Goal: Task Accomplishment & Management: Use online tool/utility

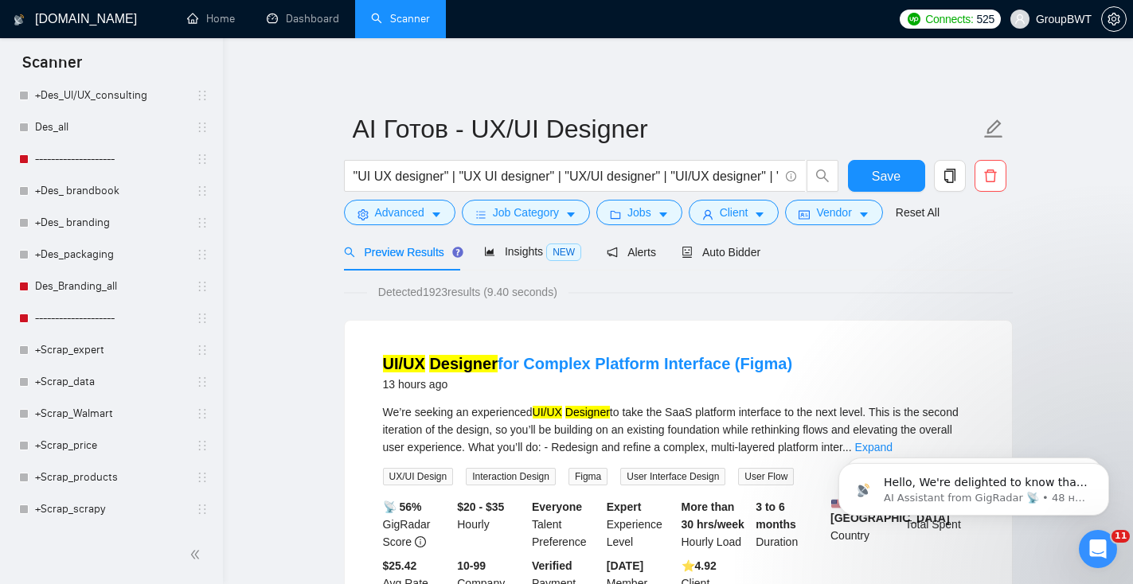
scroll to position [1089, 0]
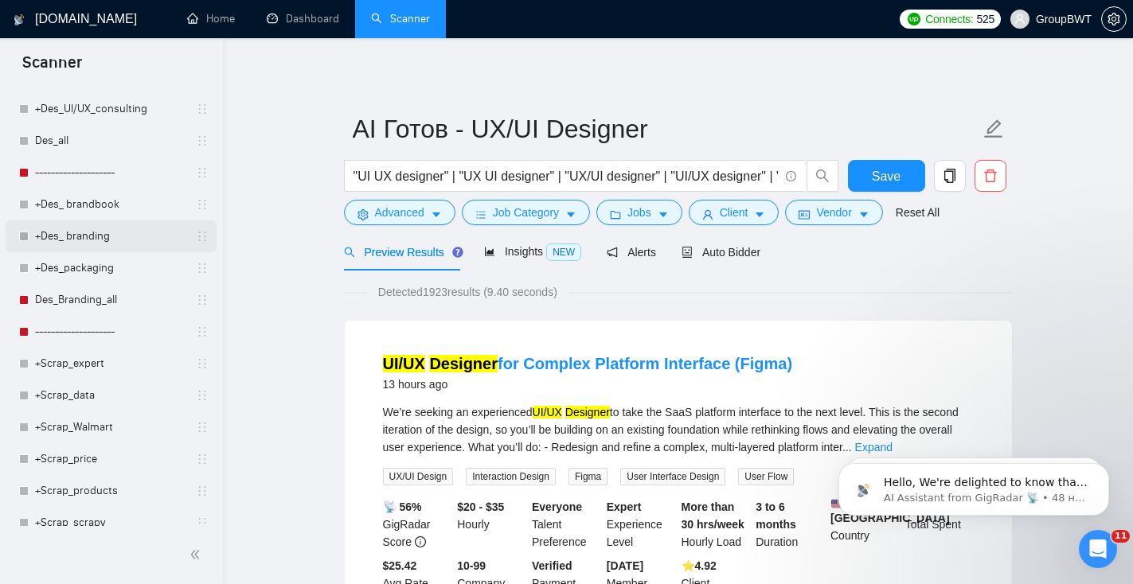
click at [122, 236] on link "+Des_ branding" at bounding box center [110, 236] width 151 height 32
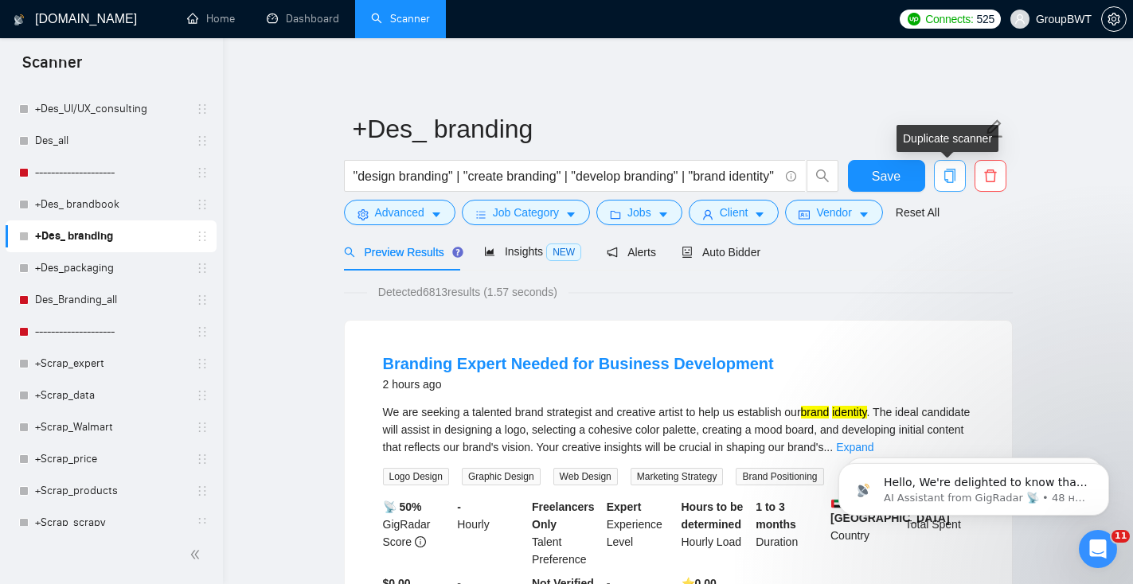
click at [950, 175] on icon "copy" at bounding box center [949, 176] width 14 height 14
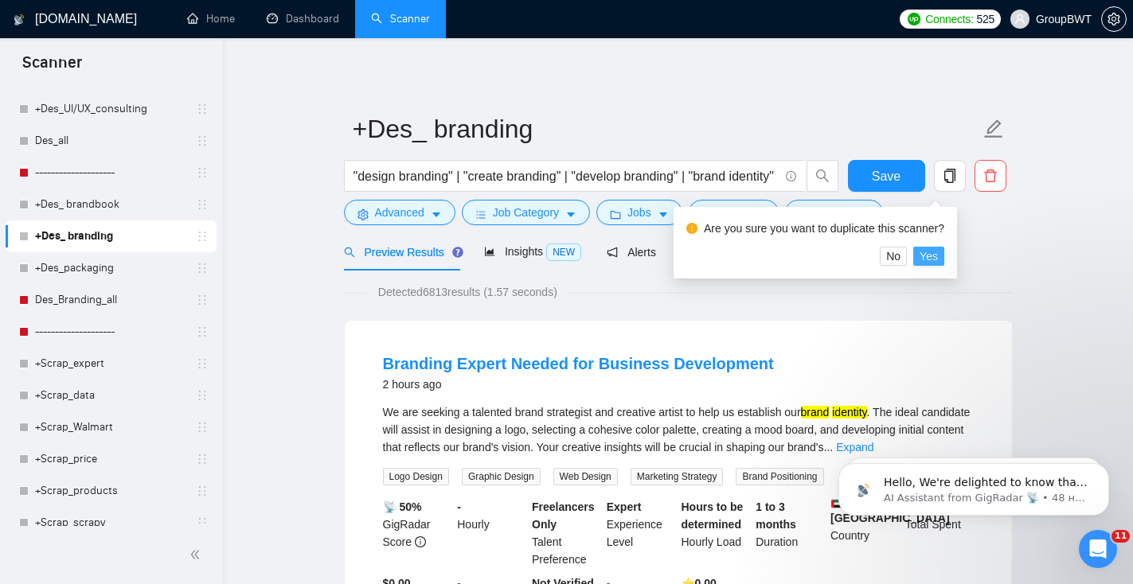
click at [938, 261] on span "Yes" at bounding box center [928, 257] width 18 height 18
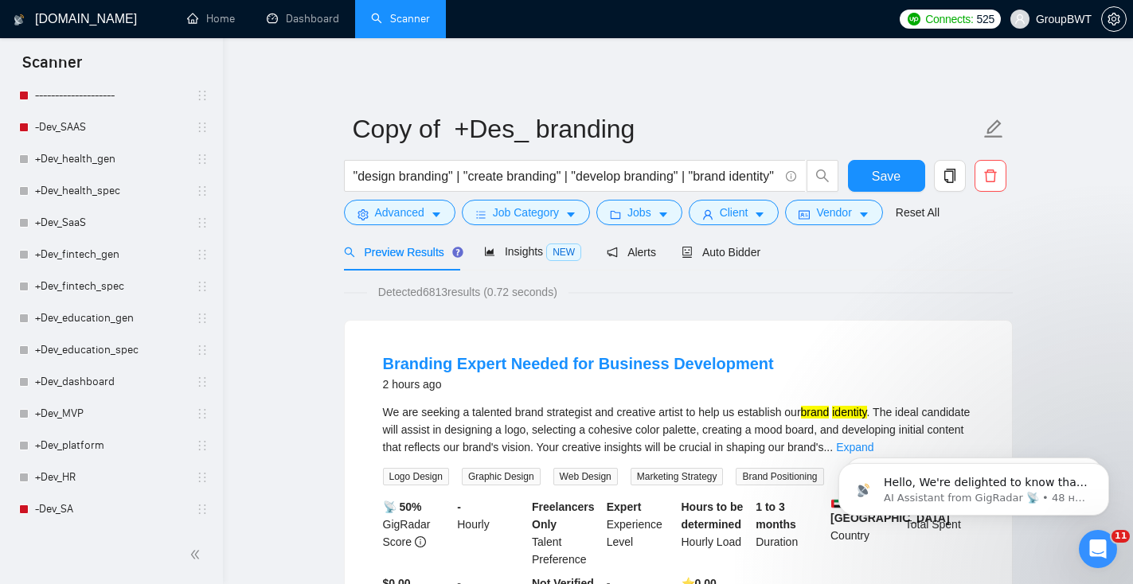
scroll to position [1834, 0]
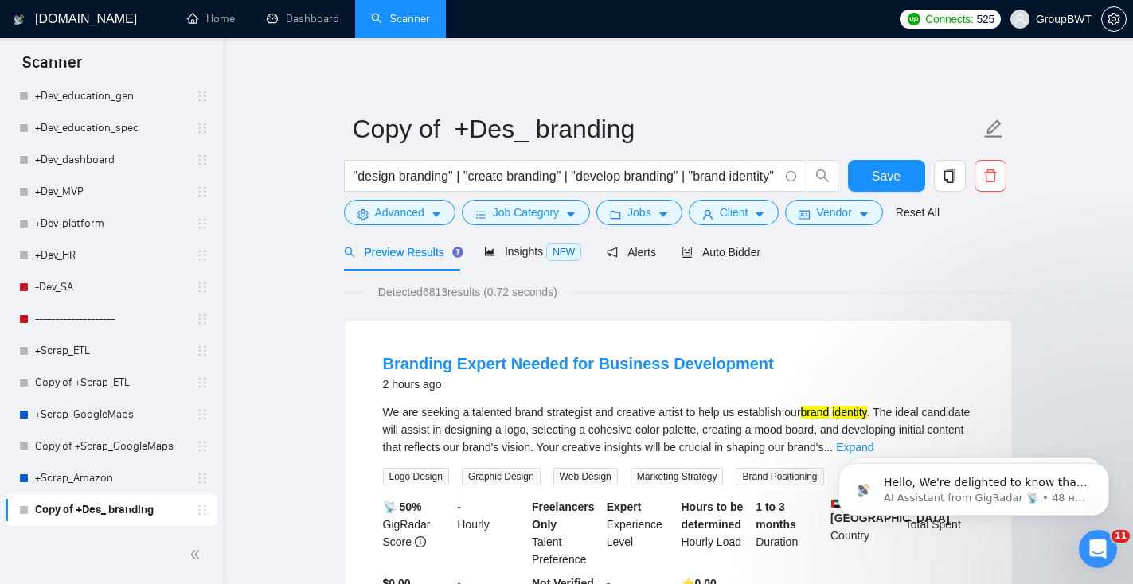
click at [120, 516] on link "Copy of +Des_ branding" at bounding box center [110, 510] width 151 height 32
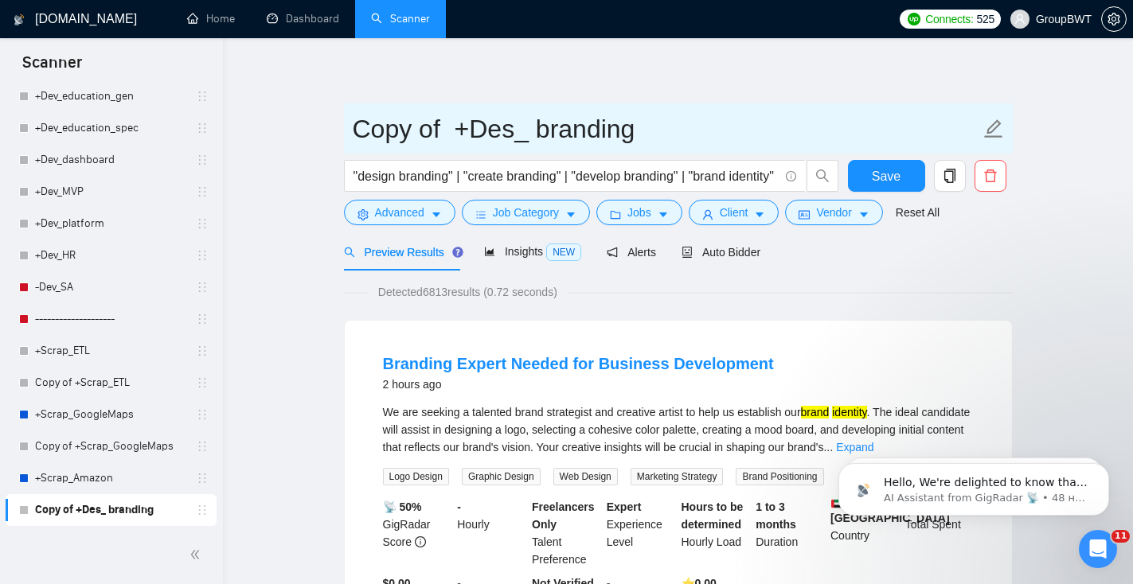
drag, startPoint x: 637, startPoint y: 138, endPoint x: 351, endPoint y: 127, distance: 286.0
click at [353, 128] on input "Copy of +Des_ branding" at bounding box center [666, 129] width 627 height 40
type input "Branding"
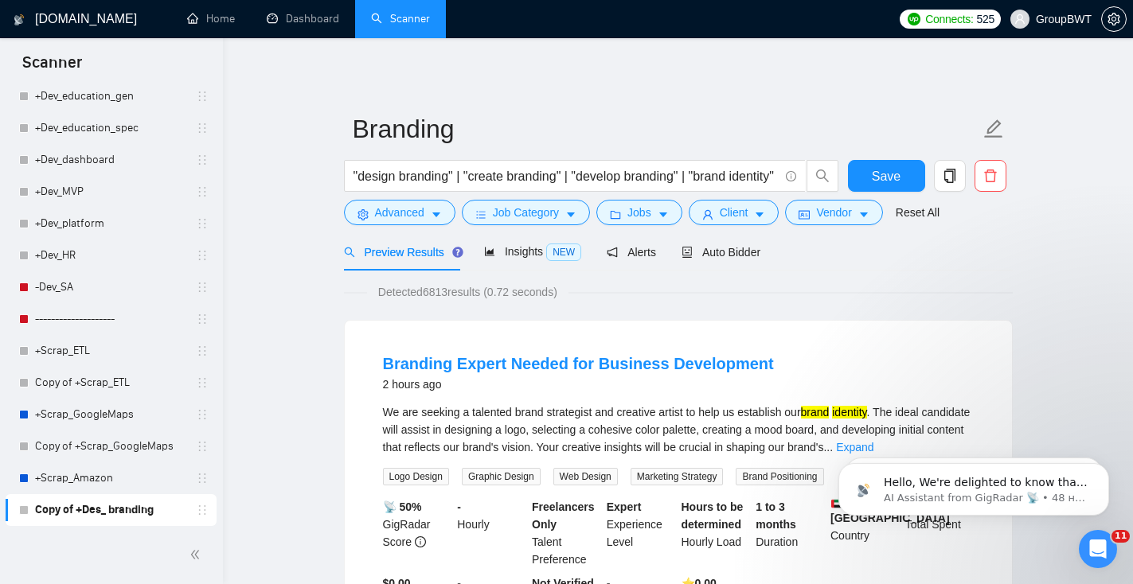
click at [900, 174] on button "Save" at bounding box center [886, 176] width 77 height 32
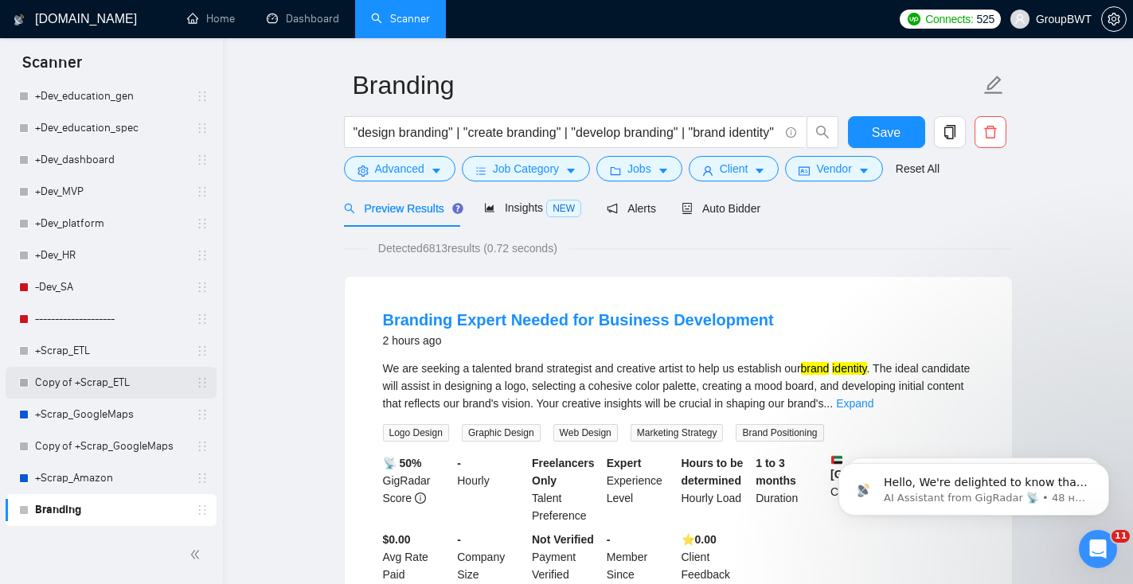
drag, startPoint x: 124, startPoint y: 503, endPoint x: 117, endPoint y: 382, distance: 121.2
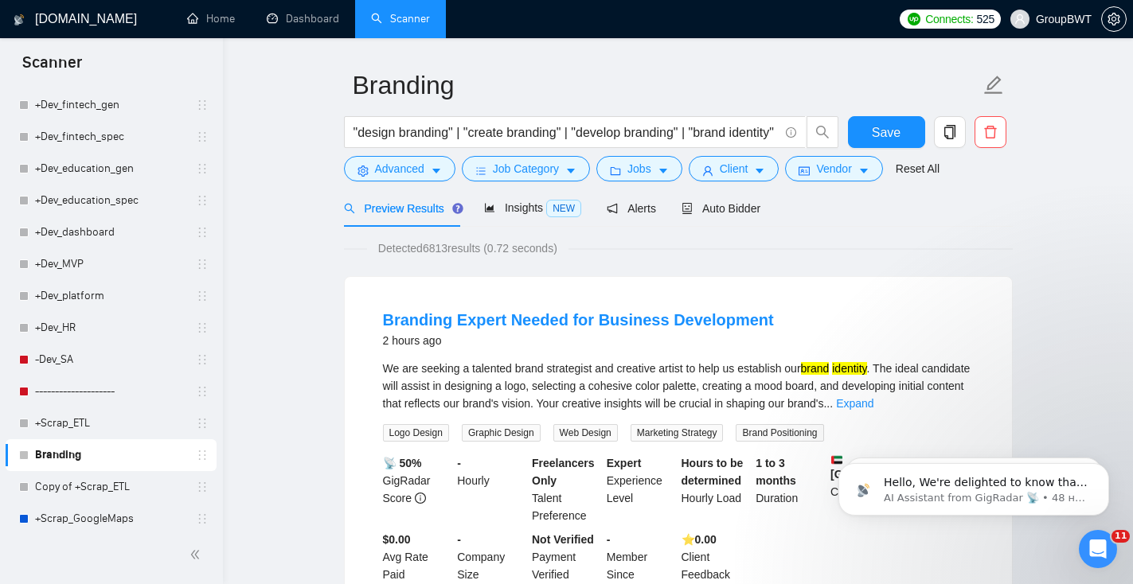
scroll to position [1729, 0]
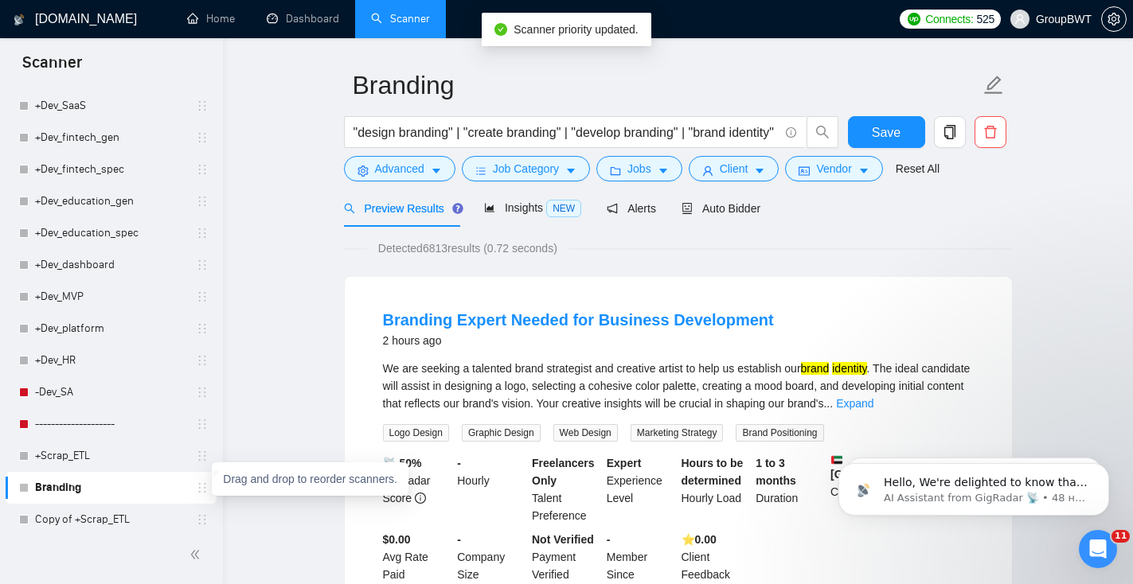
drag, startPoint x: 200, startPoint y: 491, endPoint x: 200, endPoint y: 482, distance: 9.6
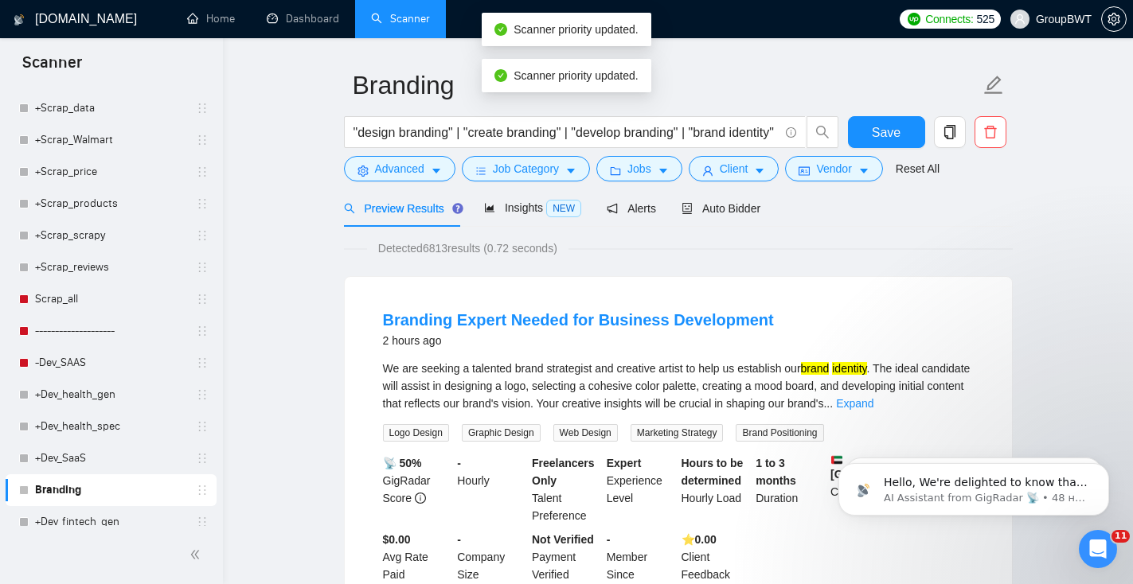
scroll to position [1374, 0]
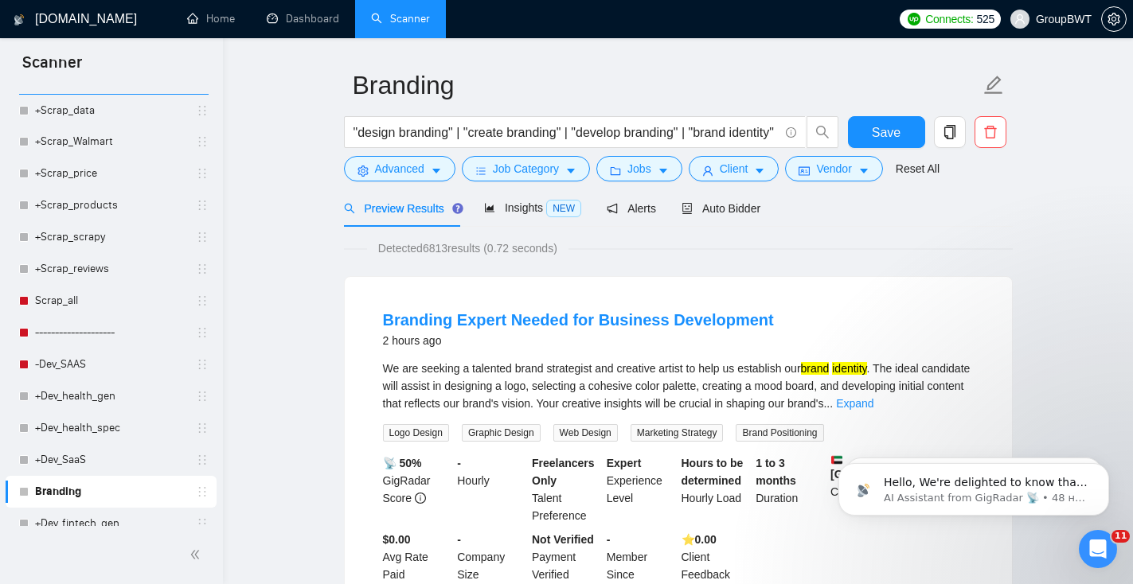
drag, startPoint x: 199, startPoint y: 491, endPoint x: 199, endPoint y: 482, distance: 9.6
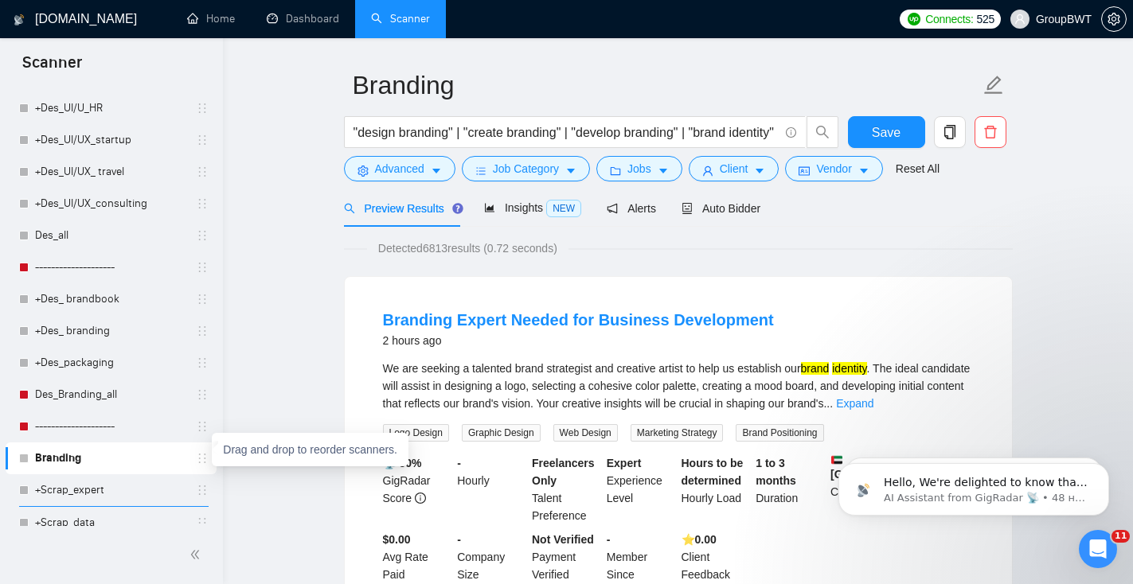
scroll to position [994, 0]
drag, startPoint x: 196, startPoint y: 457, endPoint x: 174, endPoint y: 450, distance: 22.7
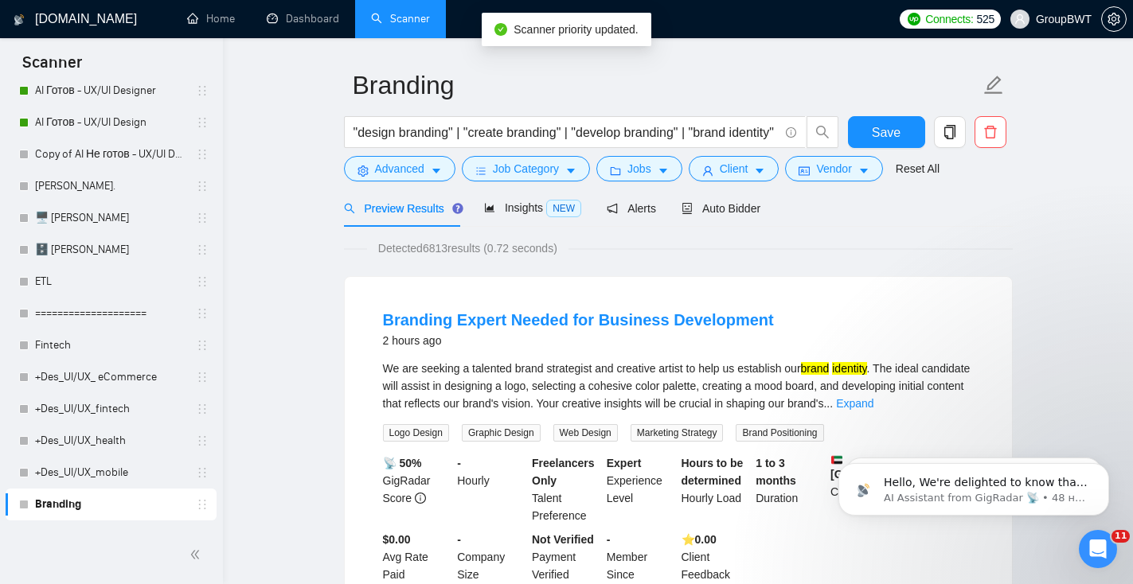
scroll to position [206, 0]
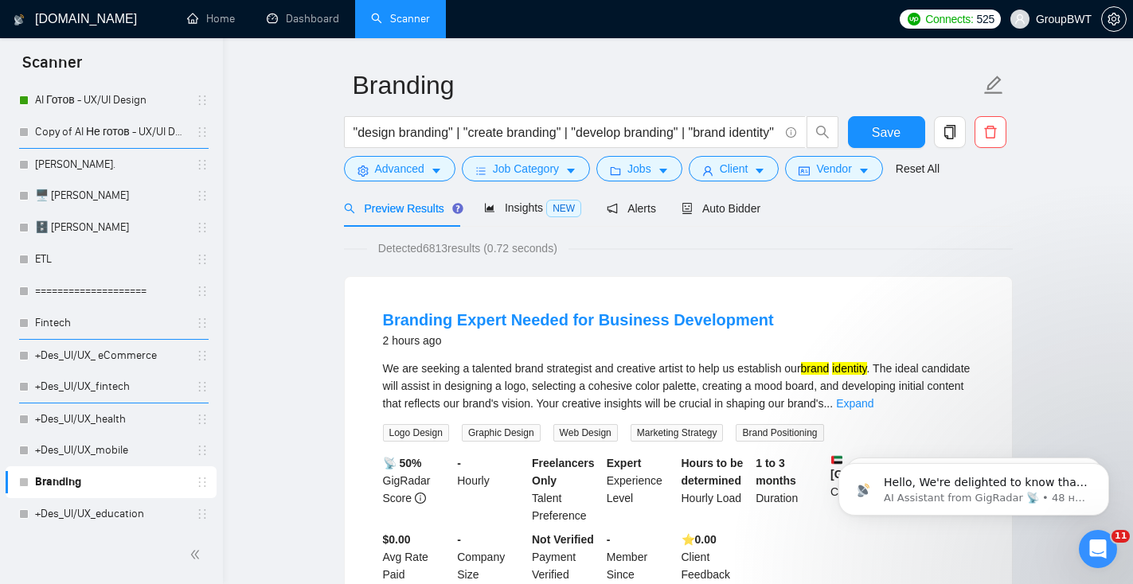
drag, startPoint x: 202, startPoint y: 474, endPoint x: 194, endPoint y: 154, distance: 319.3
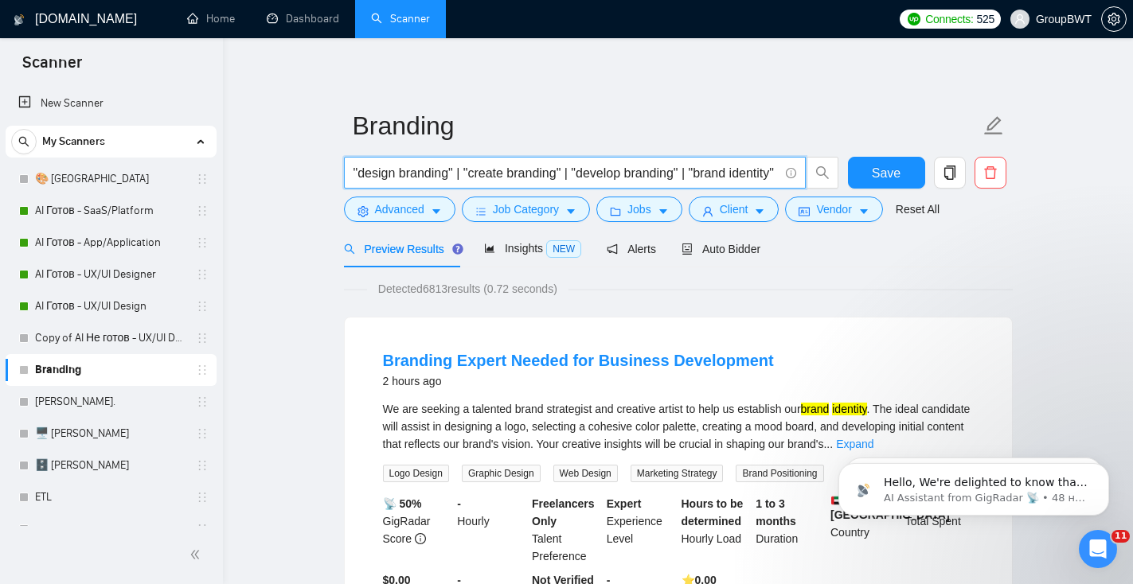
scroll to position [0, 15]
drag, startPoint x: 491, startPoint y: 176, endPoint x: 791, endPoint y: 179, distance: 300.1
click at [791, 179] on span ""design branding" | "create branding" | "develop branding" | "brand identity"" at bounding box center [575, 173] width 462 height 32
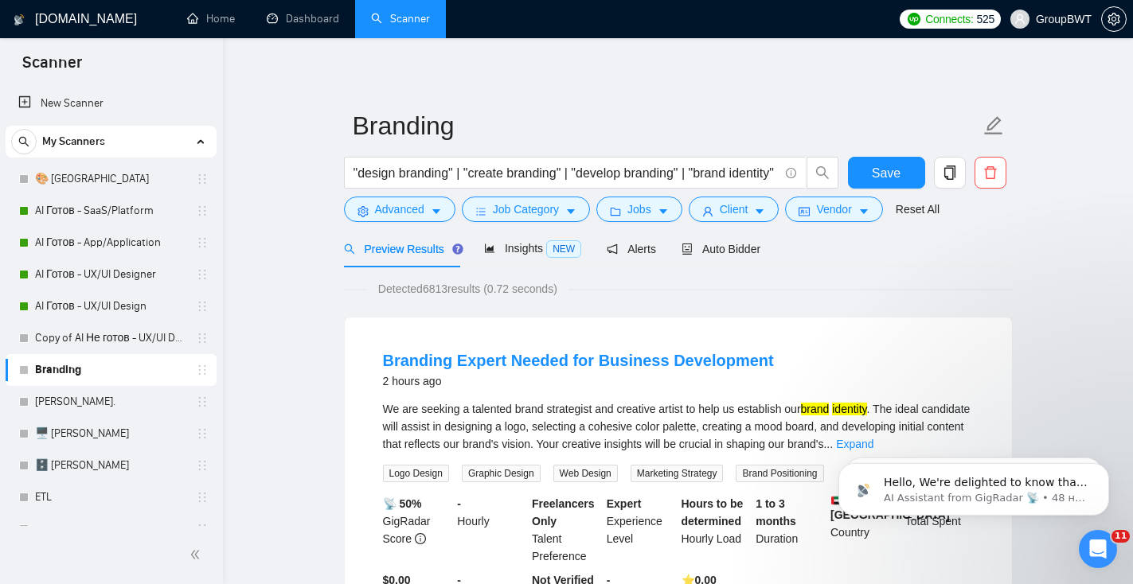
scroll to position [0, 0]
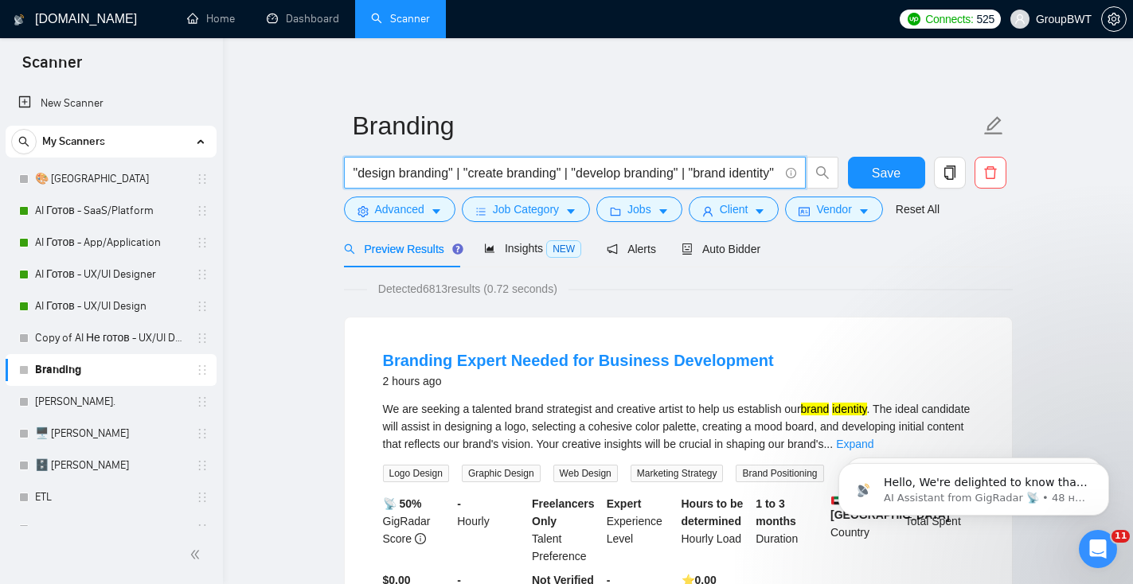
click at [353, 173] on input ""design branding" | "create branding" | "develop branding" | "brand identity"" at bounding box center [565, 173] width 425 height 20
click at [501, 177] on input ""design branding" | "create branding" | "develop branding" | "brand identity"" at bounding box center [565, 173] width 425 height 20
paste input ""brand guidelines" | "Branding" | "Brand Identity" | "Logo Design" | "Logo Rede…"
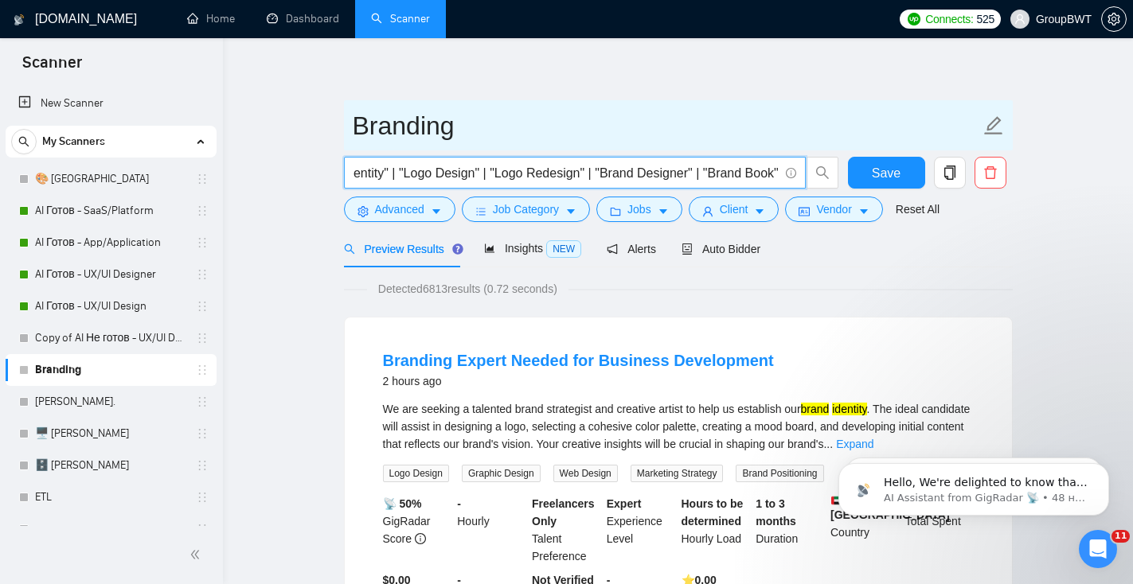
type input ""brand guidelines" | "Branding" | "Brand Identity" | "Logo Design" | "Logo Rede…"
click at [685, 119] on input "Branding" at bounding box center [666, 126] width 627 height 40
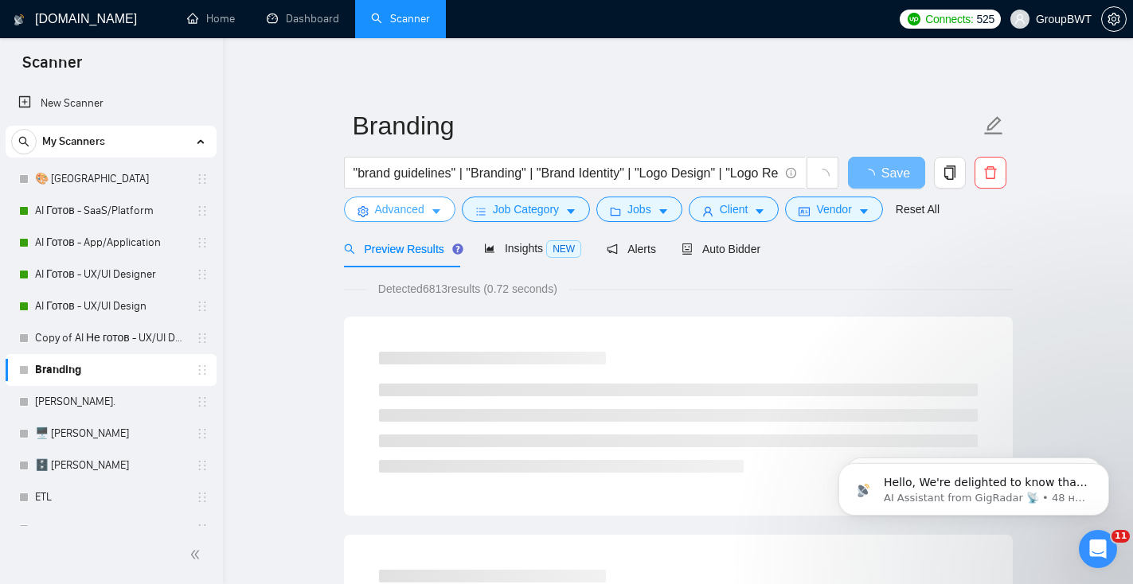
click at [444, 208] on button "Advanced" at bounding box center [399, 209] width 111 height 25
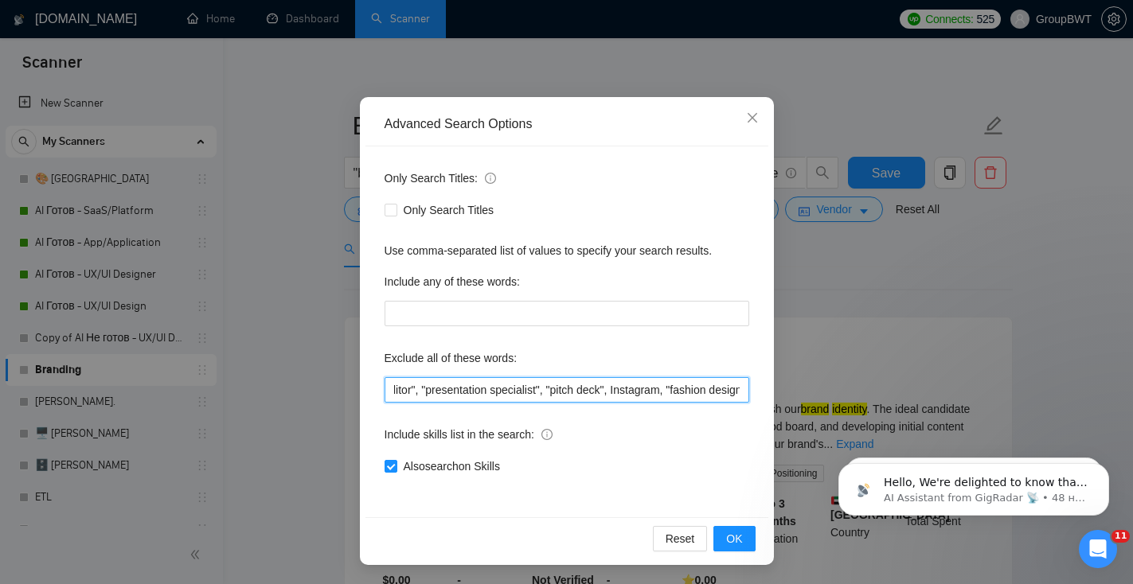
scroll to position [0, 763]
drag, startPoint x: 390, startPoint y: 388, endPoint x: 815, endPoint y: 402, distance: 425.3
click at [817, 404] on div "Advanced Search Options Only Search Titles: Only Search Titles Use comma-separa…" at bounding box center [566, 292] width 1133 height 584
drag, startPoint x: 668, startPoint y: 385, endPoint x: 835, endPoint y: 424, distance: 171.7
click at [835, 425] on div "Advanced Search Options Only Search Titles: Only Search Titles Use comma-separa…" at bounding box center [566, 292] width 1133 height 584
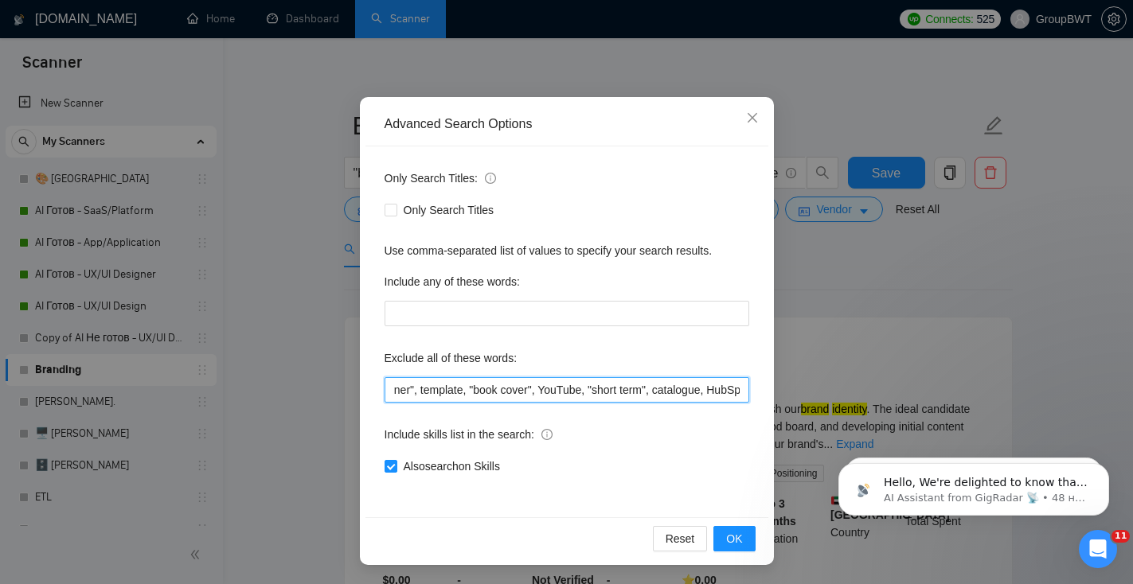
click at [743, 388] on input ""power point", campaign, canva, banners, powerpoint, amazon, "video editor", "p…" at bounding box center [566, 389] width 365 height 25
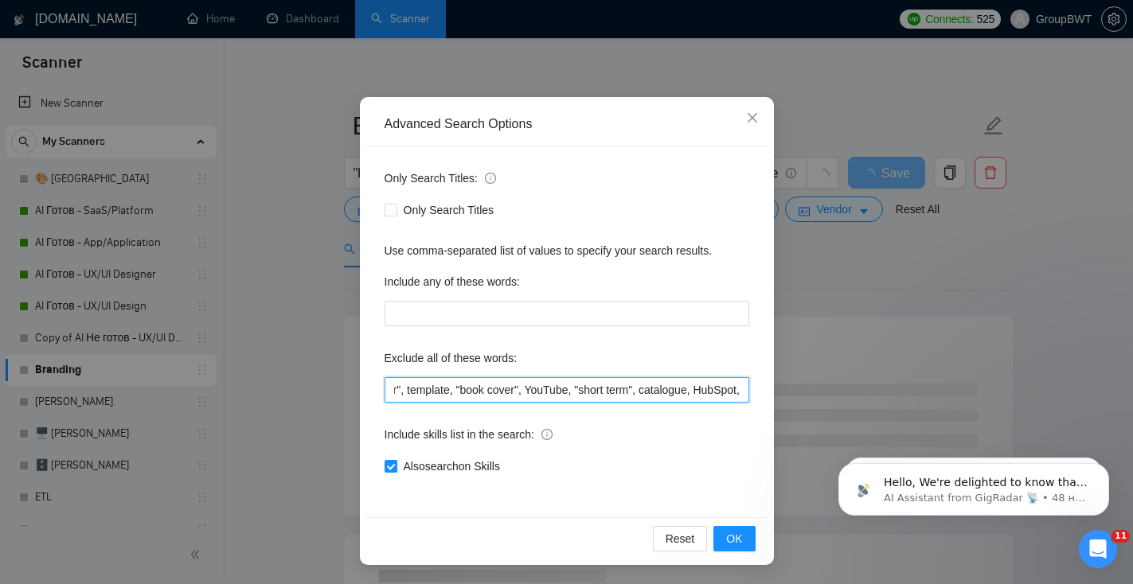
type input ""power point", campaign, canva, banners, powerpoint, amazon, "video editor", "p…"
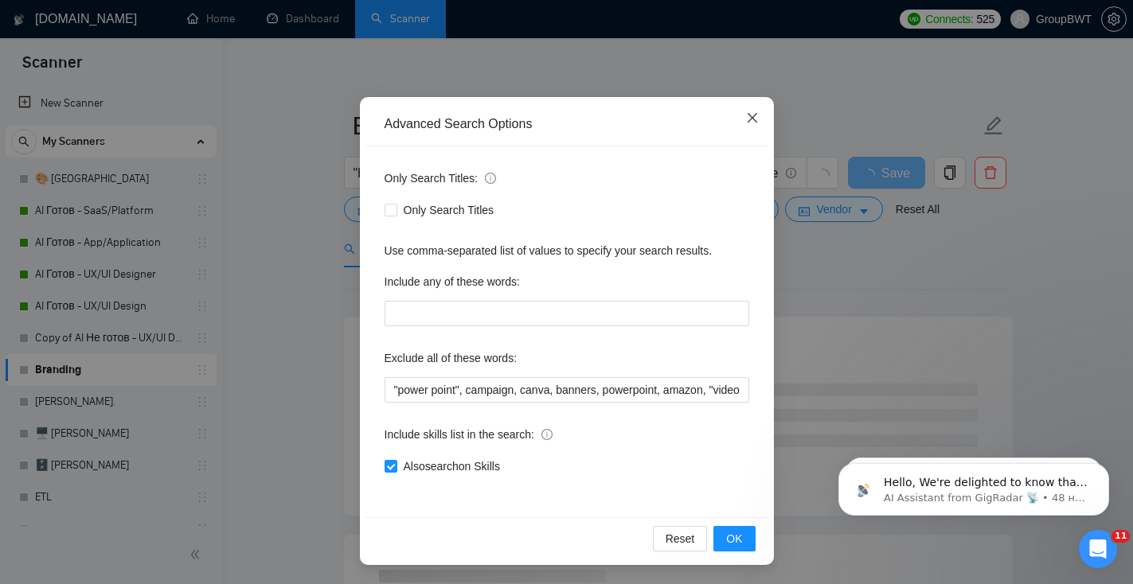
click at [755, 123] on icon "close" at bounding box center [752, 118] width 10 height 10
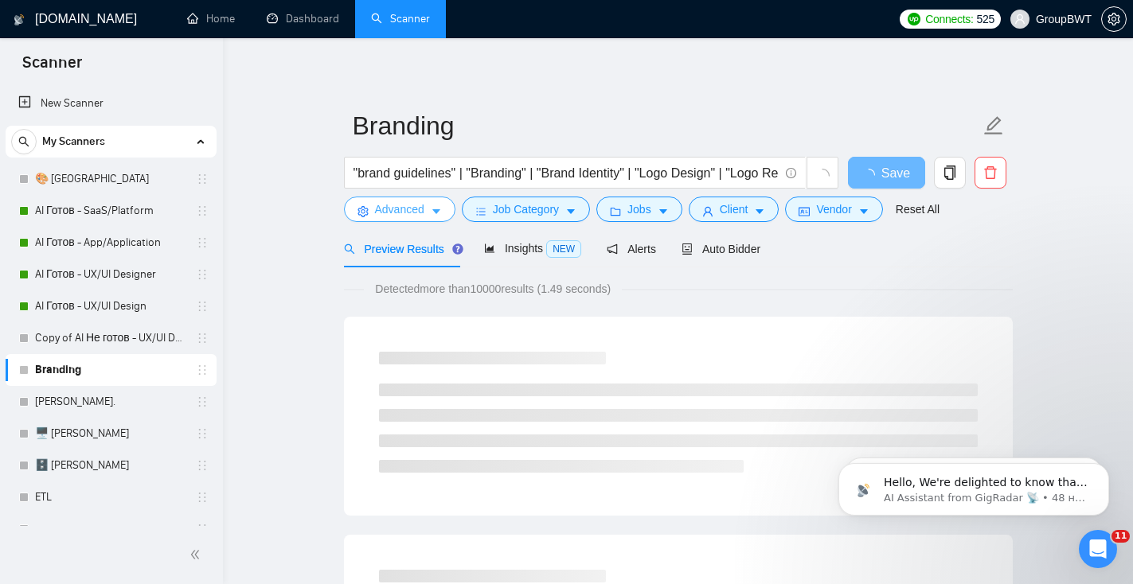
scroll to position [51, 0]
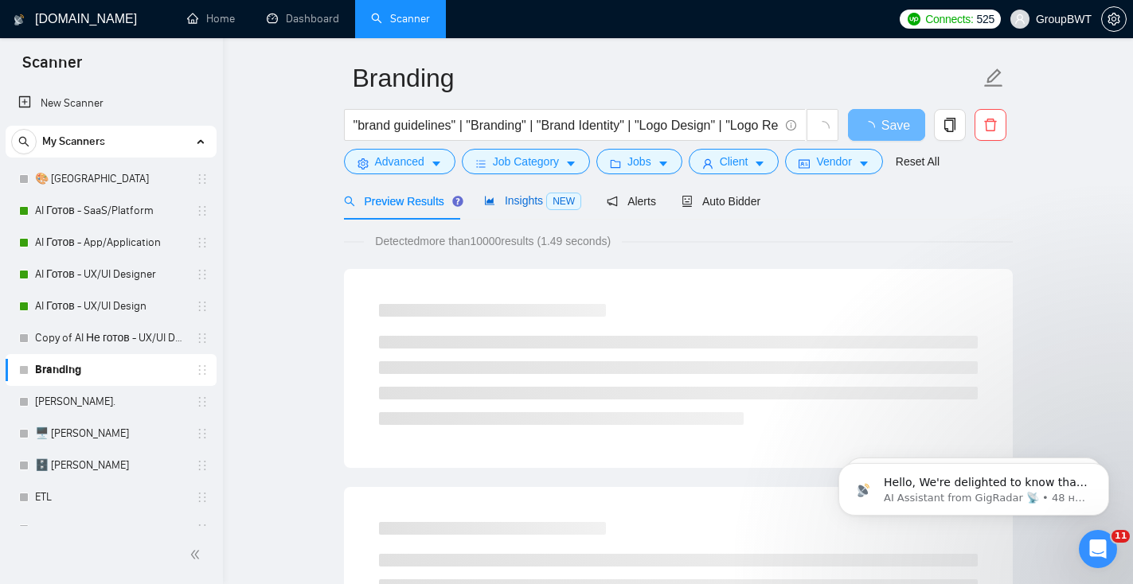
click at [524, 195] on span "Insights NEW" at bounding box center [532, 200] width 97 height 13
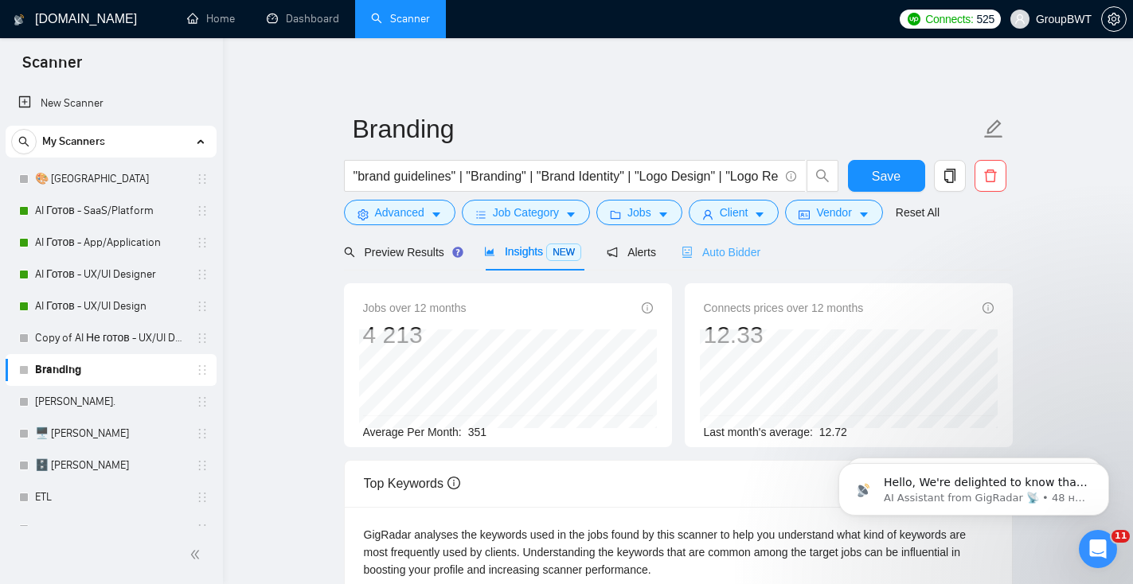
click at [708, 261] on div "Auto Bidder" at bounding box center [720, 251] width 79 height 37
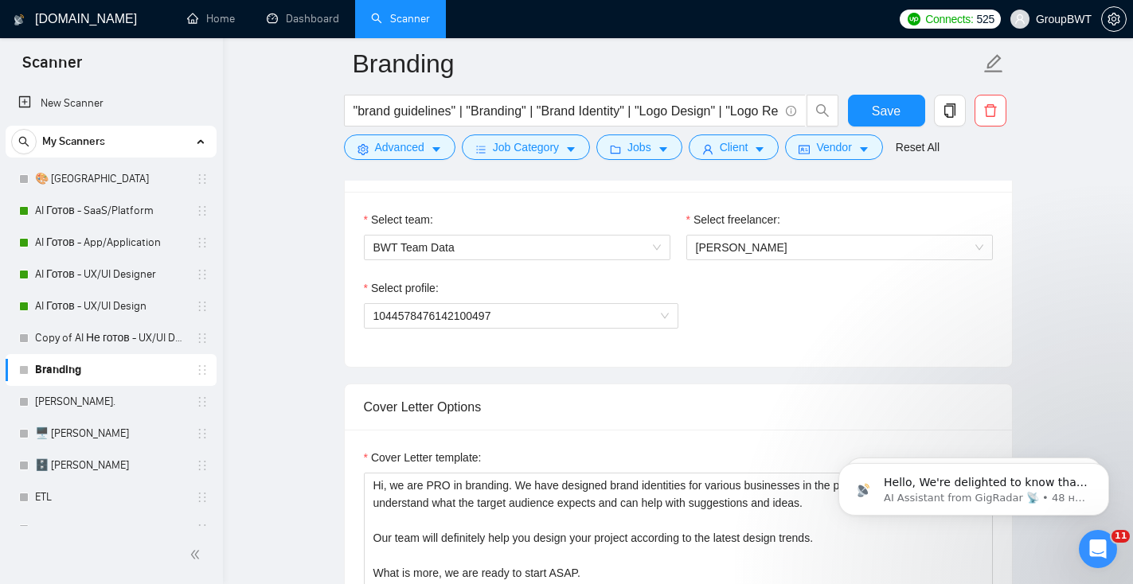
scroll to position [785, 0]
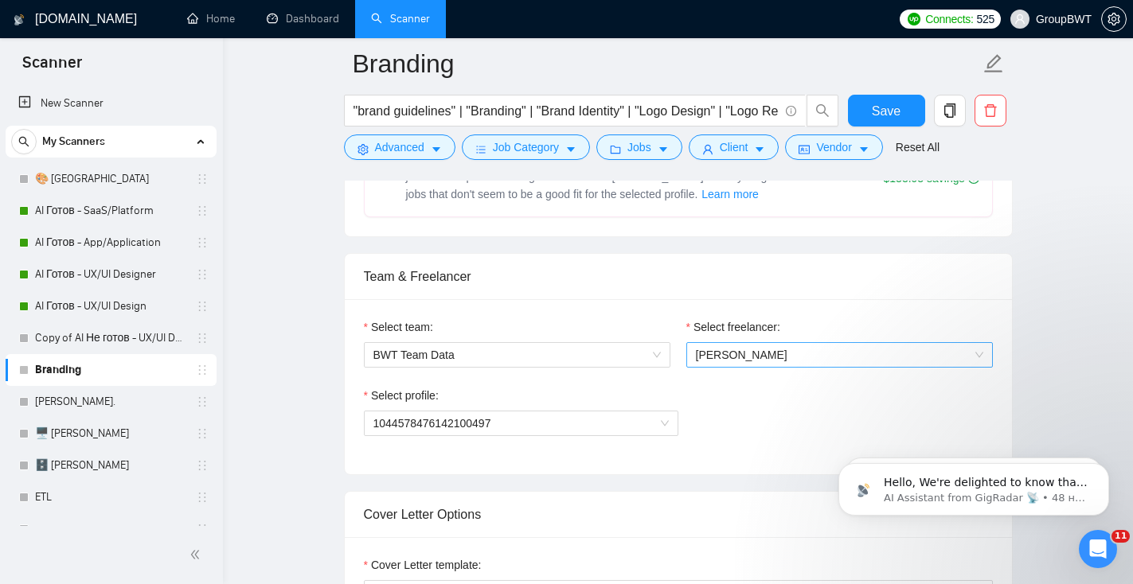
click at [774, 367] on span "[PERSON_NAME]" at bounding box center [839, 355] width 287 height 24
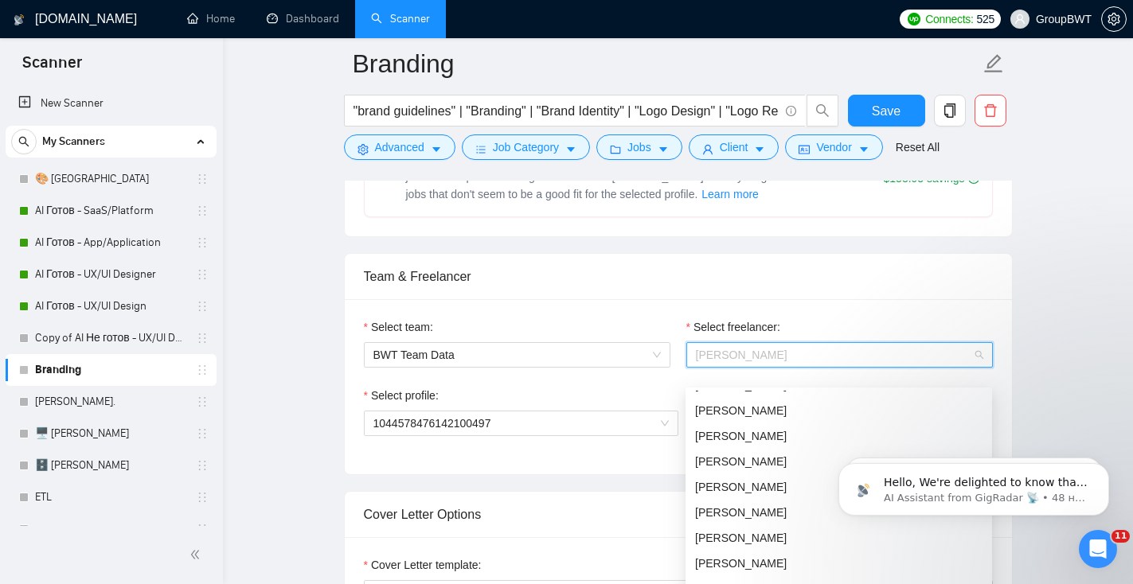
scroll to position [224, 0]
click at [725, 452] on div "Viktor Zhuchkov" at bounding box center [838, 460] width 287 height 18
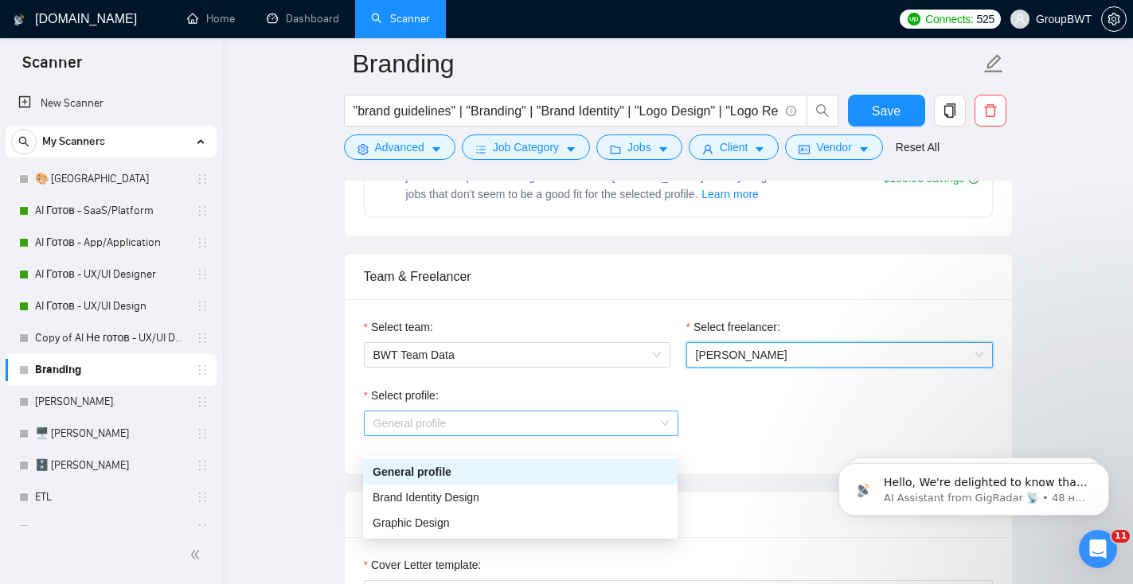
click at [582, 435] on span "General profile" at bounding box center [520, 424] width 295 height 24
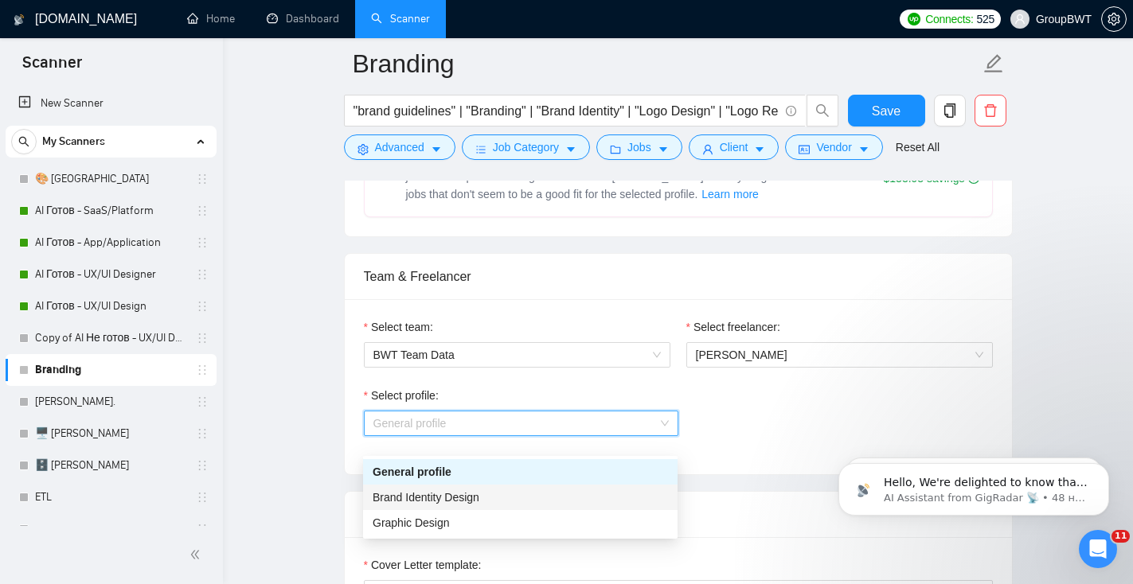
click at [552, 495] on div "Brand Identity Design" at bounding box center [520, 498] width 295 height 18
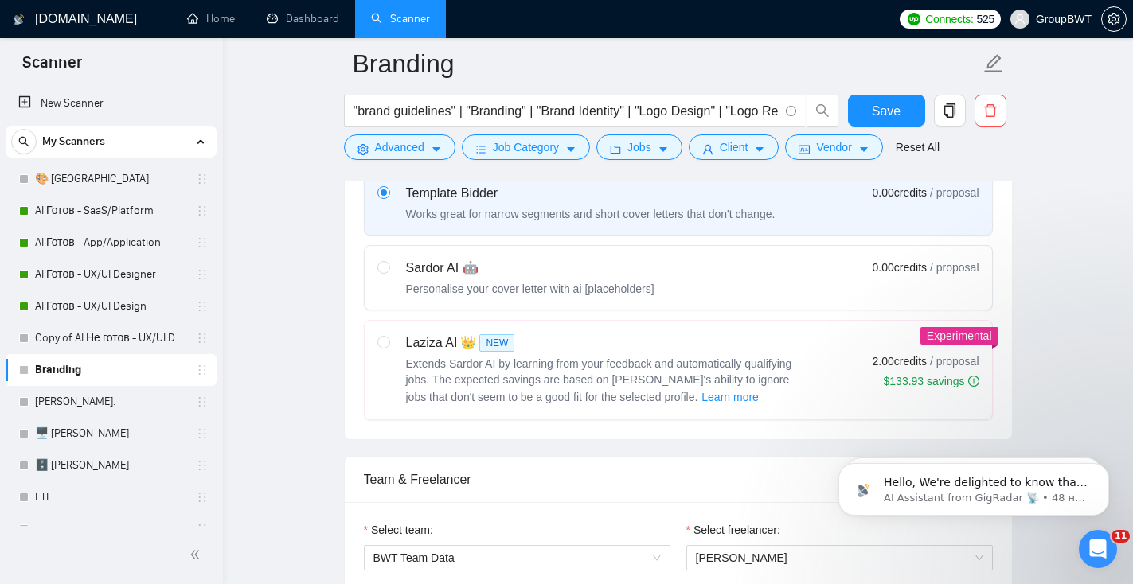
scroll to position [572, 0]
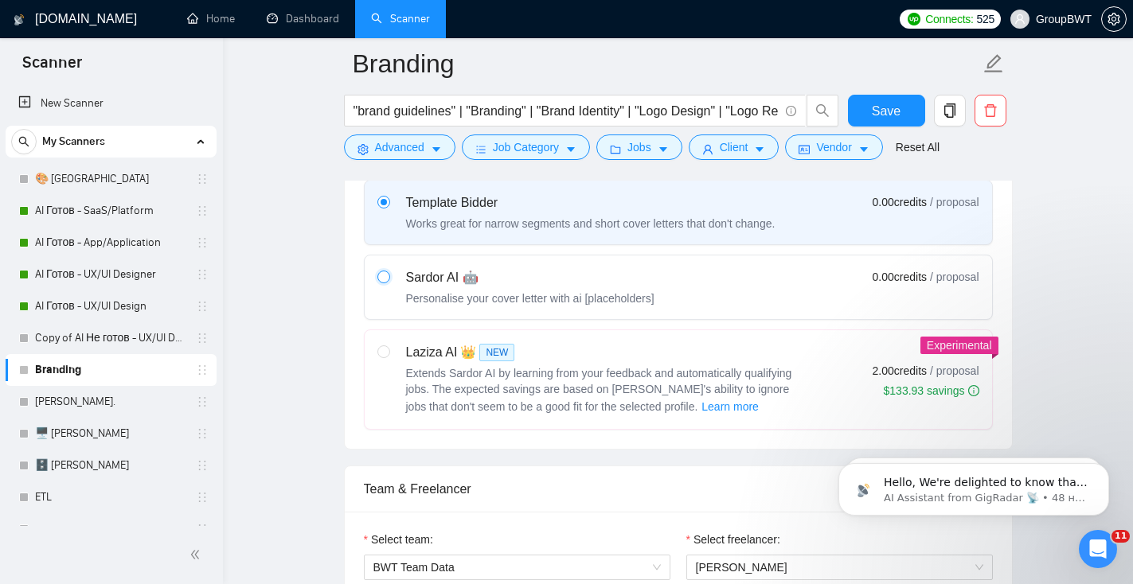
click at [384, 282] on input "radio" at bounding box center [382, 276] width 11 height 11
radio input "true"
radio input "false"
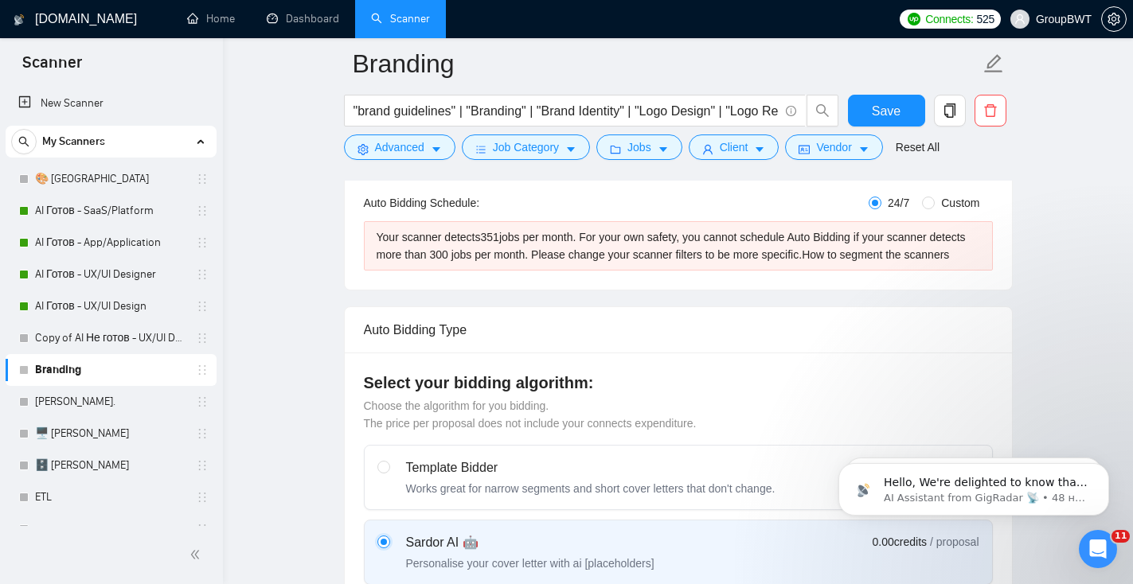
scroll to position [0, 0]
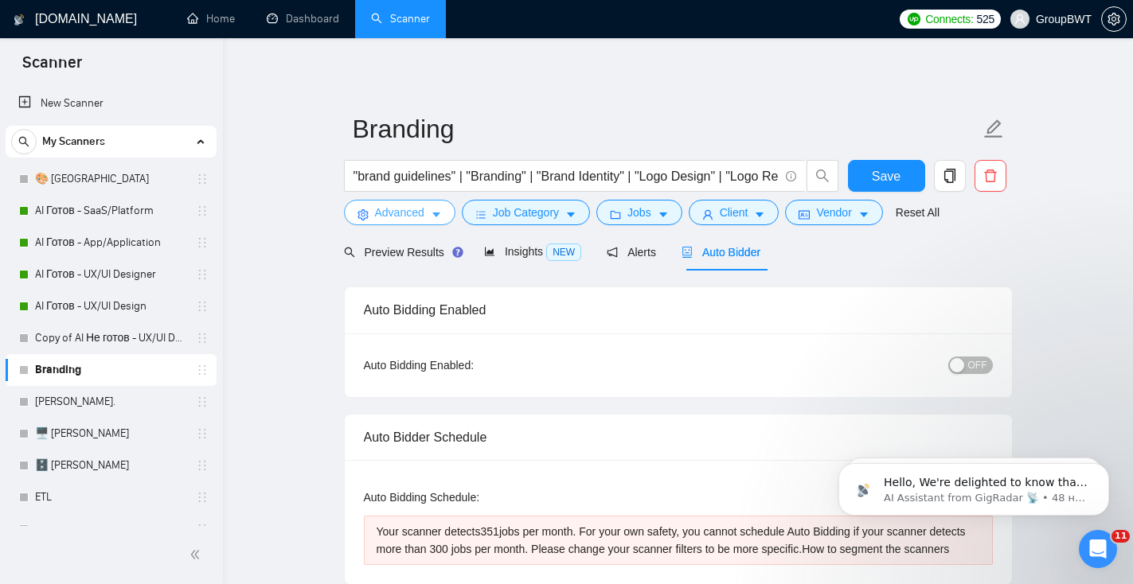
click at [402, 218] on span "Advanced" at bounding box center [399, 213] width 49 height 18
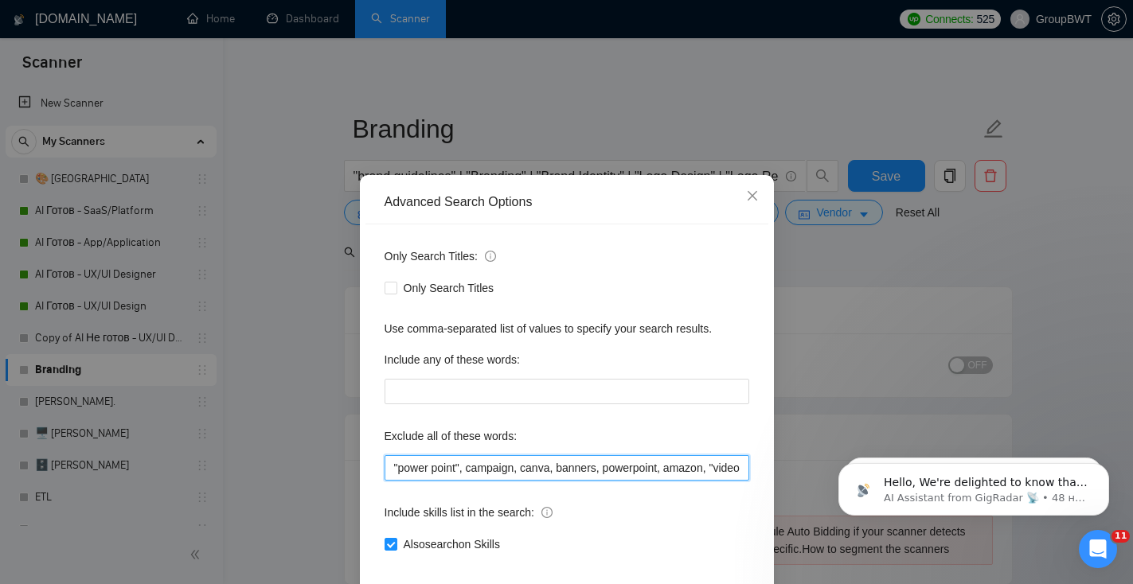
click at [514, 466] on input ""power point", campaign, canva, banners, powerpoint, amazon, "video editor", "p…" at bounding box center [566, 467] width 365 height 25
click at [596, 466] on input ""power point", campaign, canva, banners, powerpoint, amazon, "video editor", "p…" at bounding box center [566, 467] width 365 height 25
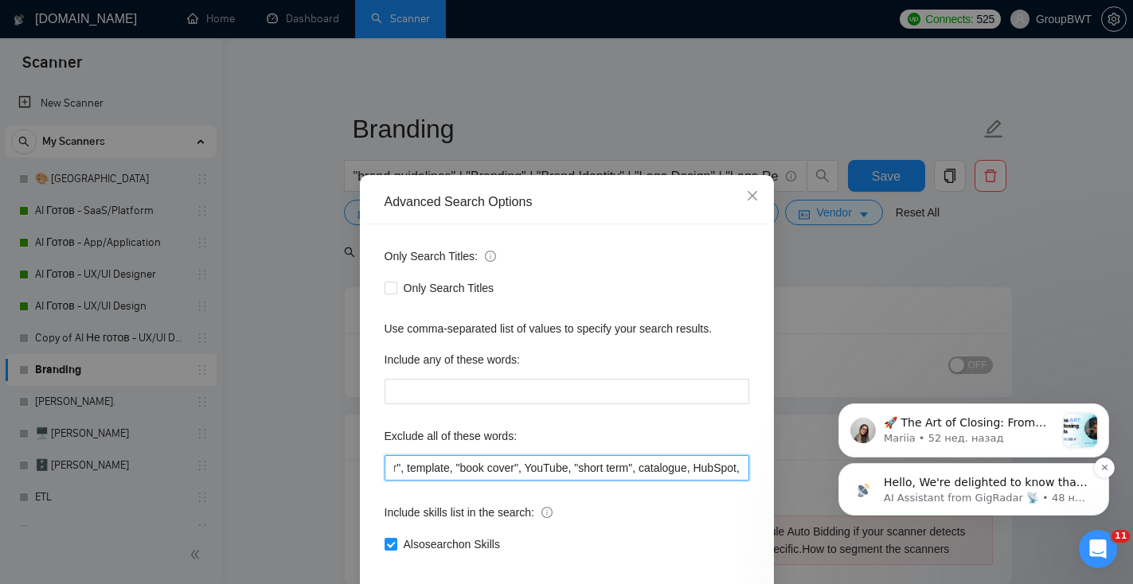
drag, startPoint x: 1411, startPoint y: 768, endPoint x: 856, endPoint y: 466, distance: 631.5
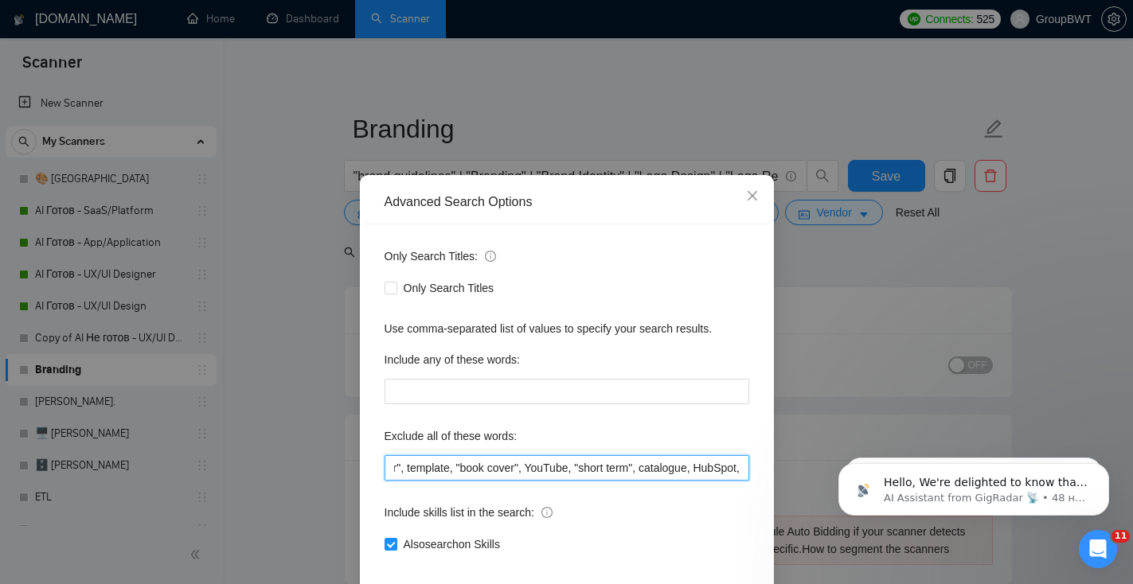
click at [742, 469] on input ""power point", campaign, canva, banners, powerpoint, amazon, "video editor", "p…" at bounding box center [566, 467] width 365 height 25
paste input ""this job is not open to teams", "this job is not open to agency", "this job is…"
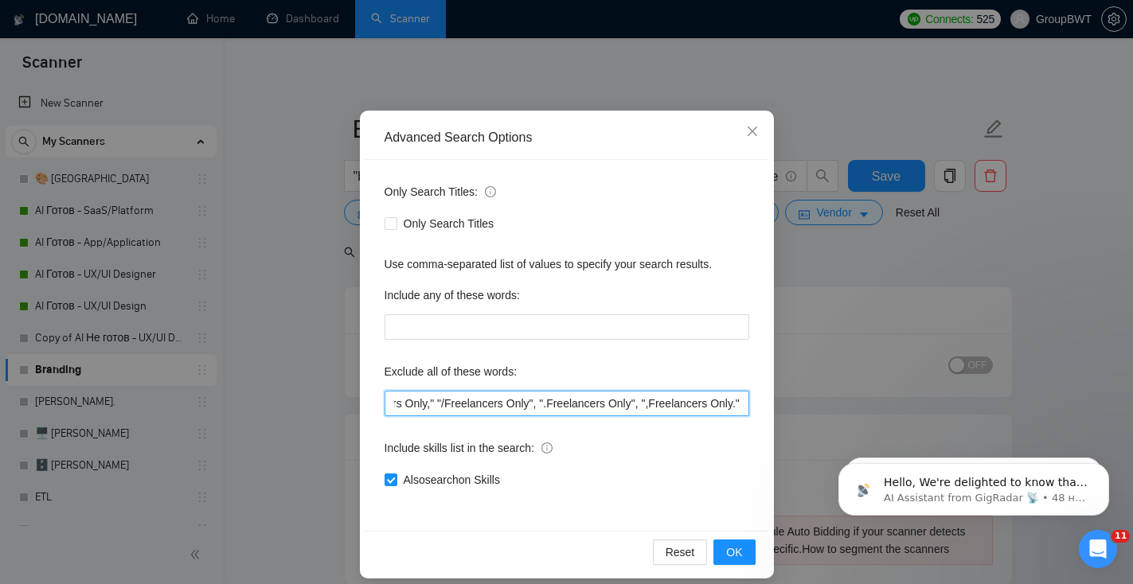
scroll to position [78, 0]
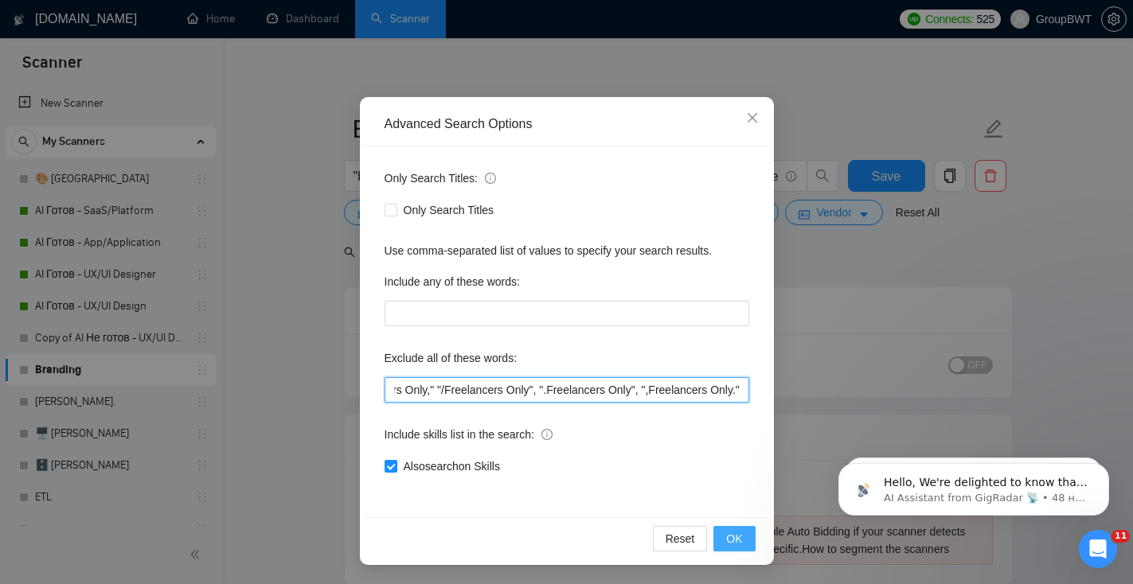
type input ""power point", campaign, canva, banners, powerpoint, amazon, "video editor", "p…"
click at [745, 541] on button "OK" at bounding box center [733, 538] width 41 height 25
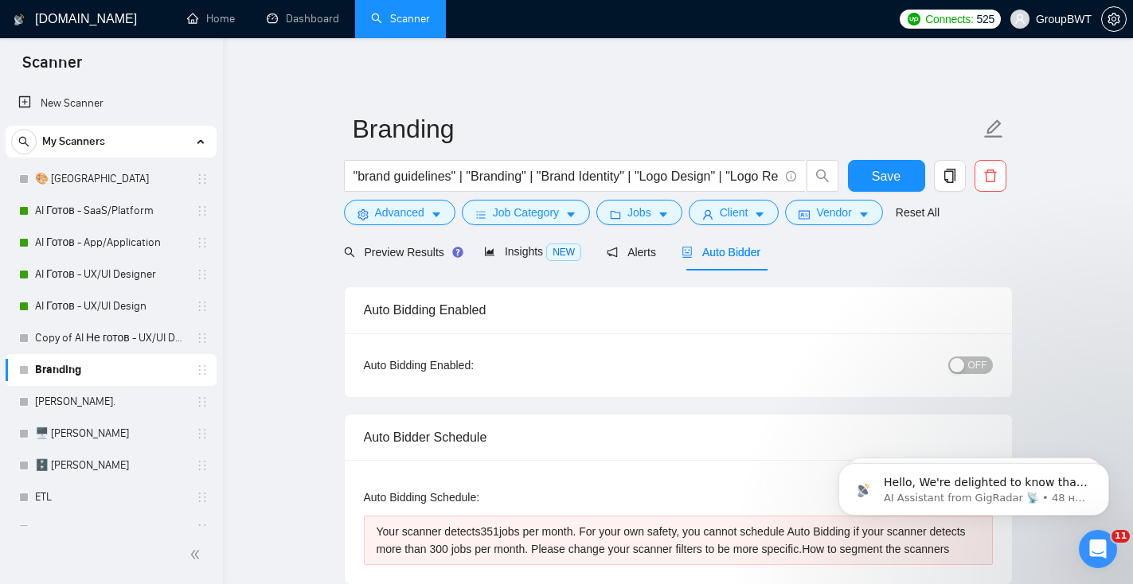
scroll to position [0, 0]
click at [427, 255] on span "Preview Results" at bounding box center [401, 252] width 115 height 13
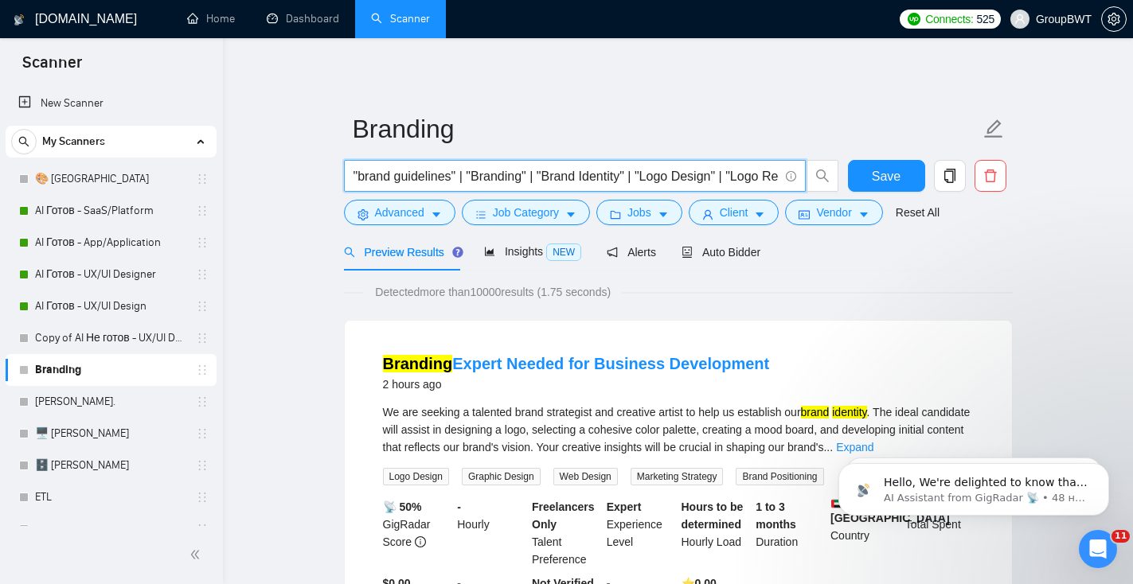
click at [462, 179] on input ""brand guidelines" | "Branding" | "Brand Identity" | "Logo Design" | "Logo Rede…" at bounding box center [565, 176] width 425 height 20
paste input ""brand guideline""
paste input ""style guide""
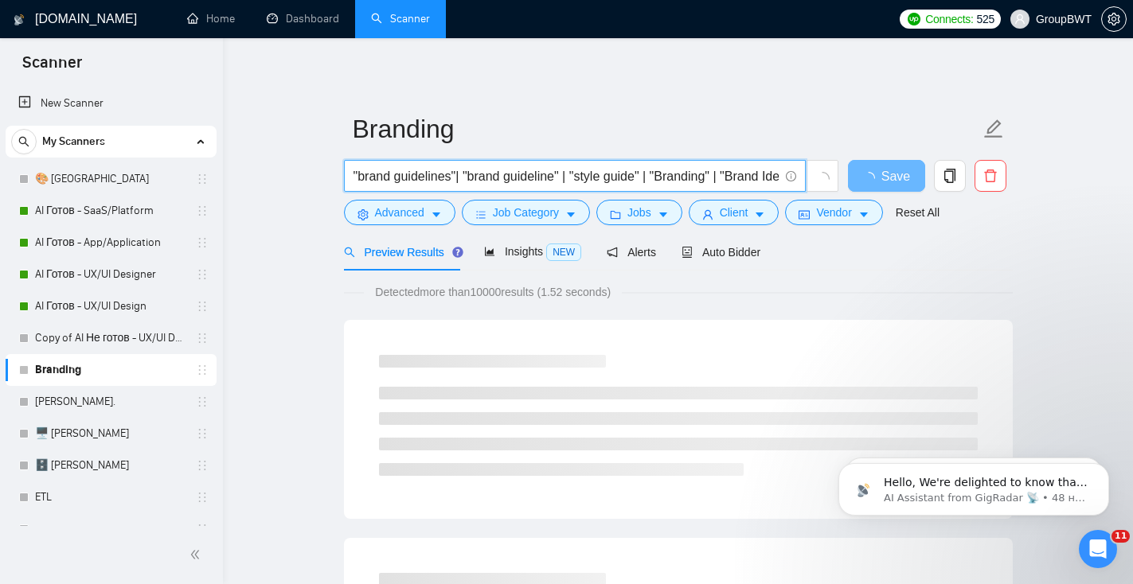
drag, startPoint x: 630, startPoint y: 180, endPoint x: 255, endPoint y: 173, distance: 375.8
click at [652, 178] on input ""brand guidelines"| "brand guideline" | "style guide" | "Branding" | "Brand Ide…" at bounding box center [565, 176] width 425 height 20
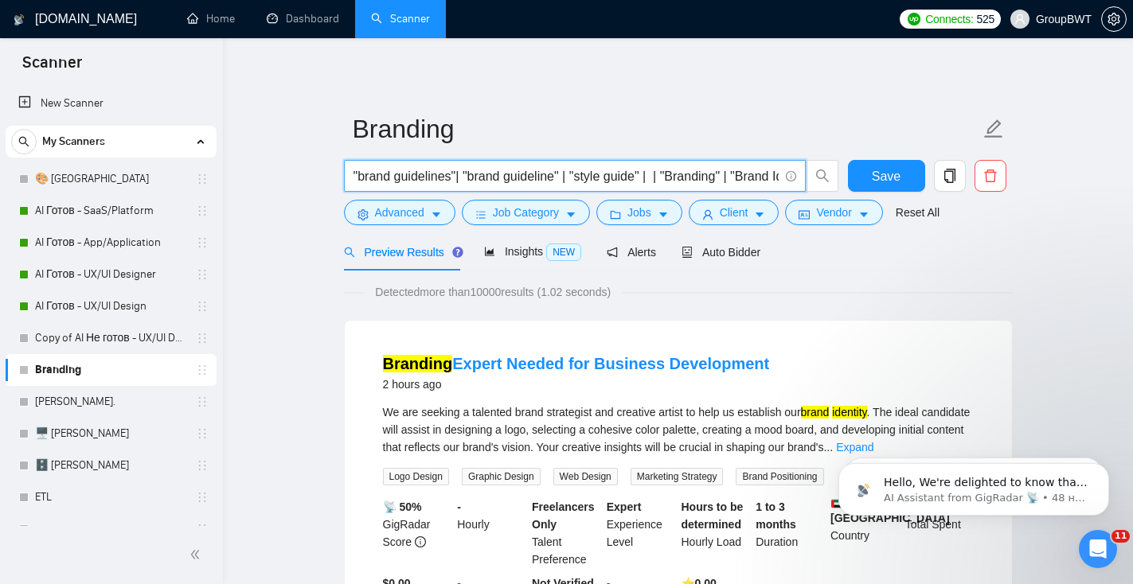
paste input "styleguide"
click at [722, 181] on input ""brand guidelines"| "brand guideline" | "style guide" | styleguide| | "Branding…" at bounding box center [565, 176] width 425 height 20
click at [732, 175] on input ""brand guidelines"| "brand guideline" | "style guide" | styleguide | | "Brandin…" at bounding box center [565, 176] width 425 height 20
paste input ""brand guide""
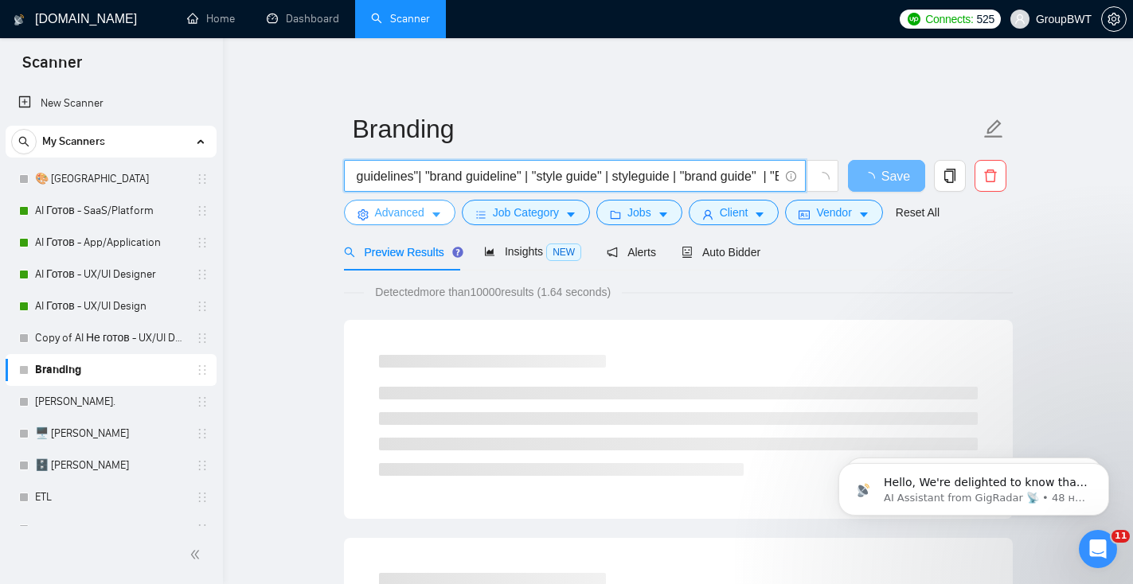
type input ""brand guidelines"| "brand guideline" | "style guide" | styleguide | "brand gui…"
click at [434, 214] on icon "caret-down" at bounding box center [436, 214] width 11 height 11
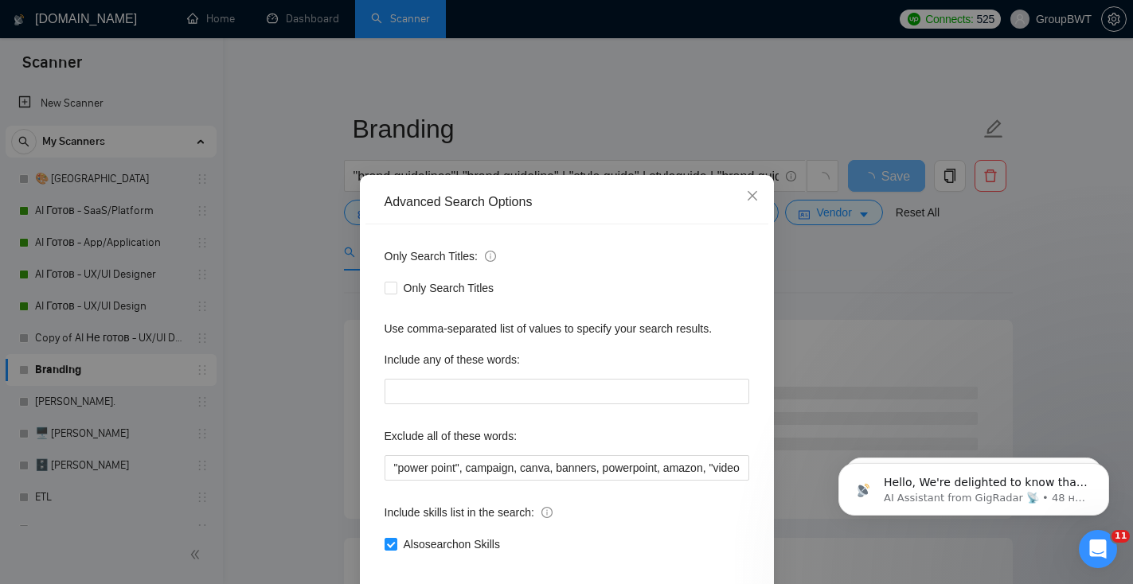
click at [732, 115] on div "Advanced Search Options Only Search Titles: Only Search Titles Use comma-separa…" at bounding box center [566, 292] width 1133 height 584
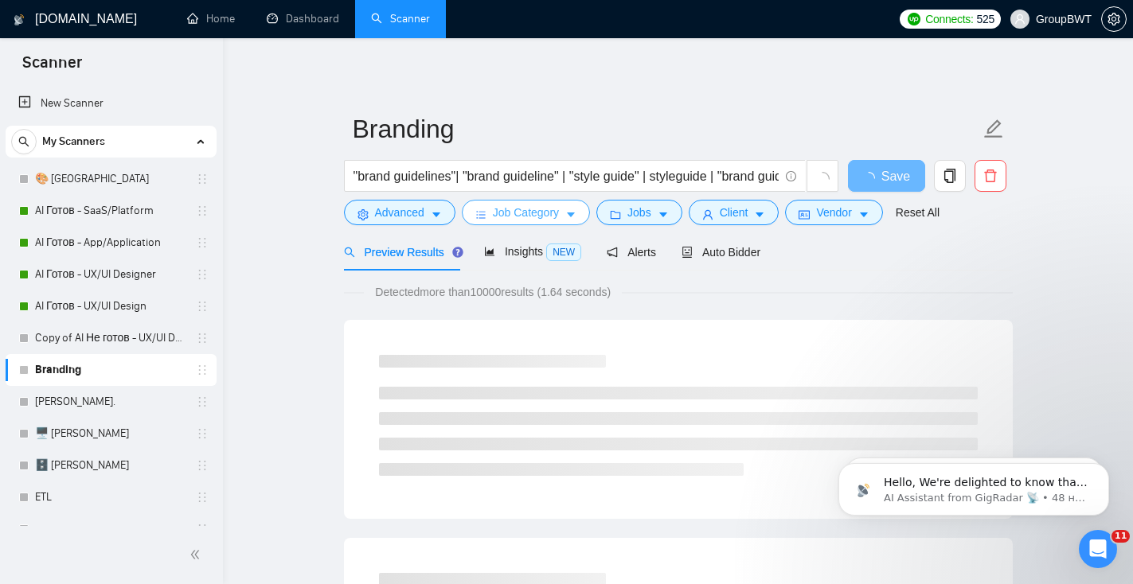
click at [513, 213] on span "Job Category" at bounding box center [526, 213] width 66 height 18
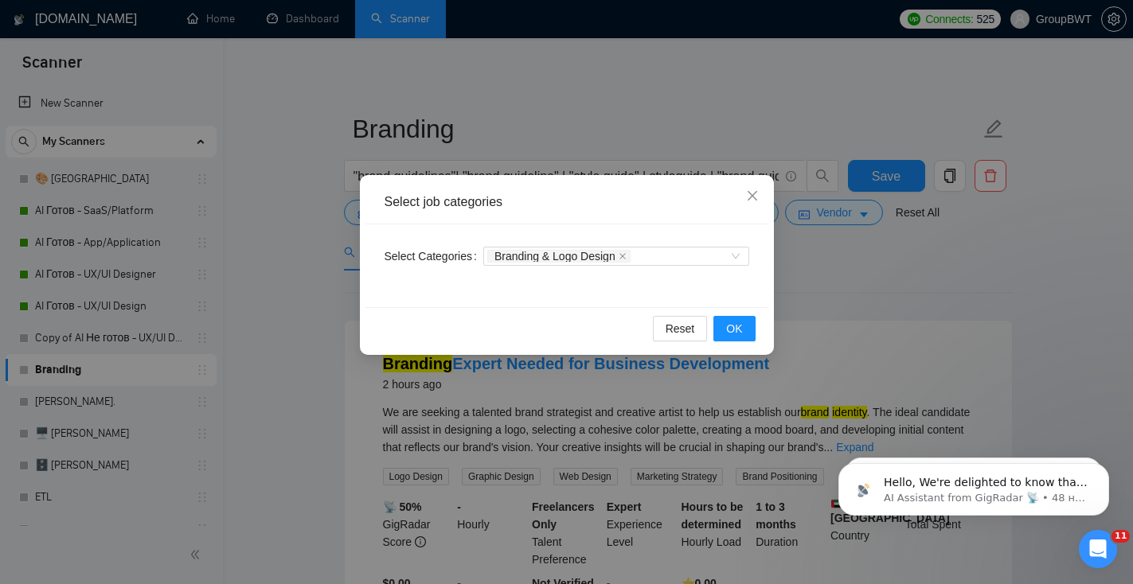
click at [646, 45] on div "Select job categories Select Categories Branding & Logo Design Reset OK" at bounding box center [566, 292] width 1133 height 584
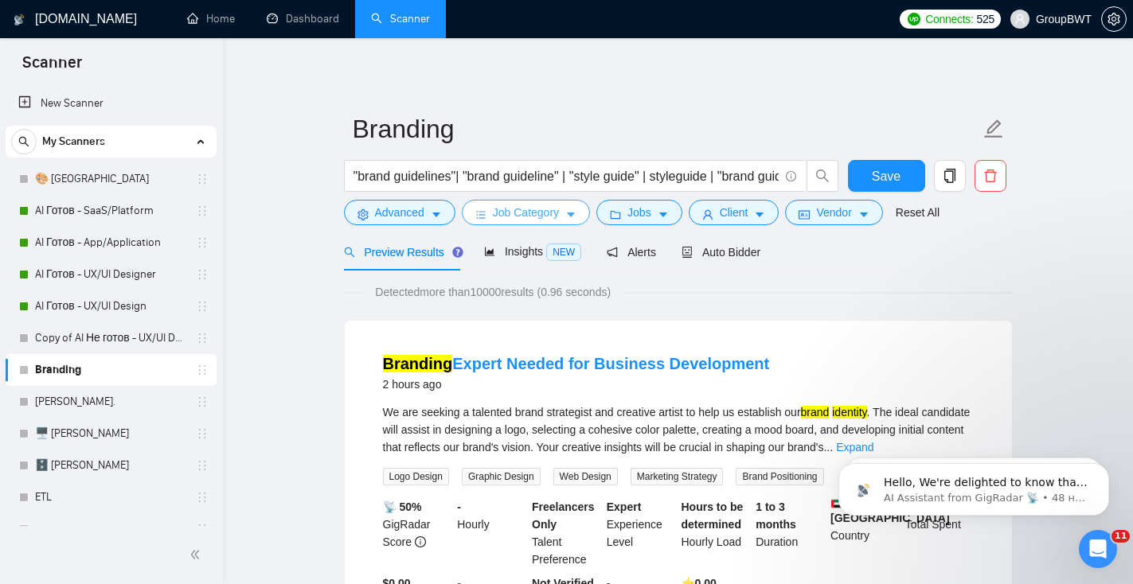
click at [547, 216] on span "Job Category" at bounding box center [526, 213] width 66 height 18
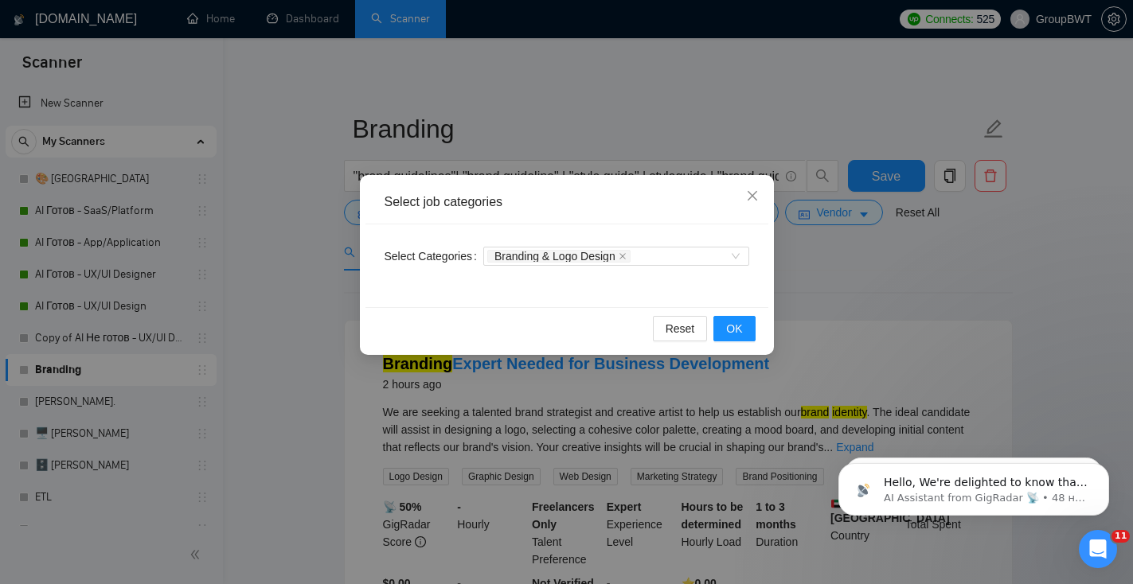
click at [660, 119] on div "Select job categories Select Categories Branding & Logo Design Reset OK" at bounding box center [566, 292] width 1133 height 584
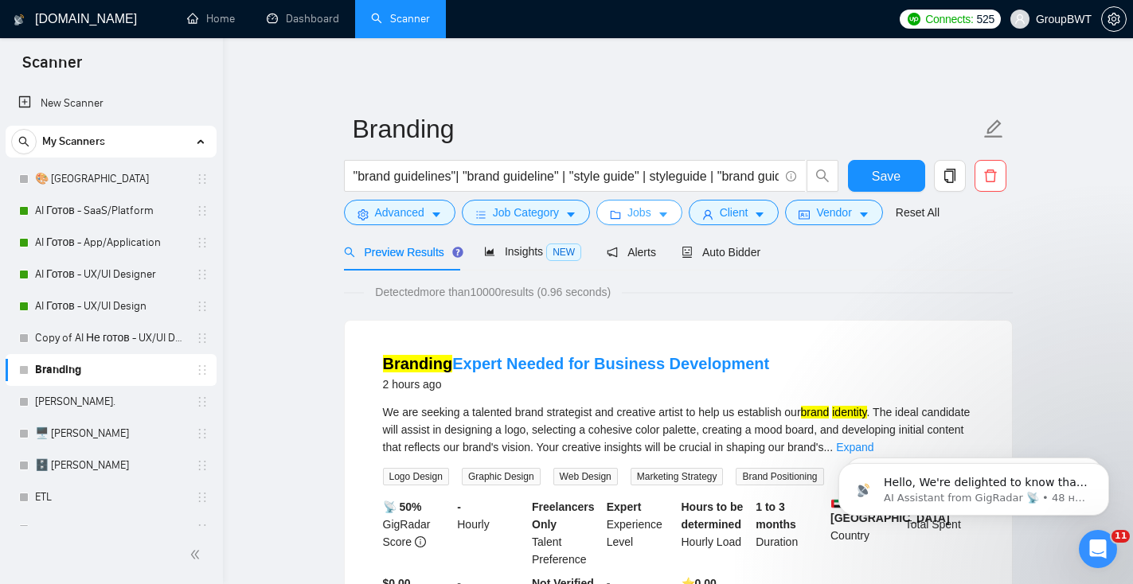
click at [615, 215] on icon "folder" at bounding box center [615, 214] width 11 height 11
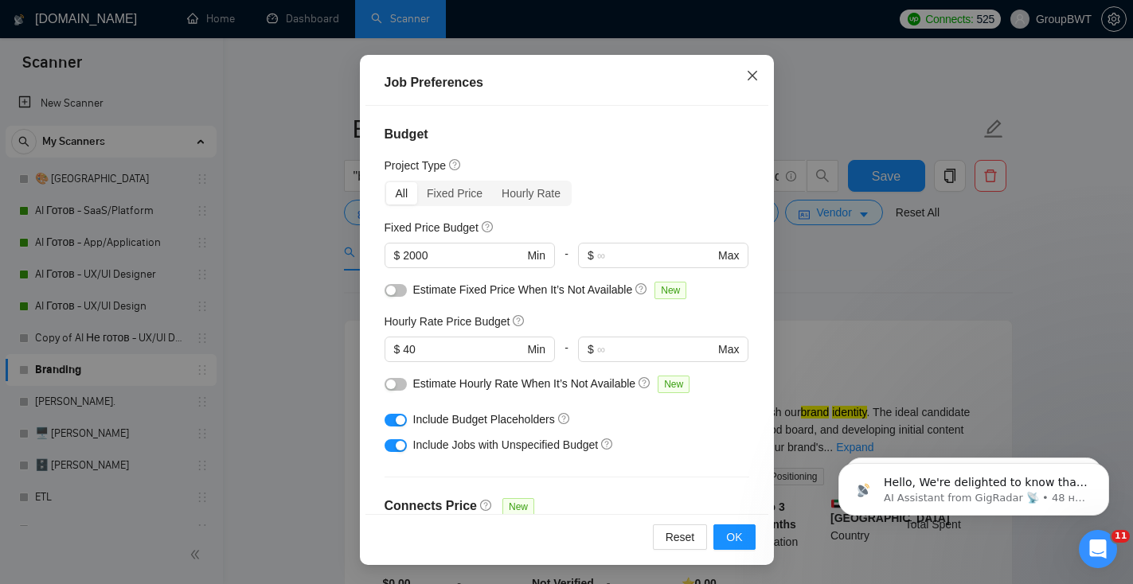
click at [755, 82] on span "Close" at bounding box center [752, 76] width 43 height 43
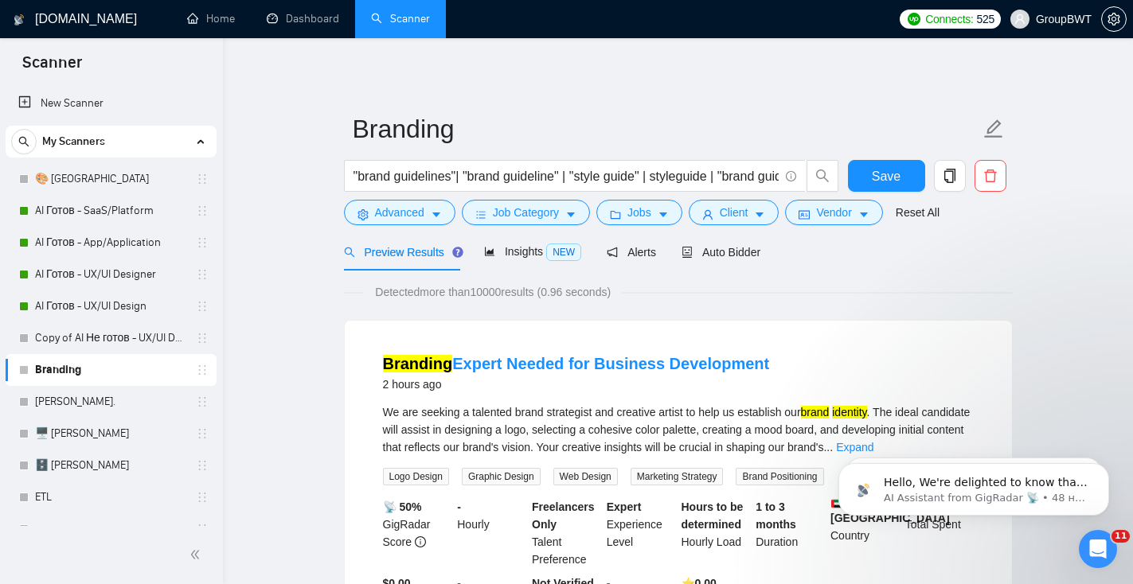
scroll to position [41, 0]
click at [651, 216] on span "Jobs" at bounding box center [639, 213] width 24 height 18
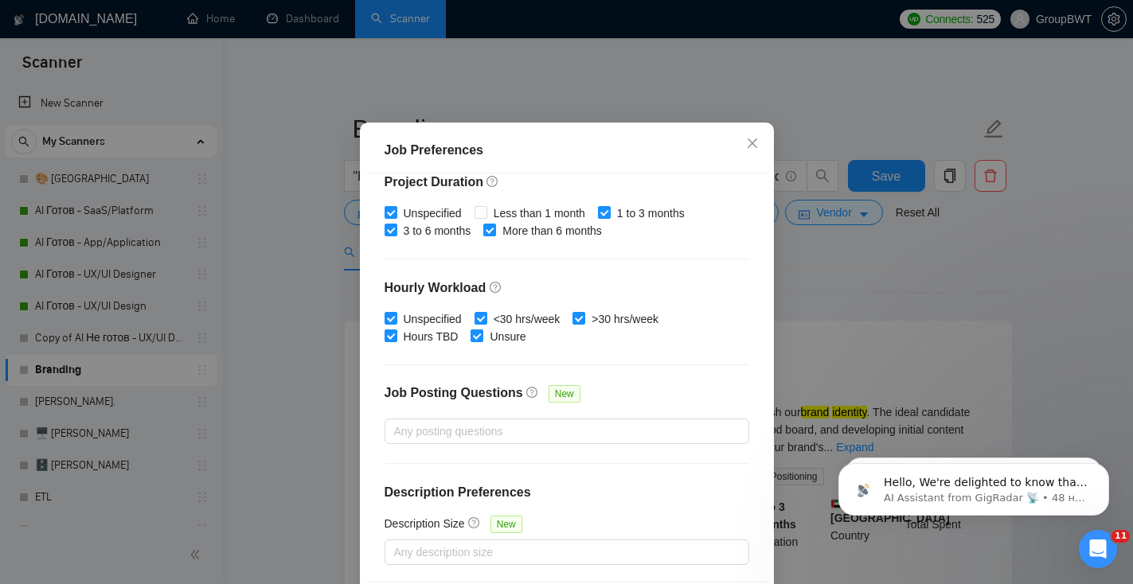
scroll to position [109, 0]
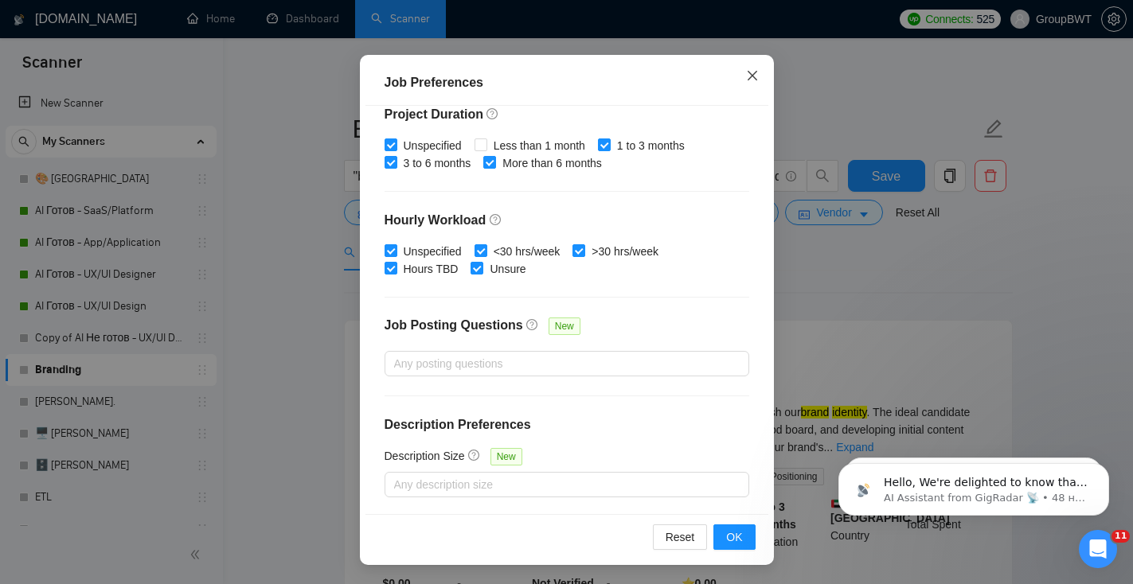
click at [754, 73] on icon "close" at bounding box center [752, 75] width 10 height 10
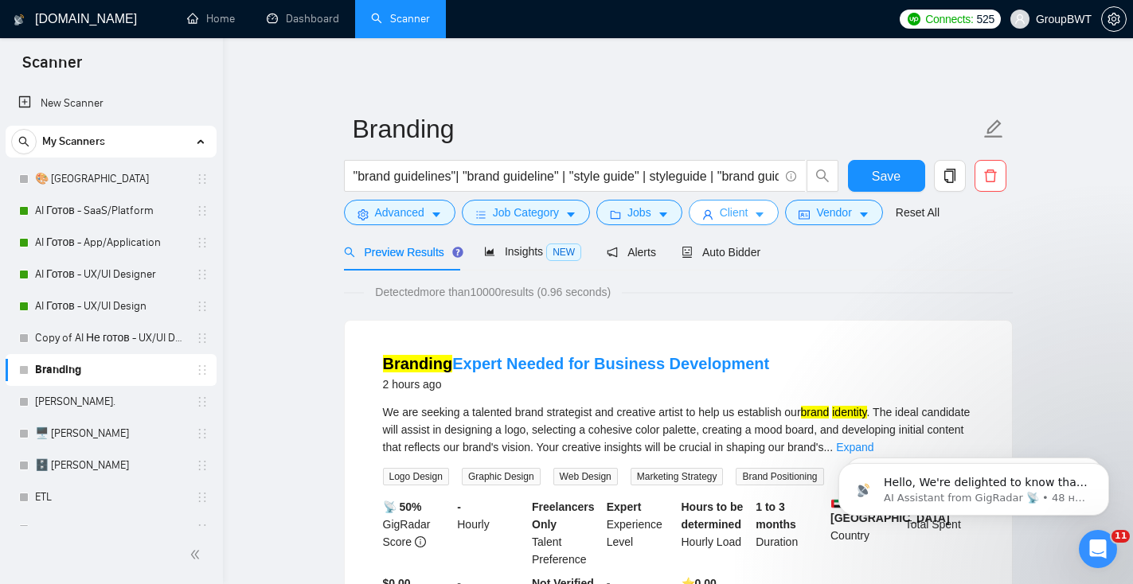
click at [713, 213] on icon "user" at bounding box center [707, 214] width 11 height 11
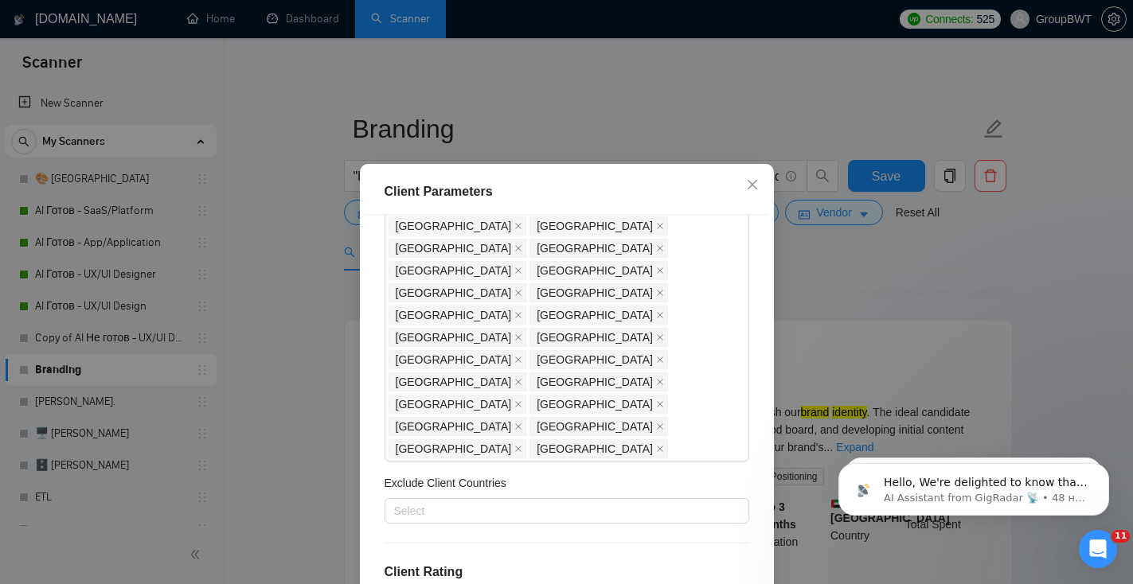
scroll to position [299, 0]
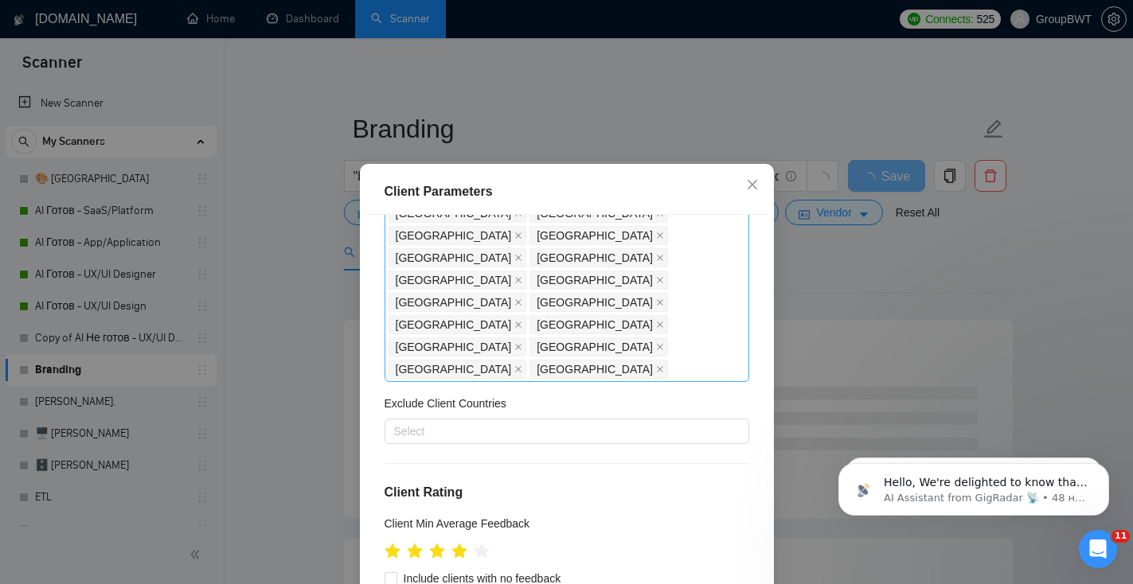
scroll to position [445, 0]
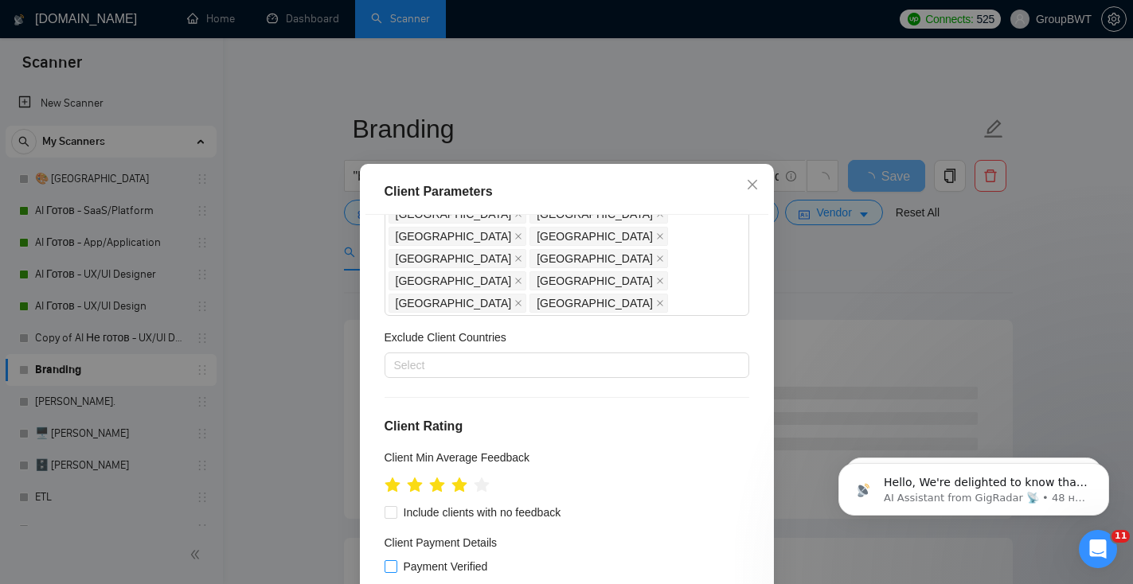
click at [396, 560] on span at bounding box center [390, 566] width 13 height 13
click at [396, 560] on input "Payment Verified" at bounding box center [389, 565] width 11 height 11
checkbox input "true"
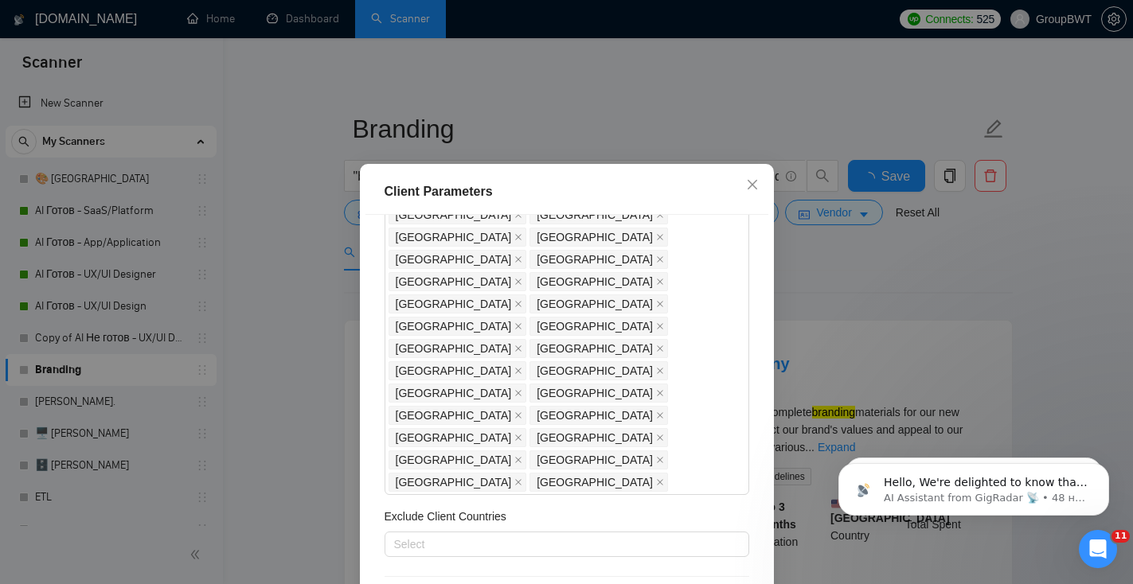
scroll to position [0, 0]
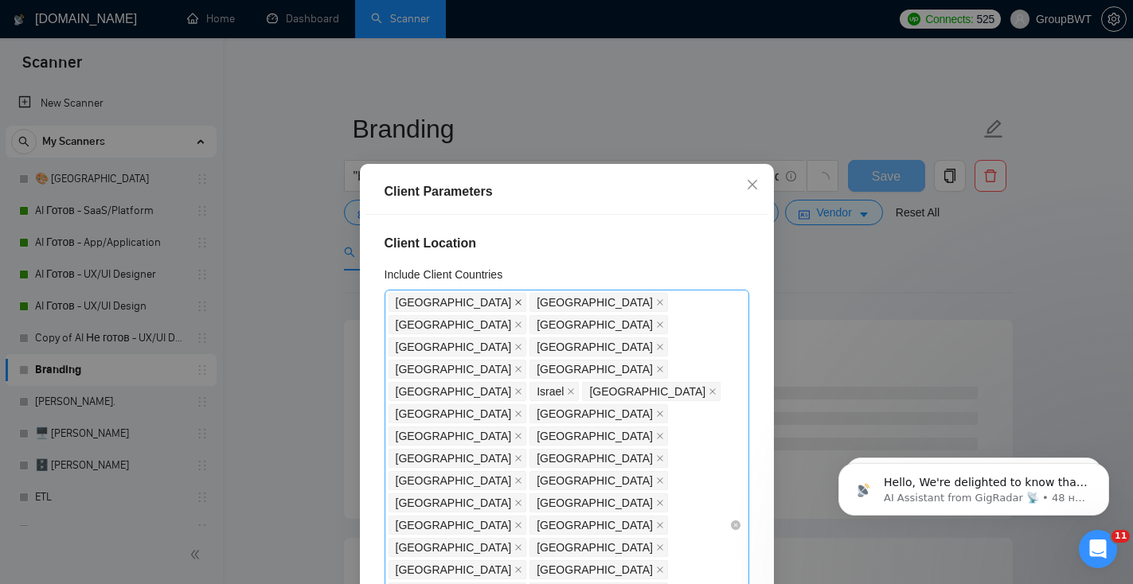
click at [514, 302] on icon "close" at bounding box center [518, 303] width 8 height 8
click at [470, 302] on span "[GEOGRAPHIC_DATA]" at bounding box center [454, 303] width 116 height 18
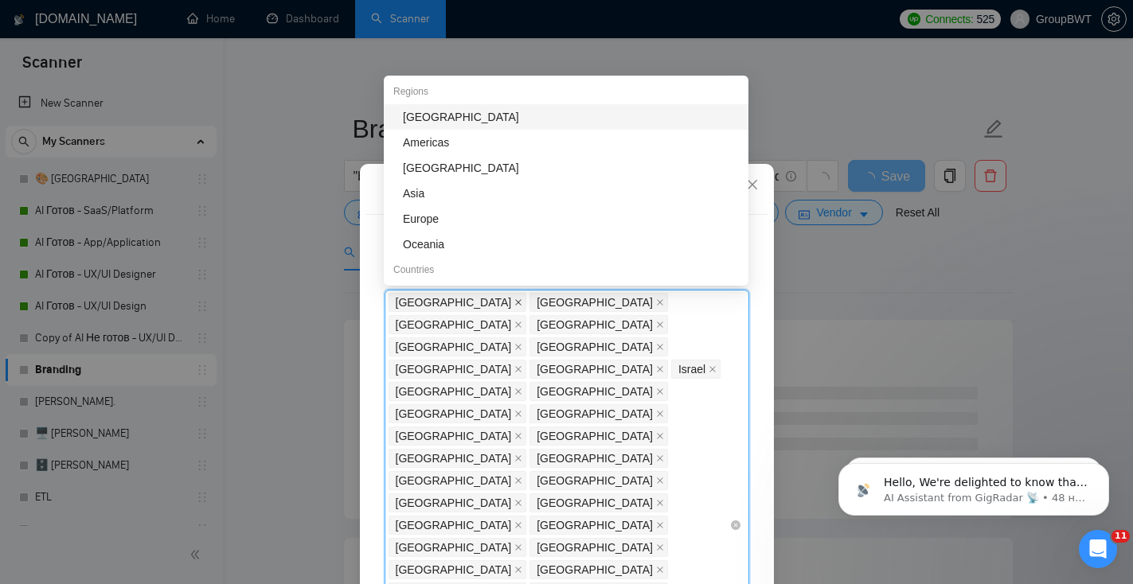
click at [514, 302] on icon "close" at bounding box center [518, 303] width 8 height 8
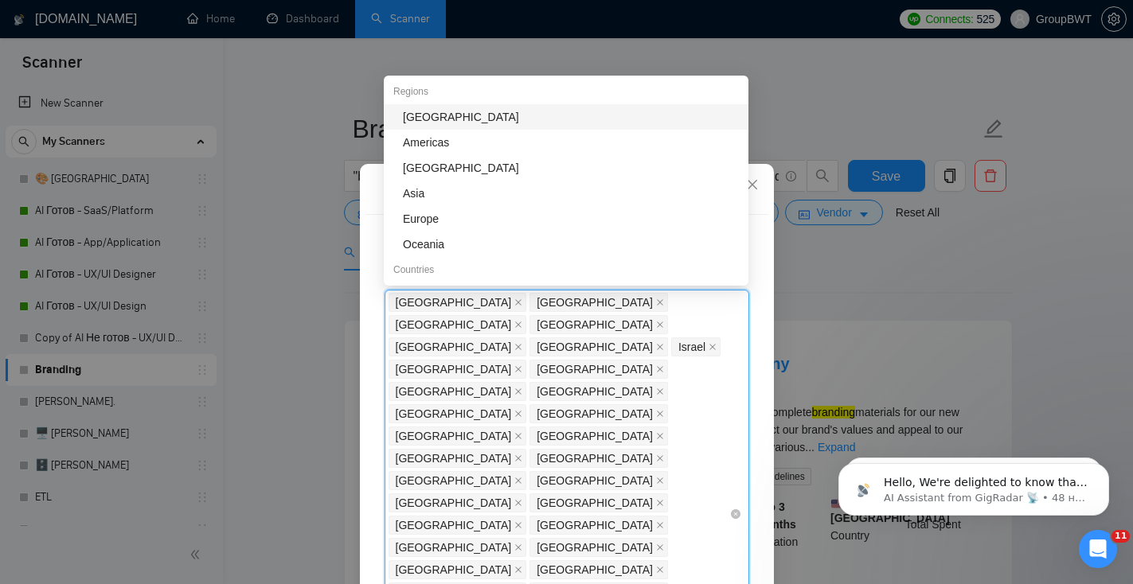
click at [514, 302] on icon "close" at bounding box center [518, 303] width 8 height 8
click at [449, 302] on span "United Arab Emirates" at bounding box center [454, 303] width 116 height 18
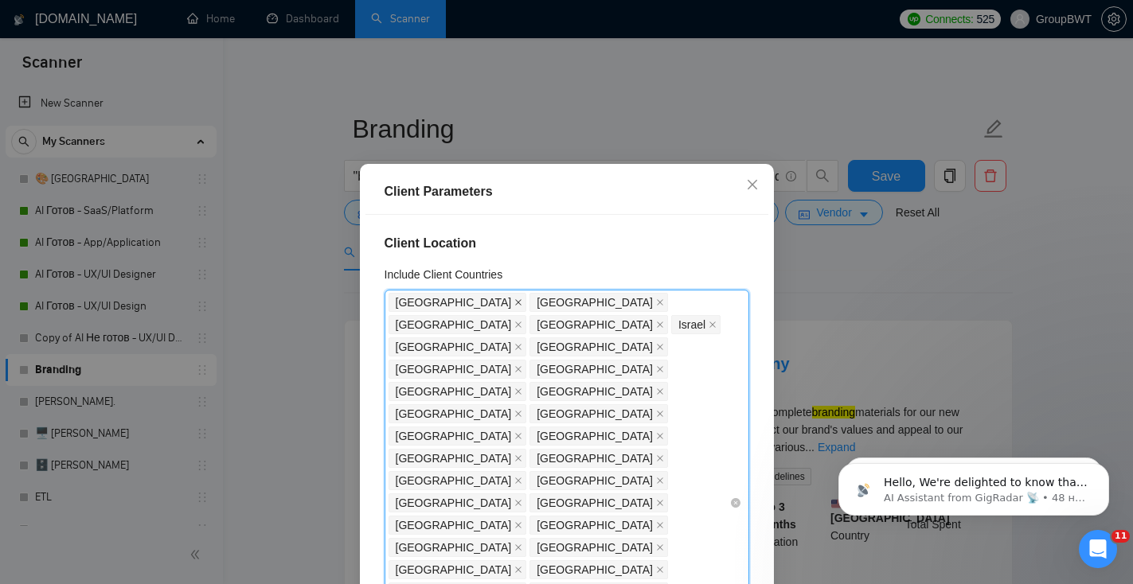
click at [515, 303] on icon "close" at bounding box center [518, 302] width 6 height 6
click at [514, 301] on icon "close" at bounding box center [518, 303] width 8 height 8
click at [514, 300] on icon "close" at bounding box center [518, 303] width 8 height 8
click at [514, 299] on icon "close" at bounding box center [518, 303] width 8 height 8
click at [433, 299] on icon "close" at bounding box center [430, 303] width 8 height 8
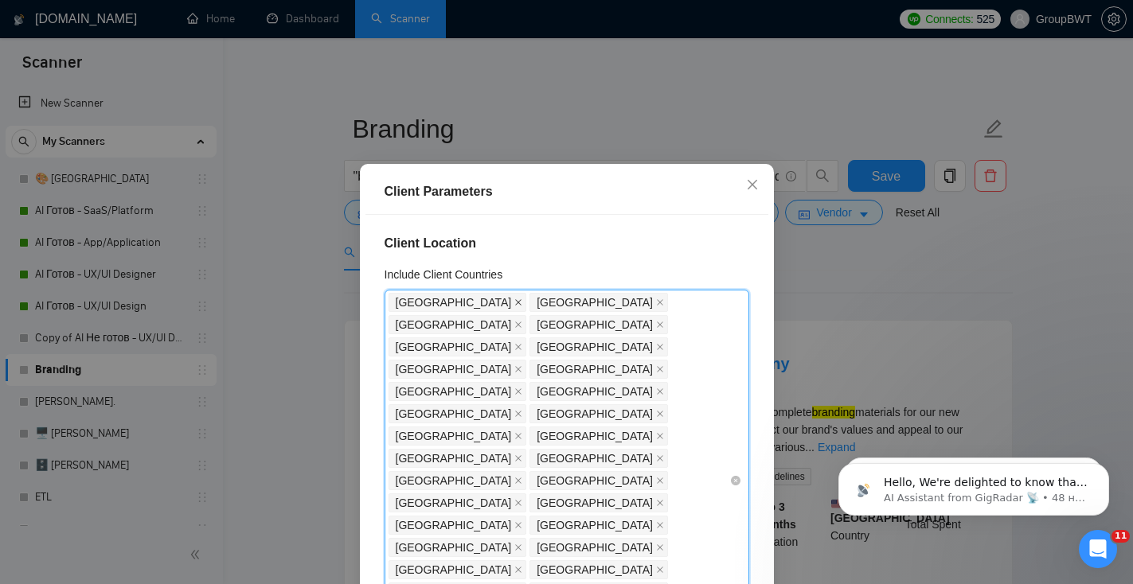
click at [514, 302] on icon "close" at bounding box center [518, 303] width 8 height 8
click at [514, 300] on icon "close" at bounding box center [518, 303] width 8 height 8
click at [514, 302] on icon "close" at bounding box center [518, 303] width 8 height 8
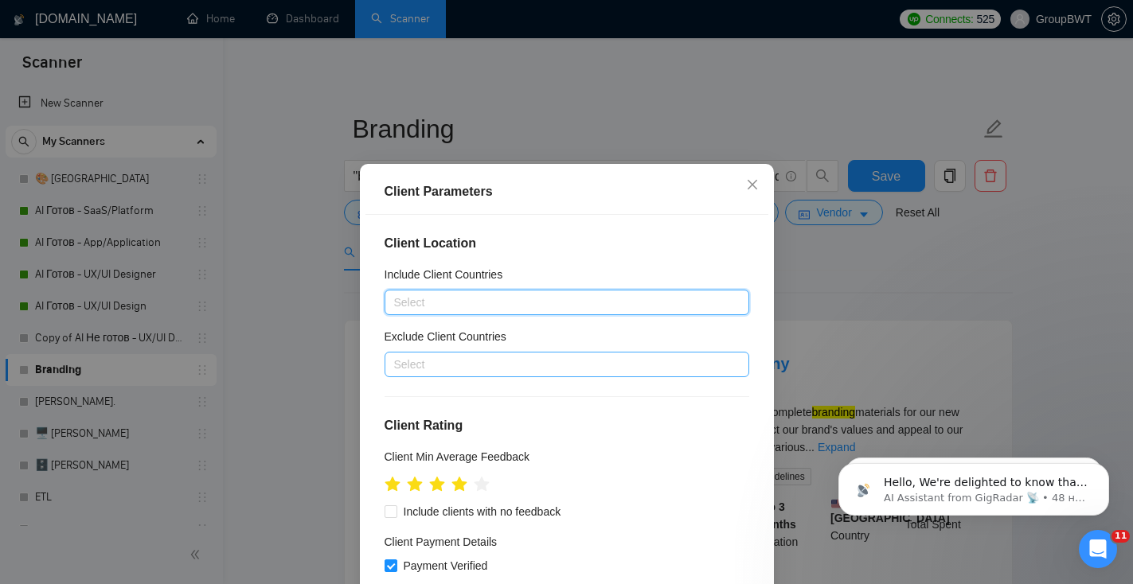
click at [513, 370] on div at bounding box center [558, 364] width 341 height 19
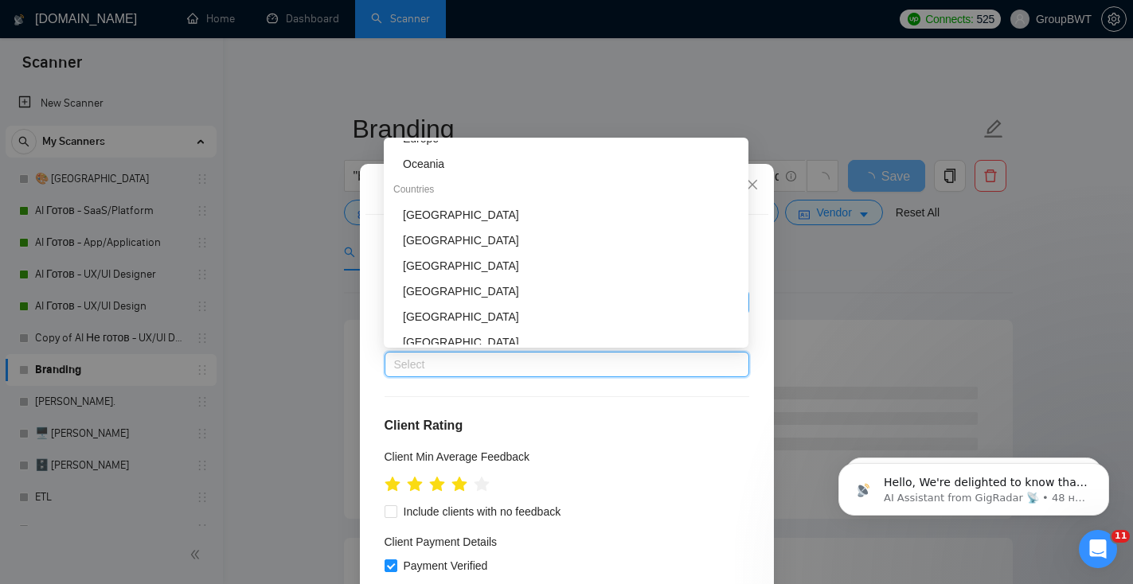
scroll to position [143, 0]
click at [496, 265] on div "[GEOGRAPHIC_DATA]" at bounding box center [571, 265] width 336 height 18
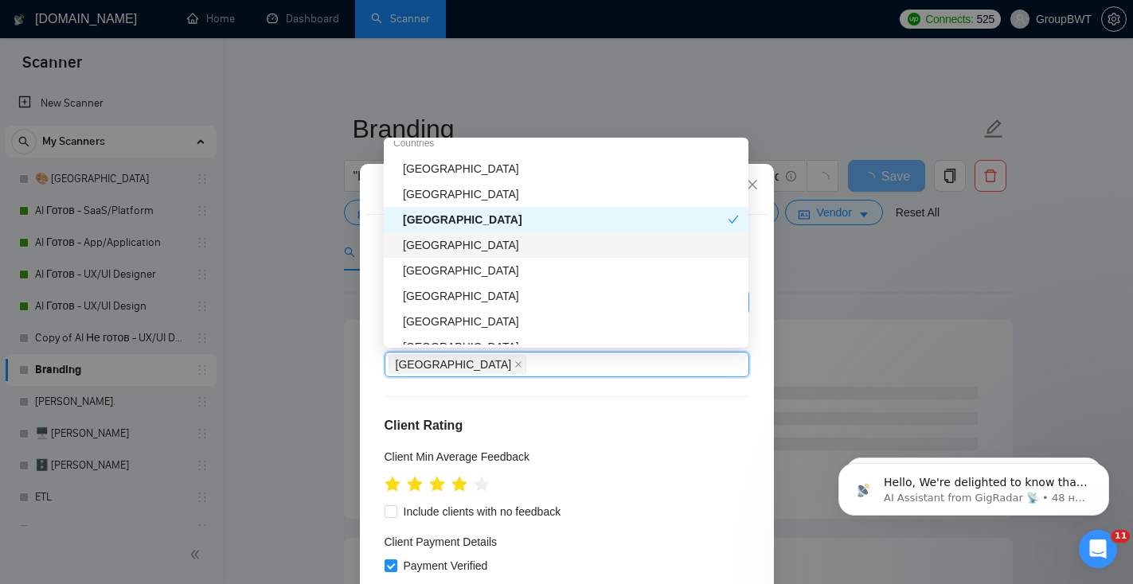
scroll to position [205, 0]
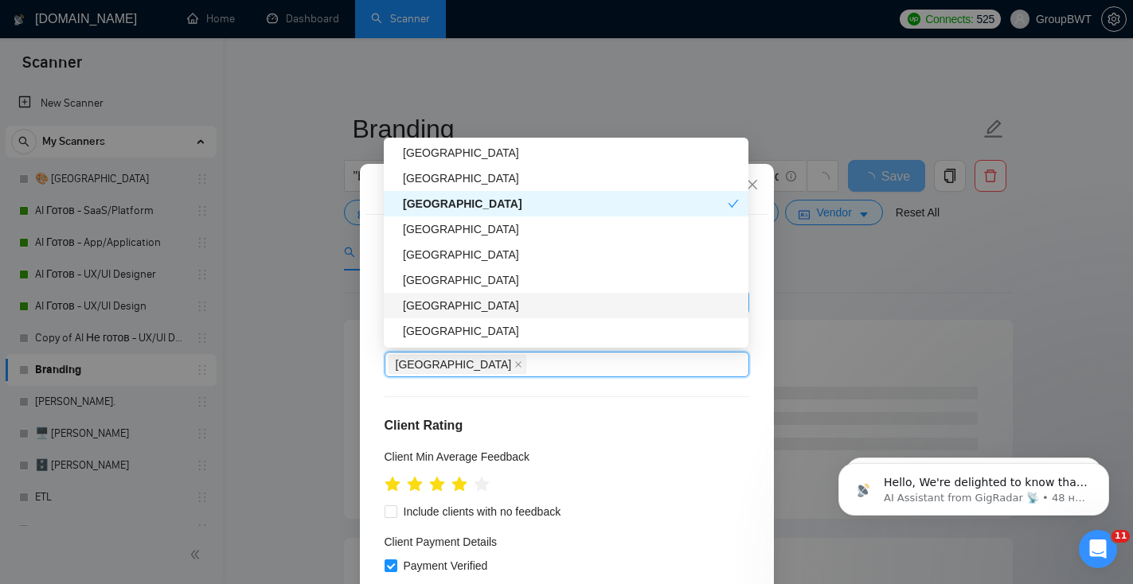
click at [489, 306] on div "[GEOGRAPHIC_DATA]" at bounding box center [571, 306] width 336 height 18
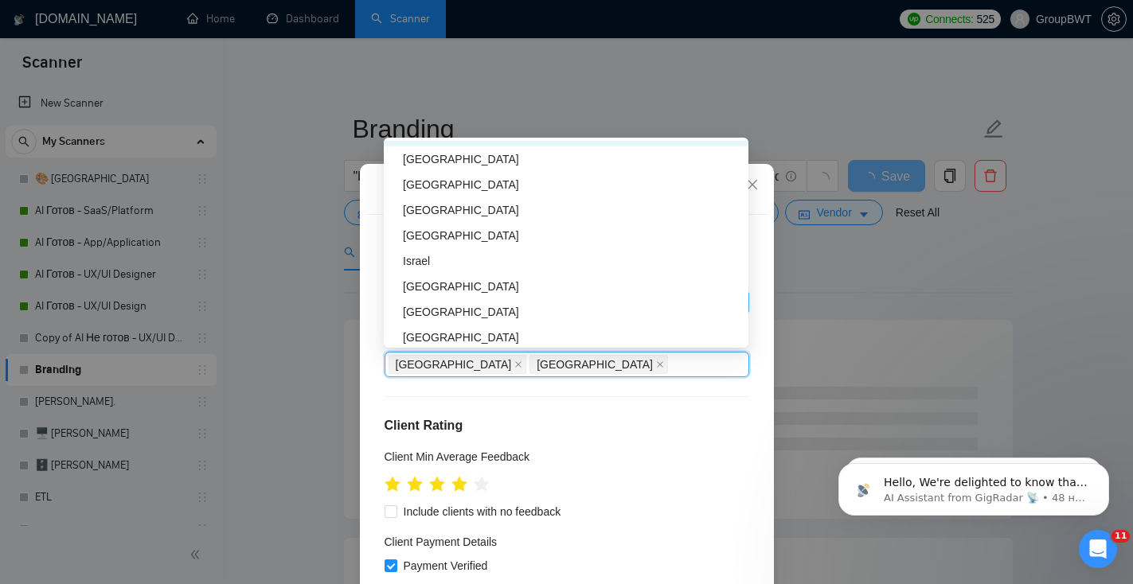
scroll to position [380, 0]
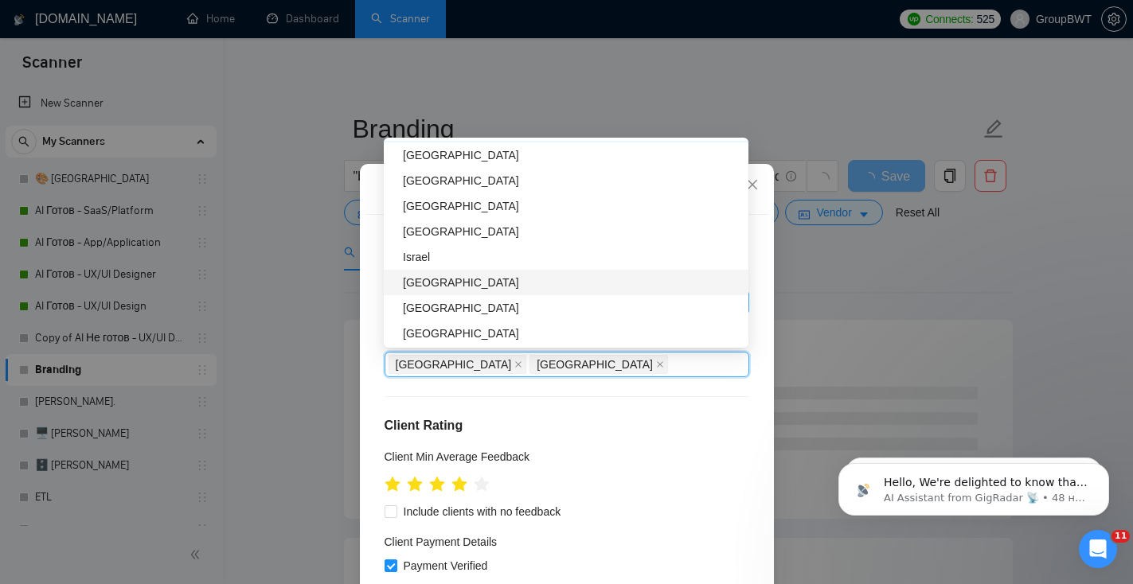
click at [487, 279] on div "[GEOGRAPHIC_DATA]" at bounding box center [571, 283] width 336 height 18
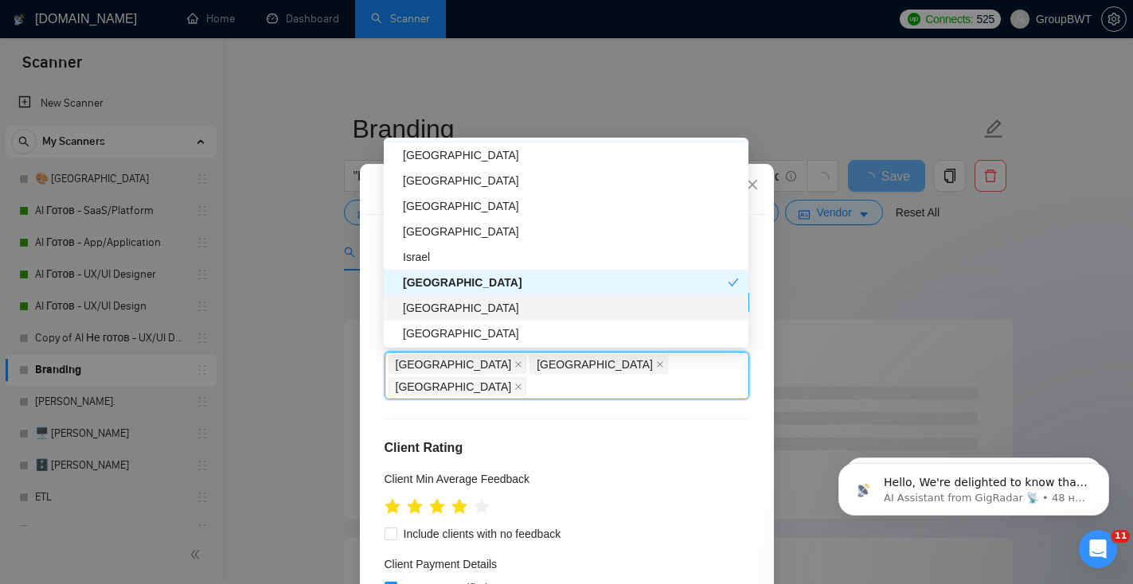
click at [487, 310] on div "[GEOGRAPHIC_DATA]" at bounding box center [571, 308] width 336 height 18
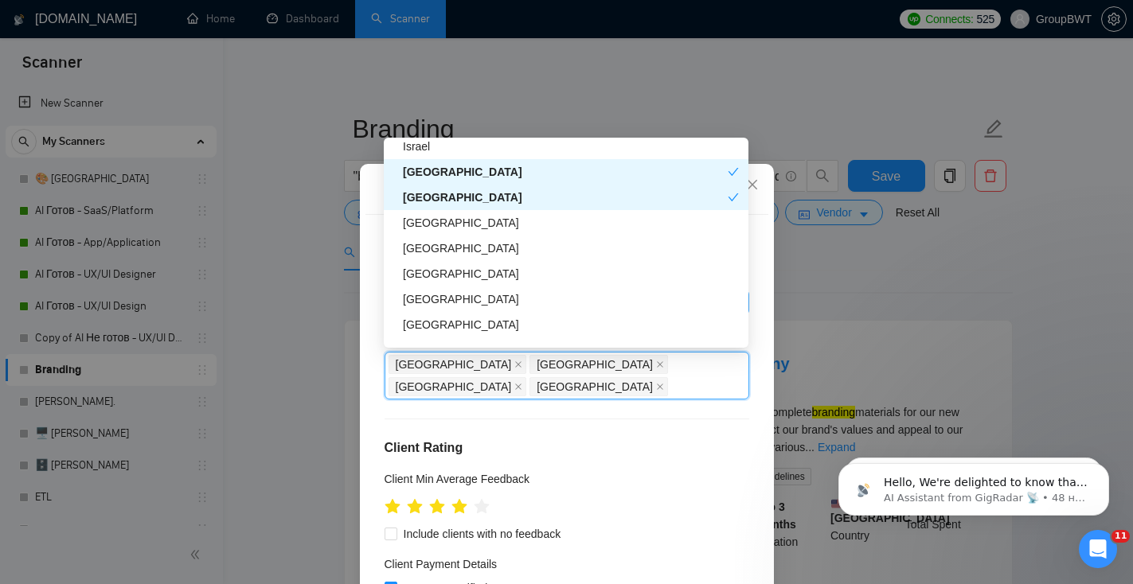
scroll to position [495, 0]
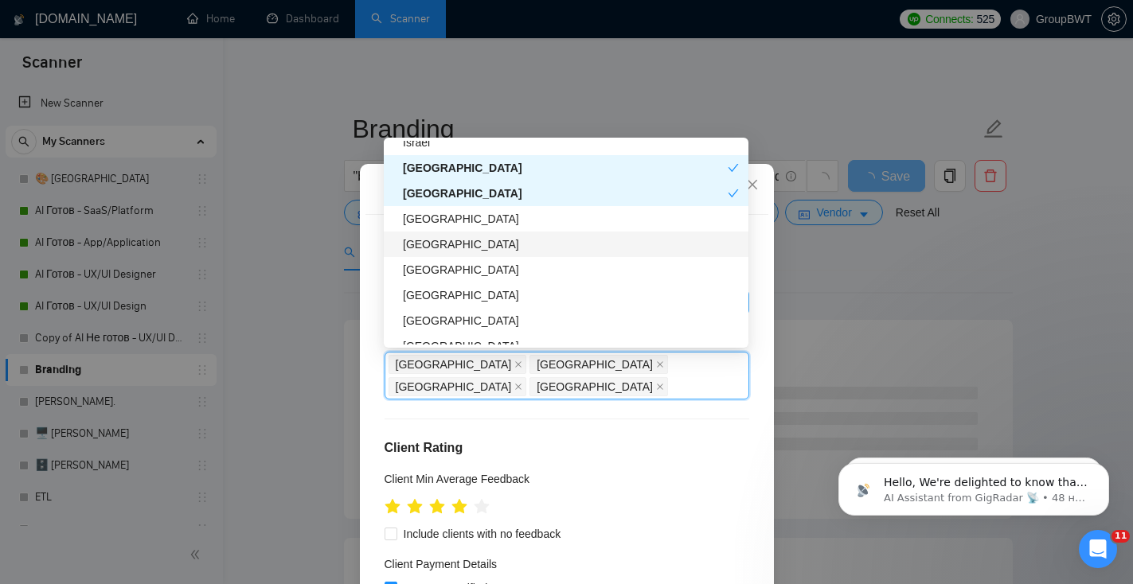
click at [472, 244] on div "[GEOGRAPHIC_DATA]" at bounding box center [571, 245] width 336 height 18
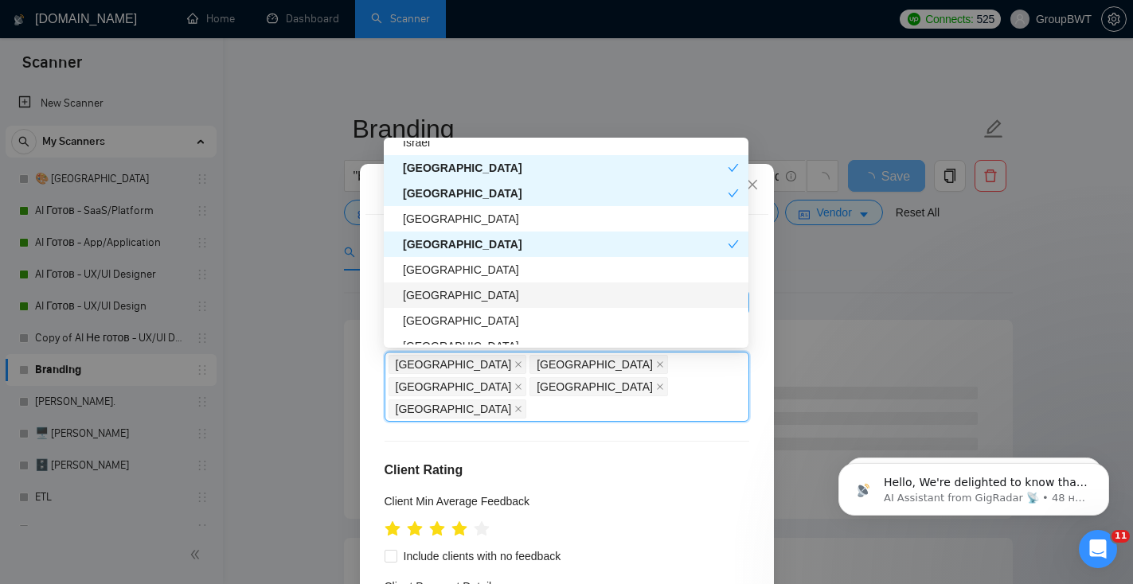
click at [465, 298] on div "[GEOGRAPHIC_DATA]" at bounding box center [571, 296] width 336 height 18
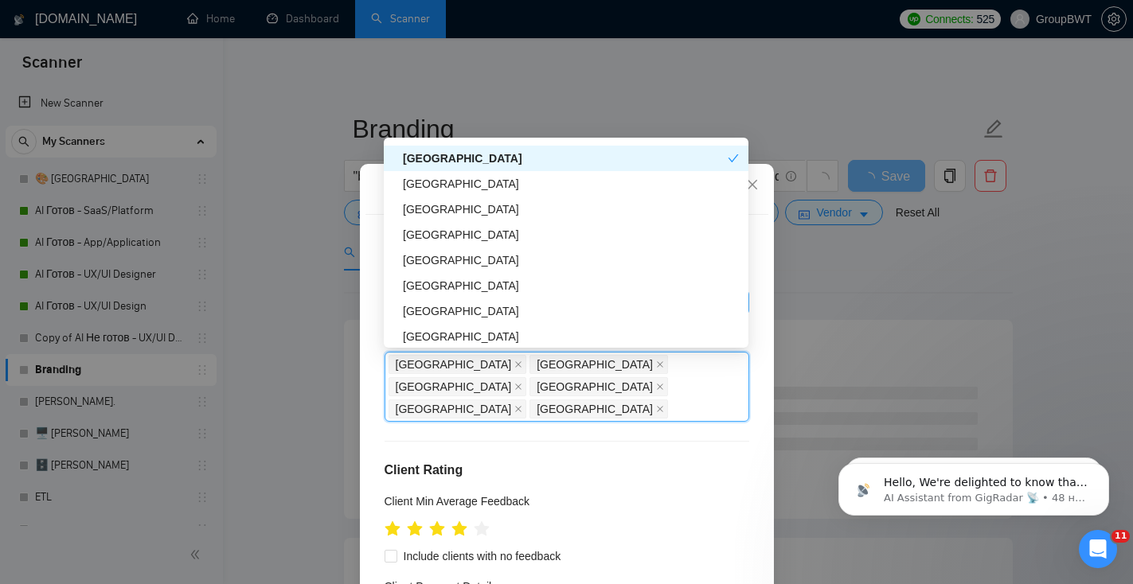
scroll to position [636, 0]
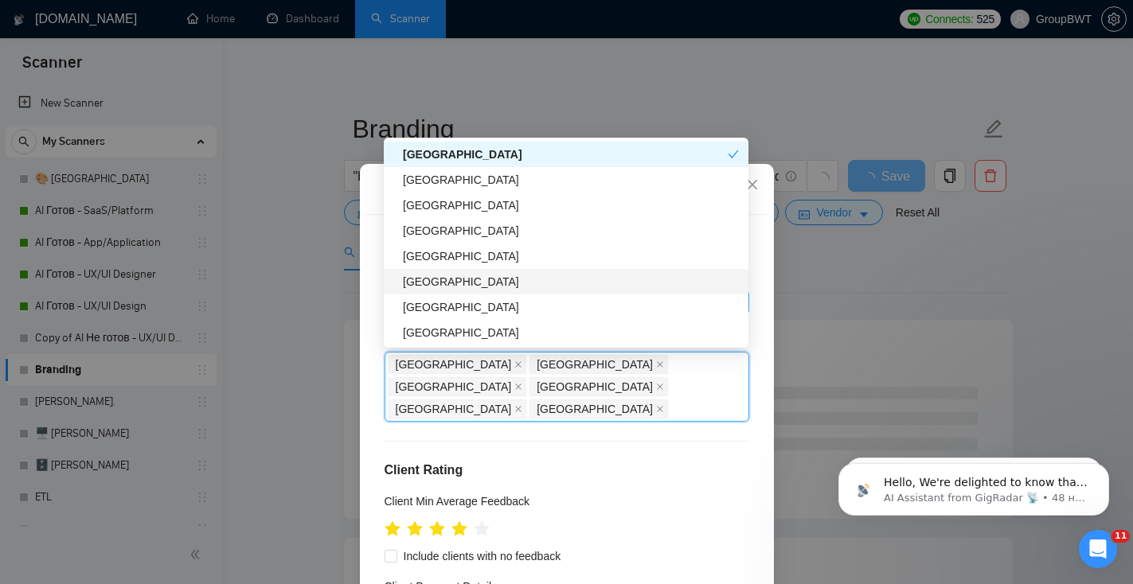
click at [458, 288] on div "[GEOGRAPHIC_DATA]" at bounding box center [571, 282] width 336 height 18
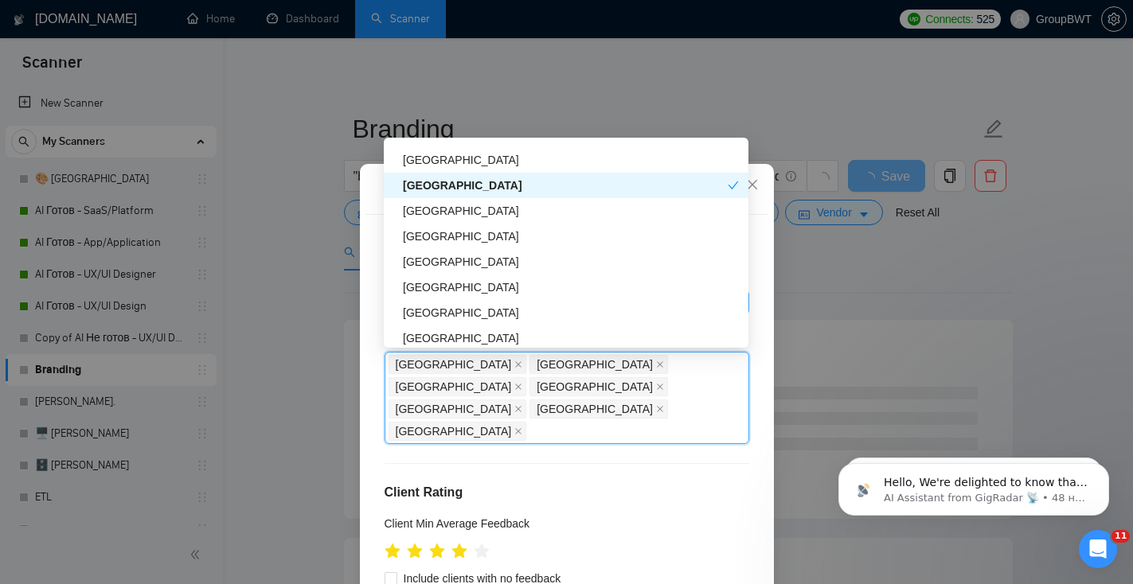
scroll to position [733, 0]
click at [462, 265] on div "[GEOGRAPHIC_DATA]" at bounding box center [571, 261] width 336 height 18
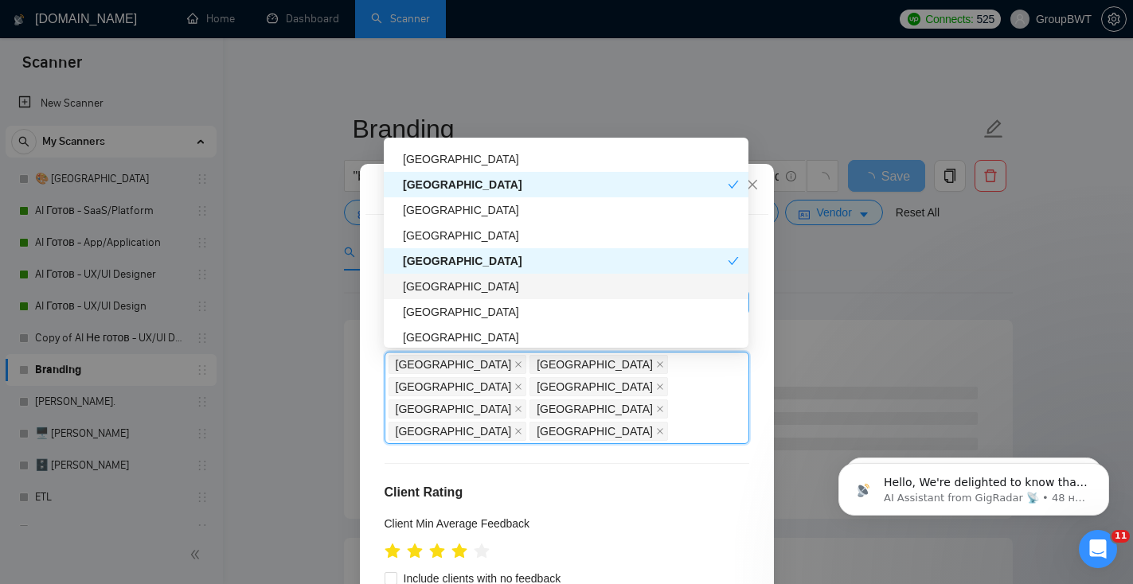
click at [462, 290] on div "[GEOGRAPHIC_DATA]" at bounding box center [571, 287] width 336 height 18
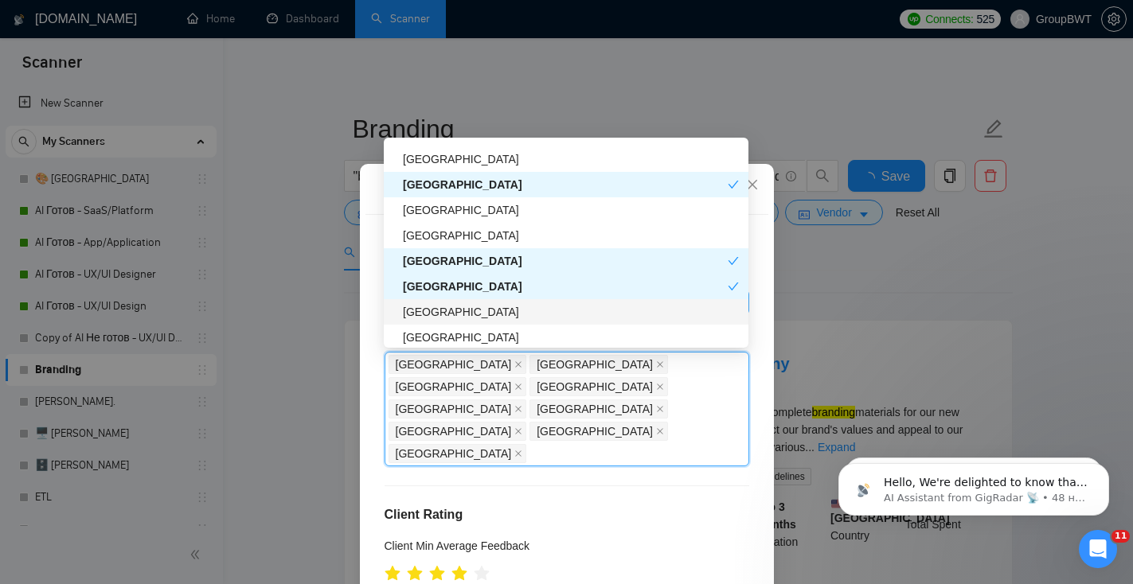
click at [462, 311] on div "[GEOGRAPHIC_DATA]" at bounding box center [571, 312] width 336 height 18
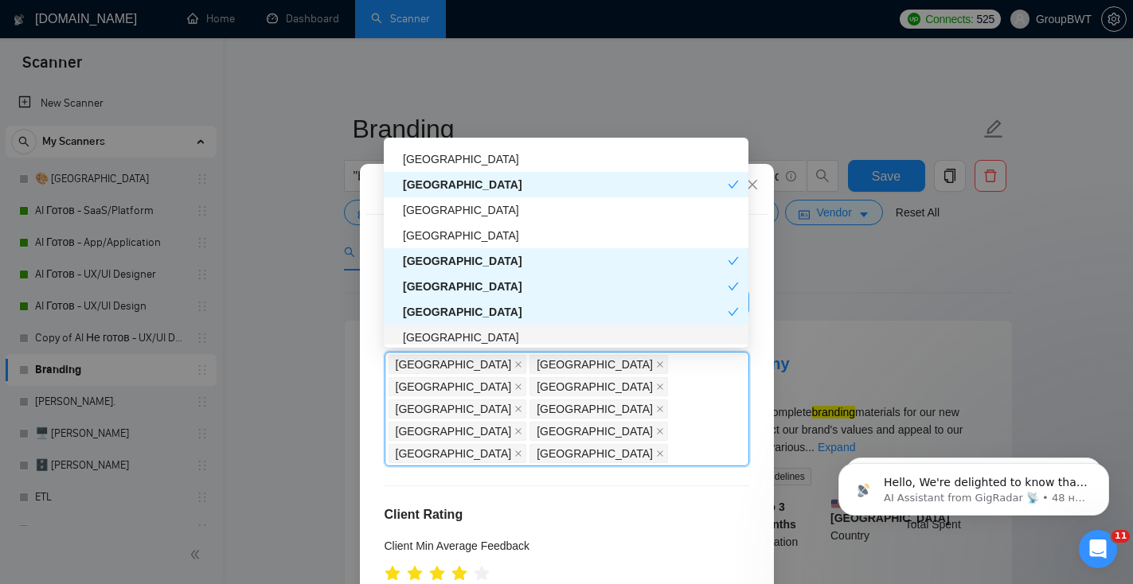
click at [463, 331] on div "[GEOGRAPHIC_DATA]" at bounding box center [571, 338] width 336 height 18
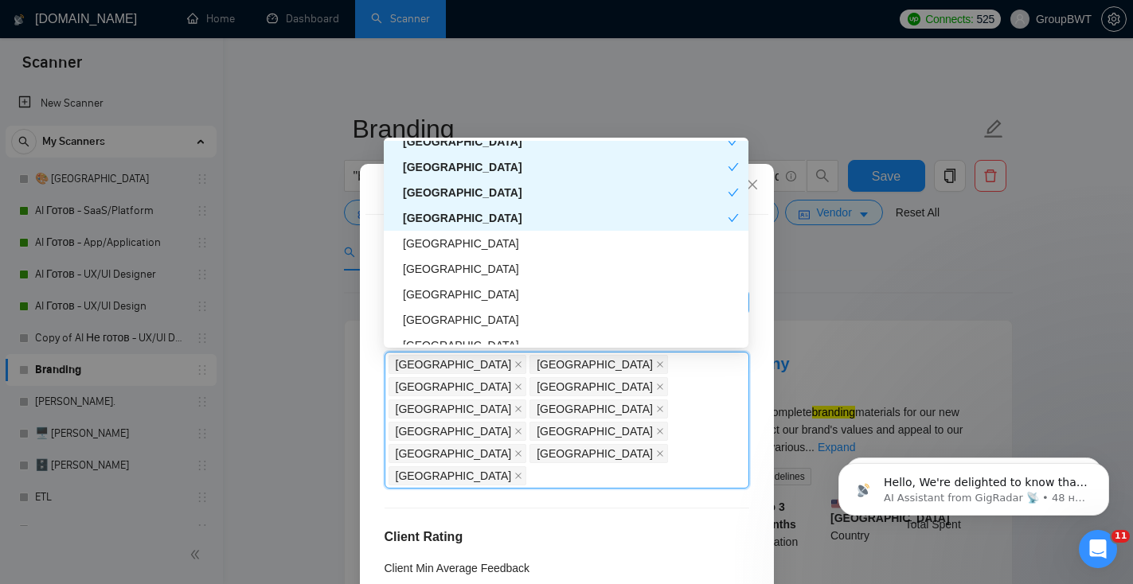
scroll to position [853, 0]
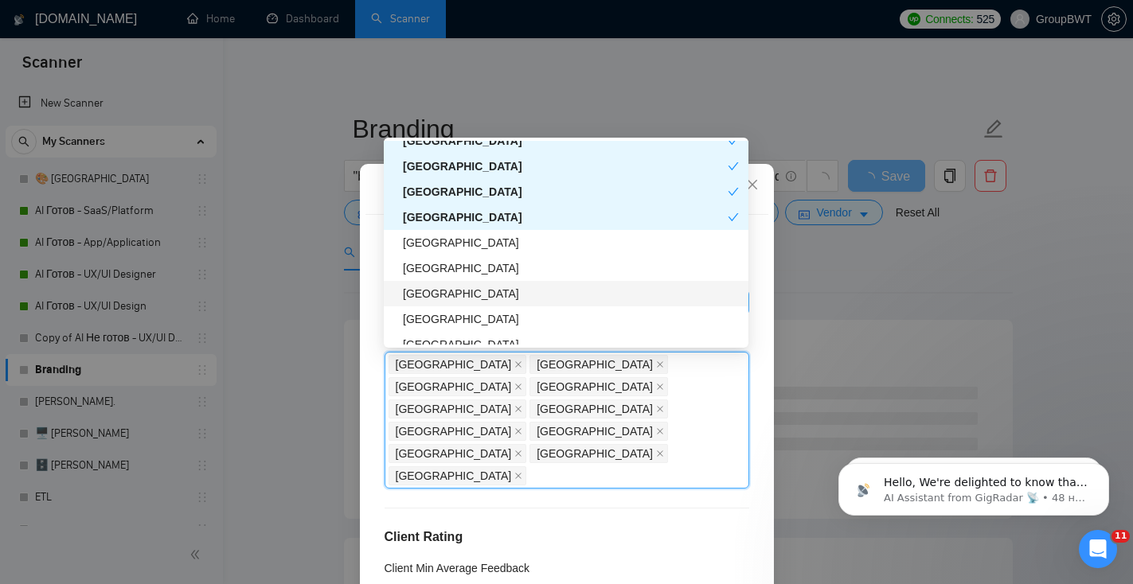
click at [490, 288] on div "[GEOGRAPHIC_DATA]" at bounding box center [571, 294] width 336 height 18
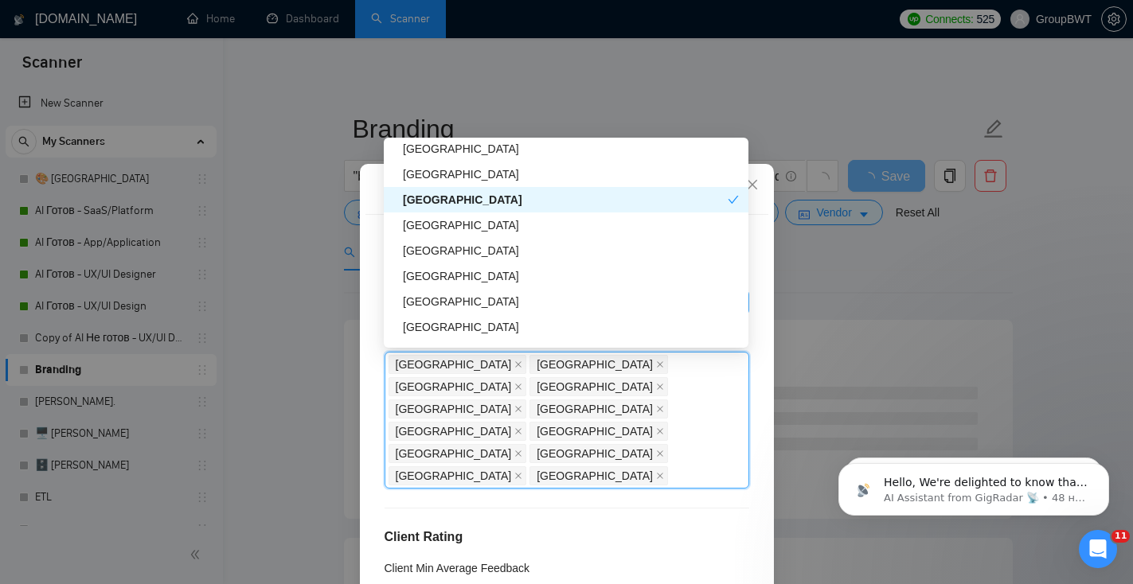
scroll to position [949, 0]
click at [486, 274] on div "[GEOGRAPHIC_DATA]" at bounding box center [571, 275] width 336 height 18
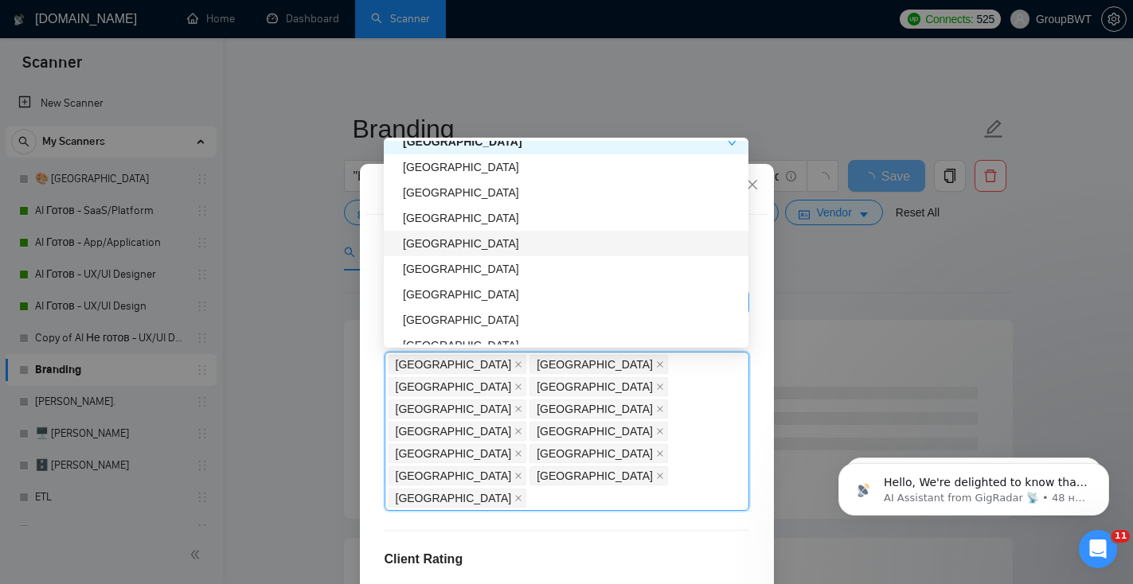
scroll to position [1083, 0]
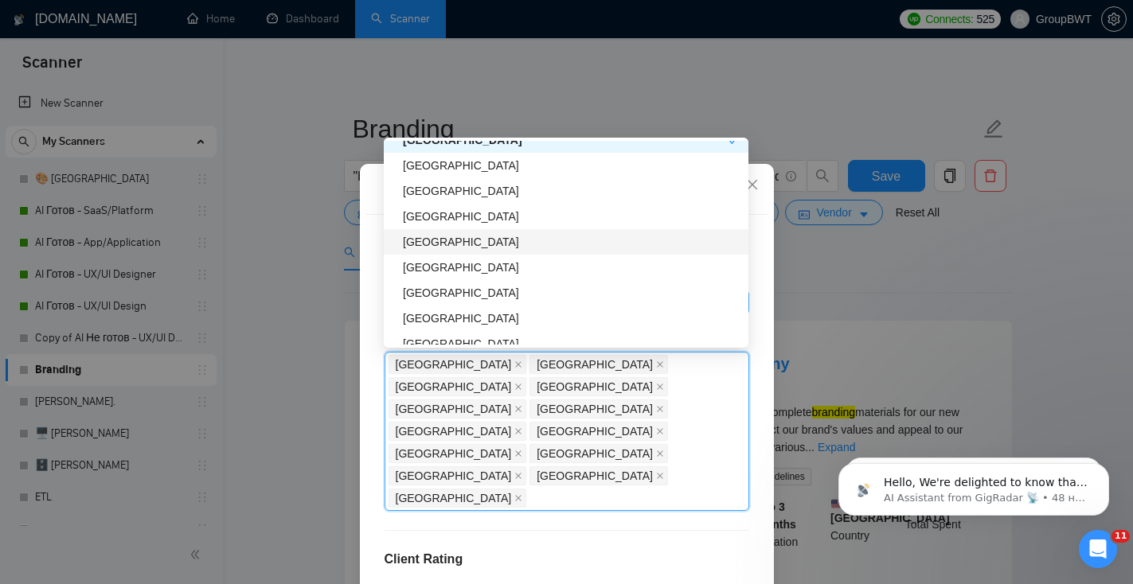
click at [480, 243] on div "[GEOGRAPHIC_DATA]" at bounding box center [571, 242] width 336 height 18
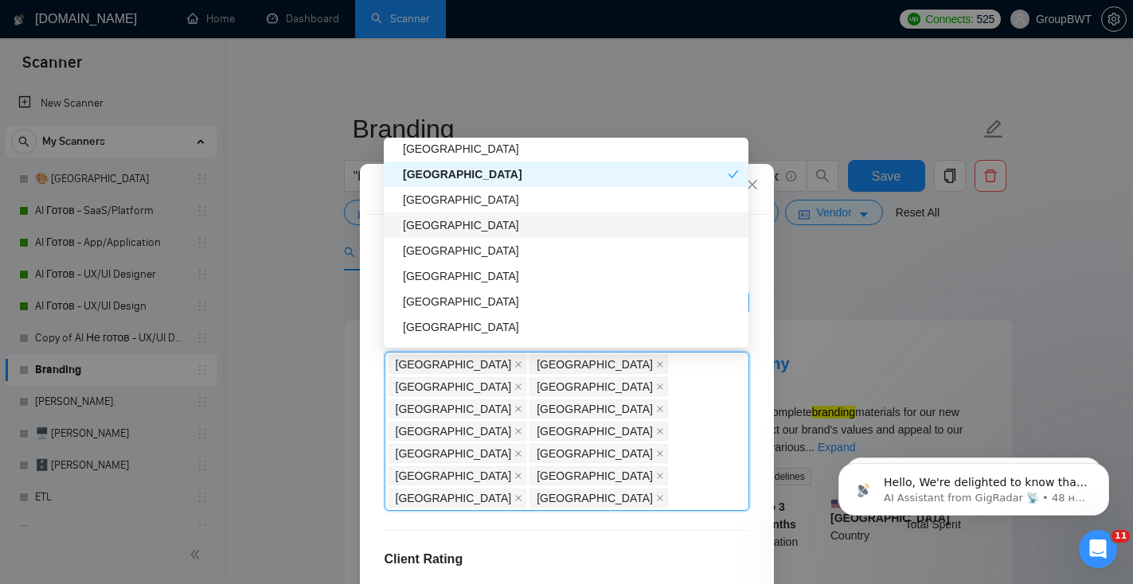
scroll to position [1157, 0]
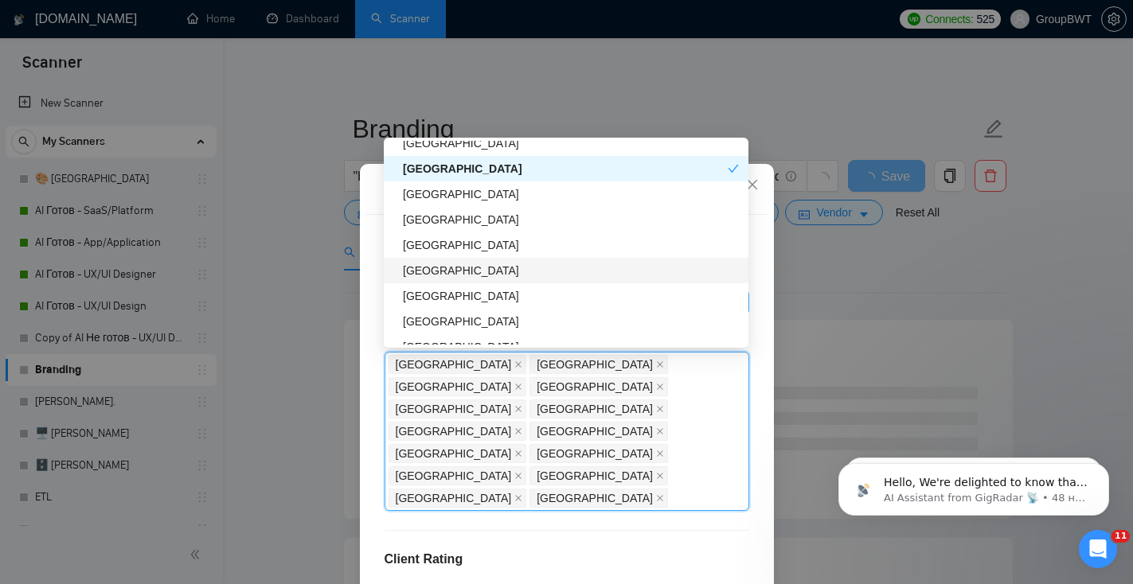
drag, startPoint x: 470, startPoint y: 271, endPoint x: 470, endPoint y: 295, distance: 23.1
click at [470, 271] on div "[GEOGRAPHIC_DATA]" at bounding box center [571, 271] width 336 height 18
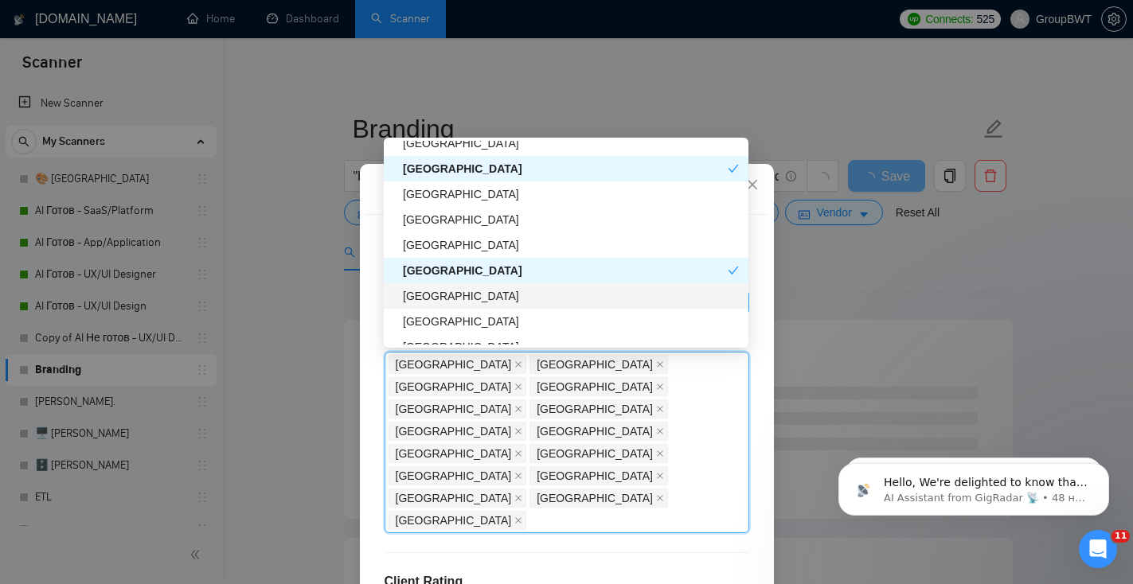
click at [470, 295] on div "[GEOGRAPHIC_DATA]" at bounding box center [571, 296] width 336 height 18
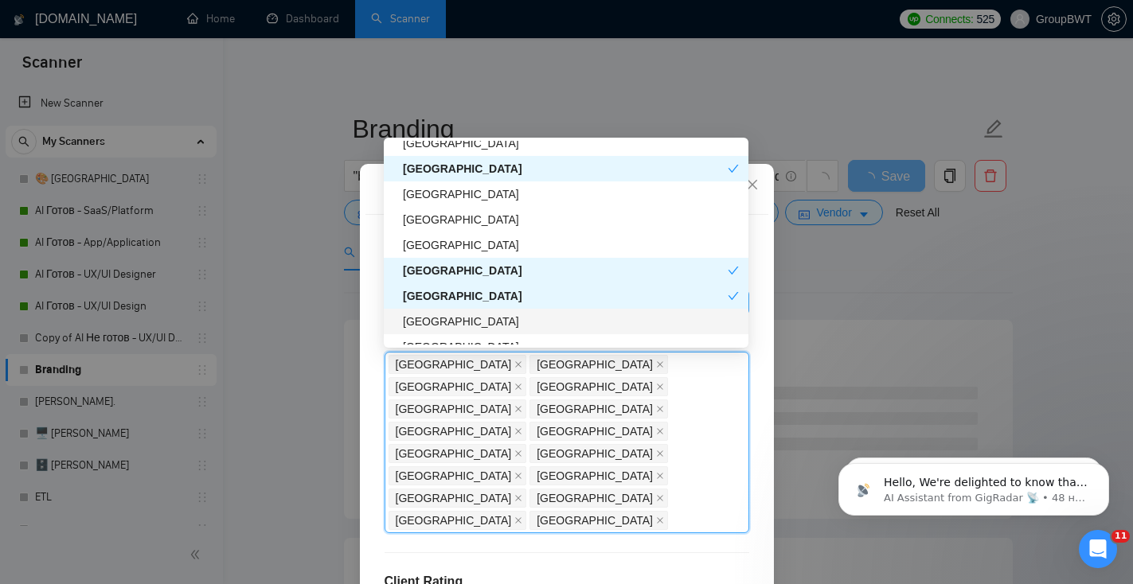
click at [470, 322] on div "[GEOGRAPHIC_DATA]" at bounding box center [571, 322] width 336 height 18
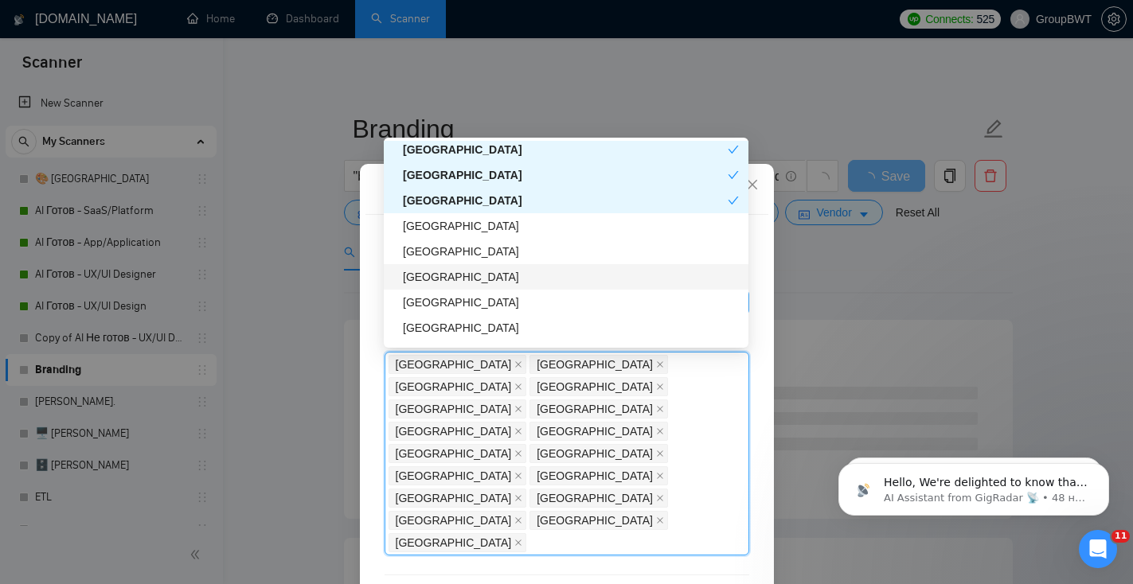
scroll to position [1283, 0]
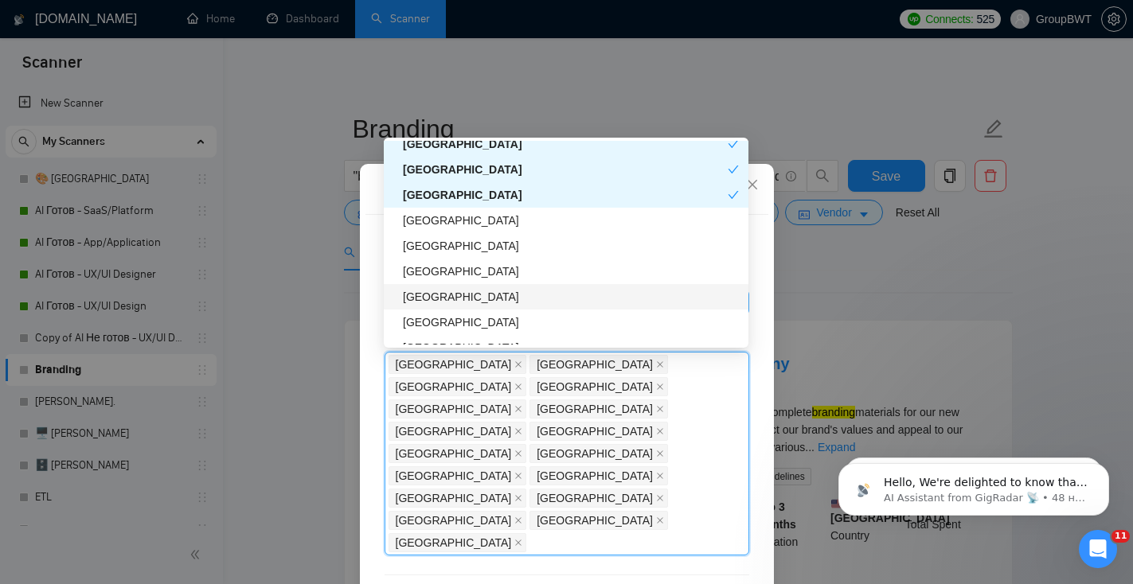
click at [490, 302] on div "[GEOGRAPHIC_DATA]" at bounding box center [571, 297] width 336 height 18
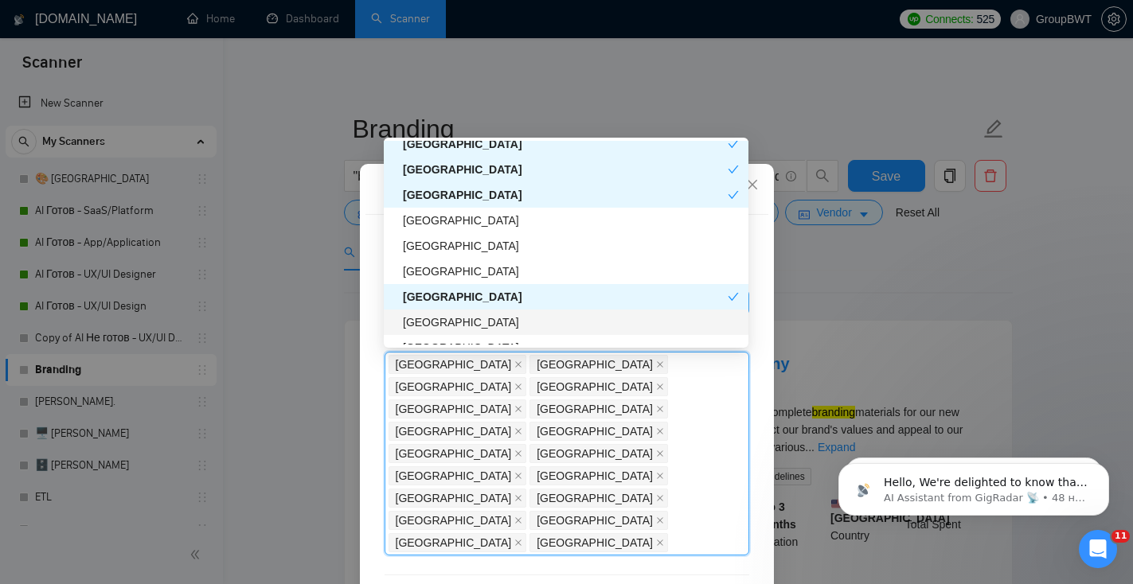
click at [490, 329] on div "[GEOGRAPHIC_DATA]" at bounding box center [571, 323] width 336 height 18
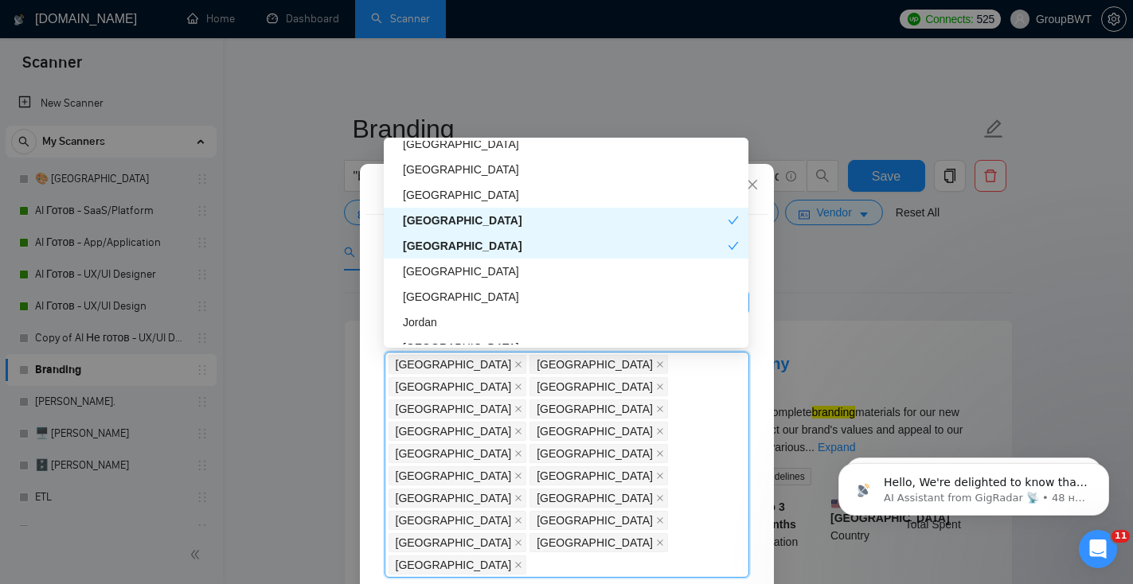
scroll to position [1374, 0]
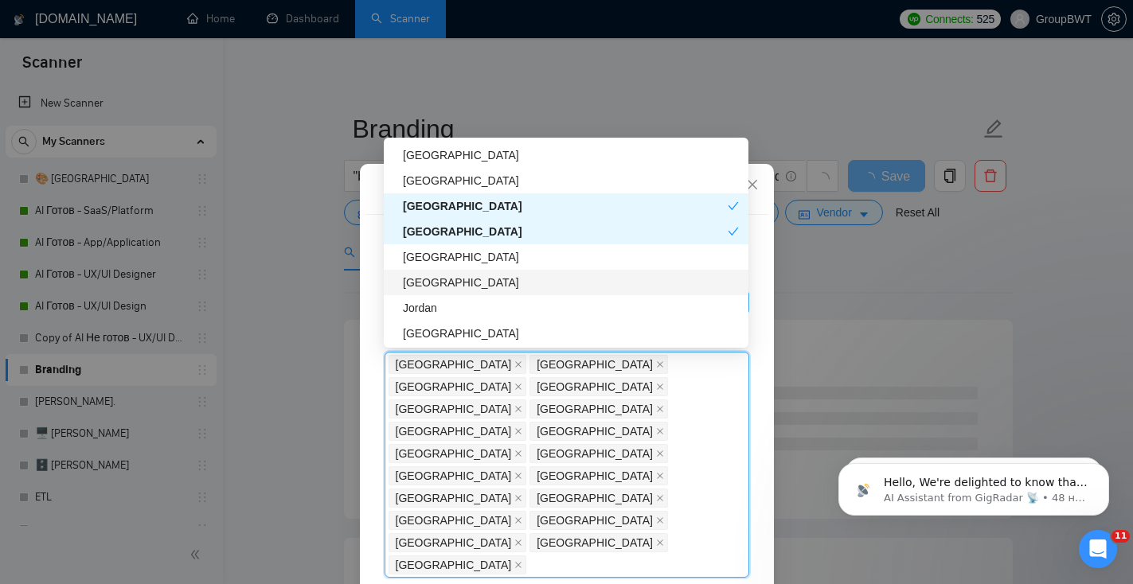
click at [500, 285] on div "[GEOGRAPHIC_DATA]" at bounding box center [571, 283] width 336 height 18
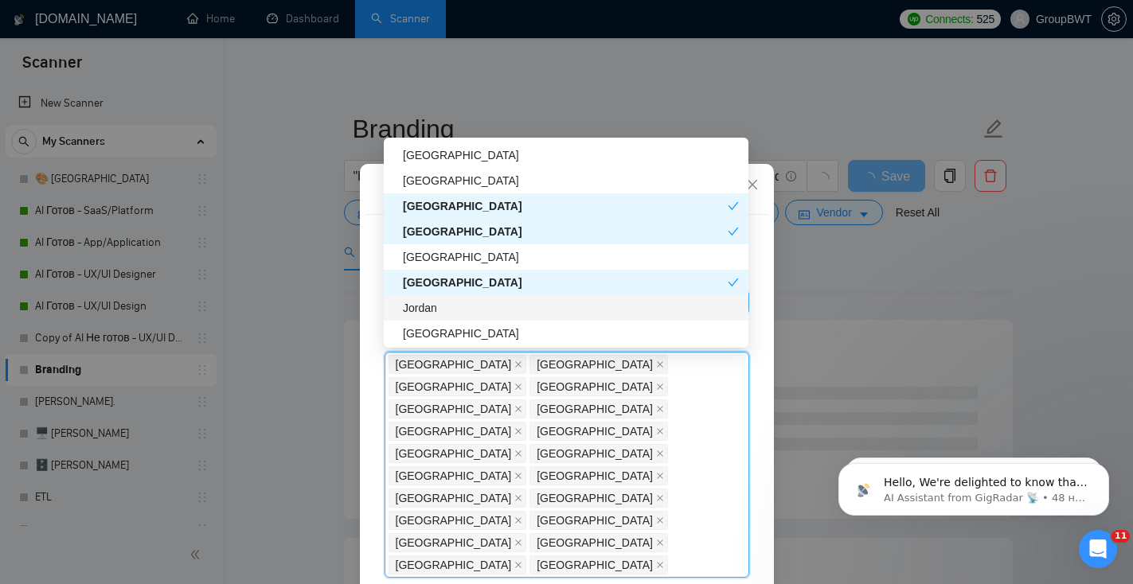
click at [501, 303] on div "Jordan" at bounding box center [571, 308] width 336 height 18
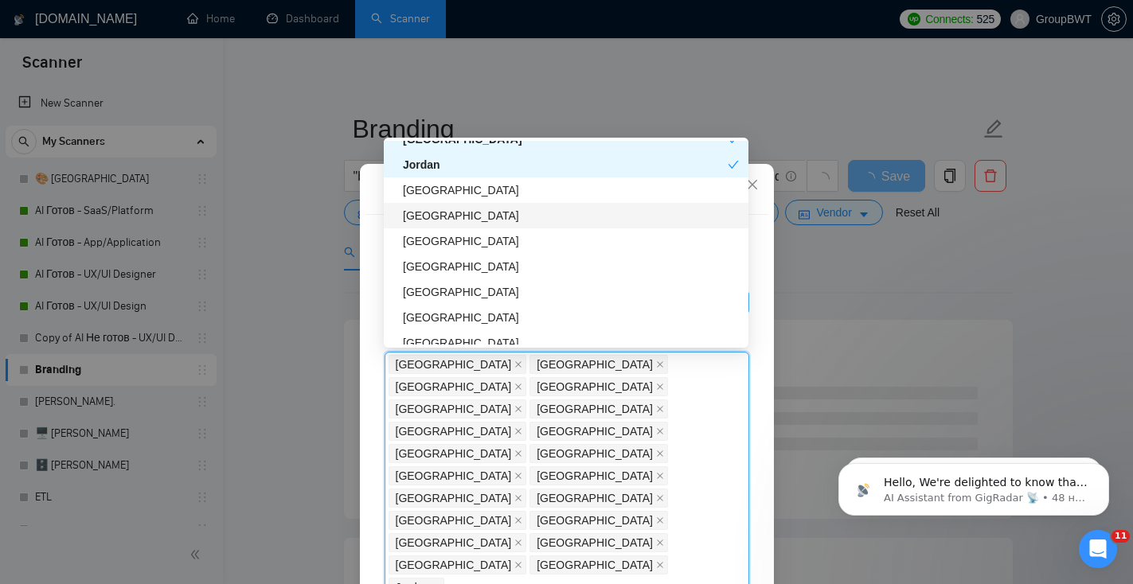
scroll to position [1542, 0]
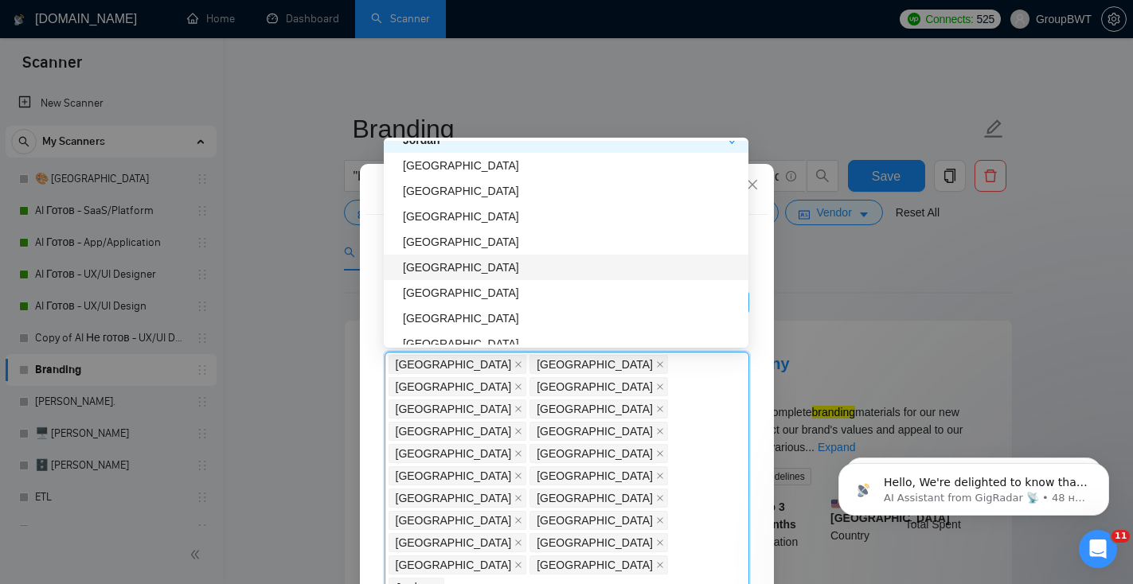
click at [488, 270] on div "[GEOGRAPHIC_DATA]" at bounding box center [571, 268] width 336 height 18
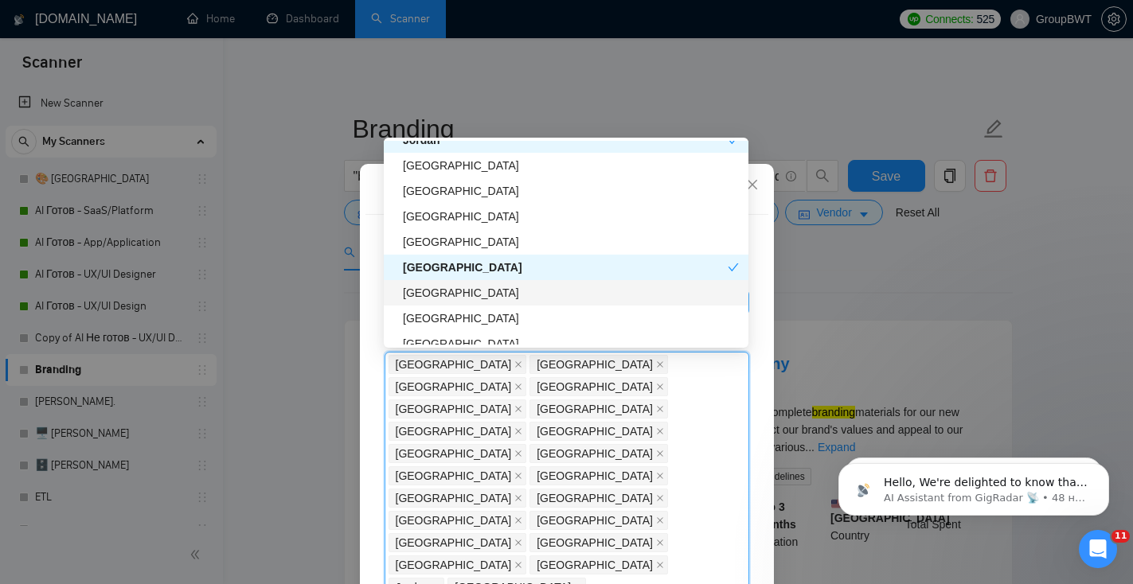
click at [489, 288] on div "[GEOGRAPHIC_DATA]" at bounding box center [571, 293] width 336 height 18
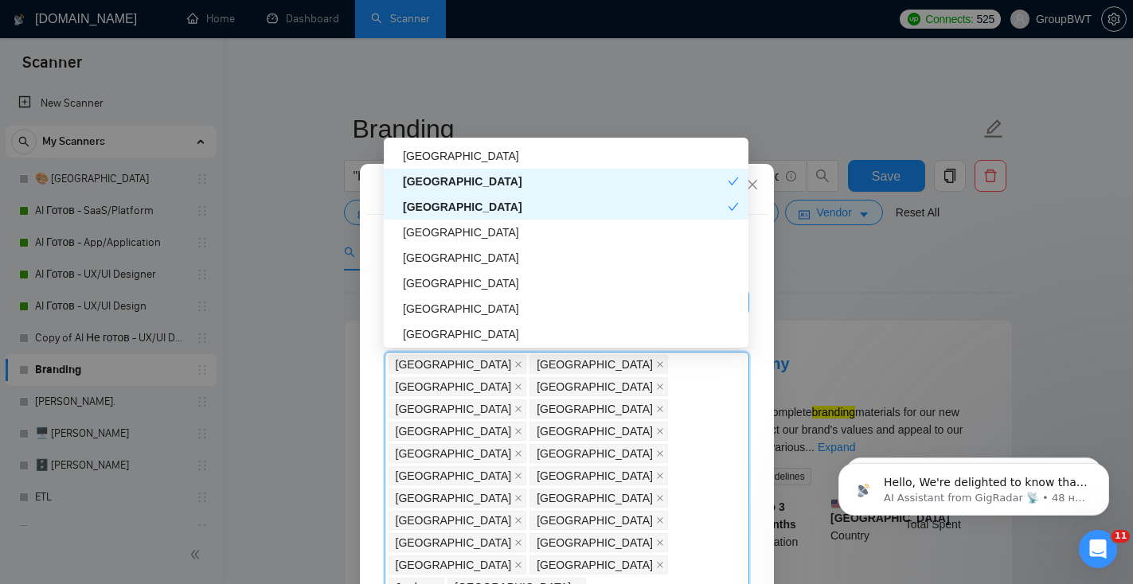
scroll to position [1630, 0]
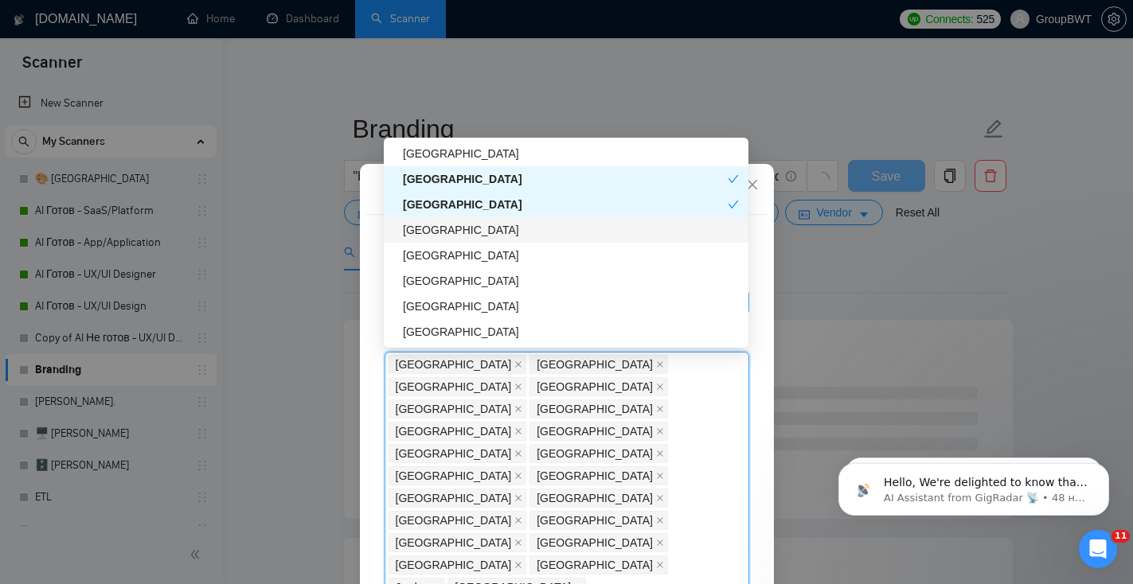
click at [486, 233] on div "[GEOGRAPHIC_DATA]" at bounding box center [571, 230] width 336 height 18
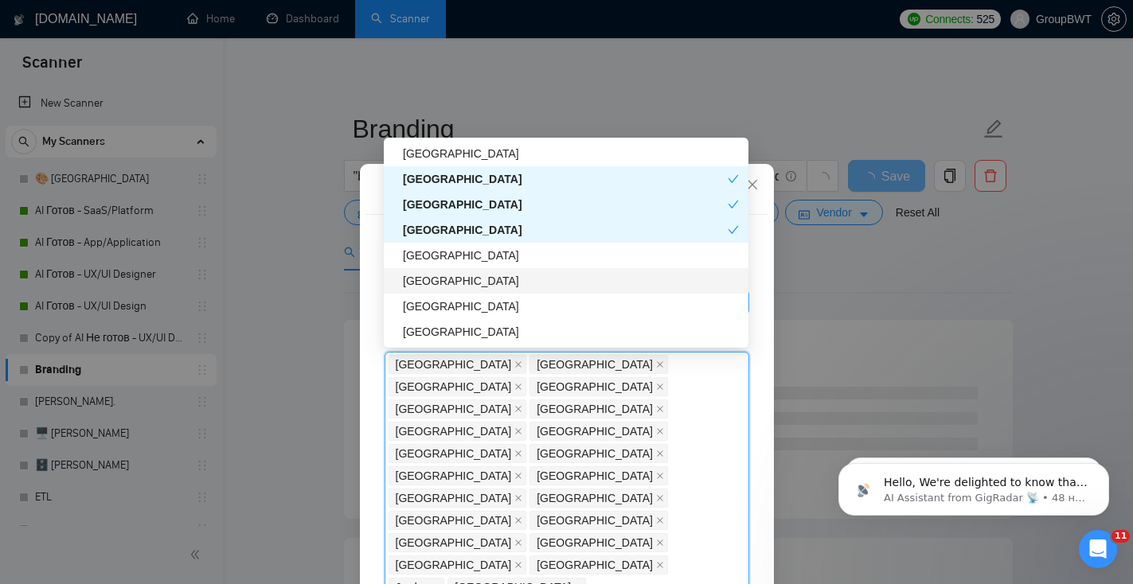
click at [484, 287] on div "[GEOGRAPHIC_DATA]" at bounding box center [571, 281] width 336 height 18
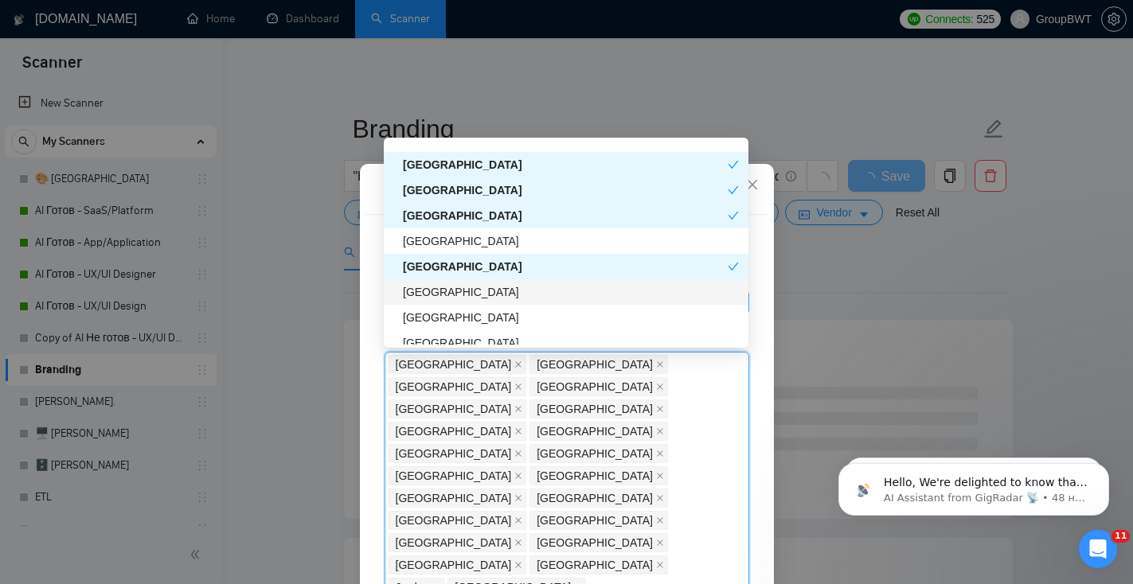
scroll to position [1661, 0]
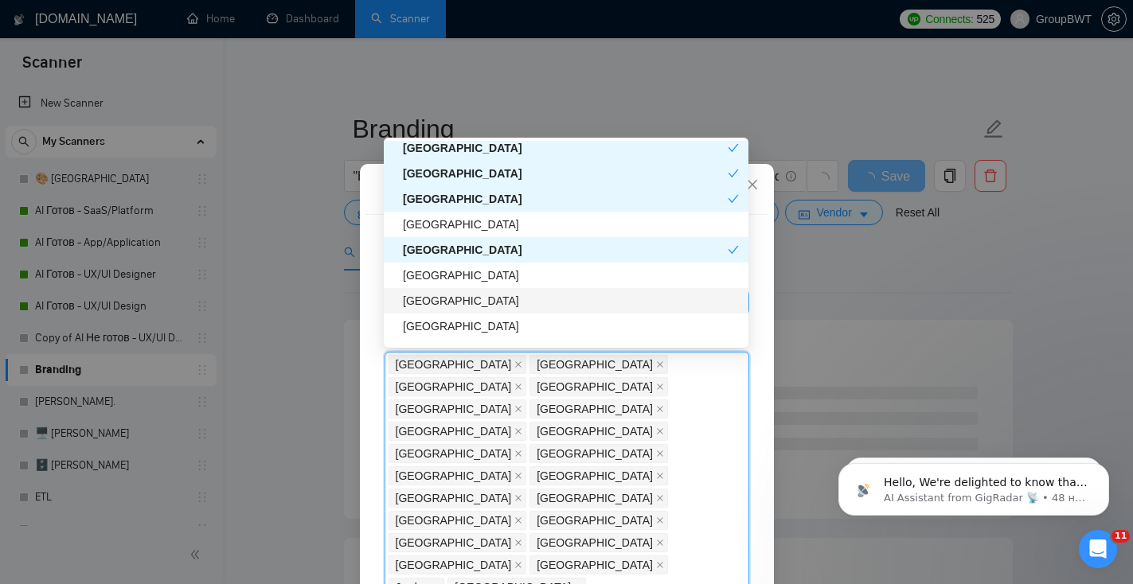
click at [481, 296] on div "[GEOGRAPHIC_DATA]" at bounding box center [571, 301] width 336 height 18
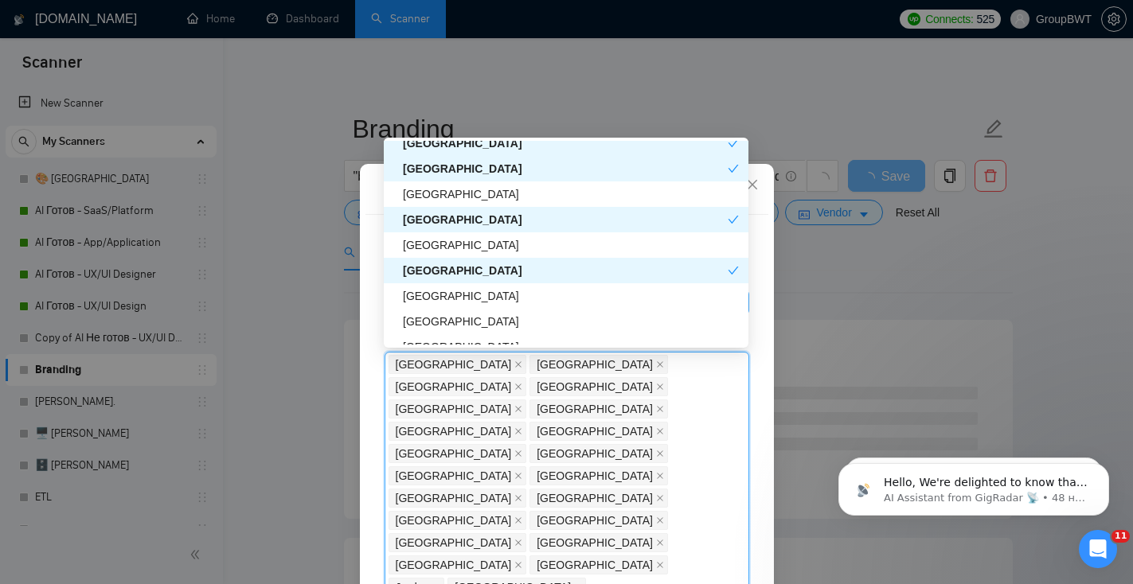
scroll to position [1698, 0]
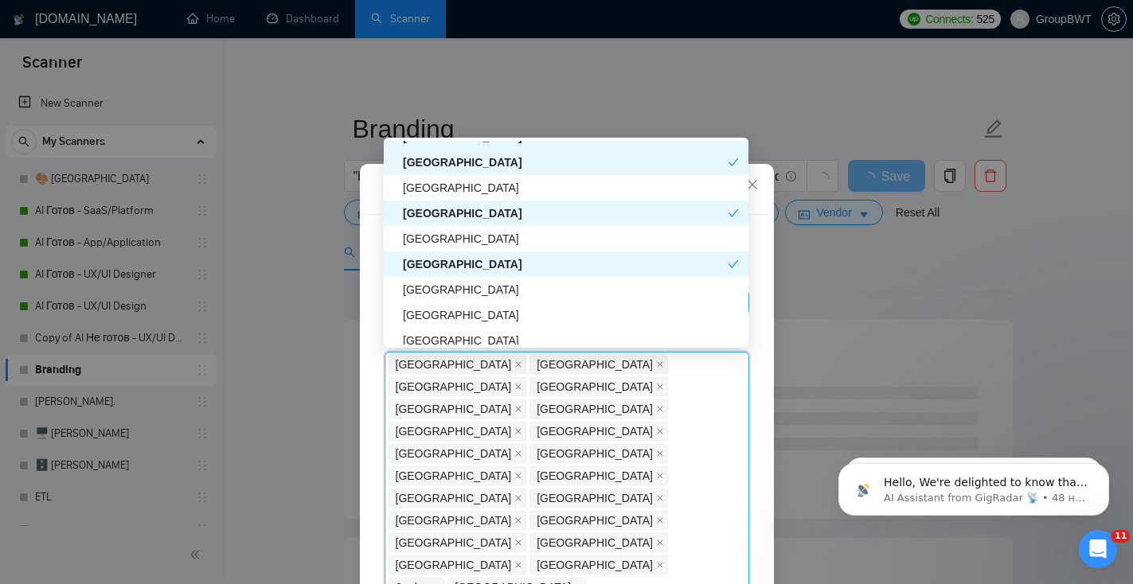
click at [480, 296] on div "[GEOGRAPHIC_DATA]" at bounding box center [571, 290] width 336 height 18
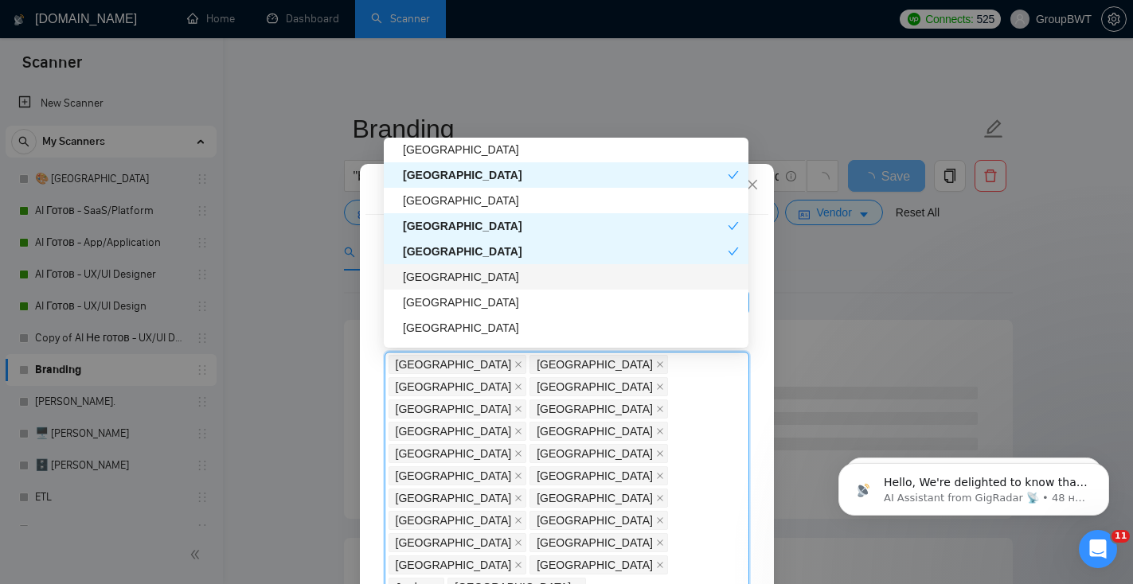
scroll to position [1748, 0]
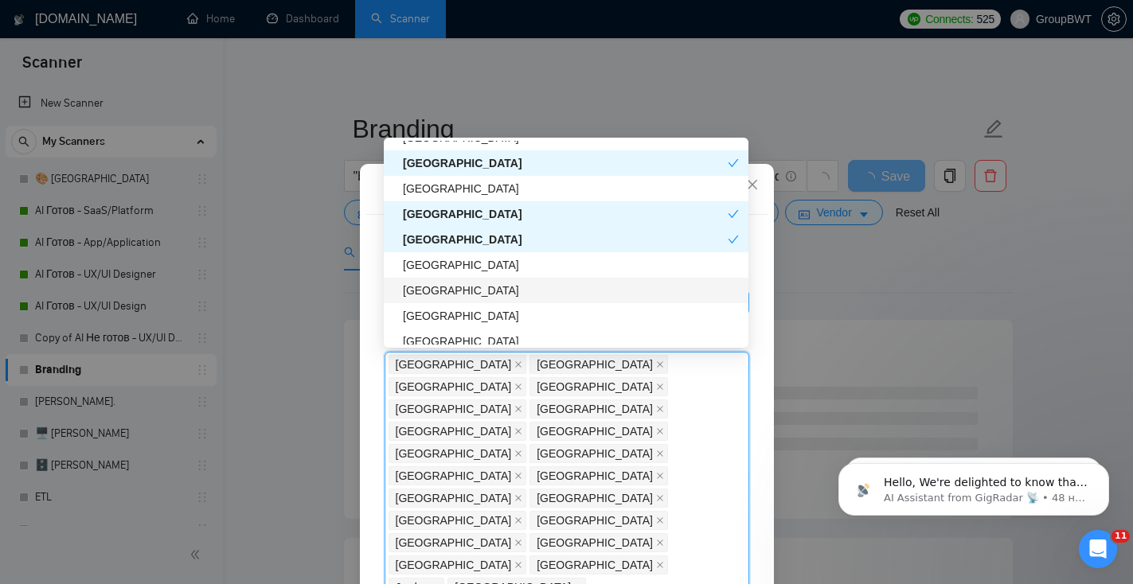
click at [491, 297] on div "[GEOGRAPHIC_DATA]" at bounding box center [571, 291] width 336 height 18
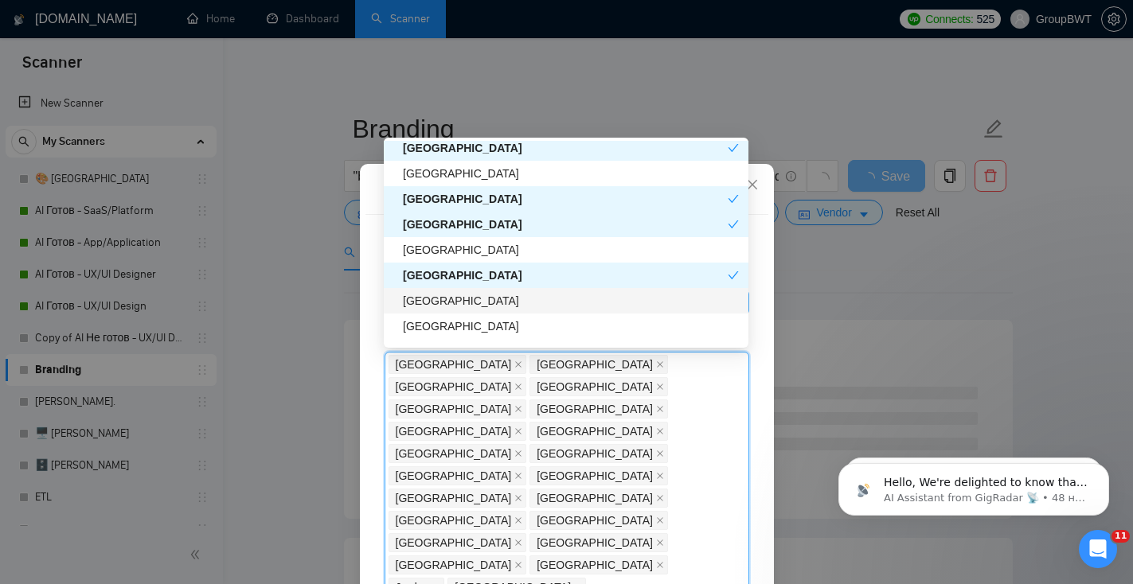
click at [493, 303] on div "[GEOGRAPHIC_DATA]" at bounding box center [571, 301] width 336 height 18
click at [500, 339] on div "[GEOGRAPHIC_DATA]" at bounding box center [566, 351] width 365 height 25
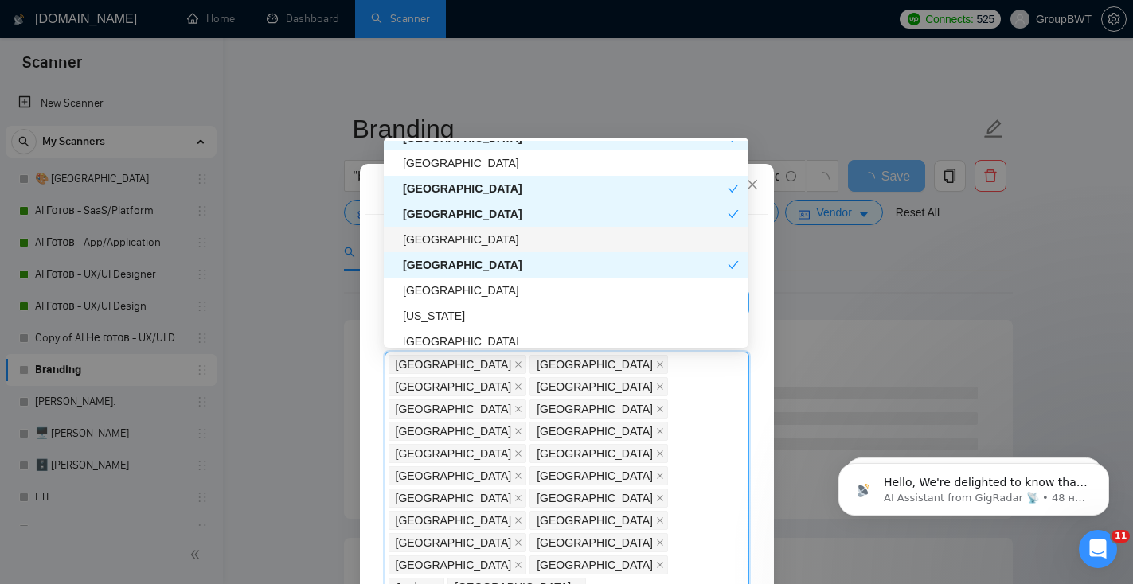
scroll to position [1852, 0]
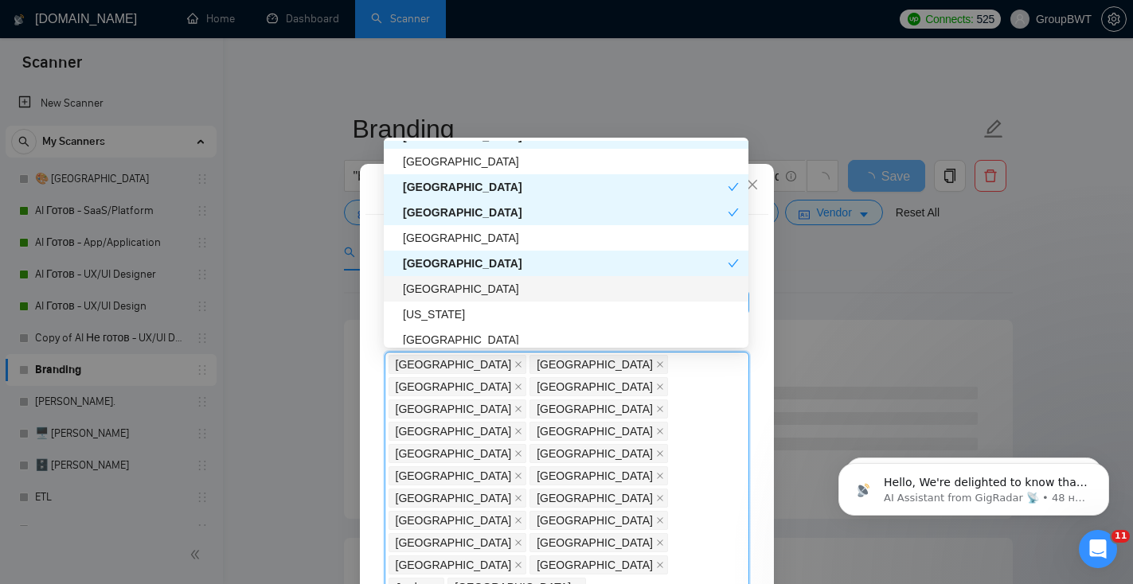
click at [484, 285] on div "[GEOGRAPHIC_DATA]" at bounding box center [571, 289] width 336 height 18
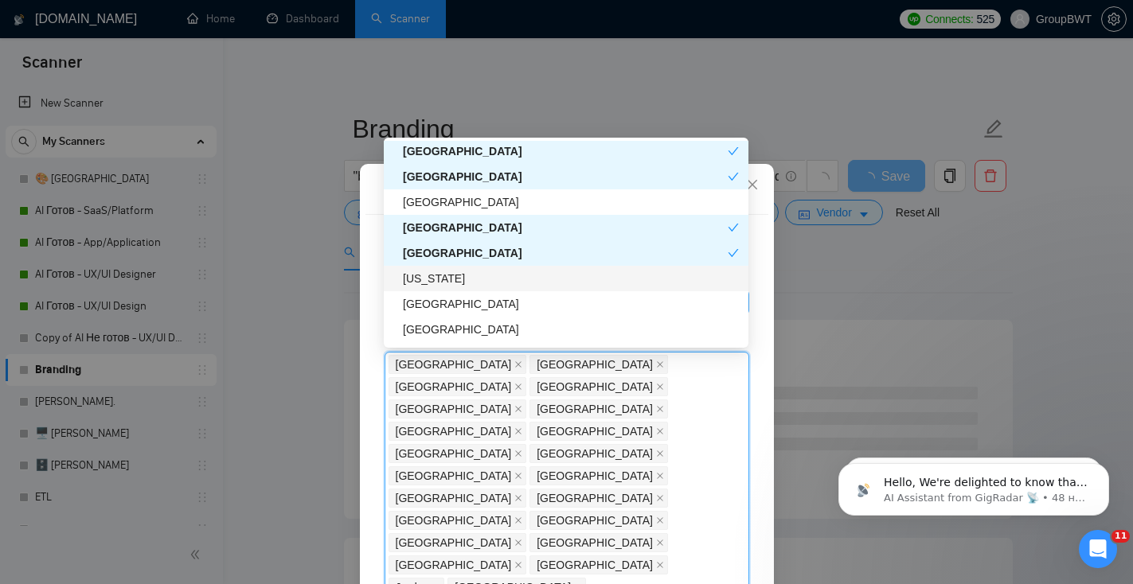
scroll to position [1909, 0]
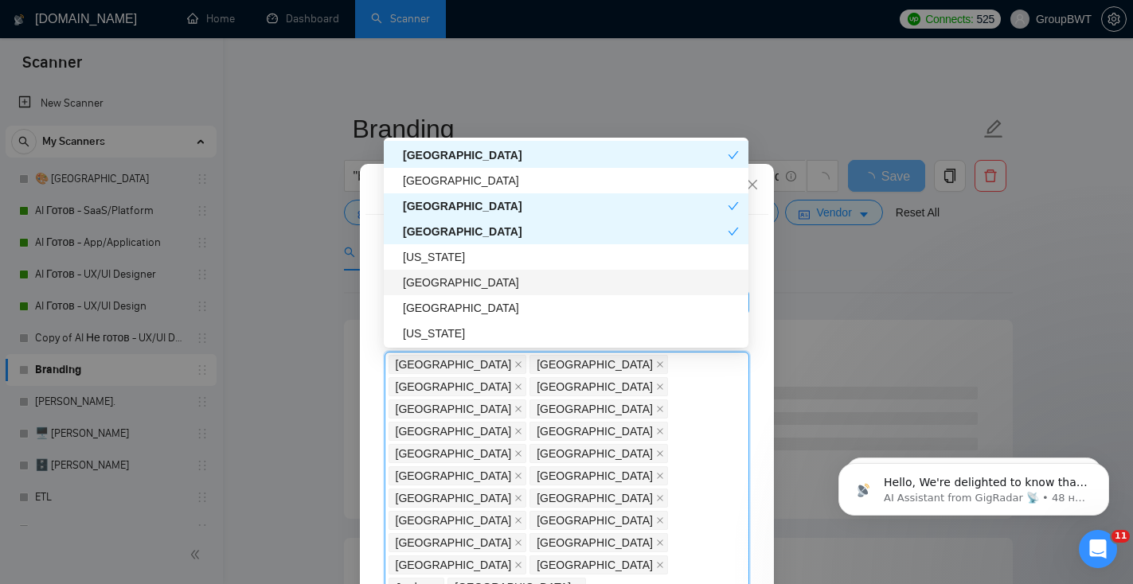
click at [485, 283] on div "[GEOGRAPHIC_DATA]" at bounding box center [571, 283] width 336 height 18
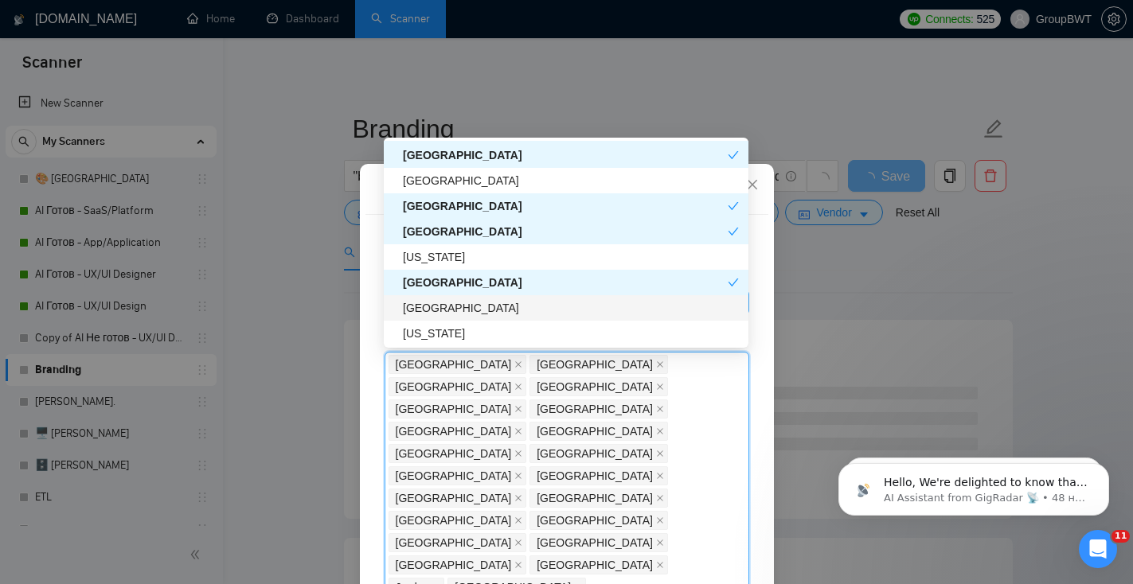
click at [486, 309] on div "[GEOGRAPHIC_DATA]" at bounding box center [571, 308] width 336 height 18
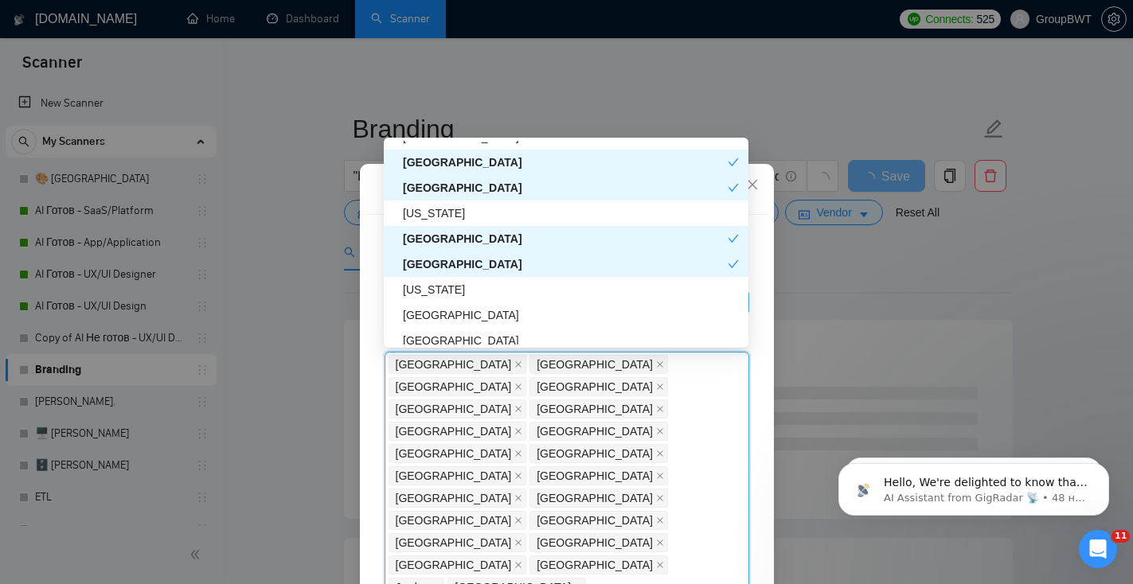
scroll to position [1954, 0]
click at [486, 292] on div "[US_STATE]" at bounding box center [571, 288] width 336 height 18
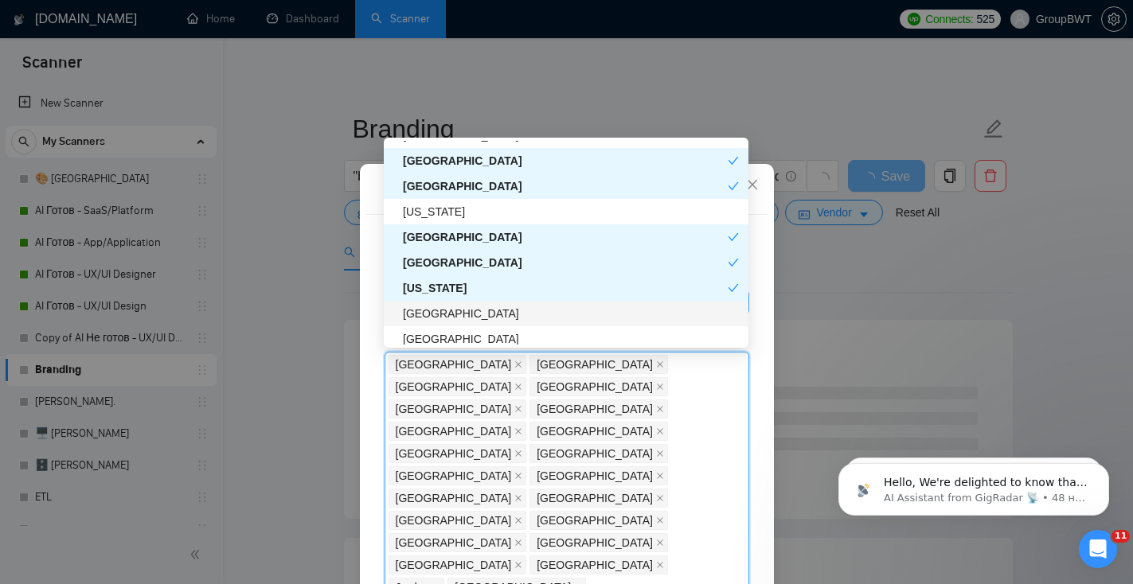
click at [487, 314] on div "[GEOGRAPHIC_DATA]" at bounding box center [571, 314] width 336 height 18
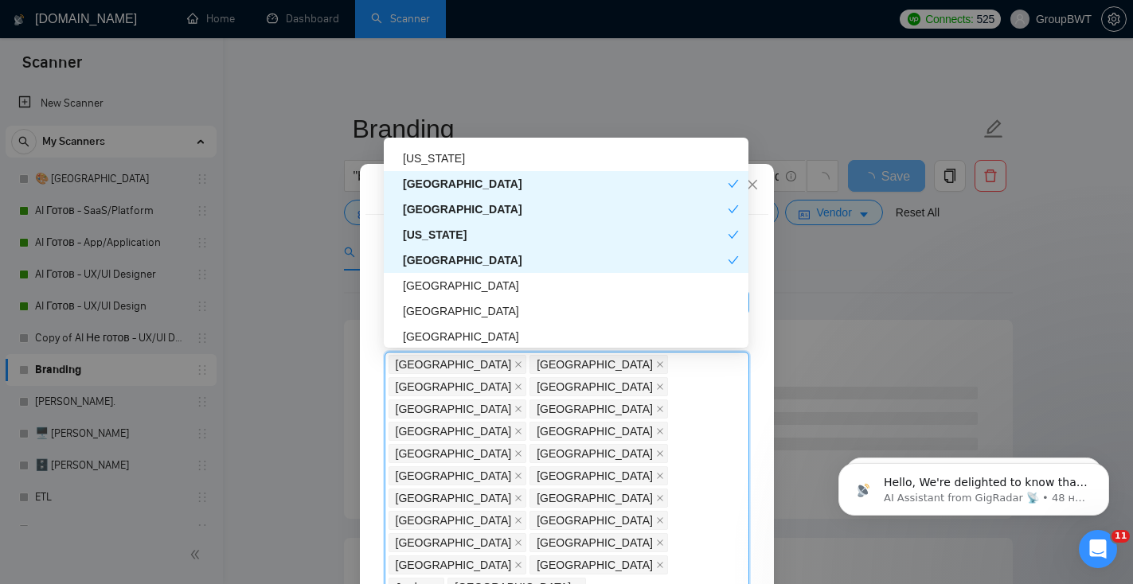
scroll to position [2029, 0]
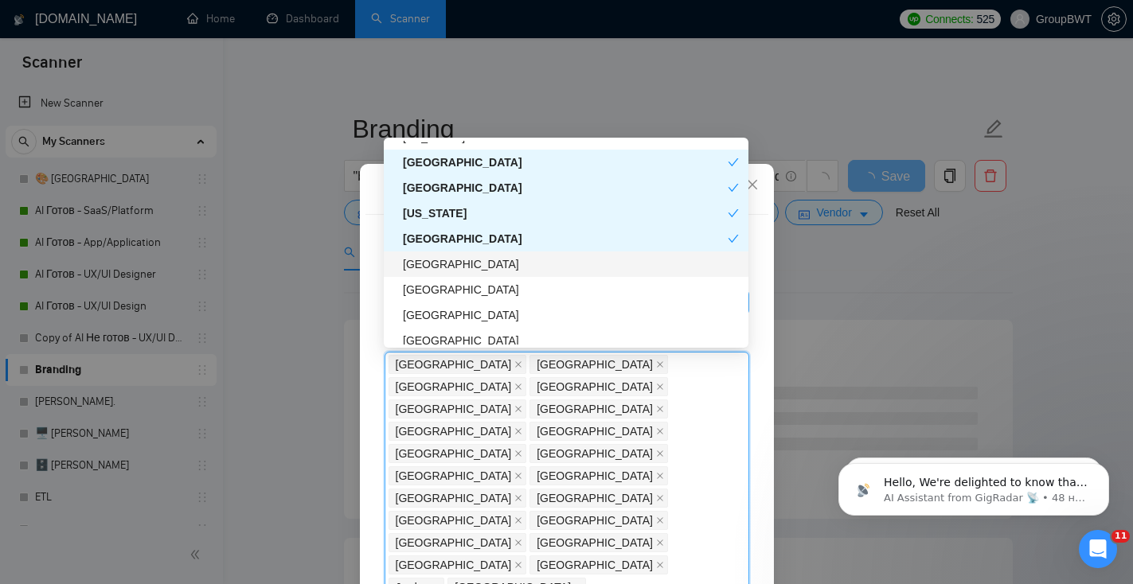
click at [495, 264] on div "[GEOGRAPHIC_DATA]" at bounding box center [571, 265] width 336 height 18
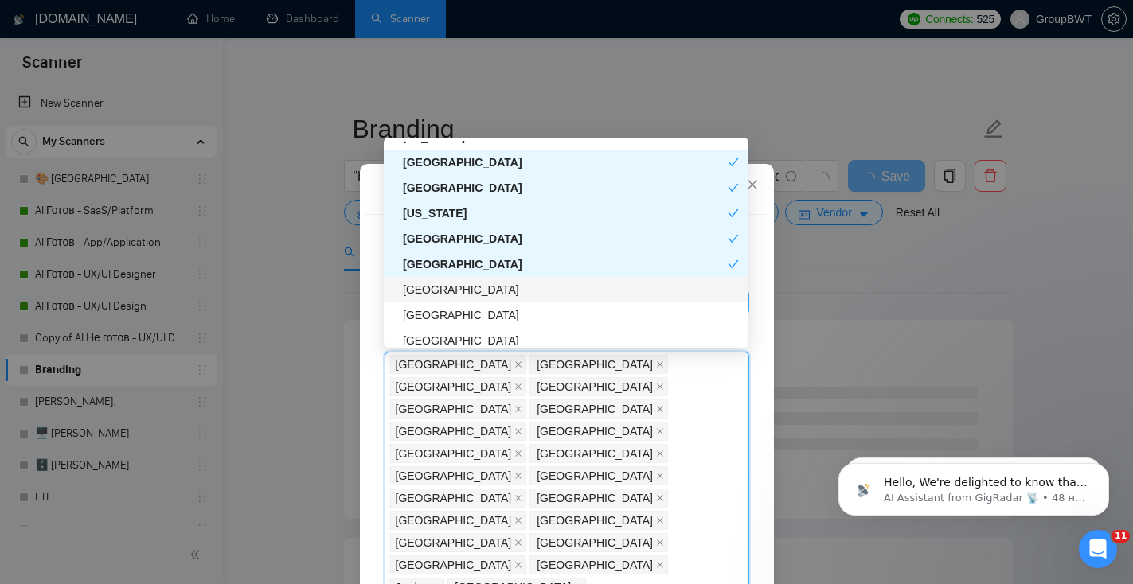
click at [497, 285] on div "[GEOGRAPHIC_DATA]" at bounding box center [571, 290] width 336 height 18
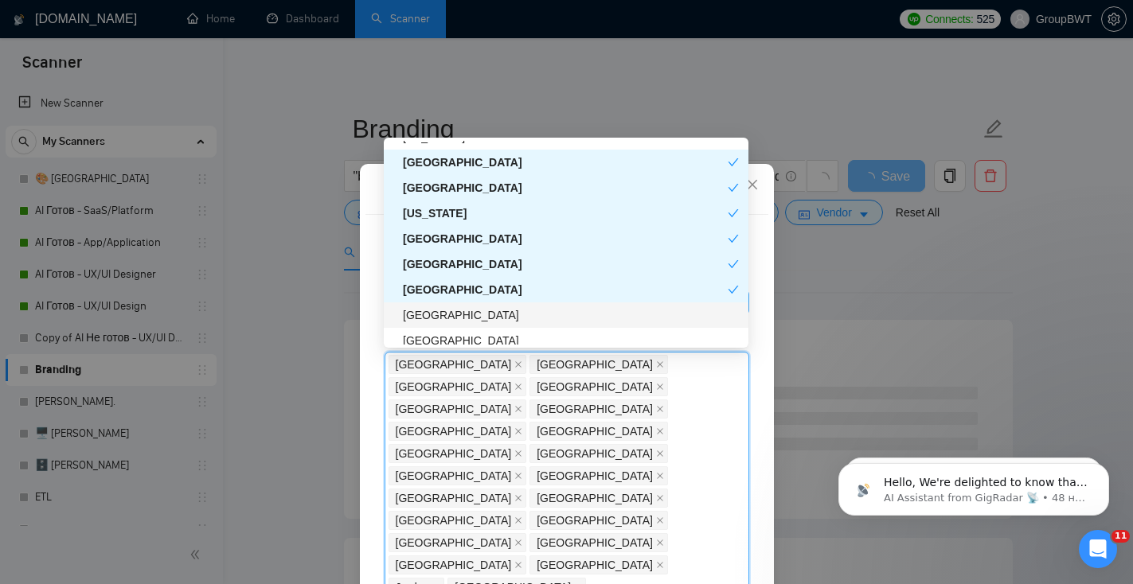
drag, startPoint x: 493, startPoint y: 315, endPoint x: 494, endPoint y: 331, distance: 15.9
click at [493, 315] on div "[GEOGRAPHIC_DATA]" at bounding box center [571, 315] width 336 height 18
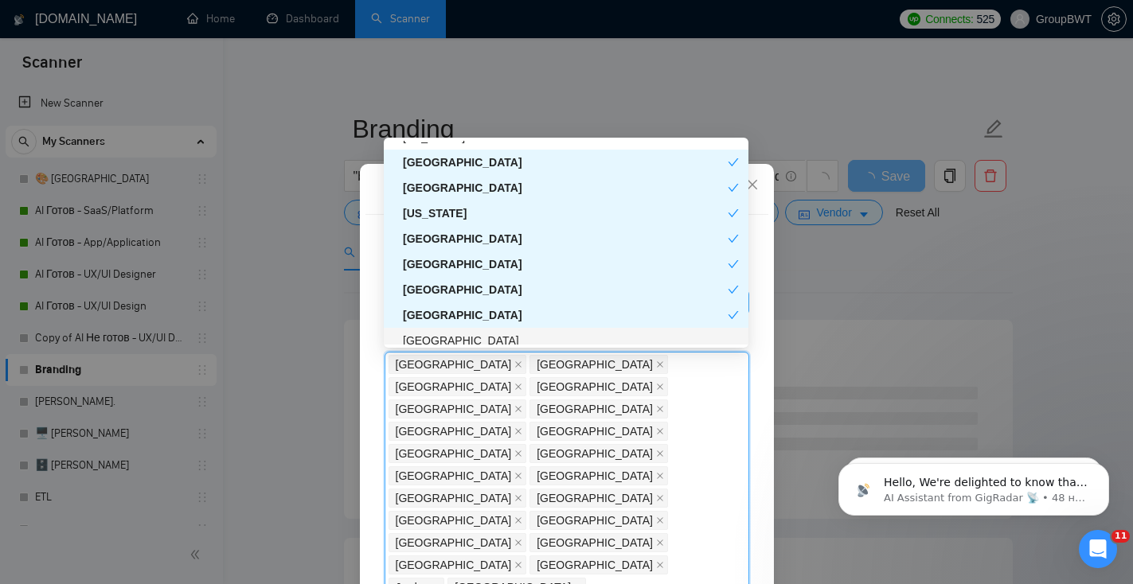
click at [494, 335] on div "[GEOGRAPHIC_DATA]" at bounding box center [571, 341] width 336 height 18
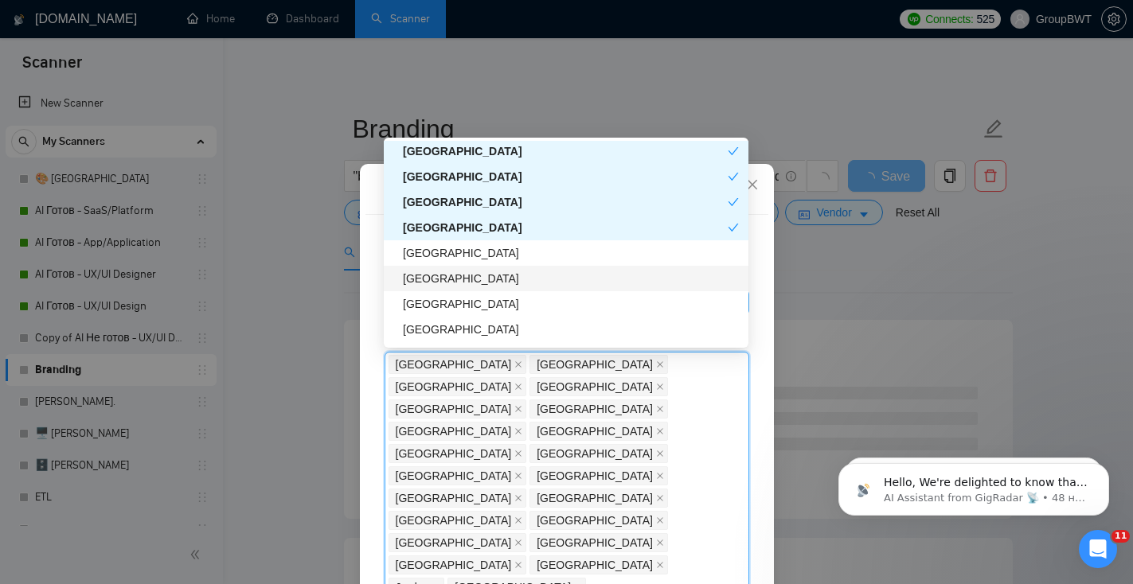
scroll to position [2144, 0]
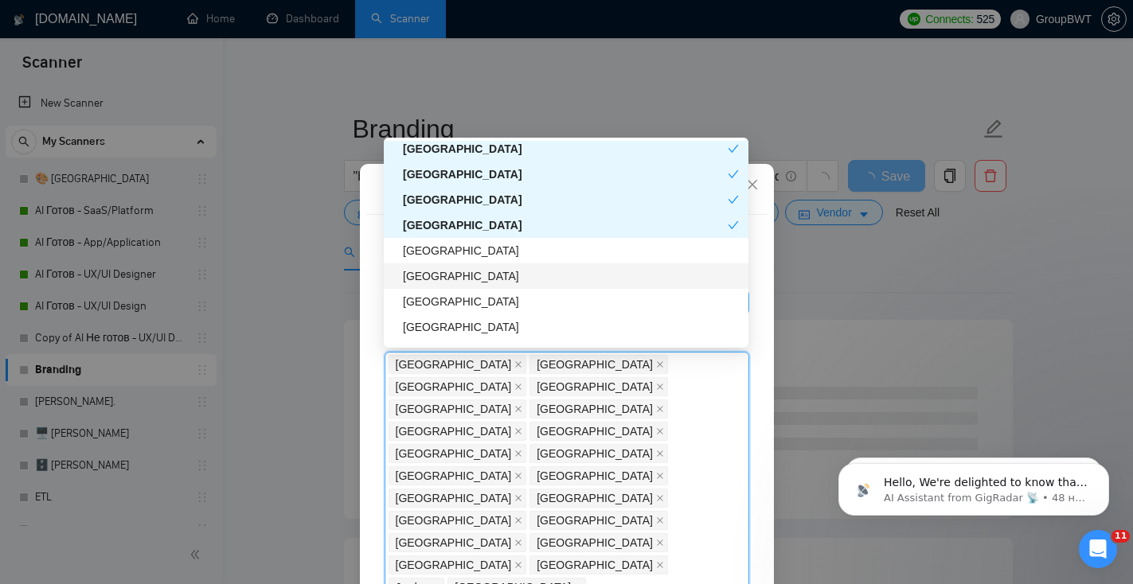
click at [502, 282] on div "[GEOGRAPHIC_DATA]" at bounding box center [571, 276] width 336 height 18
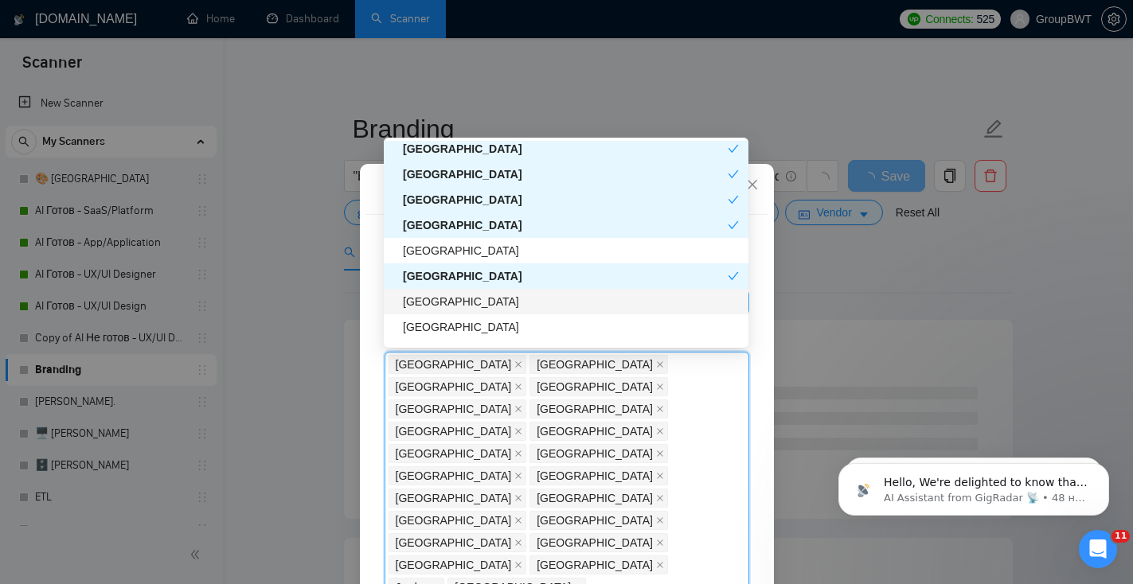
click at [503, 307] on div "[GEOGRAPHIC_DATA]" at bounding box center [571, 302] width 336 height 18
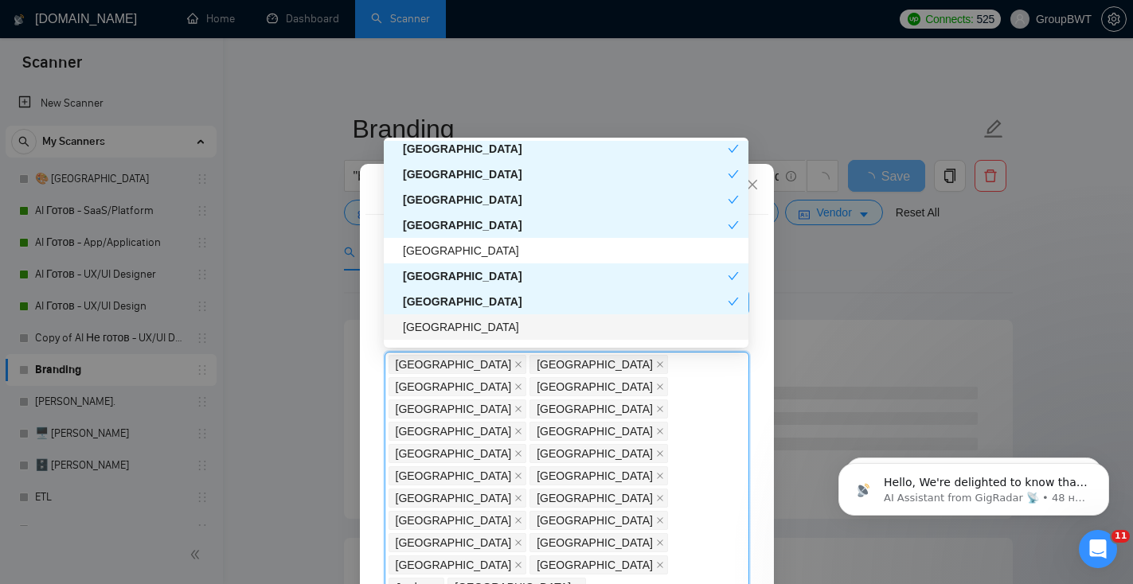
click at [501, 326] on div "[GEOGRAPHIC_DATA]" at bounding box center [571, 327] width 336 height 18
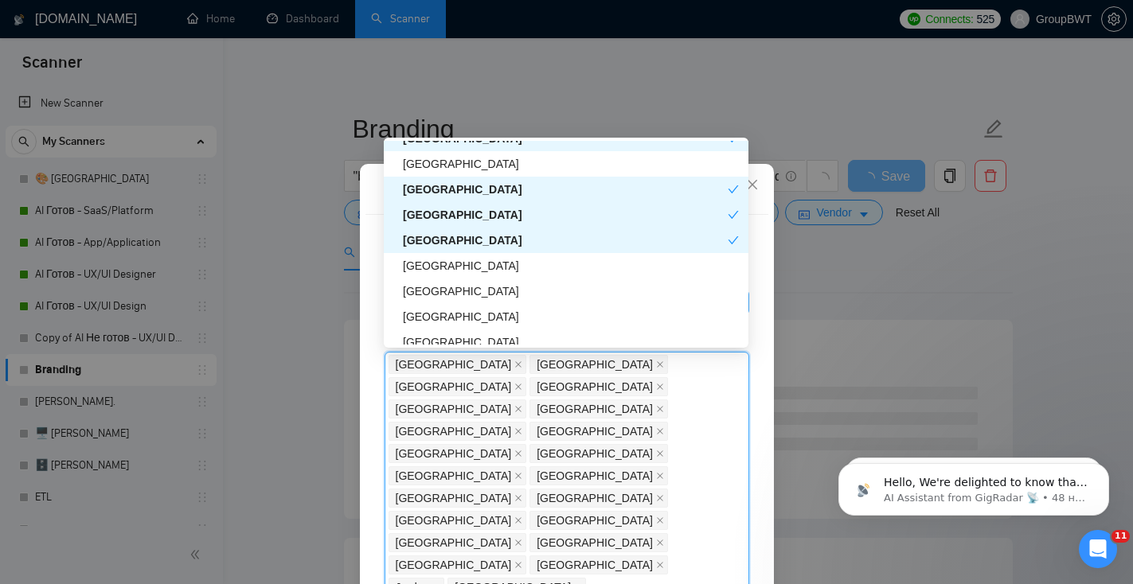
scroll to position [2235, 0]
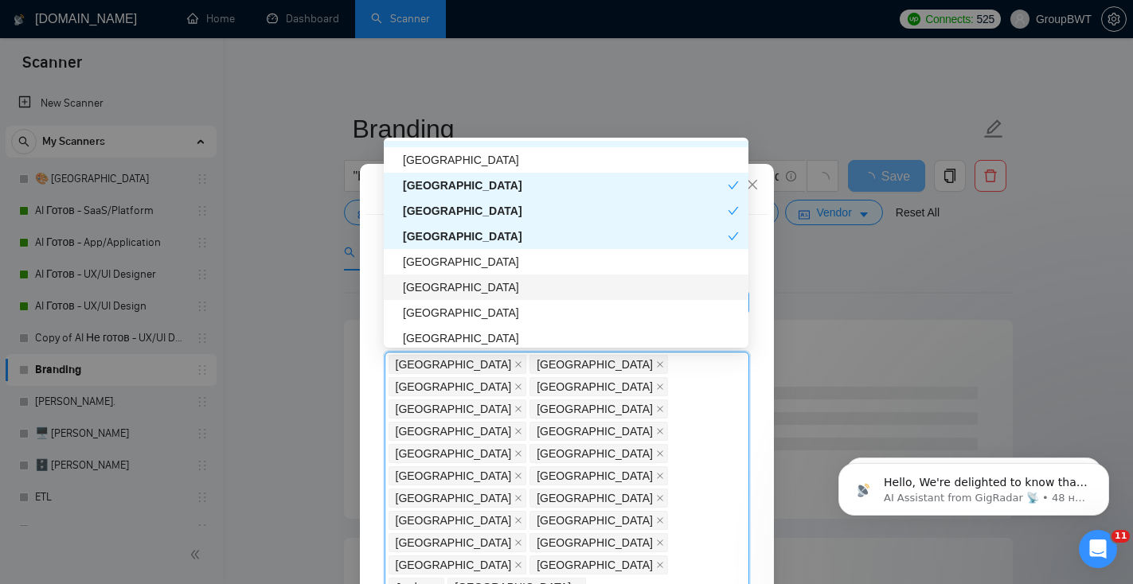
click at [518, 290] on div "[GEOGRAPHIC_DATA]" at bounding box center [571, 288] width 336 height 18
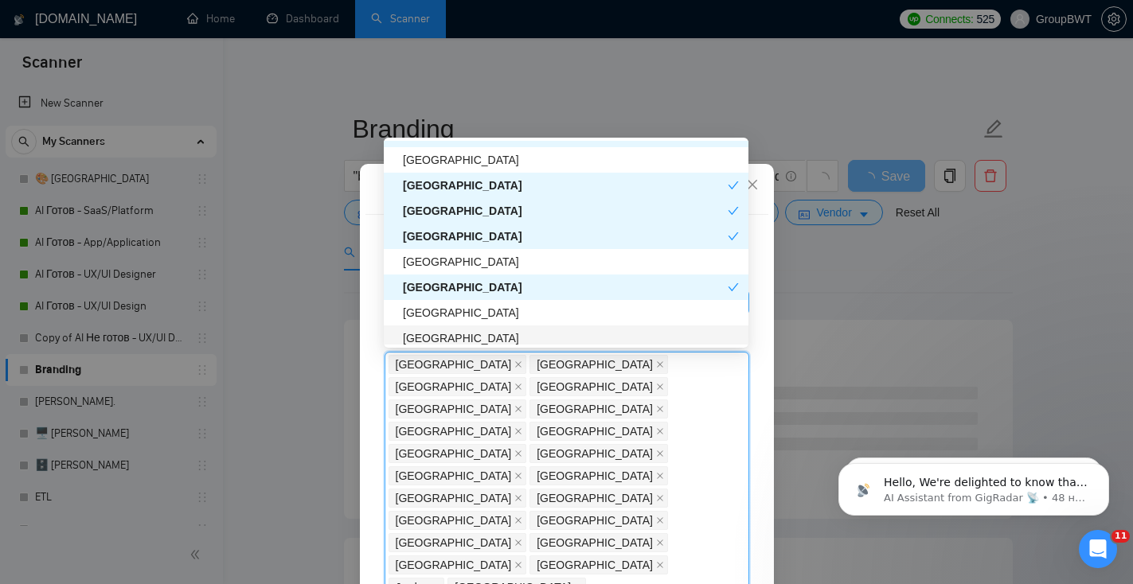
click at [517, 334] on div "[GEOGRAPHIC_DATA]" at bounding box center [571, 339] width 336 height 18
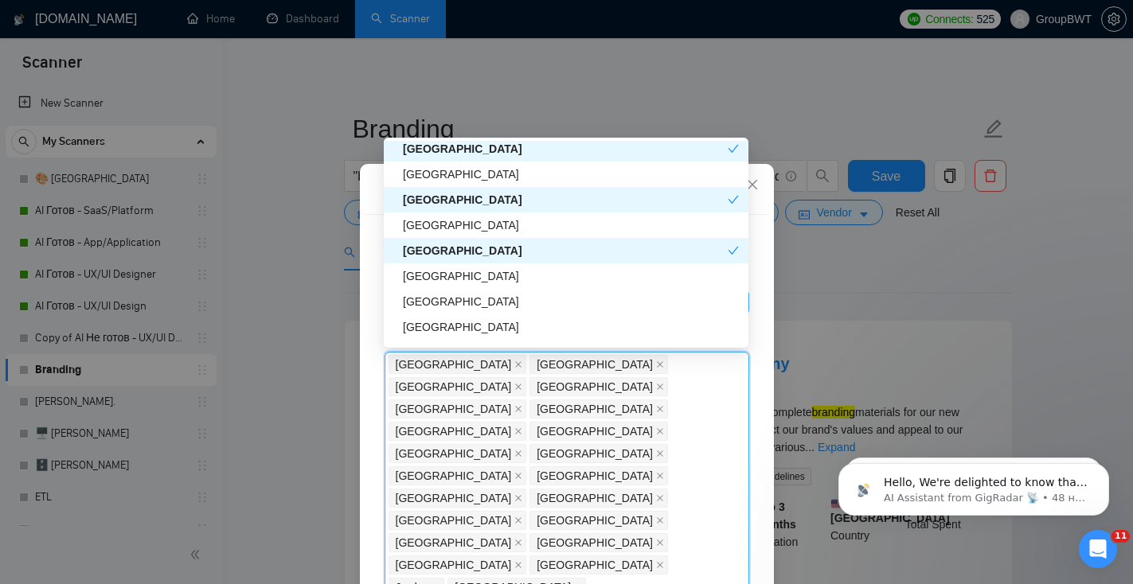
scroll to position [2325, 0]
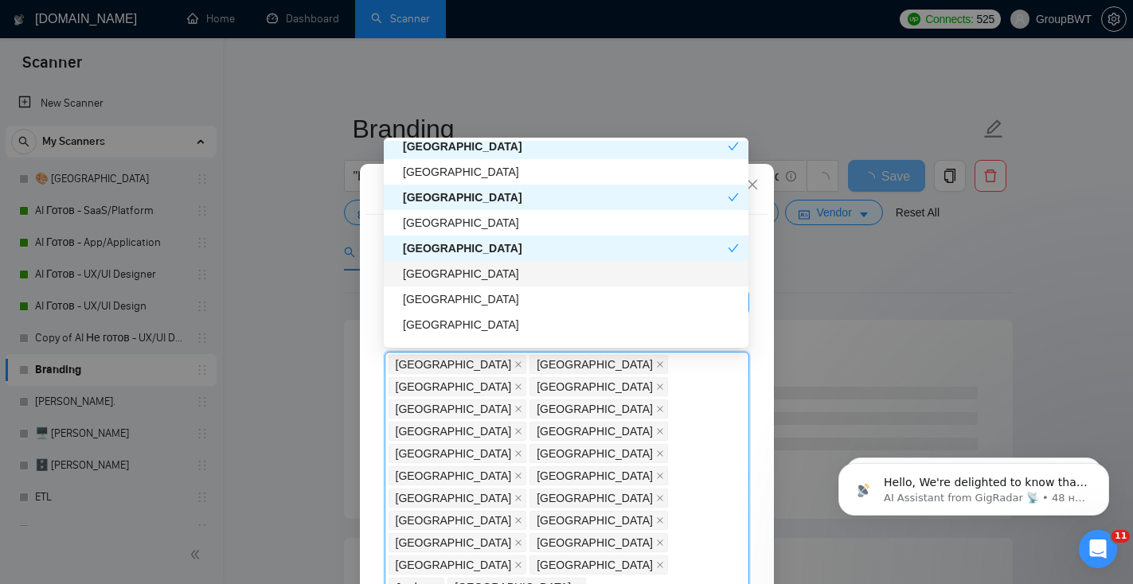
click at [520, 275] on div "[GEOGRAPHIC_DATA]" at bounding box center [571, 274] width 336 height 18
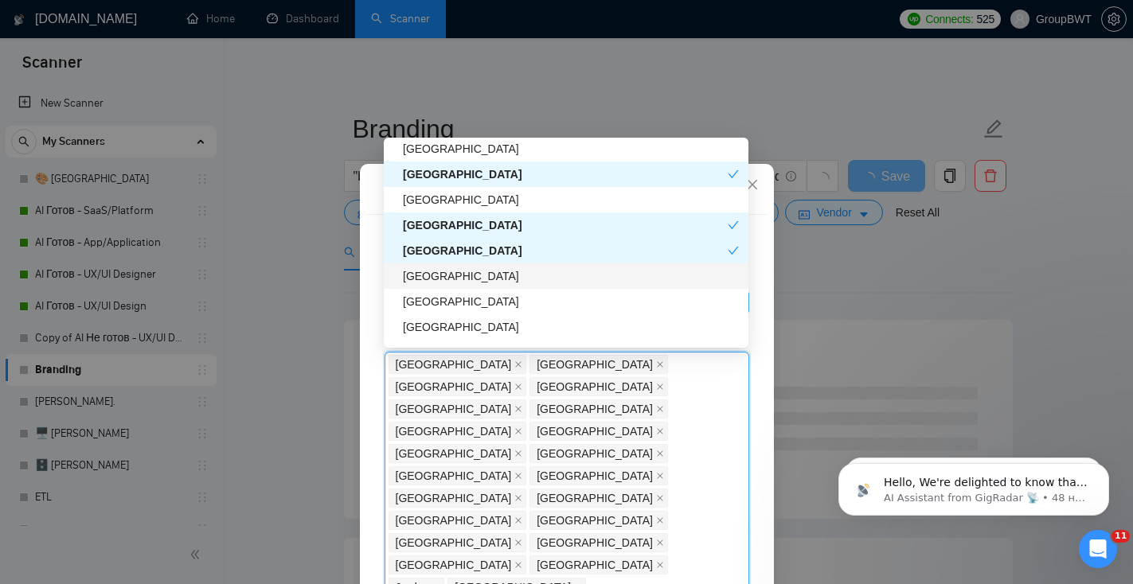
scroll to position [2356, 0]
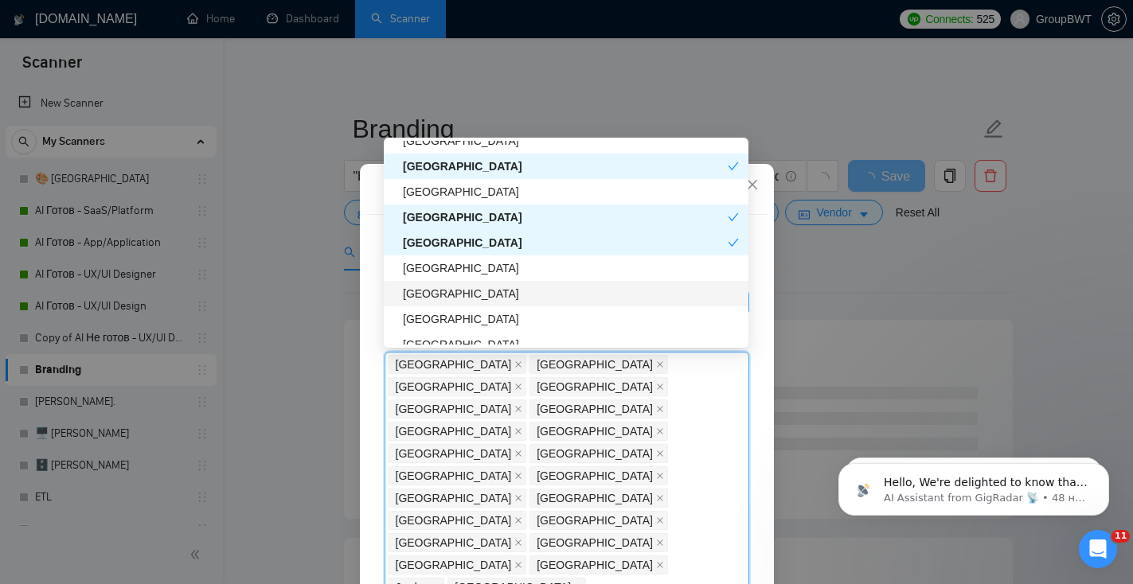
drag, startPoint x: 517, startPoint y: 293, endPoint x: 515, endPoint y: 307, distance: 14.4
click at [517, 293] on div "[GEOGRAPHIC_DATA]" at bounding box center [571, 294] width 336 height 18
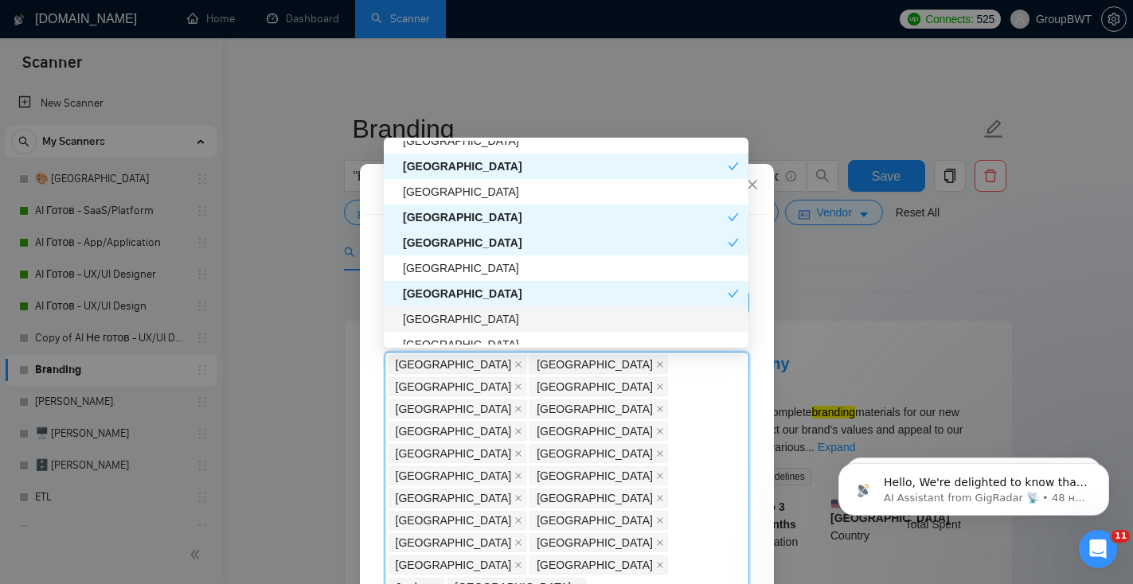
click at [517, 311] on div "[GEOGRAPHIC_DATA]" at bounding box center [571, 319] width 336 height 18
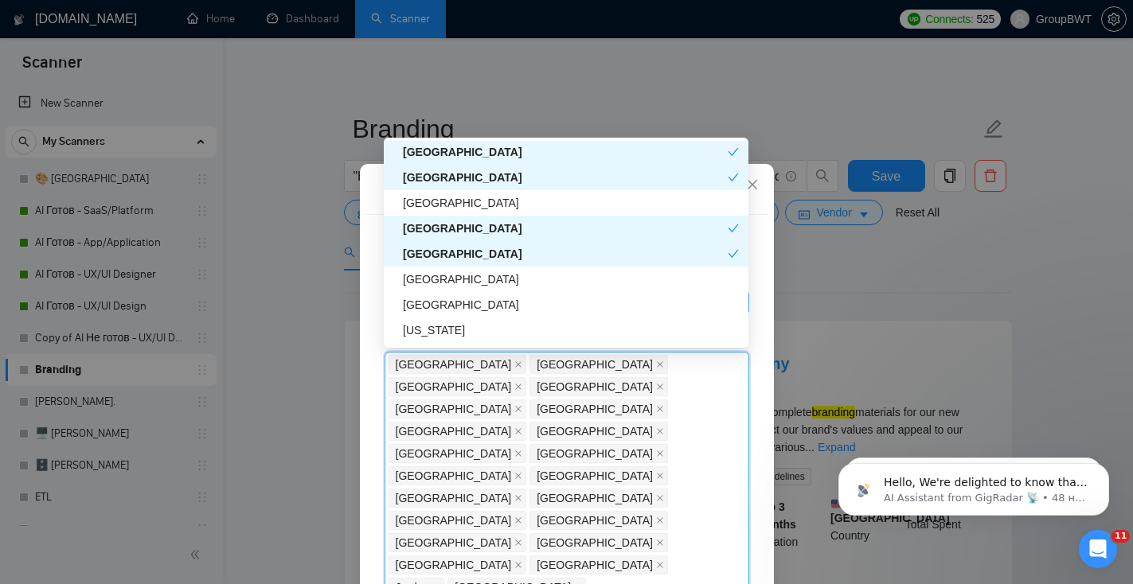
scroll to position [2440, 0]
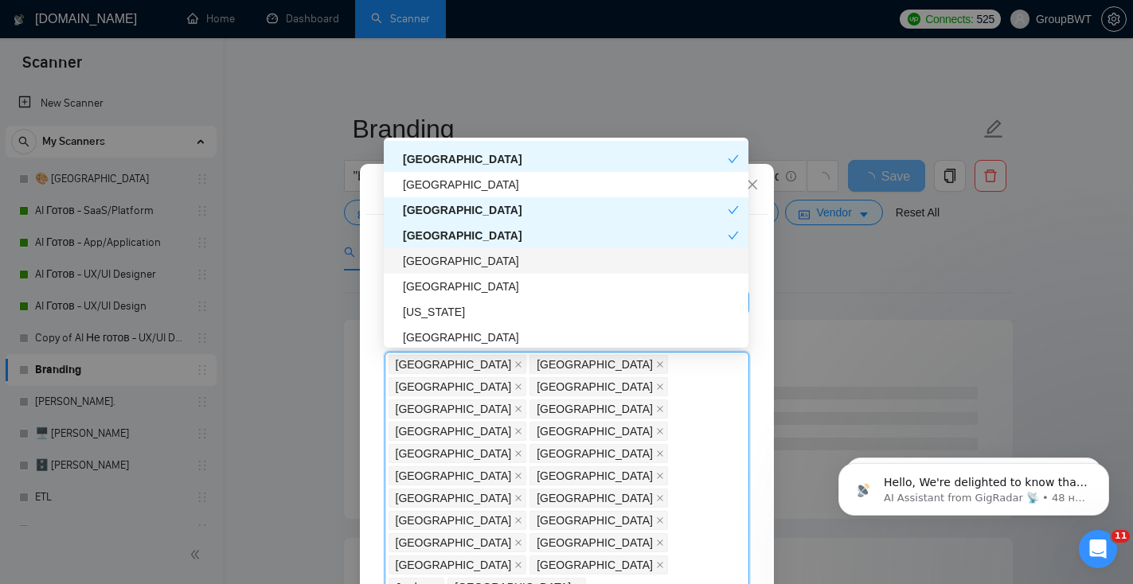
click at [520, 265] on div "[GEOGRAPHIC_DATA]" at bounding box center [571, 261] width 336 height 18
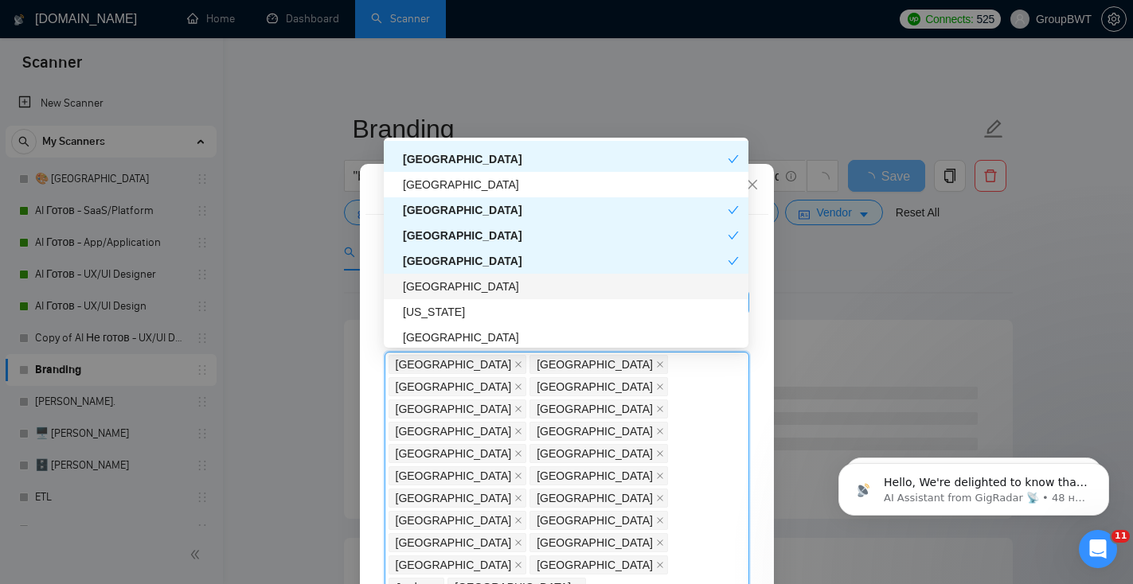
click at [515, 287] on div "[GEOGRAPHIC_DATA]" at bounding box center [571, 287] width 336 height 18
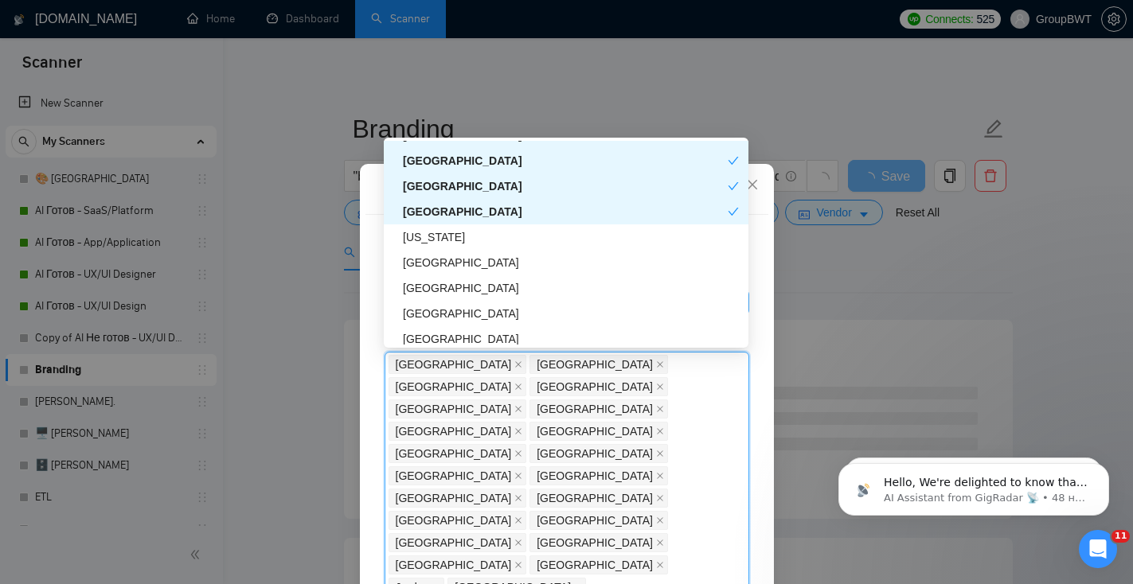
scroll to position [2517, 0]
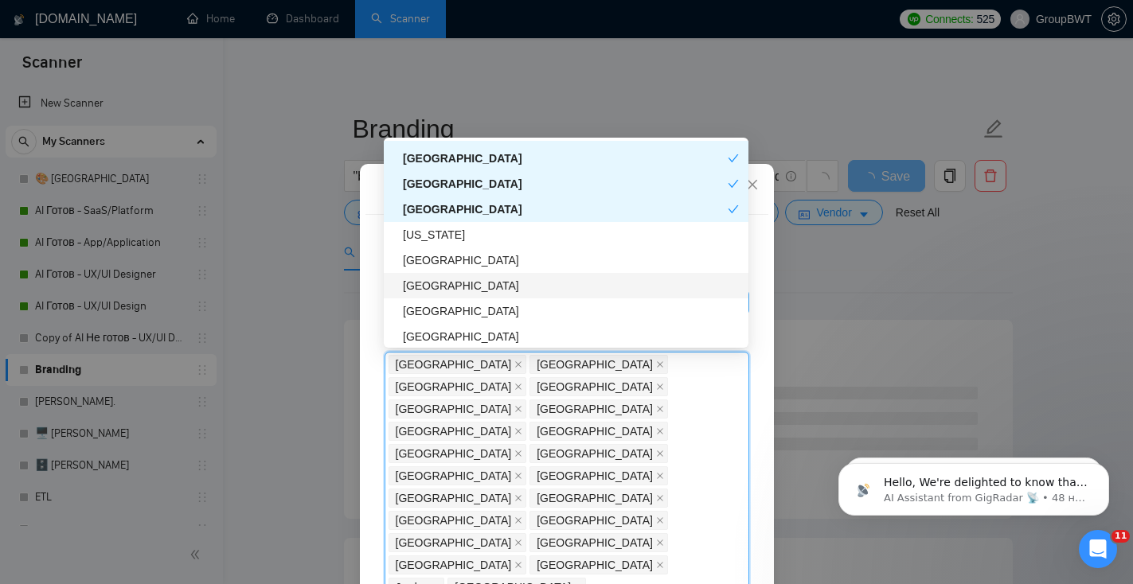
click at [513, 291] on div "[GEOGRAPHIC_DATA]" at bounding box center [571, 286] width 336 height 18
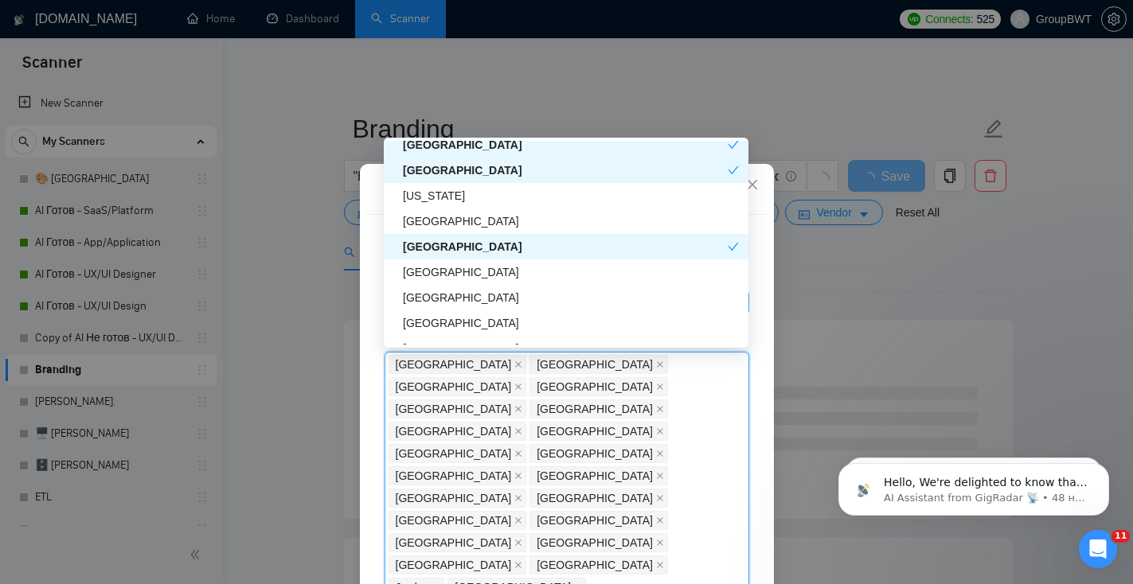
scroll to position [2576, 0]
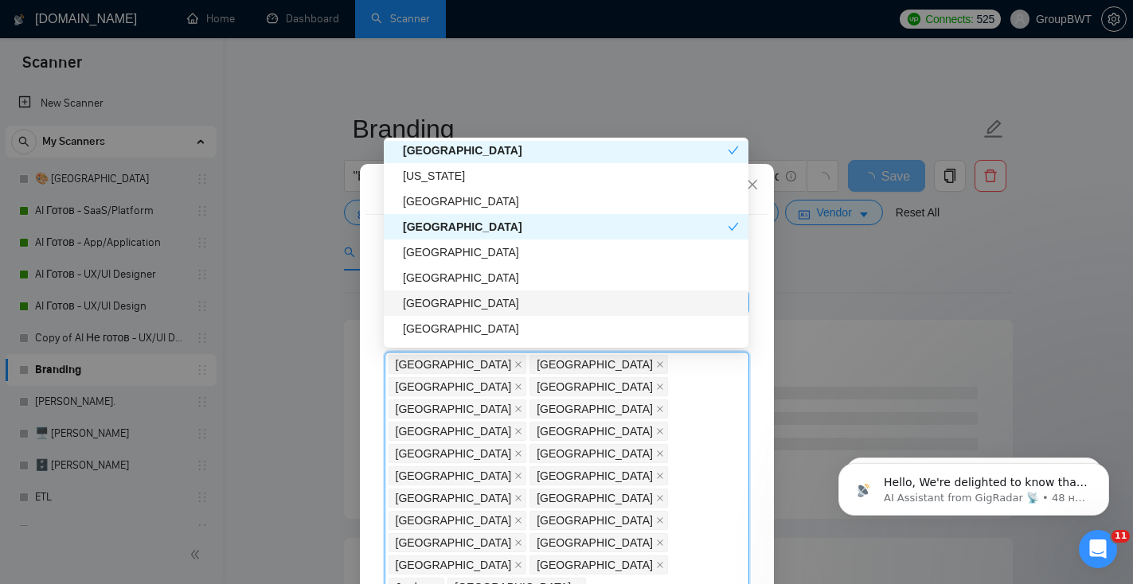
click at [509, 309] on div "[GEOGRAPHIC_DATA]" at bounding box center [571, 304] width 336 height 18
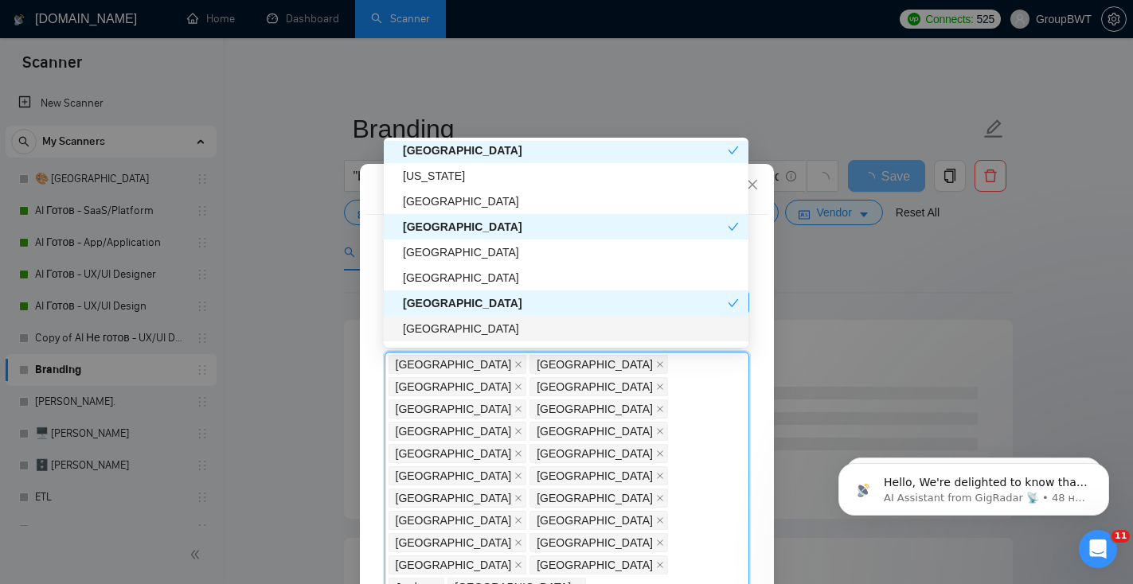
click at [513, 334] on div "[GEOGRAPHIC_DATA]" at bounding box center [571, 329] width 336 height 18
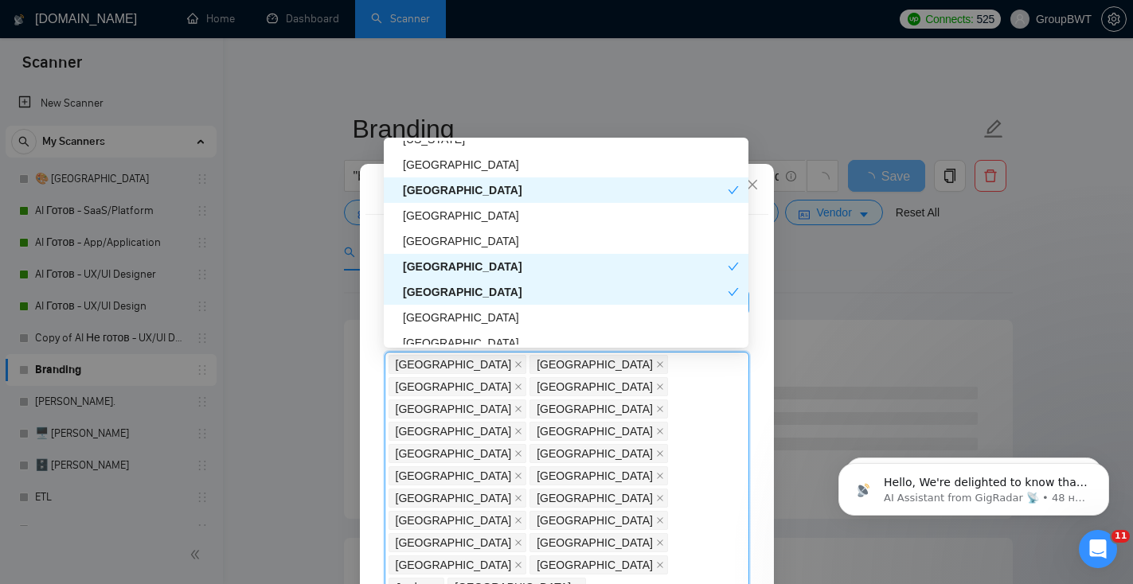
scroll to position [2624, 0]
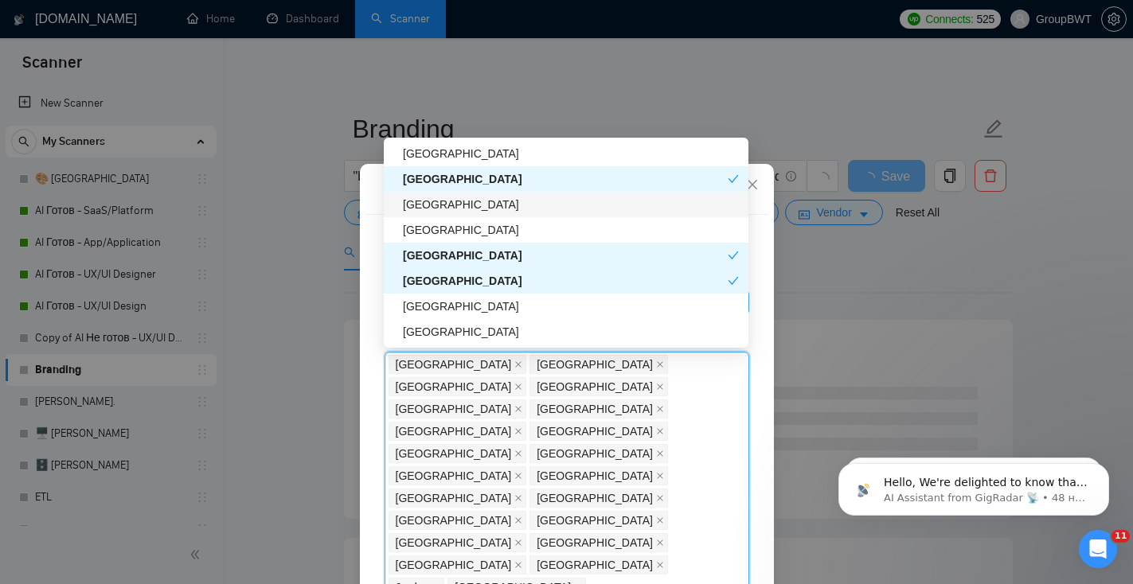
click at [516, 208] on div "[GEOGRAPHIC_DATA]" at bounding box center [571, 205] width 336 height 18
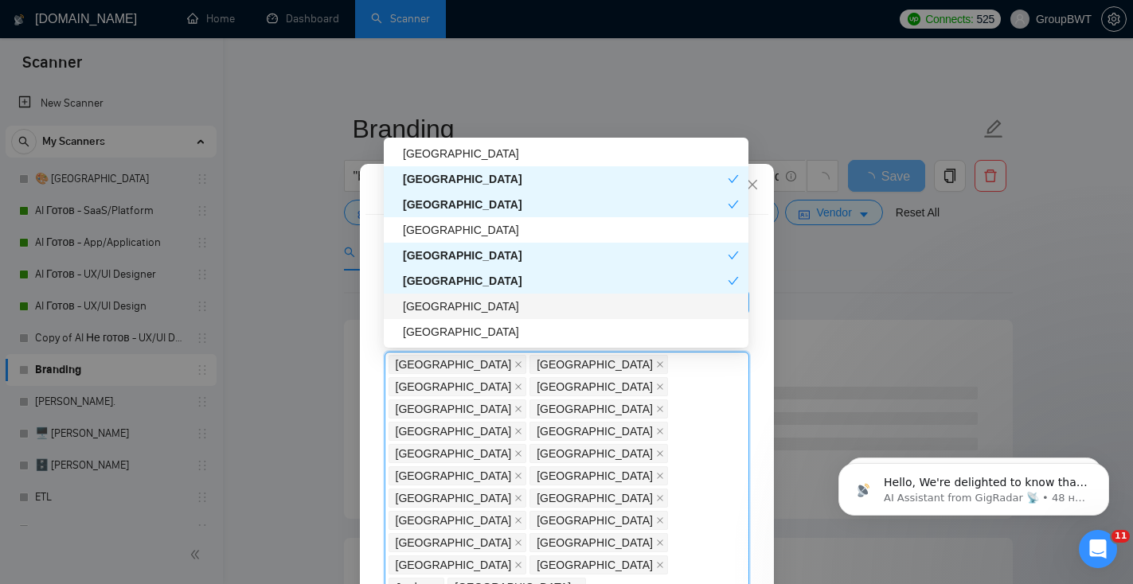
click at [500, 314] on div "[GEOGRAPHIC_DATA]" at bounding box center [571, 307] width 336 height 18
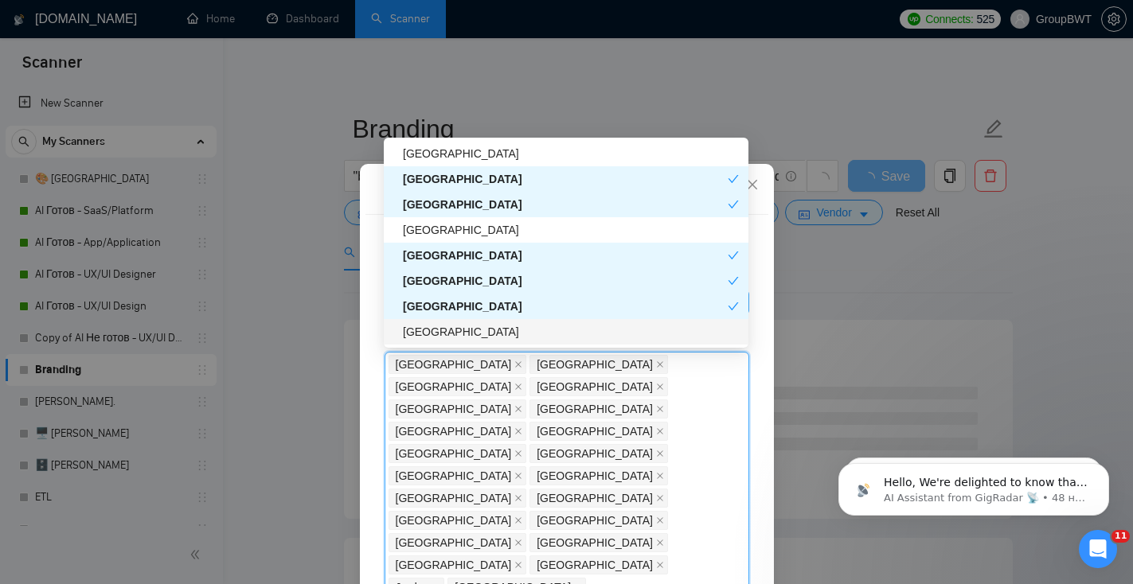
click at [500, 331] on div "[GEOGRAPHIC_DATA]" at bounding box center [571, 332] width 336 height 18
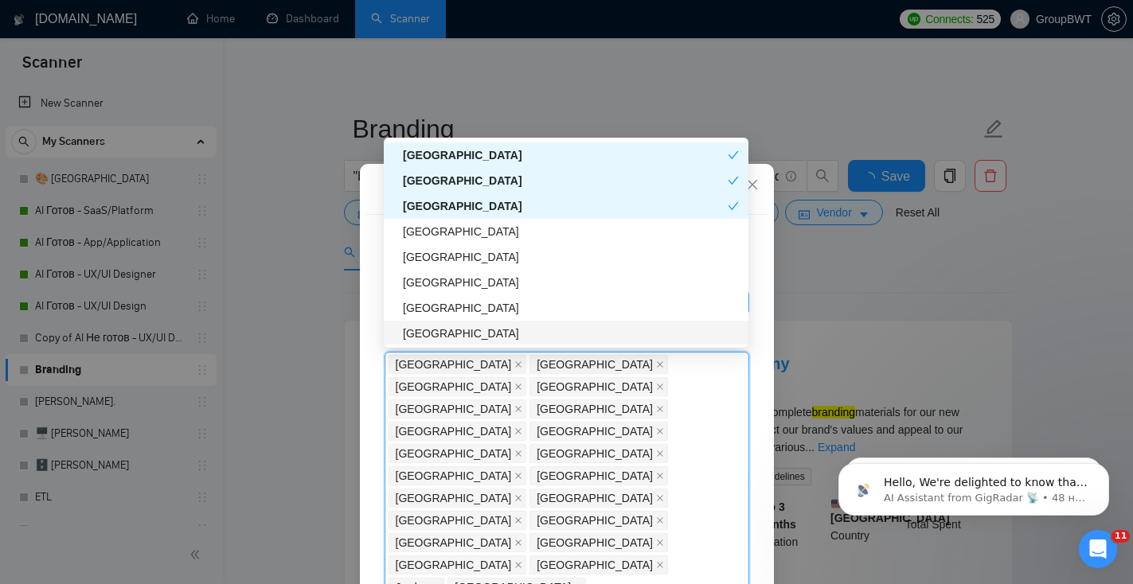
scroll to position [2753, 0]
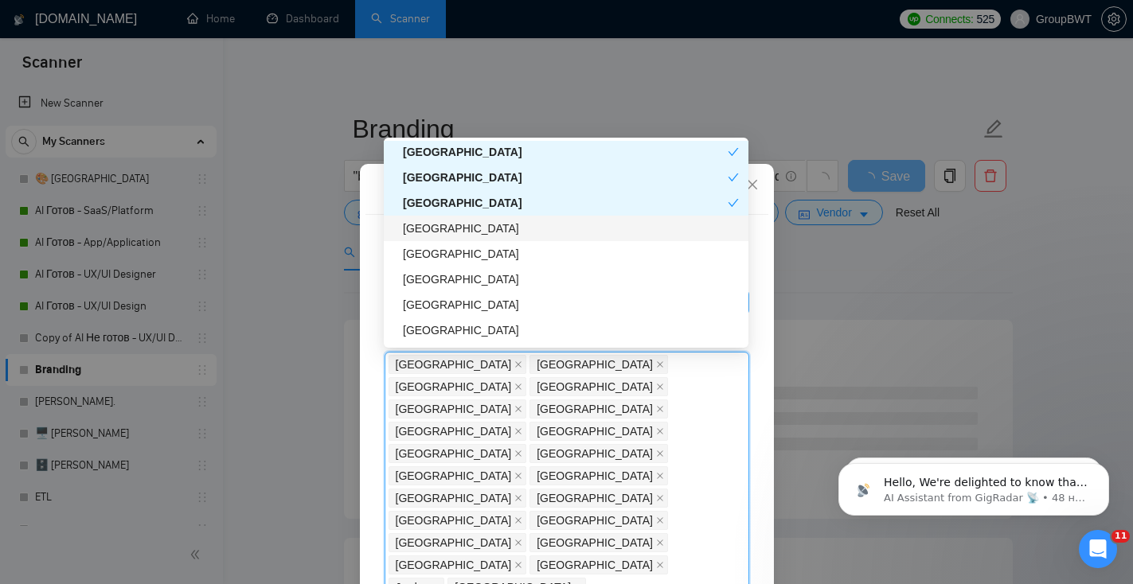
click at [484, 236] on div "[GEOGRAPHIC_DATA]" at bounding box center [571, 229] width 336 height 18
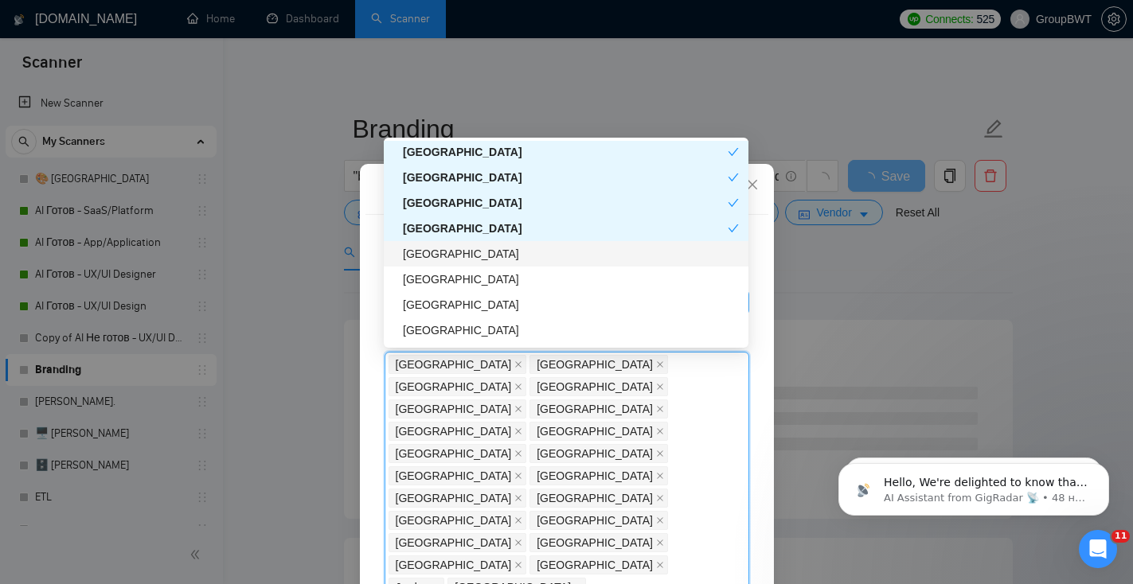
click at [485, 259] on div "[GEOGRAPHIC_DATA]" at bounding box center [571, 254] width 336 height 18
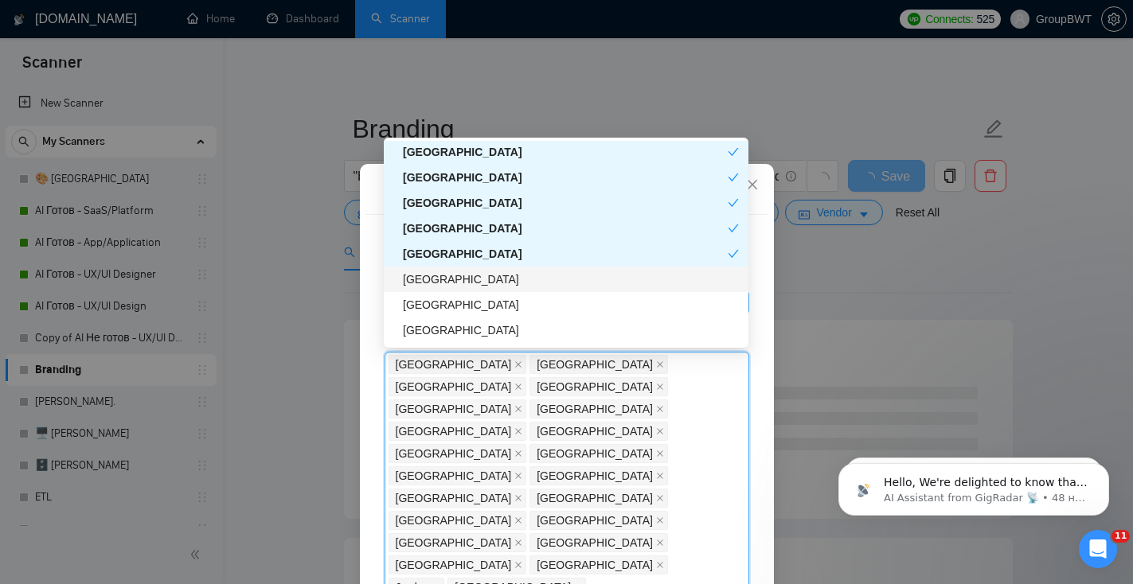
click at [485, 284] on div "[GEOGRAPHIC_DATA]" at bounding box center [571, 280] width 336 height 18
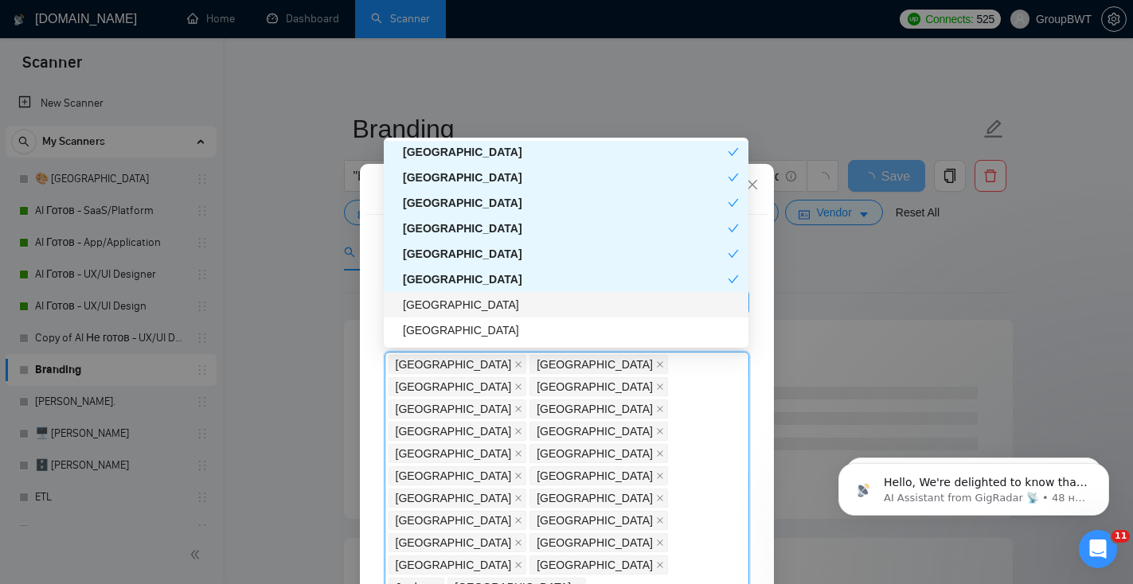
click at [485, 310] on div "[GEOGRAPHIC_DATA]" at bounding box center [571, 305] width 336 height 18
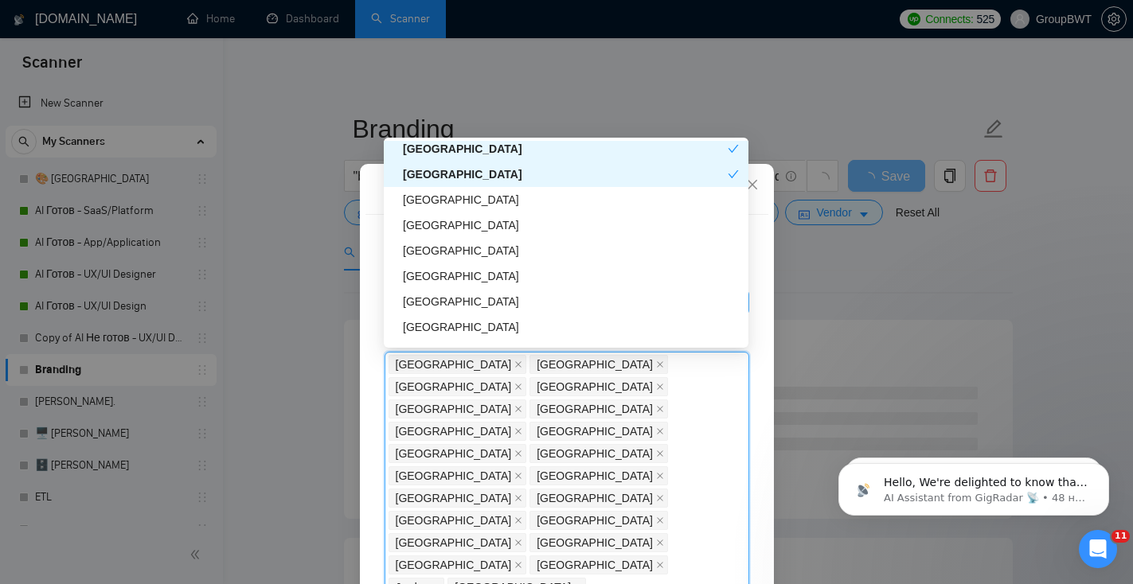
scroll to position [2886, 0]
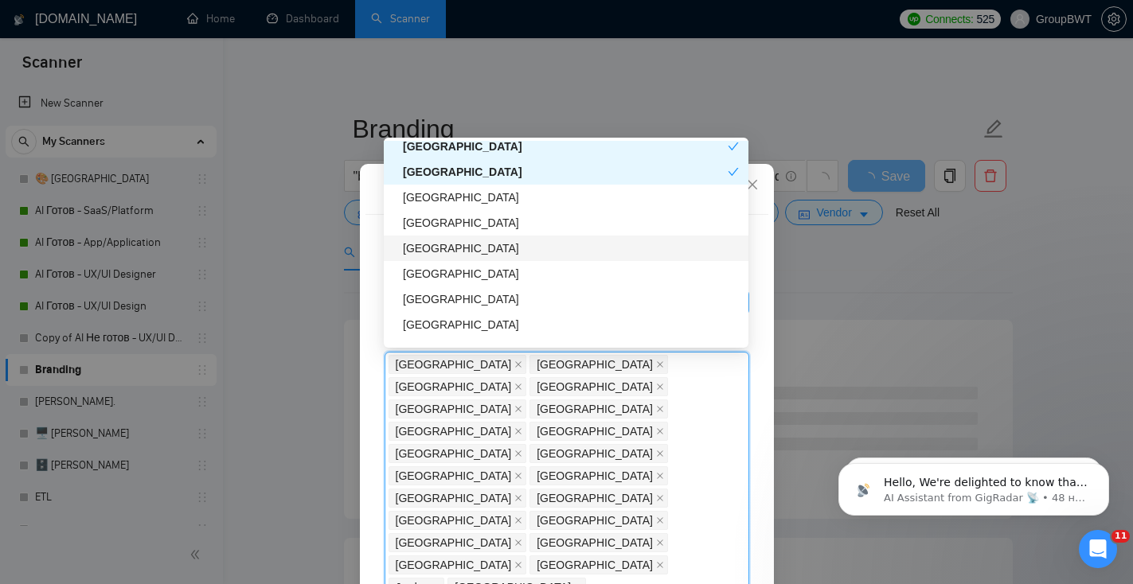
click at [488, 249] on div "[GEOGRAPHIC_DATA]" at bounding box center [571, 249] width 336 height 18
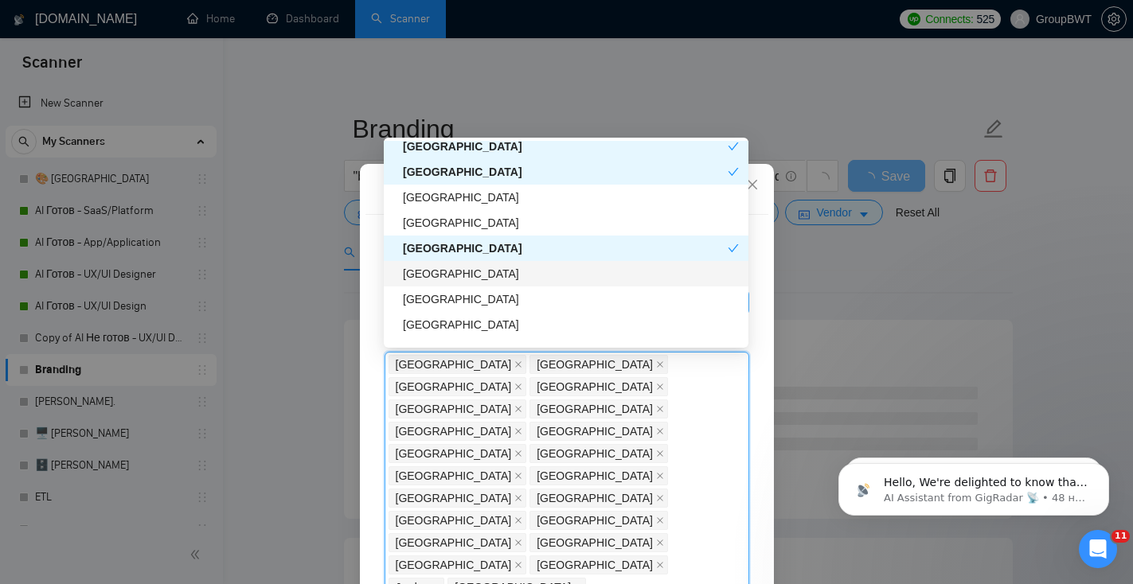
click at [486, 275] on div "[GEOGRAPHIC_DATA]" at bounding box center [571, 274] width 336 height 18
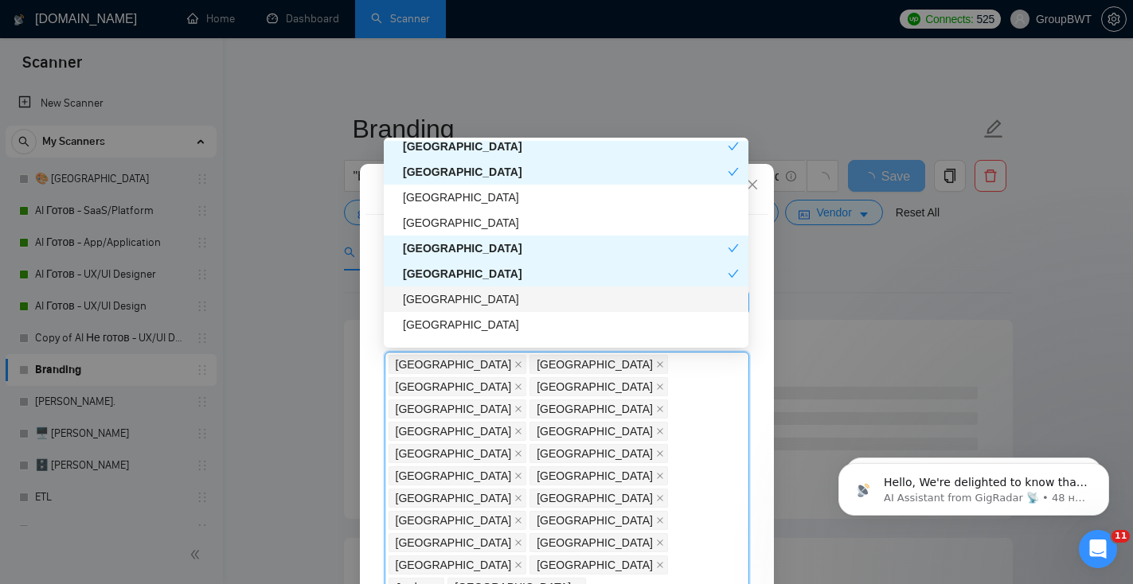
scroll to position [2925, 0]
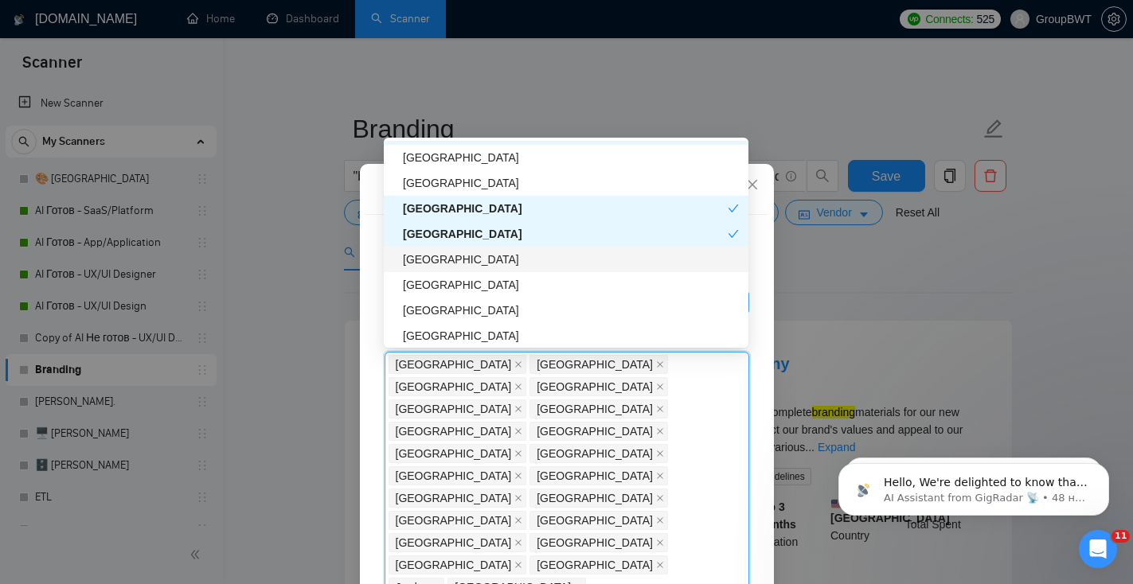
click at [489, 260] on div "[GEOGRAPHIC_DATA]" at bounding box center [571, 260] width 336 height 18
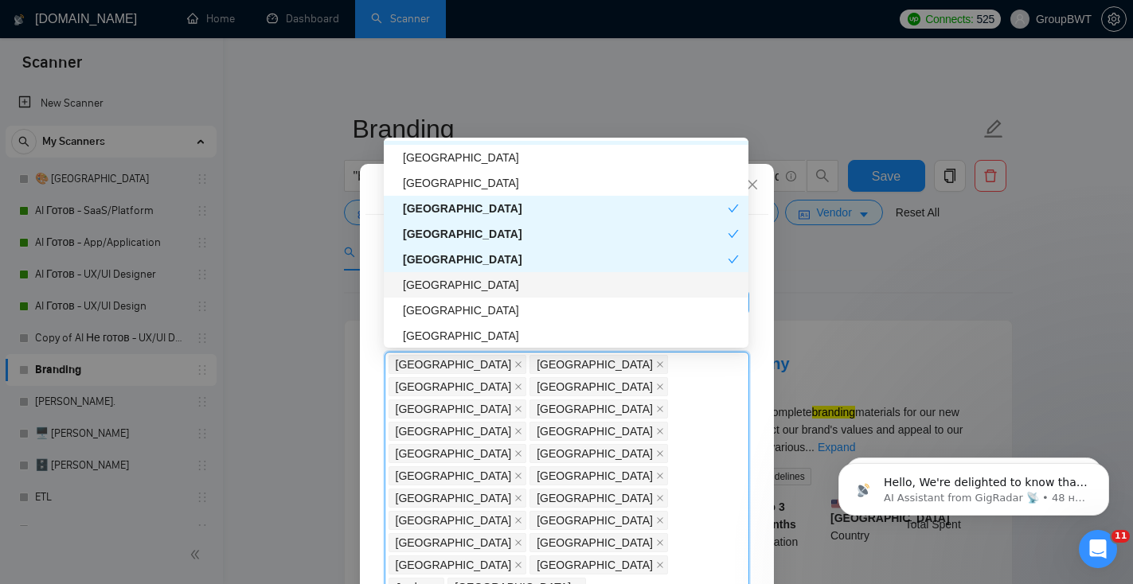
click at [490, 279] on div "[GEOGRAPHIC_DATA]" at bounding box center [571, 285] width 336 height 18
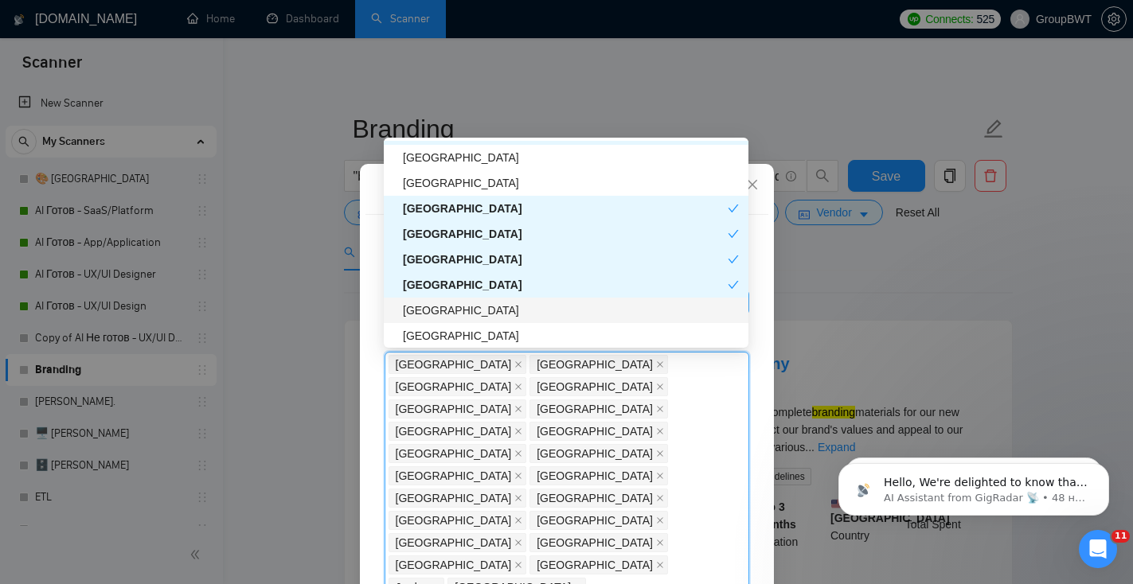
click at [490, 312] on div "[GEOGRAPHIC_DATA]" at bounding box center [571, 311] width 336 height 18
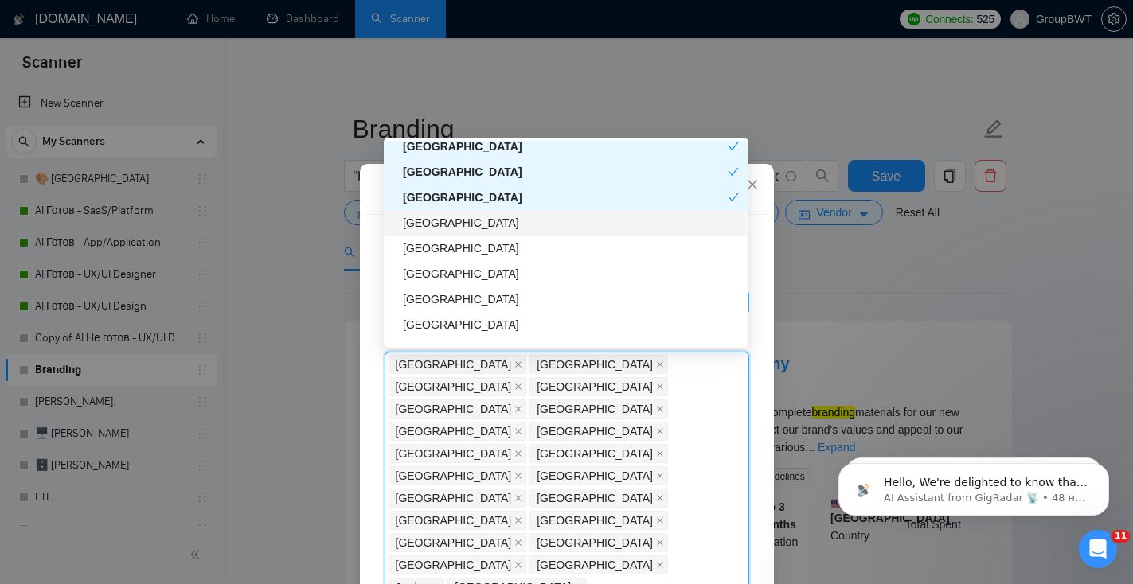
scroll to position [3040, 0]
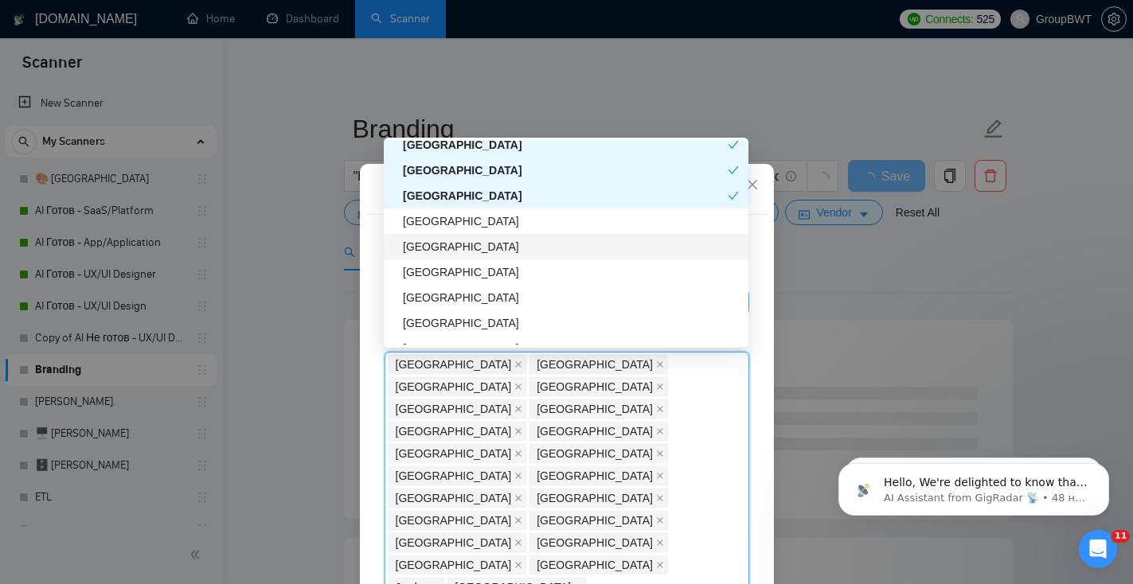
click at [486, 252] on div "[GEOGRAPHIC_DATA]" at bounding box center [571, 247] width 336 height 18
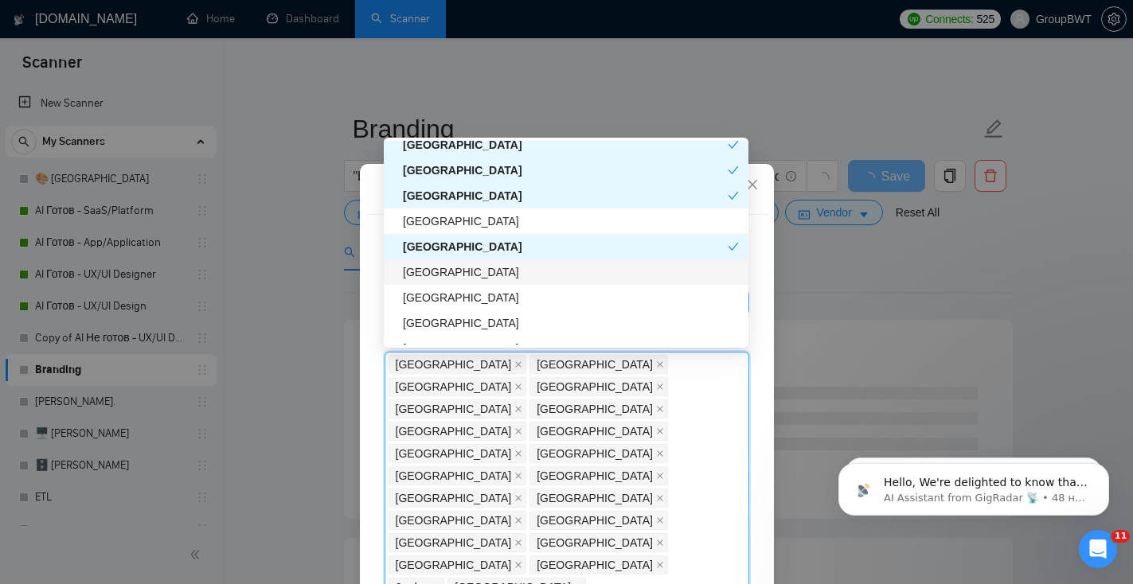
click at [487, 271] on div "[GEOGRAPHIC_DATA]" at bounding box center [571, 272] width 336 height 18
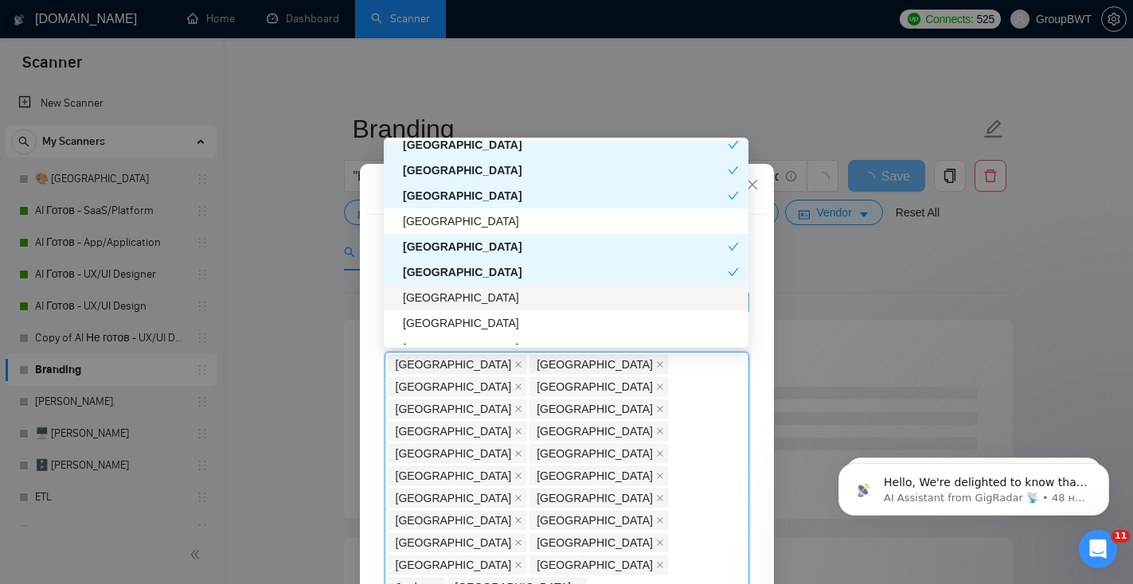
click at [486, 294] on div "[GEOGRAPHIC_DATA]" at bounding box center [571, 298] width 336 height 18
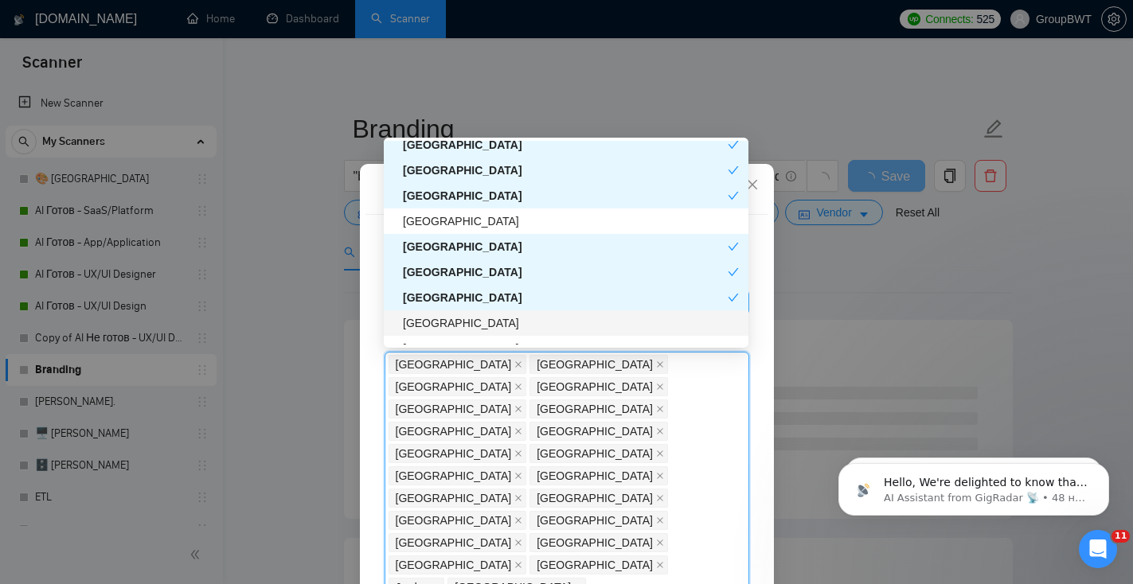
click at [486, 313] on div "[GEOGRAPHIC_DATA]" at bounding box center [566, 322] width 365 height 25
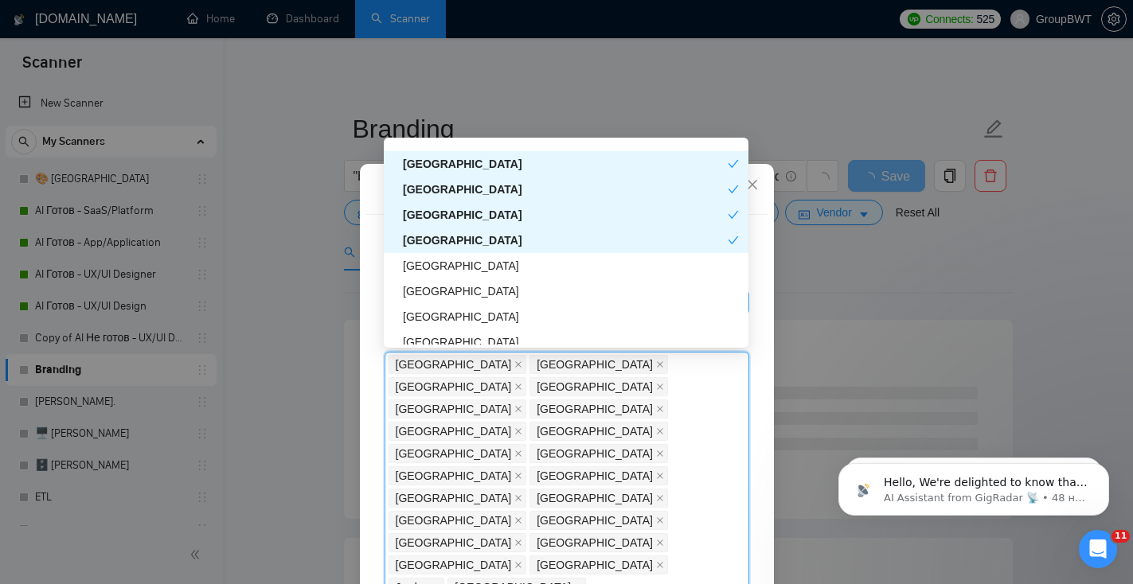
scroll to position [3145, 0]
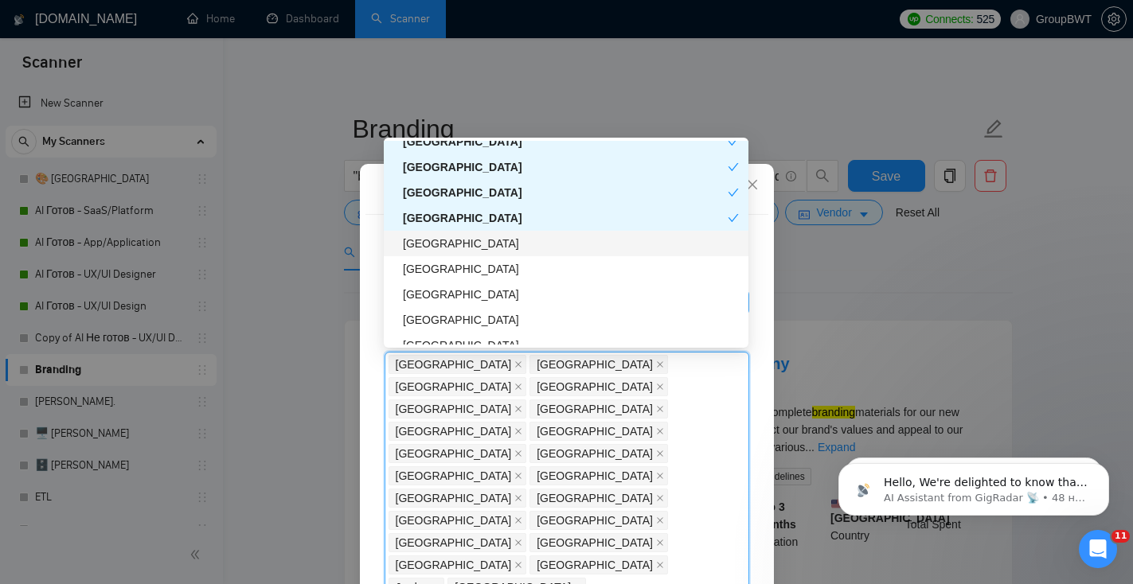
click at [498, 249] on div "[GEOGRAPHIC_DATA]" at bounding box center [571, 244] width 336 height 18
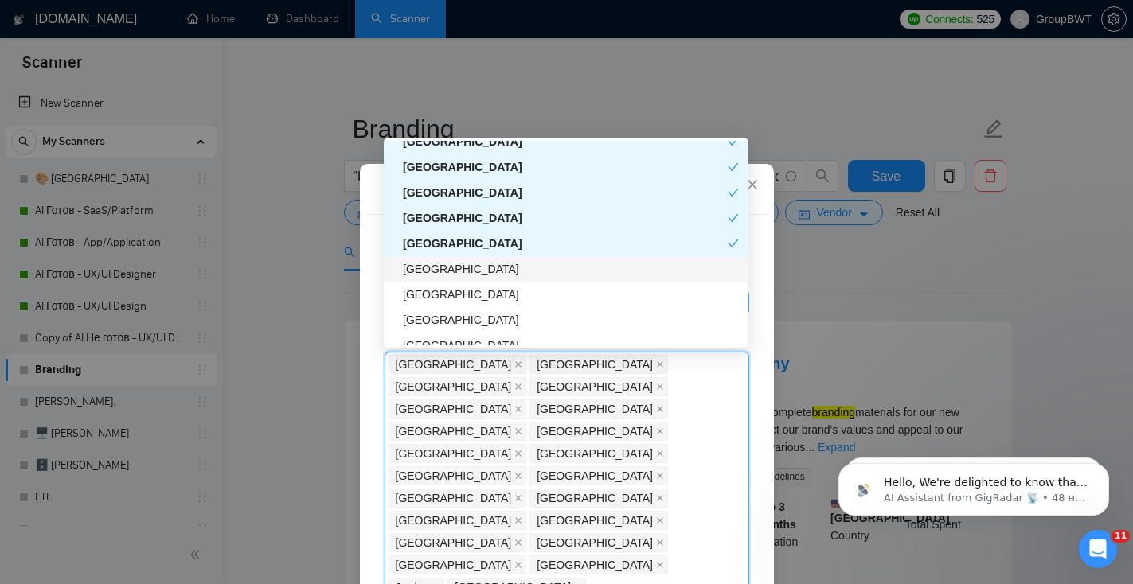
click at [498, 271] on div "[GEOGRAPHIC_DATA]" at bounding box center [571, 269] width 336 height 18
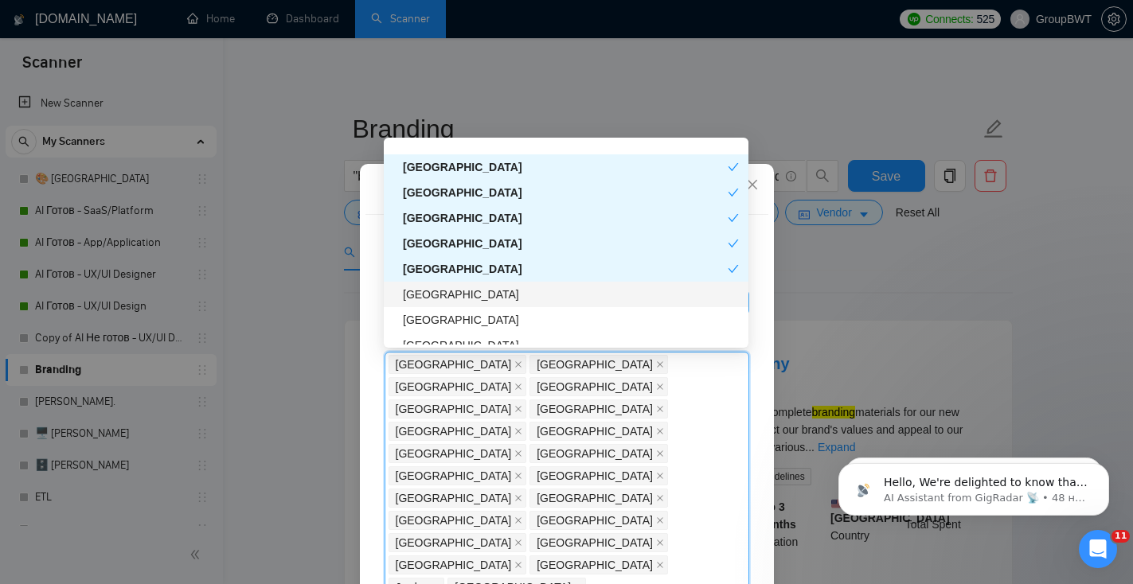
scroll to position [3181, 0]
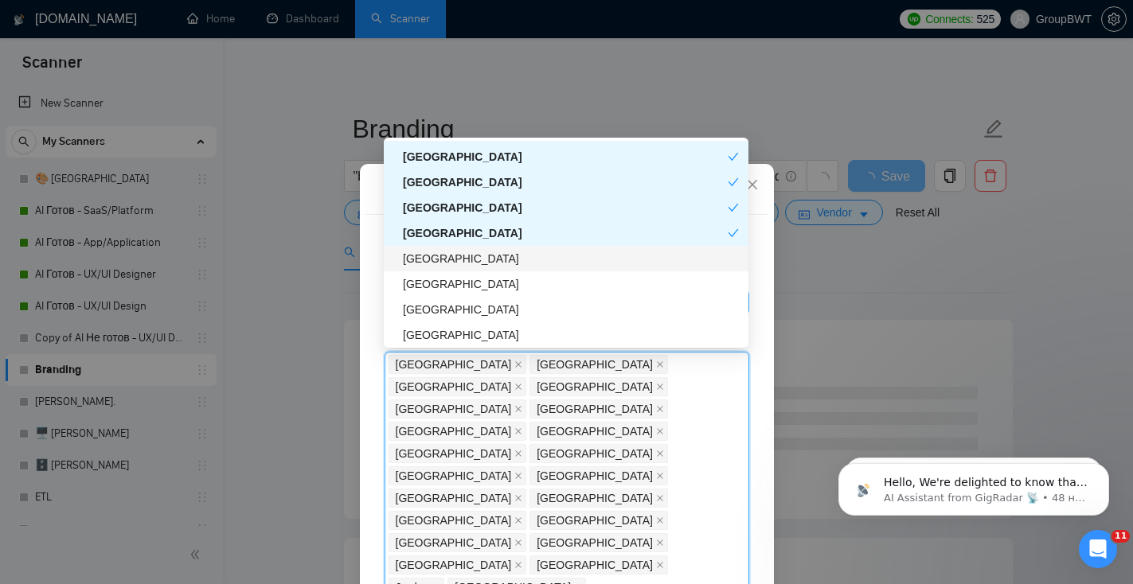
click at [509, 256] on div "[GEOGRAPHIC_DATA]" at bounding box center [571, 259] width 336 height 18
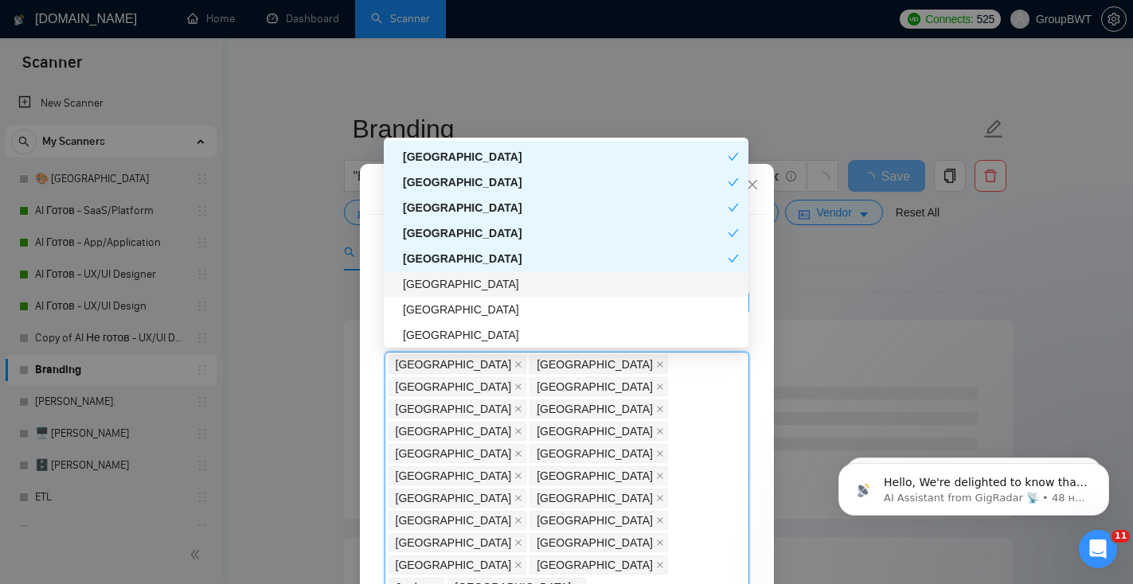
click at [509, 279] on div "[GEOGRAPHIC_DATA]" at bounding box center [571, 284] width 336 height 18
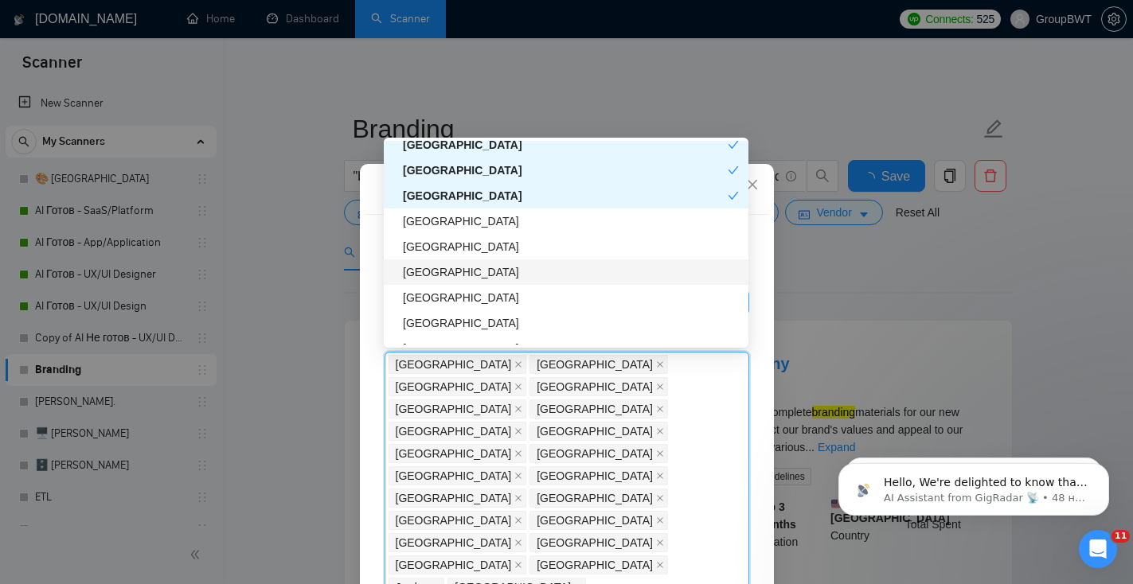
scroll to position [3275, 0]
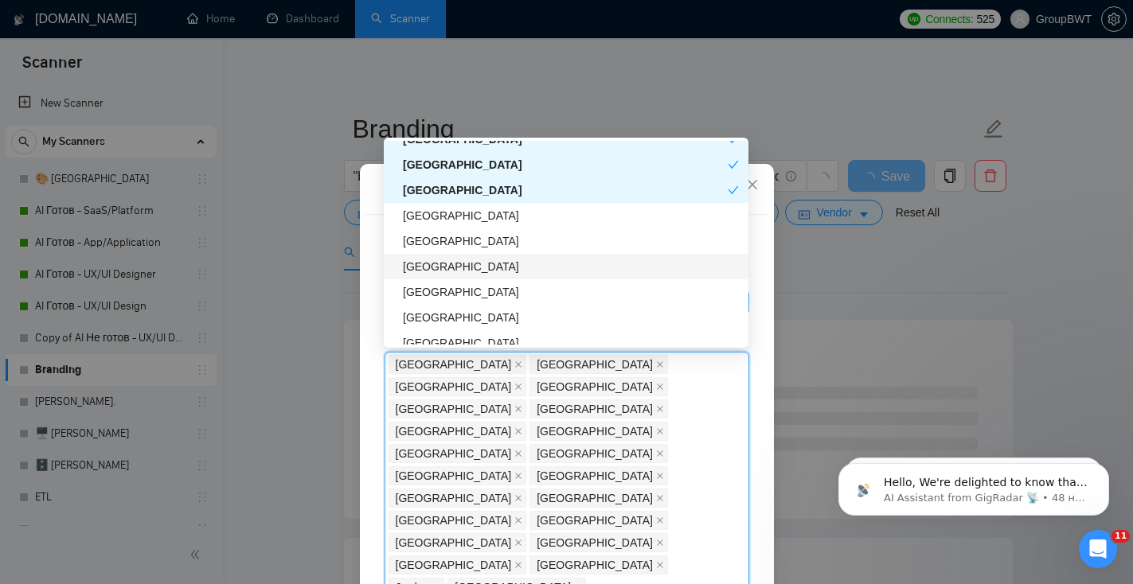
click at [507, 275] on div "[GEOGRAPHIC_DATA]" at bounding box center [566, 266] width 365 height 25
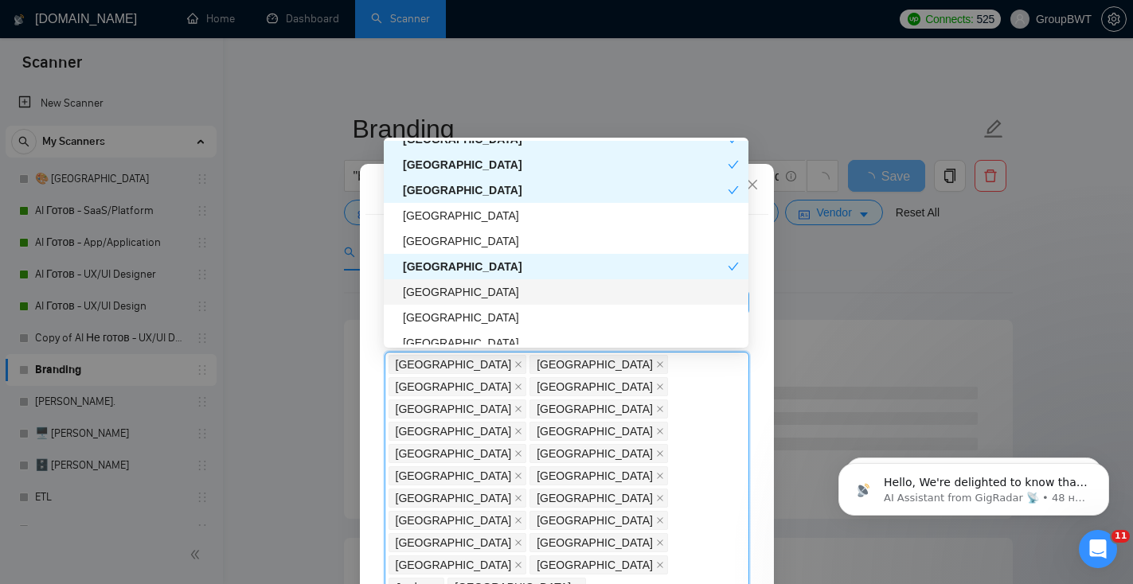
click at [507, 306] on div "Netherlands Antilles" at bounding box center [566, 317] width 365 height 25
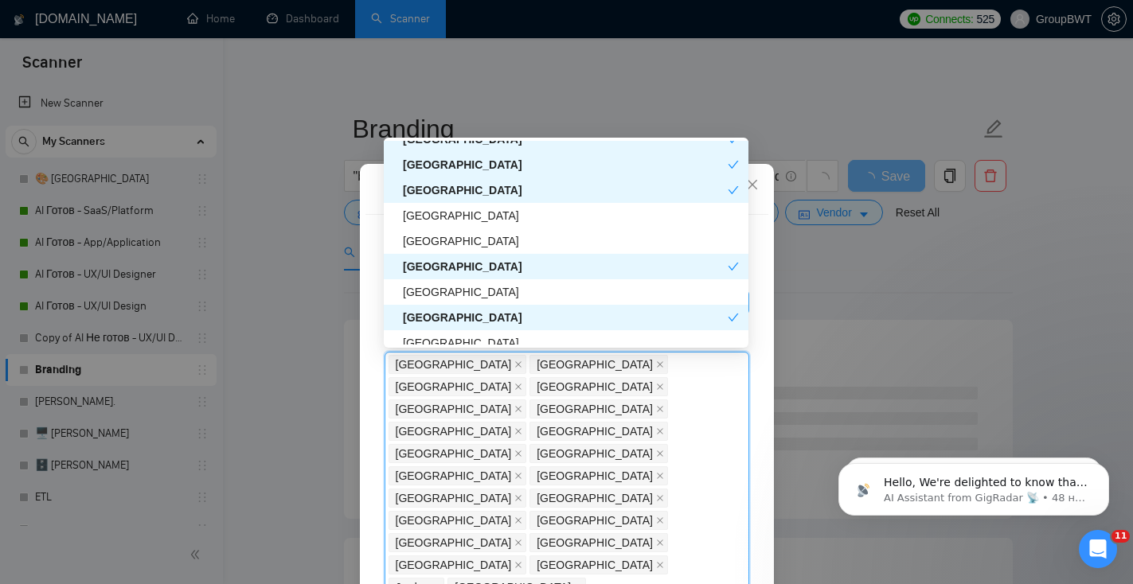
scroll to position [3277, 0]
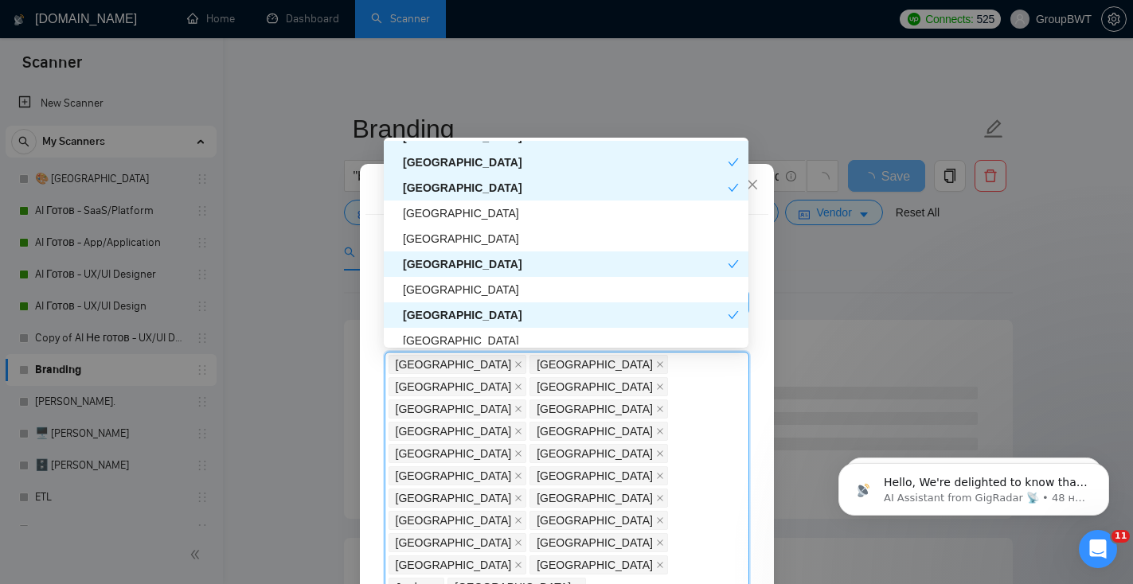
click at [517, 321] on div "Netherlands Antilles" at bounding box center [565, 315] width 325 height 18
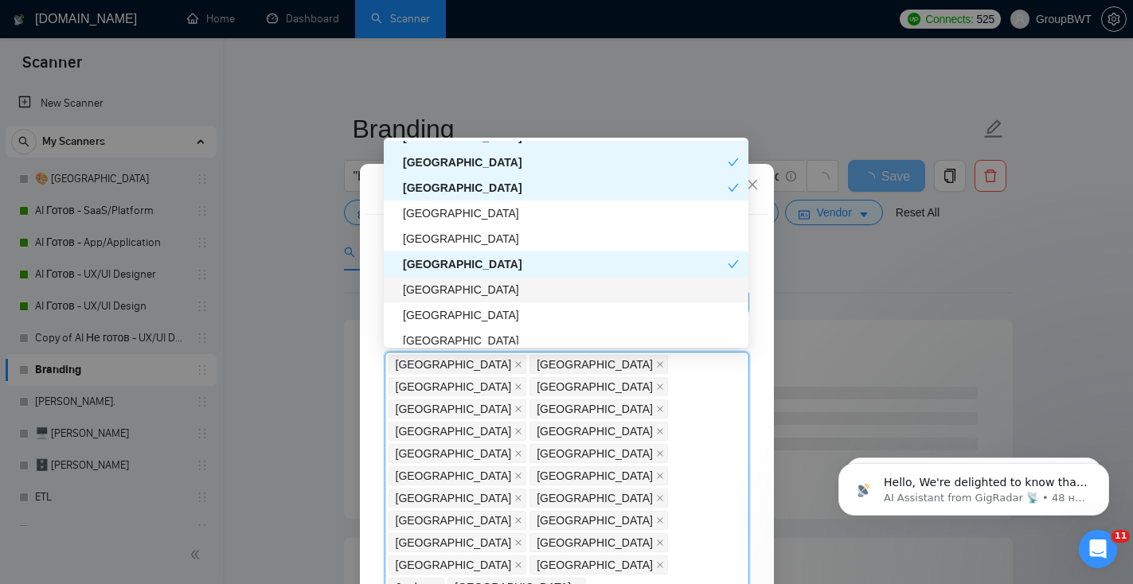
click at [515, 290] on div "[GEOGRAPHIC_DATA]" at bounding box center [571, 290] width 336 height 18
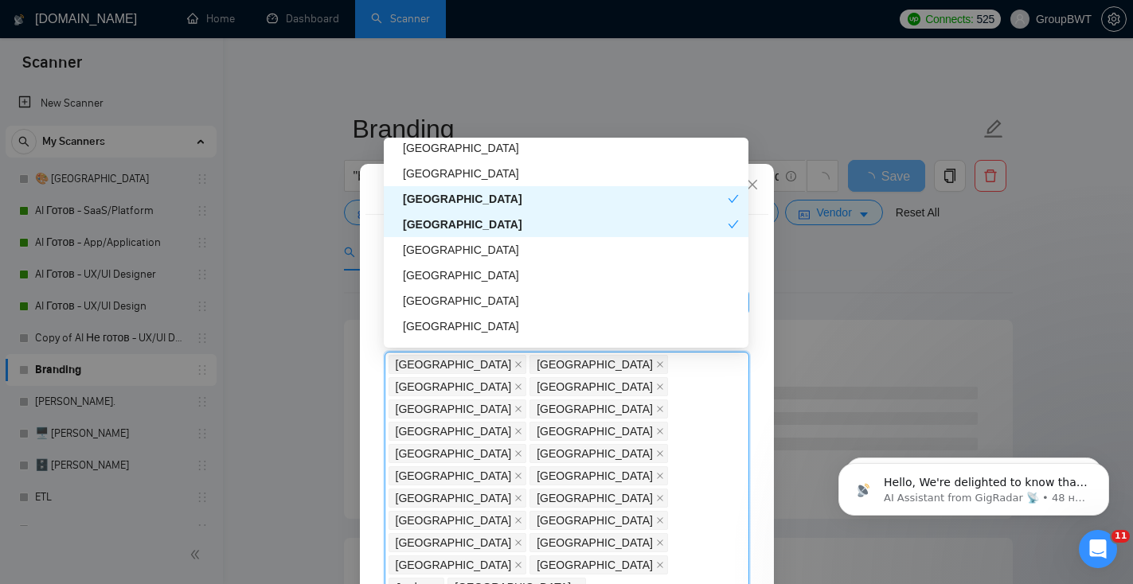
scroll to position [3344, 0]
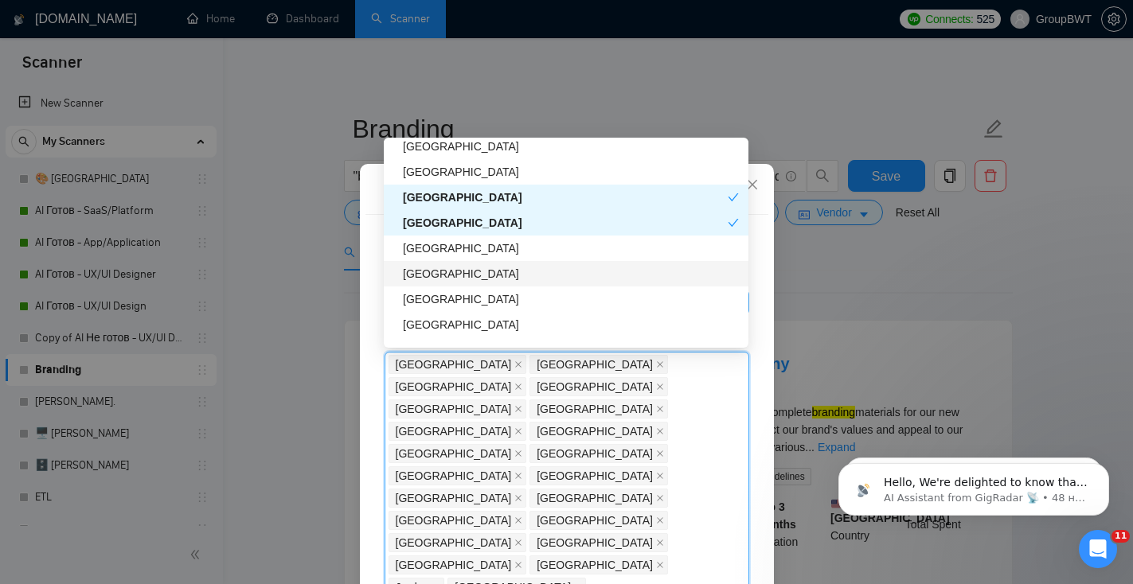
click at [509, 279] on div "[GEOGRAPHIC_DATA]" at bounding box center [571, 274] width 336 height 18
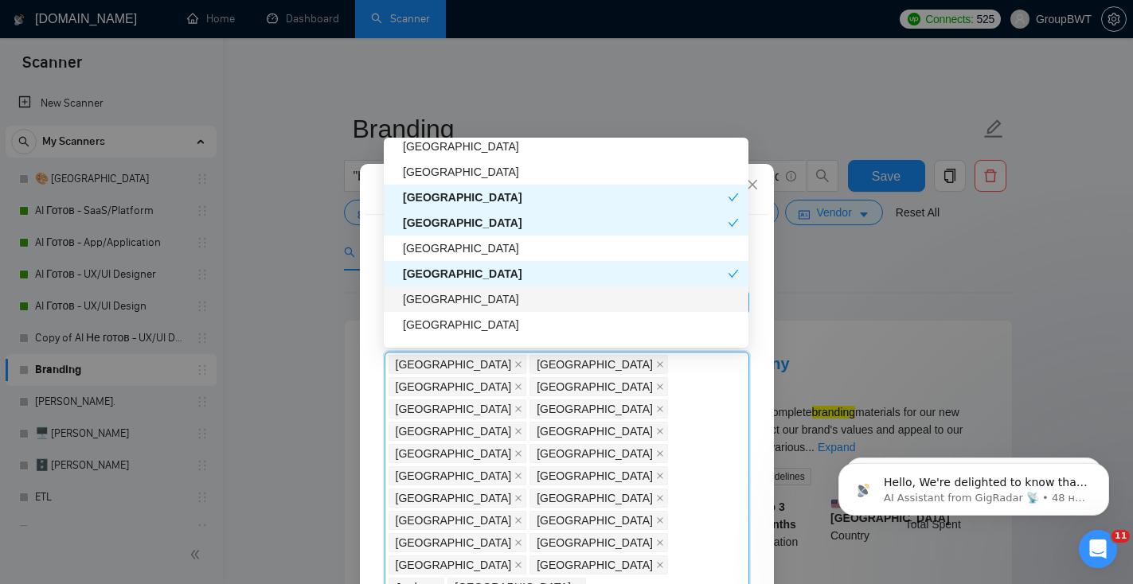
click at [512, 301] on div "[GEOGRAPHIC_DATA]" at bounding box center [571, 300] width 336 height 18
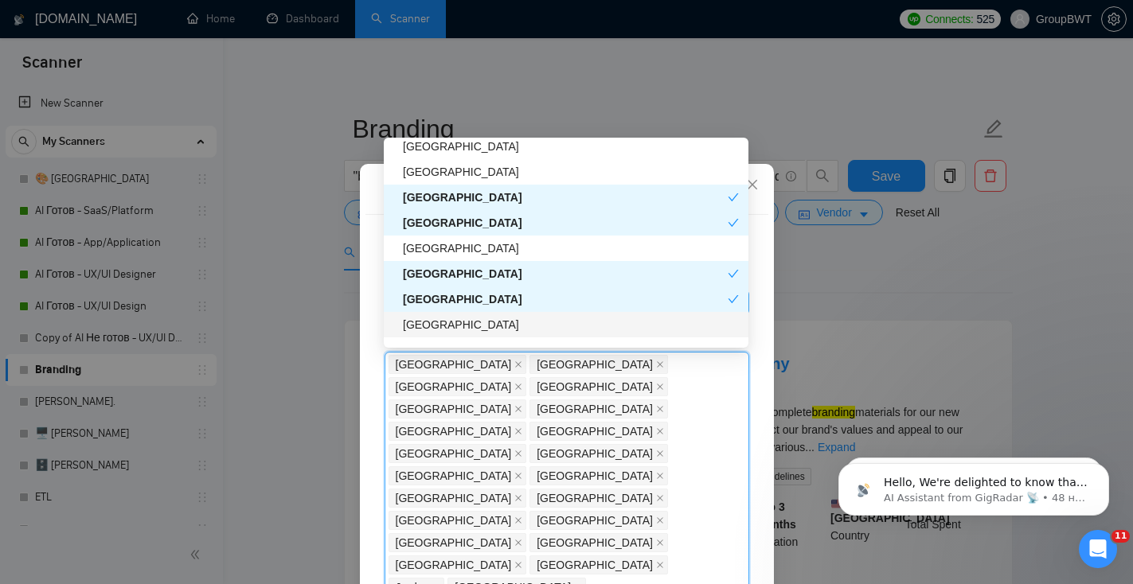
click at [511, 323] on div "[GEOGRAPHIC_DATA]" at bounding box center [571, 325] width 336 height 18
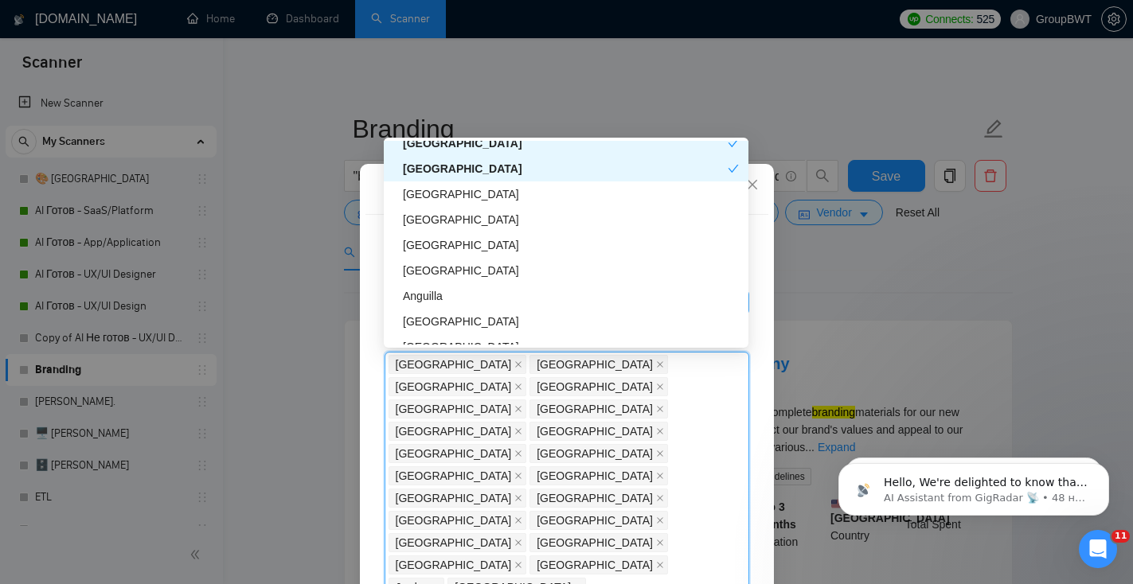
scroll to position [3506, 0]
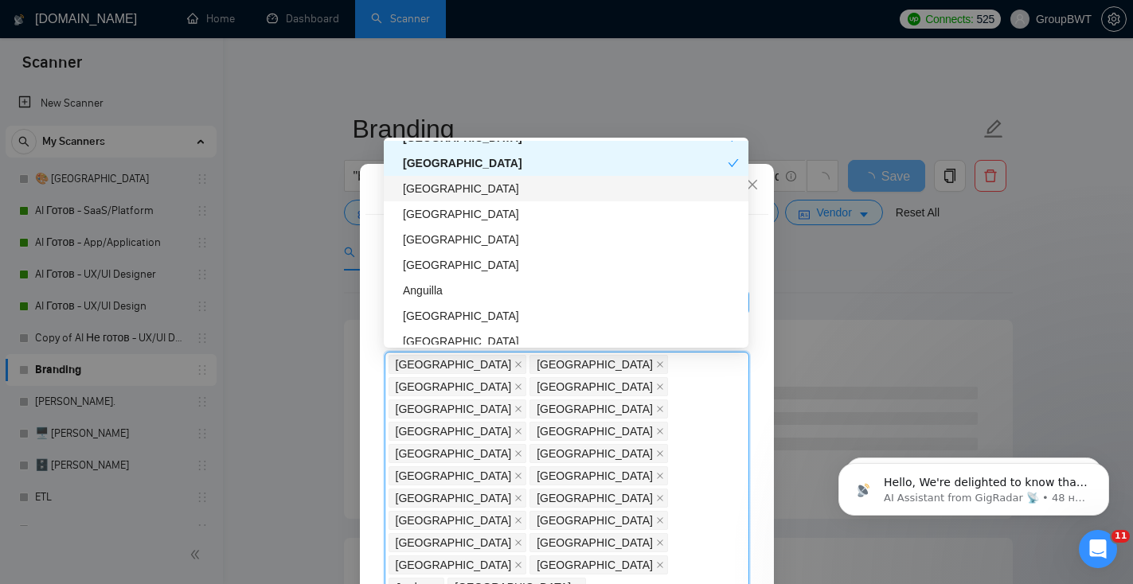
click at [533, 193] on div "[GEOGRAPHIC_DATA]" at bounding box center [571, 189] width 336 height 18
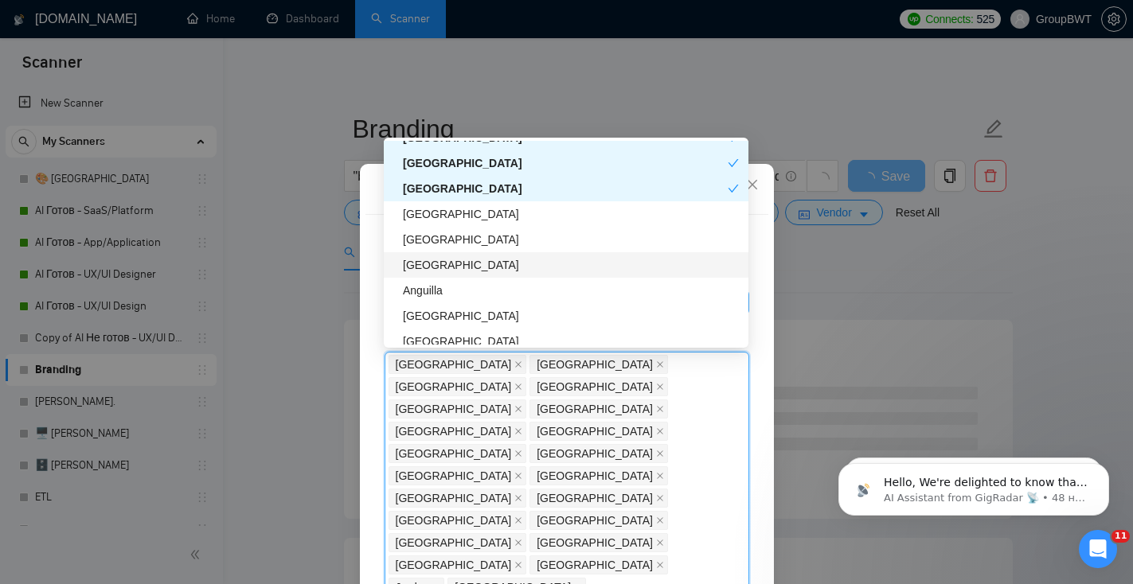
click at [530, 266] on div "[GEOGRAPHIC_DATA]" at bounding box center [571, 265] width 336 height 18
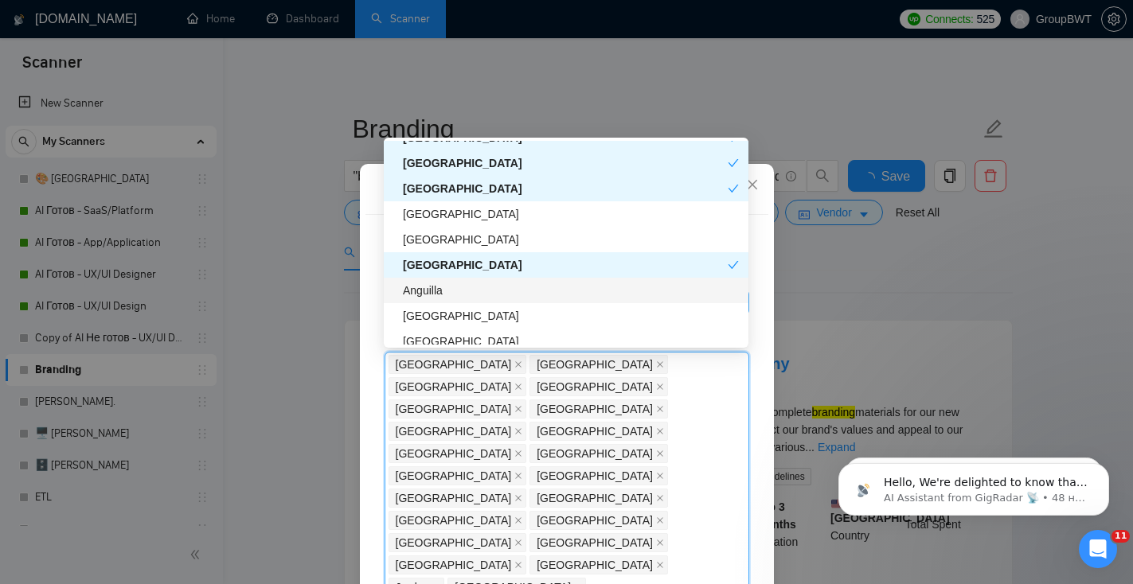
click at [525, 289] on div "Anguilla" at bounding box center [571, 291] width 336 height 18
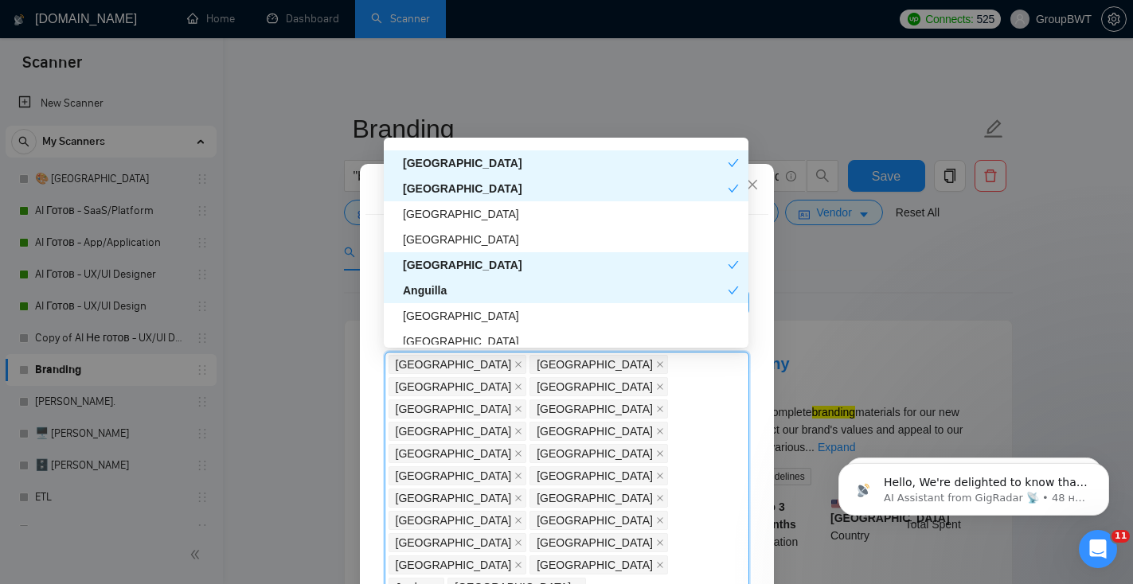
scroll to position [3550, 0]
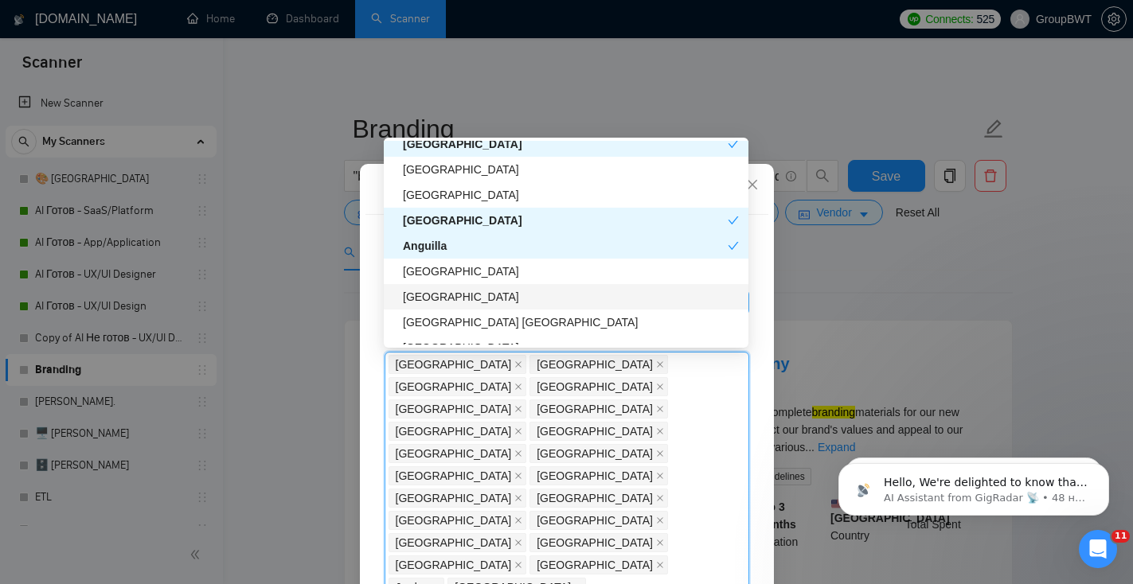
click at [521, 284] on div "[GEOGRAPHIC_DATA]" at bounding box center [566, 296] width 365 height 25
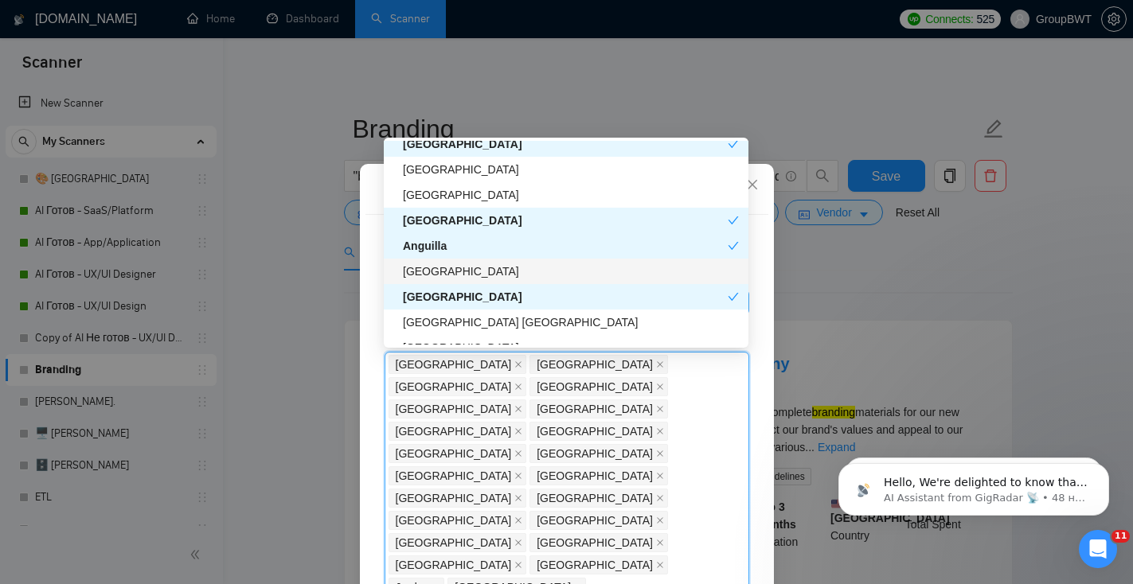
click at [520, 271] on div "[GEOGRAPHIC_DATA]" at bounding box center [571, 272] width 336 height 18
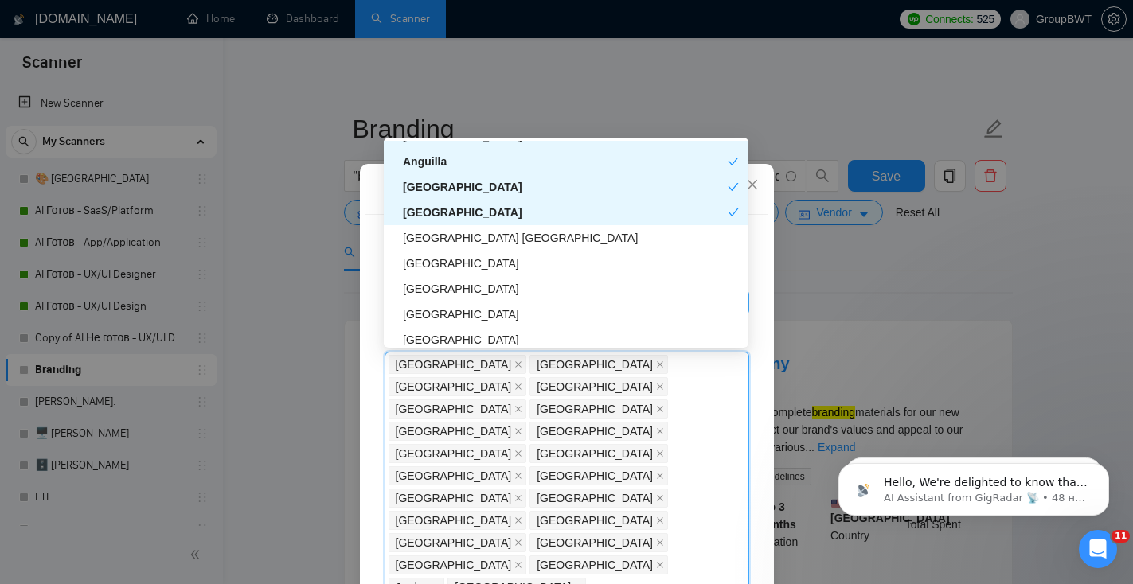
scroll to position [3648, 0]
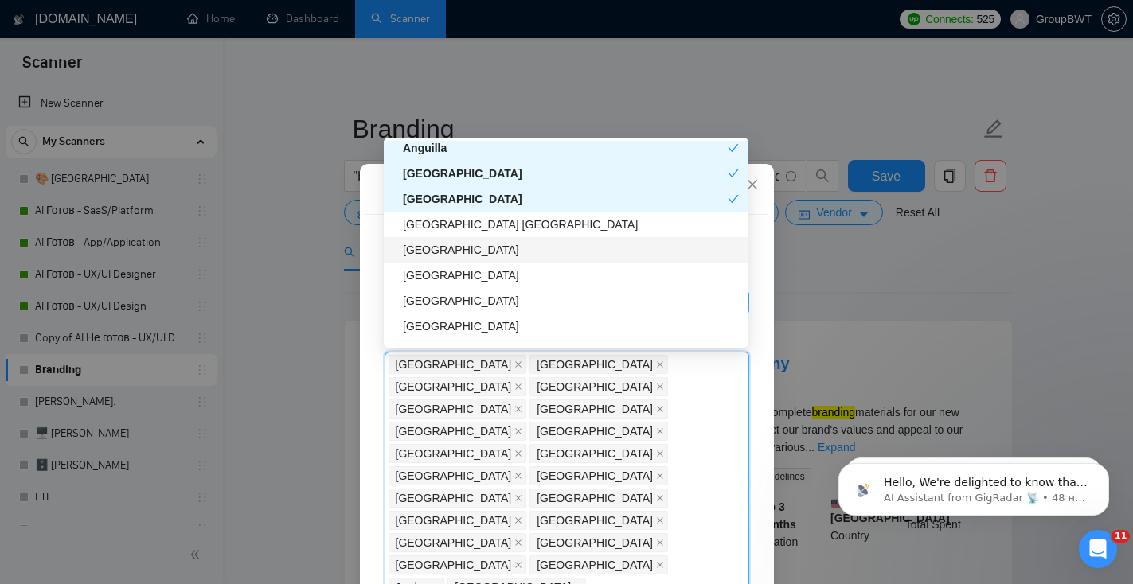
click at [513, 253] on div "[GEOGRAPHIC_DATA]" at bounding box center [571, 250] width 336 height 18
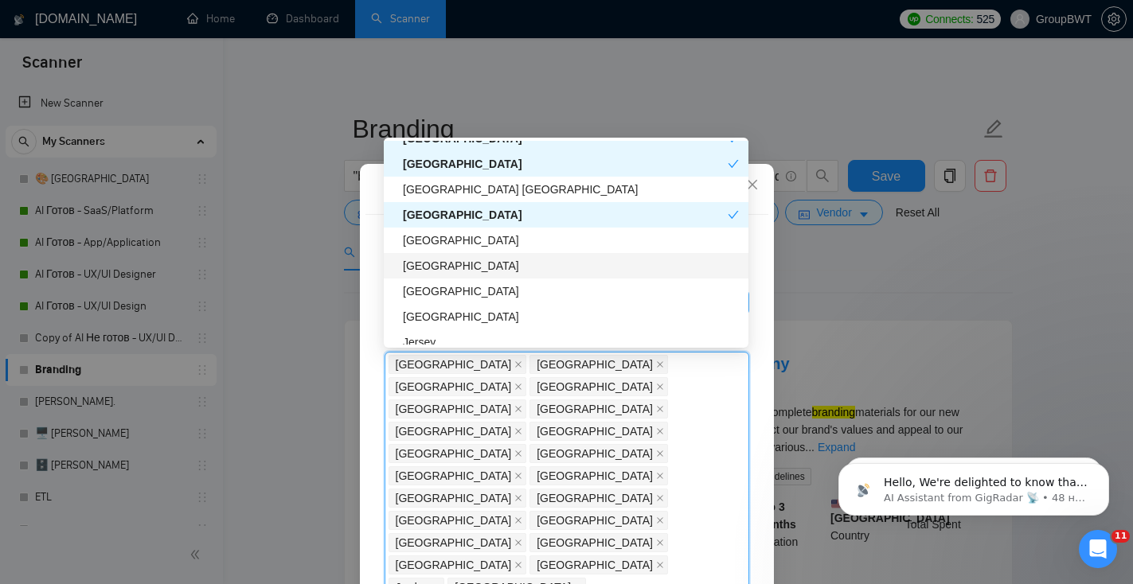
scroll to position [3702, 0]
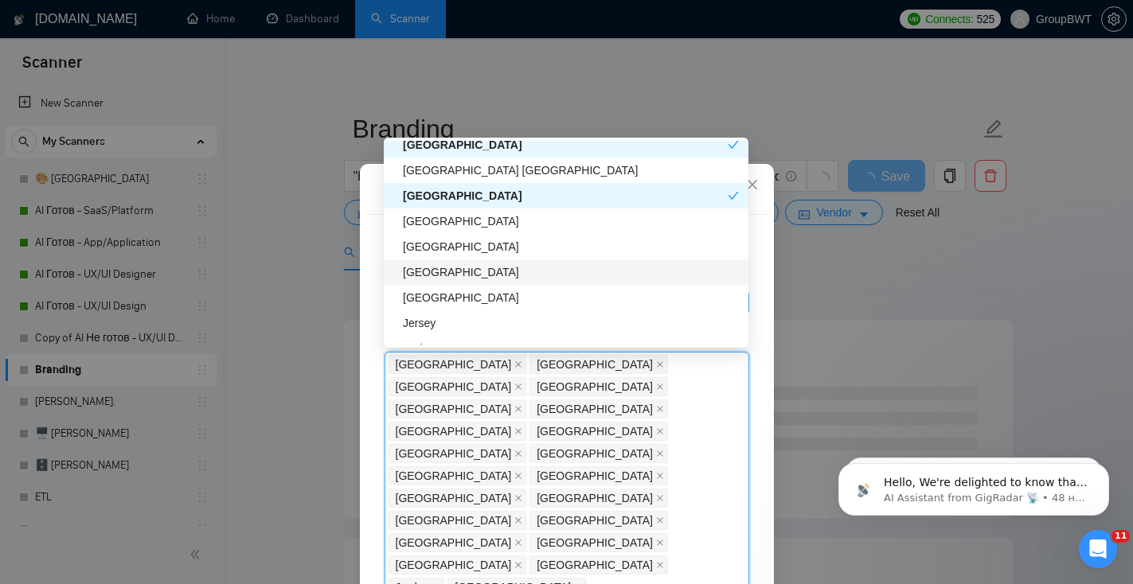
drag, startPoint x: 502, startPoint y: 273, endPoint x: 503, endPoint y: 291, distance: 18.3
click at [502, 273] on div "[GEOGRAPHIC_DATA]" at bounding box center [571, 272] width 336 height 18
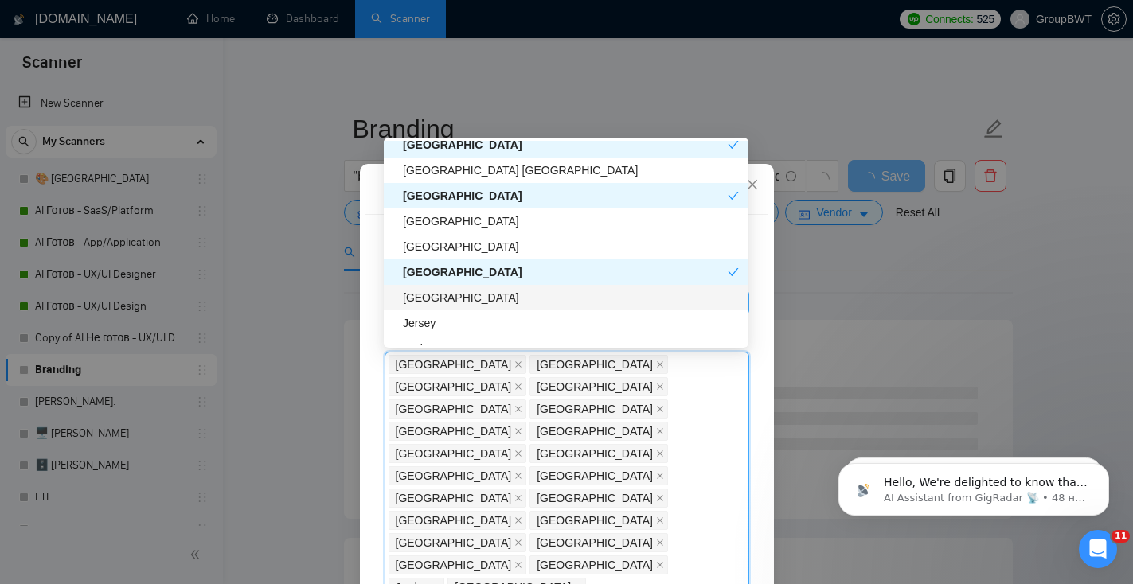
click at [496, 295] on div "[GEOGRAPHIC_DATA]" at bounding box center [571, 298] width 336 height 18
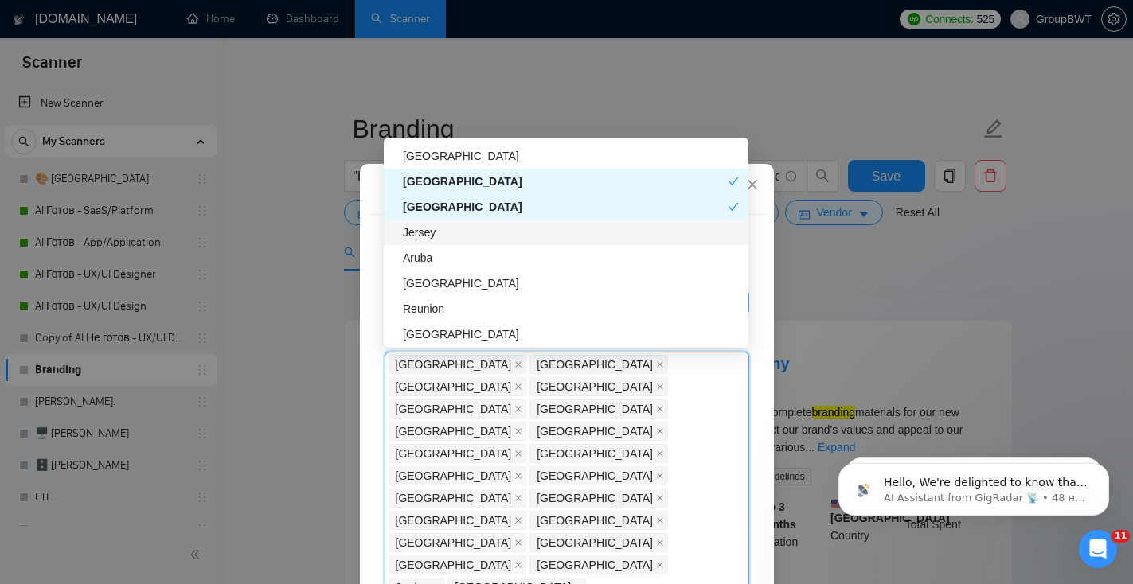
scroll to position [3795, 0]
drag, startPoint x: 497, startPoint y: 231, endPoint x: 497, endPoint y: 252, distance: 21.5
click at [497, 231] on div "Jersey" at bounding box center [571, 230] width 336 height 18
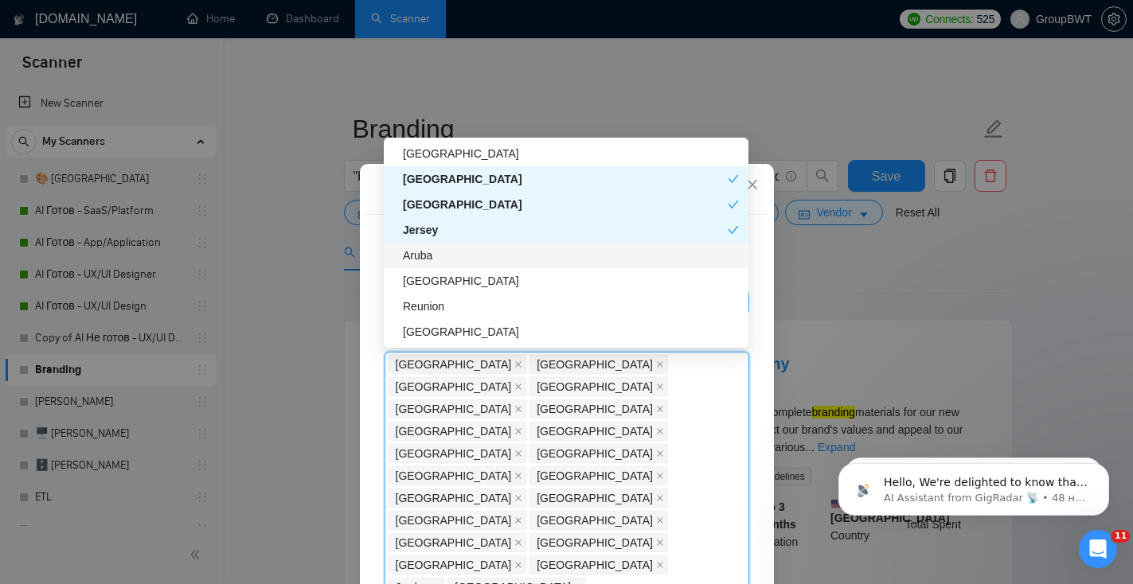
click at [497, 253] on div "Aruba" at bounding box center [571, 256] width 336 height 18
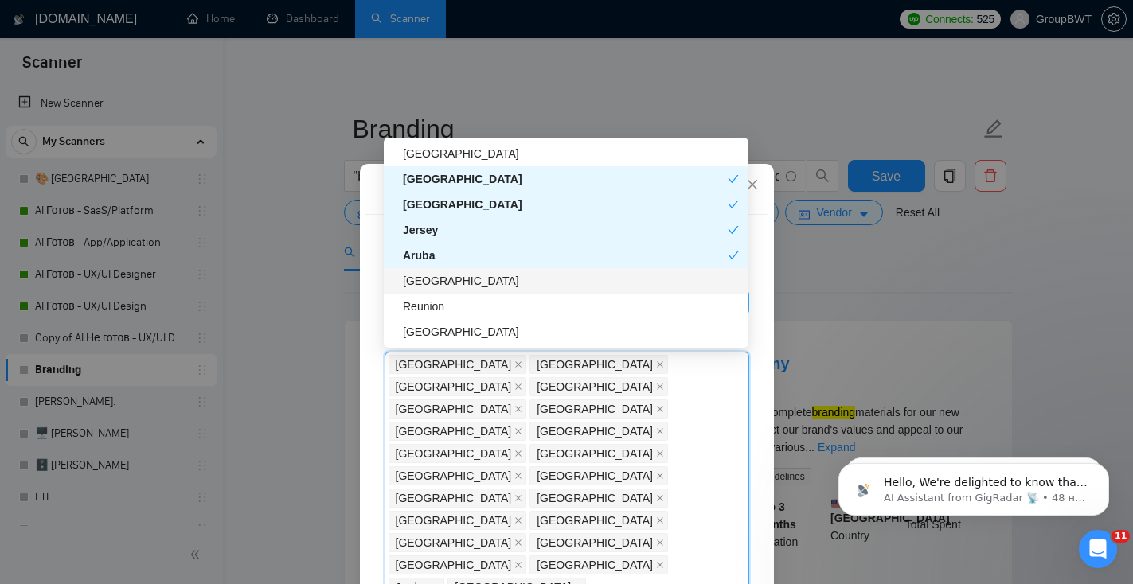
click at [498, 279] on div "[GEOGRAPHIC_DATA]" at bounding box center [571, 281] width 336 height 18
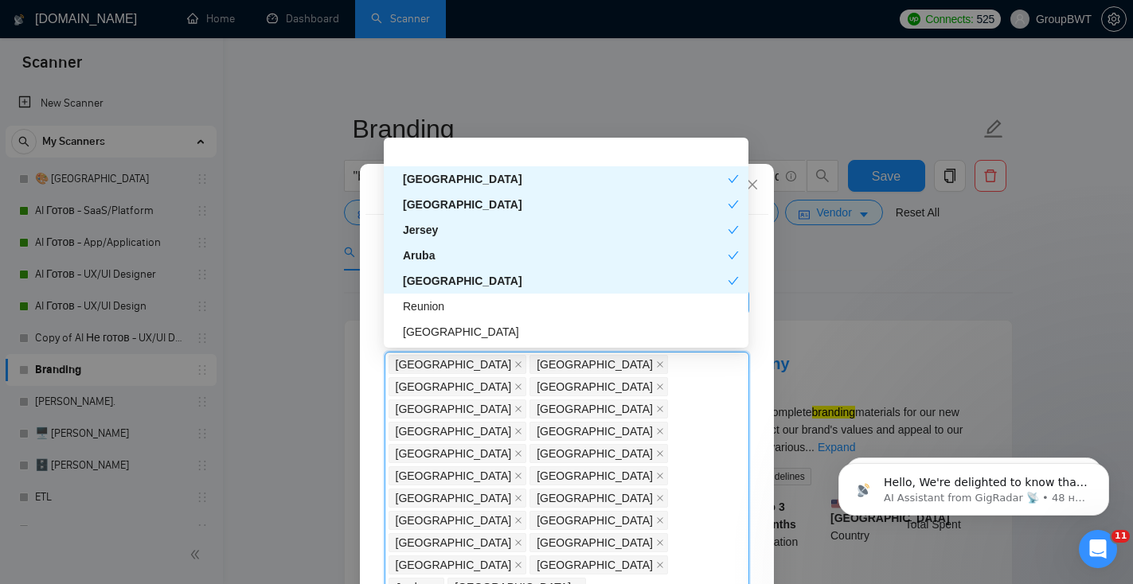
scroll to position [3854, 0]
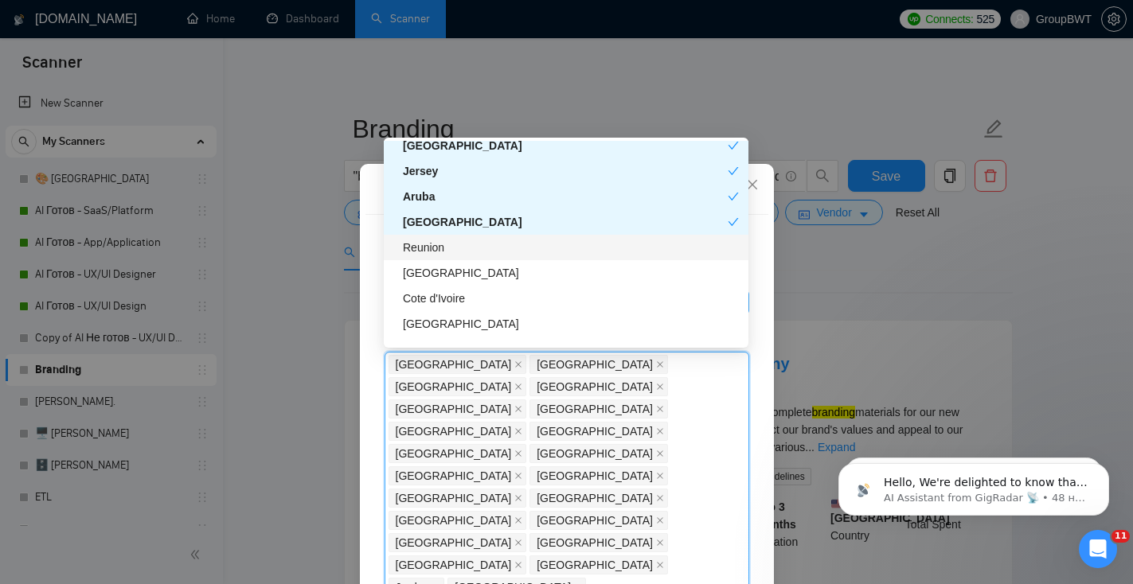
click at [489, 256] on div "Reunion" at bounding box center [571, 248] width 336 height 18
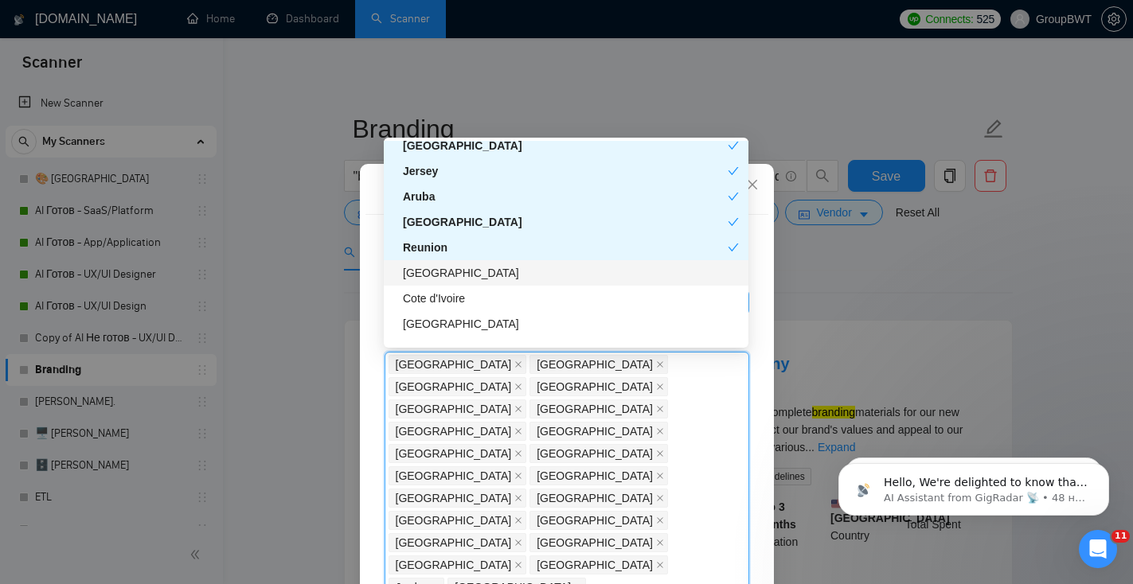
click at [490, 279] on div "[GEOGRAPHIC_DATA]" at bounding box center [571, 273] width 336 height 18
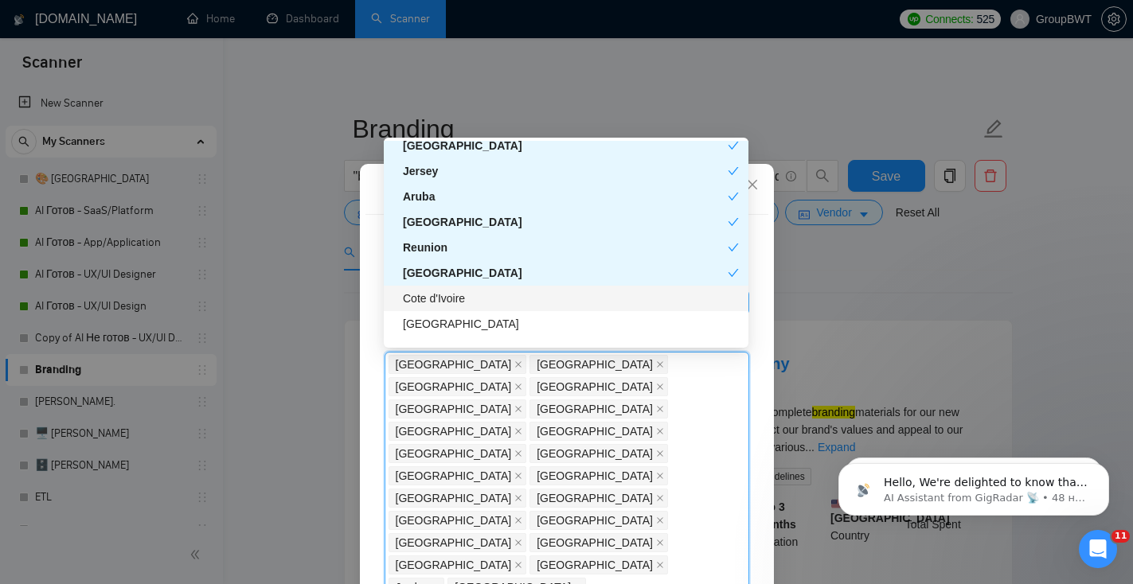
click at [486, 298] on div "Cote d'Ivoire" at bounding box center [571, 299] width 336 height 18
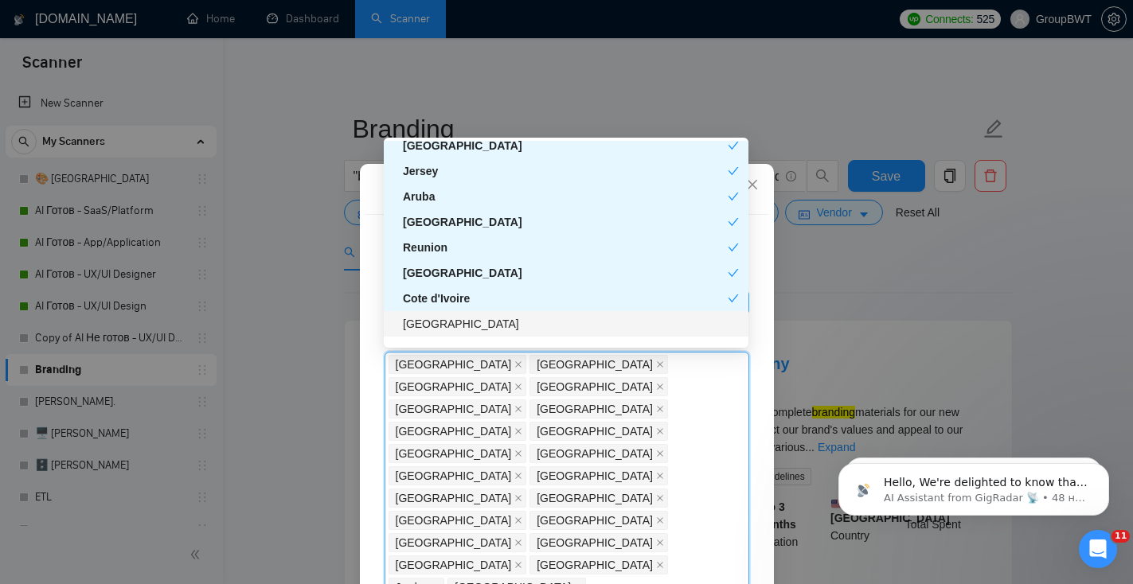
click at [487, 314] on div "[GEOGRAPHIC_DATA]" at bounding box center [566, 323] width 365 height 25
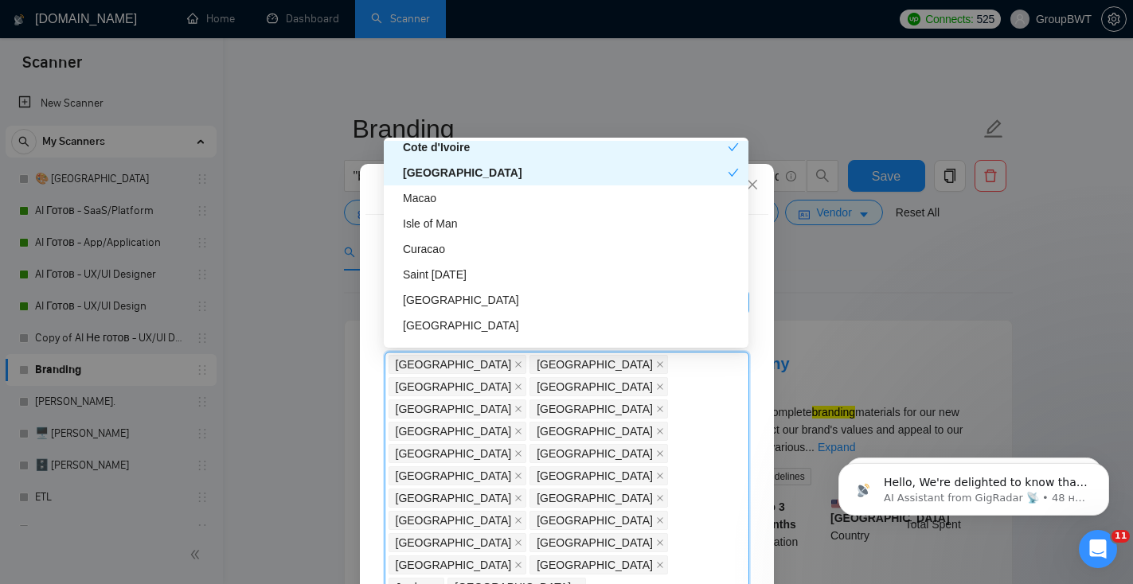
scroll to position [4029, 0]
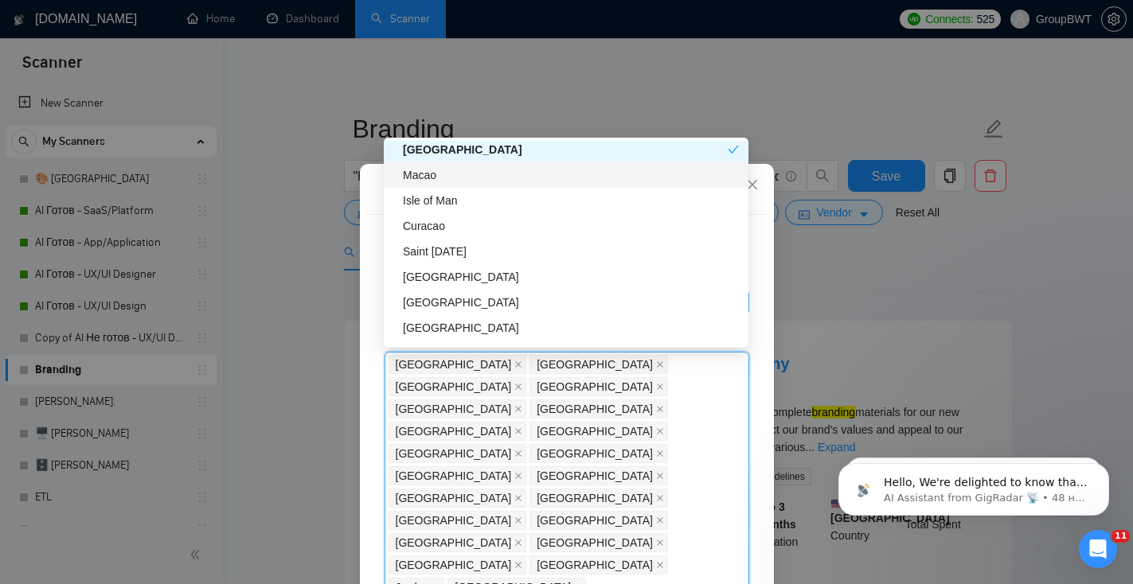
click at [516, 178] on div "Macao" at bounding box center [571, 175] width 336 height 18
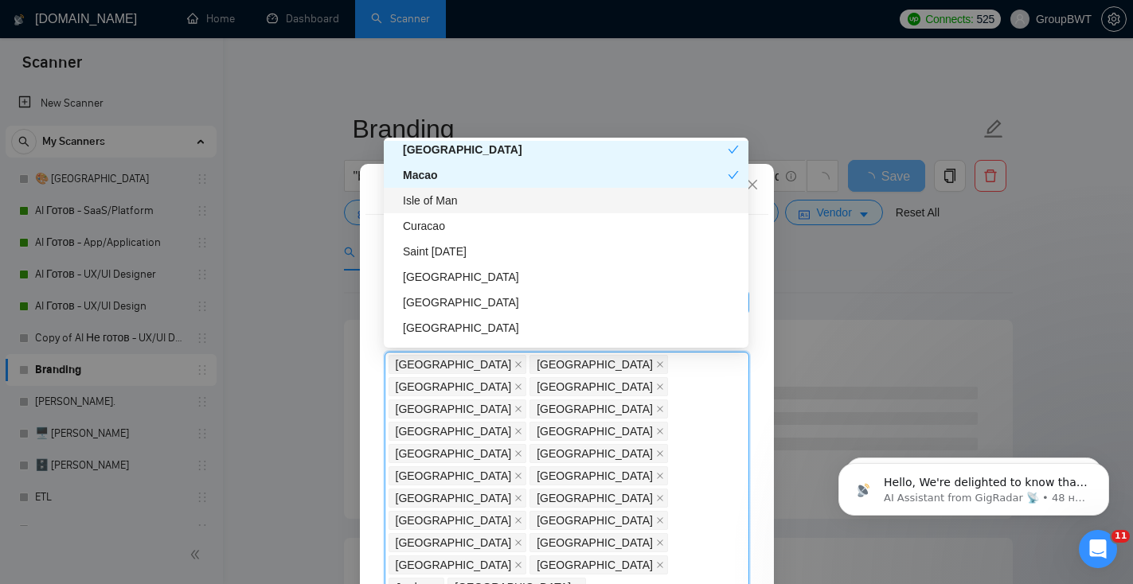
click at [516, 197] on div "Isle of Man" at bounding box center [571, 201] width 336 height 18
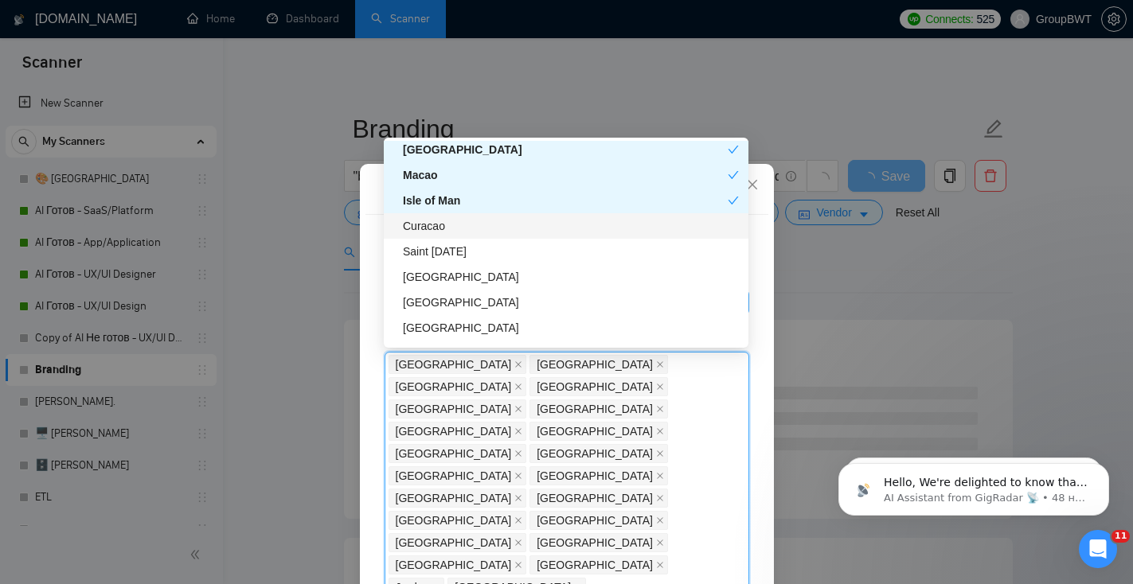
click at [514, 224] on div "Curacao" at bounding box center [571, 226] width 336 height 18
click at [514, 240] on div "Saint [DATE]" at bounding box center [566, 251] width 365 height 25
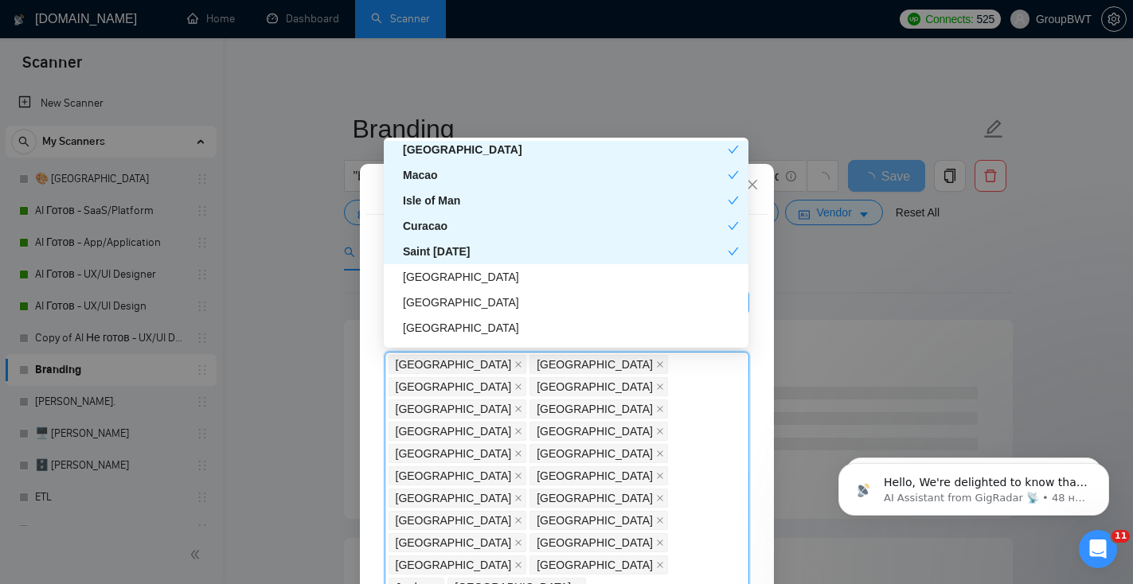
click at [515, 272] on div "[GEOGRAPHIC_DATA]" at bounding box center [571, 277] width 336 height 18
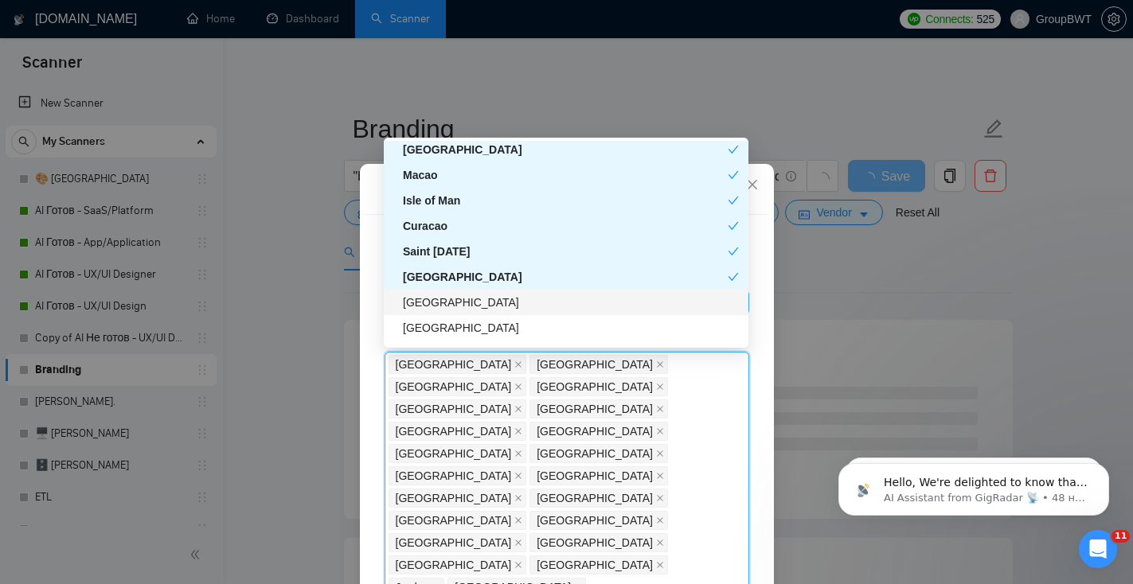
click at [501, 305] on div "[GEOGRAPHIC_DATA]" at bounding box center [571, 303] width 336 height 18
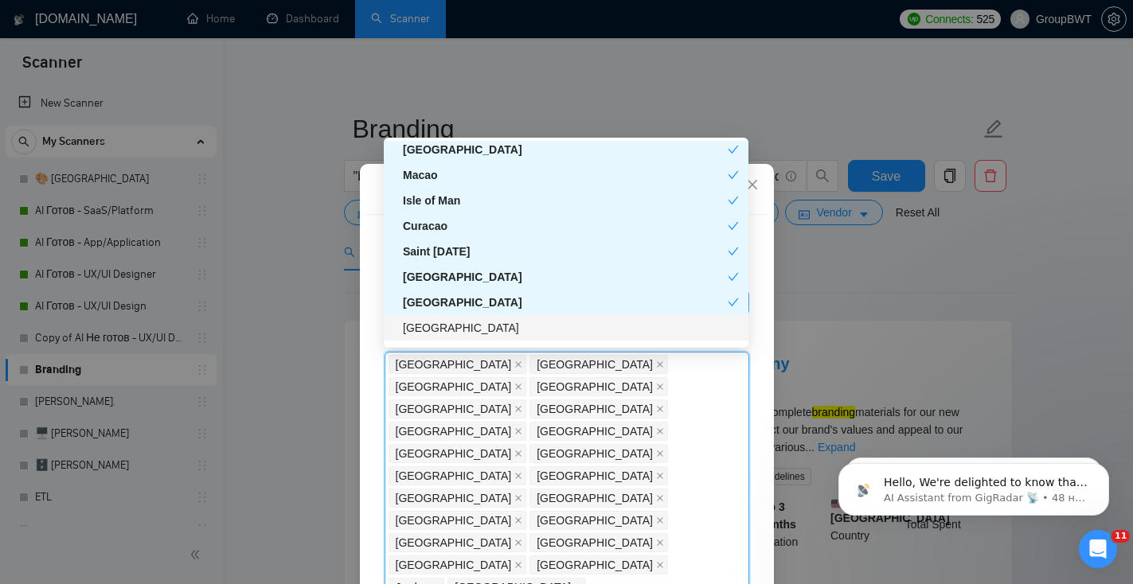
click at [503, 327] on div "[GEOGRAPHIC_DATA]" at bounding box center [571, 328] width 336 height 18
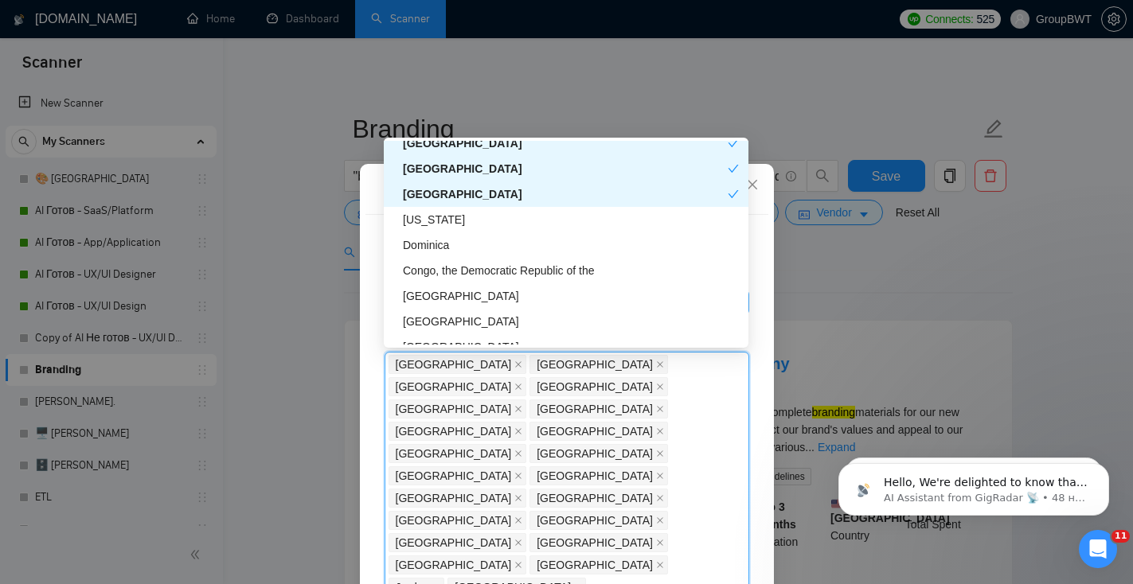
scroll to position [4170, 0]
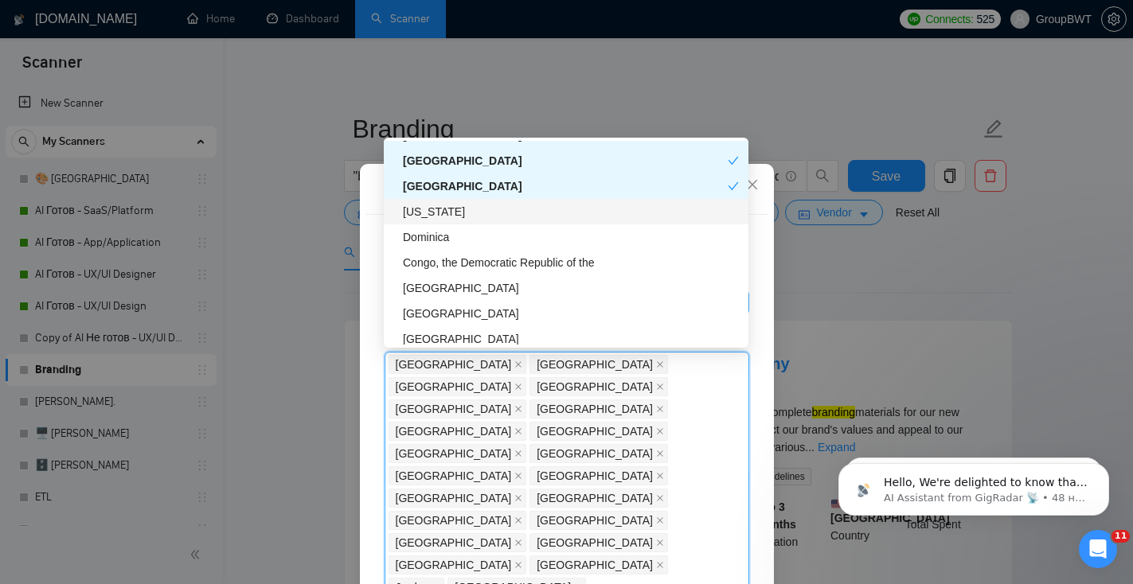
click at [508, 213] on div "[US_STATE]" at bounding box center [571, 212] width 336 height 18
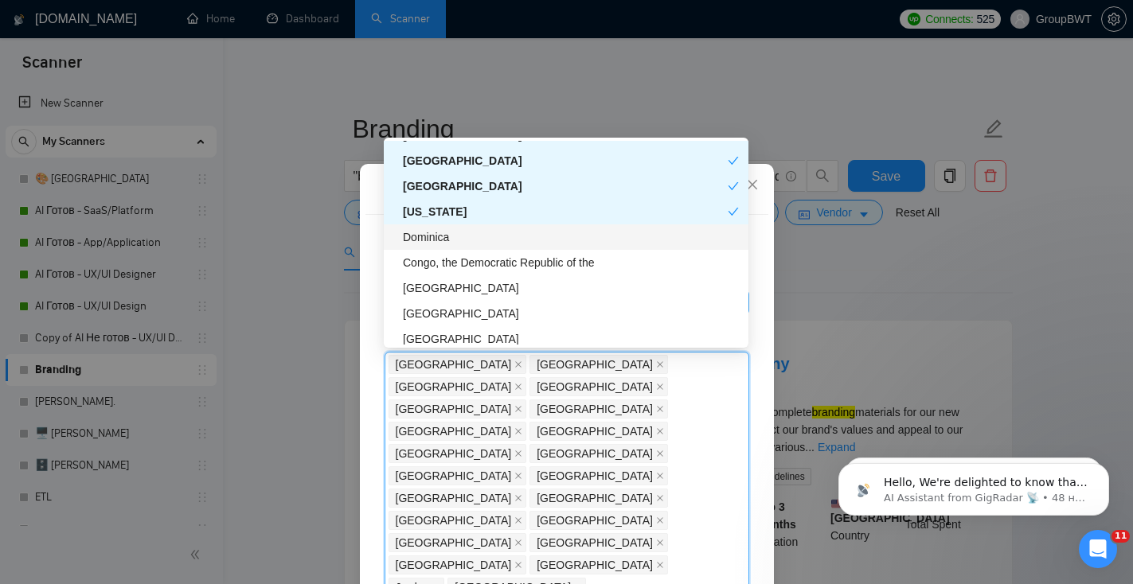
click at [510, 237] on div "Dominica" at bounding box center [571, 237] width 336 height 18
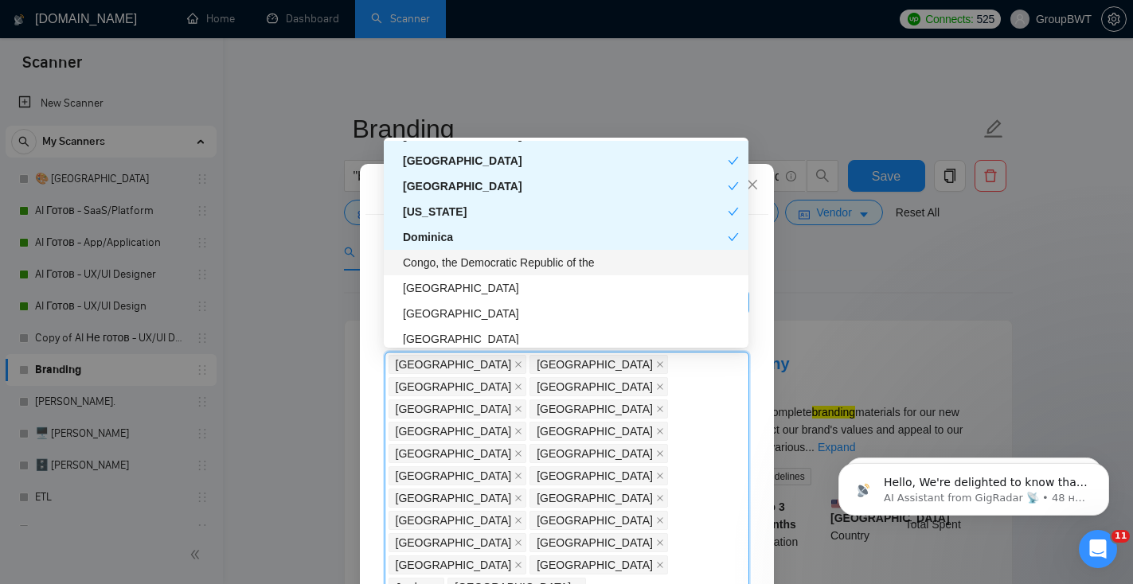
click at [521, 258] on div "Congo, the Democratic Republic of the" at bounding box center [571, 263] width 336 height 18
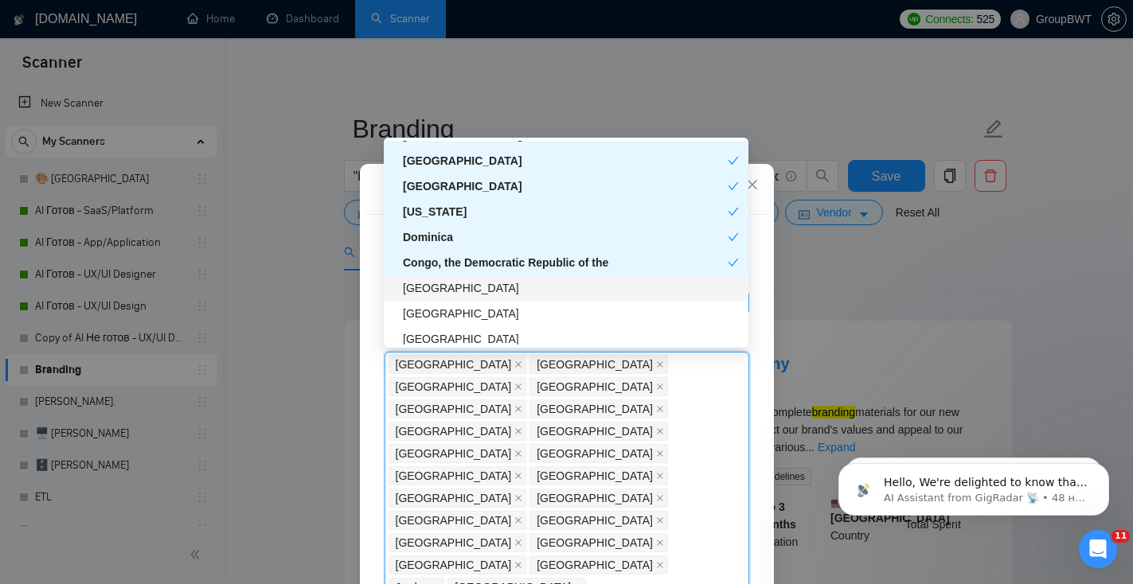
click at [517, 288] on div "[GEOGRAPHIC_DATA]" at bounding box center [571, 288] width 336 height 18
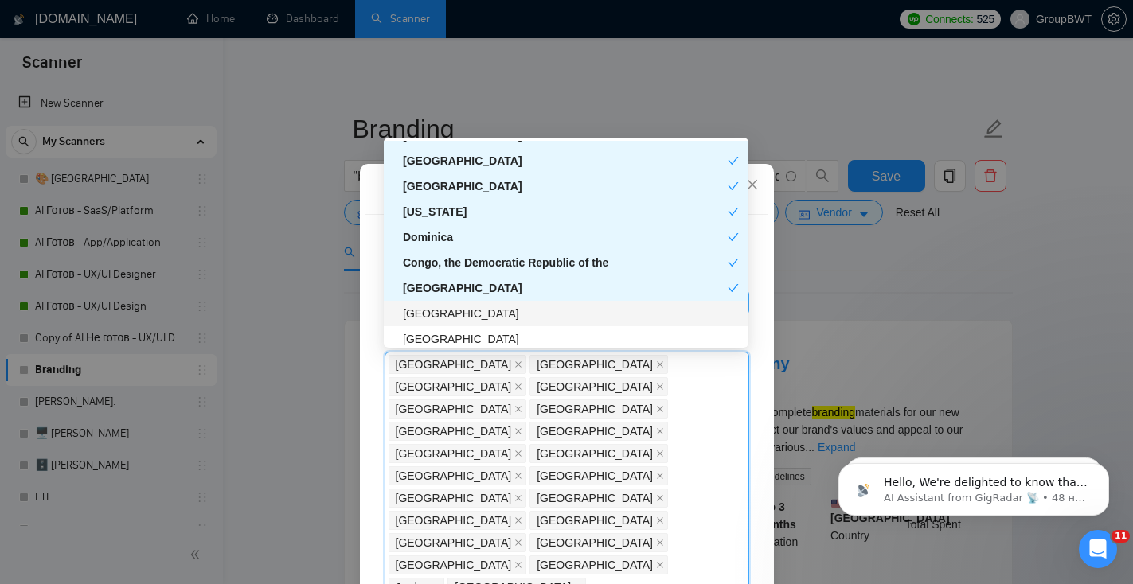
click at [523, 317] on div "[GEOGRAPHIC_DATA]" at bounding box center [571, 314] width 336 height 18
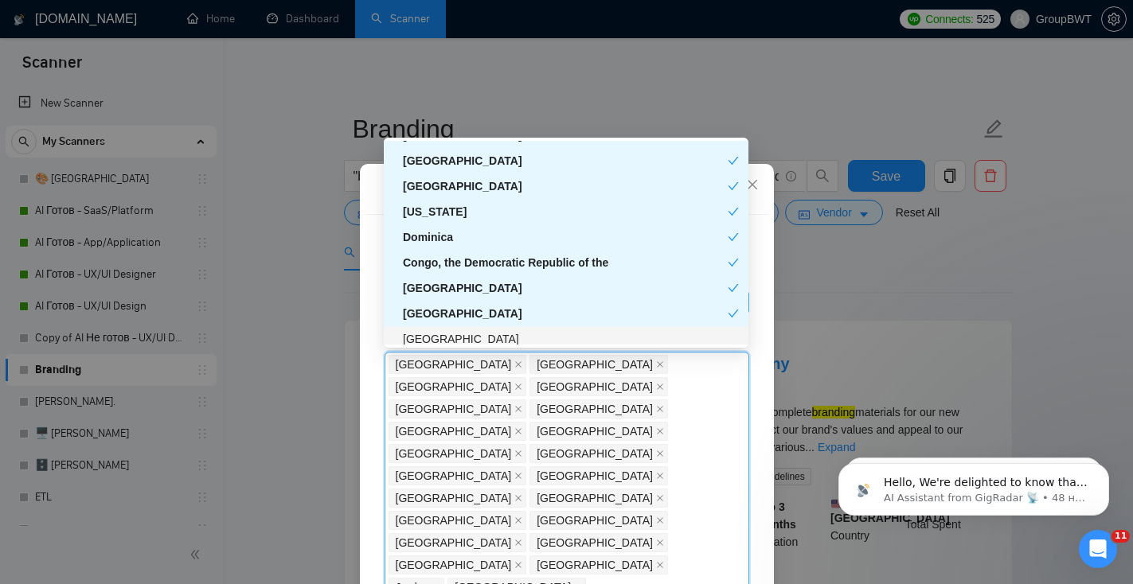
click at [522, 338] on div "[GEOGRAPHIC_DATA]" at bounding box center [571, 339] width 336 height 18
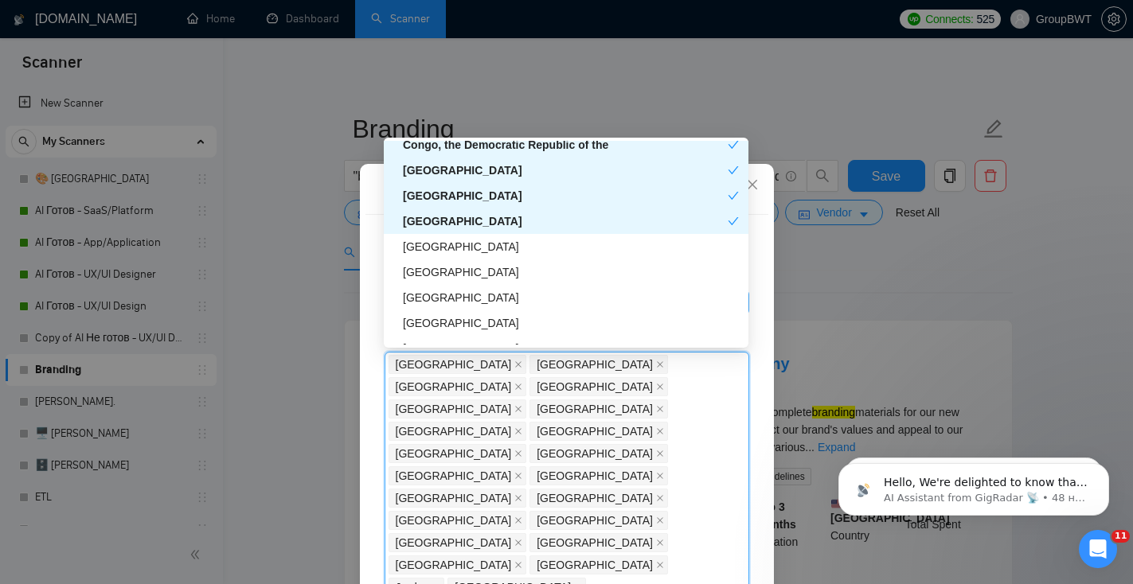
scroll to position [4291, 0]
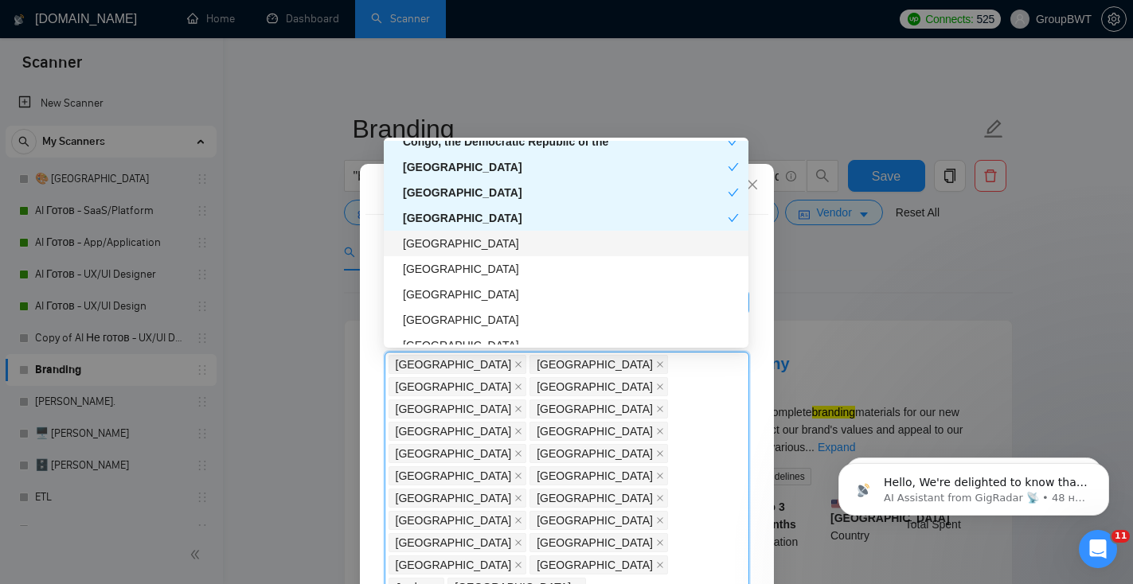
click at [532, 246] on div "[GEOGRAPHIC_DATA]" at bounding box center [571, 244] width 336 height 18
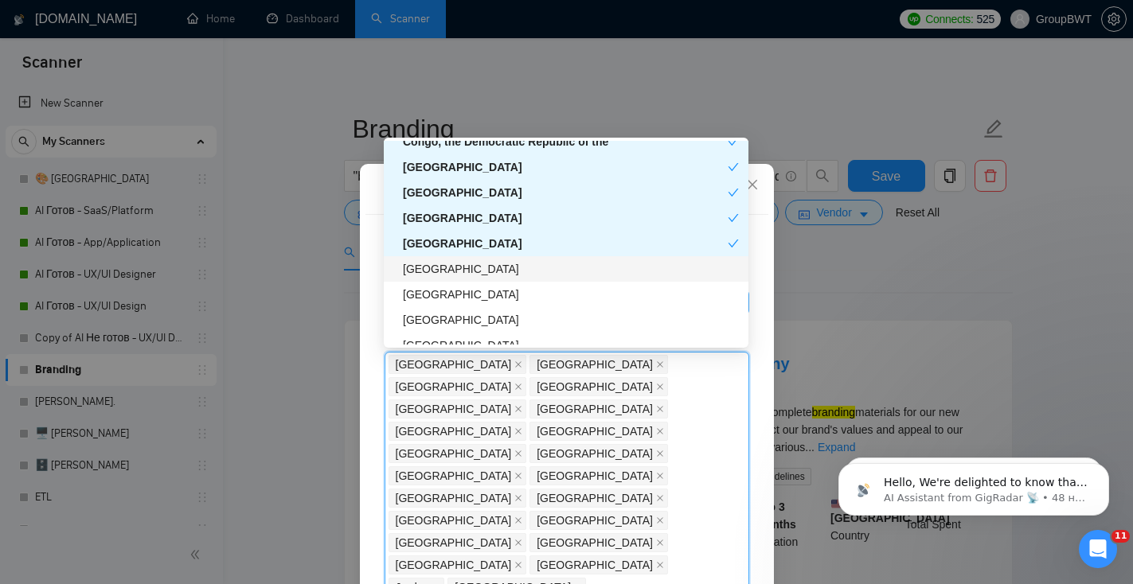
click at [532, 267] on div "[GEOGRAPHIC_DATA]" at bounding box center [571, 269] width 336 height 18
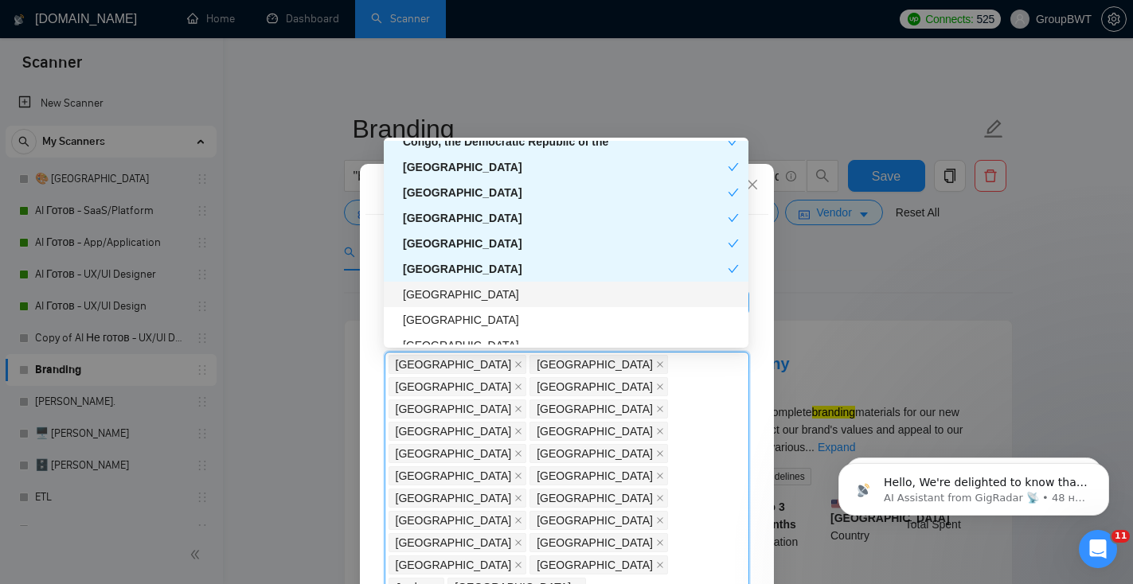
click at [529, 299] on div "[GEOGRAPHIC_DATA]" at bounding box center [571, 295] width 336 height 18
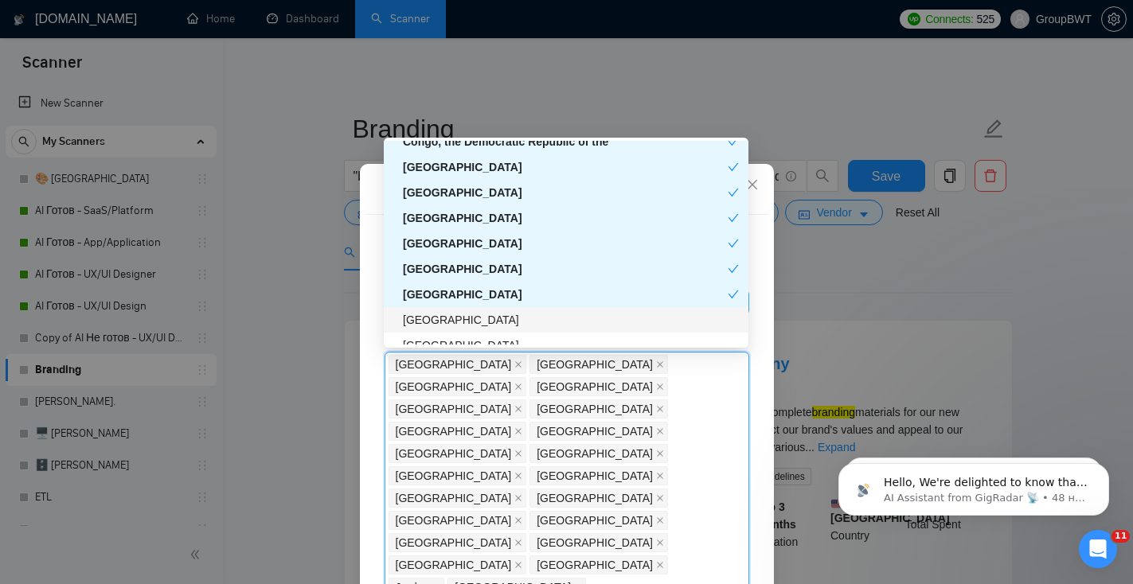
click at [529, 312] on div "[GEOGRAPHIC_DATA]" at bounding box center [571, 320] width 336 height 18
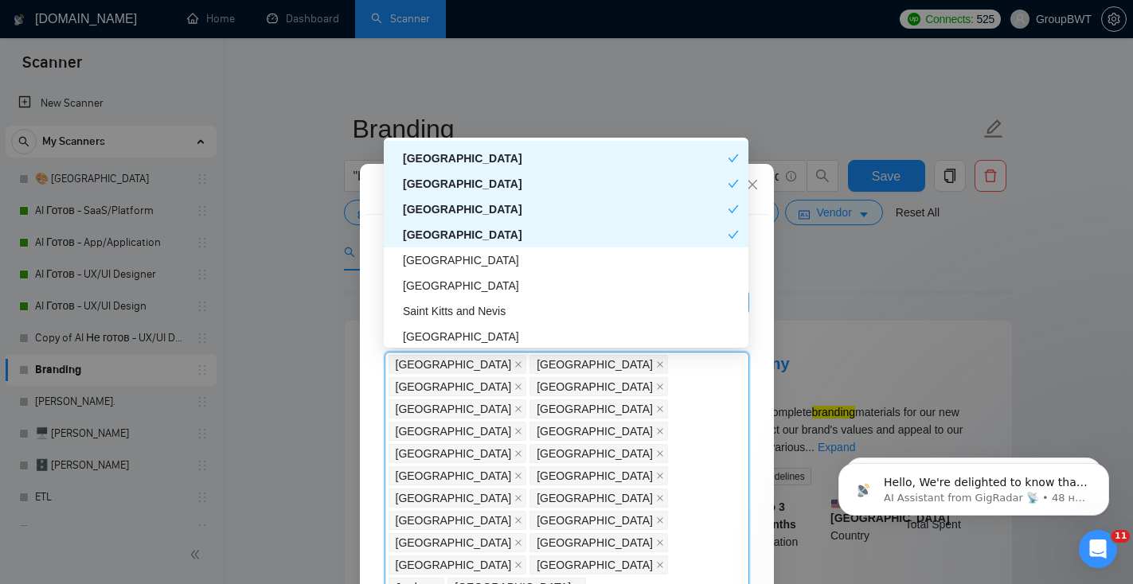
scroll to position [4376, 0]
click at [541, 256] on div "[GEOGRAPHIC_DATA]" at bounding box center [571, 261] width 336 height 18
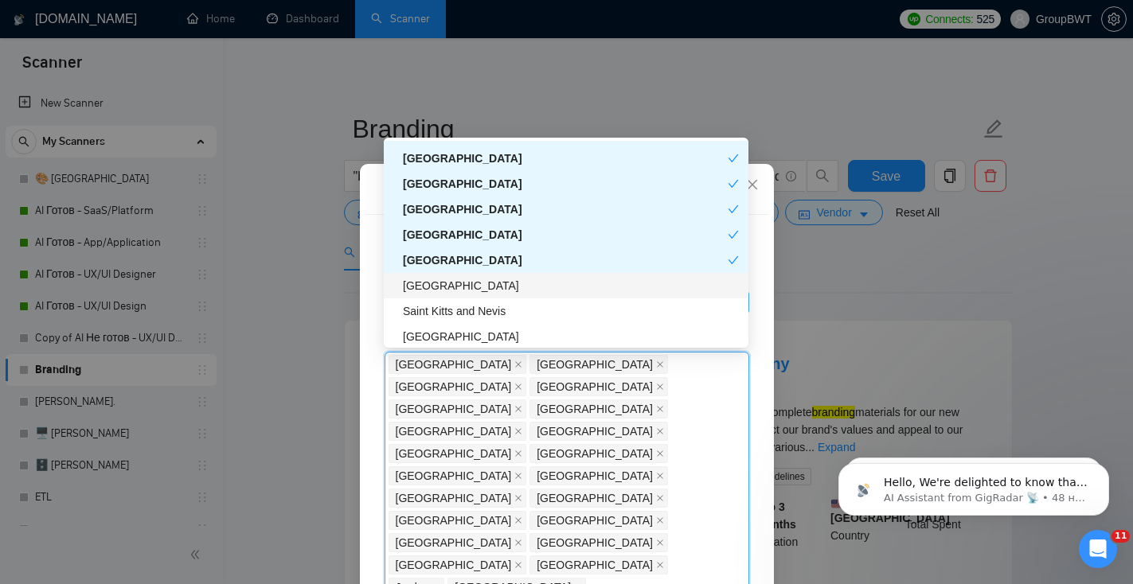
click at [542, 286] on div "[GEOGRAPHIC_DATA]" at bounding box center [571, 286] width 336 height 18
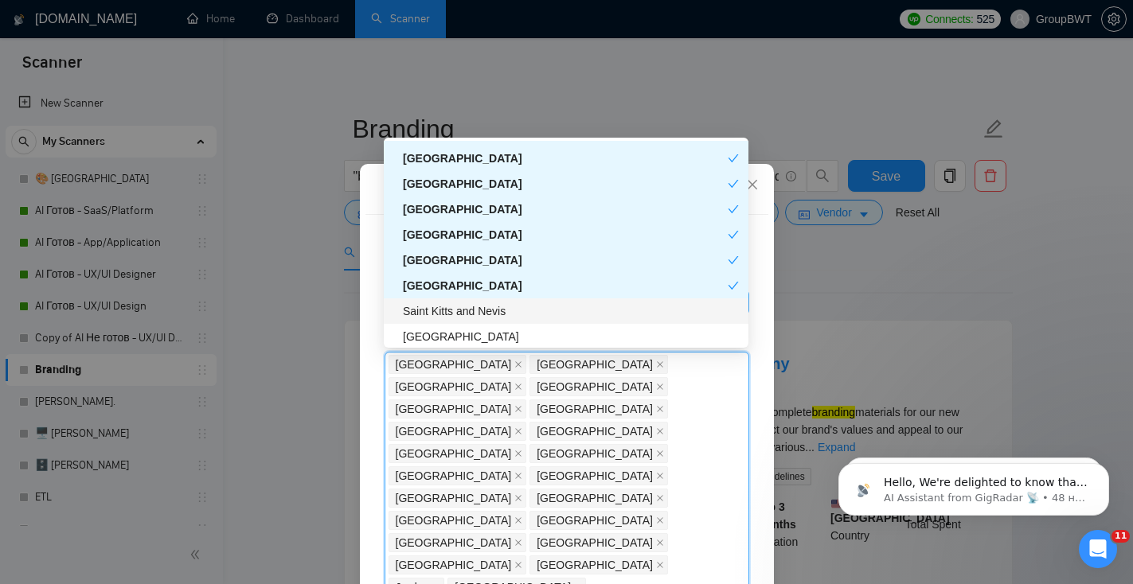
click at [542, 310] on div "Saint Kitts and Nevis" at bounding box center [571, 311] width 336 height 18
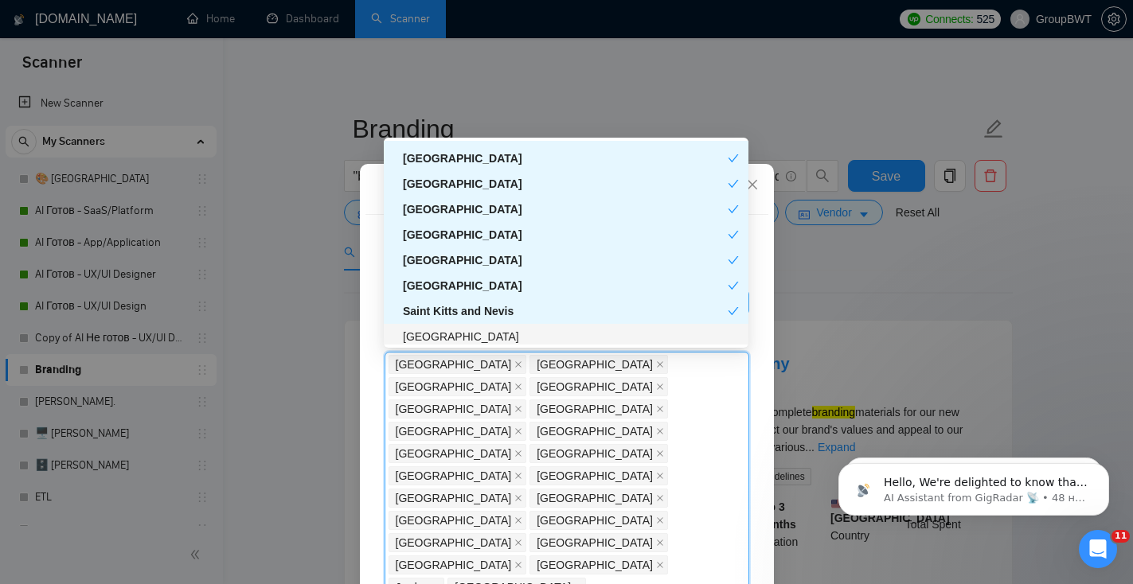
click at [534, 338] on div "[GEOGRAPHIC_DATA]" at bounding box center [571, 337] width 336 height 18
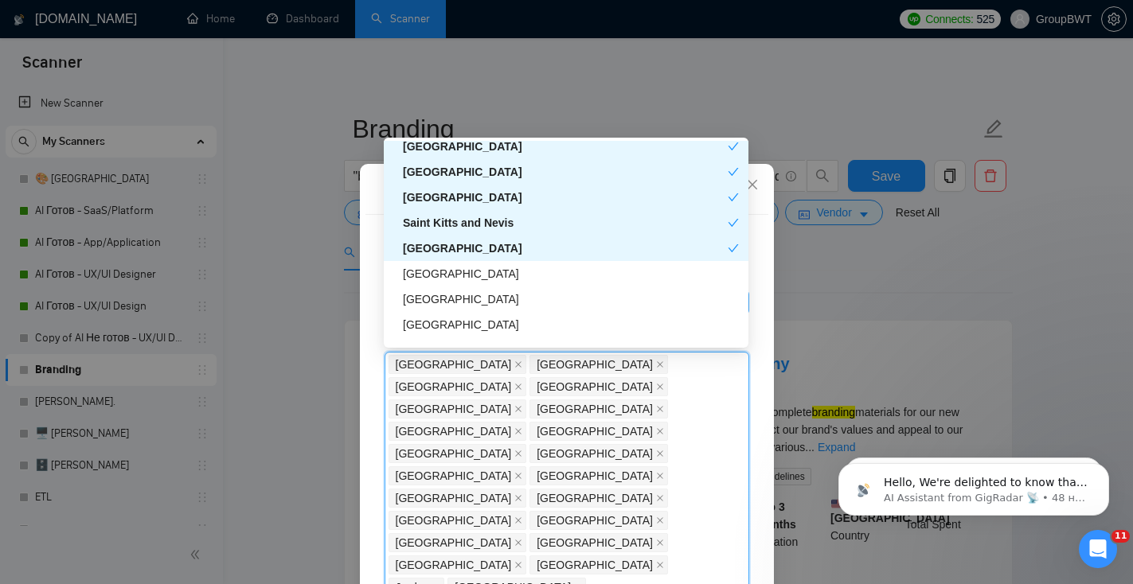
scroll to position [4470, 0]
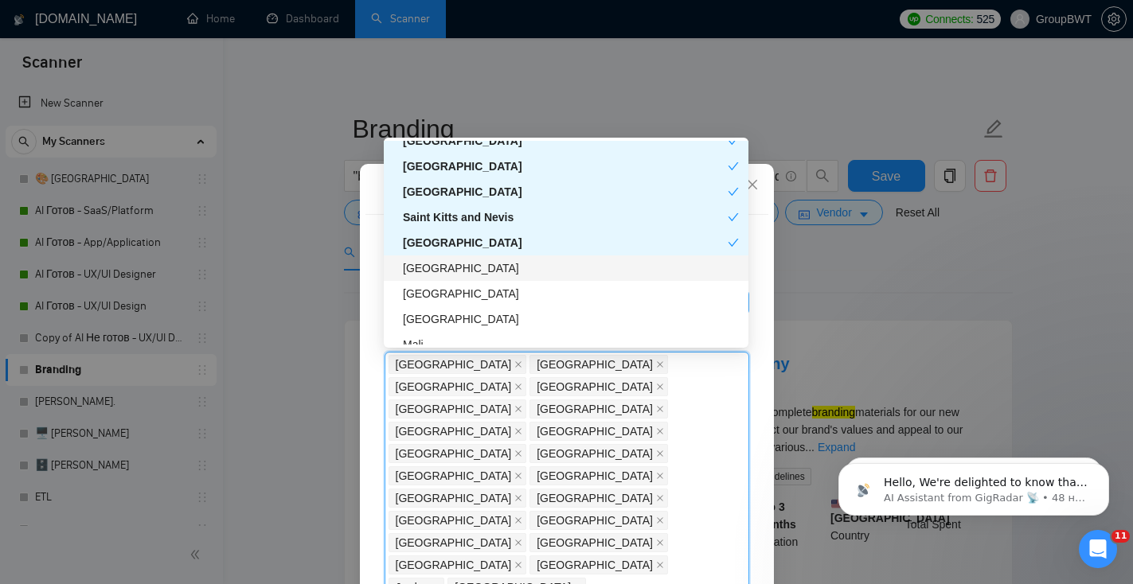
click at [532, 276] on div "[GEOGRAPHIC_DATA]" at bounding box center [571, 268] width 336 height 18
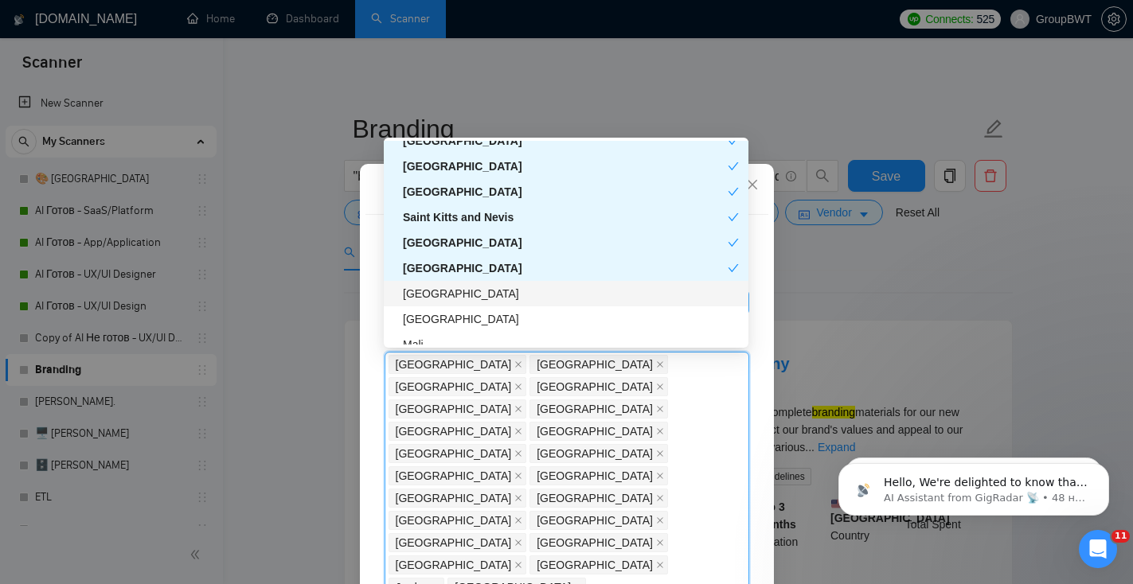
click at [533, 292] on div "[GEOGRAPHIC_DATA]" at bounding box center [571, 294] width 336 height 18
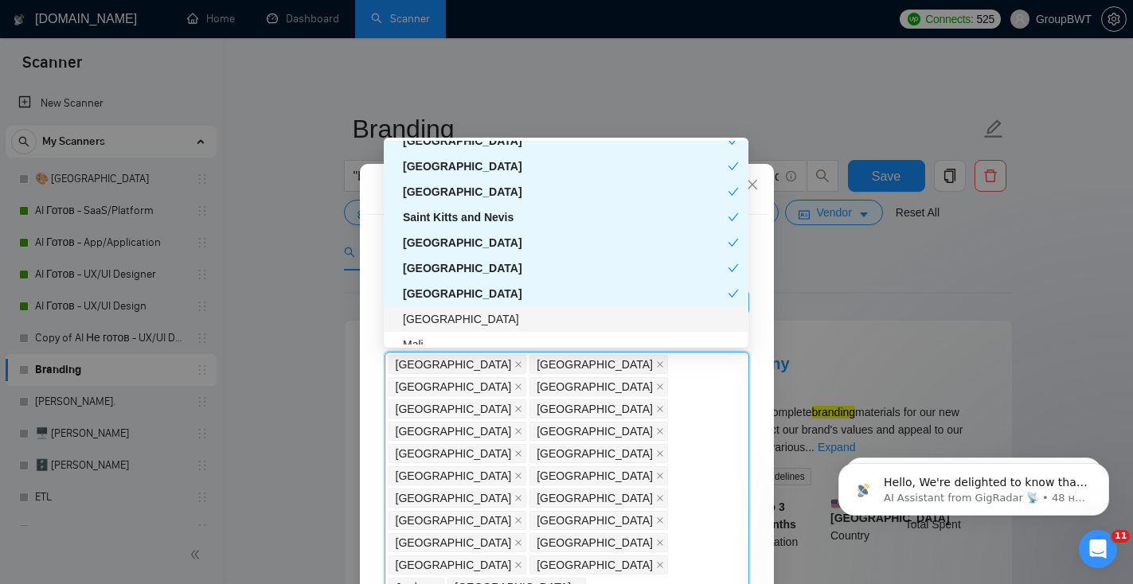
click at [533, 313] on div "[GEOGRAPHIC_DATA]" at bounding box center [571, 319] width 336 height 18
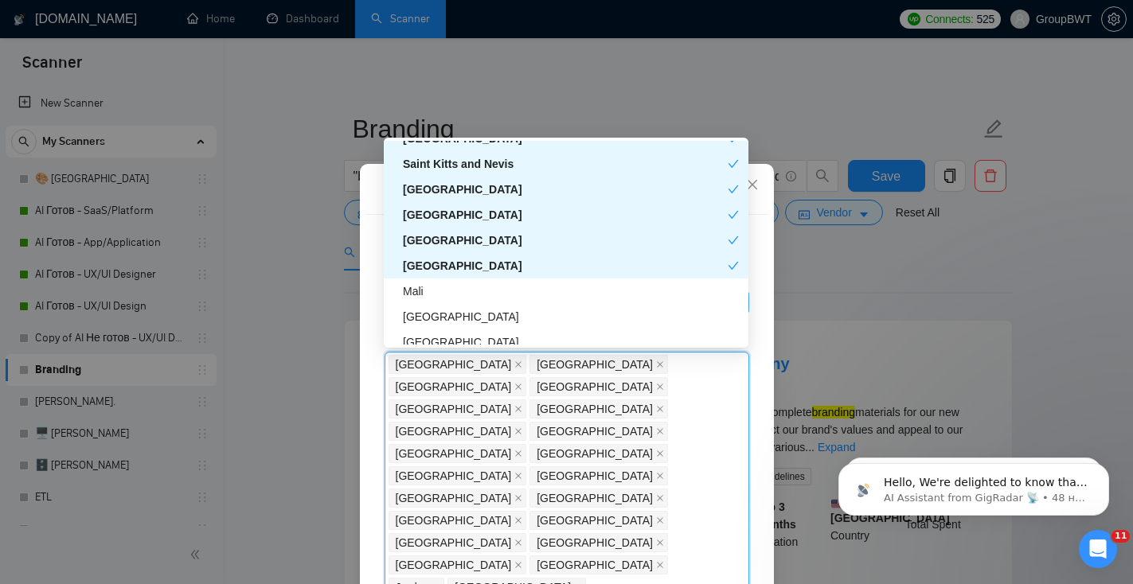
scroll to position [4558, 0]
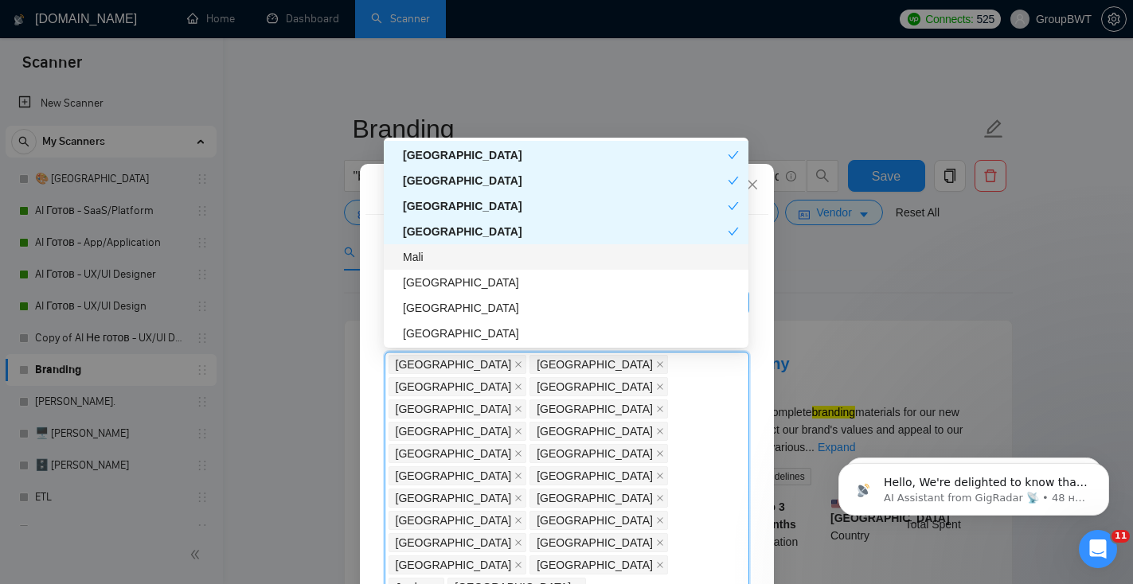
drag, startPoint x: 525, startPoint y: 253, endPoint x: 525, endPoint y: 281, distance: 27.9
click at [525, 252] on div "Mali" at bounding box center [571, 257] width 336 height 18
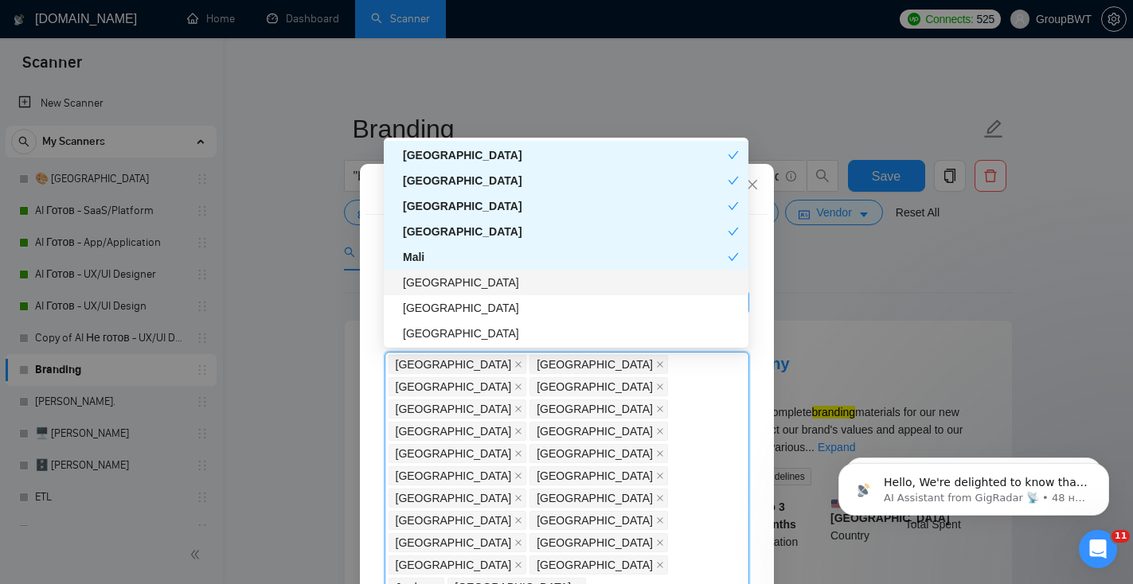
click at [525, 282] on div "[GEOGRAPHIC_DATA]" at bounding box center [571, 283] width 336 height 18
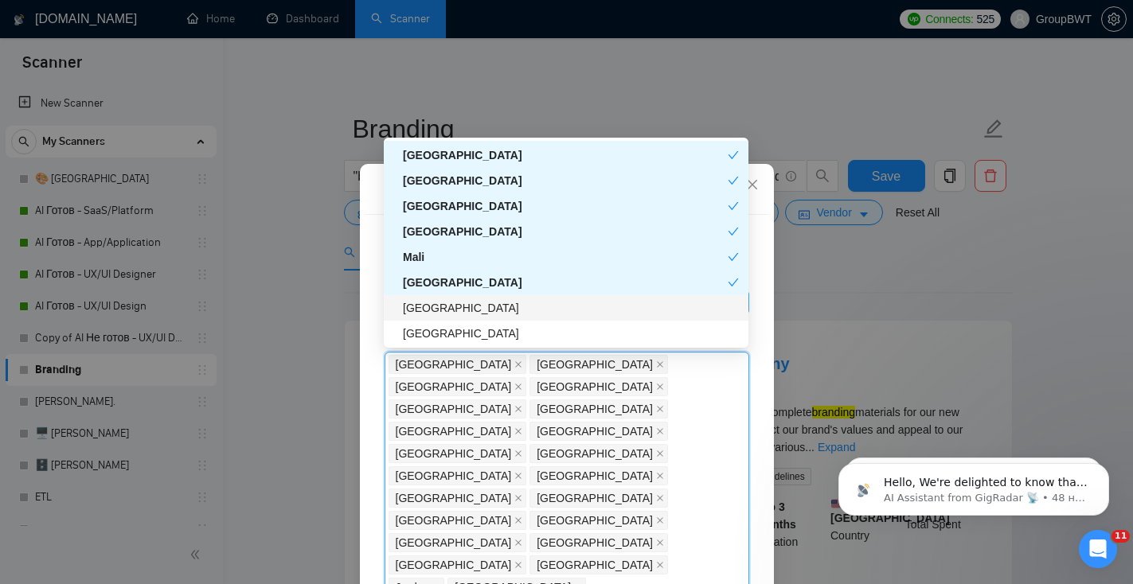
click at [523, 299] on div "[GEOGRAPHIC_DATA]" at bounding box center [571, 308] width 336 height 18
click at [523, 314] on div "[GEOGRAPHIC_DATA]" at bounding box center [565, 308] width 325 height 18
click at [518, 306] on div "[GEOGRAPHIC_DATA]" at bounding box center [571, 308] width 336 height 18
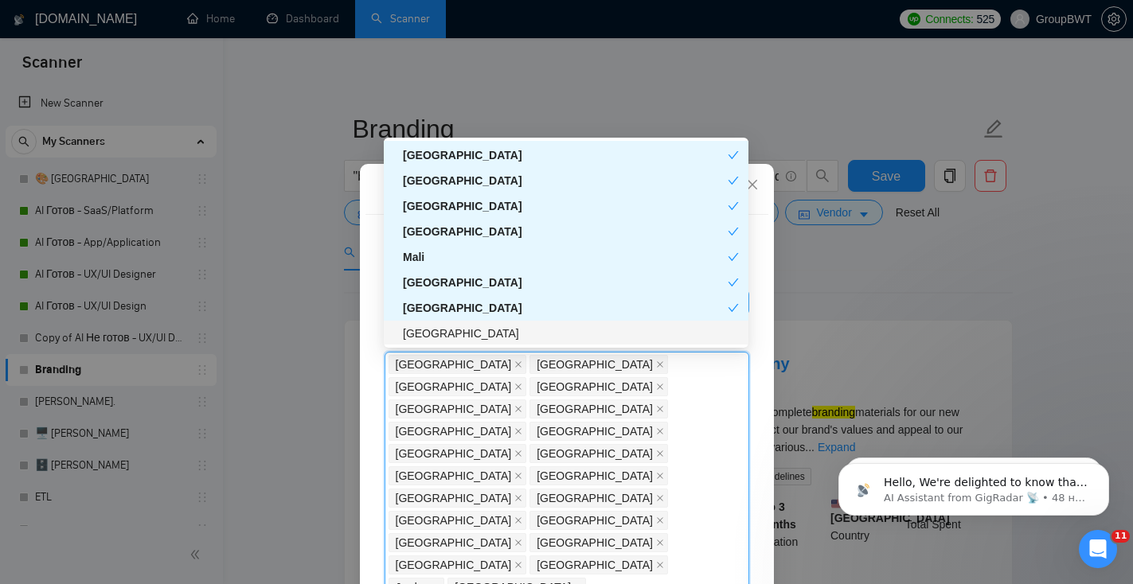
click at [518, 322] on div "[GEOGRAPHIC_DATA]" at bounding box center [566, 333] width 365 height 25
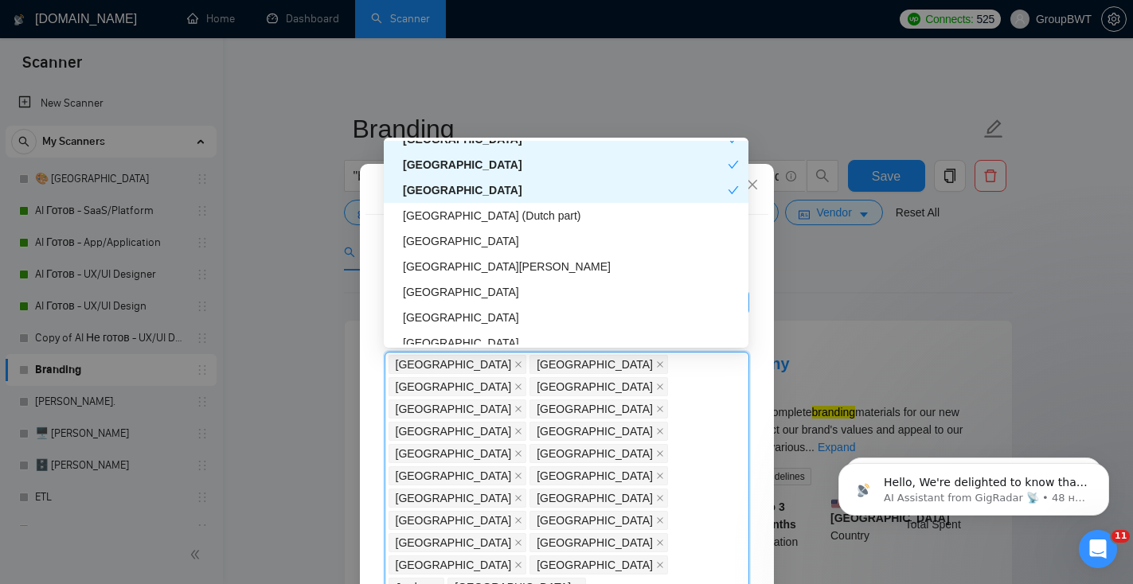
scroll to position [4708, 0]
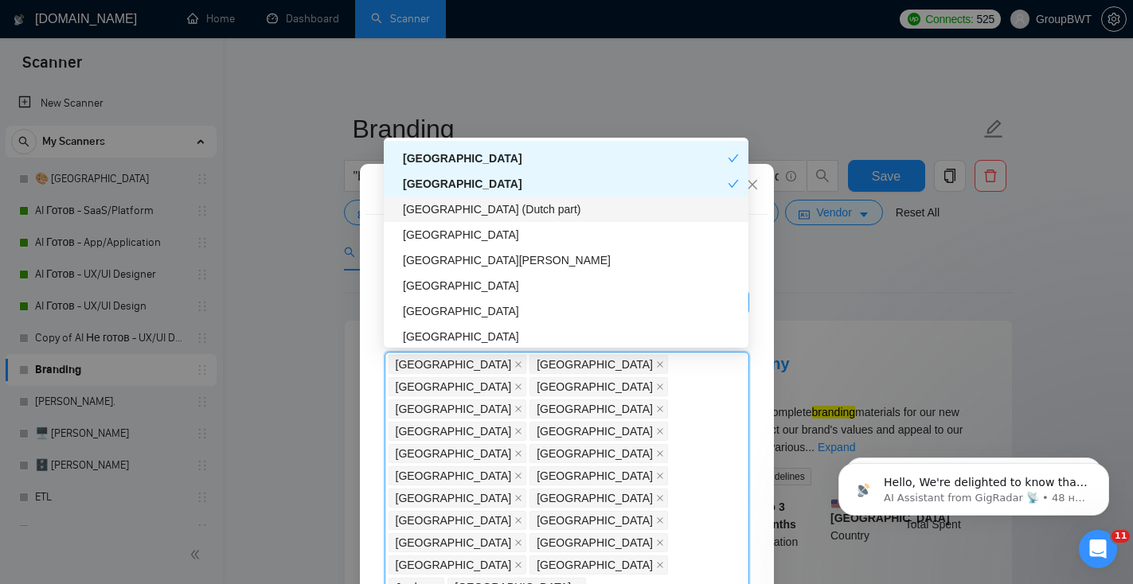
click at [547, 218] on div "[GEOGRAPHIC_DATA] (Dutch part)" at bounding box center [566, 209] width 365 height 25
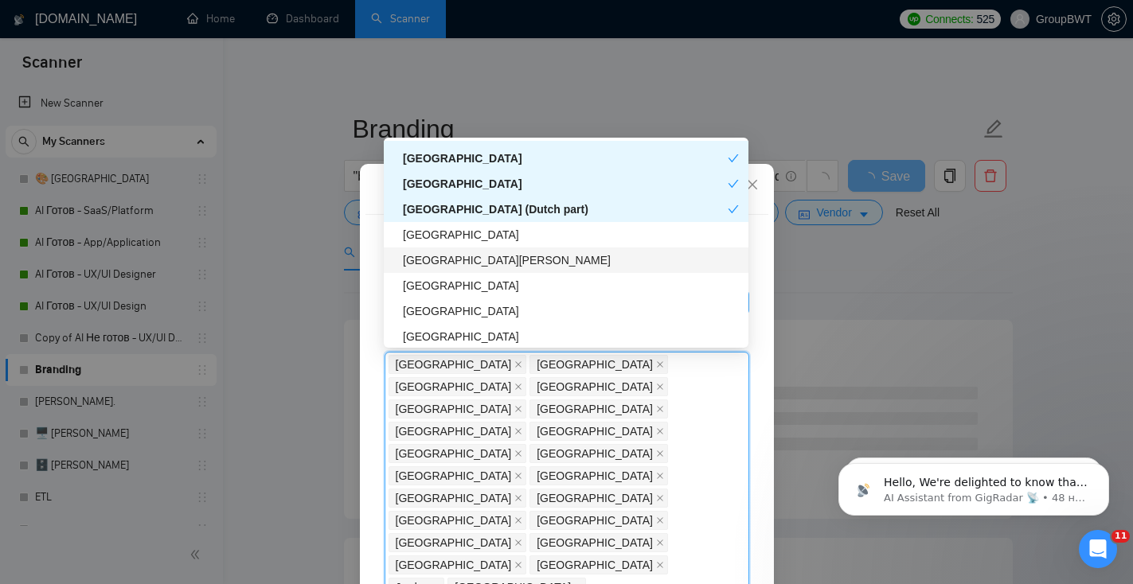
click at [537, 257] on div "[GEOGRAPHIC_DATA][PERSON_NAME]" at bounding box center [571, 261] width 336 height 18
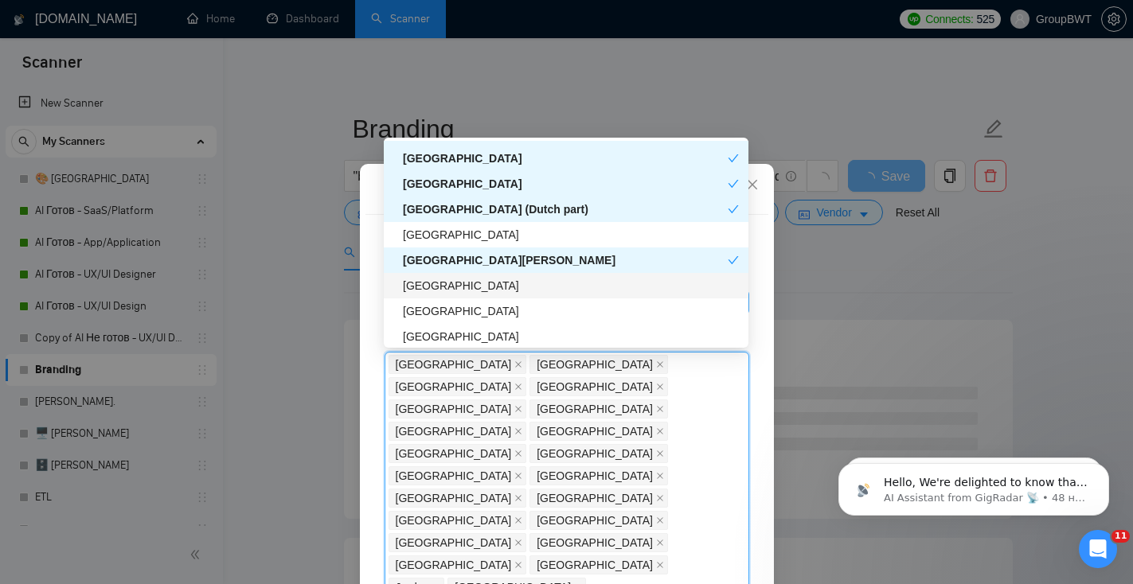
click at [535, 282] on div "[GEOGRAPHIC_DATA]" at bounding box center [571, 286] width 336 height 18
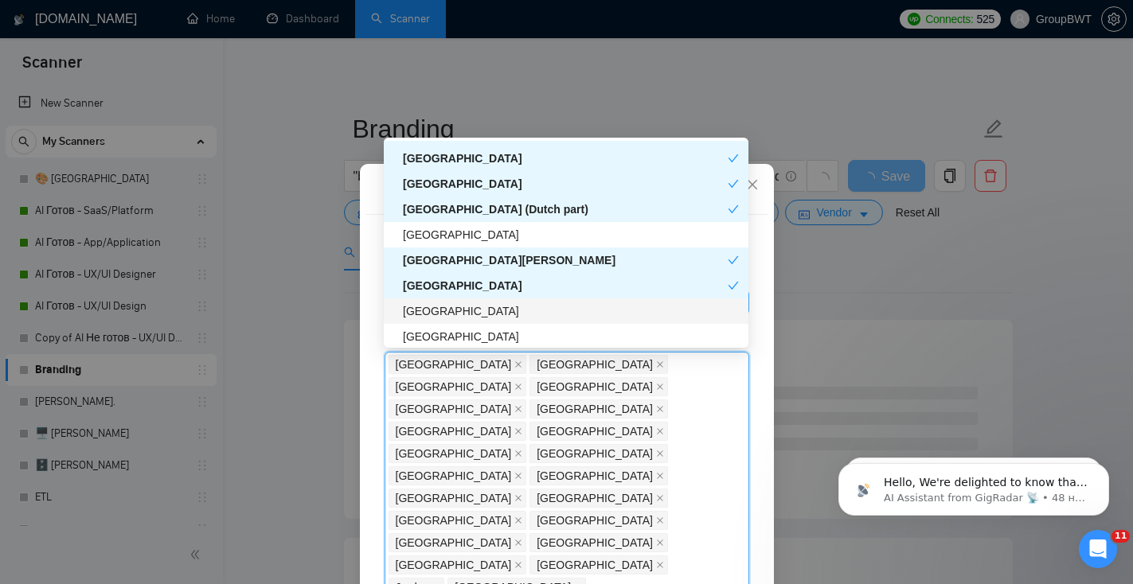
click at [525, 312] on div "[GEOGRAPHIC_DATA]" at bounding box center [571, 311] width 336 height 18
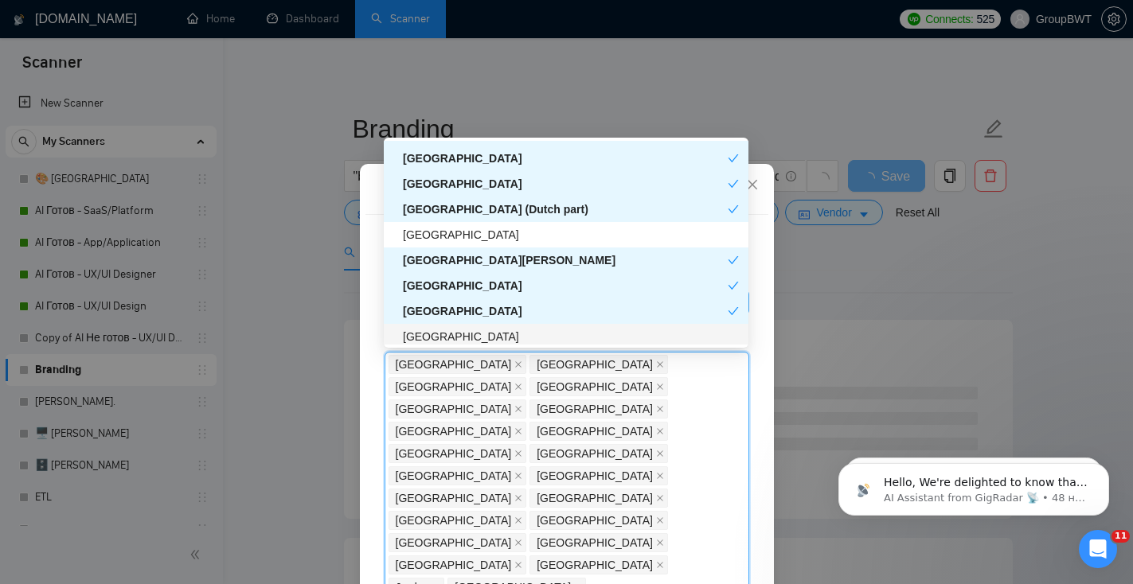
click at [507, 325] on div "[GEOGRAPHIC_DATA]" at bounding box center [566, 336] width 365 height 25
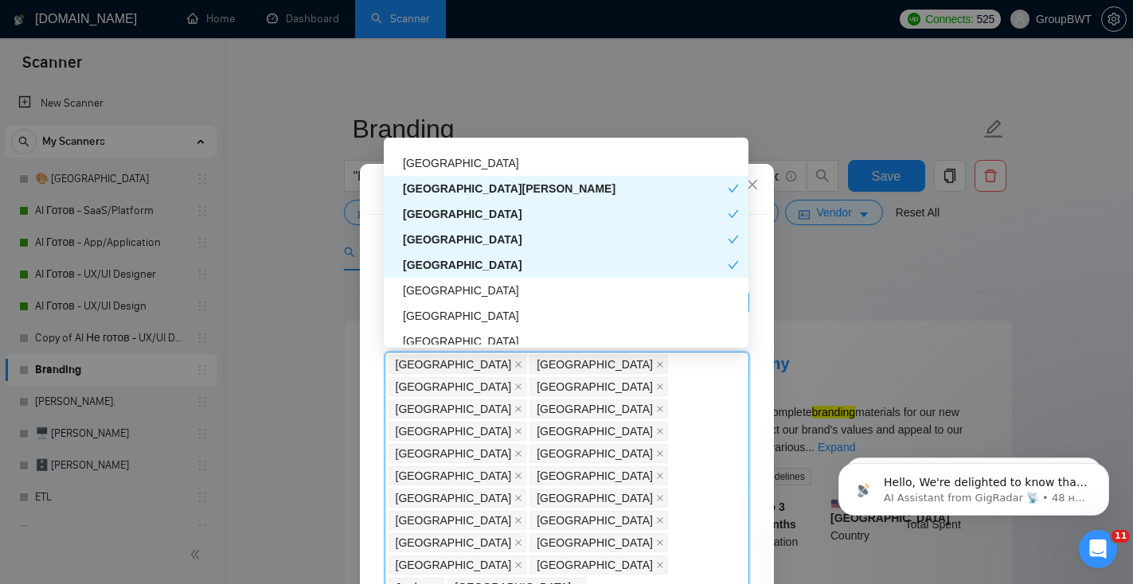
scroll to position [4813, 0]
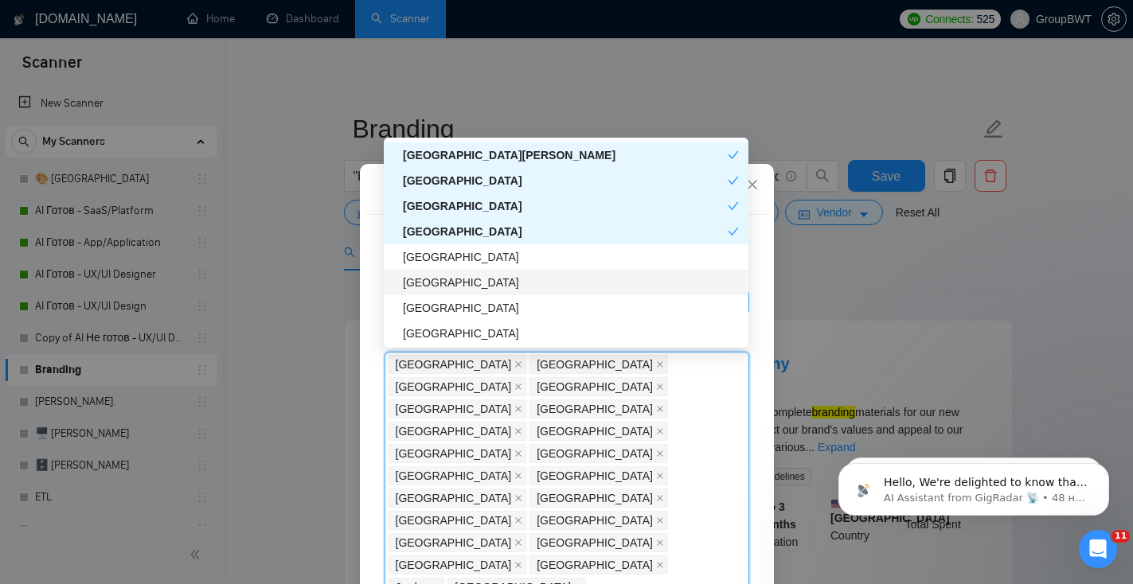
drag, startPoint x: 505, startPoint y: 271, endPoint x: 505, endPoint y: 288, distance: 17.5
click at [505, 271] on div "[GEOGRAPHIC_DATA]" at bounding box center [566, 282] width 365 height 25
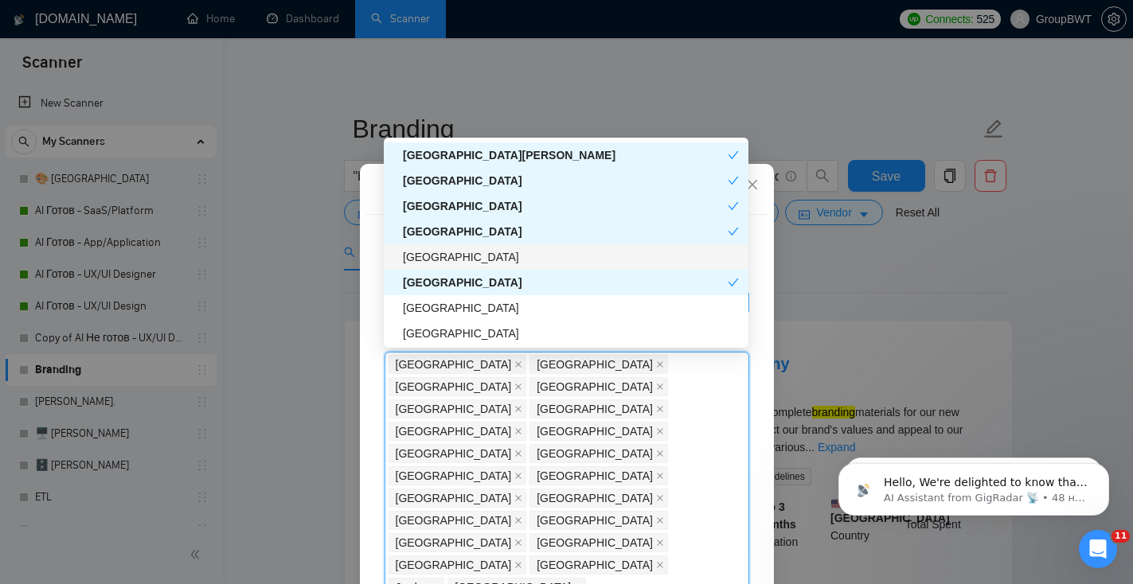
click at [501, 253] on div "[GEOGRAPHIC_DATA]" at bounding box center [571, 257] width 336 height 18
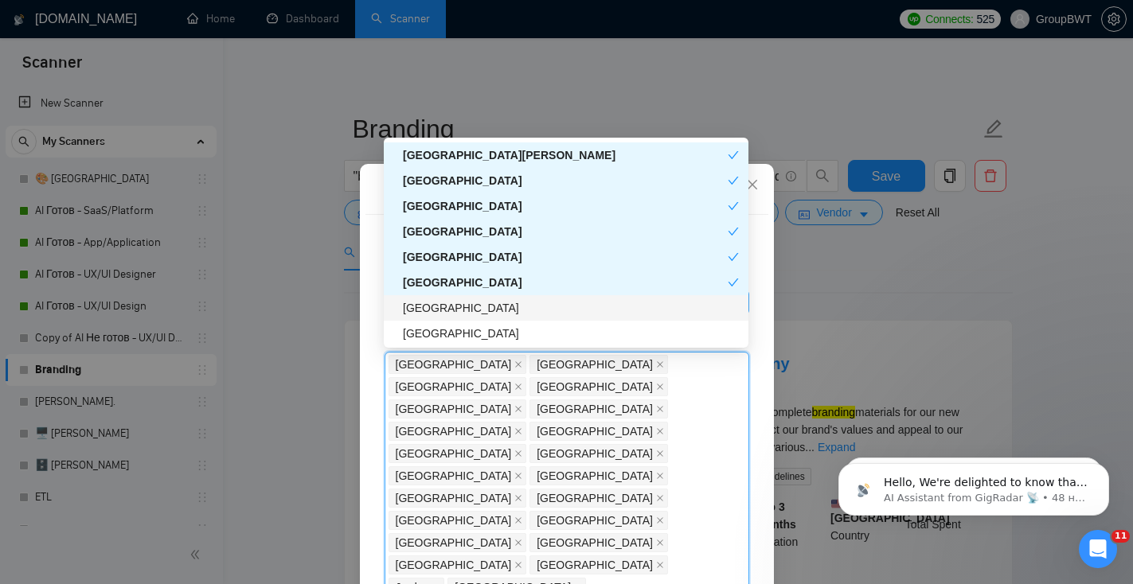
click at [501, 301] on div "[GEOGRAPHIC_DATA]" at bounding box center [571, 308] width 336 height 18
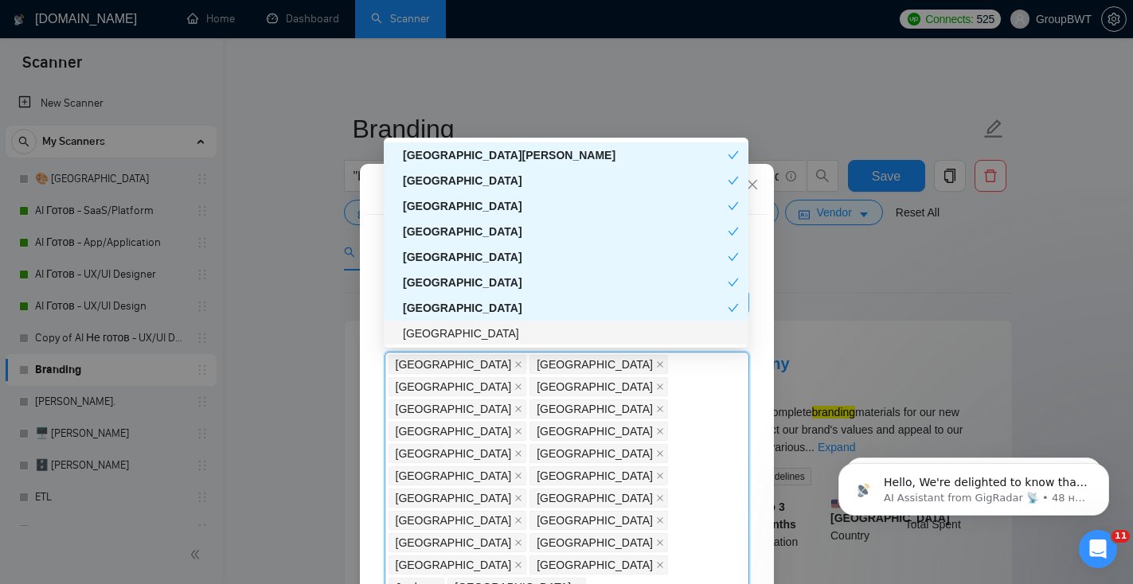
click at [490, 326] on div "[GEOGRAPHIC_DATA]" at bounding box center [571, 334] width 336 height 18
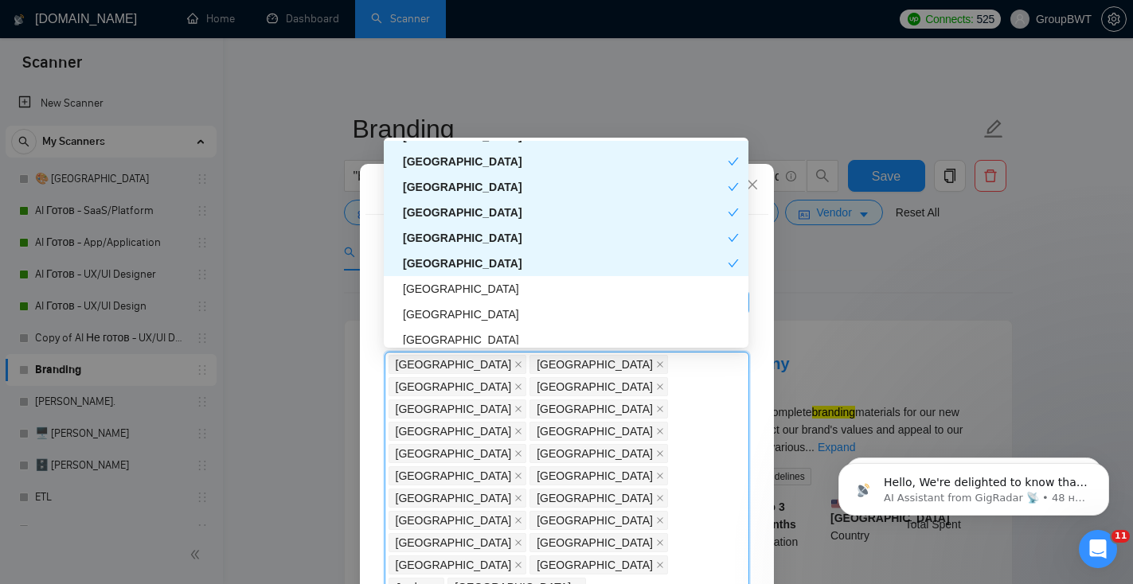
scroll to position [4884, 0]
click at [508, 287] on div "[GEOGRAPHIC_DATA]" at bounding box center [571, 288] width 336 height 18
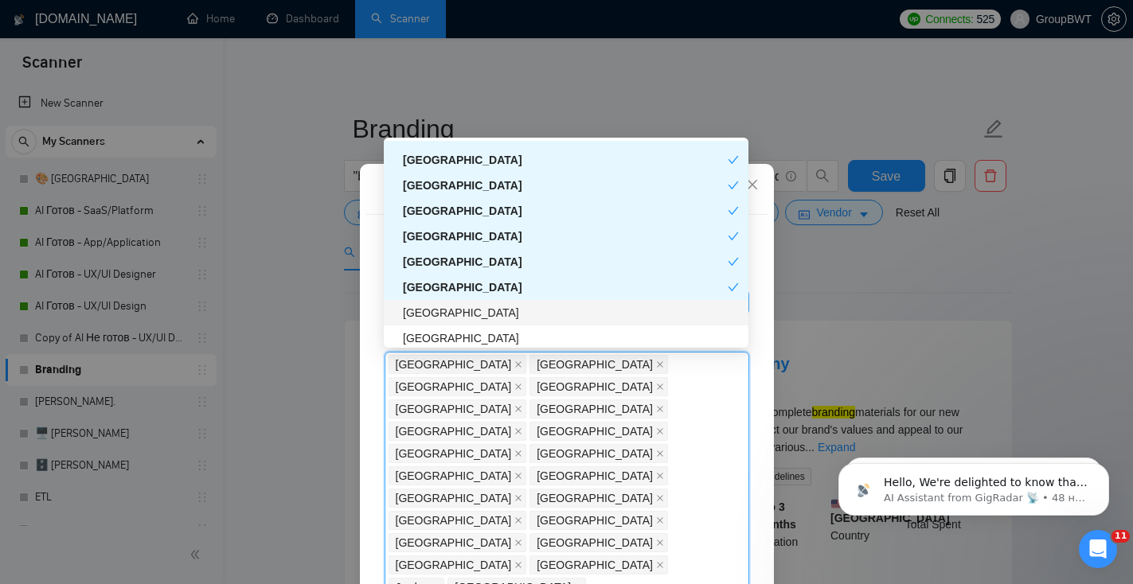
click at [509, 309] on div "[GEOGRAPHIC_DATA]" at bounding box center [571, 313] width 336 height 18
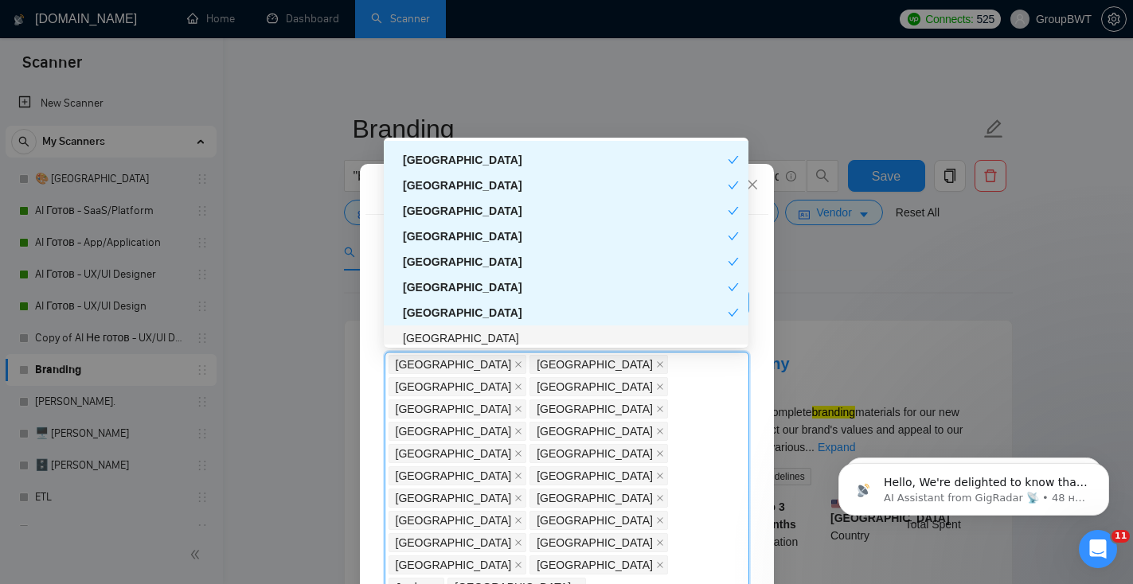
click at [507, 329] on div "[GEOGRAPHIC_DATA]" at bounding box center [566, 338] width 365 height 25
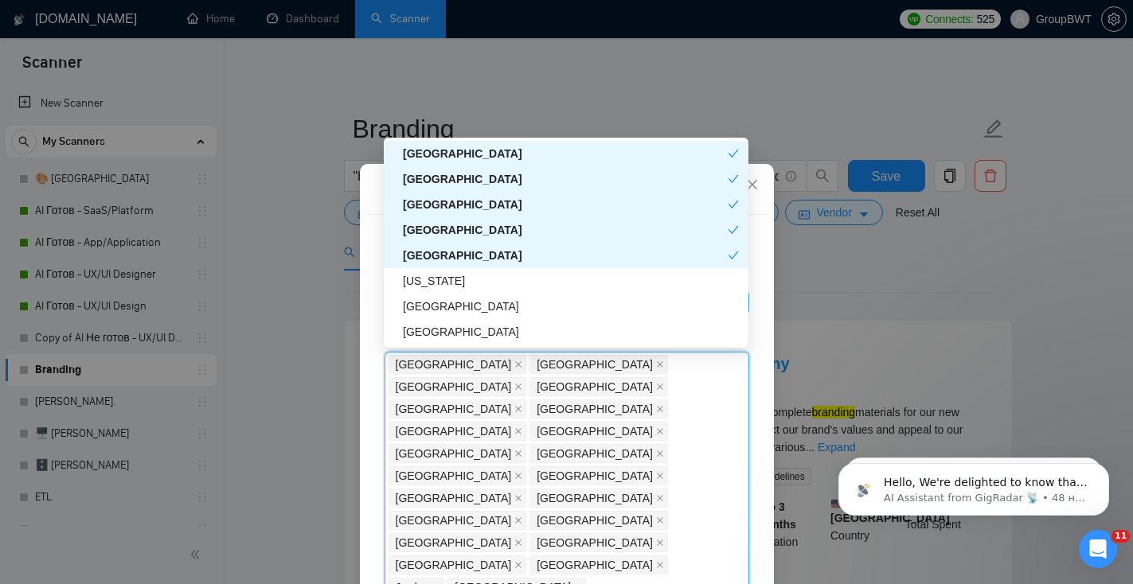
scroll to position [4976, 0]
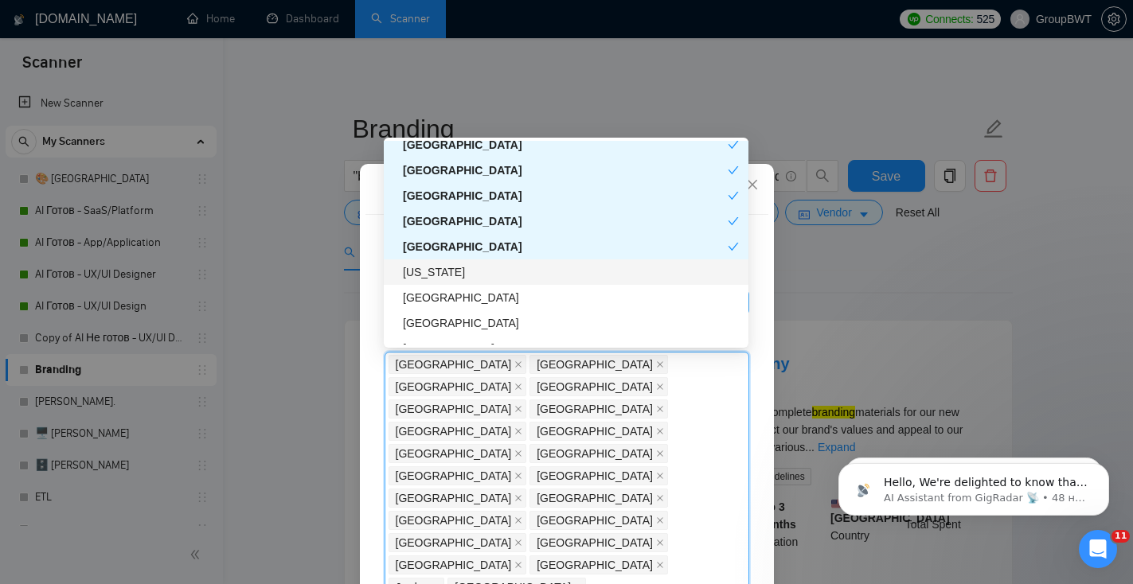
click at [512, 275] on div "[US_STATE]" at bounding box center [571, 272] width 336 height 18
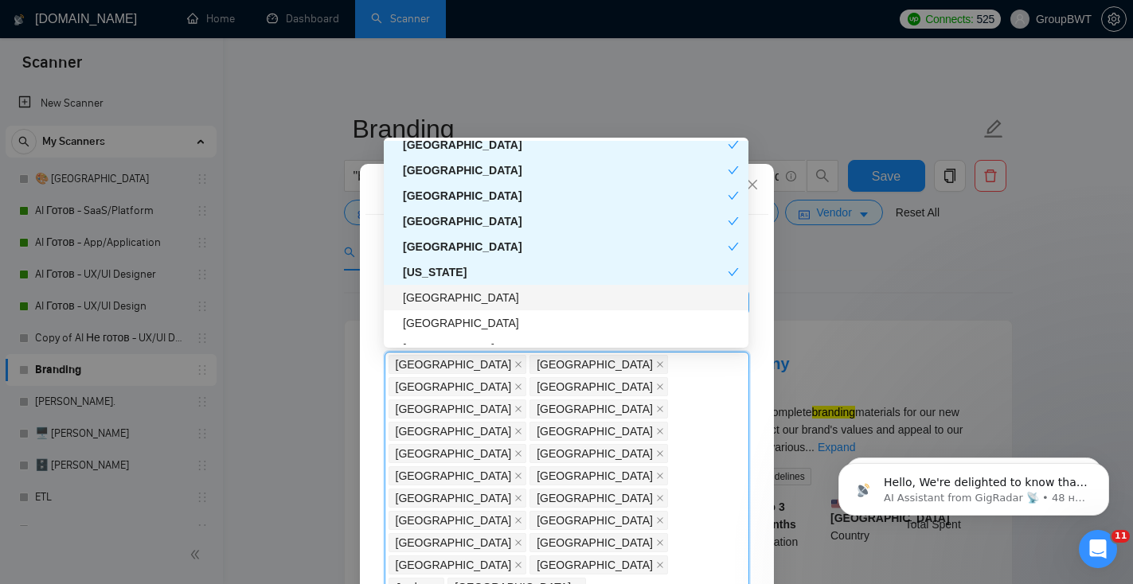
click at [511, 302] on div "[GEOGRAPHIC_DATA]" at bounding box center [571, 298] width 336 height 18
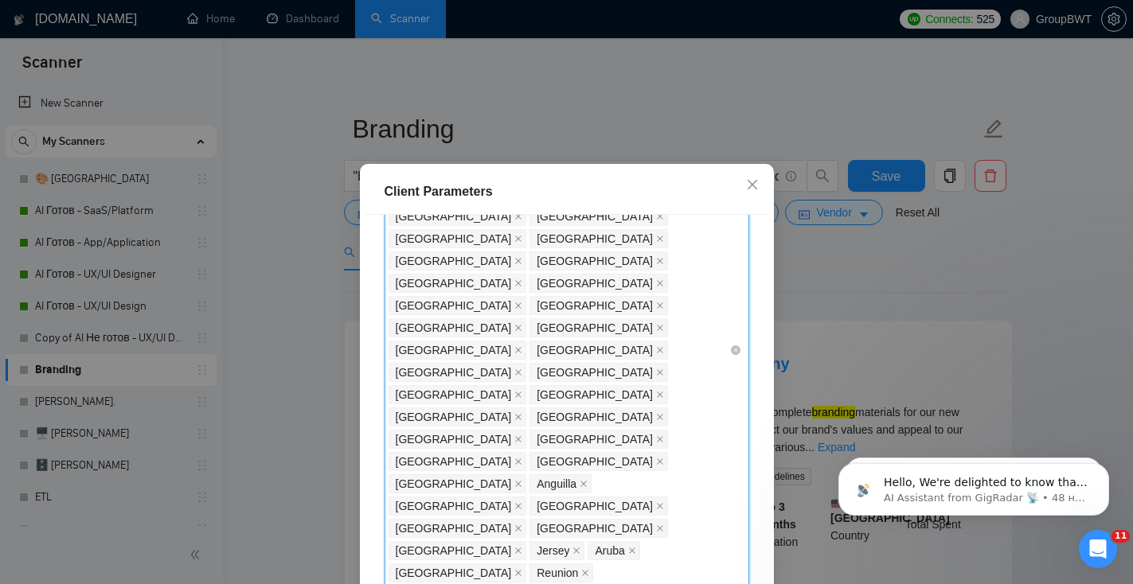
scroll to position [747, 0]
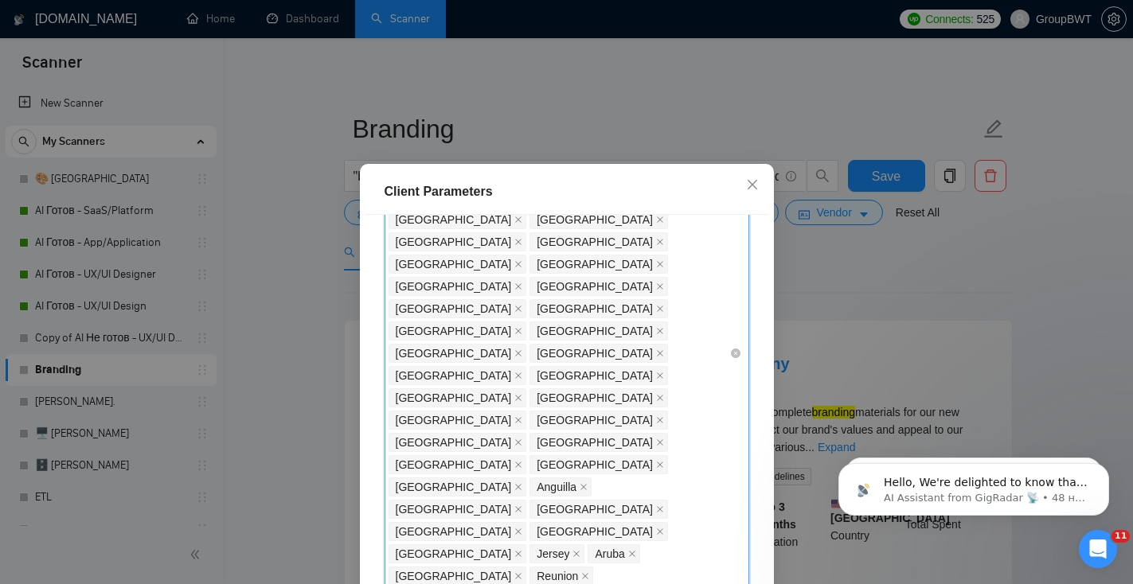
click at [625, 377] on div "India Pakistan Saudi Arabia Philippines Ukraine Russia Nigeria South Africa Mal…" at bounding box center [558, 353] width 341 height 1493
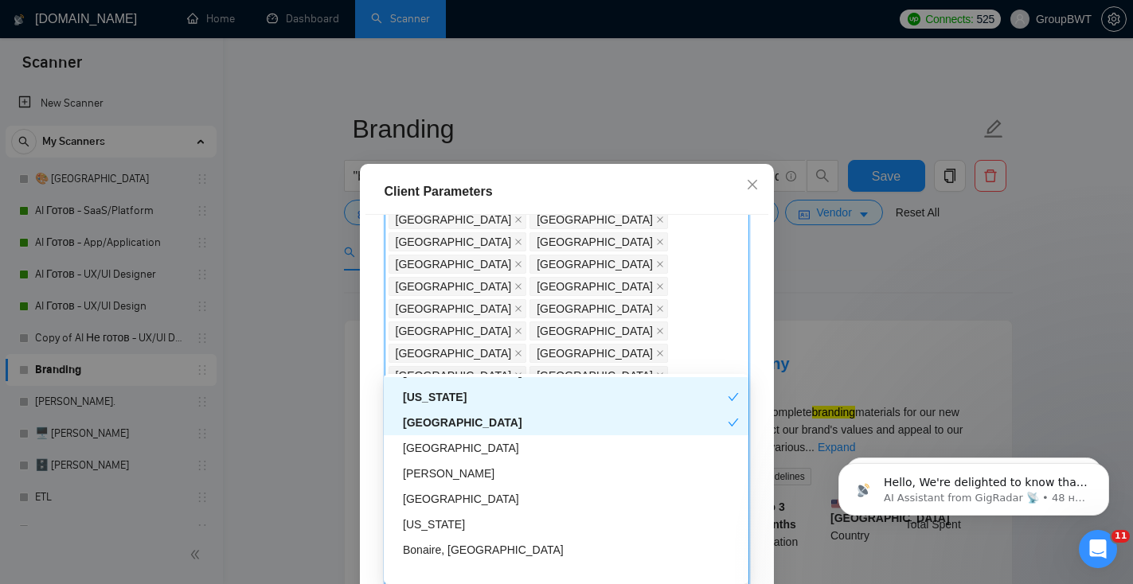
scroll to position [5094, 0]
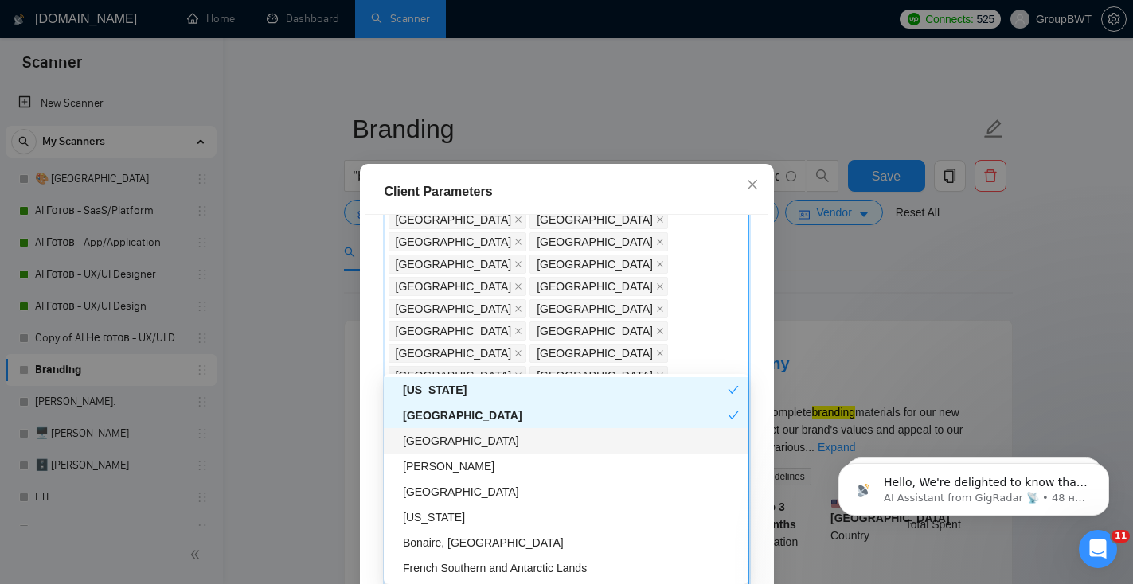
click at [553, 432] on div "[GEOGRAPHIC_DATA]" at bounding box center [571, 441] width 336 height 18
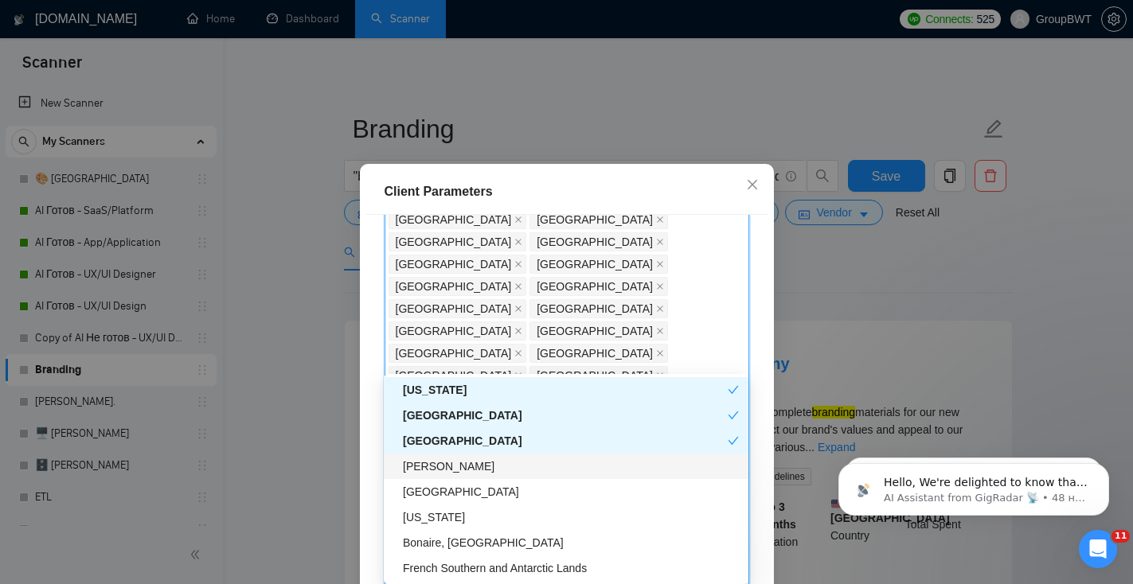
click at [543, 458] on div "[PERSON_NAME]" at bounding box center [571, 467] width 336 height 18
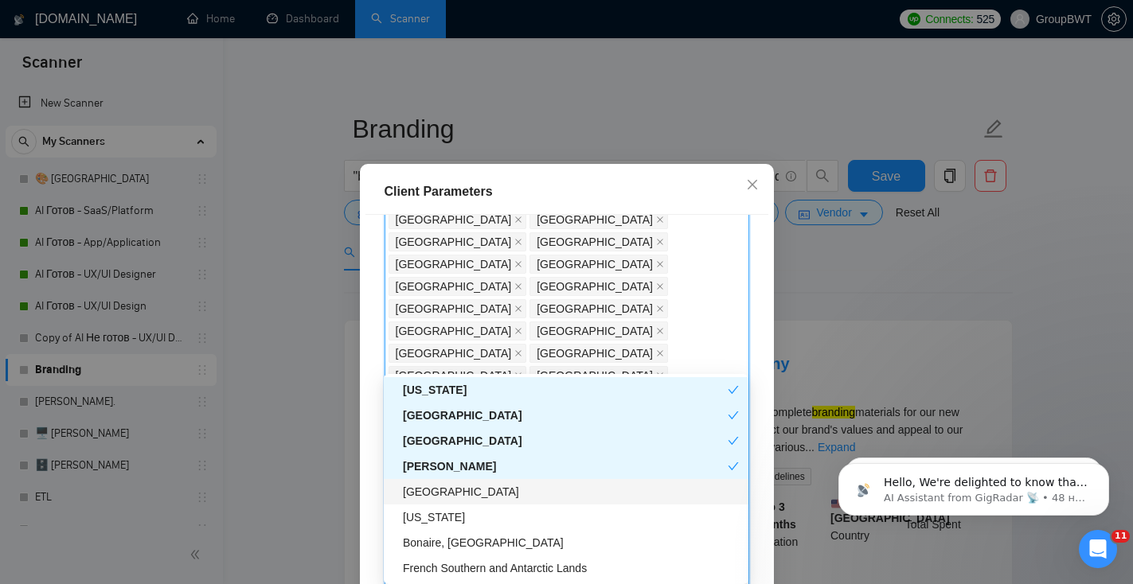
click at [537, 483] on div "[GEOGRAPHIC_DATA]" at bounding box center [571, 492] width 336 height 18
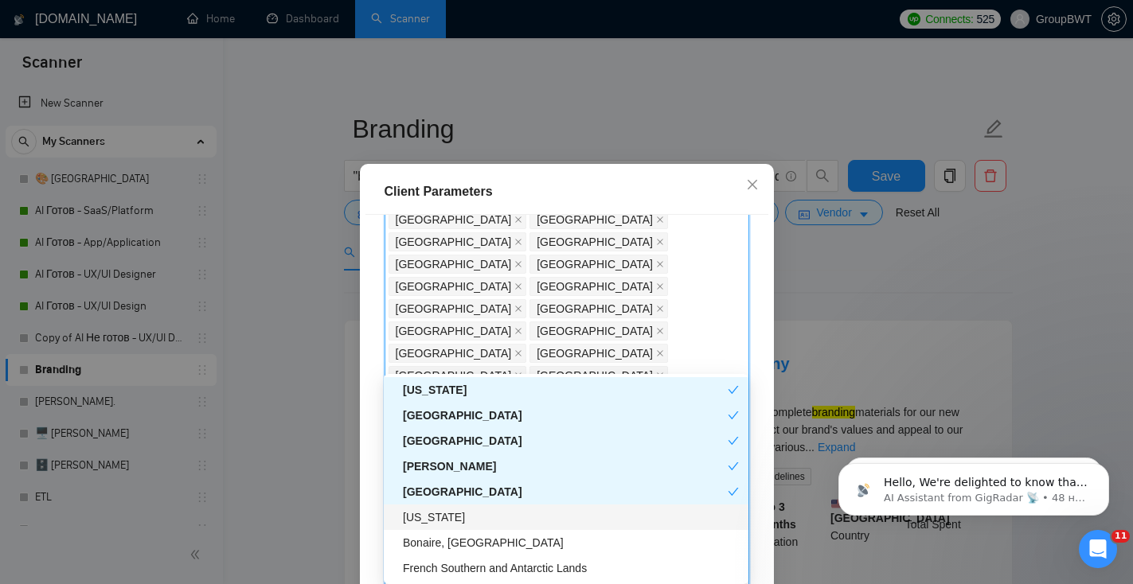
click at [537, 514] on div "[US_STATE]" at bounding box center [571, 518] width 336 height 18
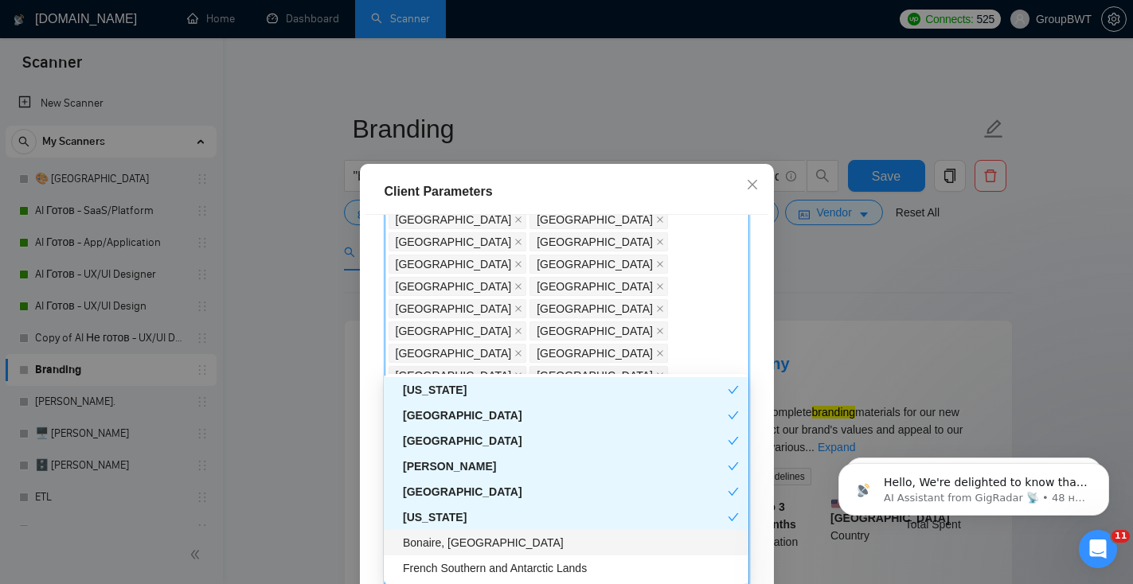
click at [539, 544] on div "Bonaire, [GEOGRAPHIC_DATA]" at bounding box center [571, 543] width 336 height 18
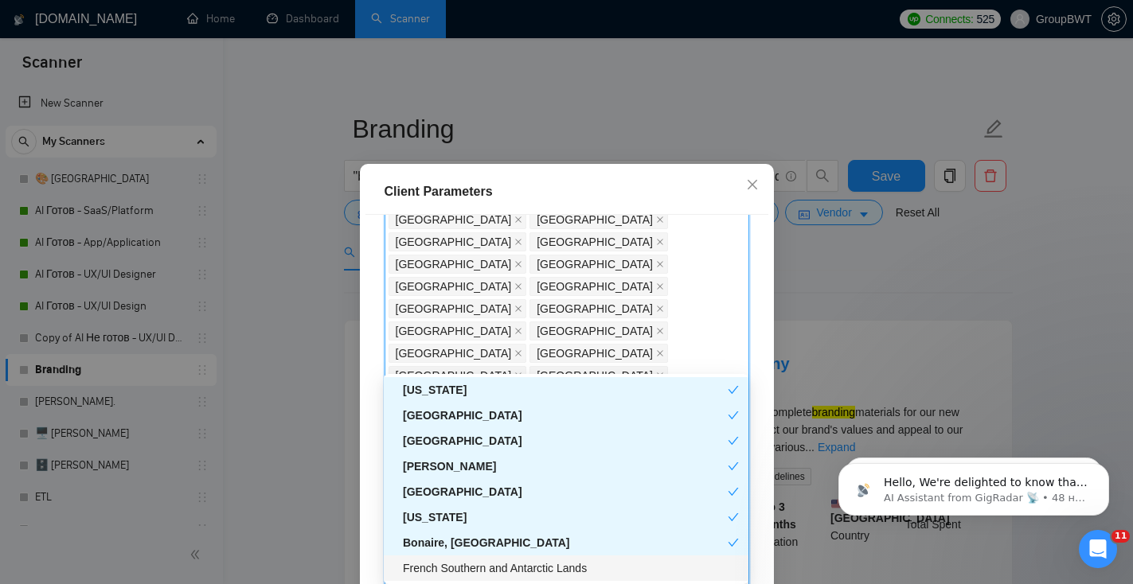
click at [543, 571] on div "French Southern and Antarctic Lands" at bounding box center [571, 569] width 336 height 18
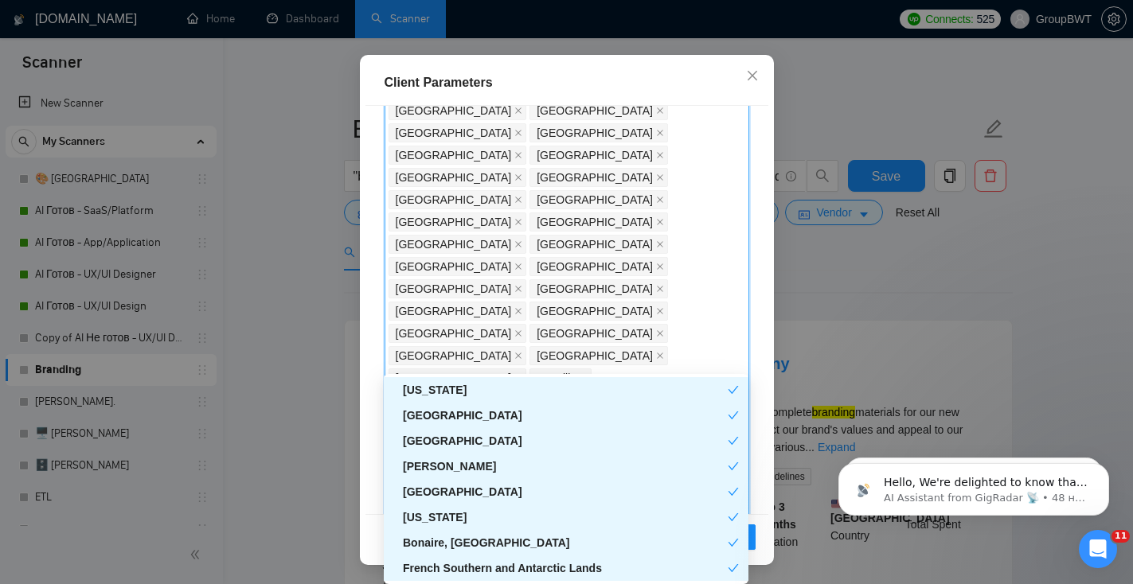
scroll to position [107, 0]
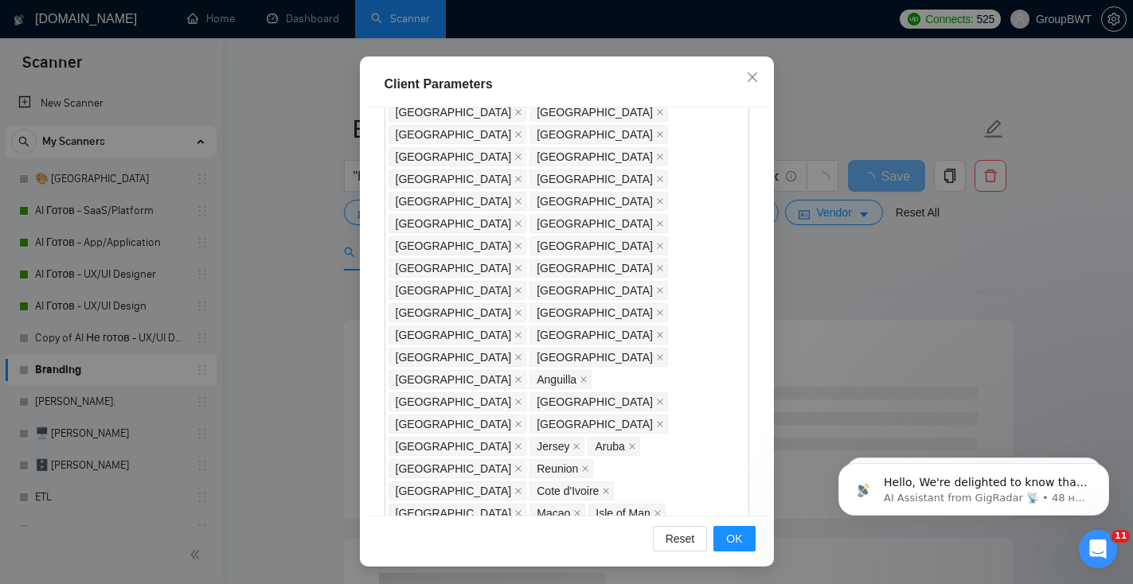
click at [728, 358] on div "Client Location Include Client Countries Select Exclude Client Countries India …" at bounding box center [566, 311] width 403 height 409
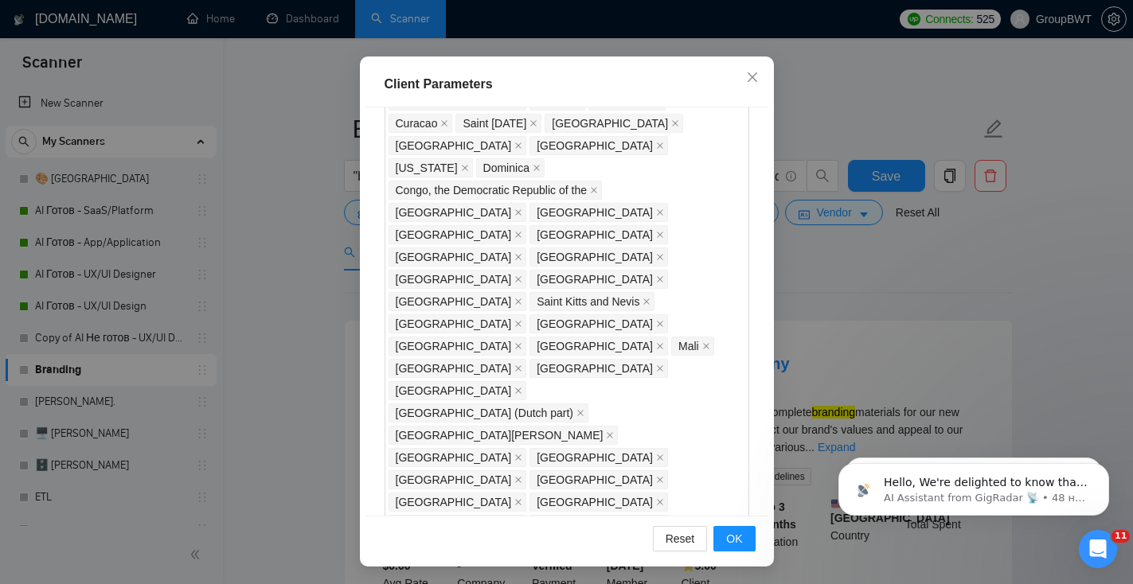
scroll to position [1173, 0]
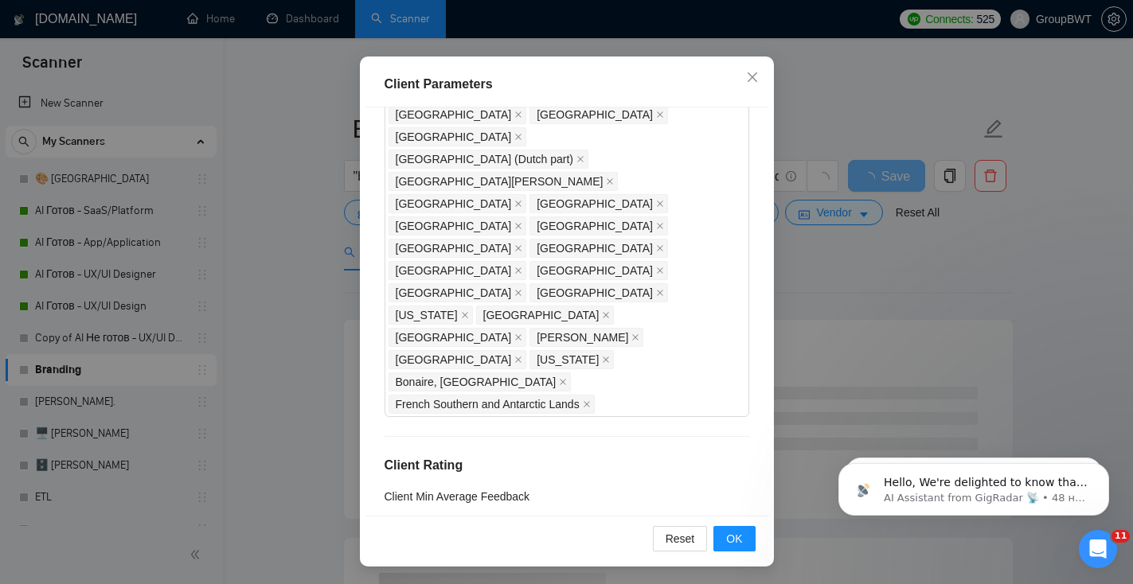
scroll to position [1422, 0]
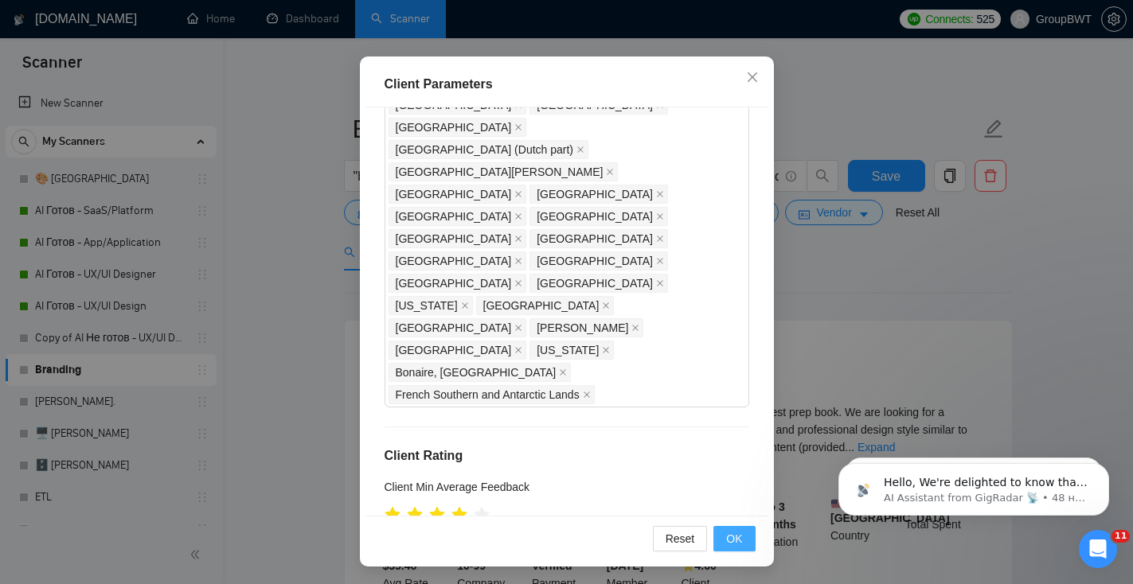
type input "30"
click at [729, 543] on span "OK" at bounding box center [734, 539] width 16 height 18
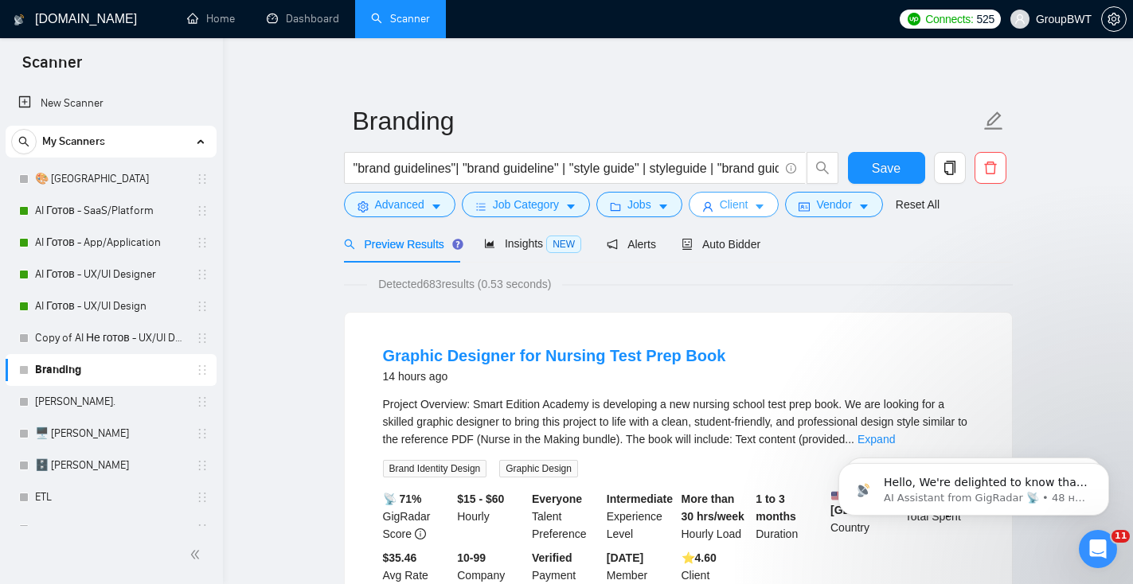
scroll to position [10, 0]
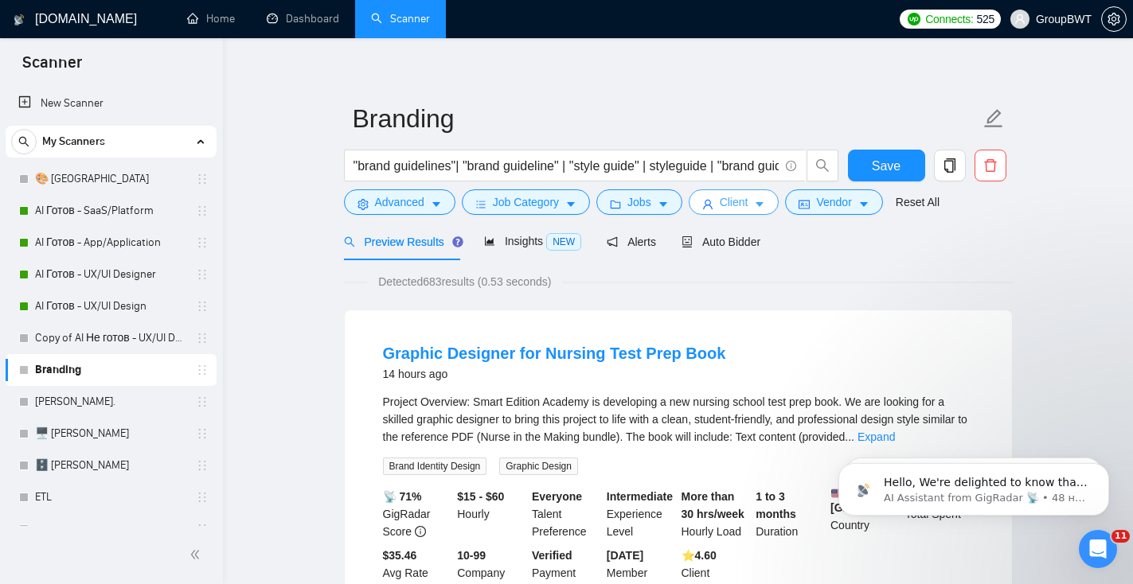
click at [731, 212] on button "Client" at bounding box center [734, 201] width 91 height 25
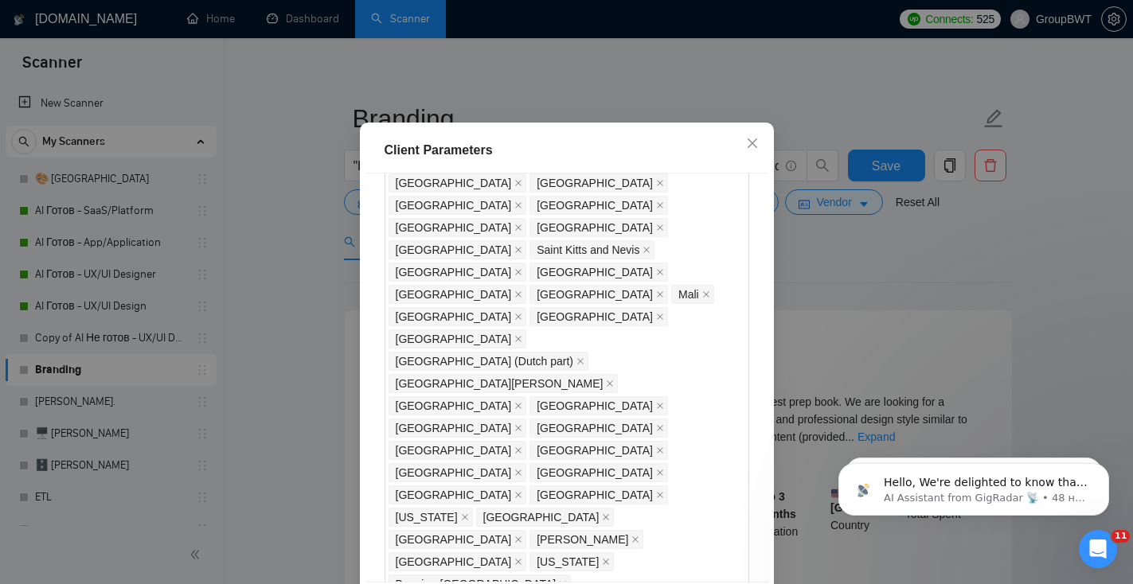
scroll to position [1276, 0]
drag, startPoint x: 438, startPoint y: 391, endPoint x: 360, endPoint y: 385, distance: 78.2
click at [361, 386] on div "Client Parameters Client Location Include Client Countries Select Exclude Clien…" at bounding box center [567, 378] width 414 height 511
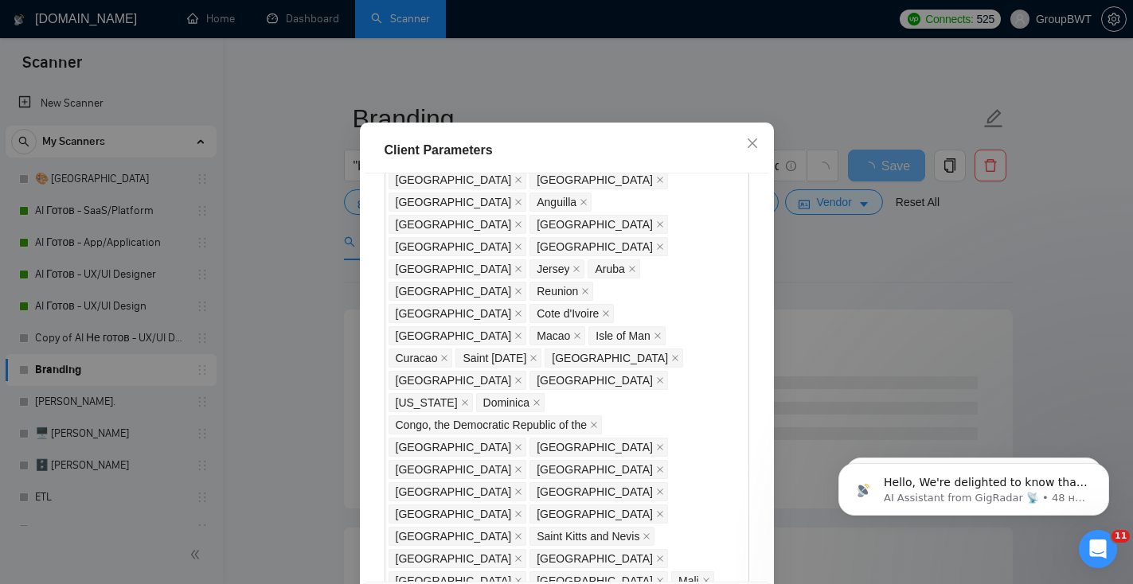
scroll to position [972, 0]
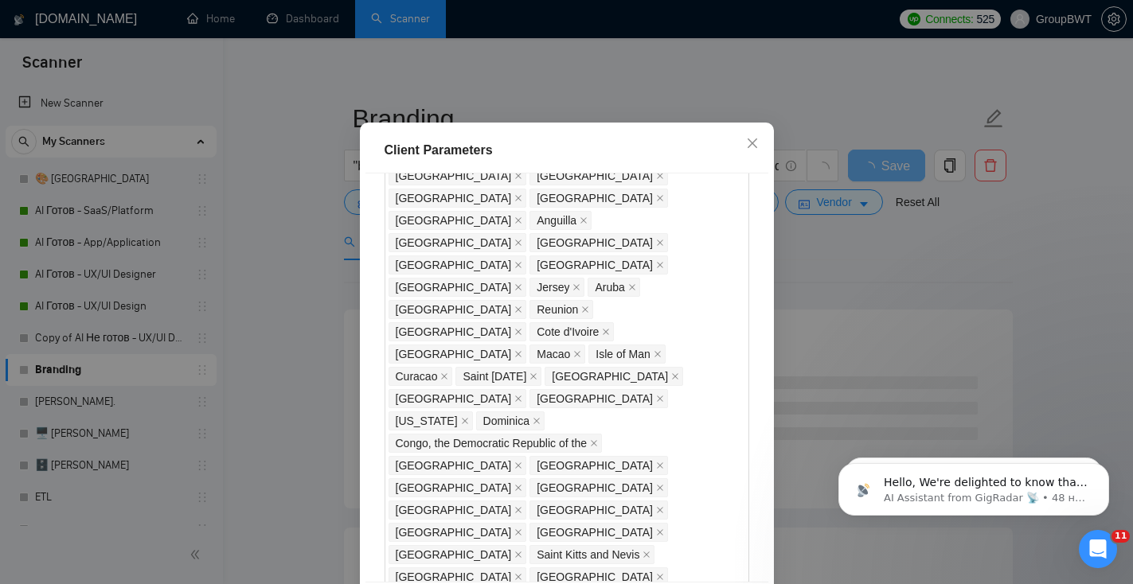
checkbox input "true"
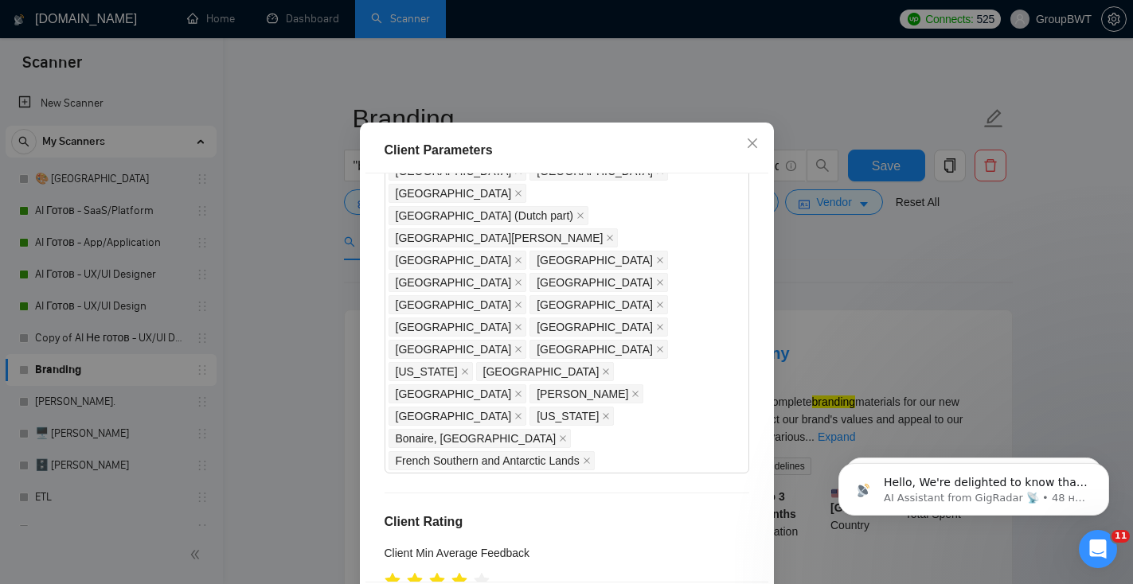
scroll to position [109, 0]
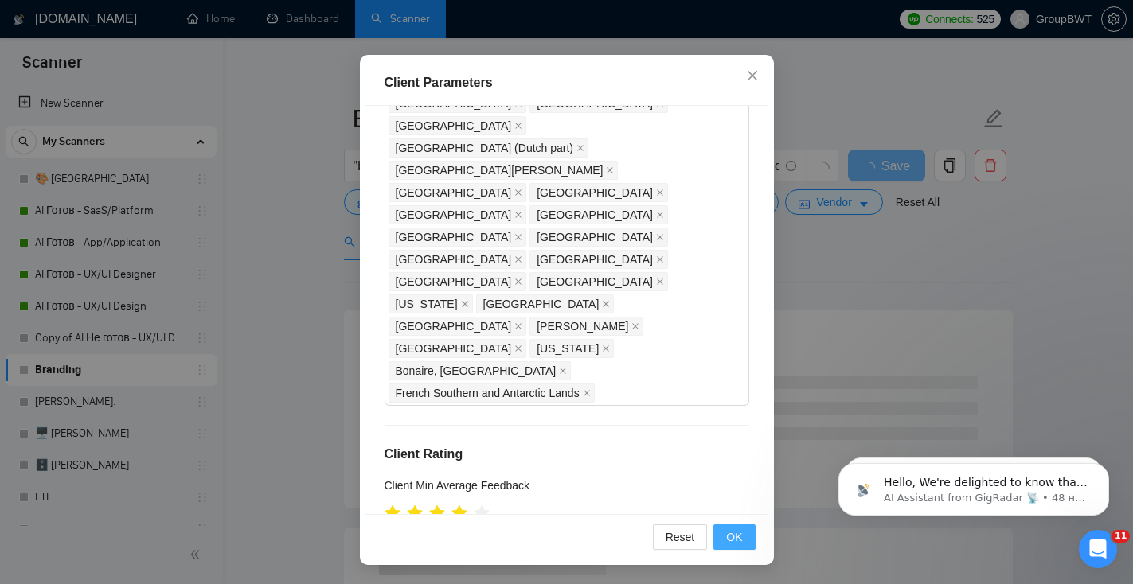
click at [751, 545] on button "OK" at bounding box center [733, 537] width 41 height 25
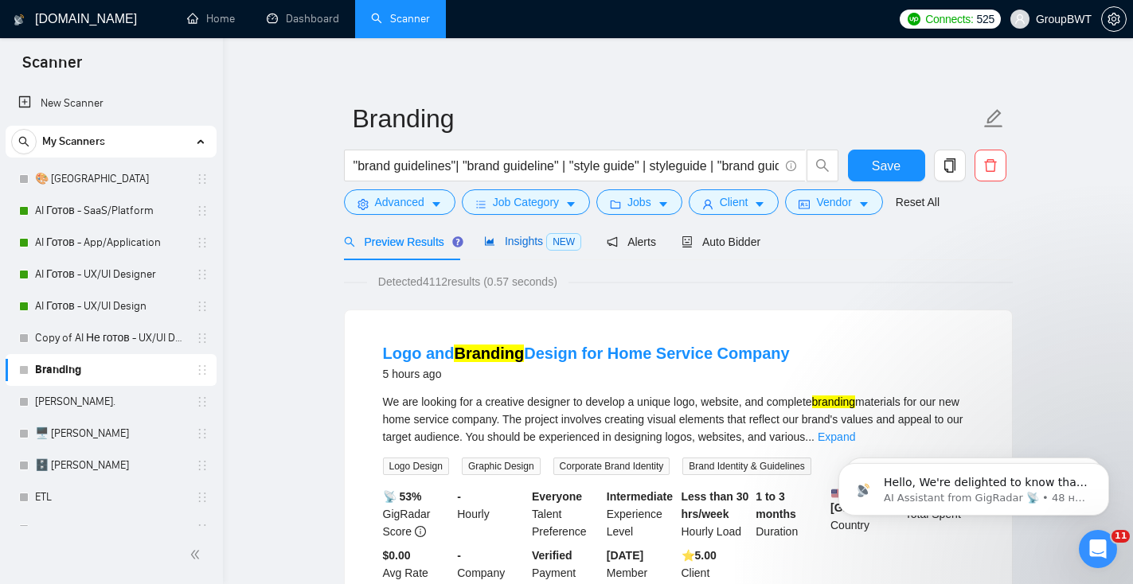
click at [517, 241] on span "Insights NEW" at bounding box center [532, 241] width 97 height 13
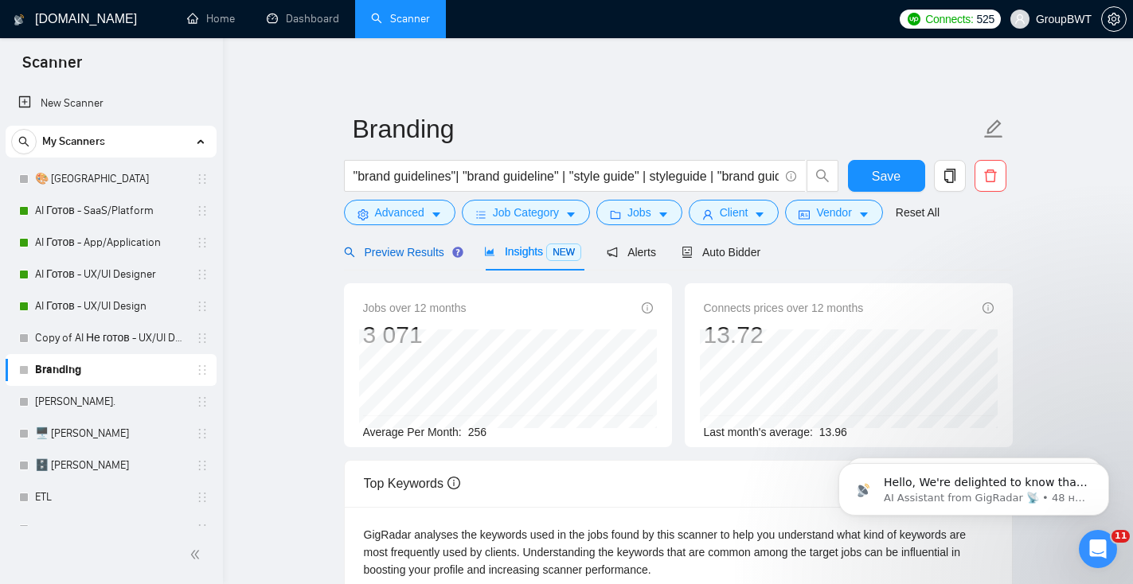
click at [411, 258] on span "Preview Results" at bounding box center [401, 252] width 115 height 13
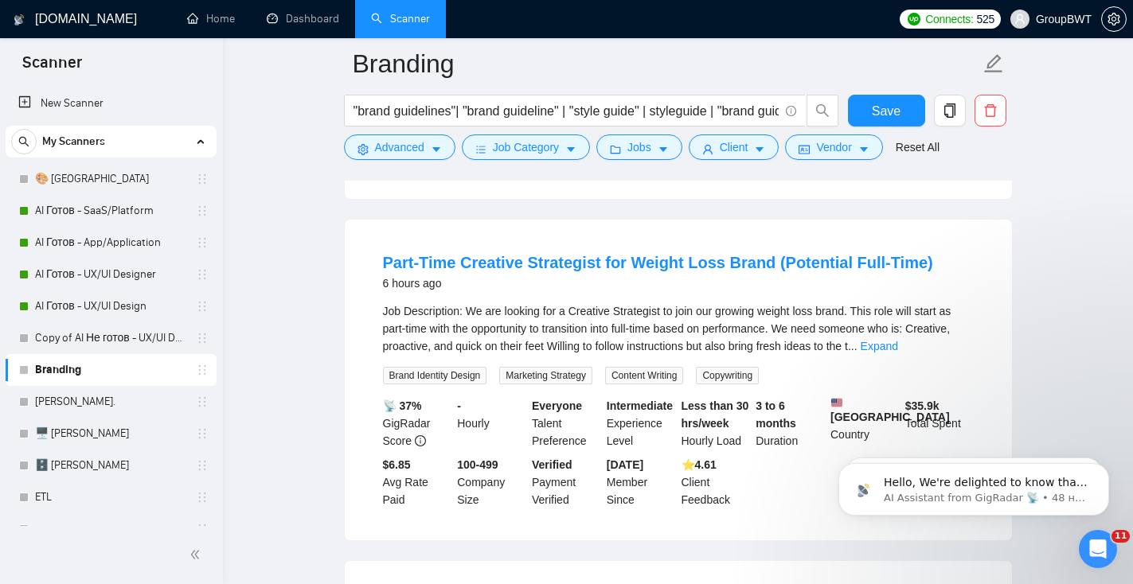
scroll to position [460, 0]
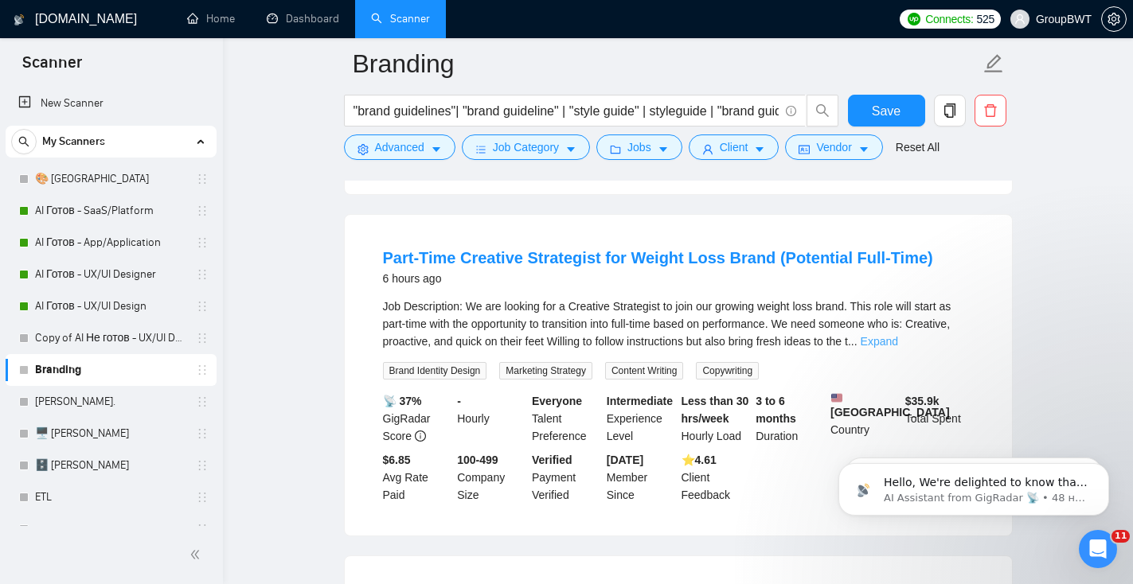
click at [898, 348] on link "Expand" at bounding box center [878, 341] width 37 height 13
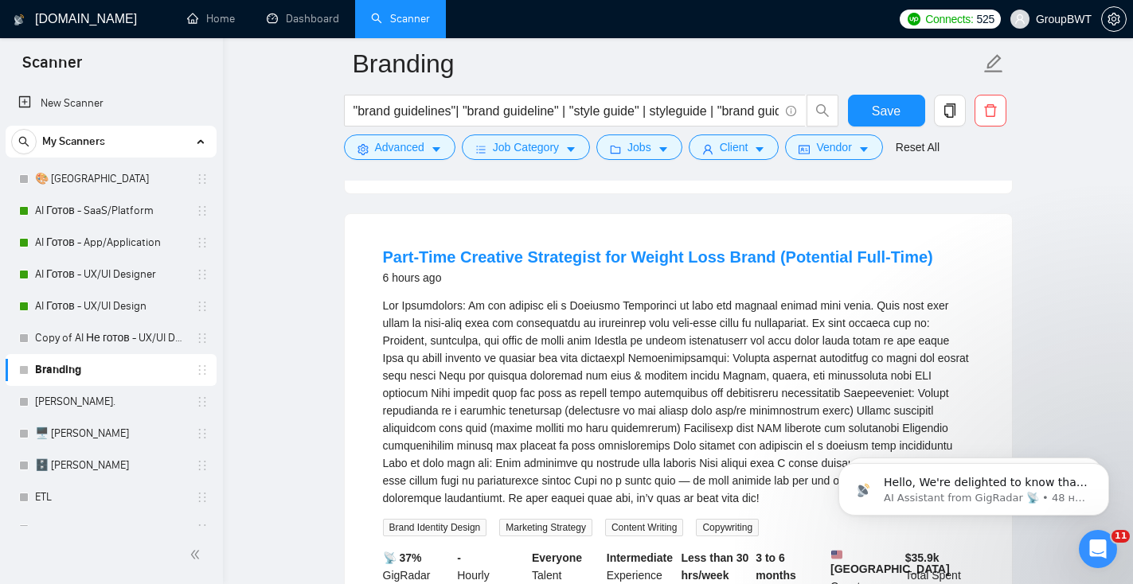
scroll to position [468, 0]
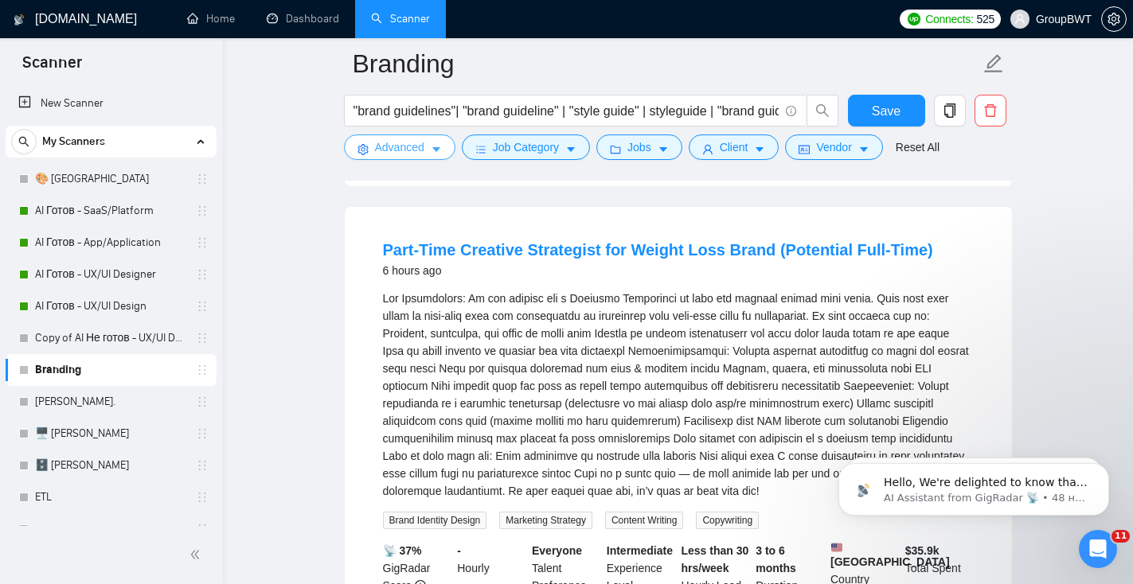
click at [436, 142] on button "Advanced" at bounding box center [399, 147] width 111 height 25
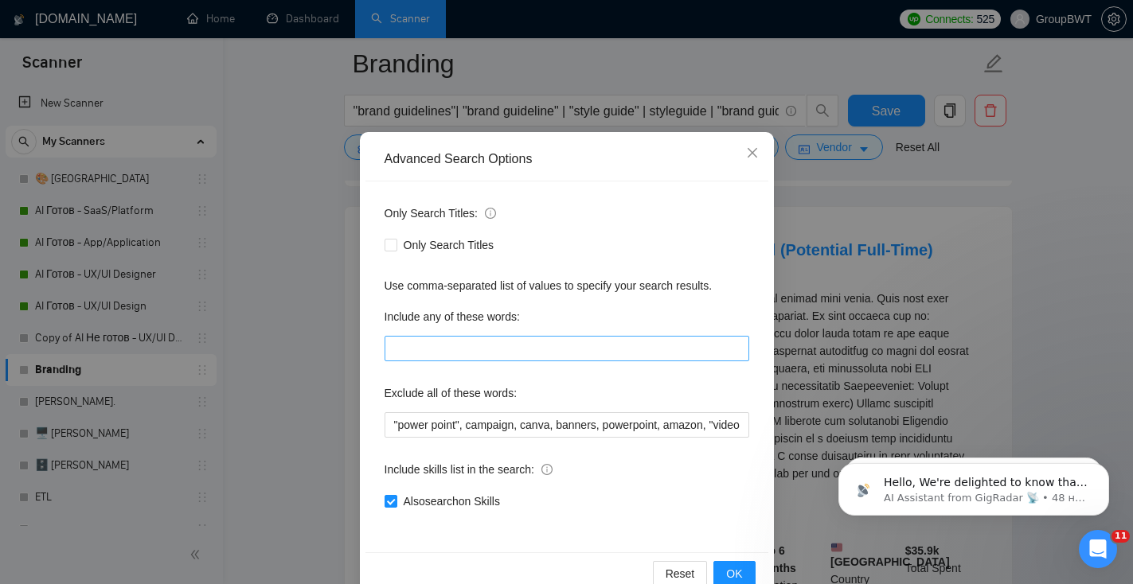
scroll to position [78, 0]
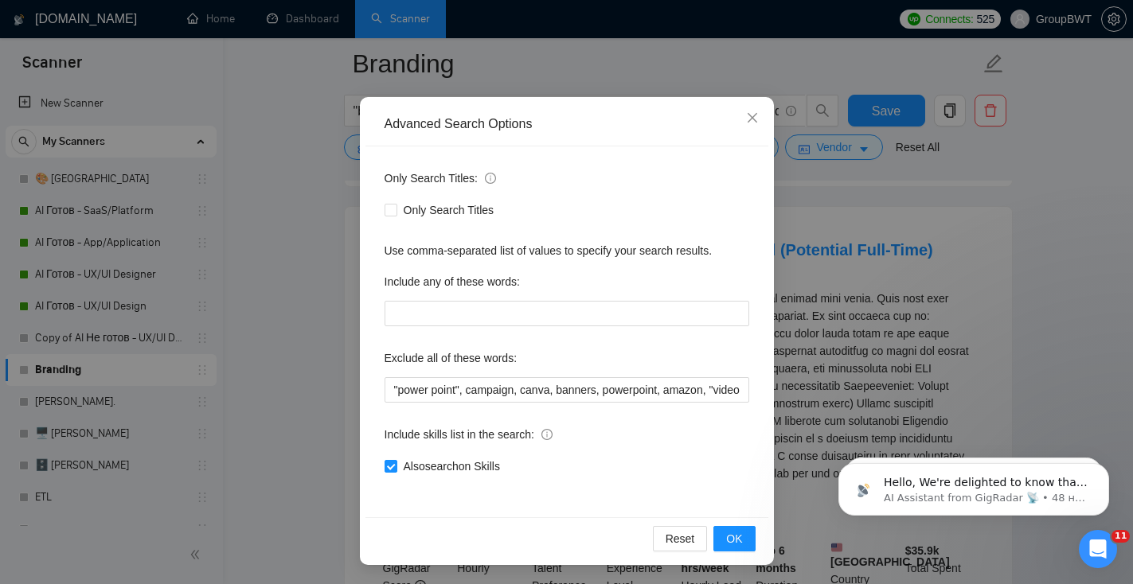
click at [869, 312] on div "Advanced Search Options Only Search Titles: Only Search Titles Use comma-separa…" at bounding box center [566, 292] width 1133 height 584
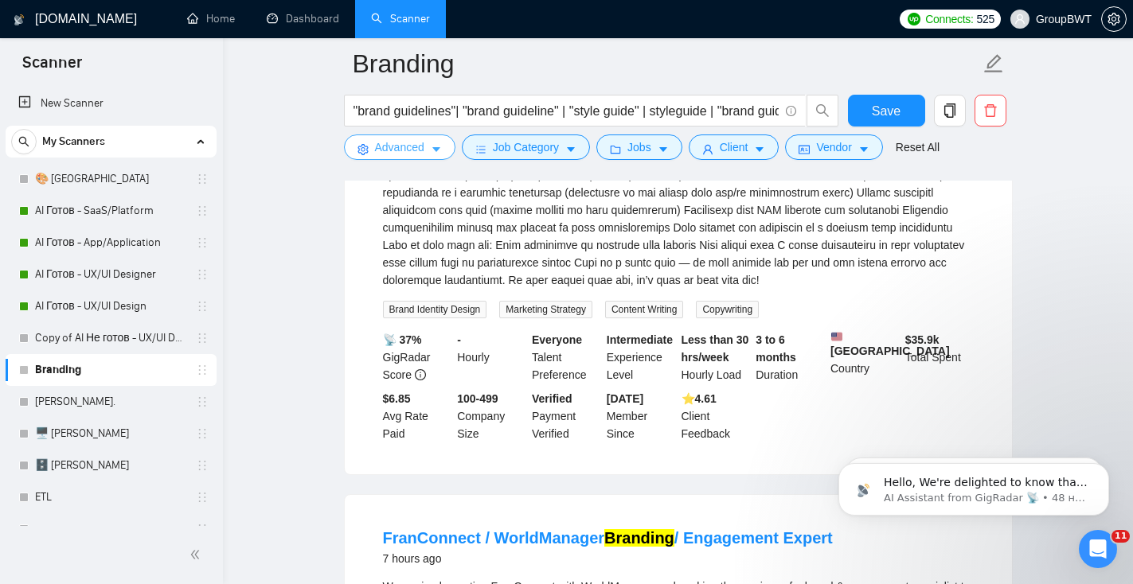
scroll to position [615, 0]
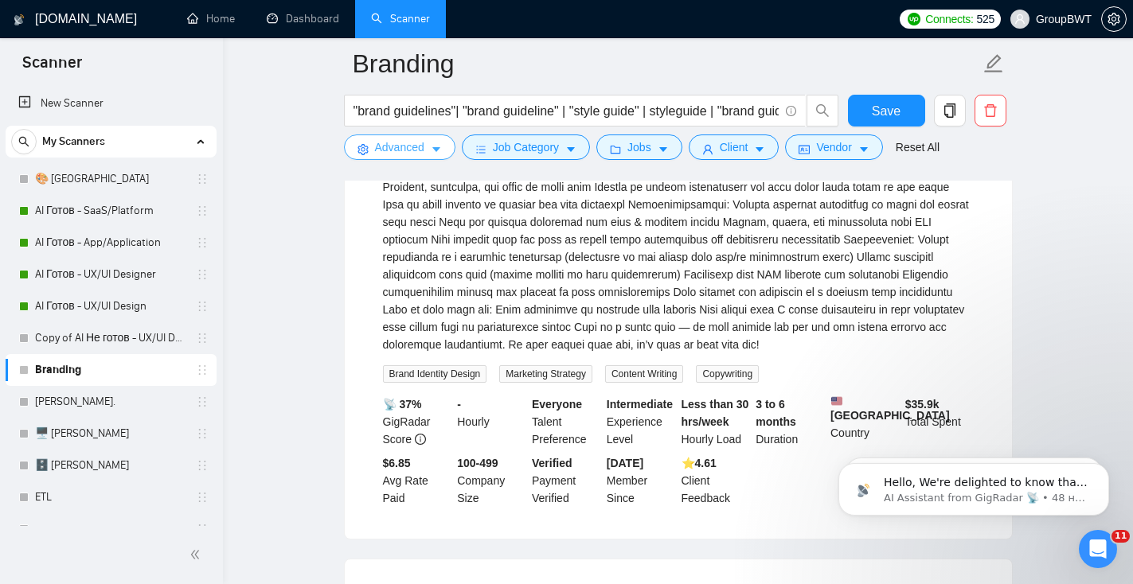
click at [435, 152] on icon "caret-down" at bounding box center [436, 149] width 11 height 11
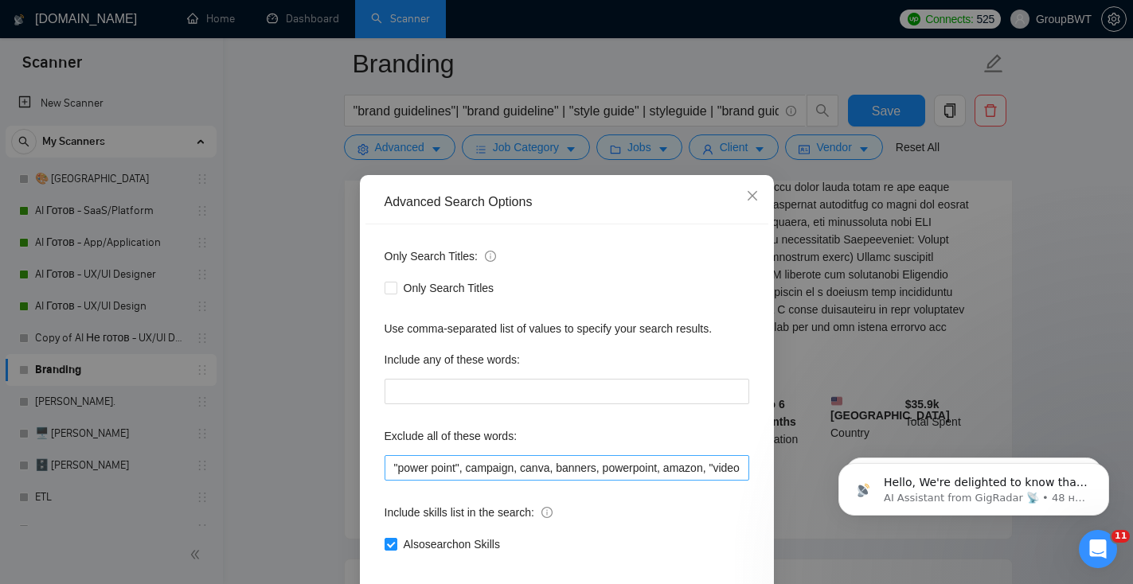
scroll to position [78, 0]
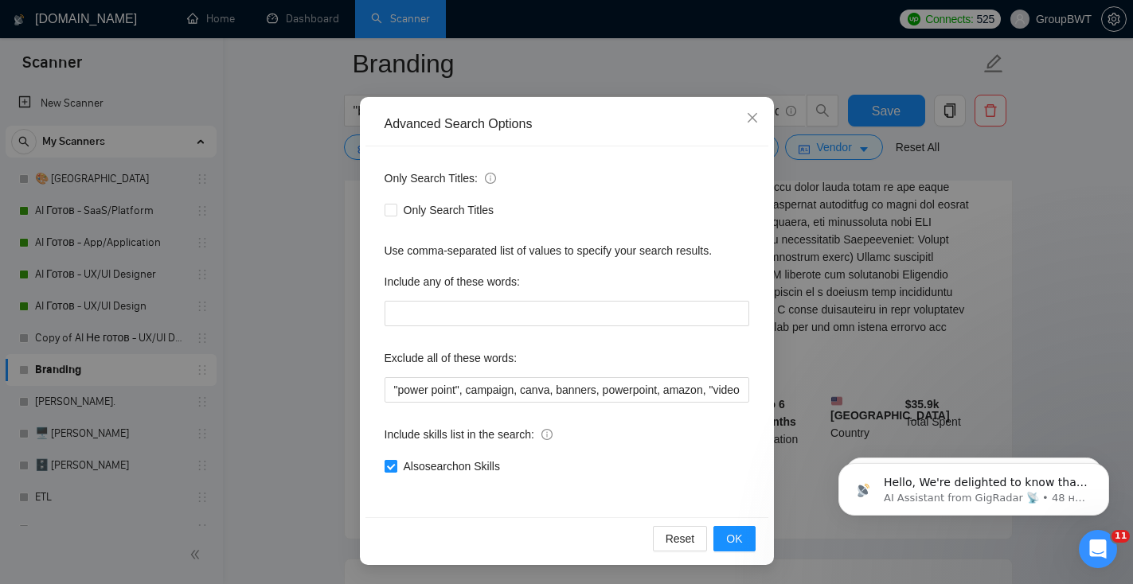
click at [392, 468] on input "Also search on Skills" at bounding box center [389, 465] width 11 height 11
checkbox input "false"
click at [735, 540] on span "OK" at bounding box center [734, 539] width 16 height 18
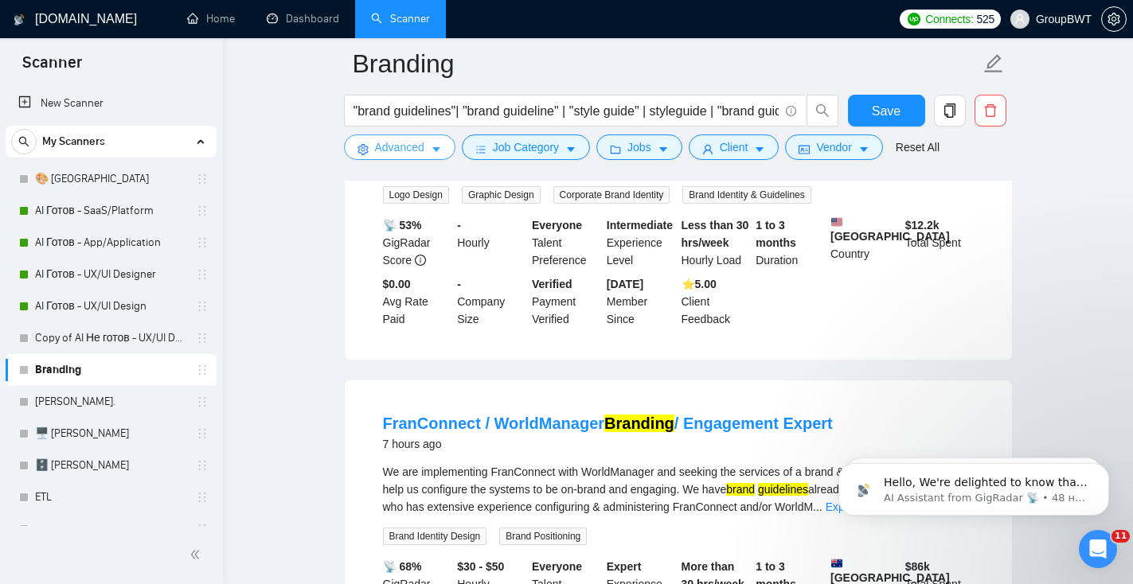
scroll to position [485, 0]
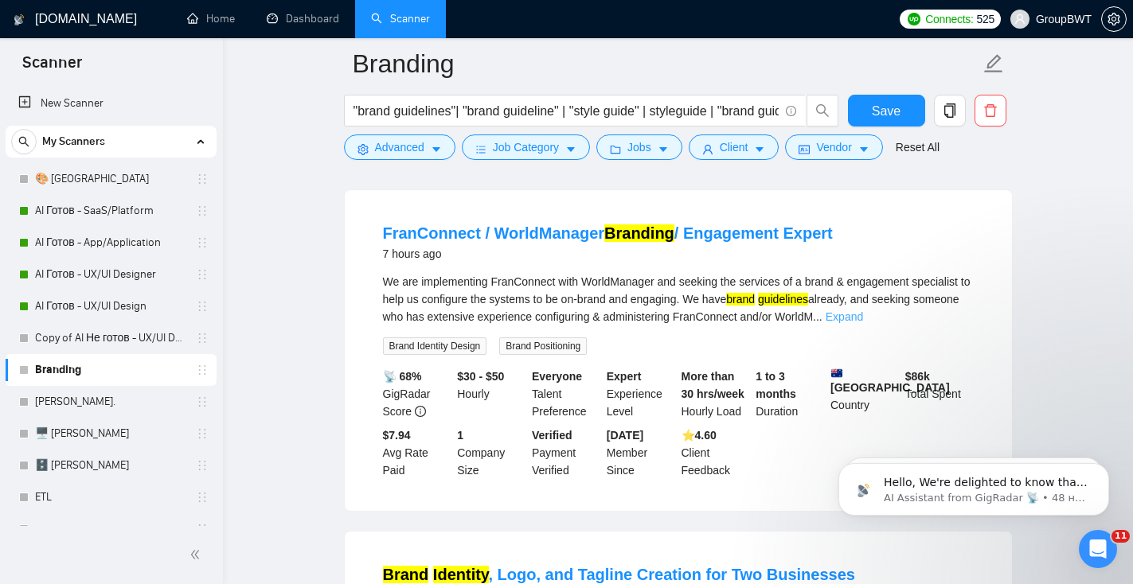
click at [863, 323] on link "Expand" at bounding box center [843, 316] width 37 height 13
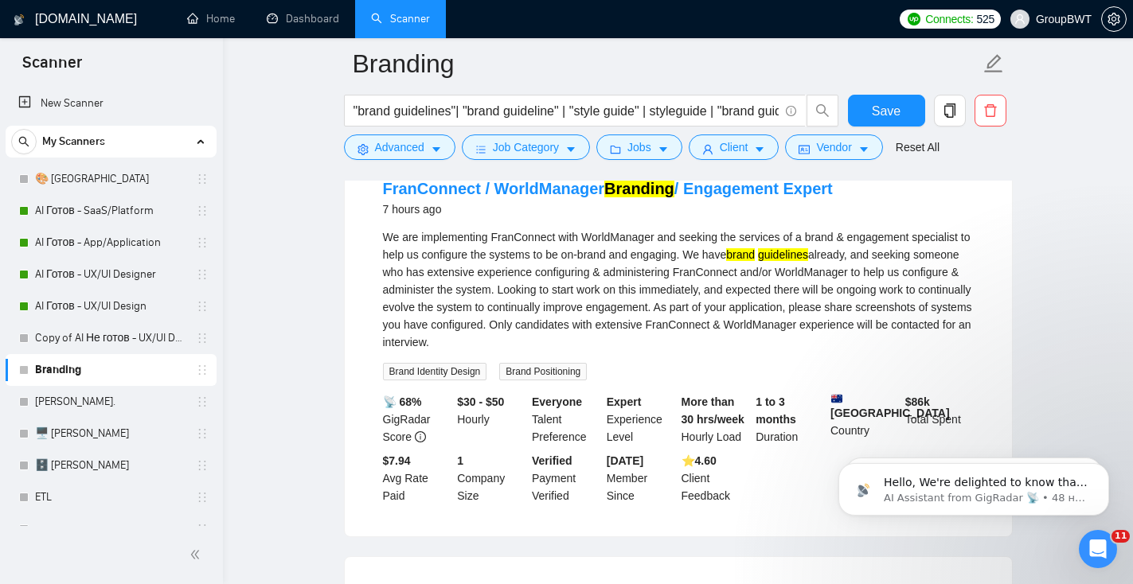
scroll to position [531, 0]
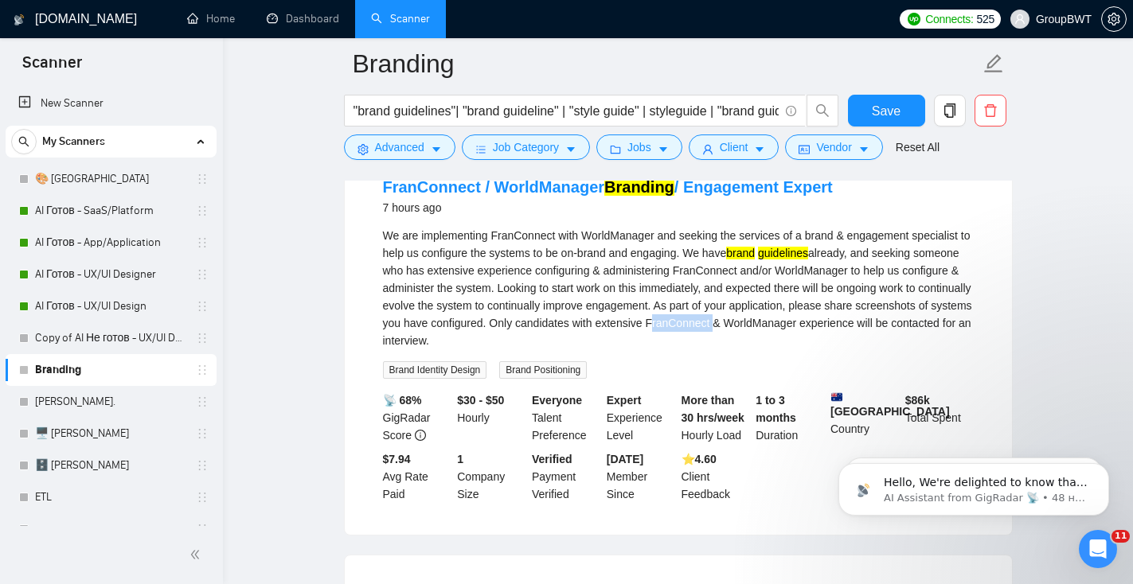
drag, startPoint x: 913, startPoint y: 338, endPoint x: 850, endPoint y: 338, distance: 62.9
click at [850, 338] on div "We are implementing FranConnect with WorldManager and seeking the services of a…" at bounding box center [678, 288] width 591 height 123
copy div "FranConnect"
click at [438, 153] on icon "caret-down" at bounding box center [436, 149] width 11 height 11
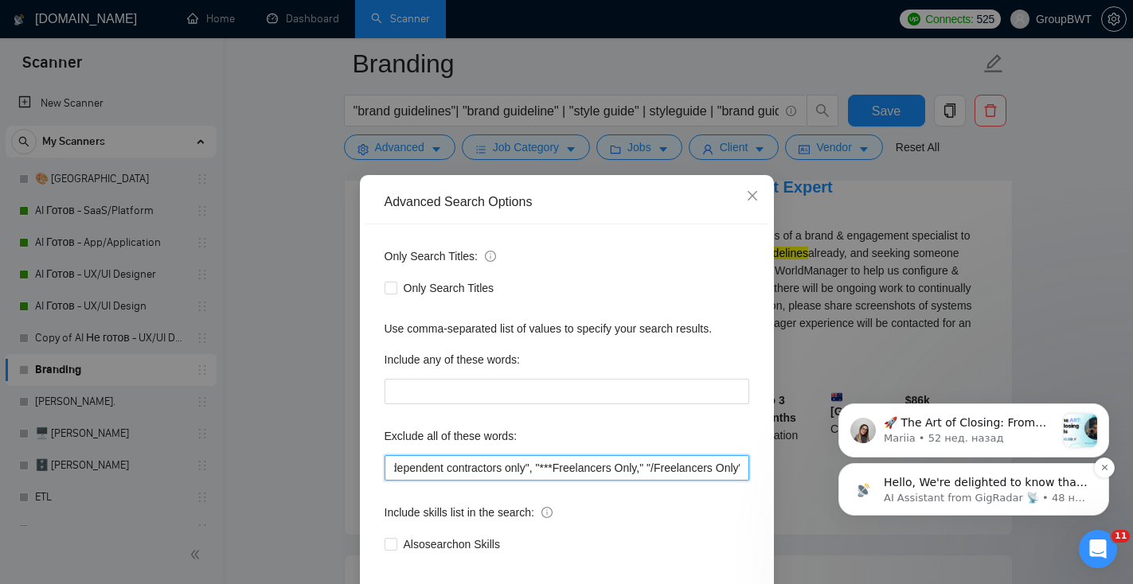
scroll to position [0, 2559]
drag, startPoint x: 1348, startPoint y: 765, endPoint x: 863, endPoint y: 485, distance: 559.9
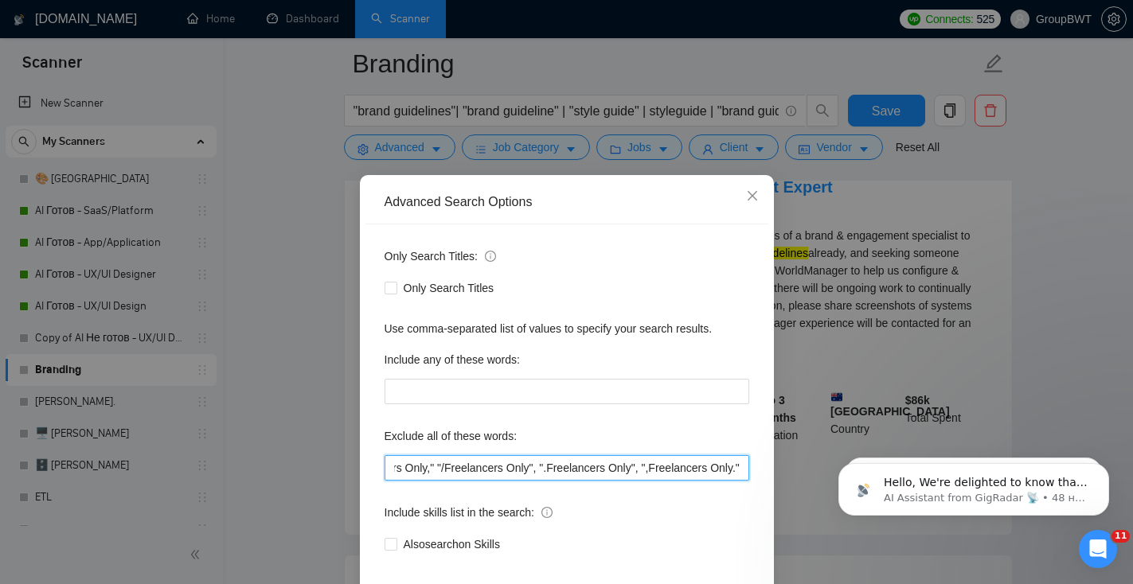
click at [736, 467] on input ""power point", campaign, canva, banners, powerpoint, amazon, "video editor", "p…" at bounding box center [566, 467] width 365 height 25
click at [743, 470] on input ""power point", campaign, canva, banners, powerpoint, amazon, "video editor", "p…" at bounding box center [566, 467] width 365 height 25
paste input "FranConnect"
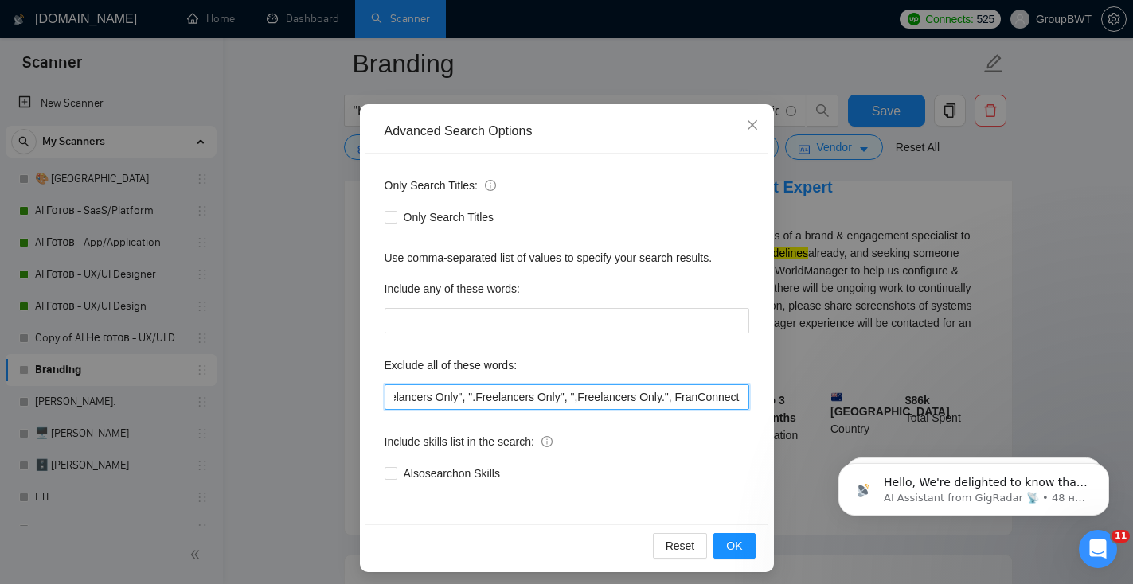
scroll to position [78, 0]
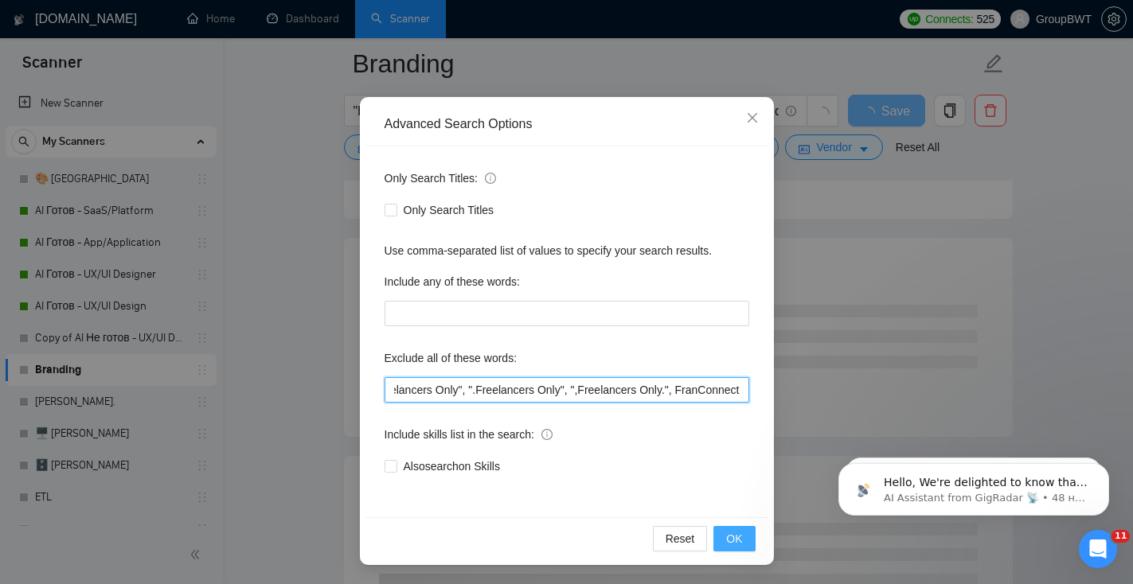
type input ""power point", campaign, canva, banners, powerpoint, amazon, "video editor", "p…"
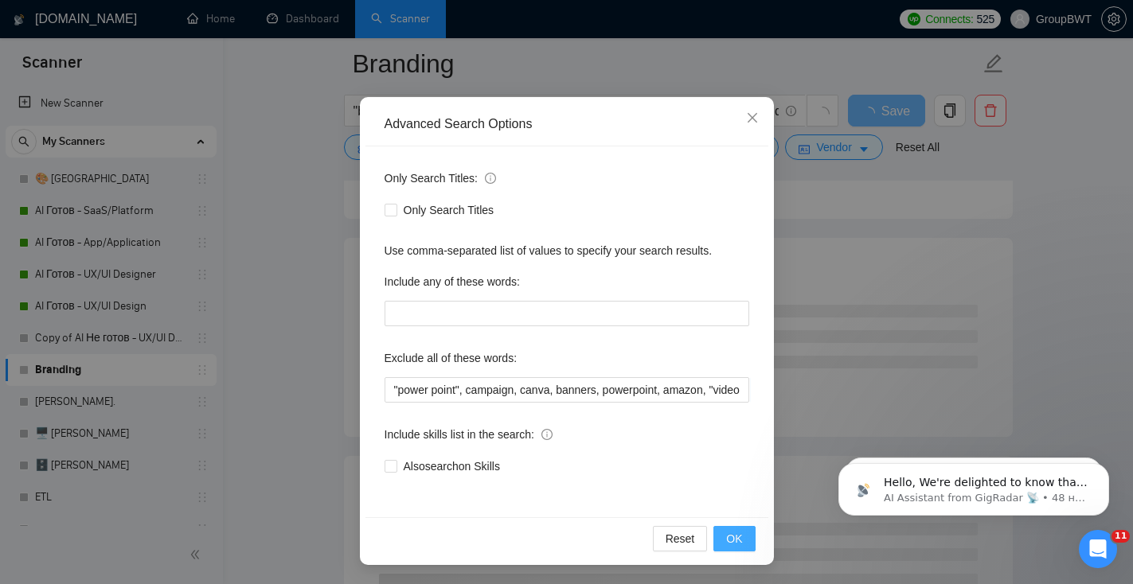
click at [742, 536] on button "OK" at bounding box center [733, 538] width 41 height 25
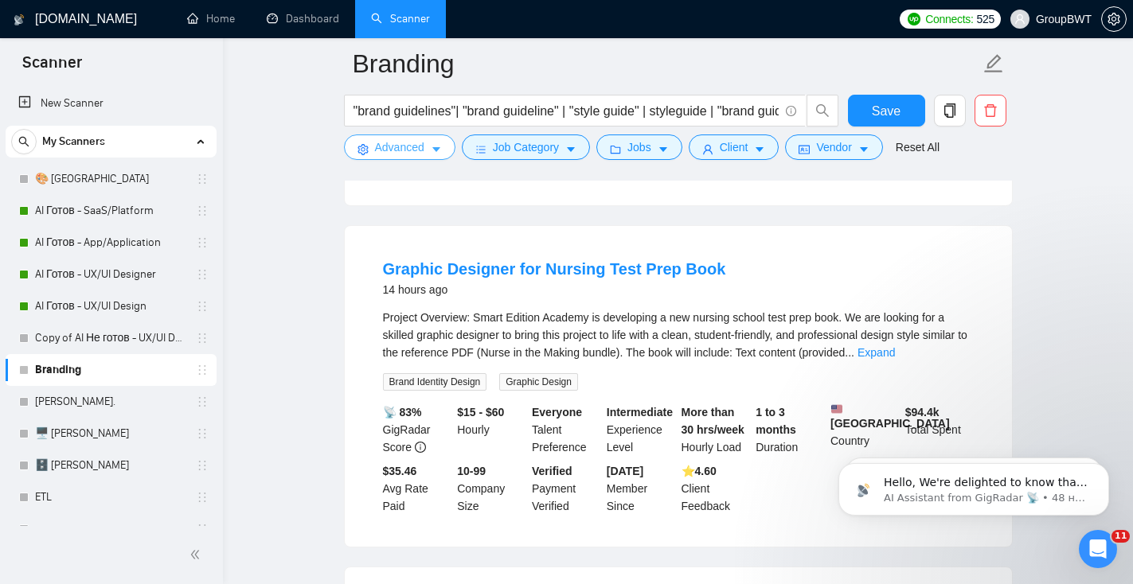
scroll to position [1500, 0]
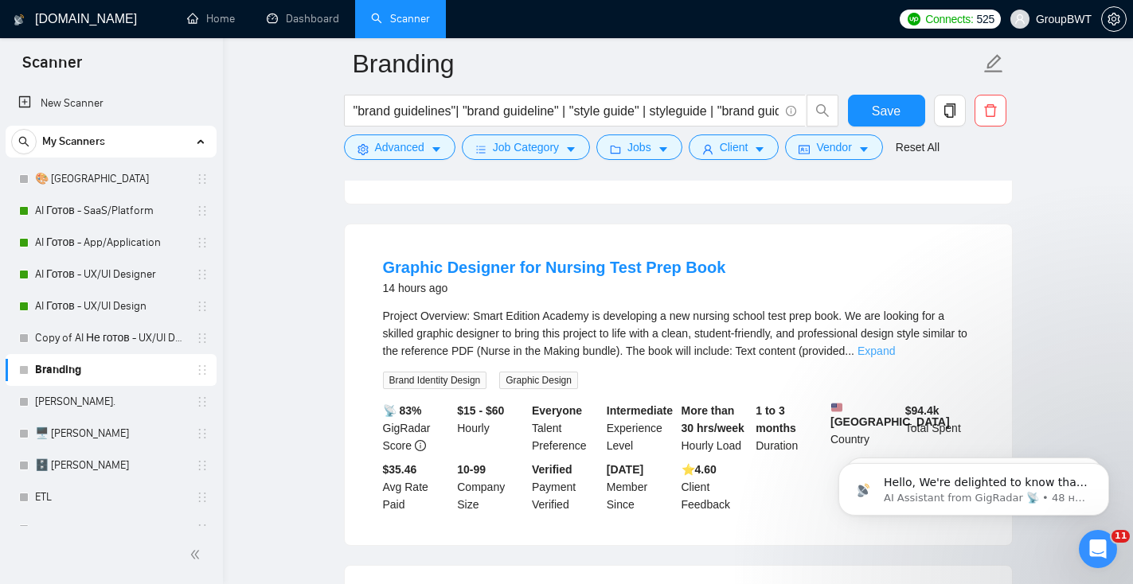
click at [895, 357] on link "Expand" at bounding box center [875, 351] width 37 height 13
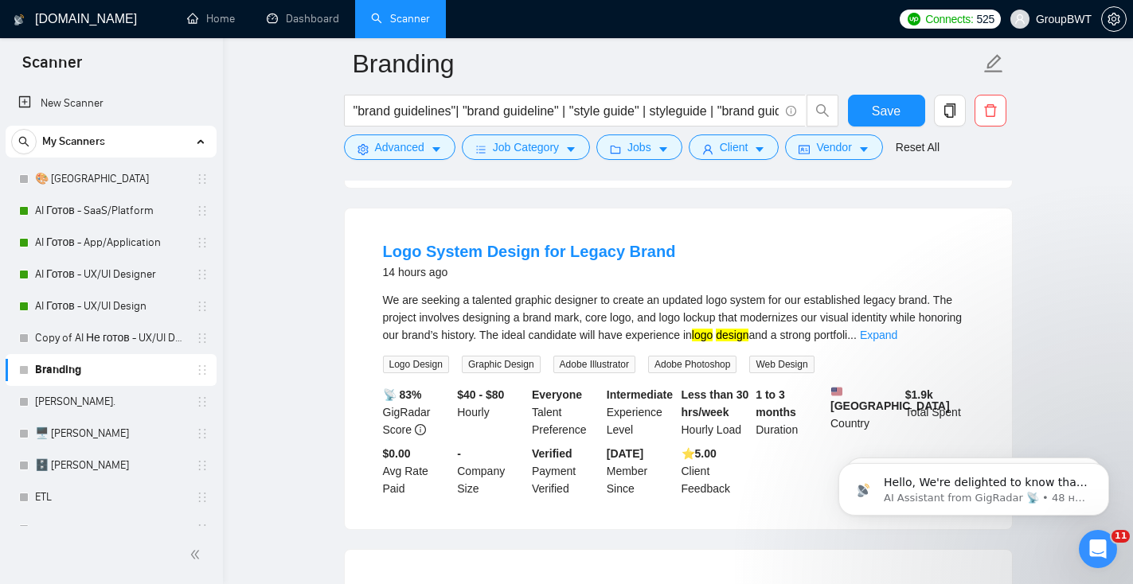
scroll to position [2181, 0]
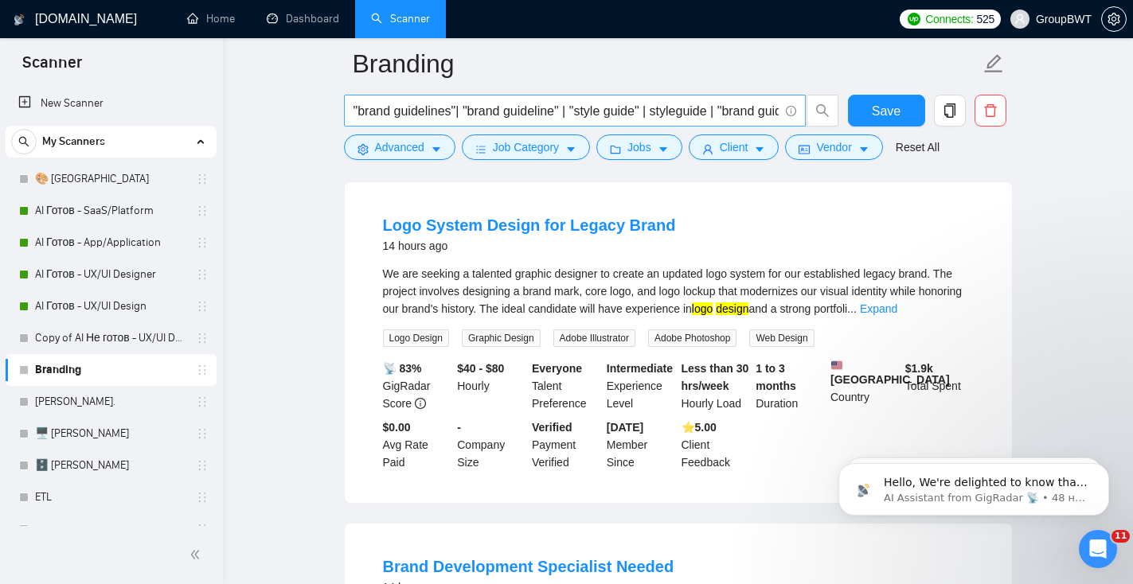
click at [351, 111] on span ""brand guidelines"| "brand guideline" | "style guide" | styleguide | "brand gui…" at bounding box center [575, 111] width 462 height 32
drag, startPoint x: 372, startPoint y: 113, endPoint x: 270, endPoint y: 108, distance: 102.0
click at [357, 109] on input ""brand guidelines"| "brand guideline" | "style guide" | styleguide | "brand gui…" at bounding box center [565, 111] width 425 height 20
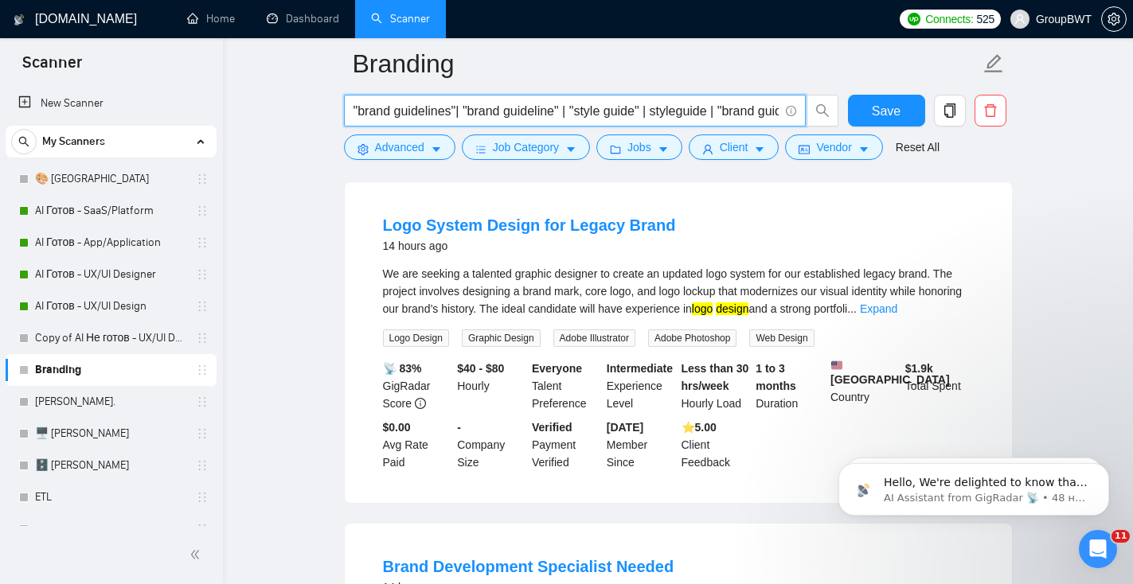
click at [354, 113] on input ""brand guidelines"| "brand guideline" | "style guide" | styleguide | "brand gui…" at bounding box center [565, 111] width 425 height 20
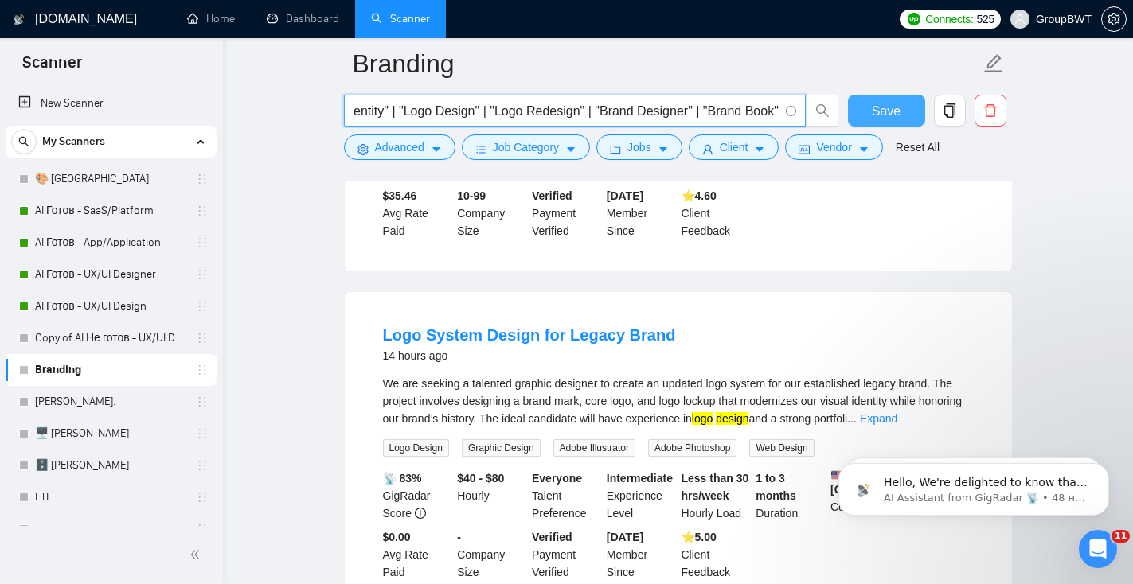
drag, startPoint x: 417, startPoint y: 114, endPoint x: 850, endPoint y: 113, distance: 433.0
click at [852, 115] on div "("brand guidelines"| "brand guideline" | "style guide" | styleguide | "brand gu…" at bounding box center [675, 115] width 669 height 40
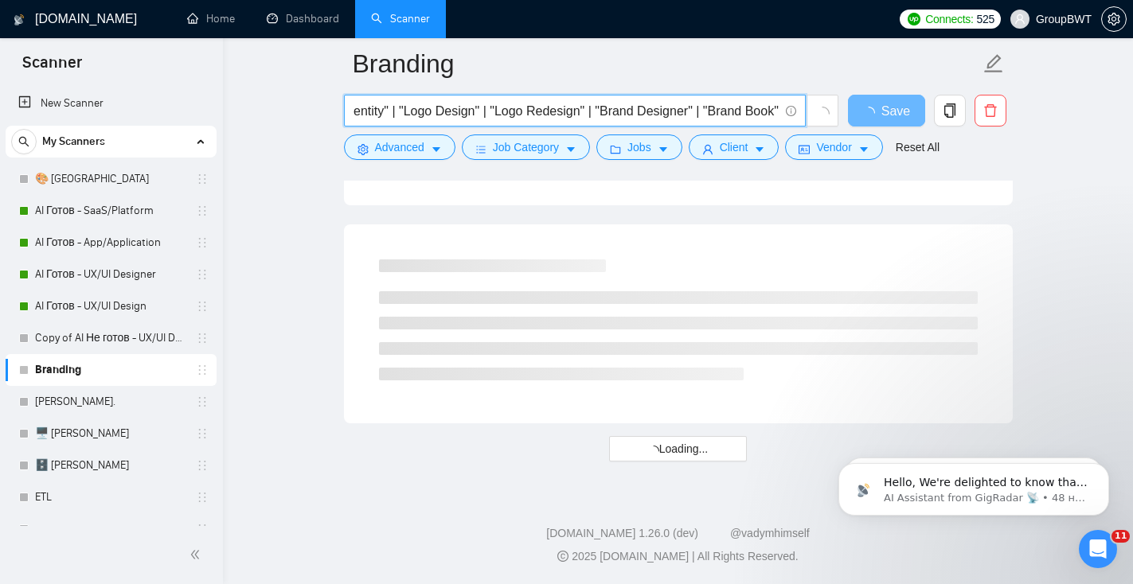
click at [771, 113] on input "("brand guidelines"| "brand guideline" | "style guide" | styleguide | "brand gu…" at bounding box center [565, 111] width 425 height 20
click at [777, 115] on input "("brand guidelines"| "brand guideline" | "style guide" | styleguide | "brand gu…" at bounding box center [565, 111] width 425 height 20
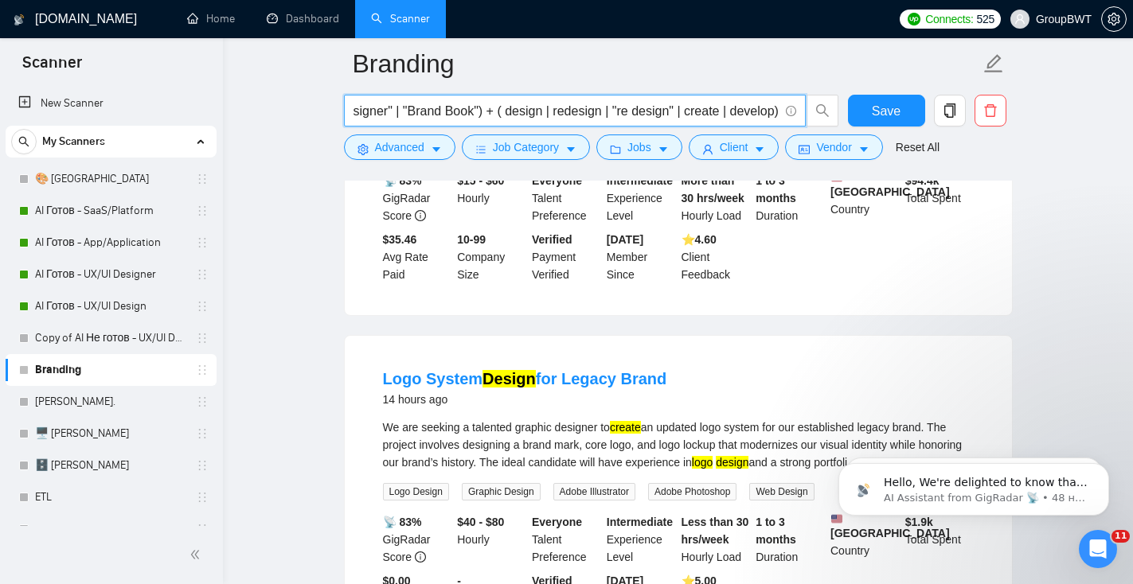
scroll to position [0, 923]
type input "("brand guidelines"| "brand guideline" | "style guide" | styleguide | "brand gu…"
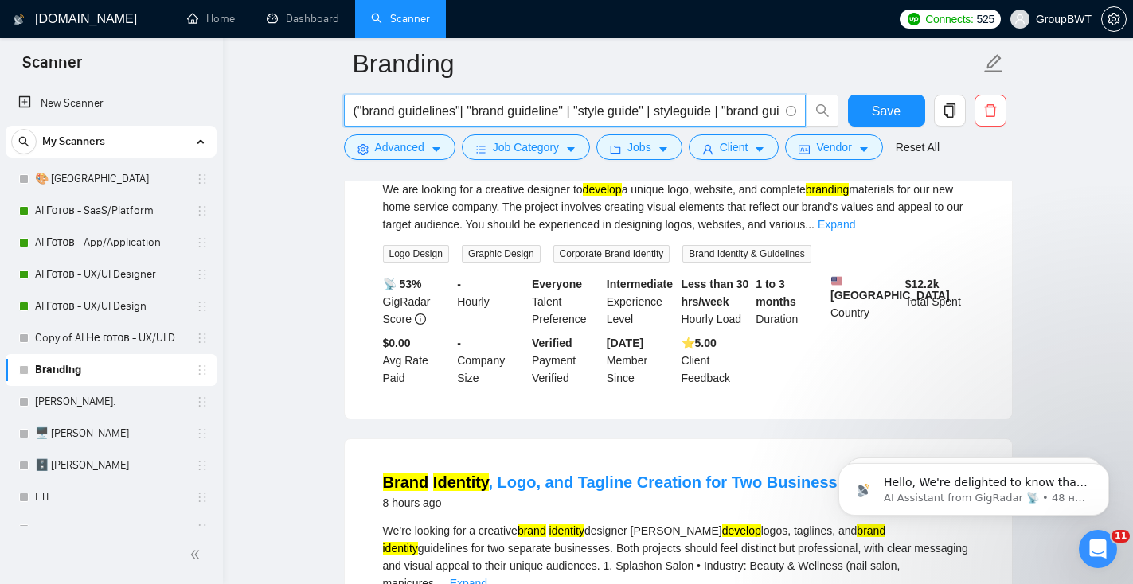
scroll to position [0, 0]
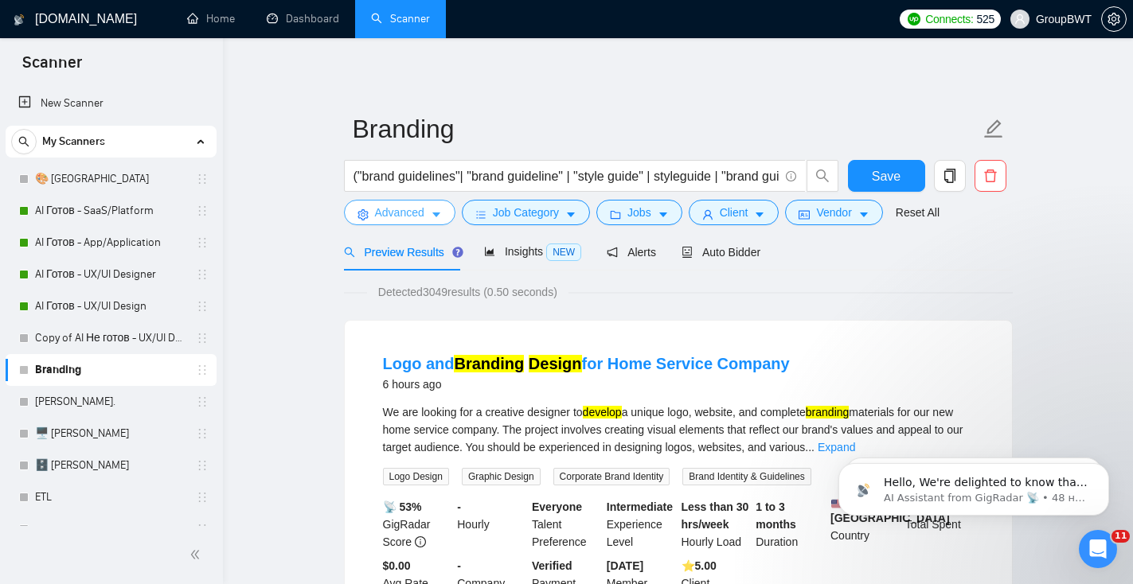
click at [422, 219] on span "Advanced" at bounding box center [399, 213] width 49 height 18
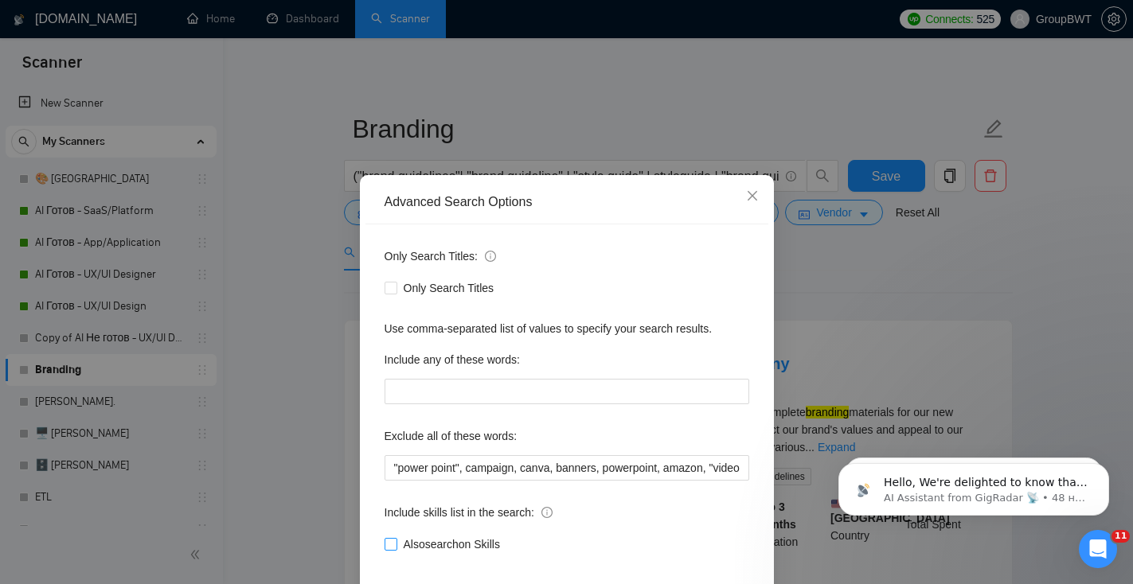
click at [395, 540] on span at bounding box center [390, 544] width 13 height 13
click at [395, 540] on input "Also search on Skills" at bounding box center [389, 543] width 11 height 11
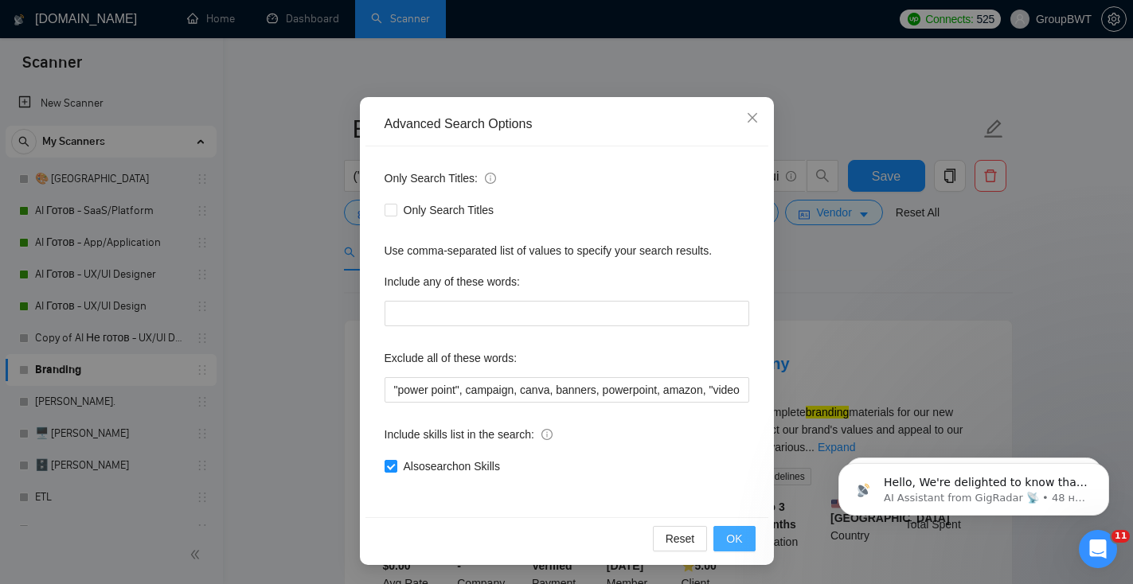
click at [741, 537] on span "OK" at bounding box center [734, 539] width 16 height 18
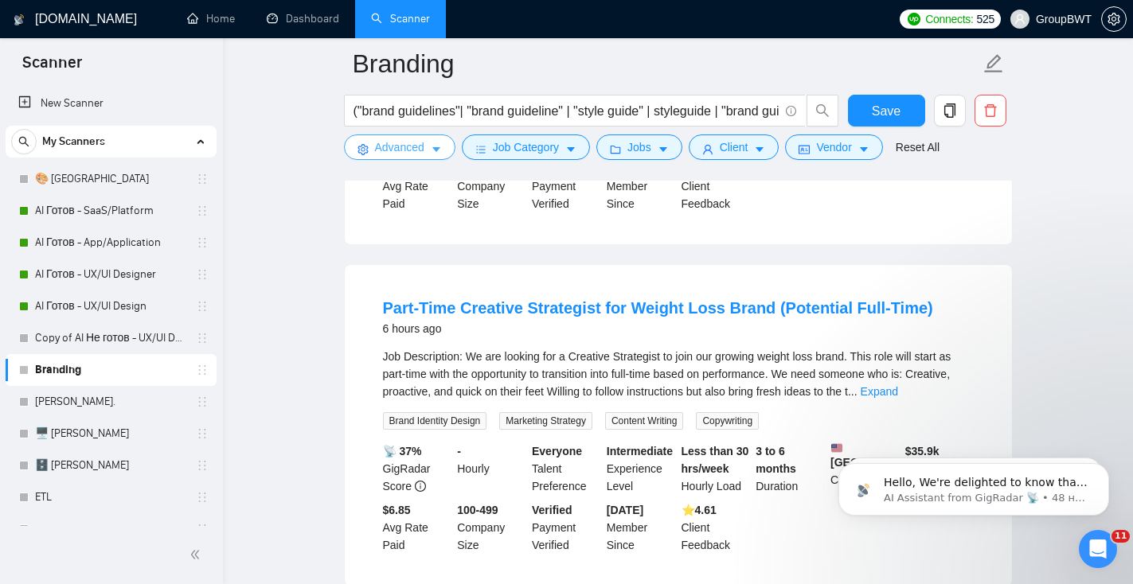
scroll to position [412, 0]
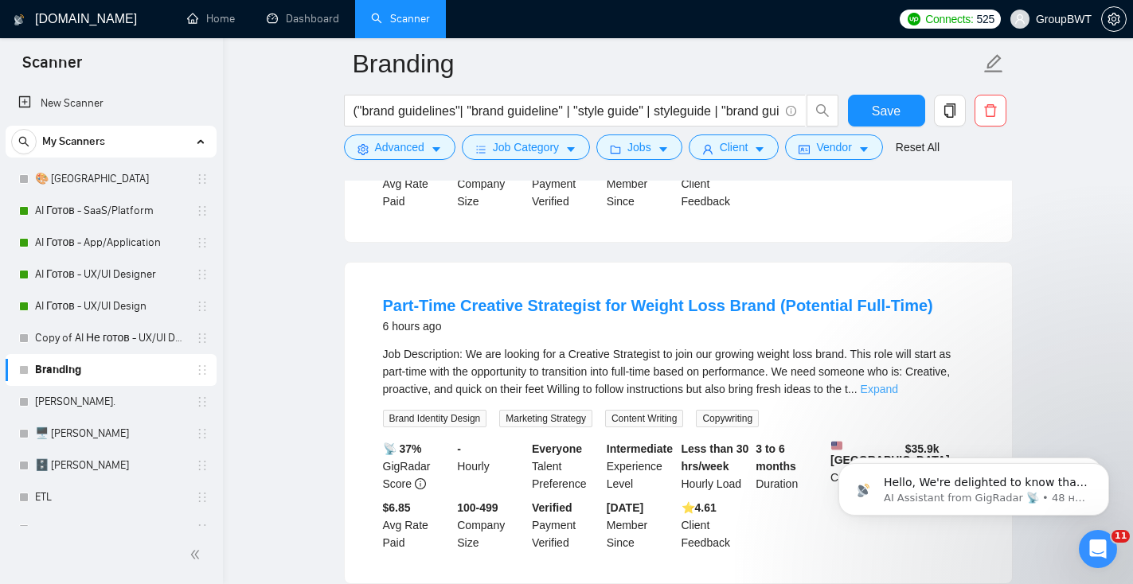
click at [898, 396] on link "Expand" at bounding box center [878, 389] width 37 height 13
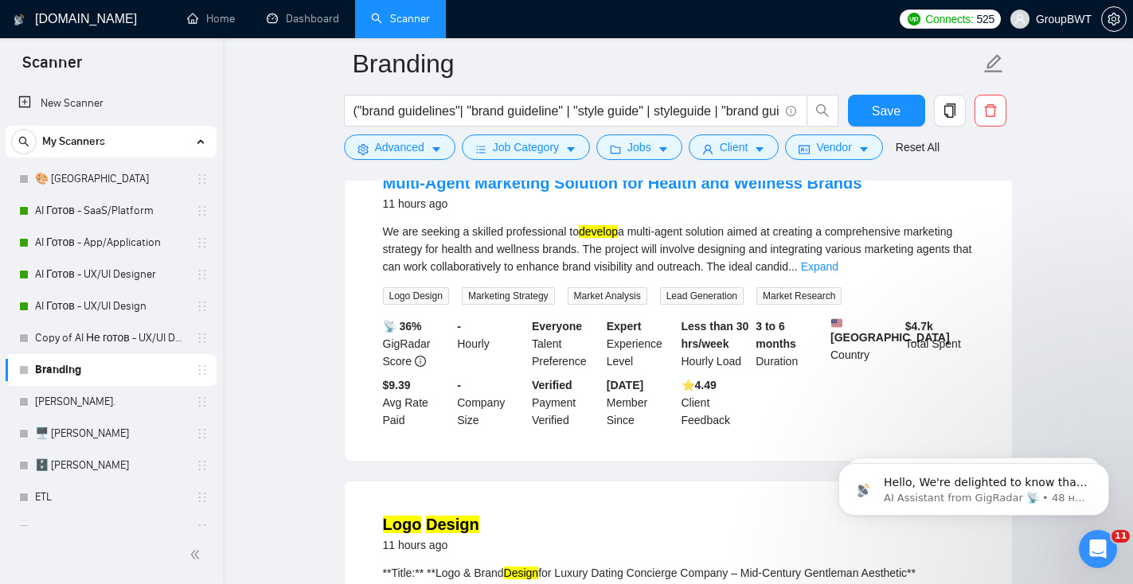
scroll to position [1048, 0]
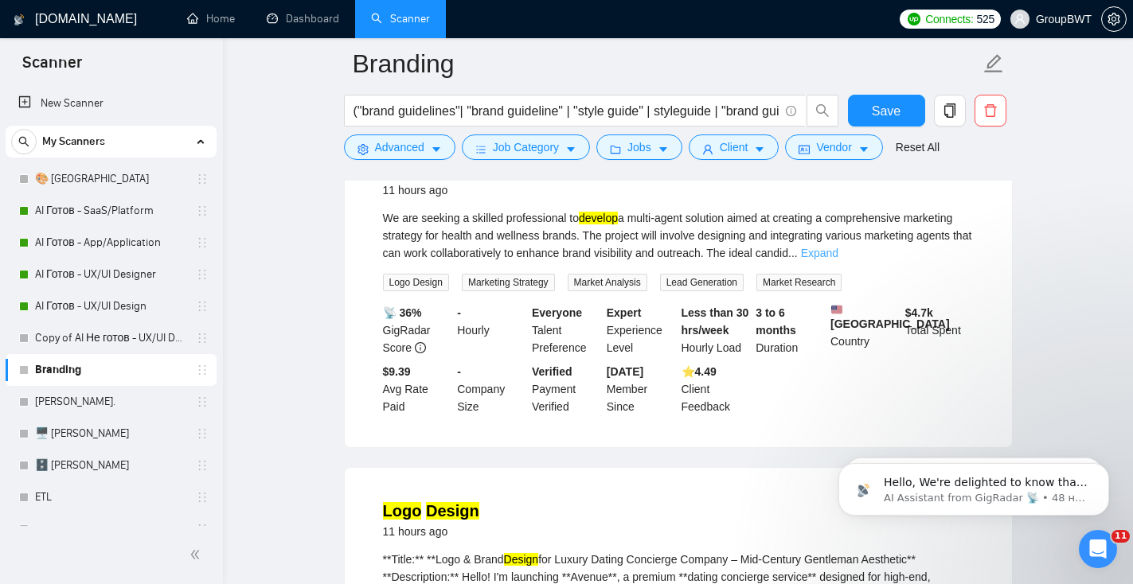
click at [838, 259] on link "Expand" at bounding box center [819, 253] width 37 height 13
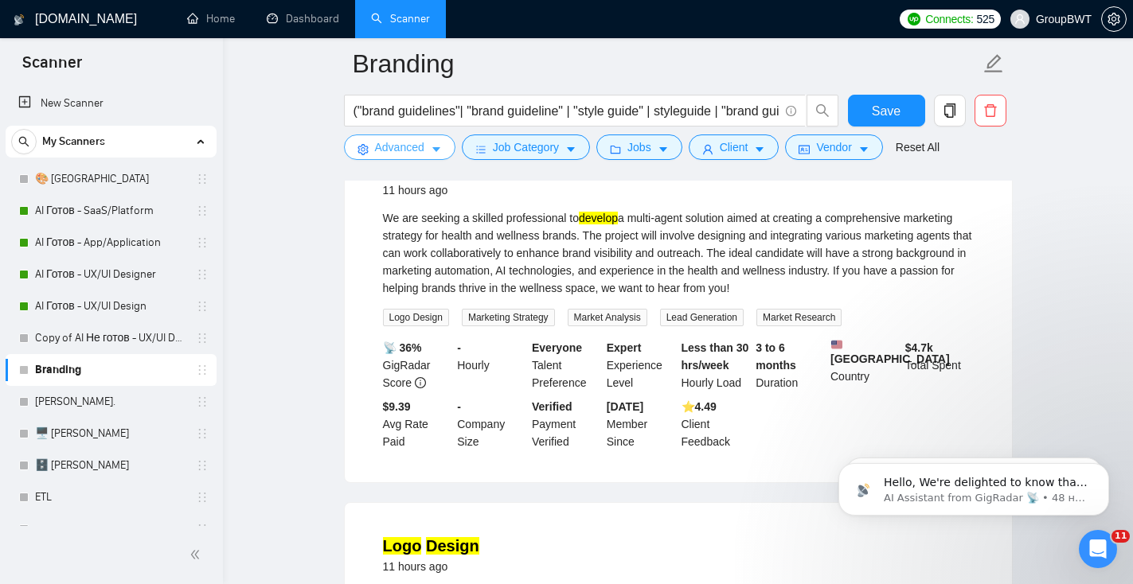
click at [421, 148] on span "Advanced" at bounding box center [399, 148] width 49 height 18
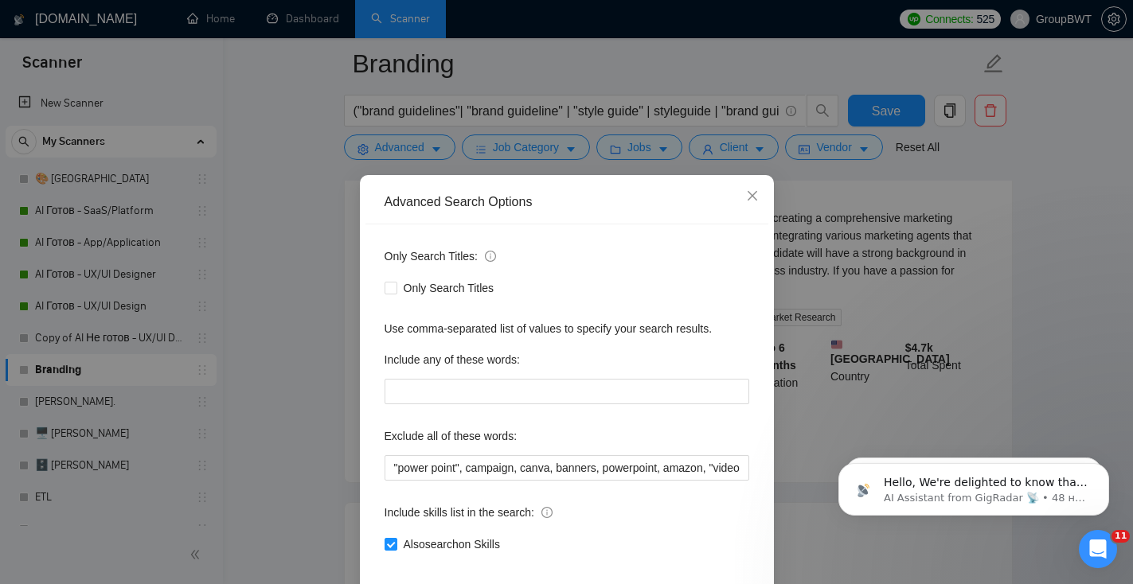
scroll to position [75, 0]
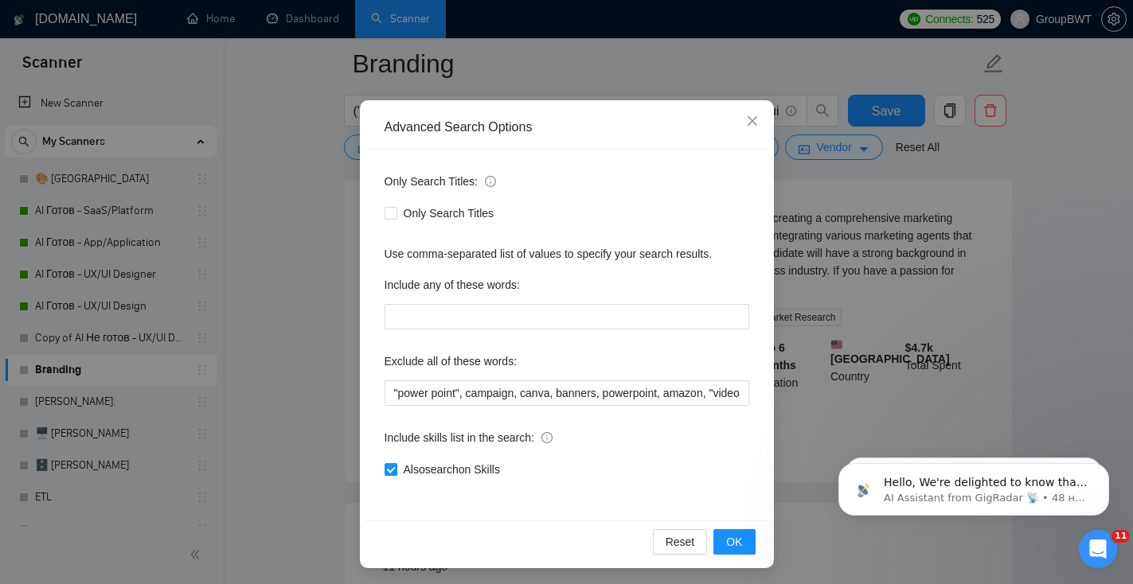
click at [398, 465] on span "Also search on Skills" at bounding box center [451, 470] width 109 height 18
click at [396, 465] on input "Also search on Skills" at bounding box center [389, 468] width 11 height 11
checkbox input "false"
click at [747, 547] on button "OK" at bounding box center [733, 541] width 41 height 25
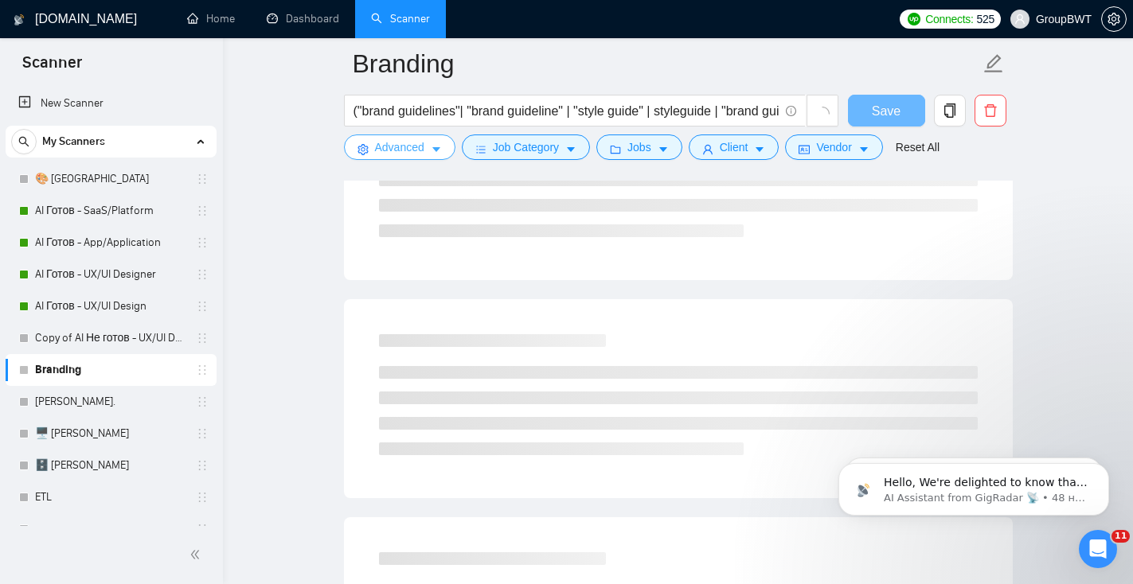
scroll to position [170, 0]
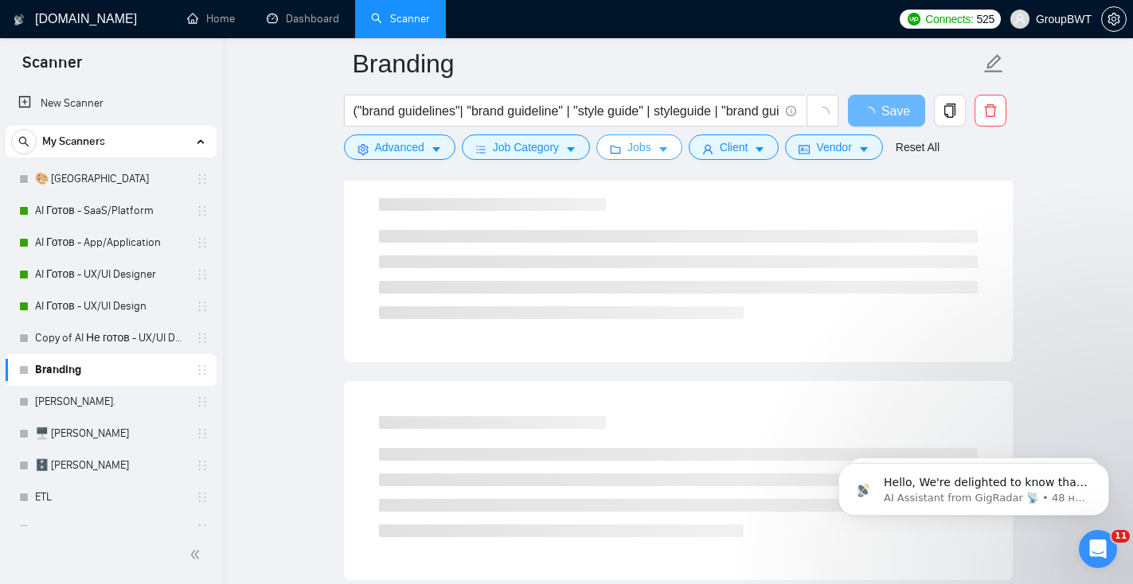
click at [669, 153] on icon "caret-down" at bounding box center [662, 149] width 11 height 11
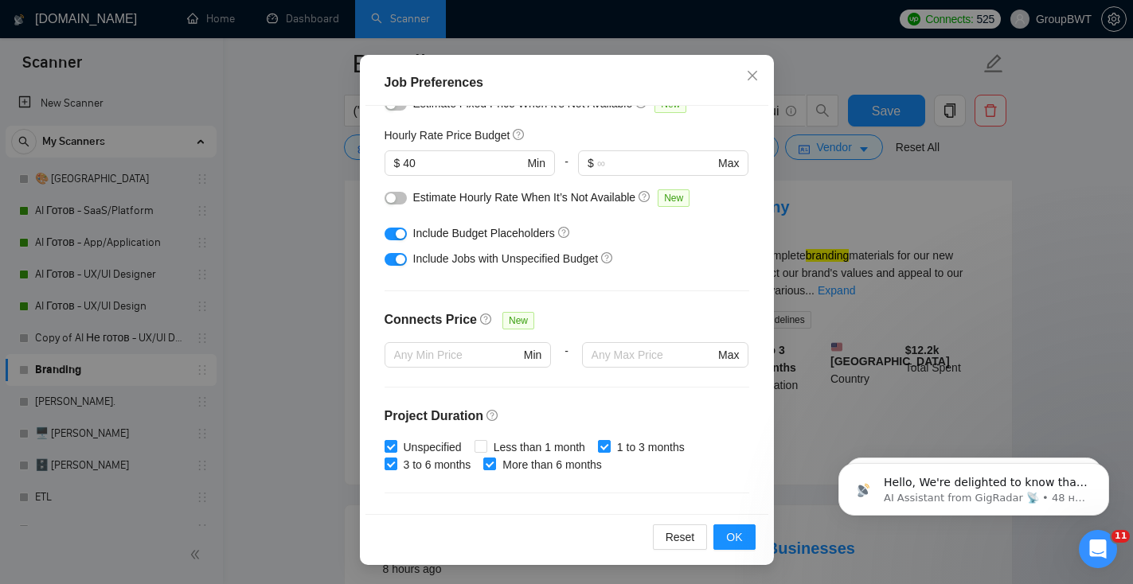
scroll to position [257, 0]
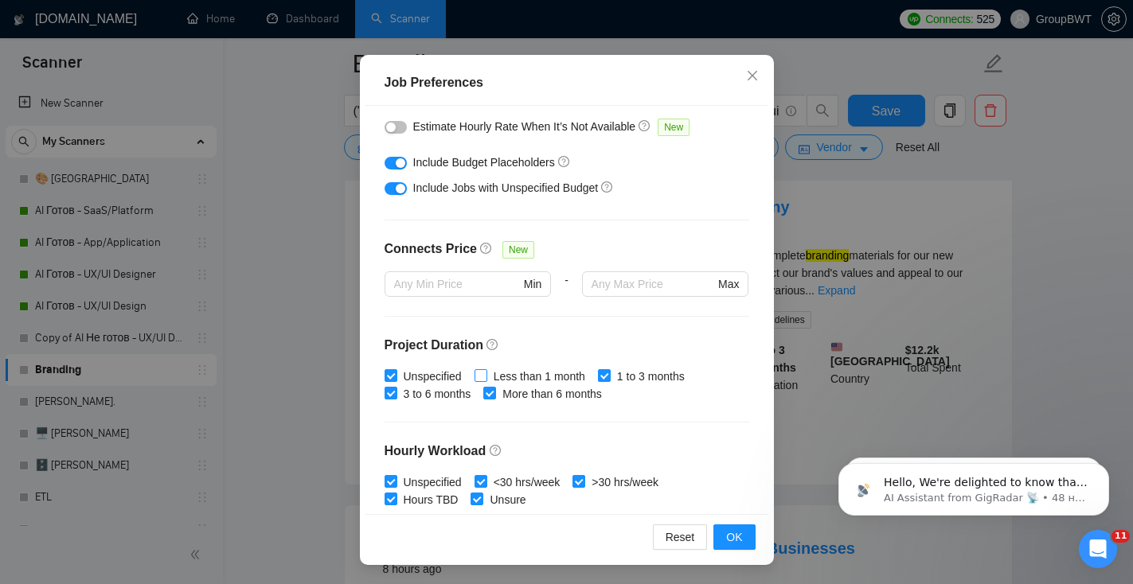
drag, startPoint x: 490, startPoint y: 375, endPoint x: 496, endPoint y: 368, distance: 9.1
click at [490, 375] on span "Less than 1 month" at bounding box center [539, 377] width 104 height 18
click at [486, 375] on input "Less than 1 month" at bounding box center [479, 374] width 11 height 11
checkbox input "true"
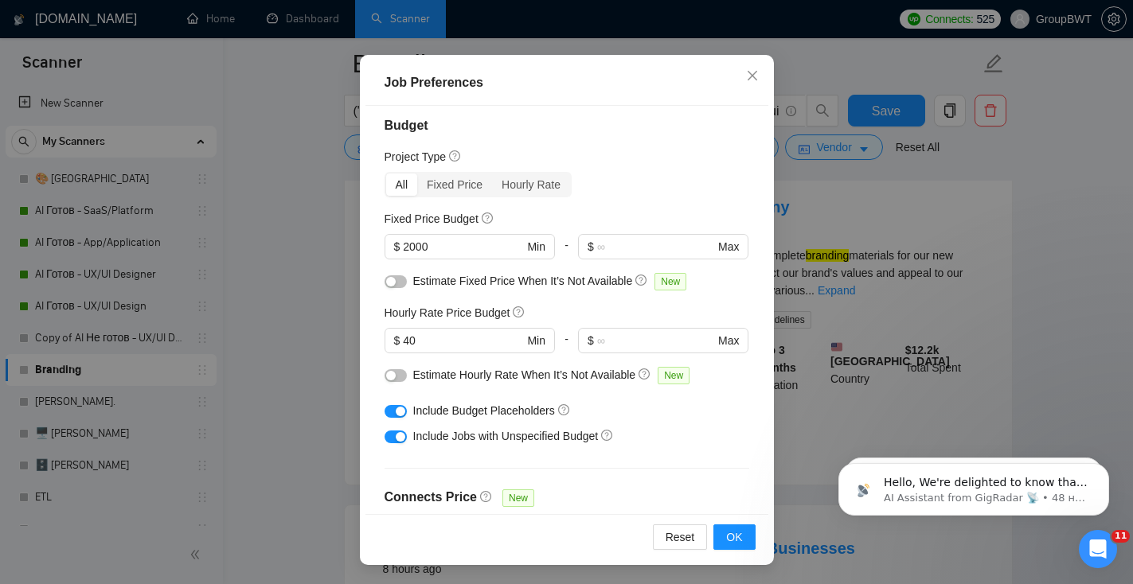
scroll to position [0, 0]
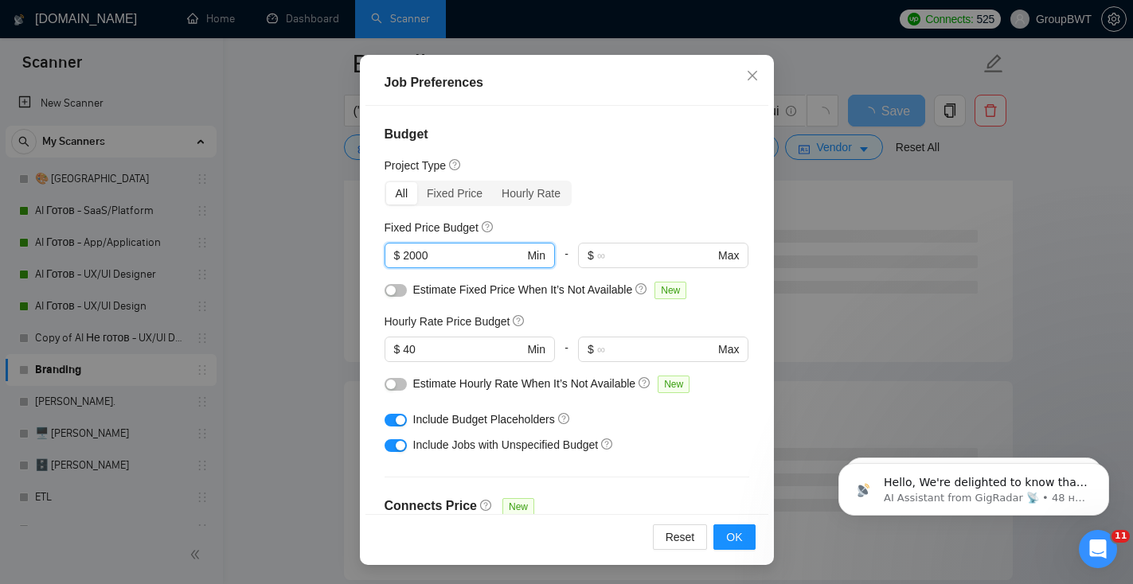
drag, startPoint x: 447, startPoint y: 256, endPoint x: 360, endPoint y: 256, distance: 86.8
click at [361, 256] on div "Job Preferences Budget Project Type All Fixed Price Hourly Rate Fixed Price Bud…" at bounding box center [567, 310] width 414 height 511
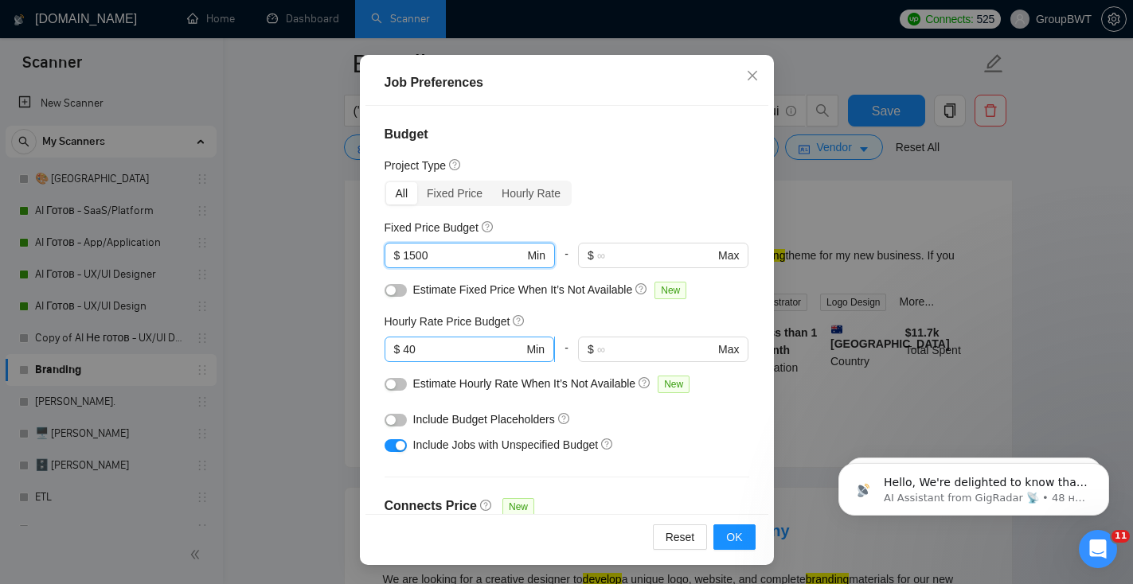
type input "1500"
click at [452, 346] on input "40" at bounding box center [463, 350] width 120 height 18
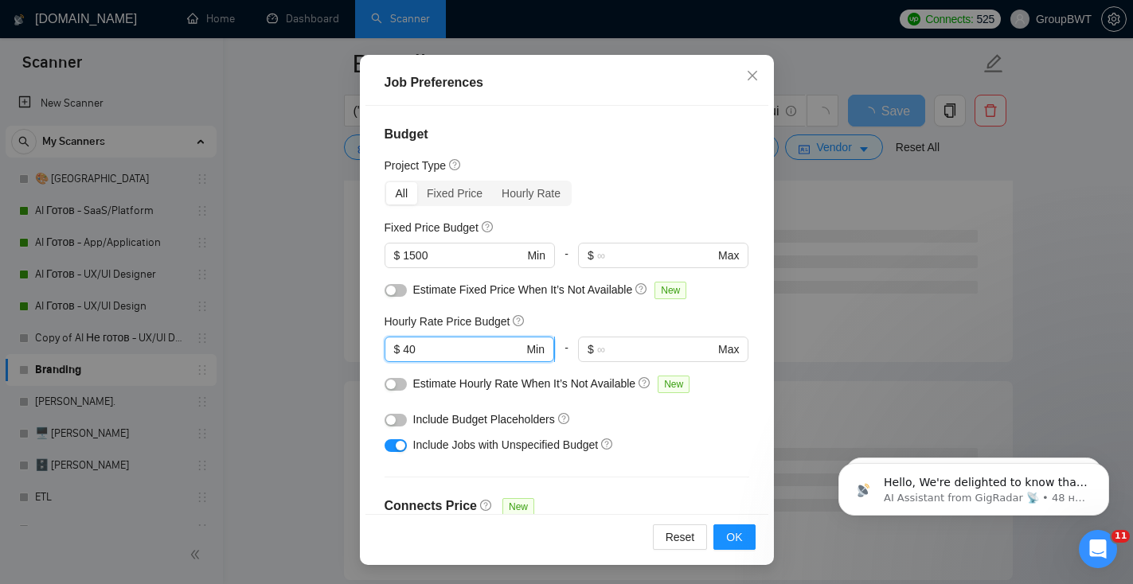
type input "4"
type input "35"
click at [736, 540] on span "OK" at bounding box center [734, 538] width 16 height 18
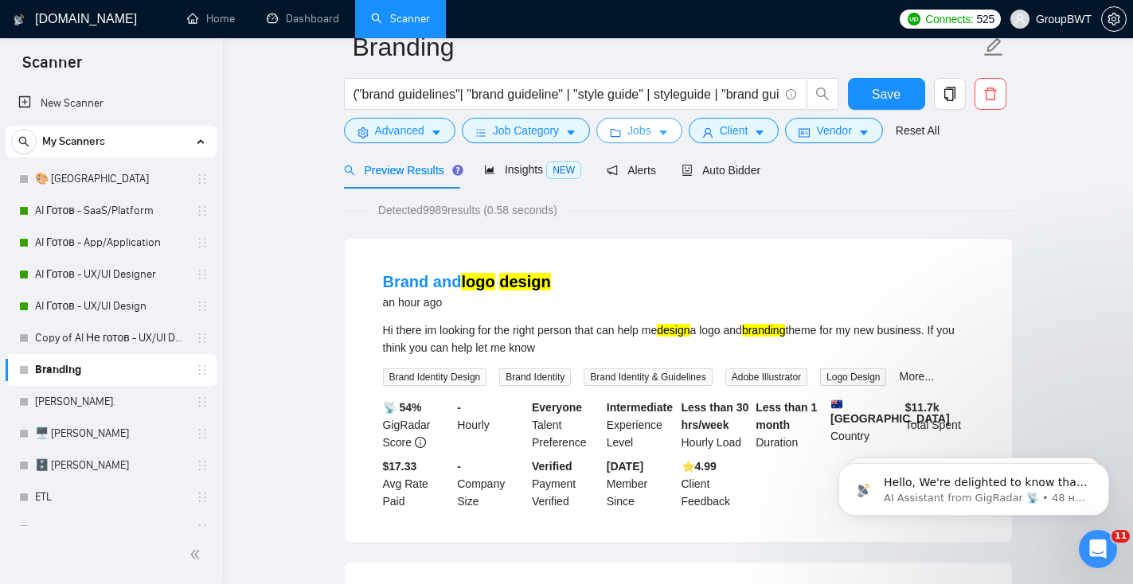
scroll to position [10, 0]
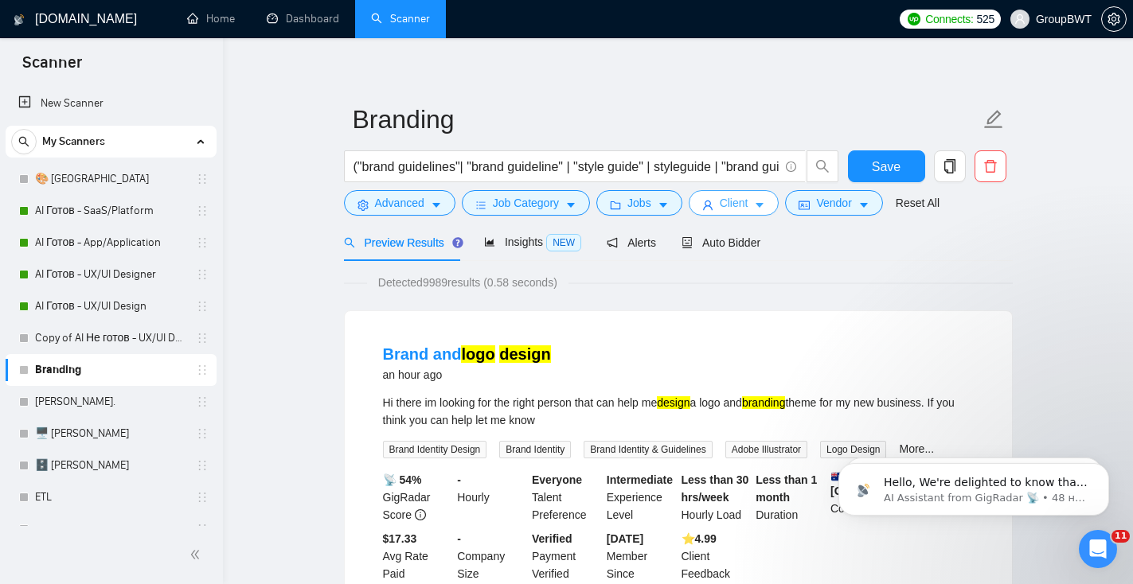
click at [732, 211] on span "Client" at bounding box center [734, 203] width 29 height 18
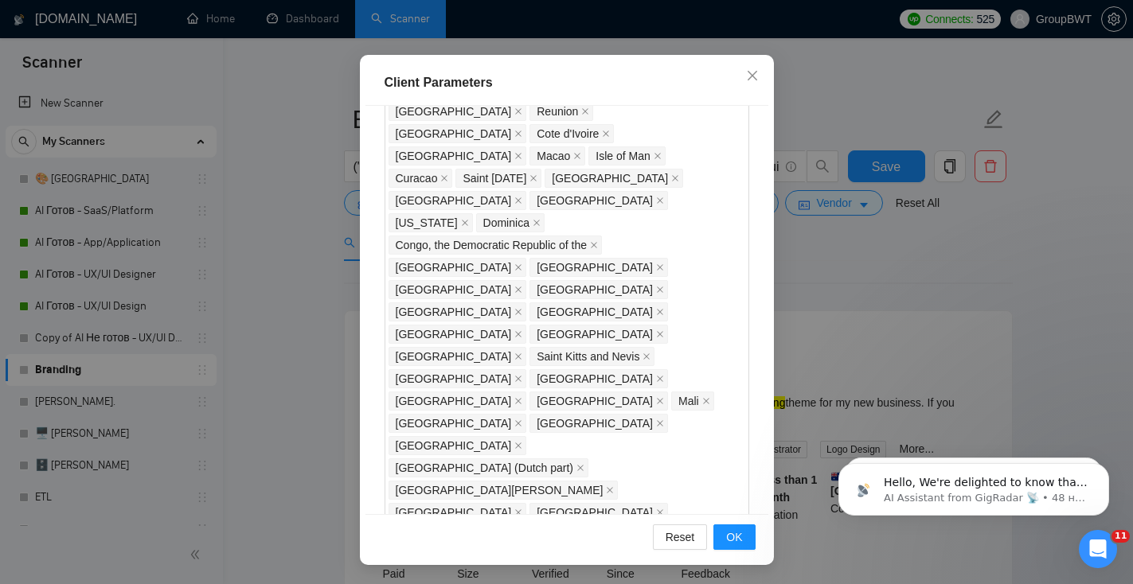
scroll to position [1106, 0]
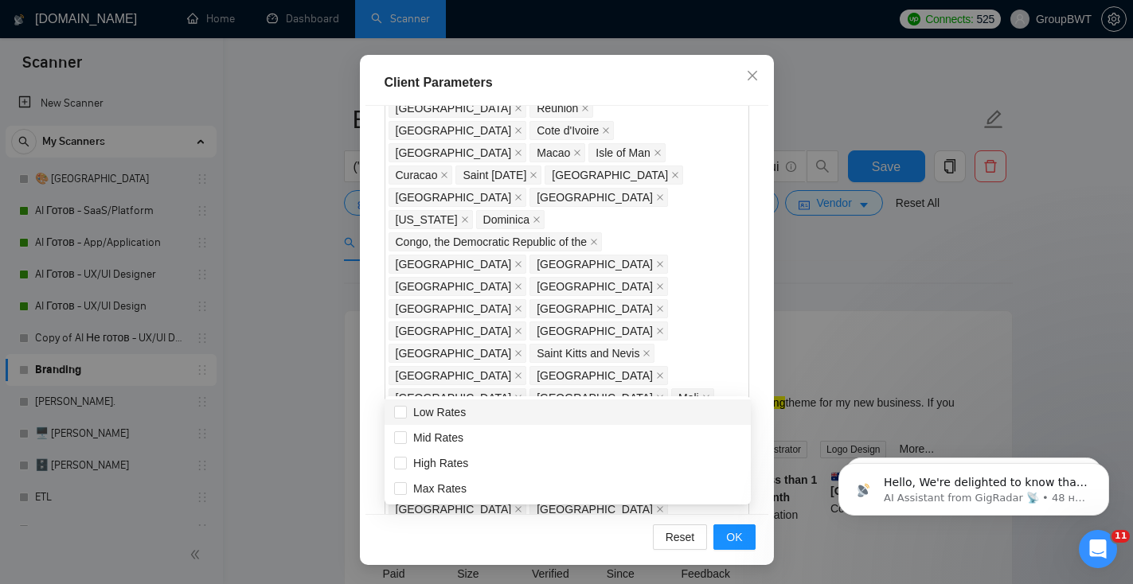
click at [642, 220] on div "Client Location Include Client Countries Select Exclude Client Countries India …" at bounding box center [566, 310] width 403 height 409
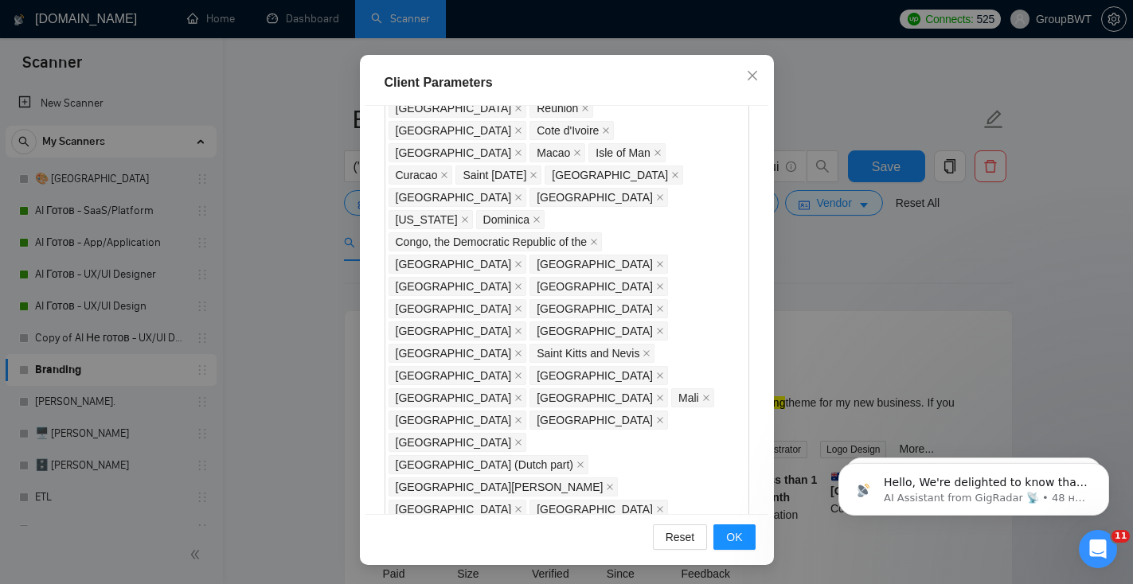
type input "30"
click at [736, 541] on span "OK" at bounding box center [734, 538] width 16 height 18
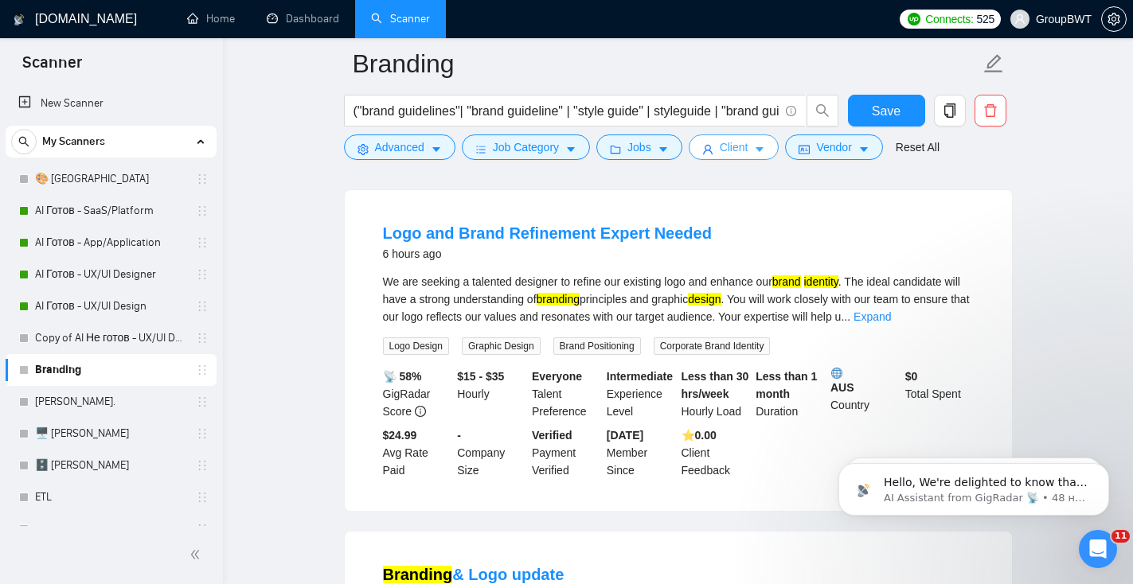
scroll to position [106, 0]
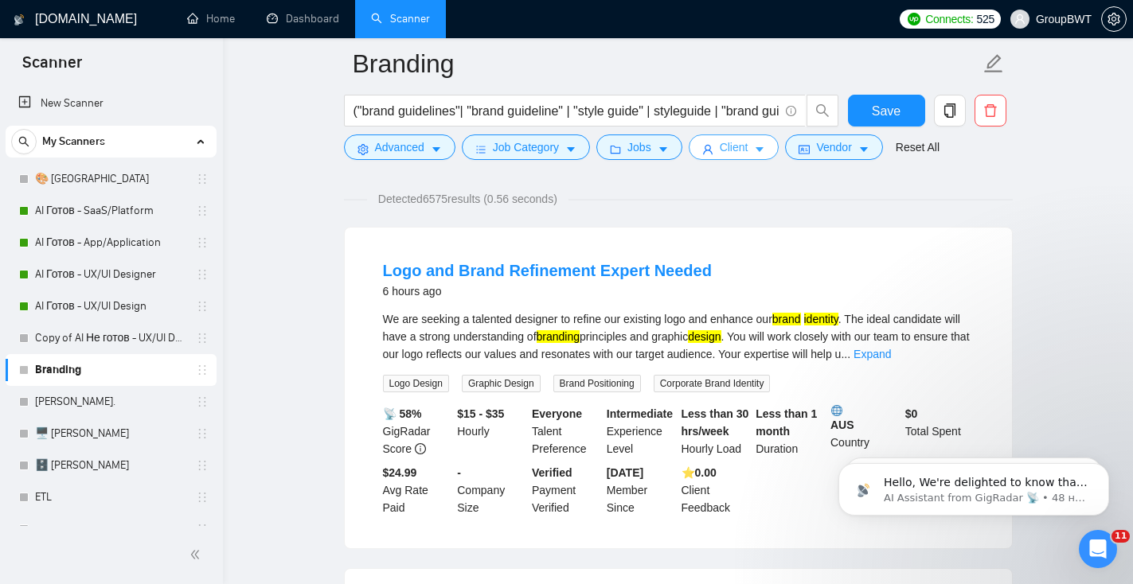
click at [743, 151] on span "Client" at bounding box center [734, 148] width 29 height 18
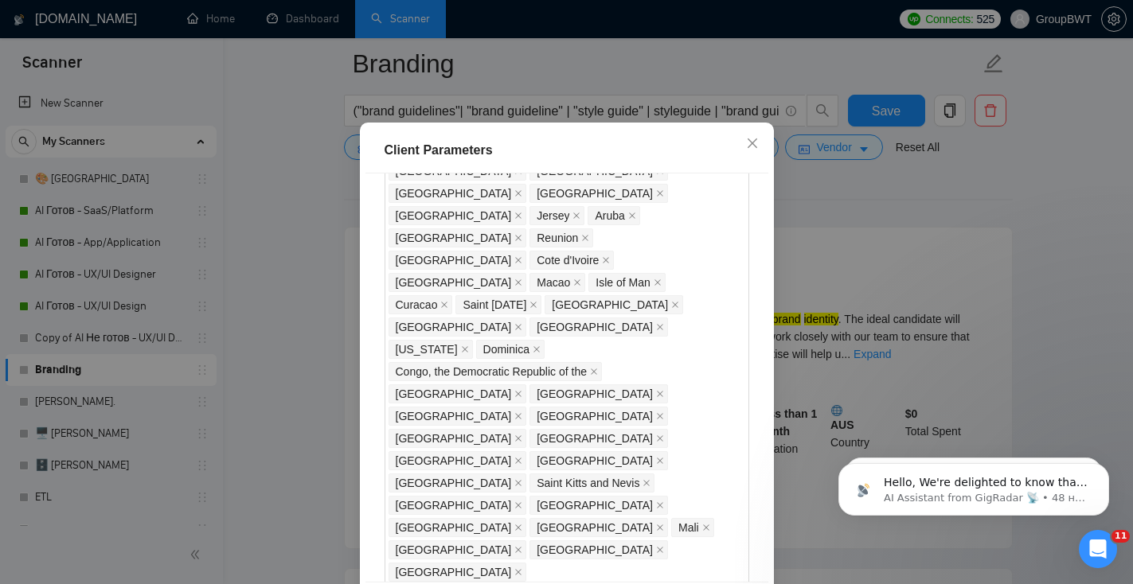
scroll to position [1020, 0]
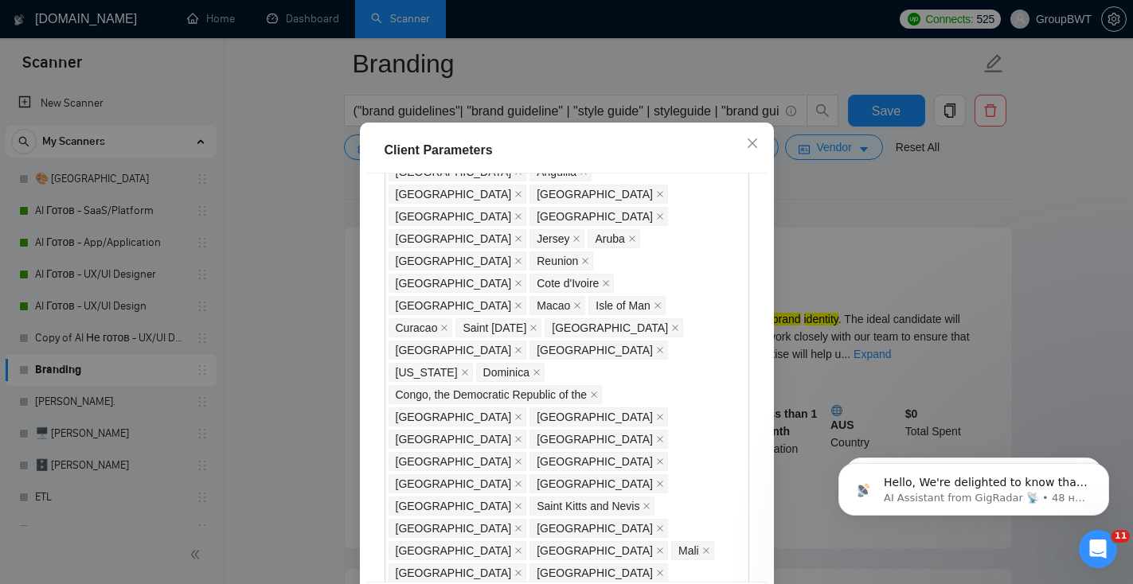
click at [985, 197] on div "Client Parameters Client Location Include Client Countries Select Exclude Clien…" at bounding box center [566, 292] width 1133 height 584
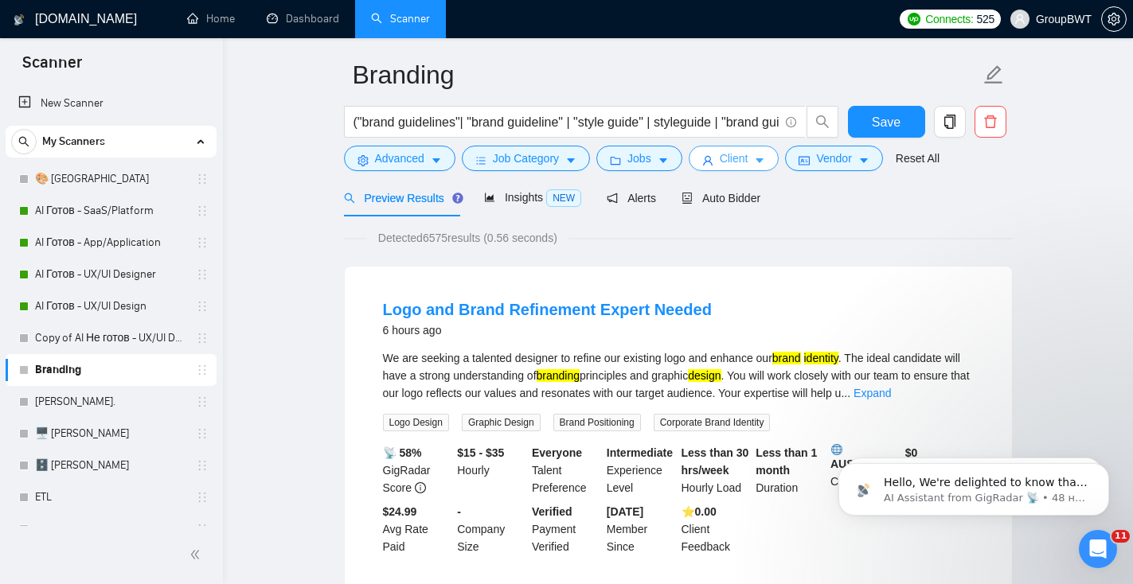
scroll to position [0, 0]
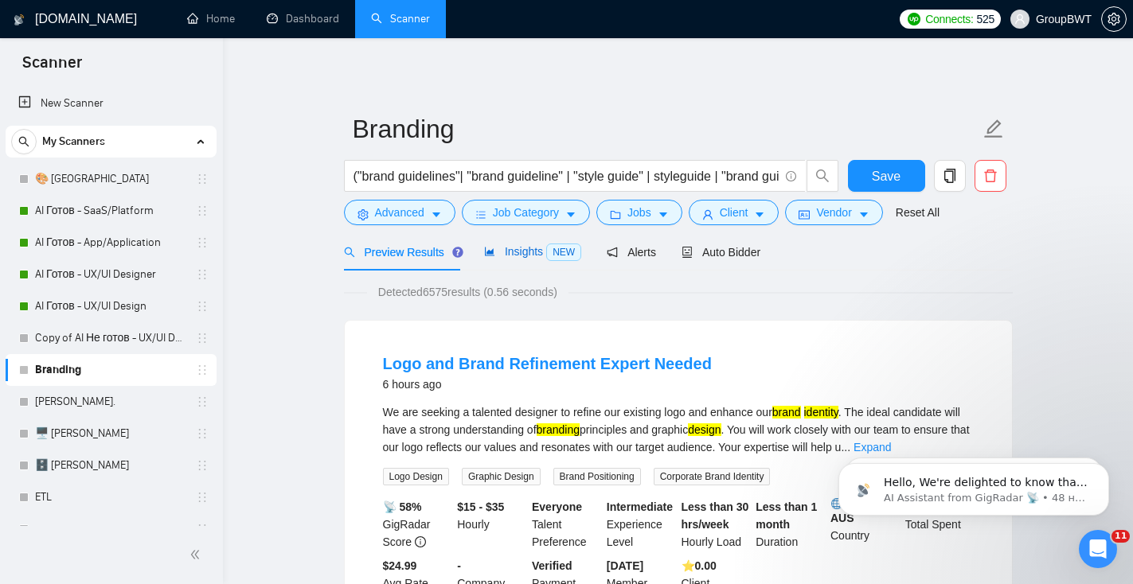
click at [517, 247] on span "Insights NEW" at bounding box center [532, 251] width 97 height 13
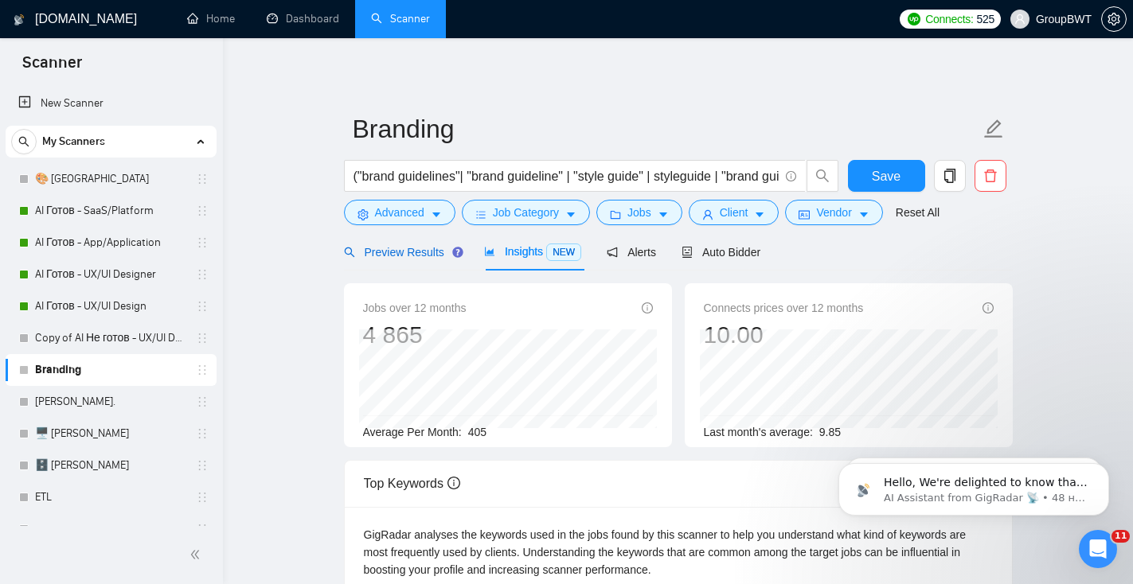
click at [408, 254] on span "Preview Results" at bounding box center [401, 252] width 115 height 13
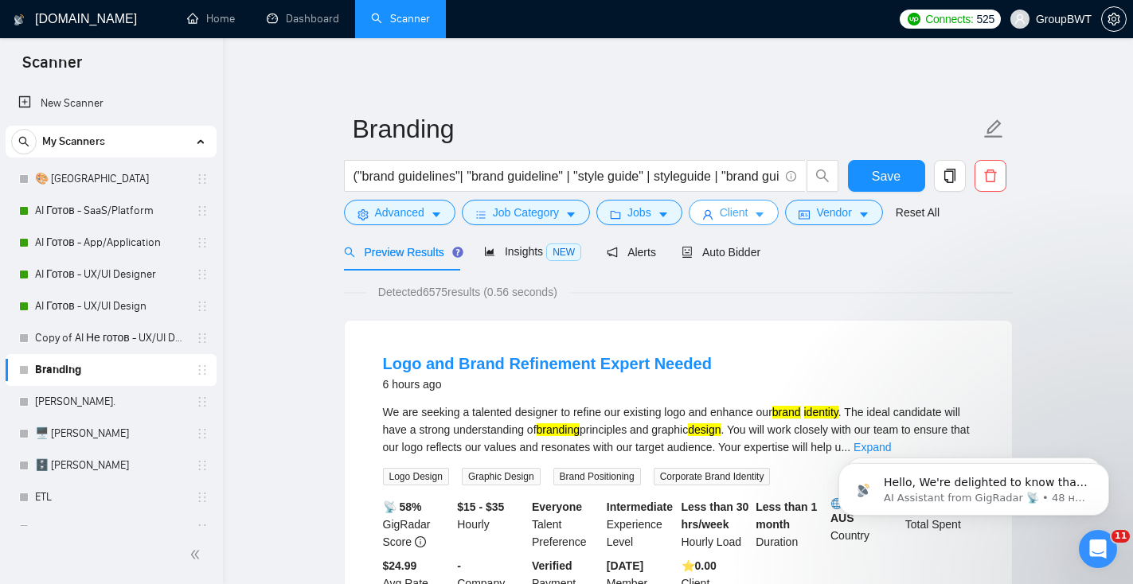
click at [724, 218] on button "Client" at bounding box center [734, 212] width 91 height 25
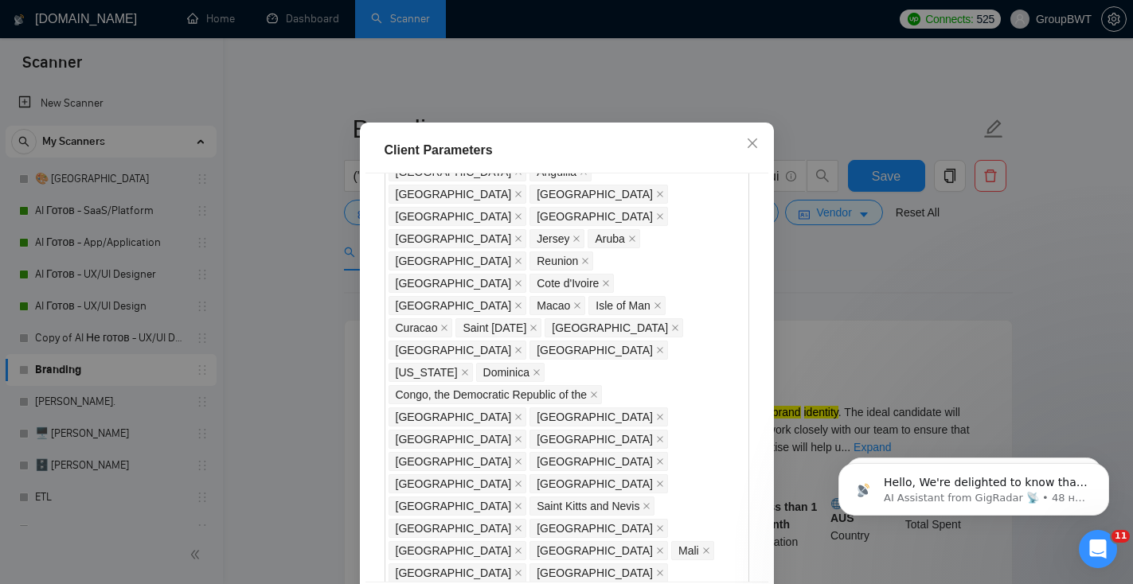
click at [845, 220] on div "Client Parameters Client Location Include Client Countries Select Exclude Clien…" at bounding box center [566, 292] width 1133 height 584
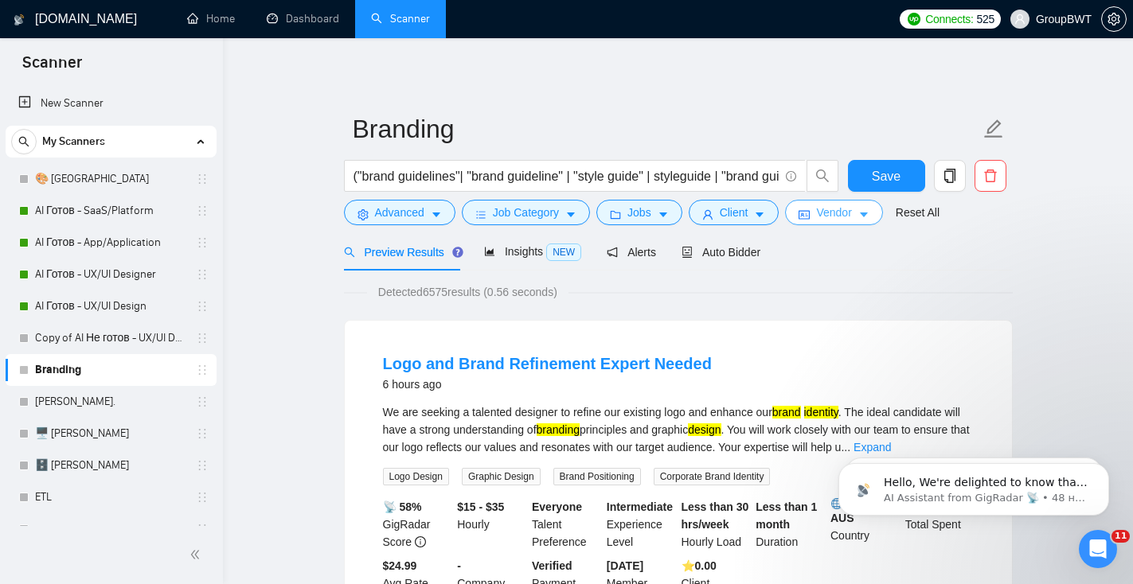
click at [841, 218] on span "Vendor" at bounding box center [833, 213] width 35 height 18
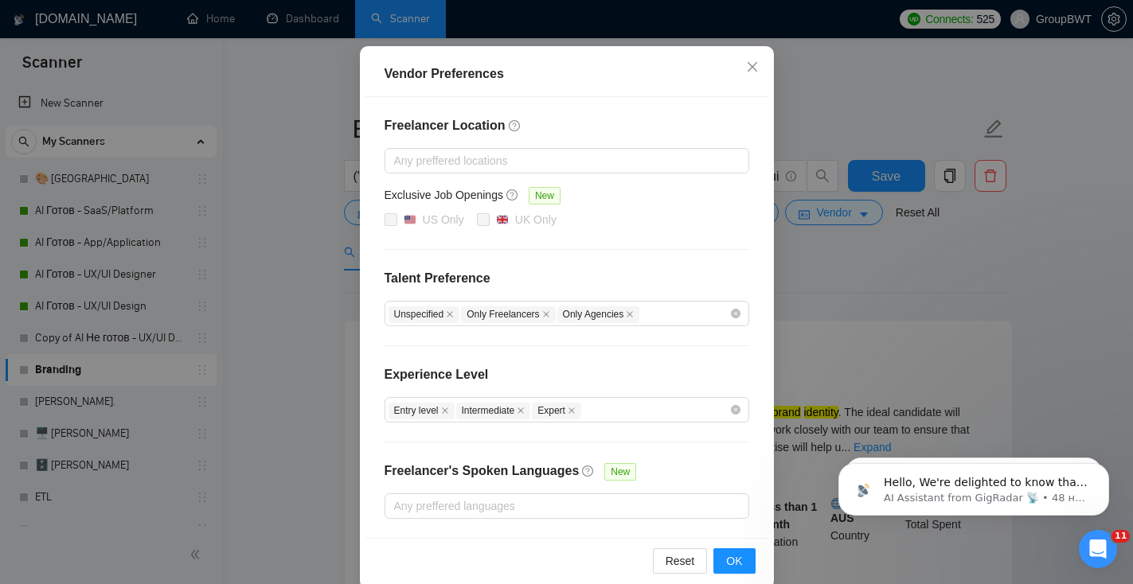
scroll to position [152, 0]
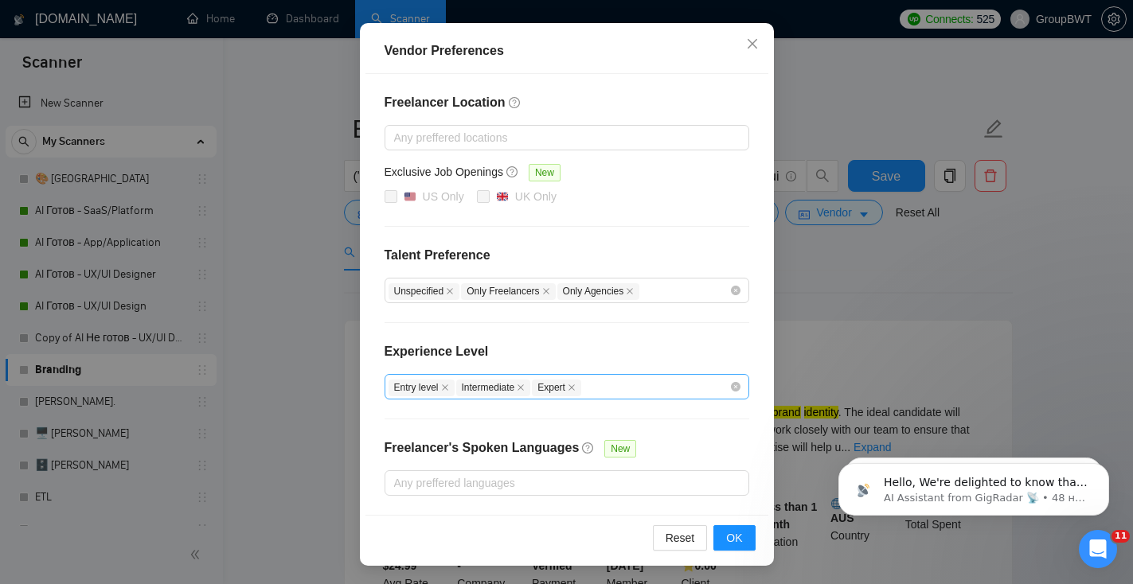
click at [672, 382] on div "Entry level Intermediate Expert" at bounding box center [558, 386] width 341 height 19
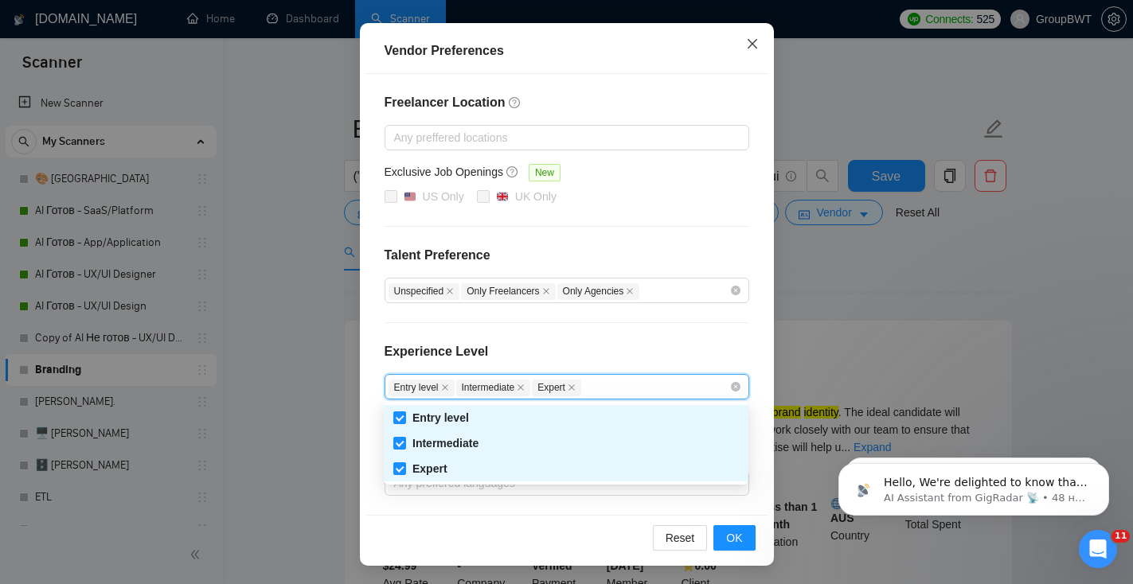
click at [755, 46] on icon "close" at bounding box center [752, 43] width 13 height 13
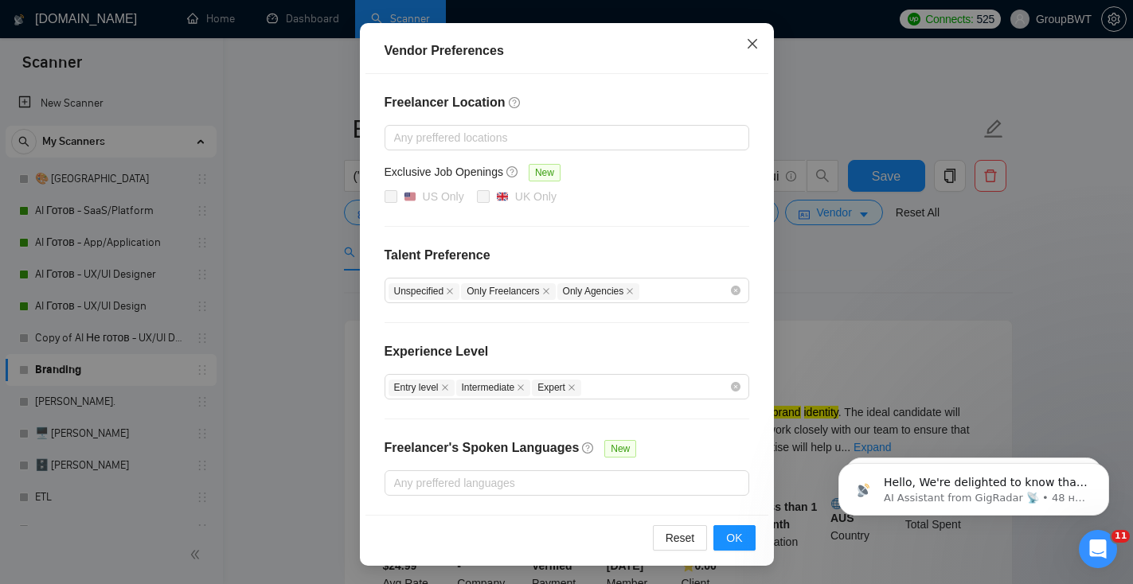
scroll to position [72, 0]
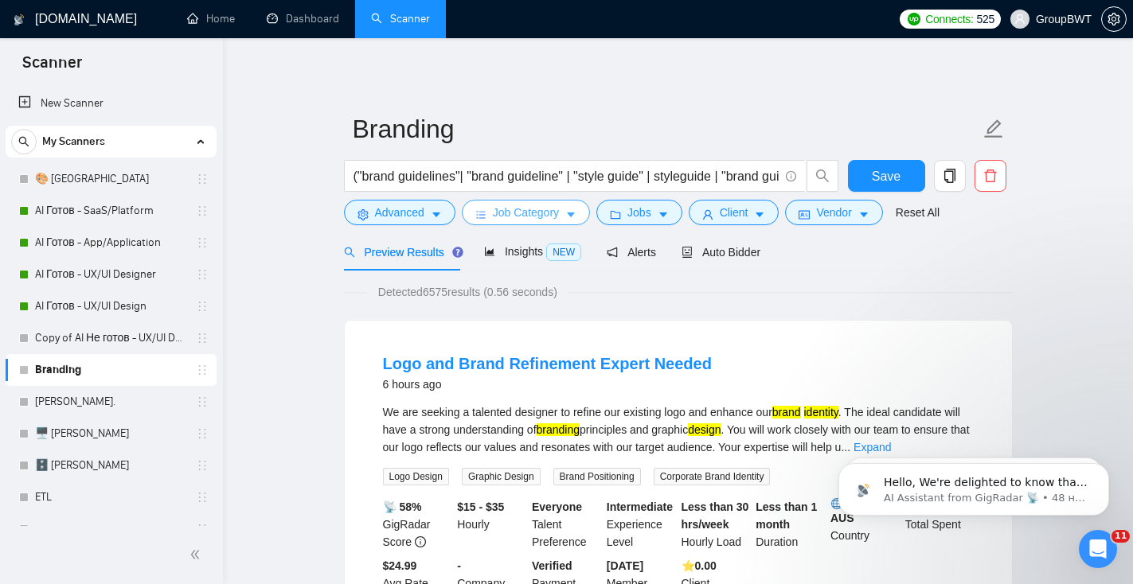
click at [551, 219] on span "Job Category" at bounding box center [526, 213] width 66 height 18
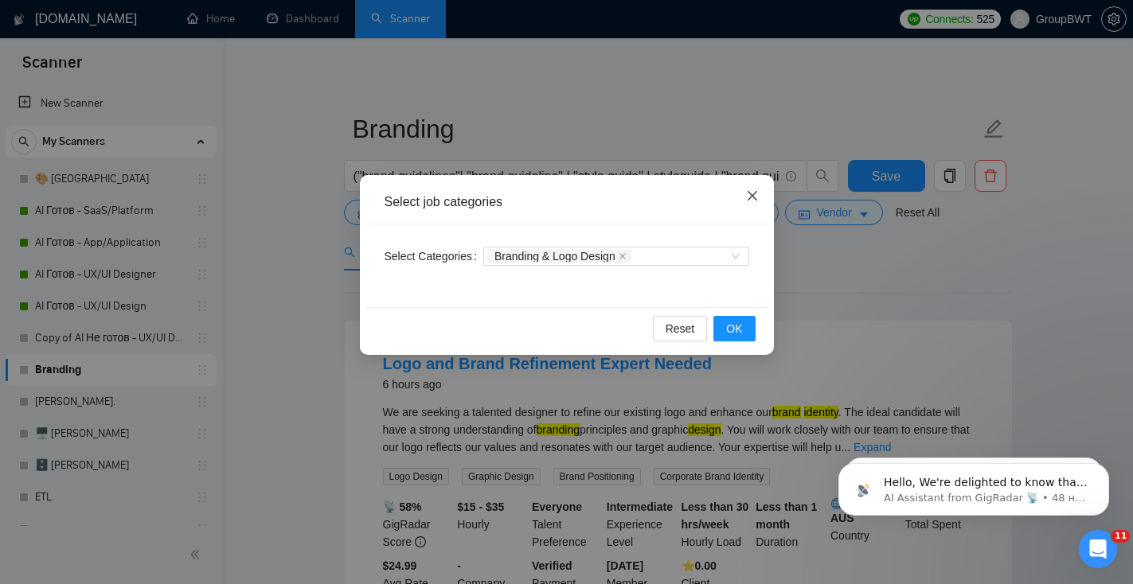
click at [746, 197] on icon "close" at bounding box center [752, 195] width 13 height 13
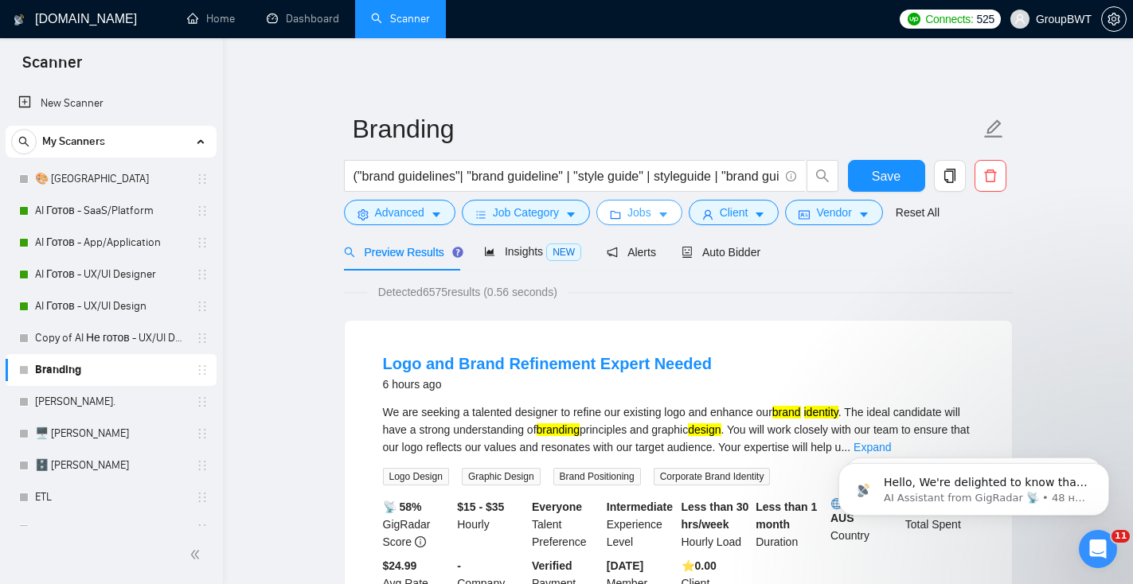
click at [647, 220] on span "Jobs" at bounding box center [639, 213] width 24 height 18
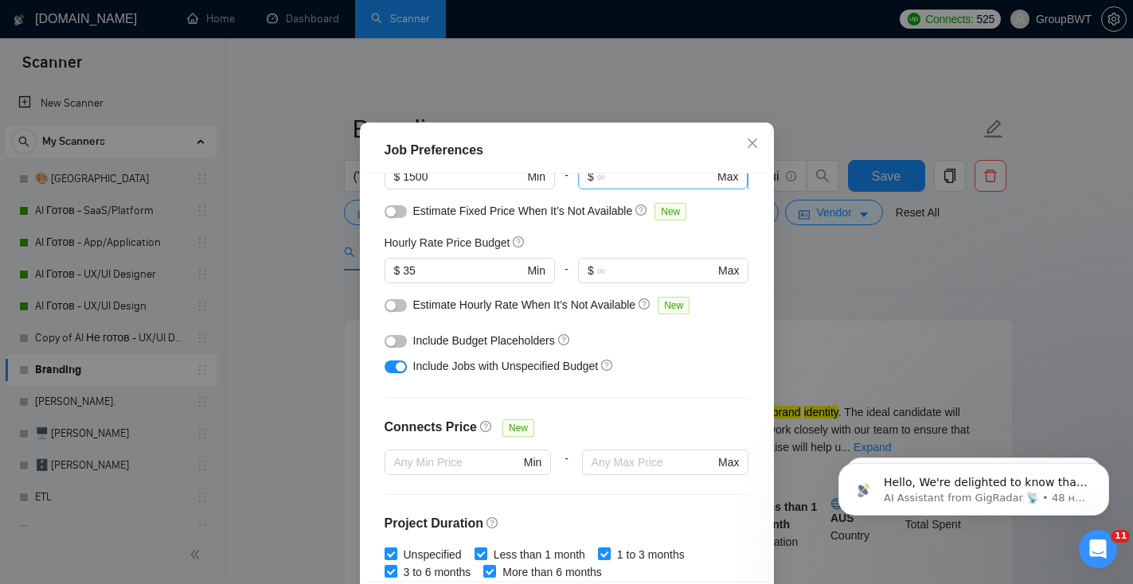
scroll to position [149, 0]
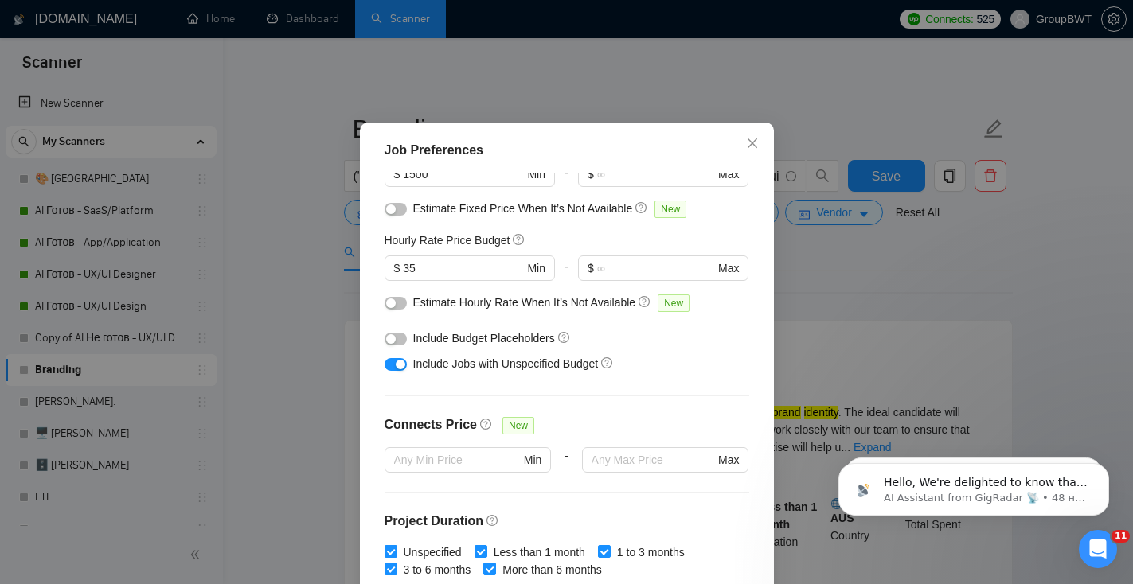
click at [404, 345] on button "button" at bounding box center [395, 339] width 22 height 13
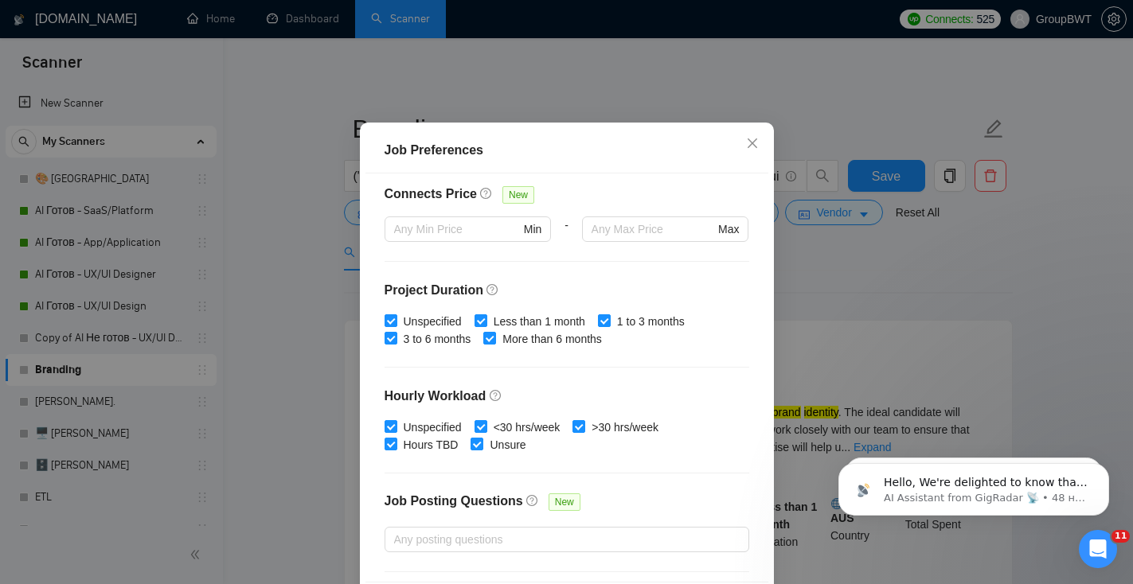
scroll to position [488, 0]
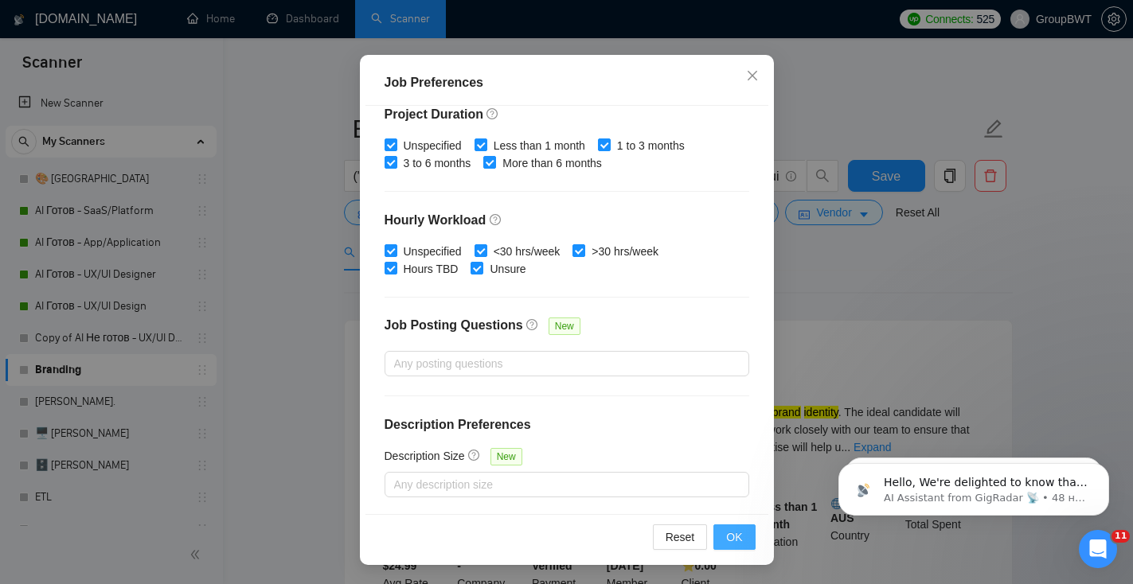
click at [747, 540] on button "OK" at bounding box center [733, 537] width 41 height 25
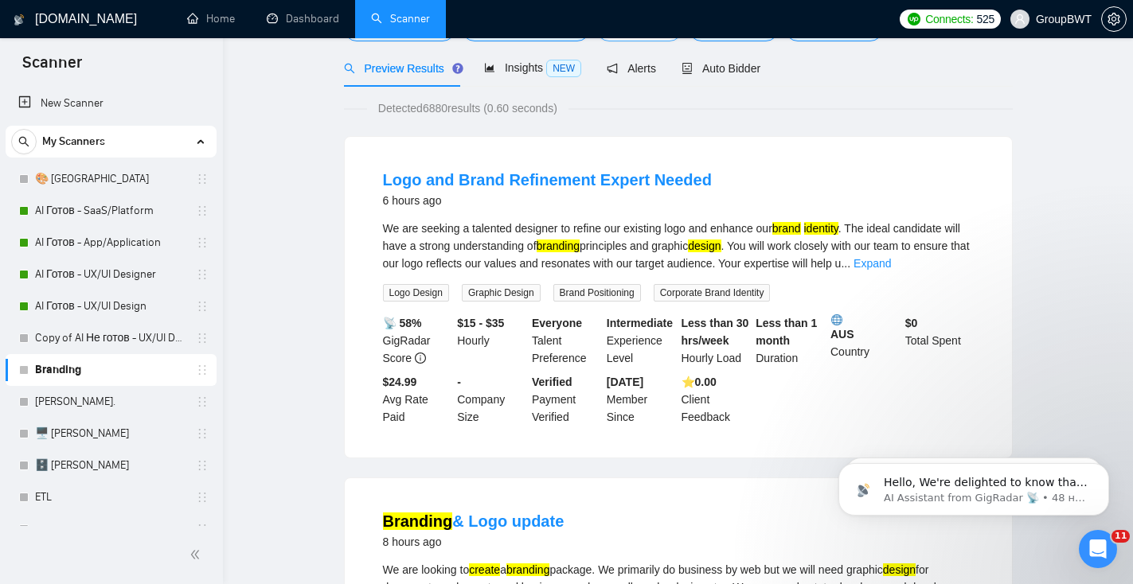
scroll to position [0, 0]
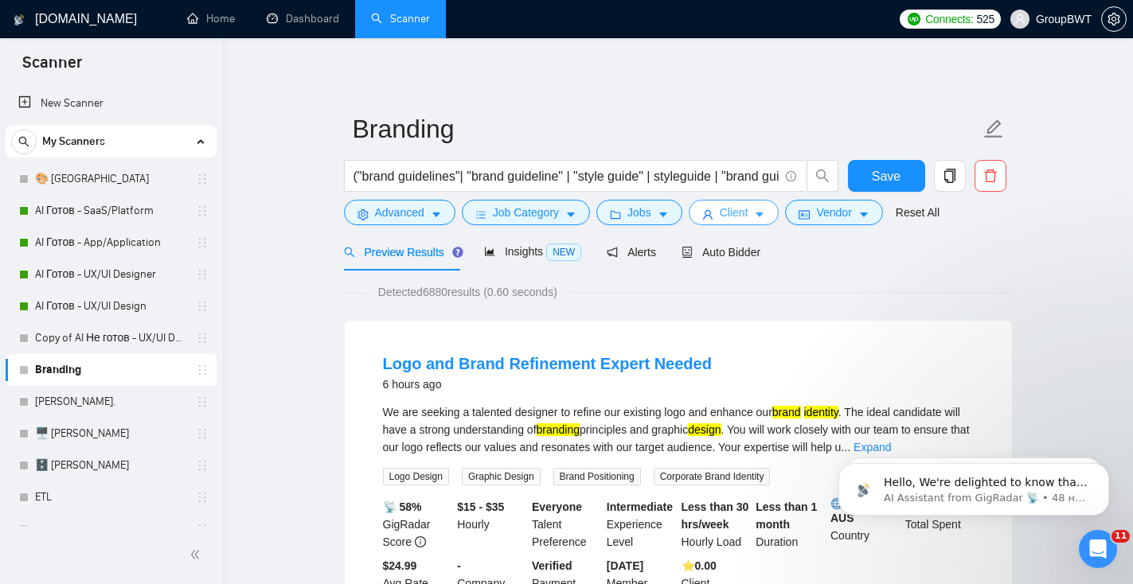
click at [759, 213] on button "Client" at bounding box center [734, 212] width 91 height 25
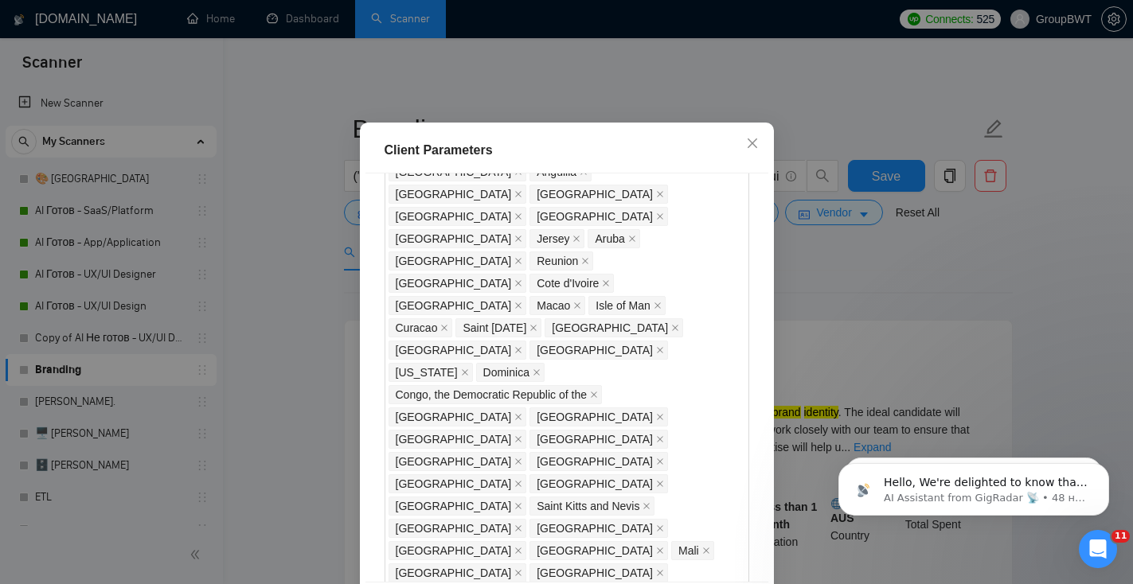
scroll to position [1063, 0]
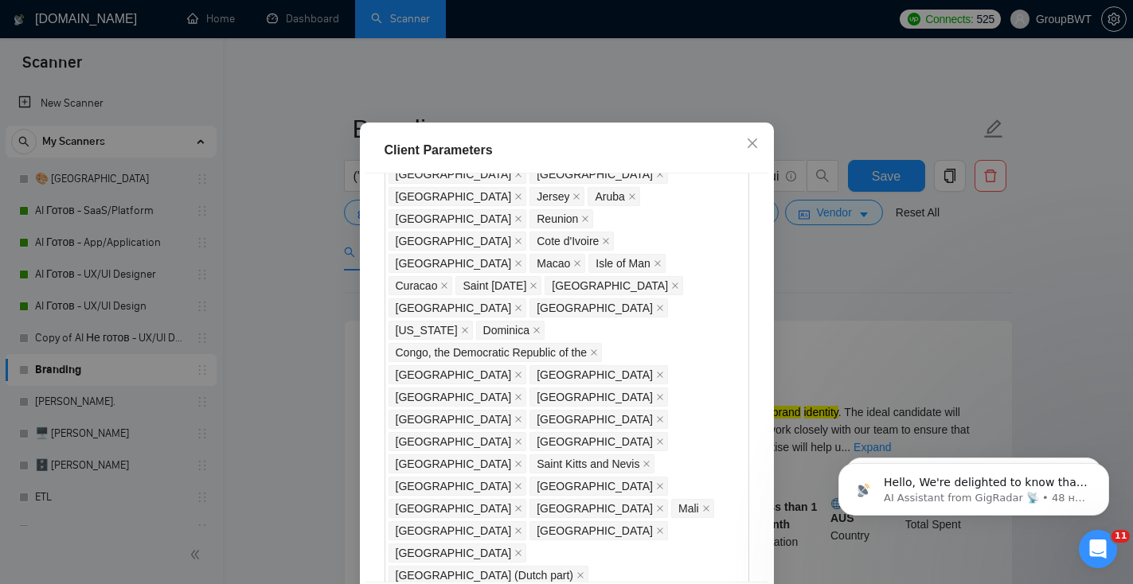
checkbox input "false"
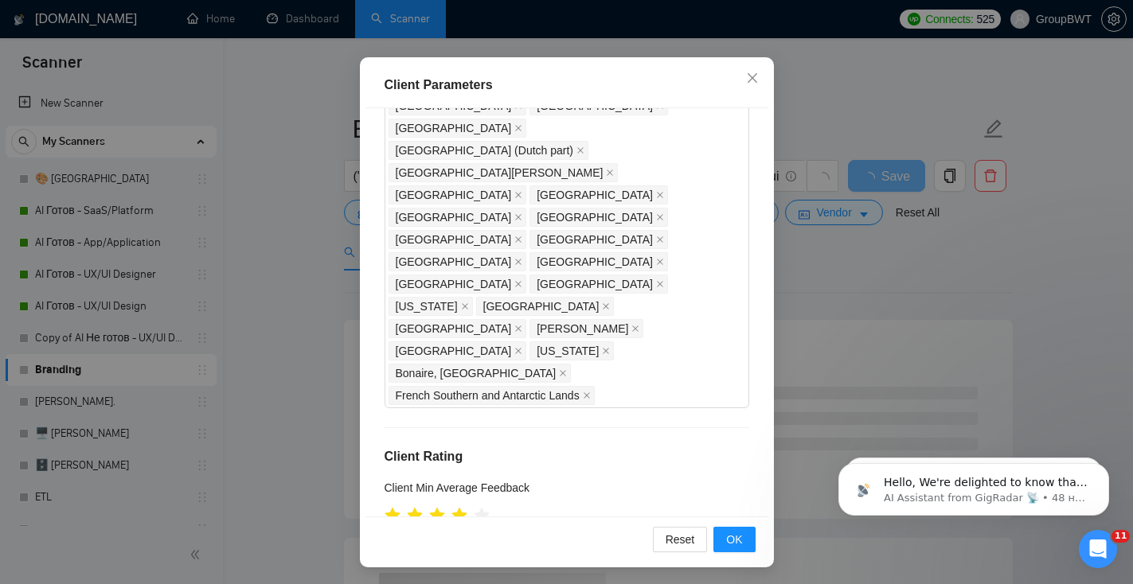
scroll to position [109, 0]
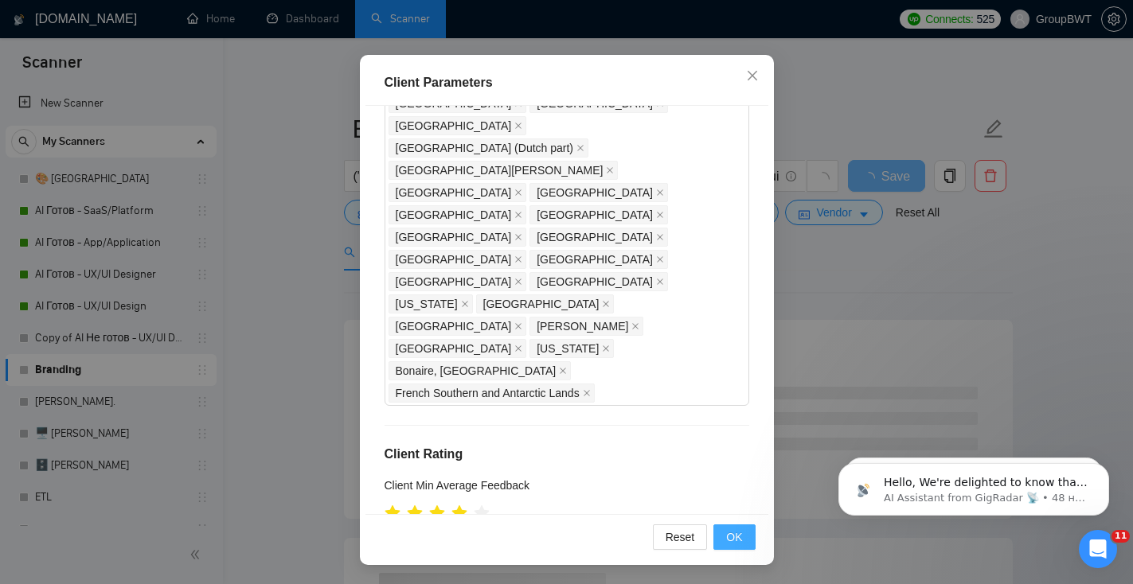
click at [732, 533] on span "OK" at bounding box center [734, 538] width 16 height 18
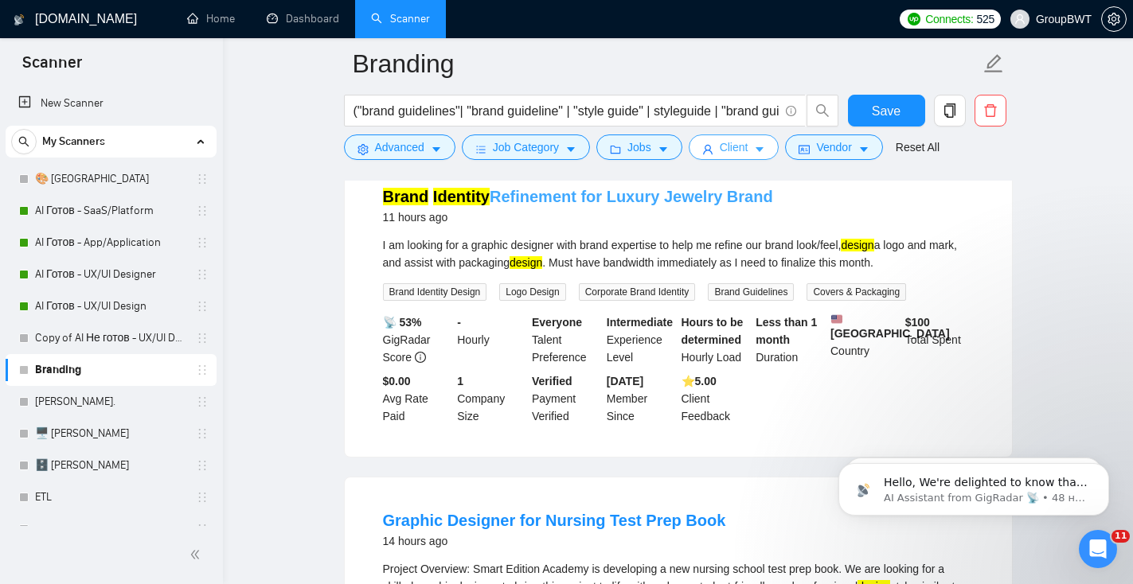
scroll to position [0, 0]
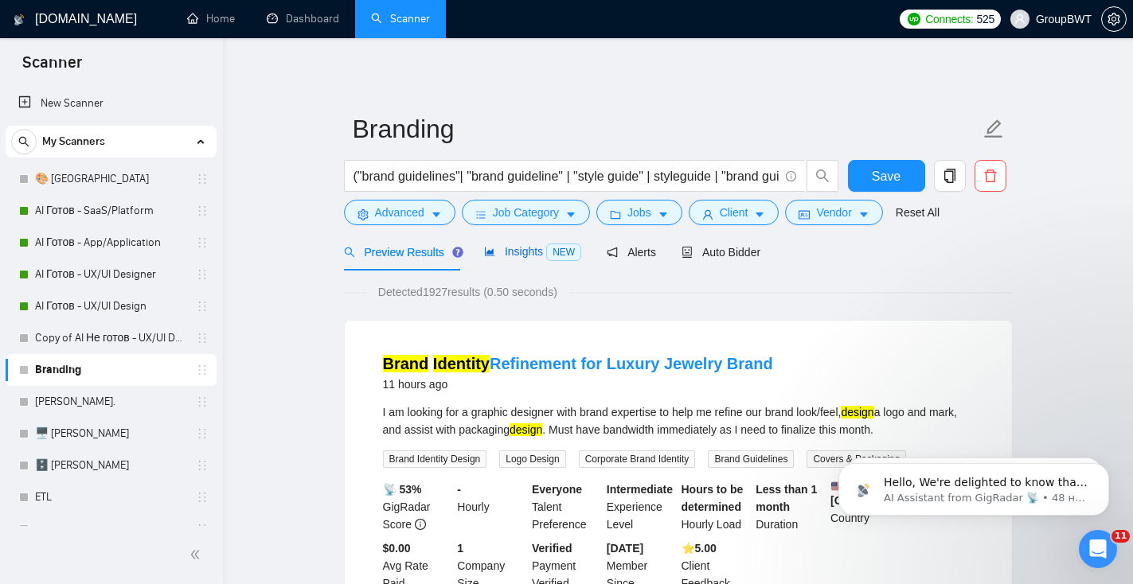
click at [505, 253] on span "Insights NEW" at bounding box center [532, 251] width 97 height 13
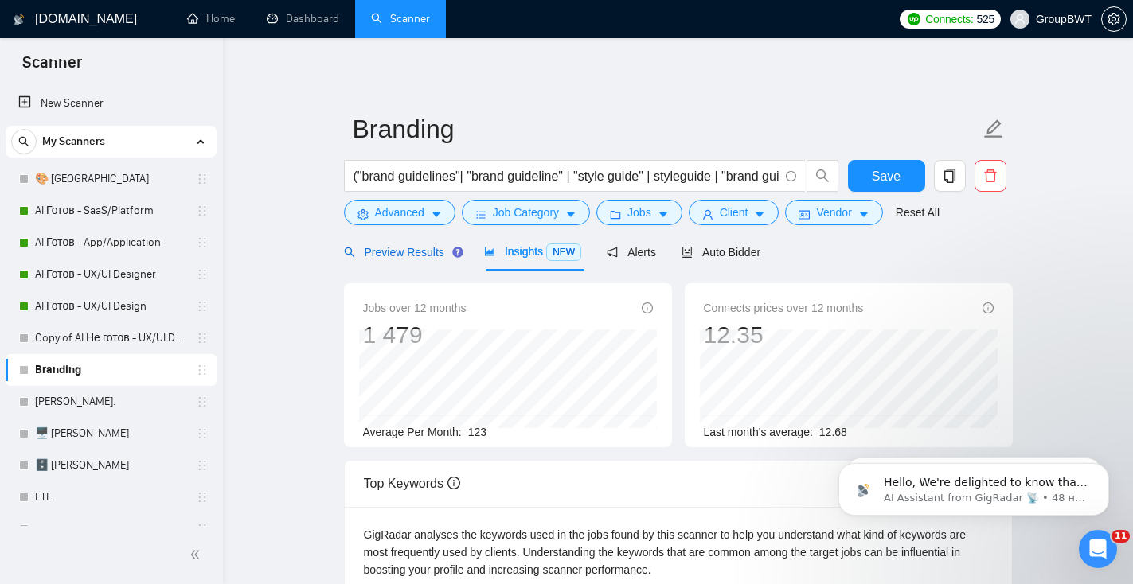
click at [403, 252] on span "Preview Results" at bounding box center [401, 252] width 115 height 13
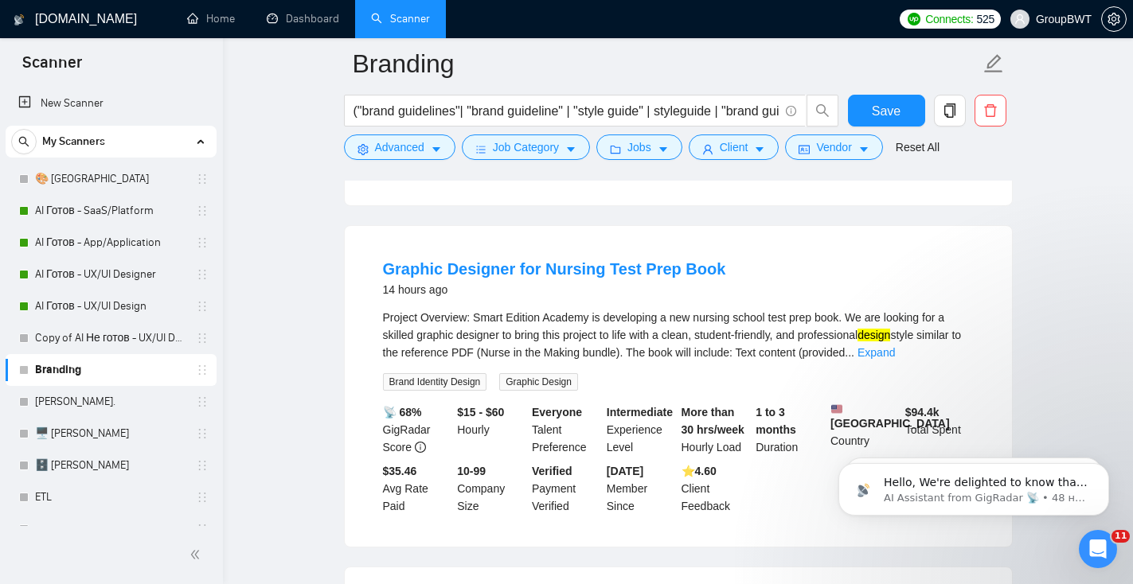
scroll to position [435, 0]
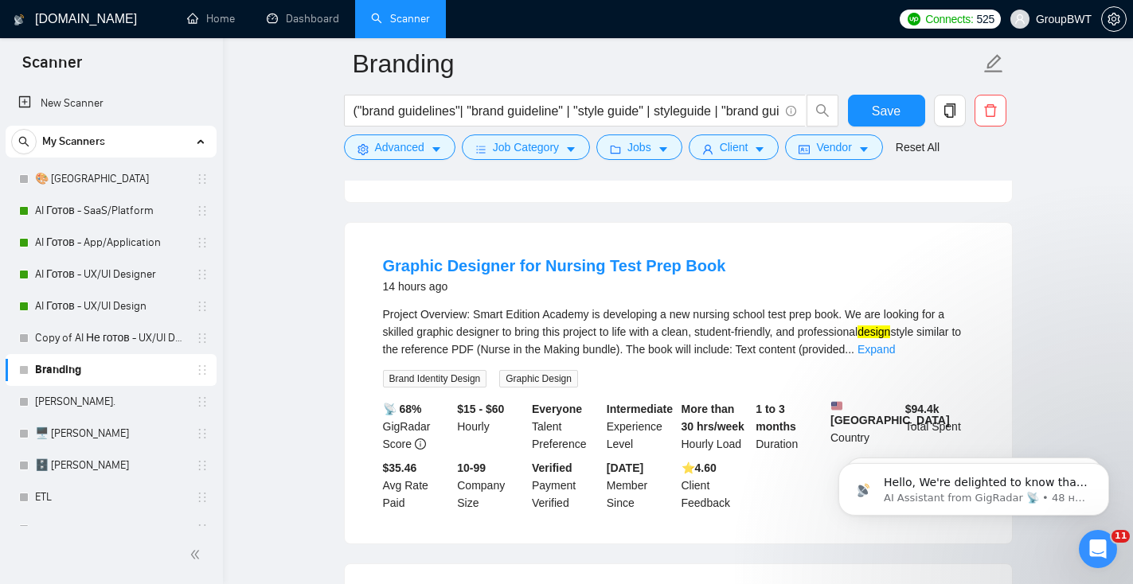
click at [954, 352] on div "Project Overview: Smart Edition Academy is developing a new nursing school test…" at bounding box center [678, 332] width 591 height 53
click at [895, 356] on link "Expand" at bounding box center [875, 349] width 37 height 13
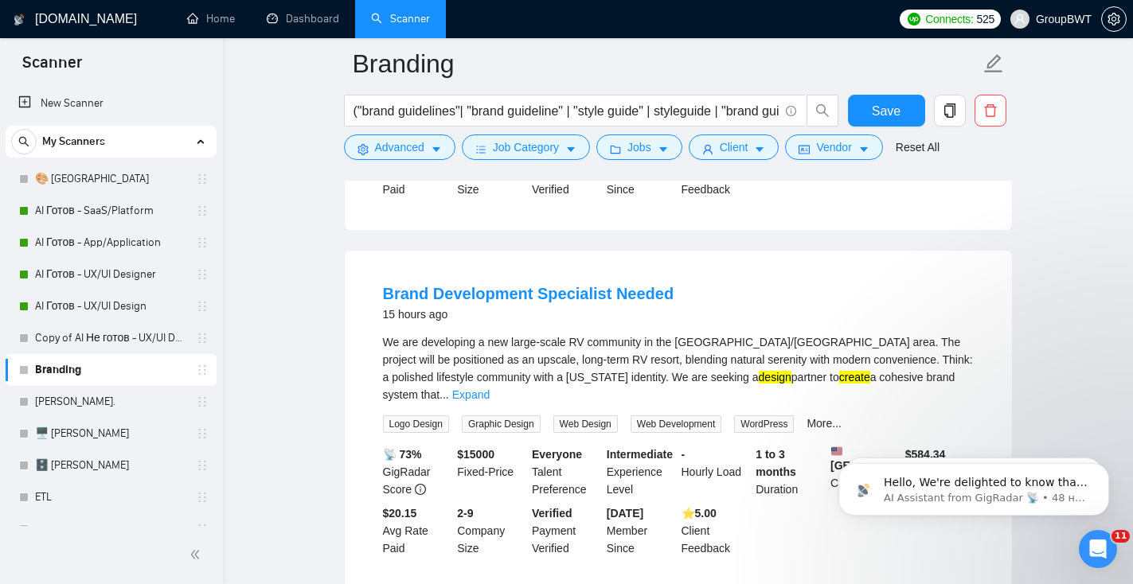
scroll to position [1391, 0]
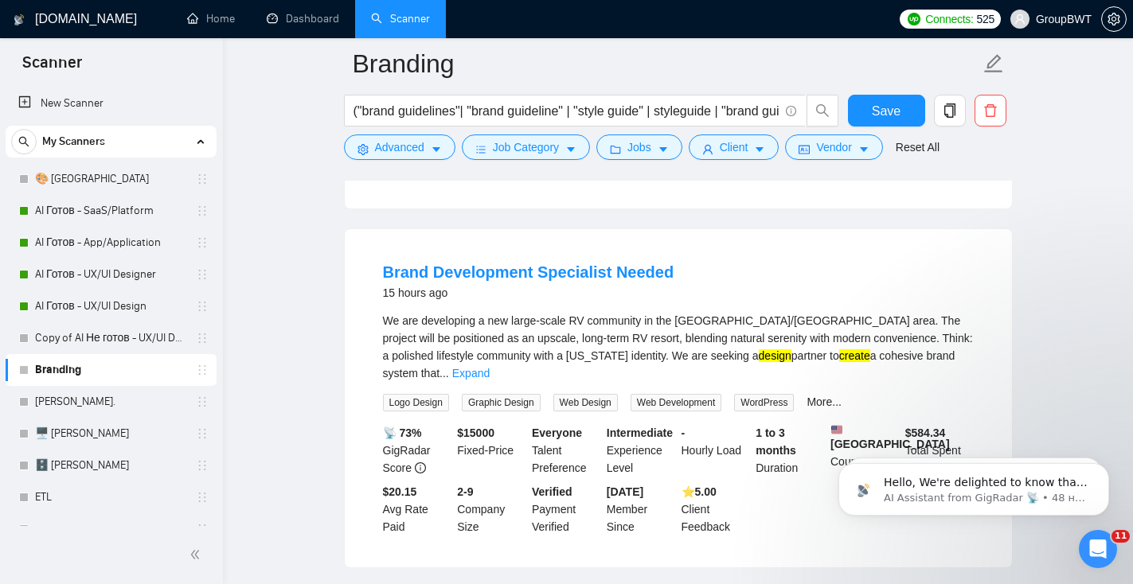
click at [449, 380] on span "..." at bounding box center [444, 373] width 10 height 13
click at [490, 380] on link "Expand" at bounding box center [470, 373] width 37 height 13
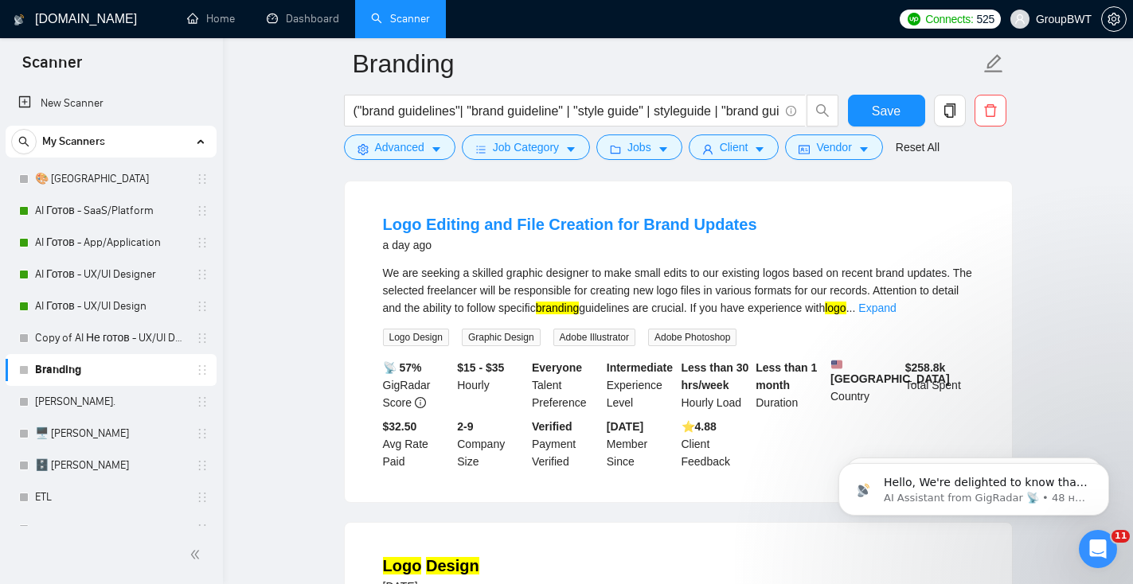
scroll to position [3071, 0]
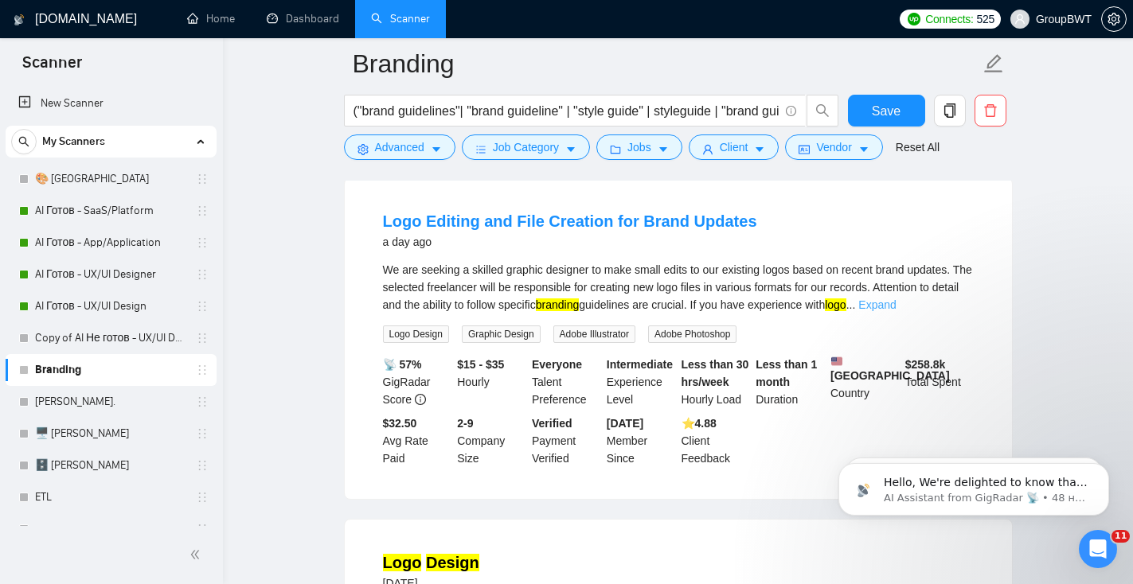
click at [896, 311] on link "Expand" at bounding box center [876, 305] width 37 height 13
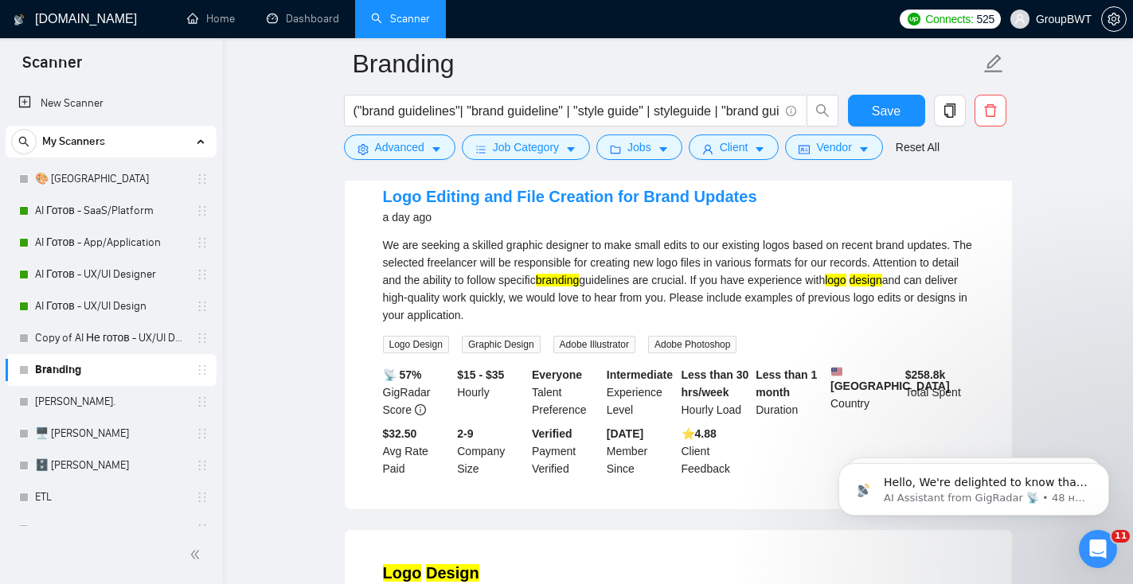
scroll to position [3096, 0]
click at [433, 146] on icon "caret-down" at bounding box center [436, 149] width 11 height 11
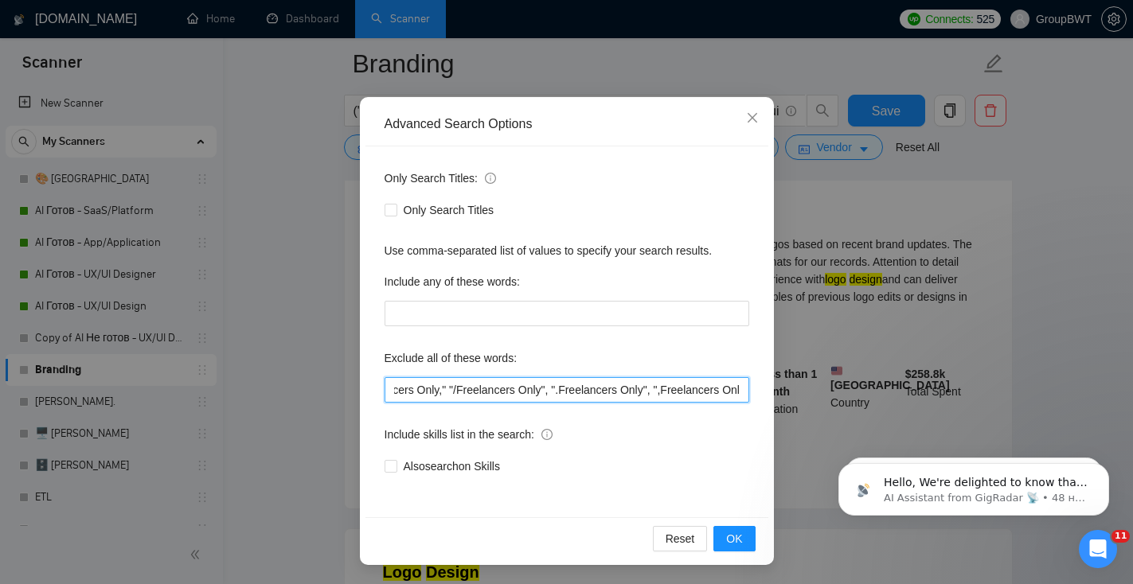
scroll to position [0, 2631]
drag, startPoint x: 507, startPoint y: 388, endPoint x: 835, endPoint y: 405, distance: 328.4
click at [835, 405] on div "Advanced Search Options Only Search Titles: Only Search Titles Use comma-separa…" at bounding box center [566, 292] width 1133 height 584
click at [743, 391] on input ""power point", campaign, canva, banners, powerpoint, amazon, "video editor", "p…" at bounding box center [566, 389] width 365 height 25
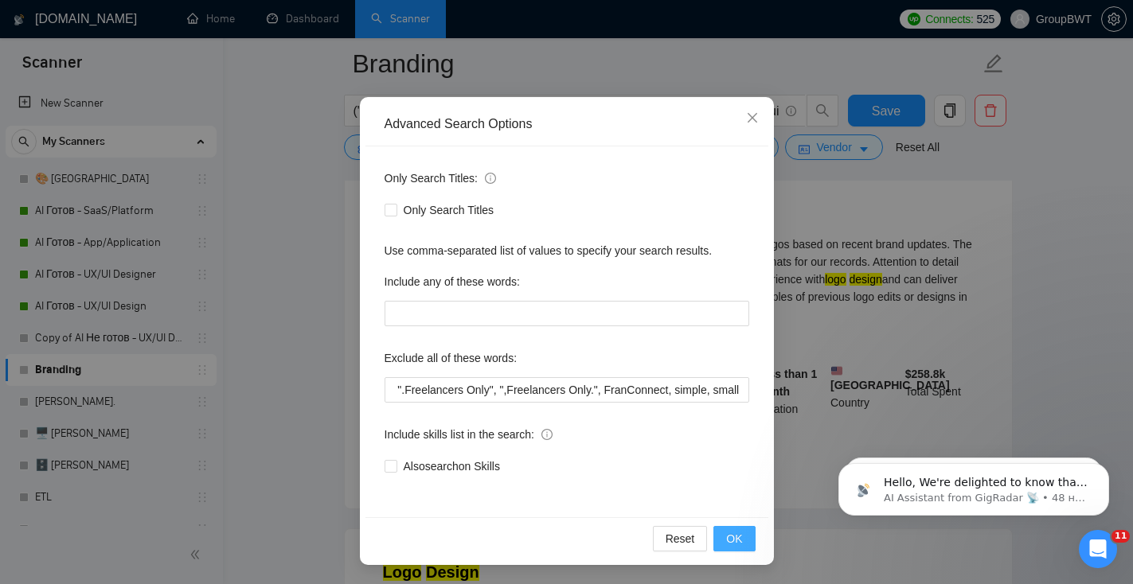
click at [735, 537] on span "OK" at bounding box center [734, 539] width 16 height 18
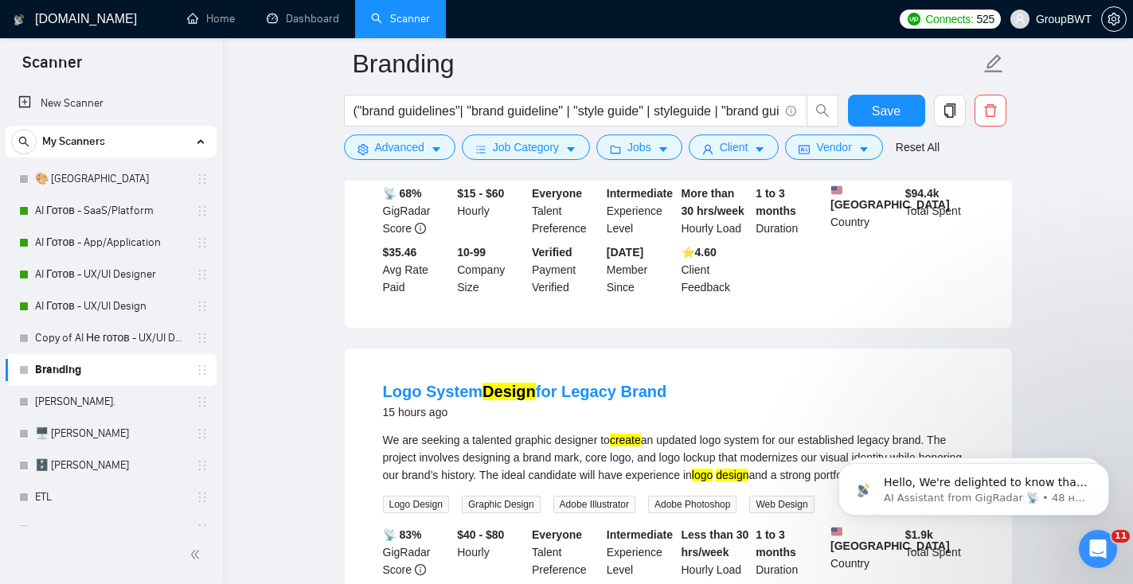
scroll to position [775, 0]
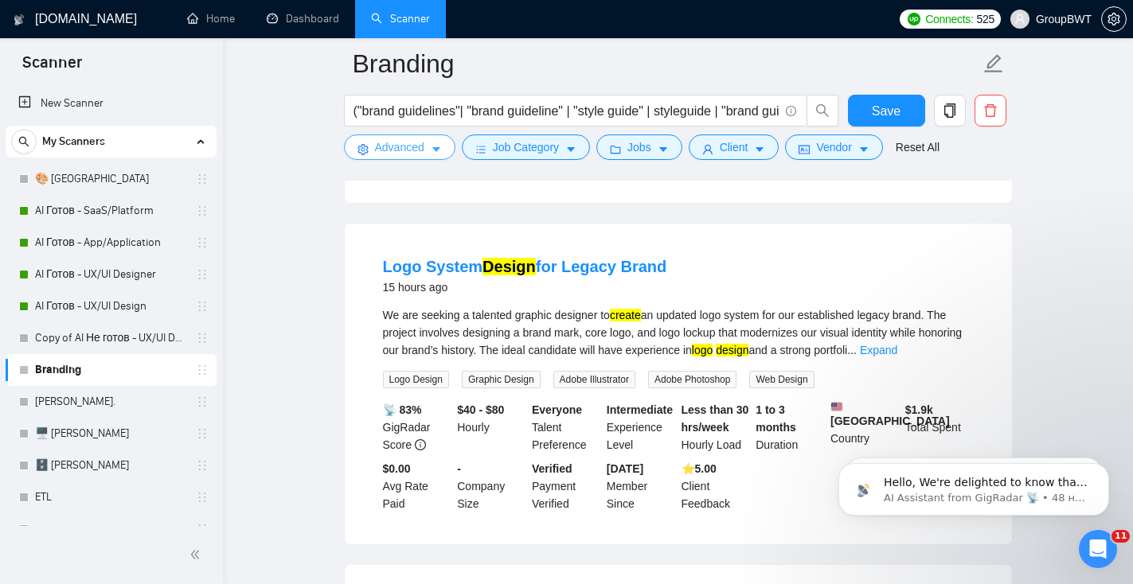
click at [435, 149] on icon "caret-down" at bounding box center [436, 150] width 8 height 5
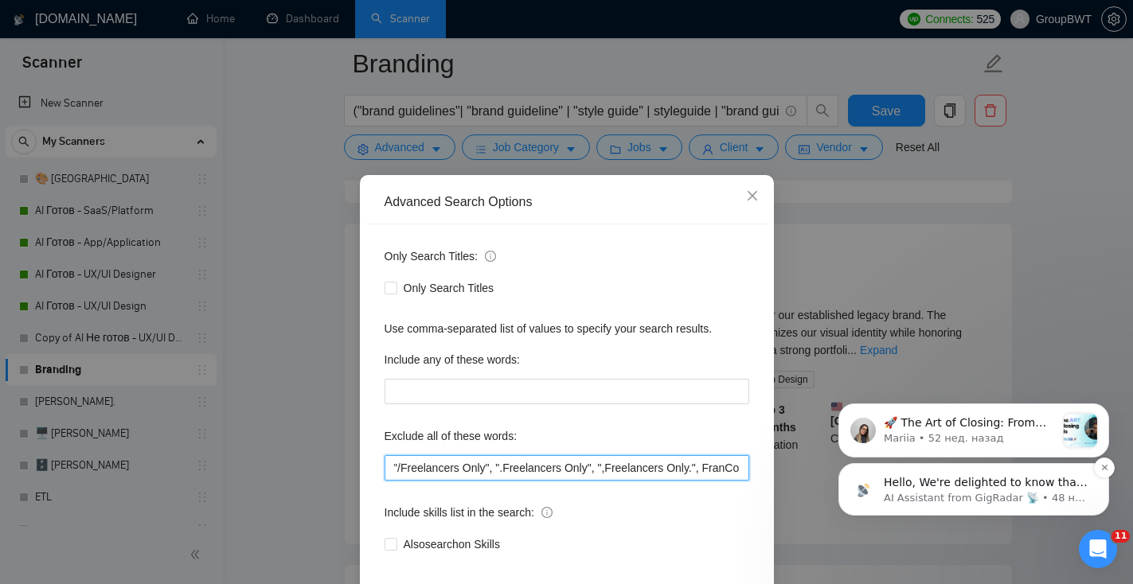
scroll to position [0, 2704]
drag, startPoint x: 1398, startPoint y: 770, endPoint x: 880, endPoint y: 479, distance: 594.1
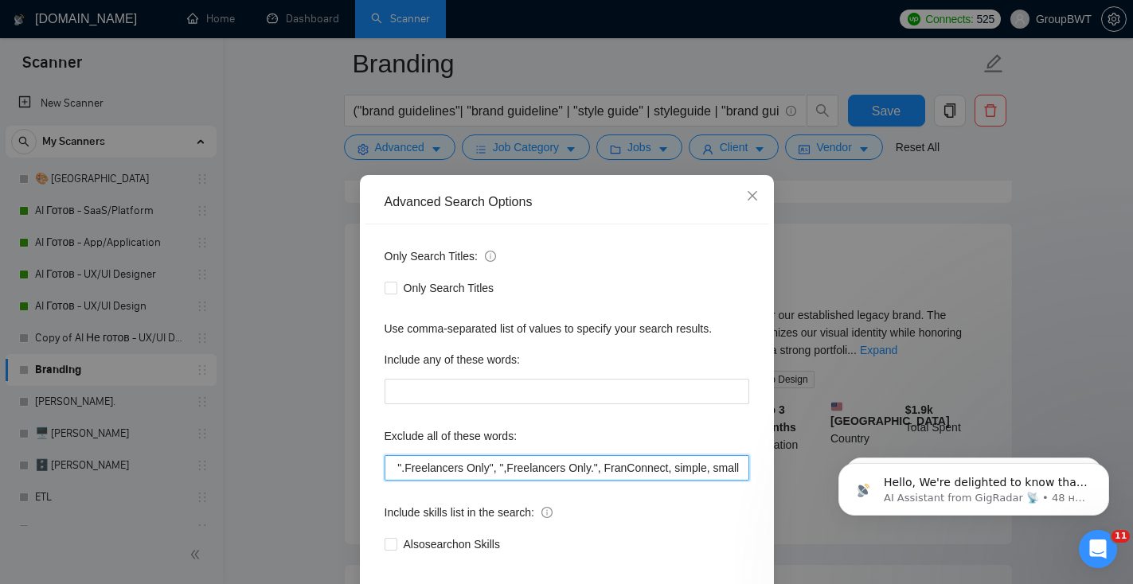
click at [743, 465] on input ""power point", campaign, canva, banners, powerpoint, amazon, "video editor", "p…" at bounding box center [566, 467] width 365 height 25
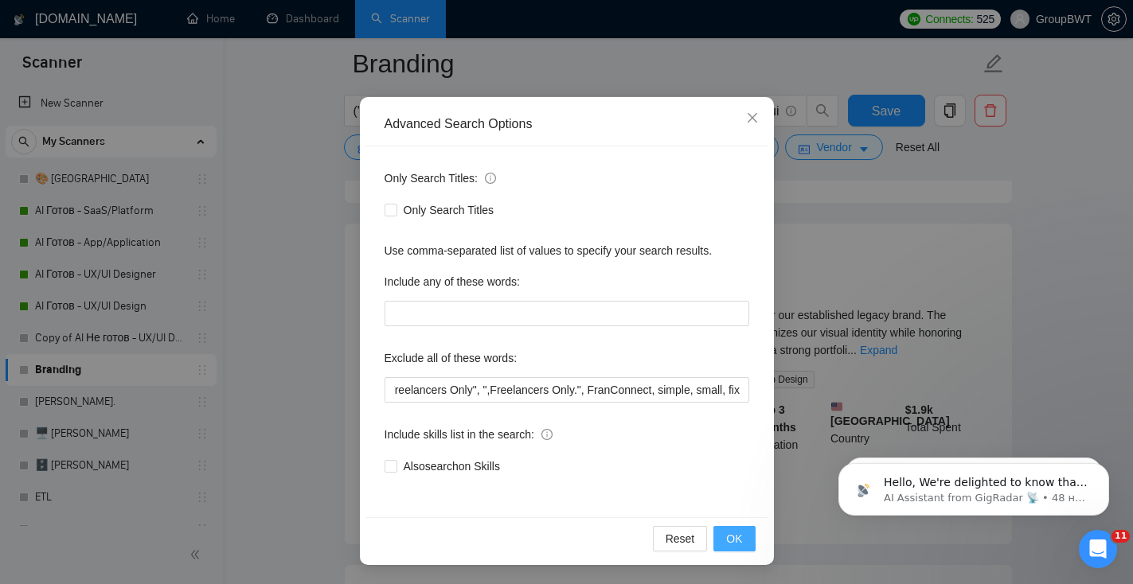
click at [736, 538] on span "OK" at bounding box center [734, 539] width 16 height 18
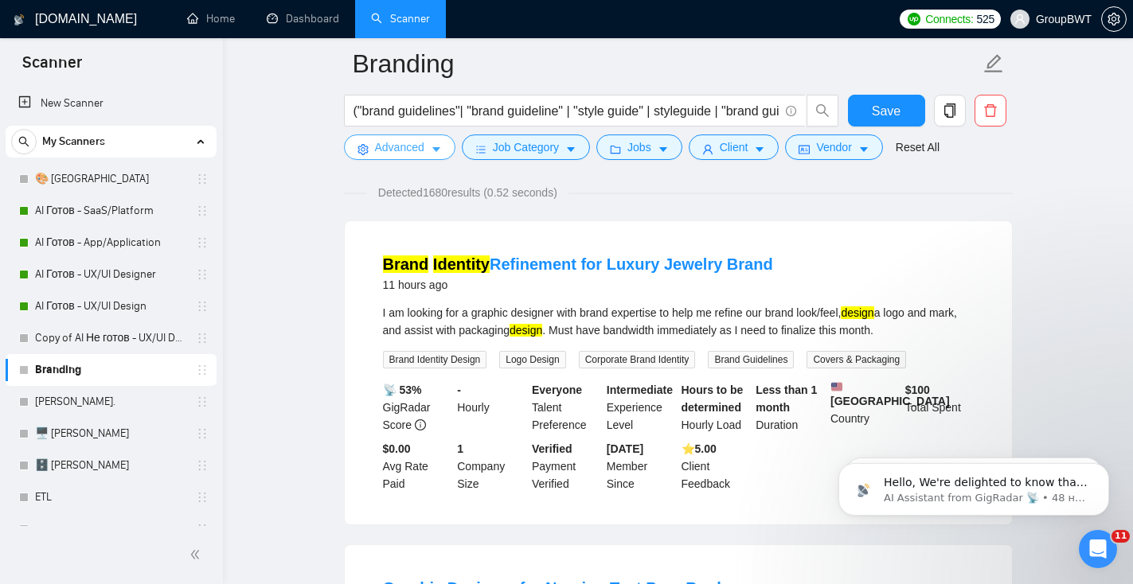
scroll to position [0, 0]
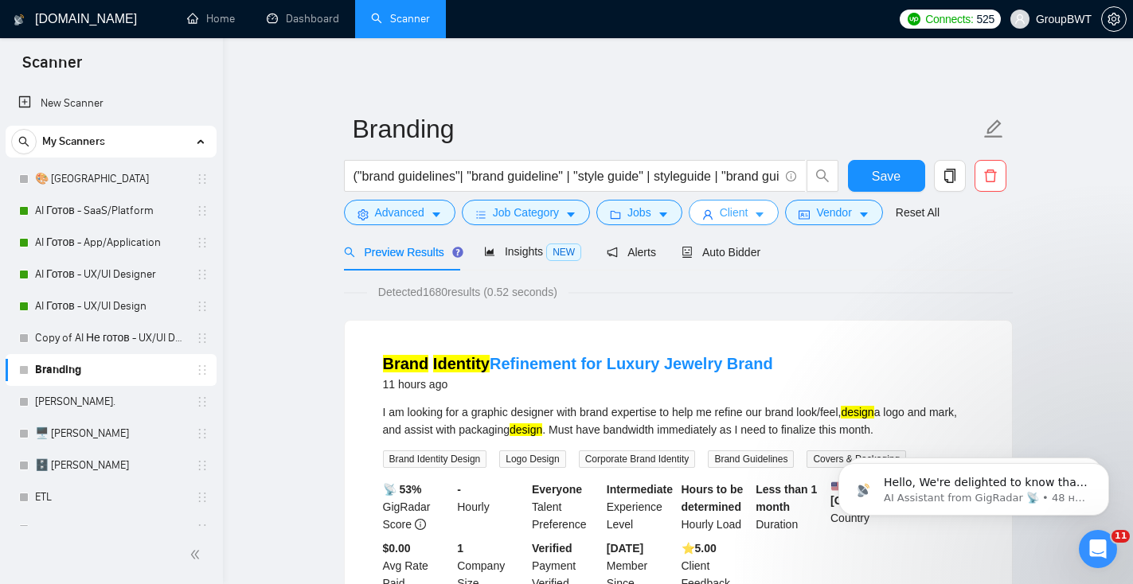
click at [747, 211] on span "Client" at bounding box center [734, 213] width 29 height 18
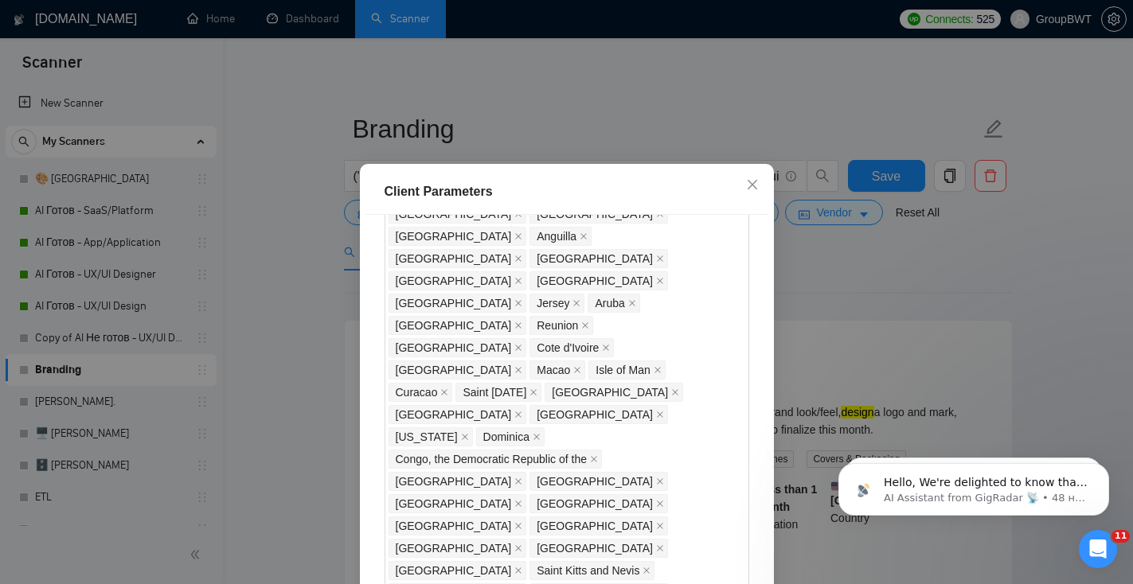
scroll to position [994, 0]
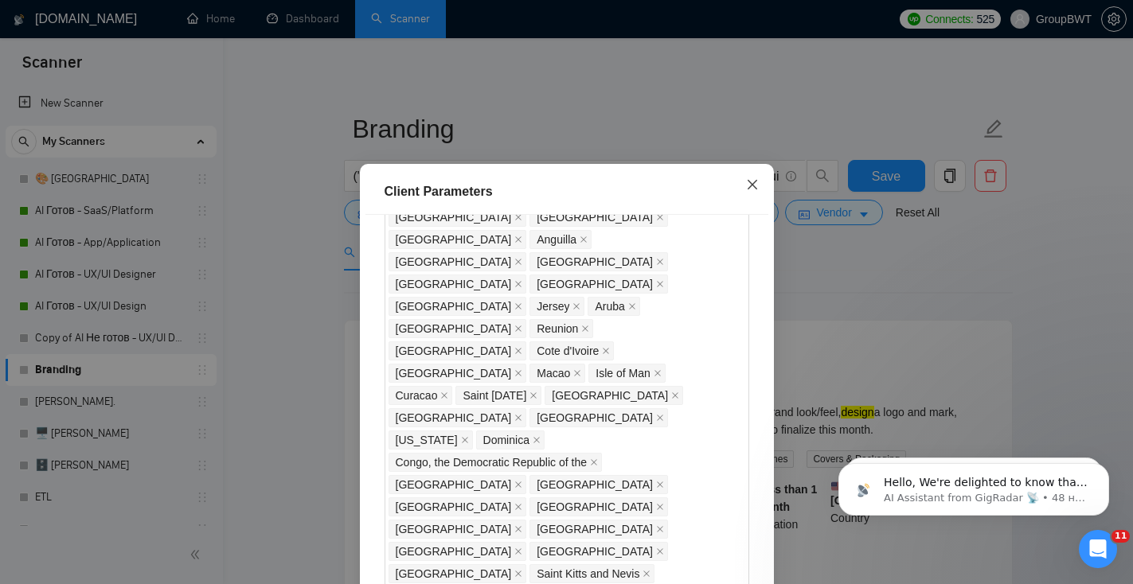
click at [743, 184] on span "Close" at bounding box center [752, 185] width 43 height 43
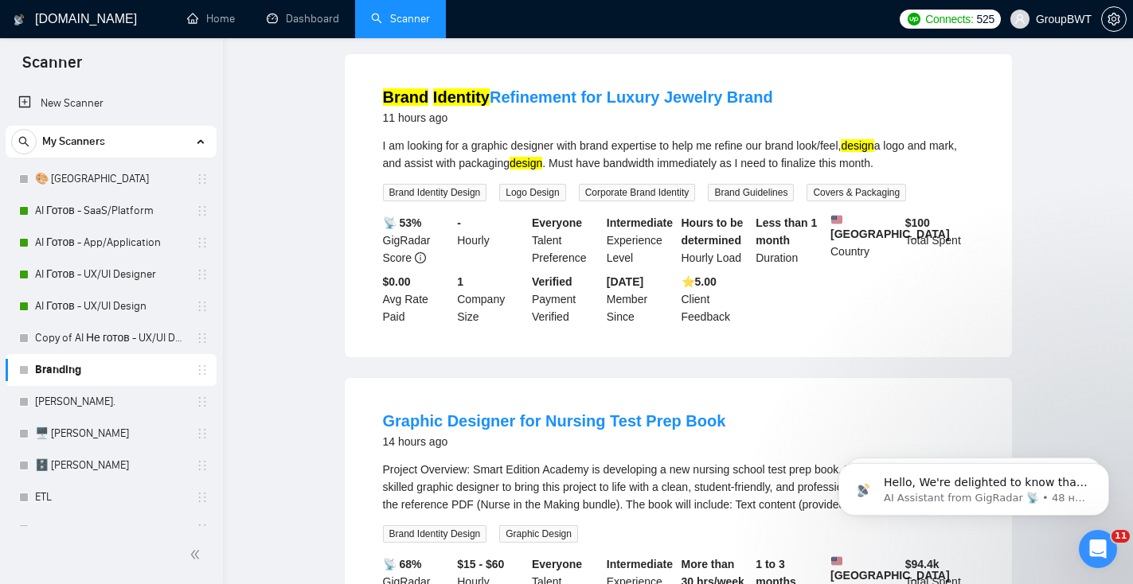
scroll to position [0, 0]
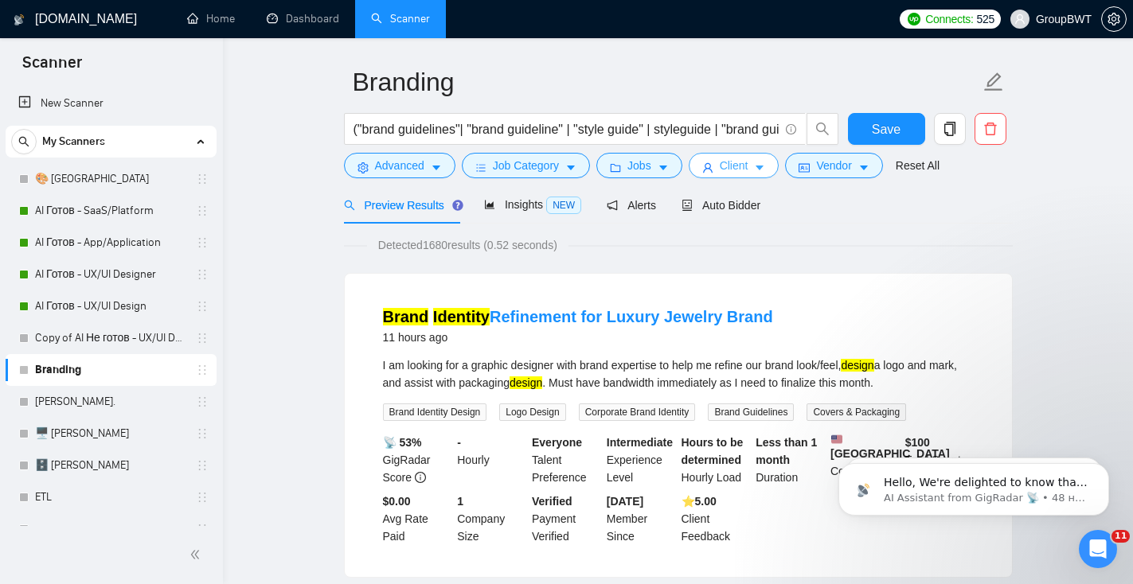
scroll to position [49, 0]
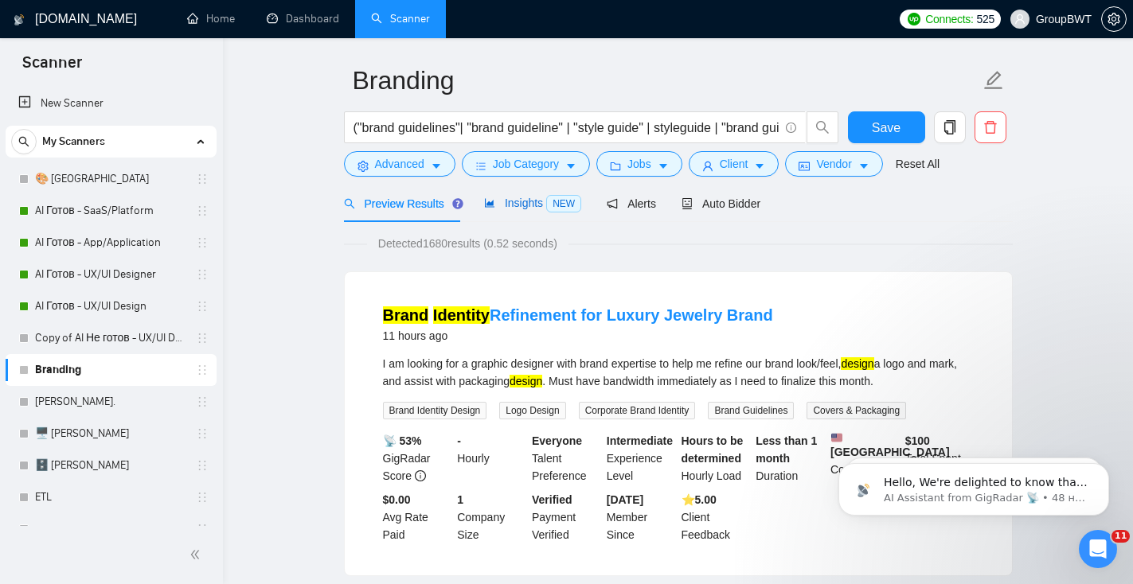
click at [533, 198] on span "Insights NEW" at bounding box center [532, 203] width 97 height 13
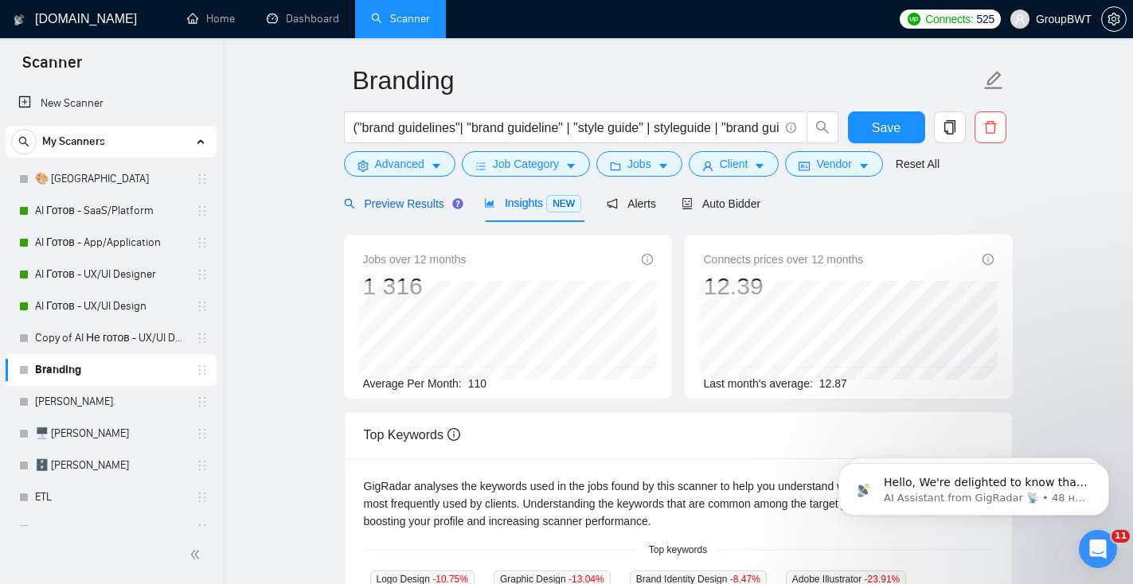
click at [405, 200] on span "Preview Results" at bounding box center [401, 203] width 115 height 13
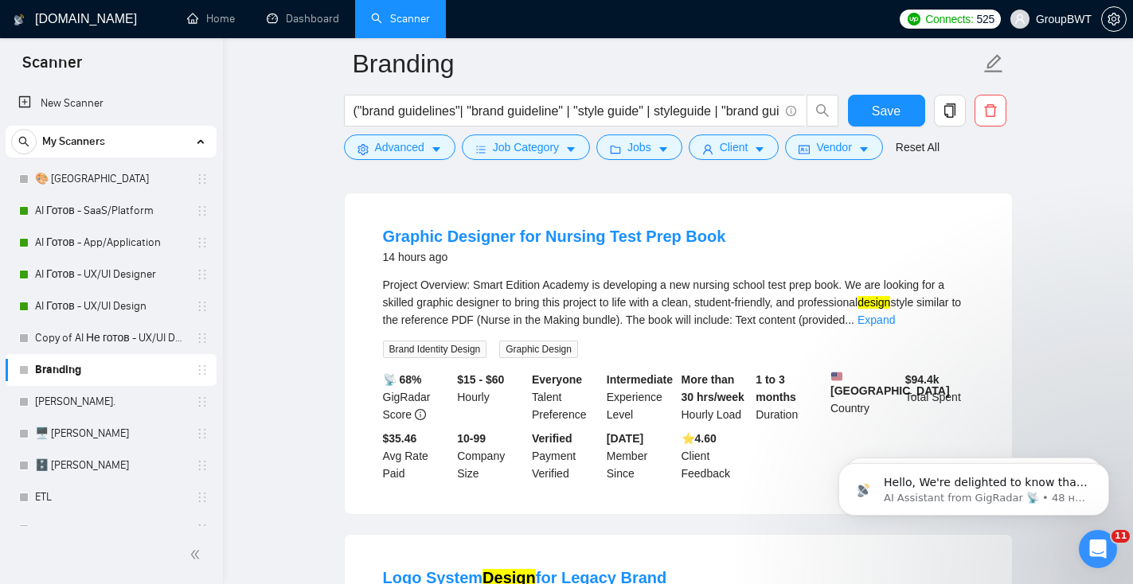
scroll to position [466, 0]
drag, startPoint x: 706, startPoint y: 245, endPoint x: 697, endPoint y: 245, distance: 9.6
drag, startPoint x: 727, startPoint y: 244, endPoint x: 599, endPoint y: 247, distance: 127.4
click at [599, 247] on div "Graphic Designer for Nursing Test Prep Book 14 hours ago" at bounding box center [678, 244] width 591 height 41
copy link "Test Prep Book"
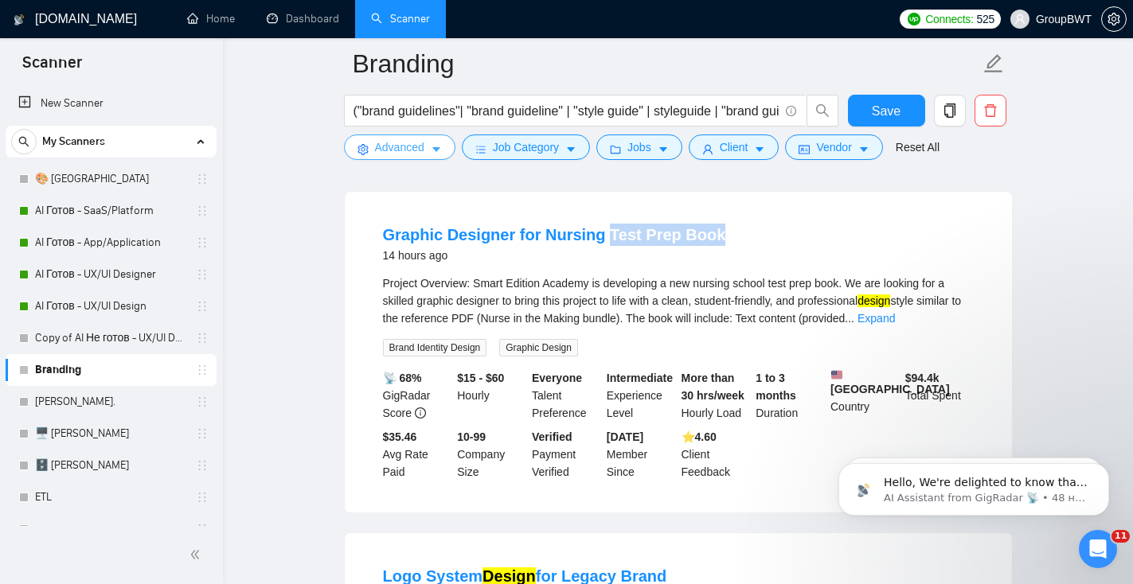
click at [419, 150] on span "Advanced" at bounding box center [399, 148] width 49 height 18
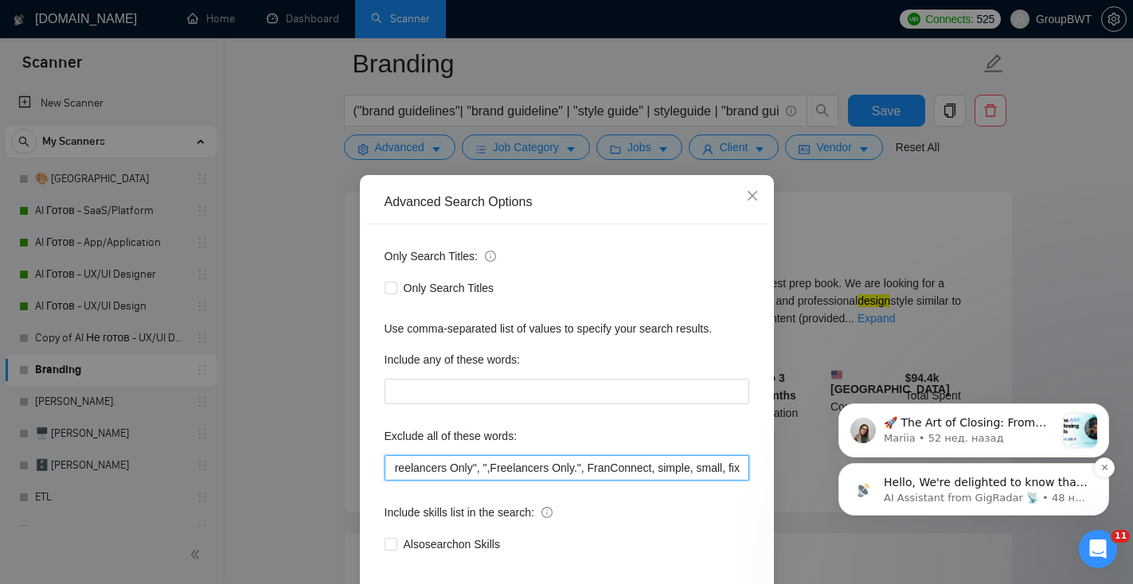
scroll to position [0, 2722]
drag, startPoint x: 1412, startPoint y: 767, endPoint x: 874, endPoint y: 486, distance: 607.0
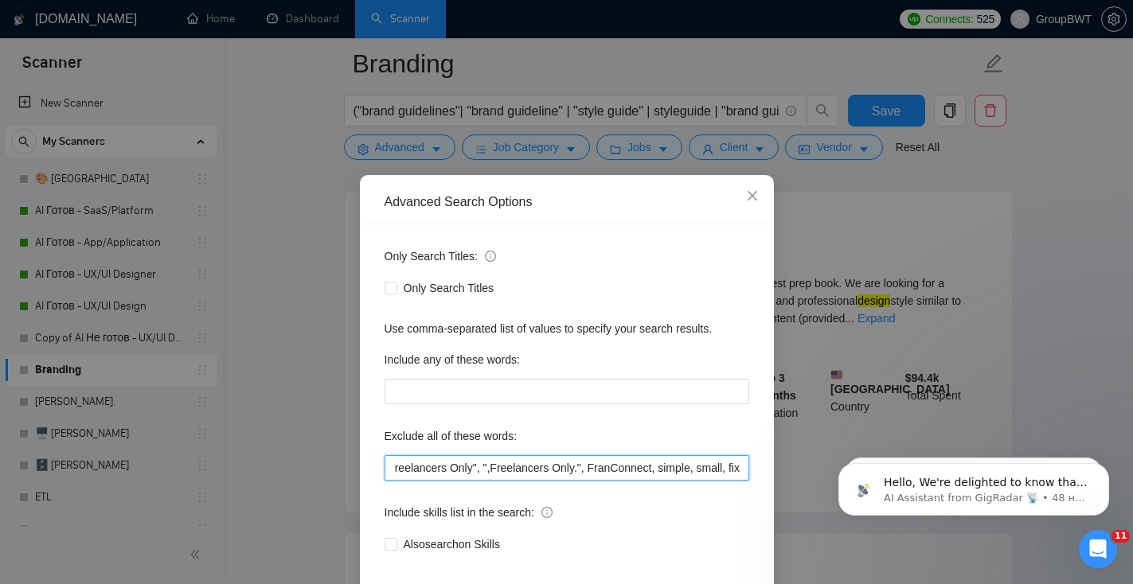
click at [739, 467] on input ""power point", campaign, canva, banners, powerpoint, amazon, "video editor", "p…" at bounding box center [566, 467] width 365 height 25
drag, startPoint x: 692, startPoint y: 472, endPoint x: 654, endPoint y: 470, distance: 37.4
click at [654, 470] on input ""power point", campaign, canva, banners, powerpoint, amazon, "video editor", "p…" at bounding box center [566, 467] width 365 height 25
click at [740, 470] on input ""power point", campaign, canva, banners, powerpoint, amazon, "video editor", "p…" at bounding box center [566, 467] width 365 height 25
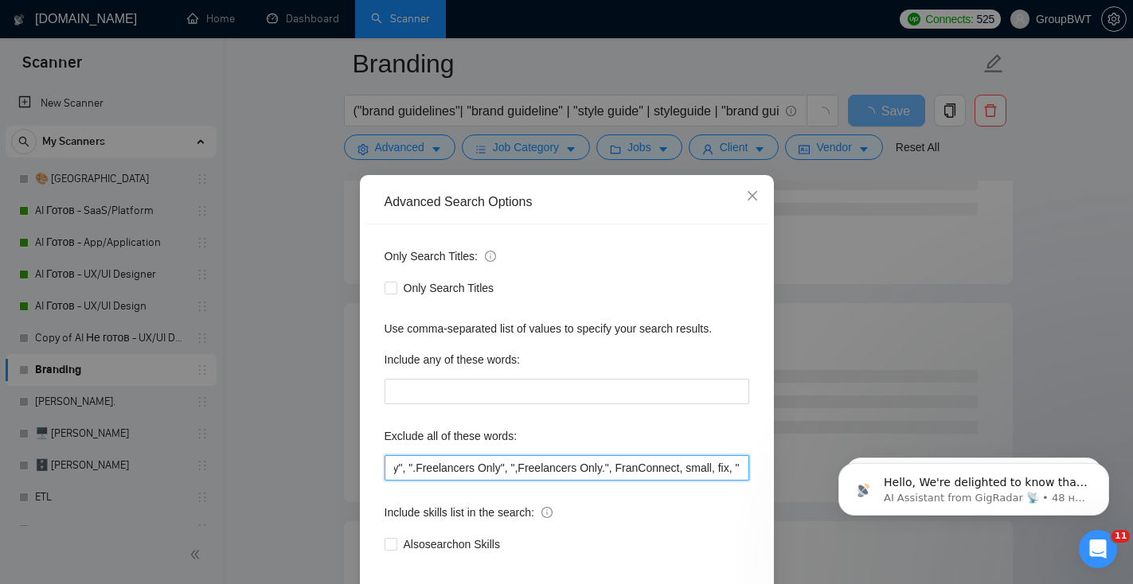
paste input "Test Prep Book"
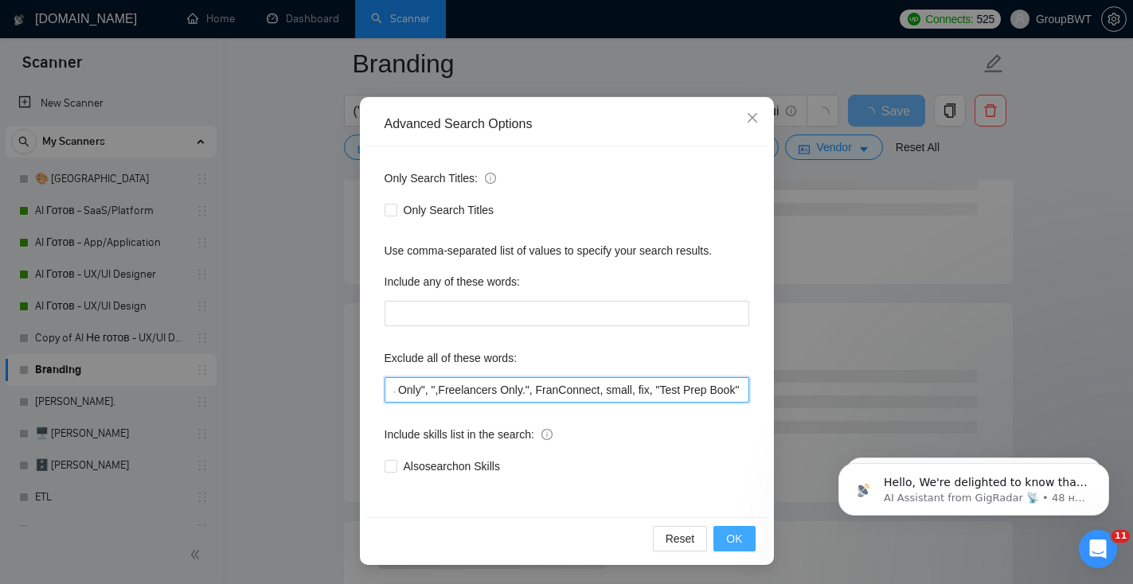
type input ""power point", campaign, canva, banners, powerpoint, amazon, "video editor", "p…"
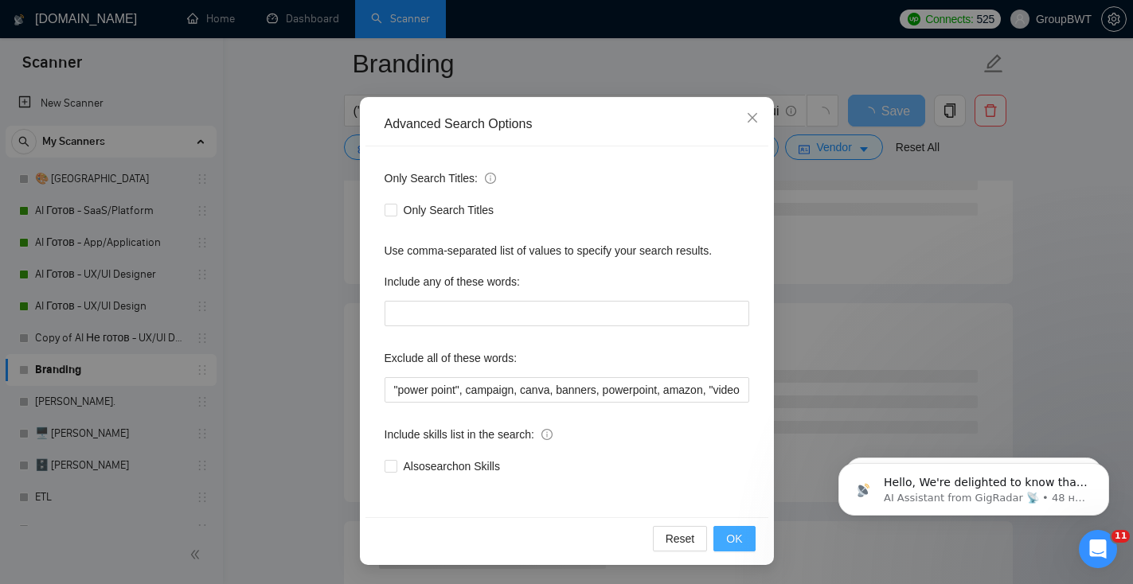
click at [742, 531] on span "OK" at bounding box center [734, 539] width 16 height 18
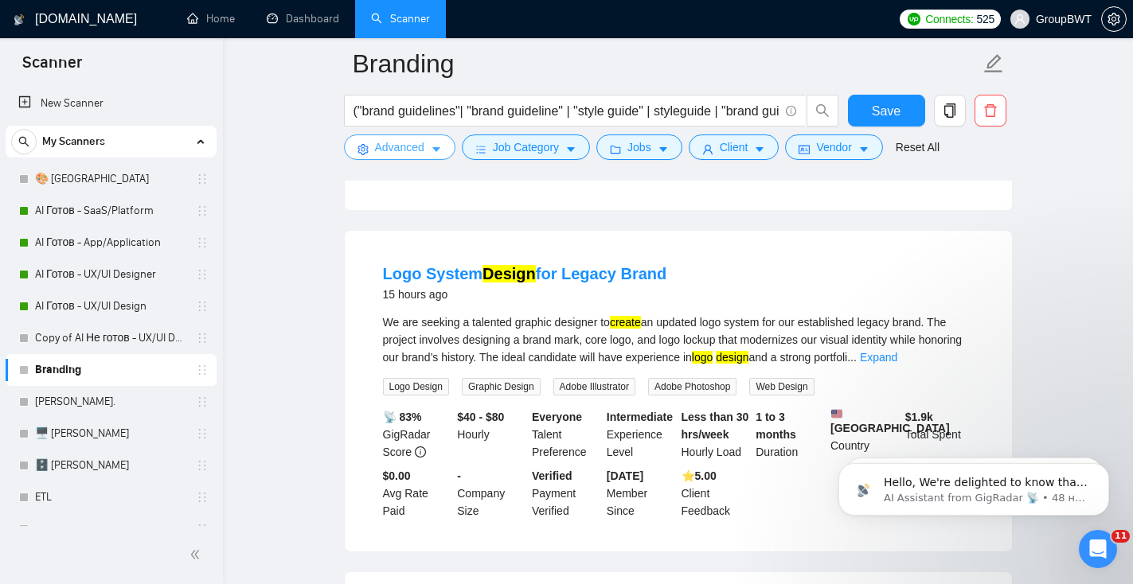
scroll to position [439, 0]
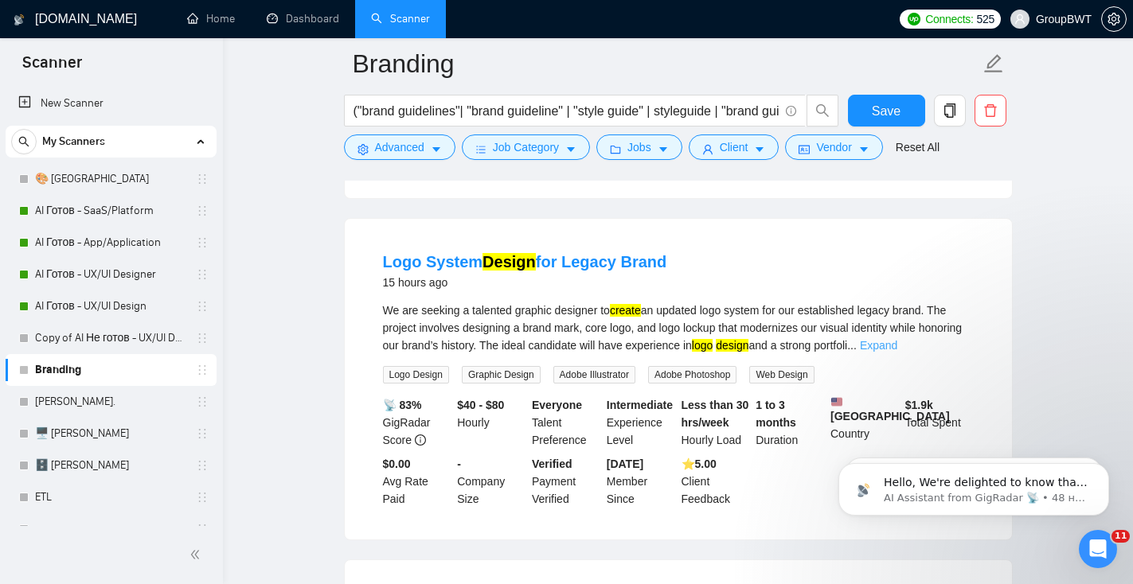
click at [897, 352] on link "Expand" at bounding box center [878, 345] width 37 height 13
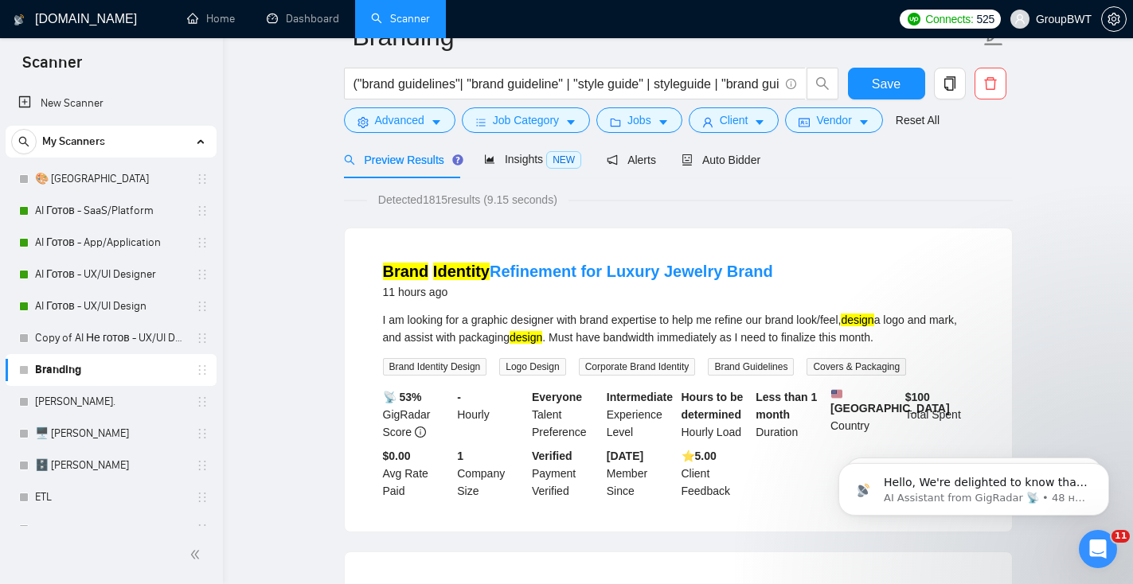
scroll to position [0, 0]
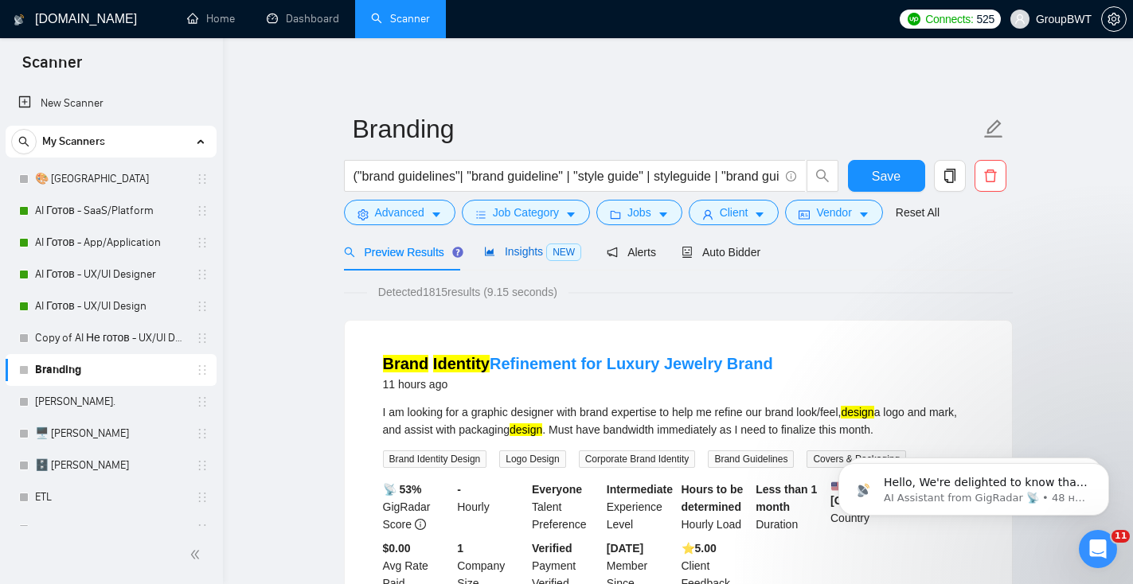
click at [521, 256] on span "Insights NEW" at bounding box center [532, 251] width 97 height 13
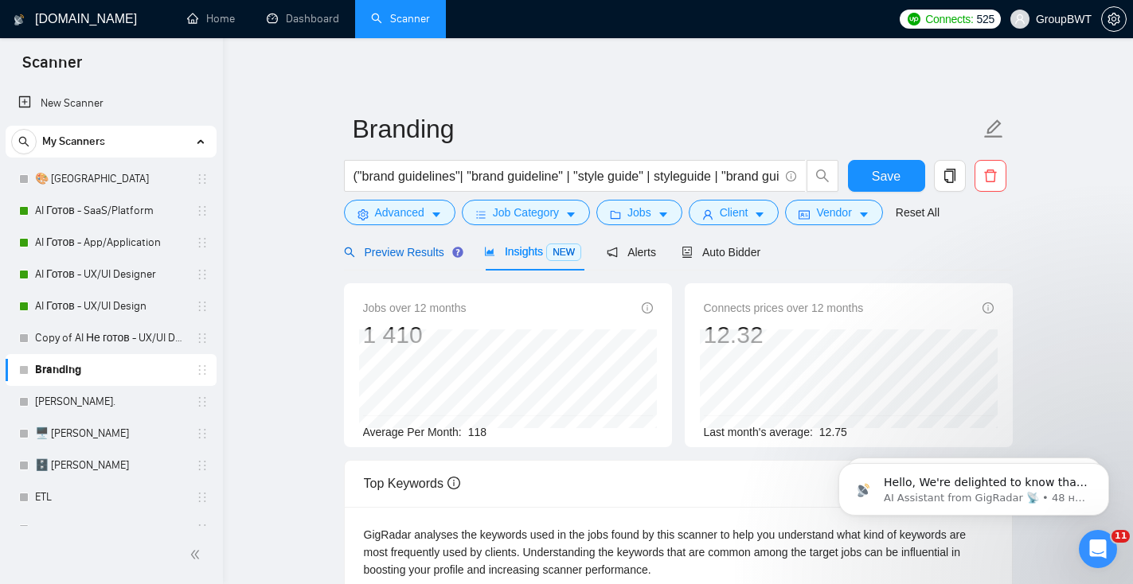
click at [404, 252] on span "Preview Results" at bounding box center [401, 252] width 115 height 13
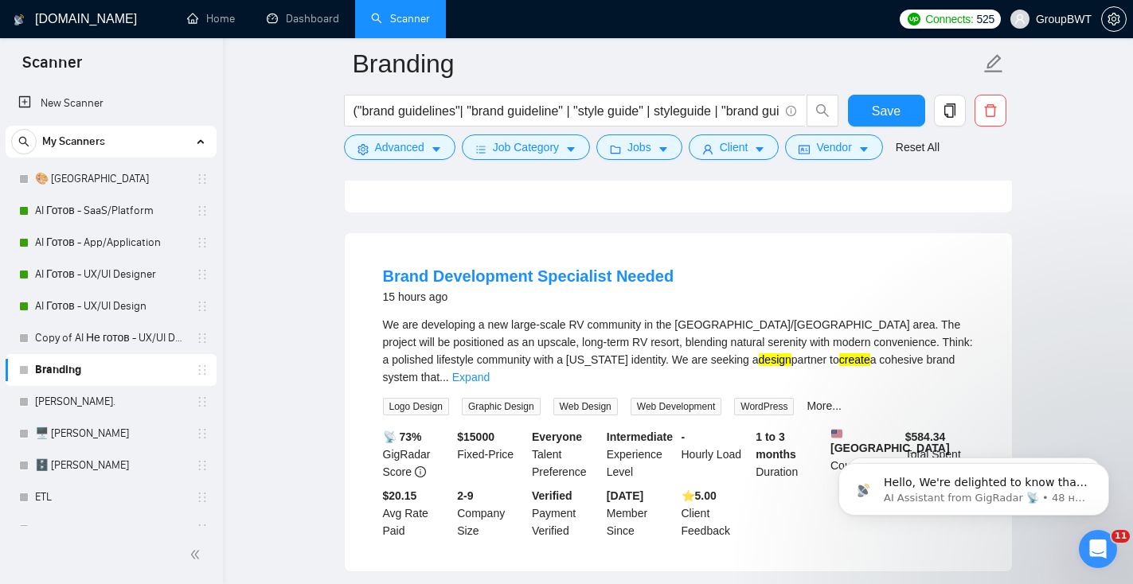
scroll to position [769, 0]
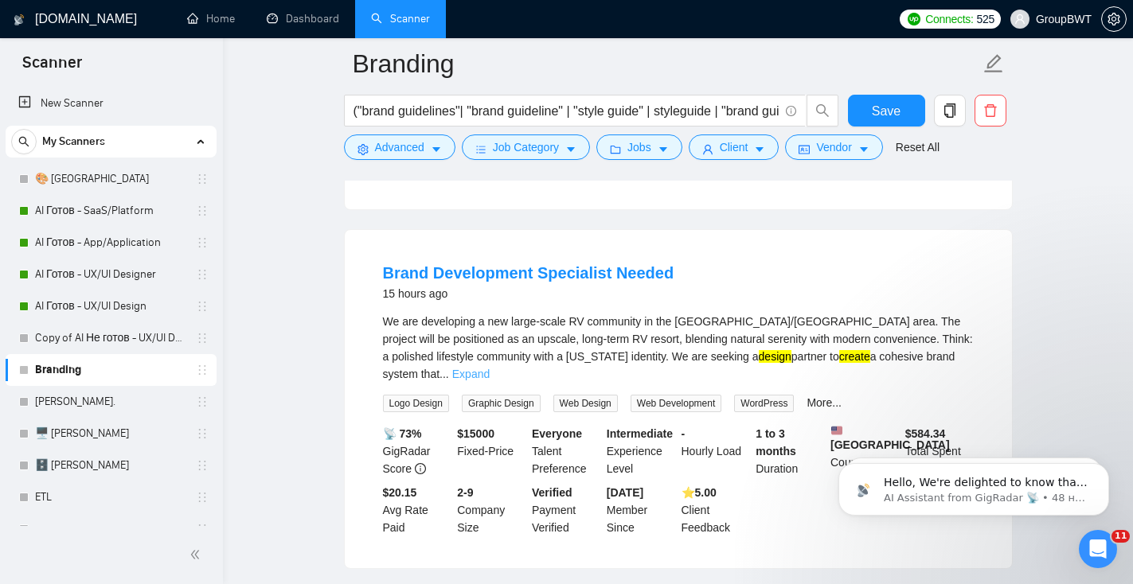
click at [490, 368] on link "Expand" at bounding box center [470, 374] width 37 height 13
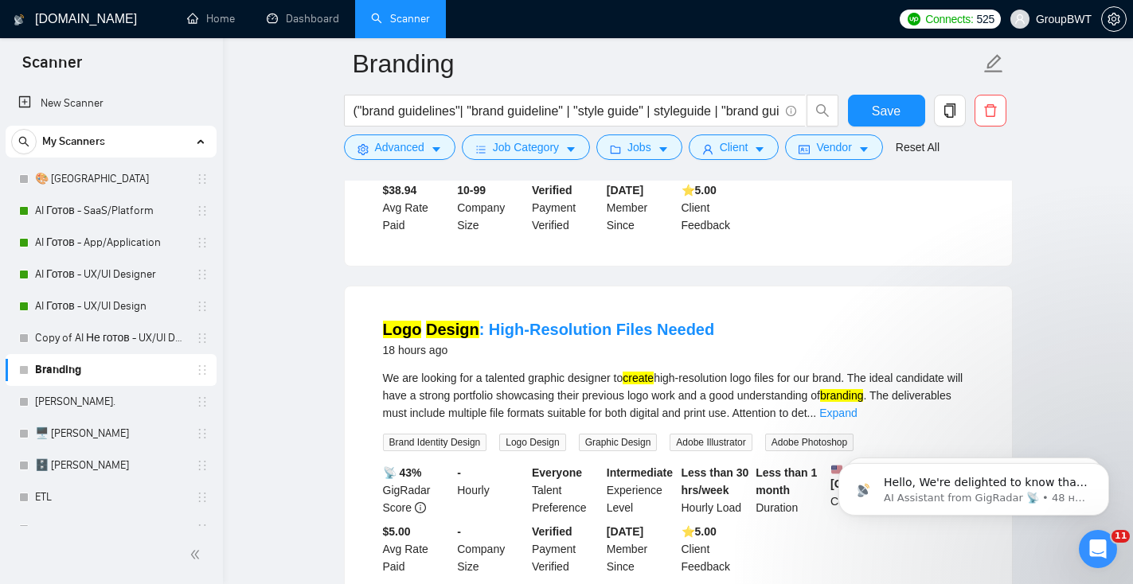
scroll to position [1862, 0]
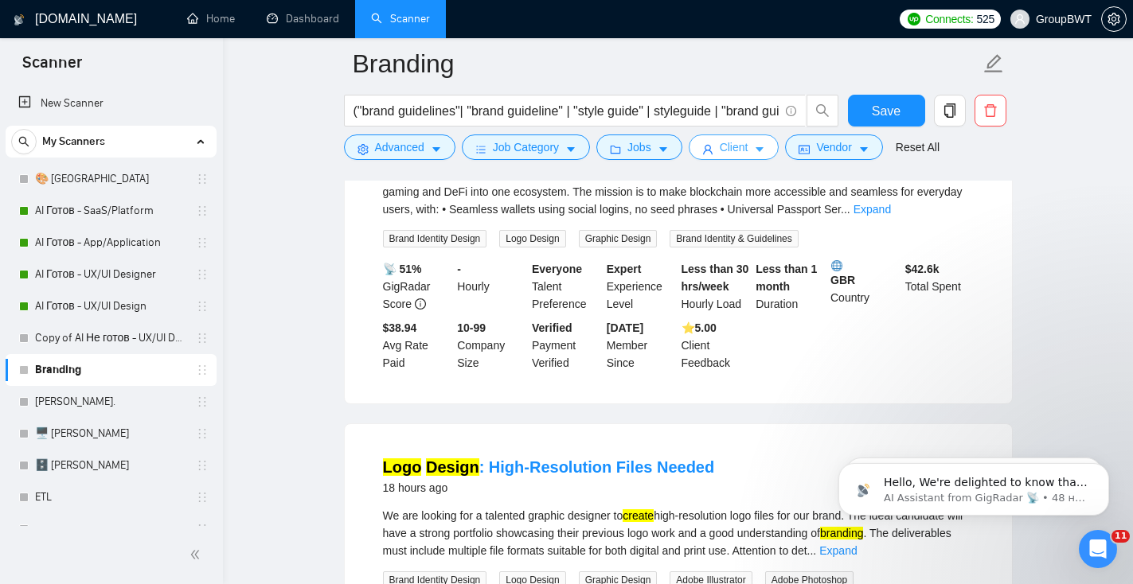
click at [724, 150] on span "Client" at bounding box center [734, 148] width 29 height 18
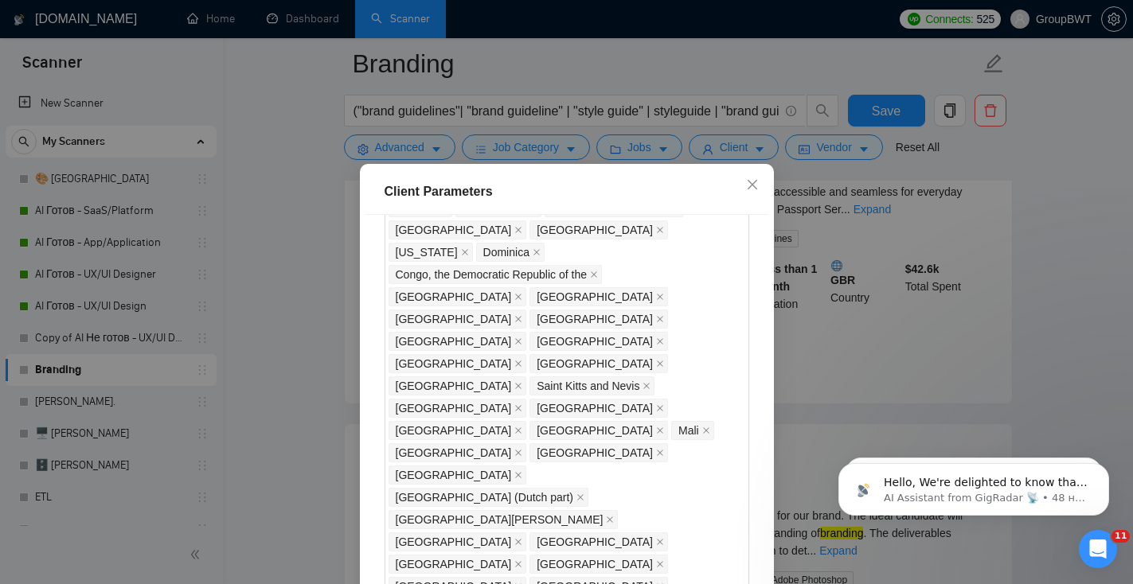
scroll to position [1186, 0]
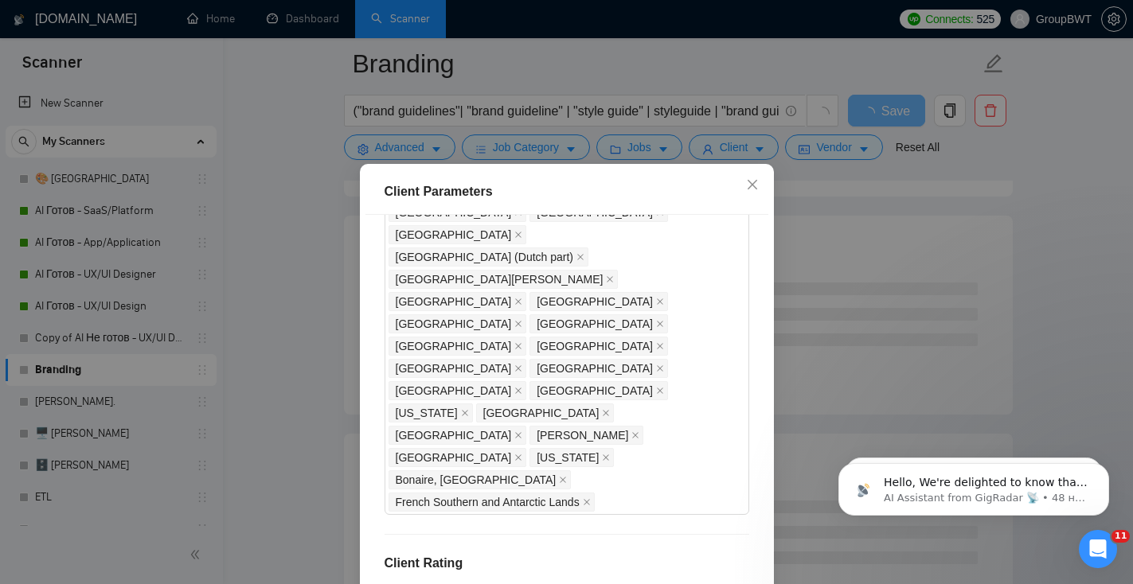
scroll to position [109, 0]
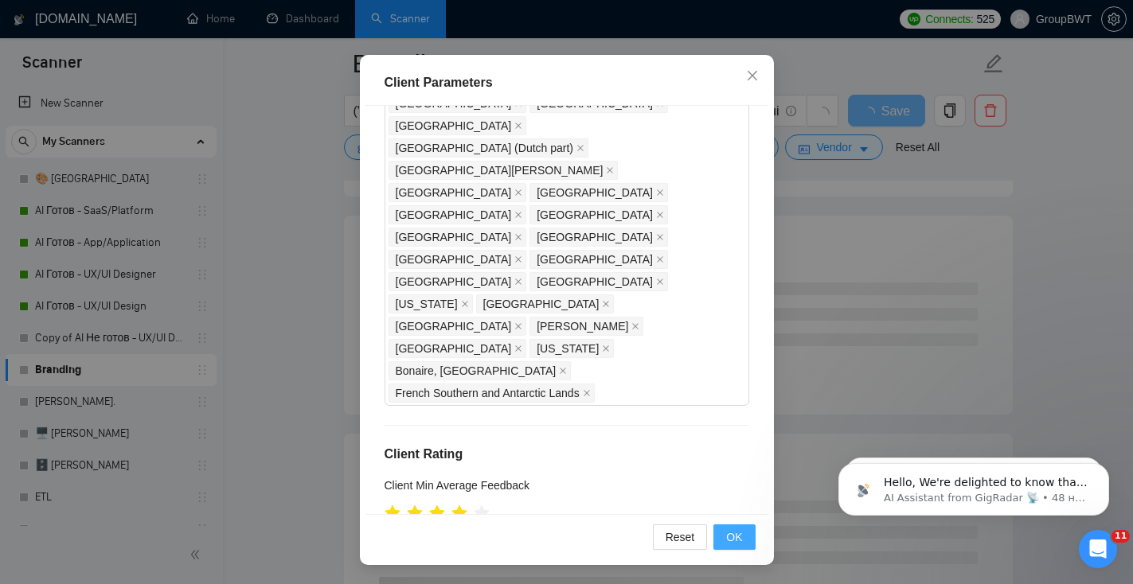
click at [732, 537] on span "OK" at bounding box center [734, 538] width 16 height 18
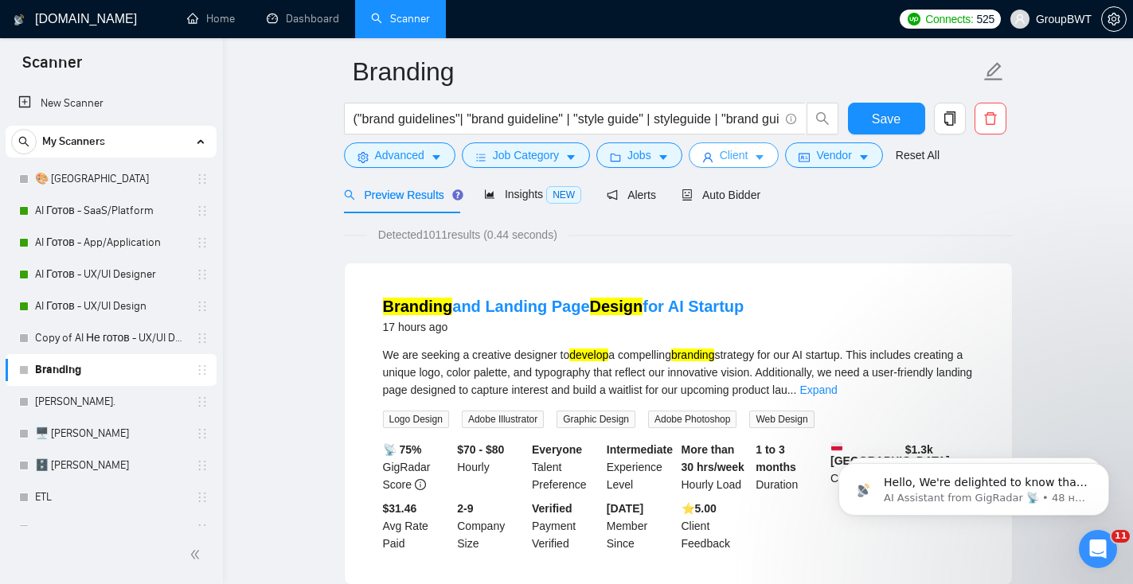
scroll to position [0, 0]
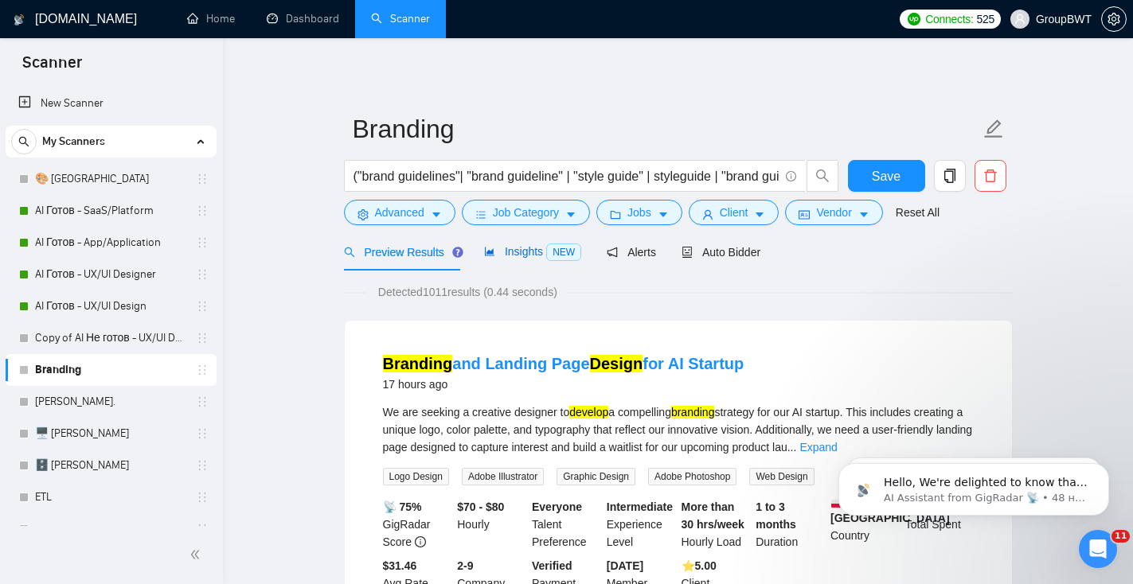
click at [493, 258] on span "Insights NEW" at bounding box center [532, 251] width 97 height 13
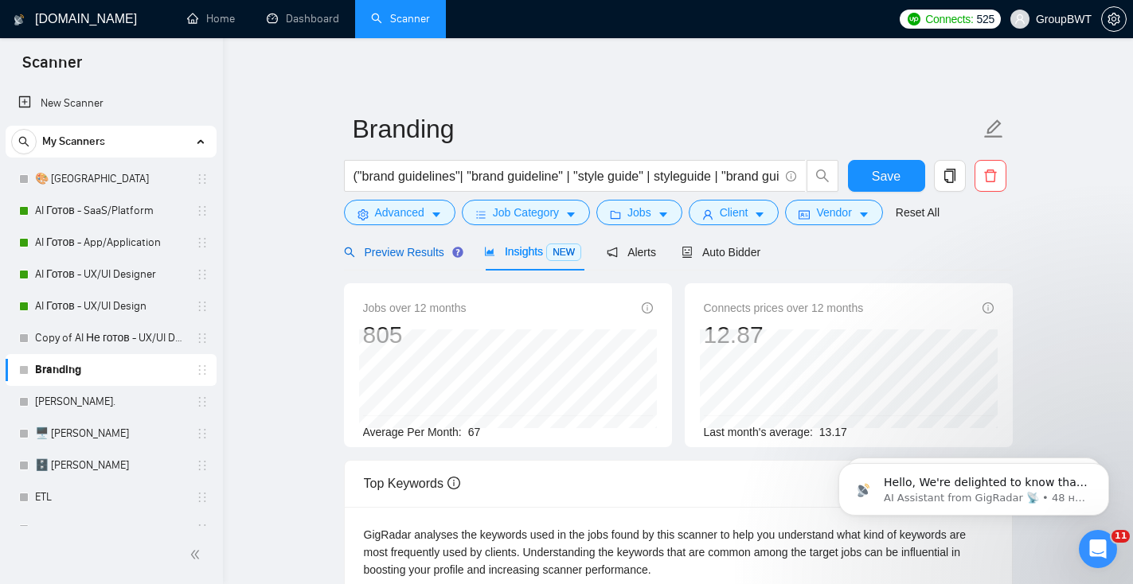
click at [417, 252] on span "Preview Results" at bounding box center [401, 252] width 115 height 13
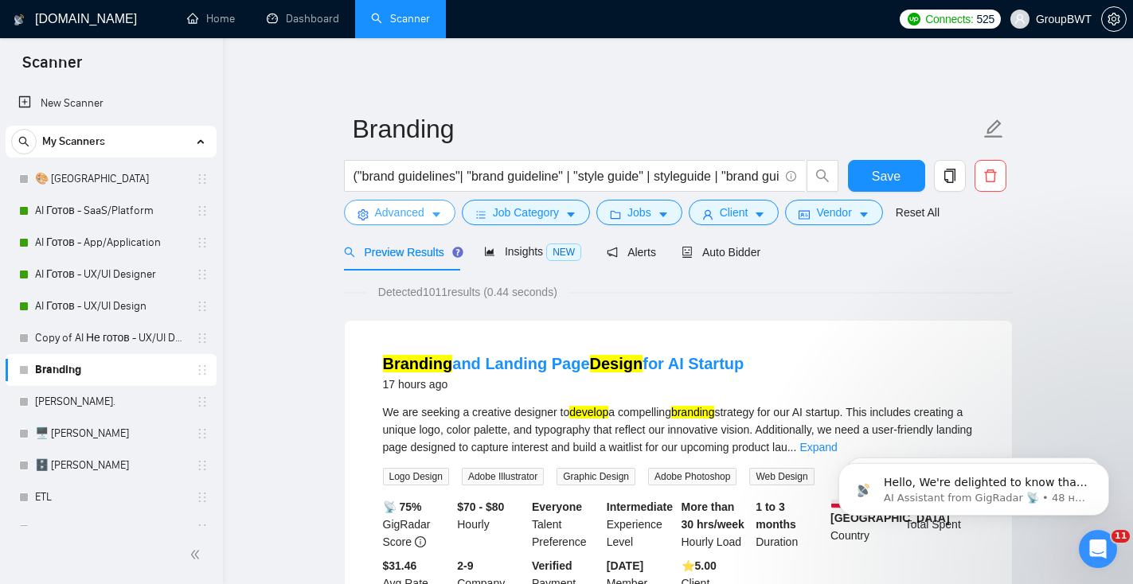
click at [411, 217] on span "Advanced" at bounding box center [399, 213] width 49 height 18
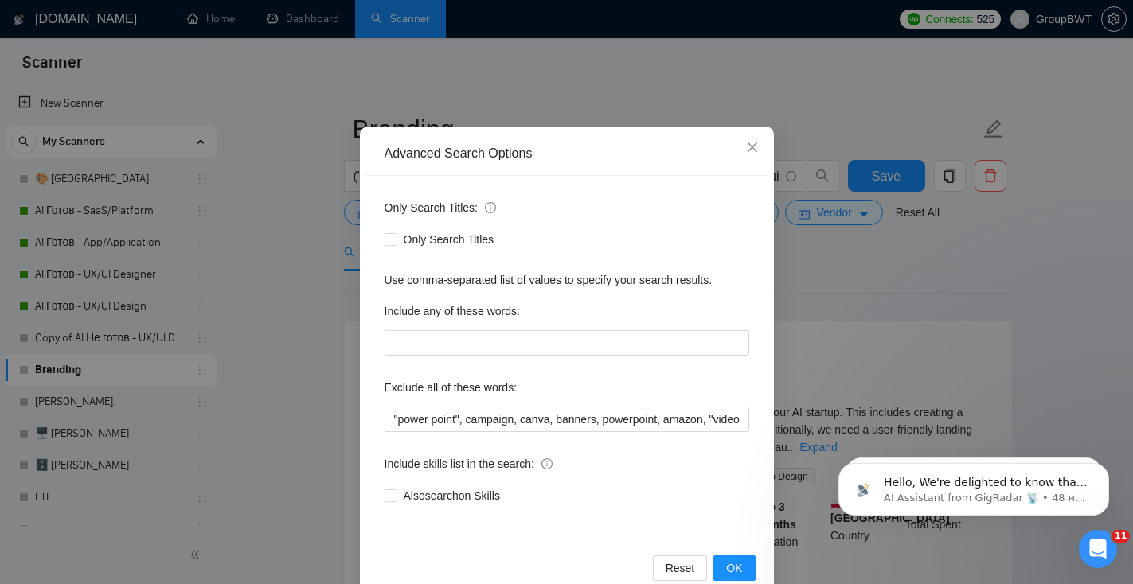
scroll to position [54, 0]
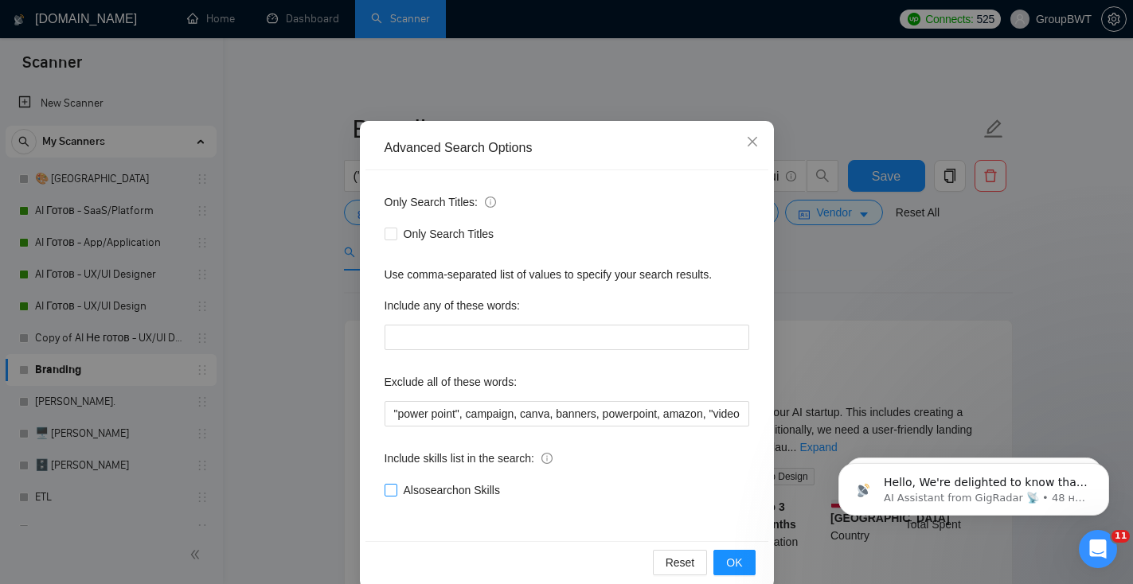
click at [399, 486] on span "Also search on Skills" at bounding box center [451, 491] width 109 height 18
click at [396, 486] on input "Also search on Skills" at bounding box center [389, 489] width 11 height 11
click at [731, 564] on span "OK" at bounding box center [734, 563] width 16 height 18
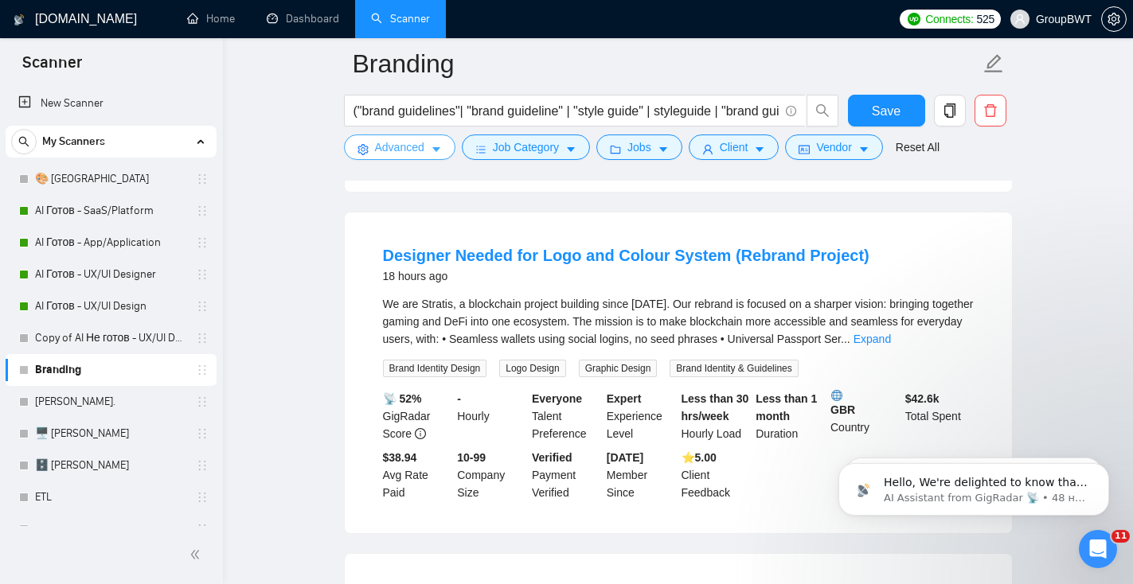
scroll to position [213, 0]
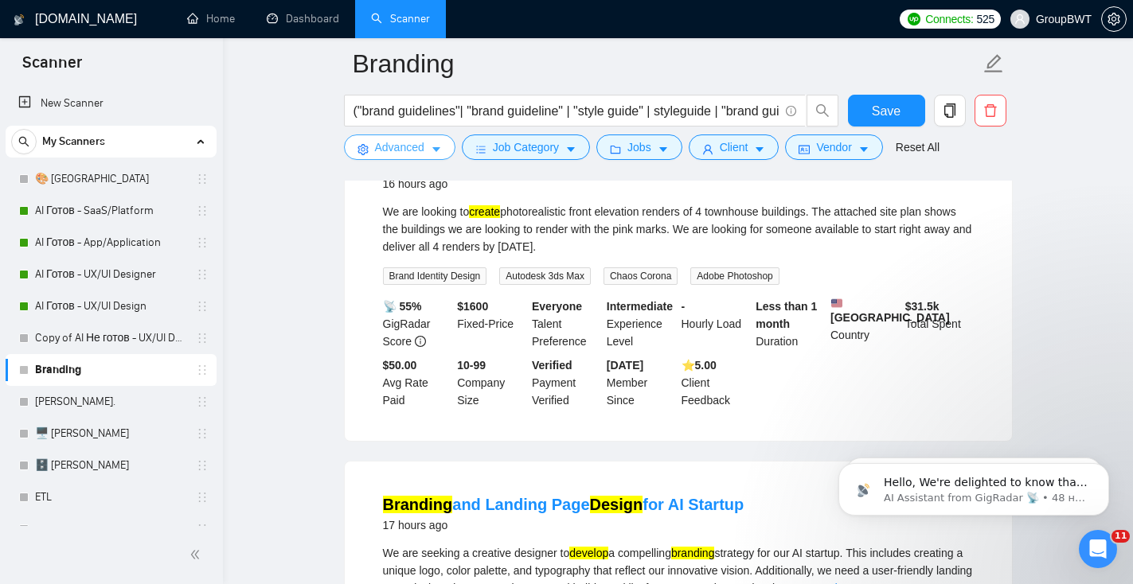
click at [421, 152] on span "Advanced" at bounding box center [399, 148] width 49 height 18
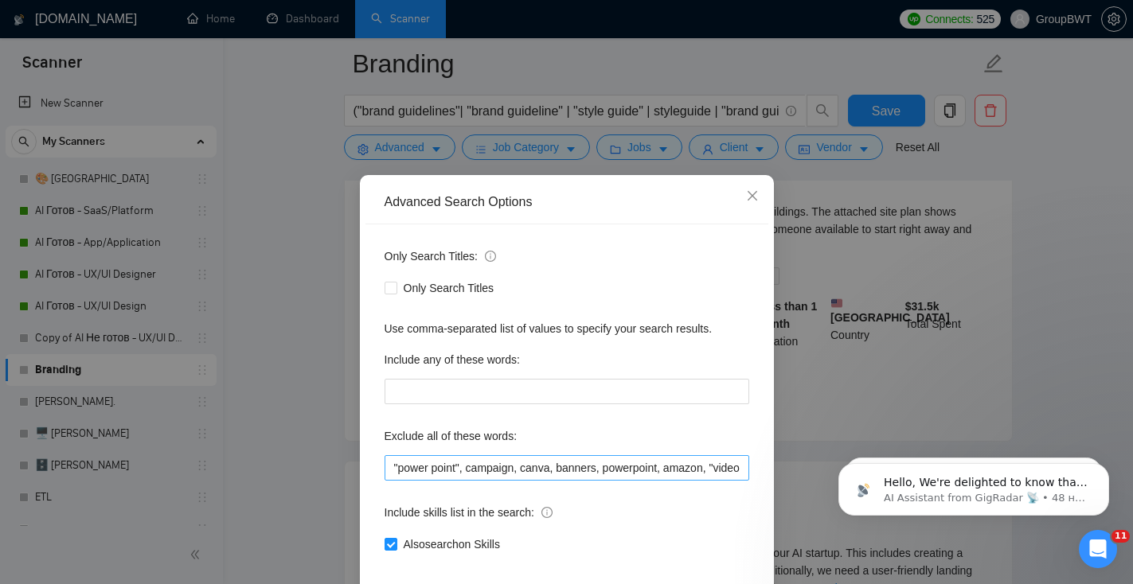
drag, startPoint x: 391, startPoint y: 548, endPoint x: 700, endPoint y: 471, distance: 318.9
click at [391, 548] on input "Also search on Skills" at bounding box center [389, 543] width 11 height 11
checkbox input "false"
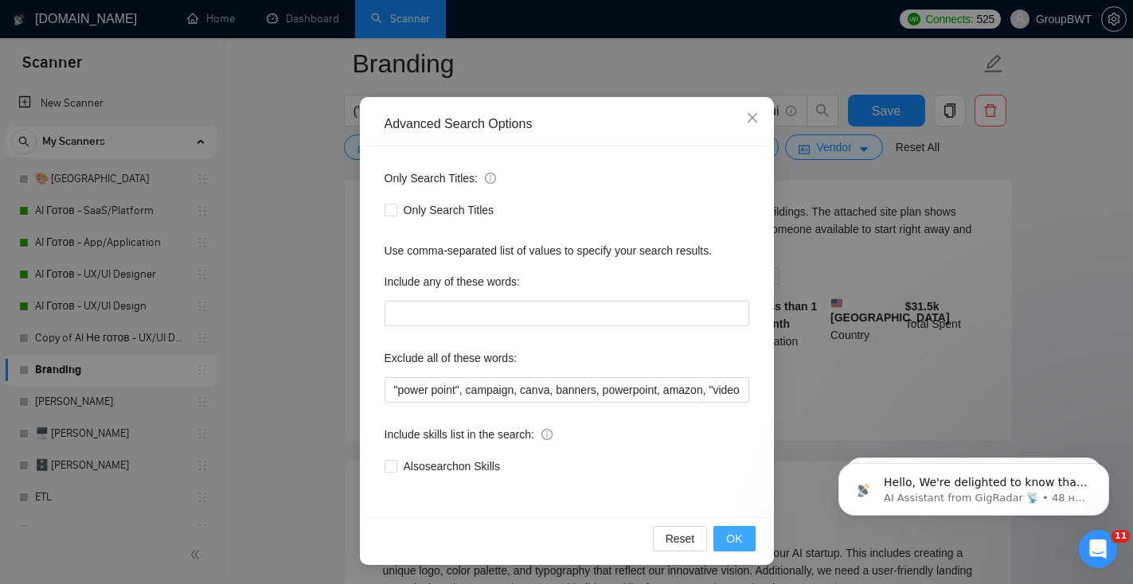
click at [746, 545] on button "OK" at bounding box center [733, 538] width 41 height 25
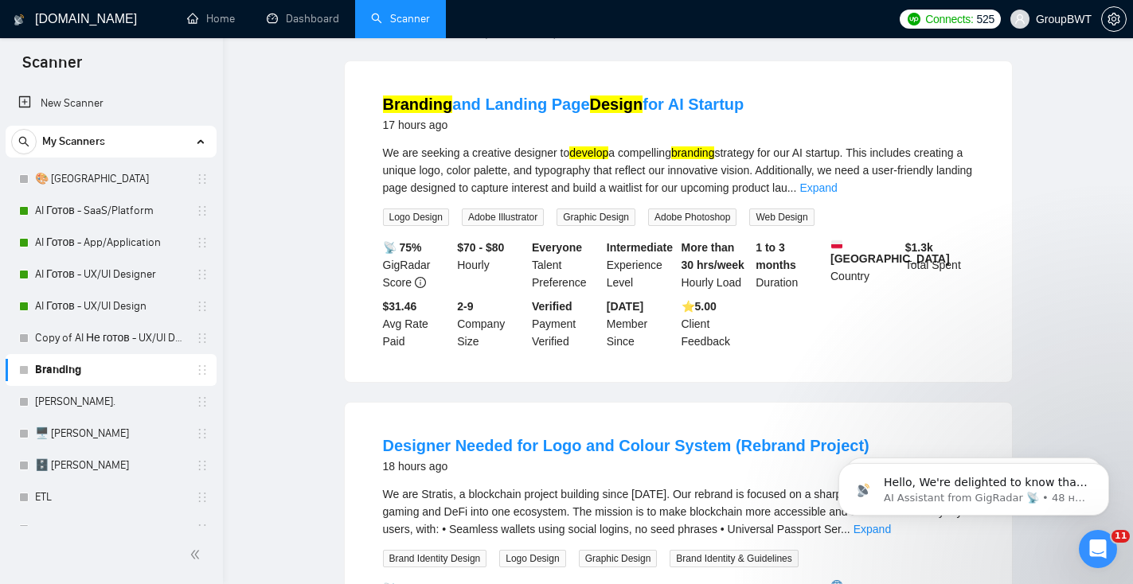
scroll to position [0, 0]
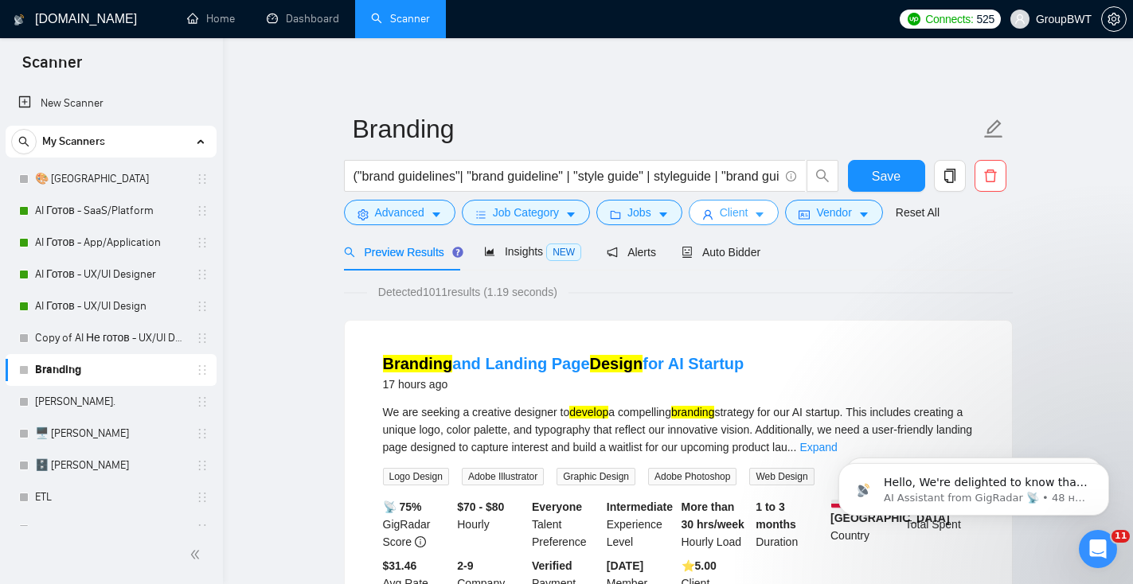
click at [734, 222] on button "Client" at bounding box center [734, 212] width 91 height 25
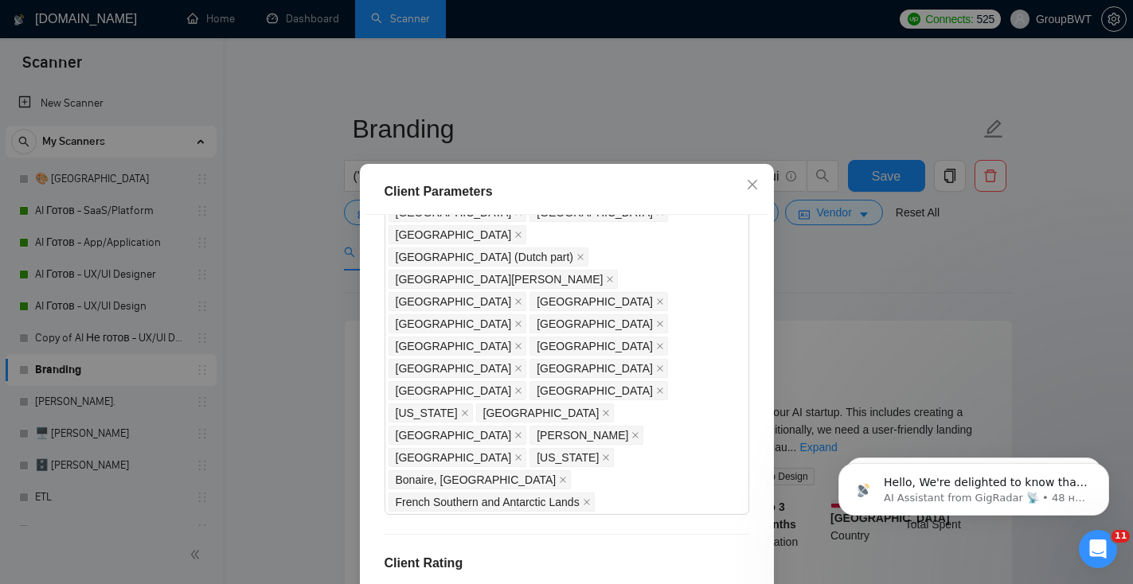
drag, startPoint x: 431, startPoint y: 238, endPoint x: 376, endPoint y: 238, distance: 55.7
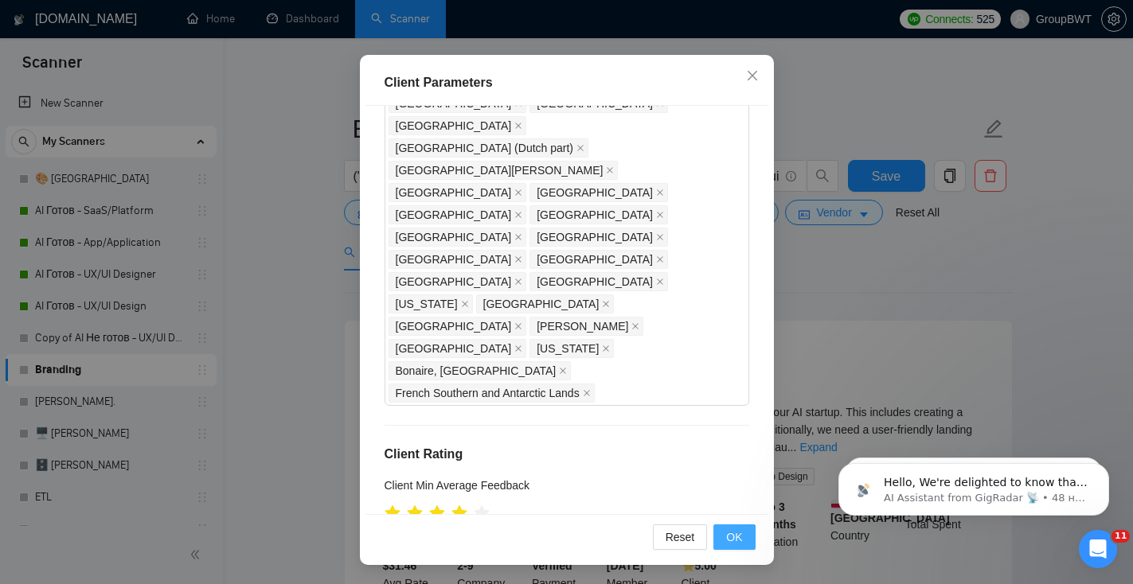
type input "25"
click at [728, 536] on span "OK" at bounding box center [734, 538] width 16 height 18
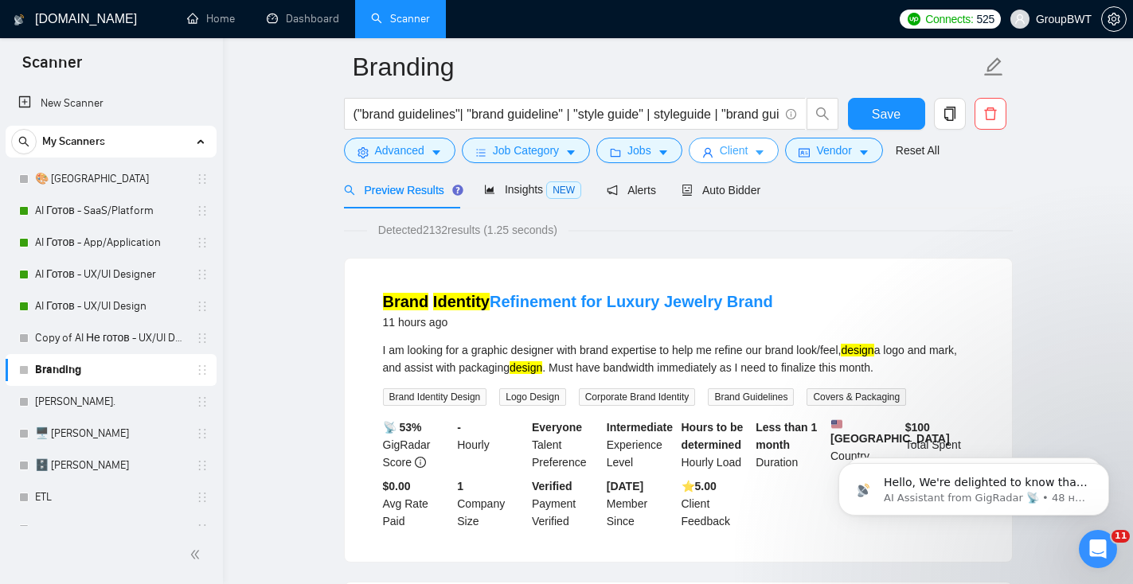
scroll to position [11, 0]
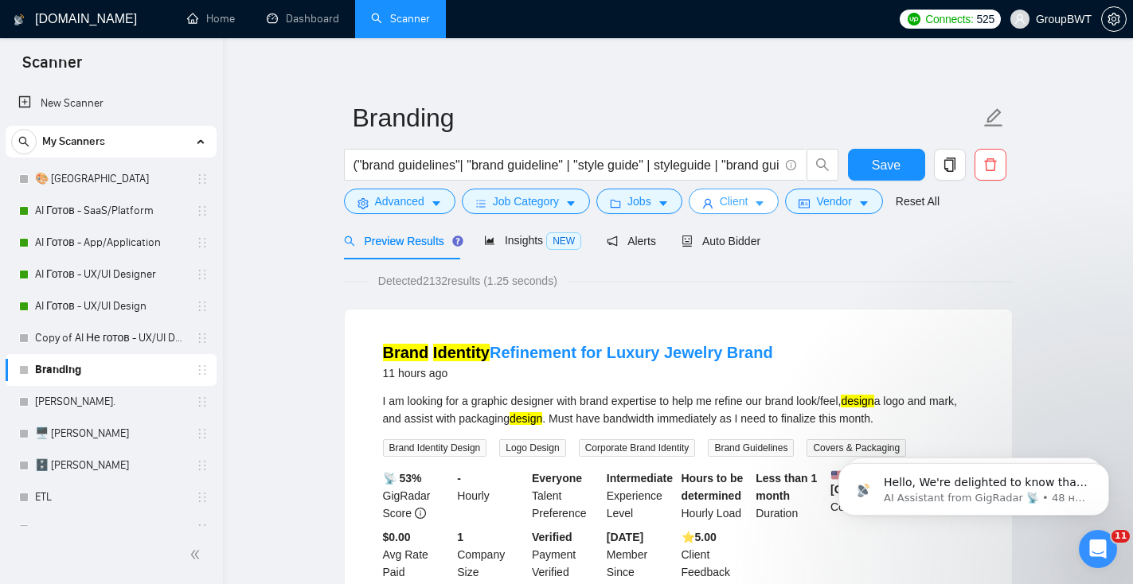
click at [740, 206] on span "Client" at bounding box center [734, 202] width 29 height 18
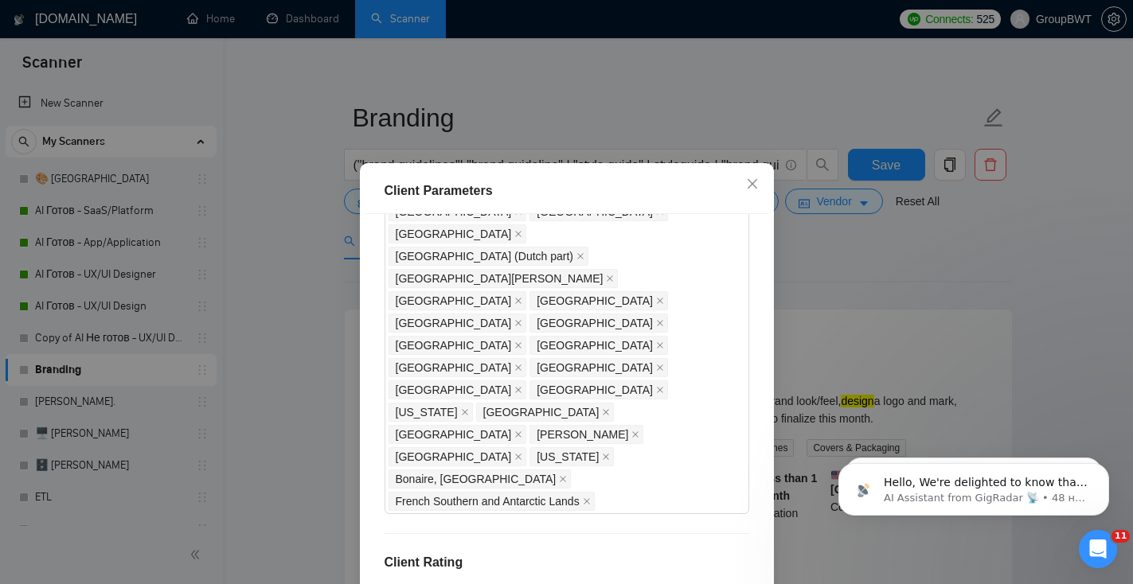
scroll to position [0, 0]
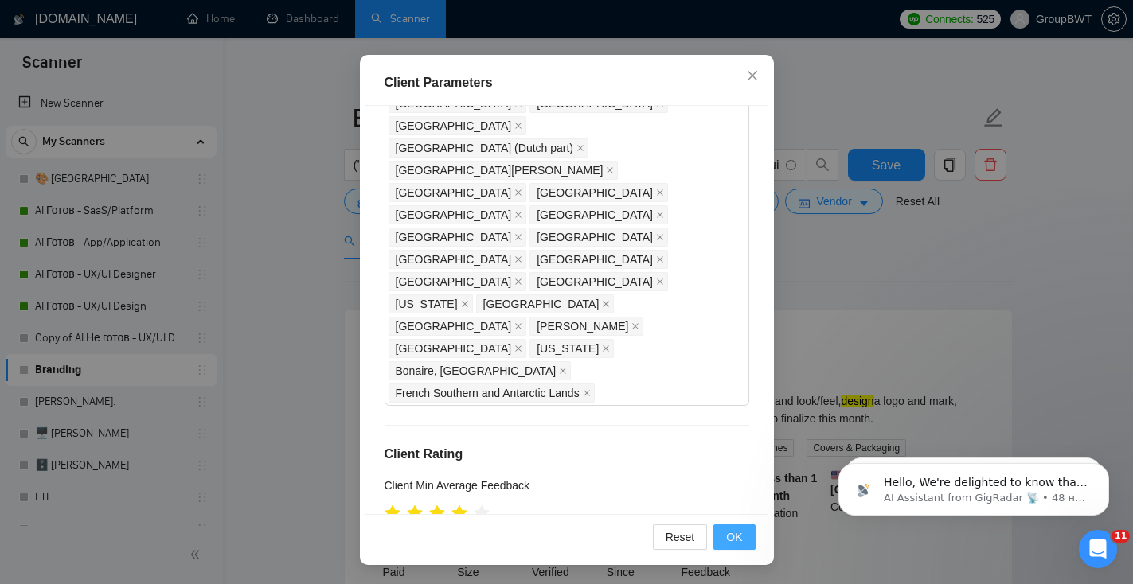
click at [731, 546] on button "OK" at bounding box center [733, 537] width 41 height 25
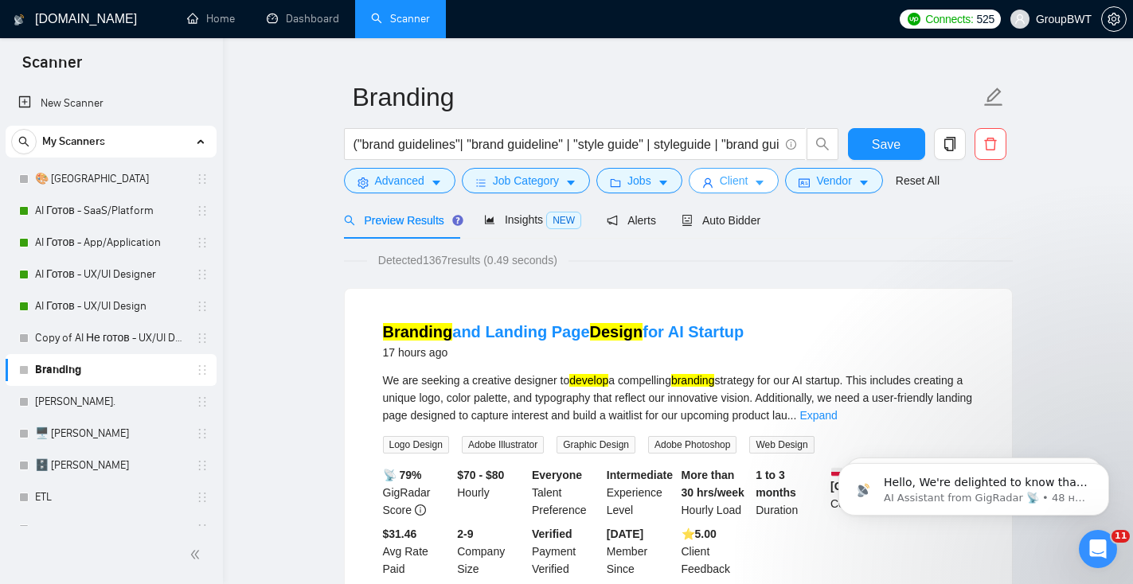
scroll to position [34, 0]
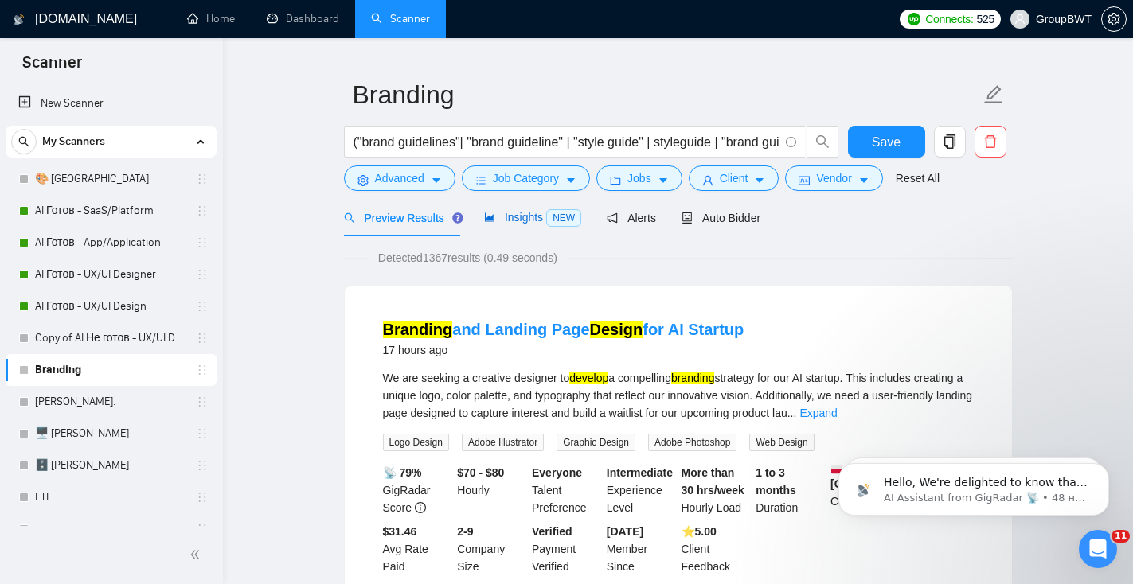
click at [512, 220] on span "Insights NEW" at bounding box center [532, 217] width 97 height 13
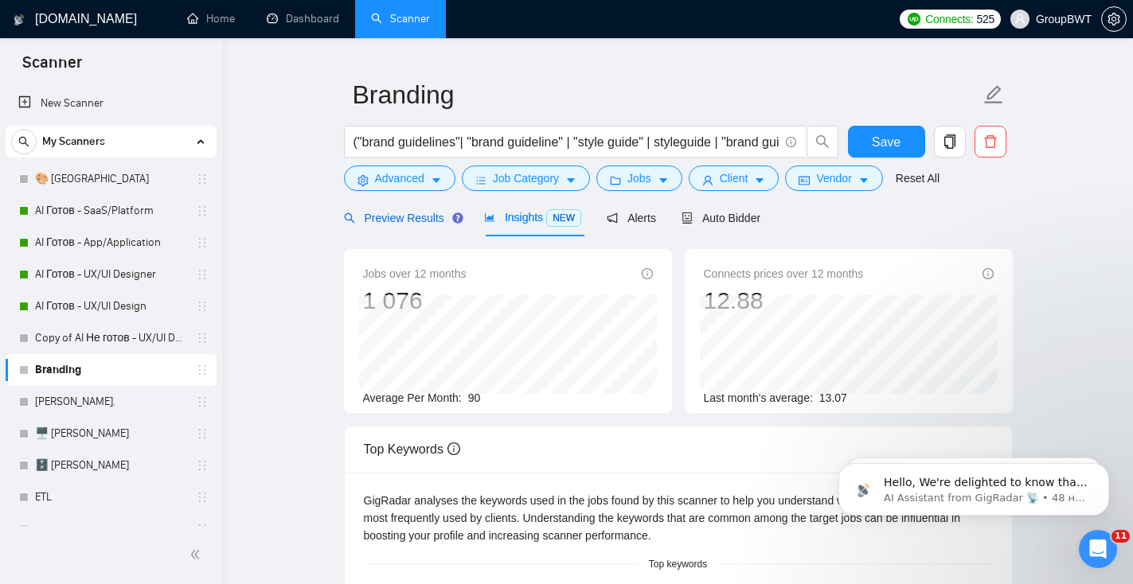
click at [418, 217] on span "Preview Results" at bounding box center [401, 218] width 115 height 13
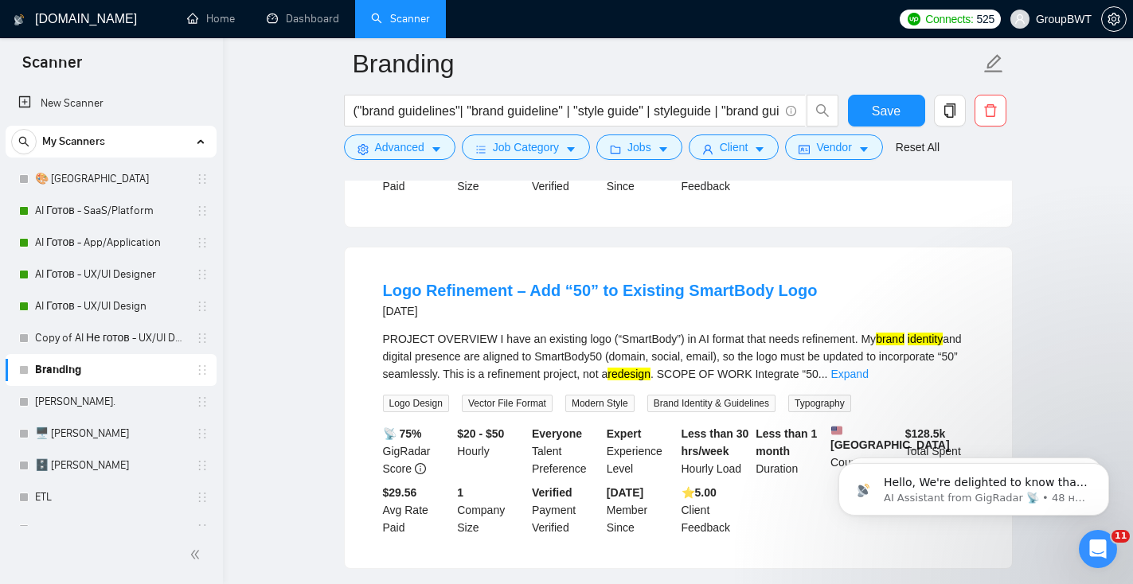
scroll to position [1816, 0]
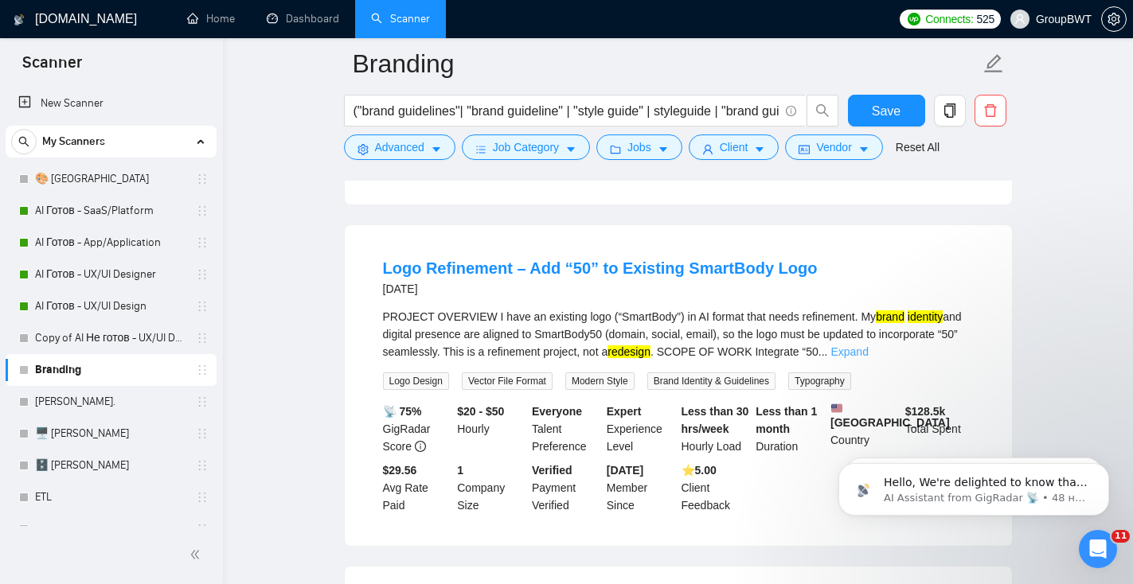
click at [868, 358] on link "Expand" at bounding box center [848, 351] width 37 height 13
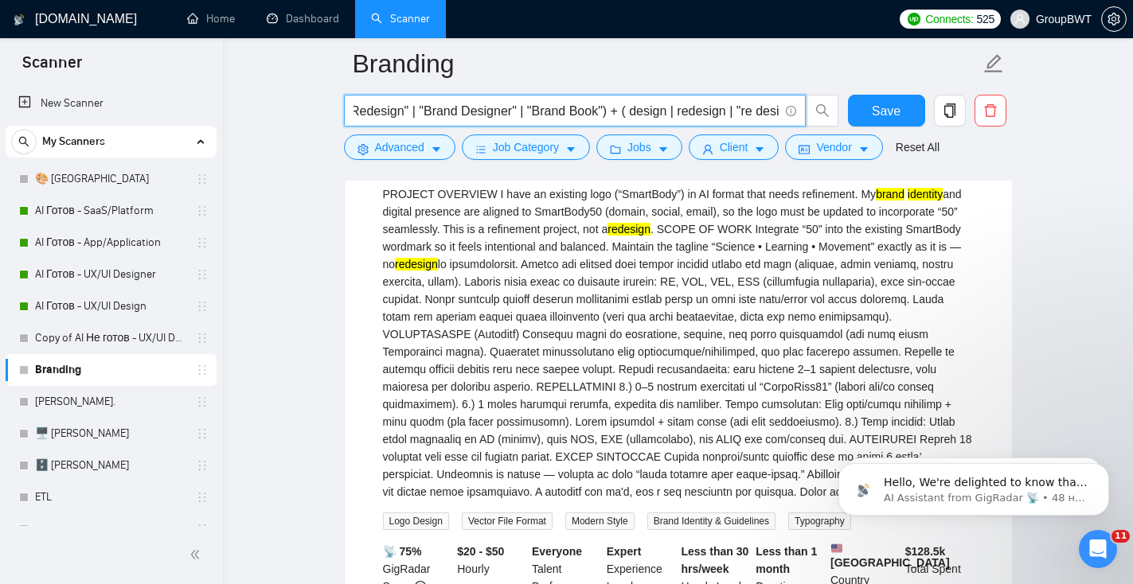
scroll to position [0, 923]
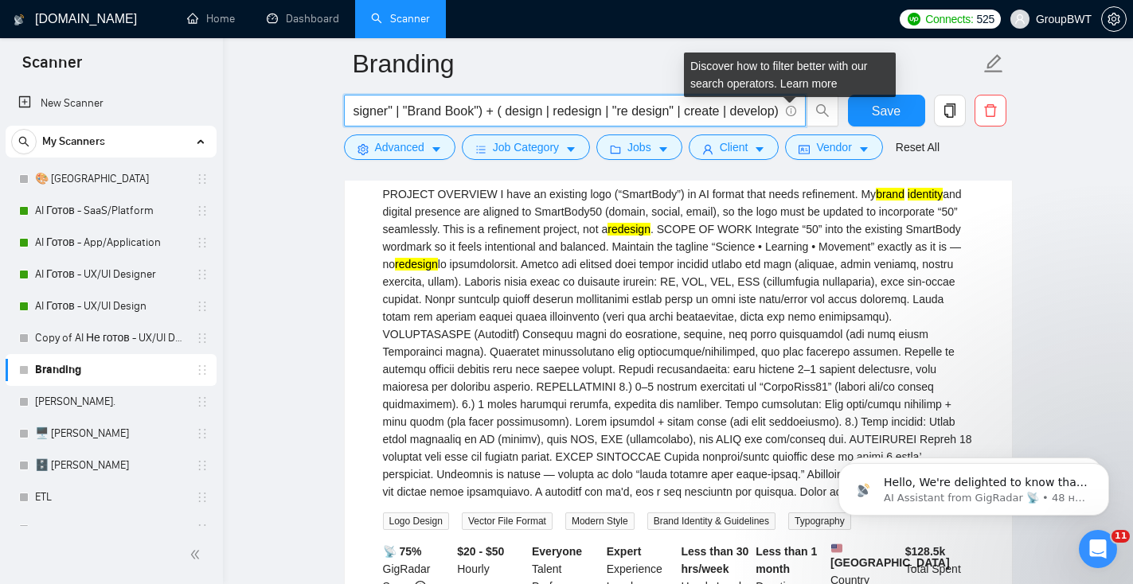
drag, startPoint x: 664, startPoint y: 107, endPoint x: 736, endPoint y: 101, distance: 71.9
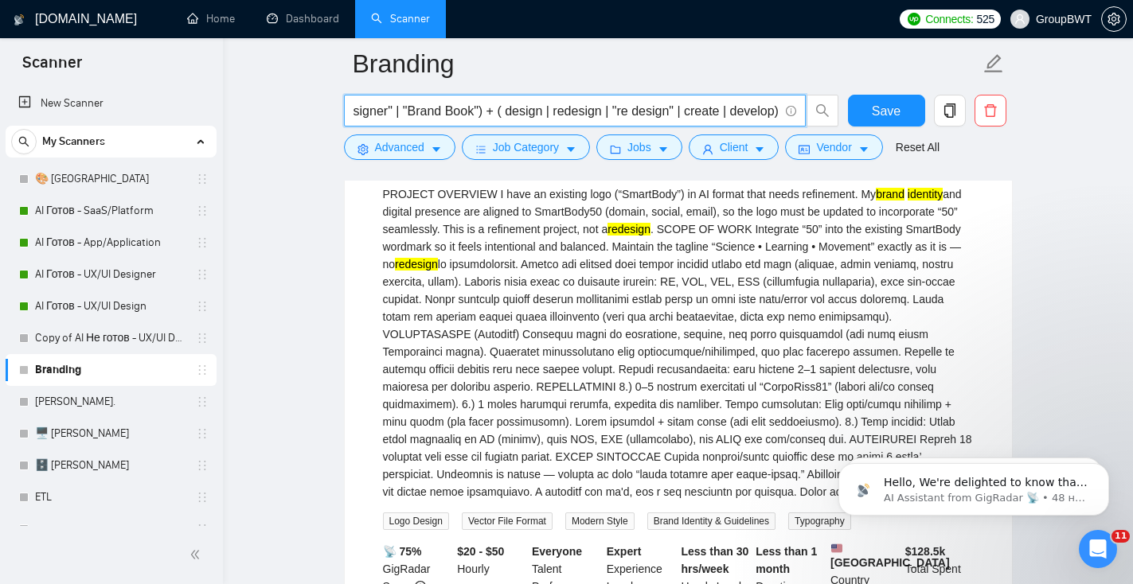
click at [479, 111] on input "("brand guidelines"| "brand guideline" | "style guide" | styleguide | "brand gu…" at bounding box center [565, 111] width 425 height 20
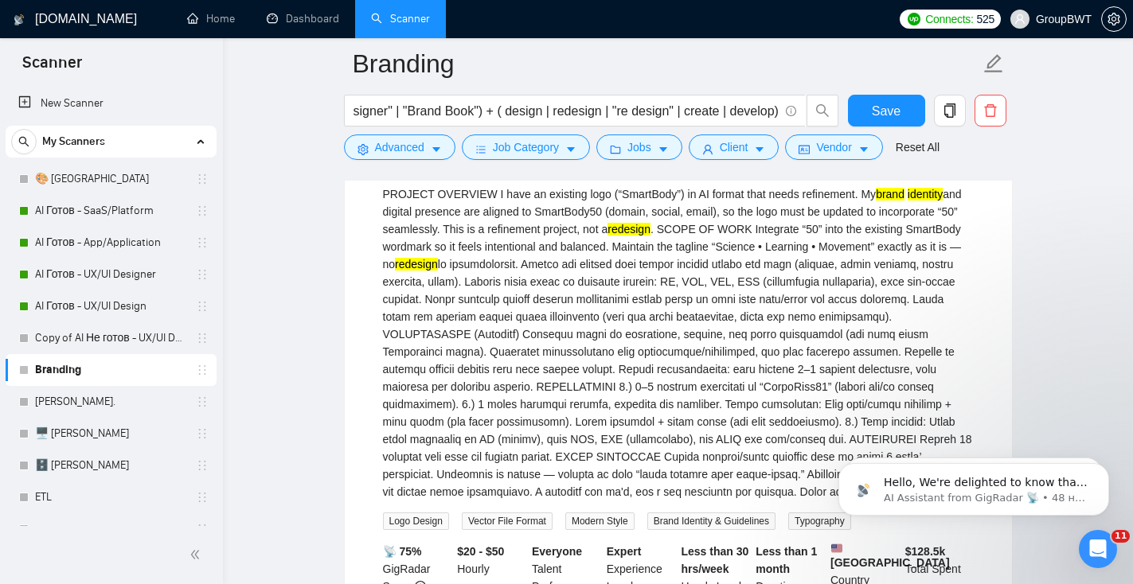
scroll to position [0, 0]
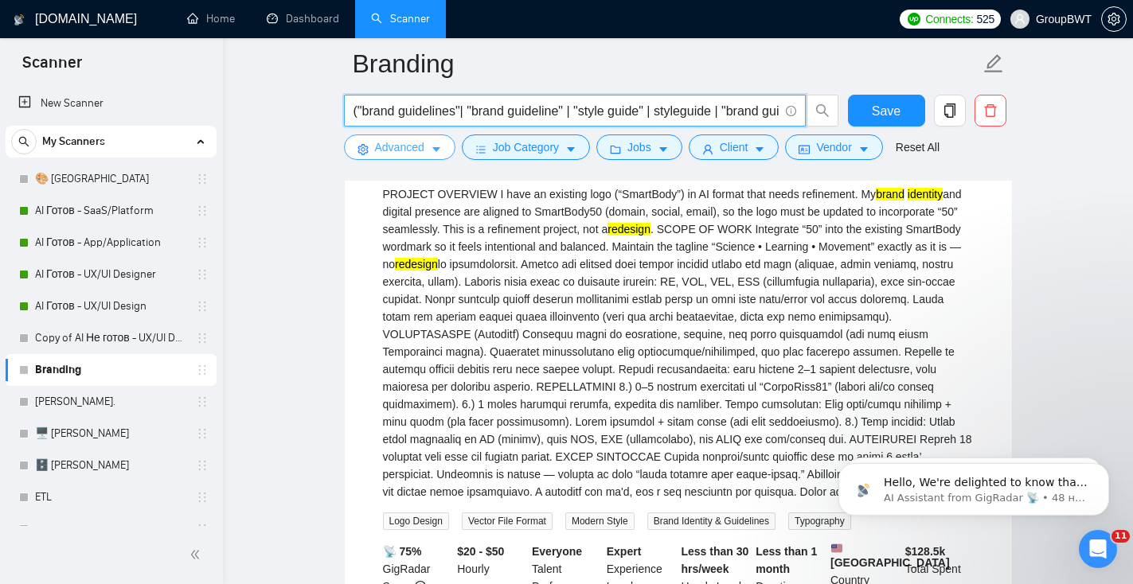
click at [399, 143] on span "Advanced" at bounding box center [399, 148] width 49 height 18
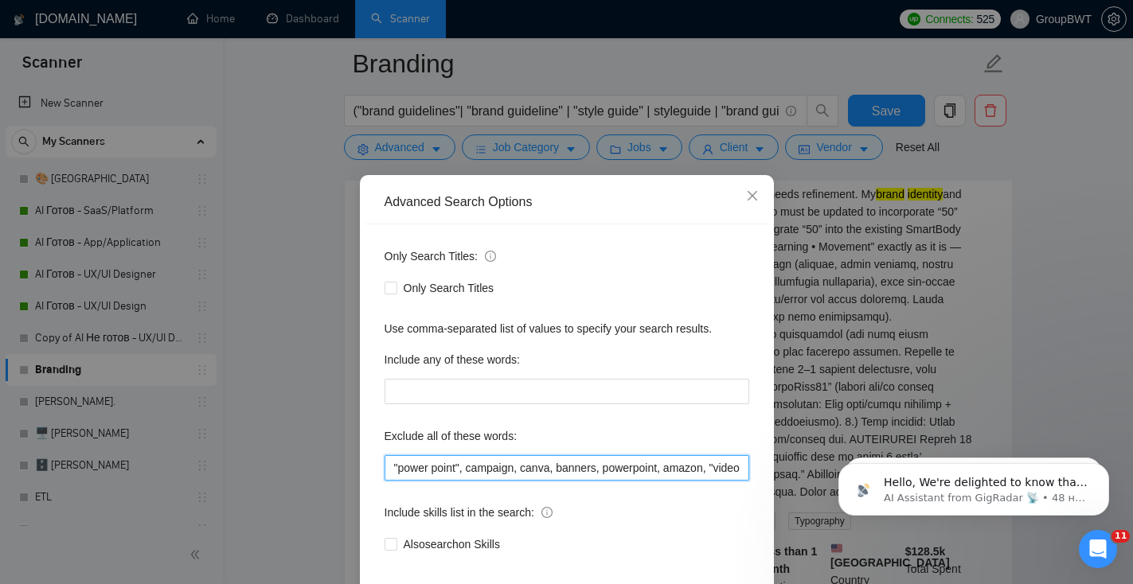
click at [476, 476] on input ""power point", campaign, canva, banners, powerpoint, amazon, "video editor", "p…" at bounding box center [566, 467] width 365 height 25
drag, startPoint x: 743, startPoint y: 205, endPoint x: 556, endPoint y: 275, distance: 199.7
click at [742, 207] on span "Close" at bounding box center [752, 196] width 43 height 43
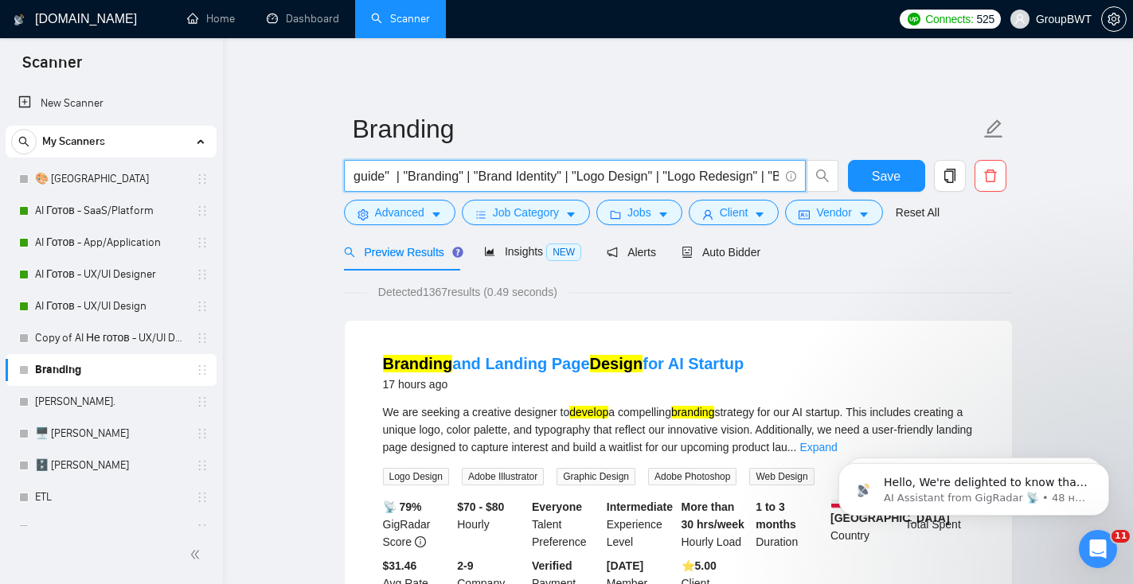
scroll to position [0, 533]
drag, startPoint x: 671, startPoint y: 176, endPoint x: 777, endPoint y: 181, distance: 106.0
click at [779, 182] on span "("brand guidelines"| "brand guideline" | "style guide" | styleguide | "brand gu…" at bounding box center [575, 176] width 462 height 32
drag, startPoint x: 625, startPoint y: 172, endPoint x: 760, endPoint y: 181, distance: 135.6
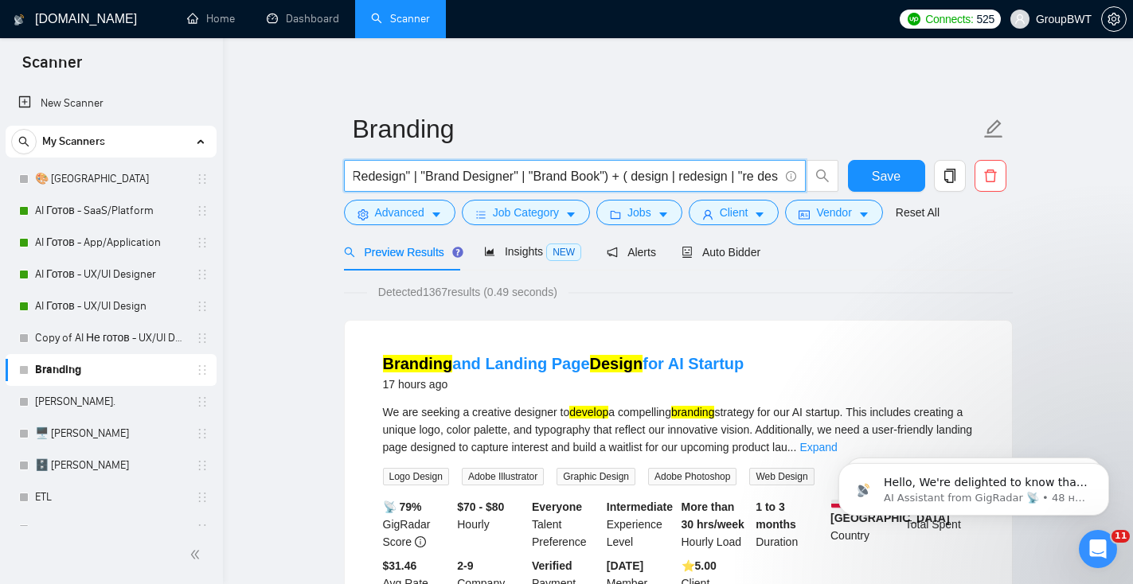
click at [762, 181] on input "("brand guidelines"| "brand guideline" | "style guide" | styleguide | "brand gu…" at bounding box center [565, 176] width 425 height 20
click at [644, 178] on input "("brand guidelines"| "brand guideline" | "style guide" | styleguide | "brand gu…" at bounding box center [565, 176] width 425 height 20
drag, startPoint x: 646, startPoint y: 178, endPoint x: 871, endPoint y: 170, distance: 224.6
click at [872, 171] on div "("brand guidelines"| "brand guideline" | "style guide" | styleguide | "brand gu…" at bounding box center [675, 180] width 669 height 40
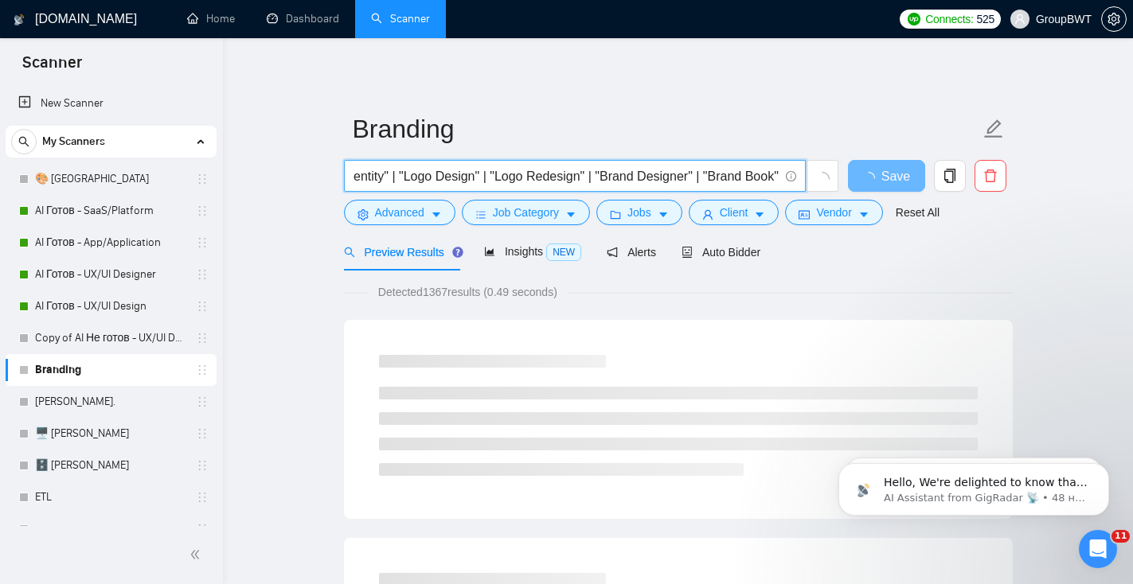
scroll to position [0, 0]
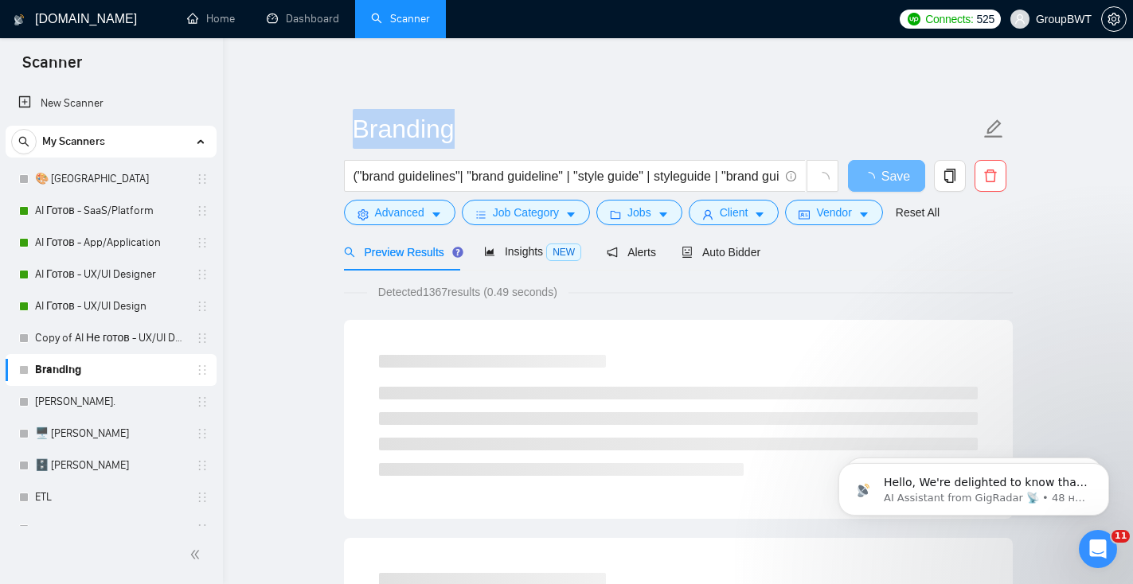
drag, startPoint x: 423, startPoint y: 186, endPoint x: 262, endPoint y: 181, distance: 161.7
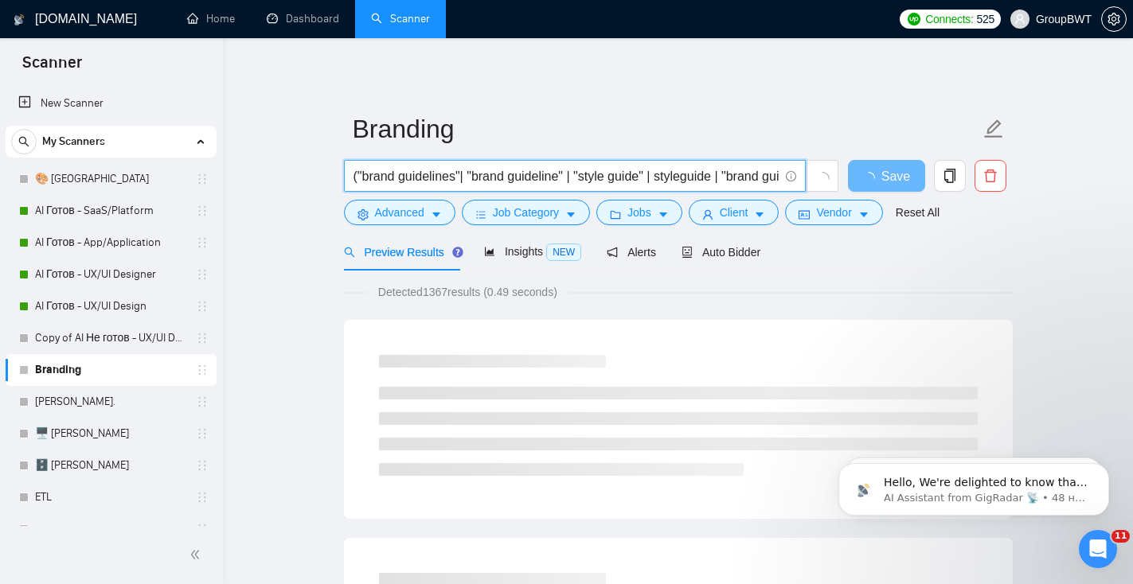
click at [358, 179] on input "("brand guidelines"| "brand guideline" | "style guide" | styleguide | "brand gu…" at bounding box center [565, 176] width 425 height 20
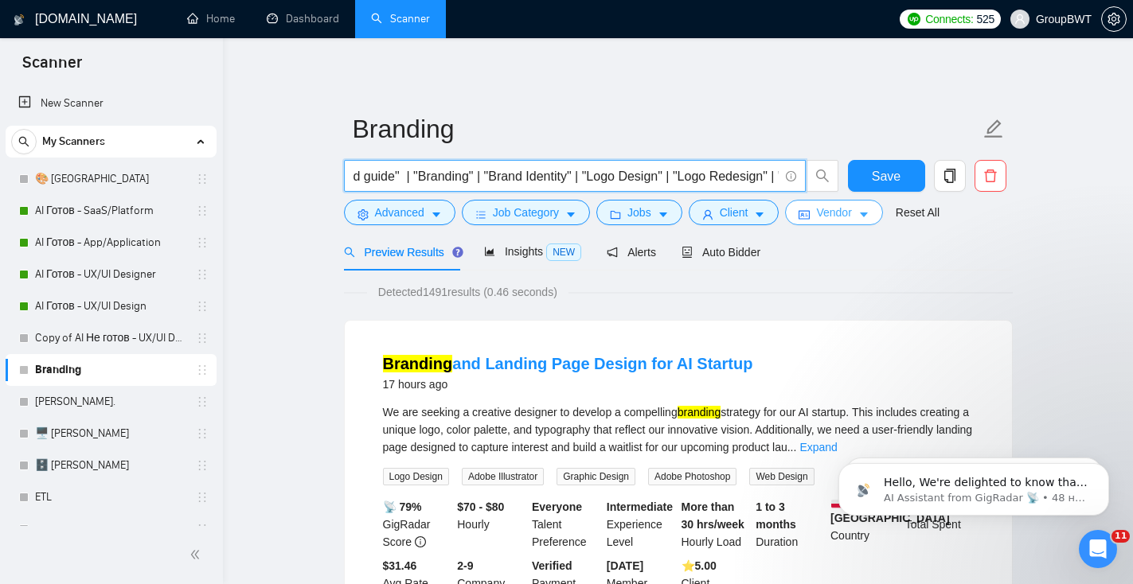
scroll to position [0, 612]
drag, startPoint x: 353, startPoint y: 178, endPoint x: 840, endPoint y: 202, distance: 487.7
click at [841, 203] on form "Branding "brand guidelines"| "brand guideline" | "style guide" | styleguide | "…" at bounding box center [678, 168] width 669 height 130
type input ""brand guidelines"| "brand guideline" | "style guide" | styleguide | "brand gui…"
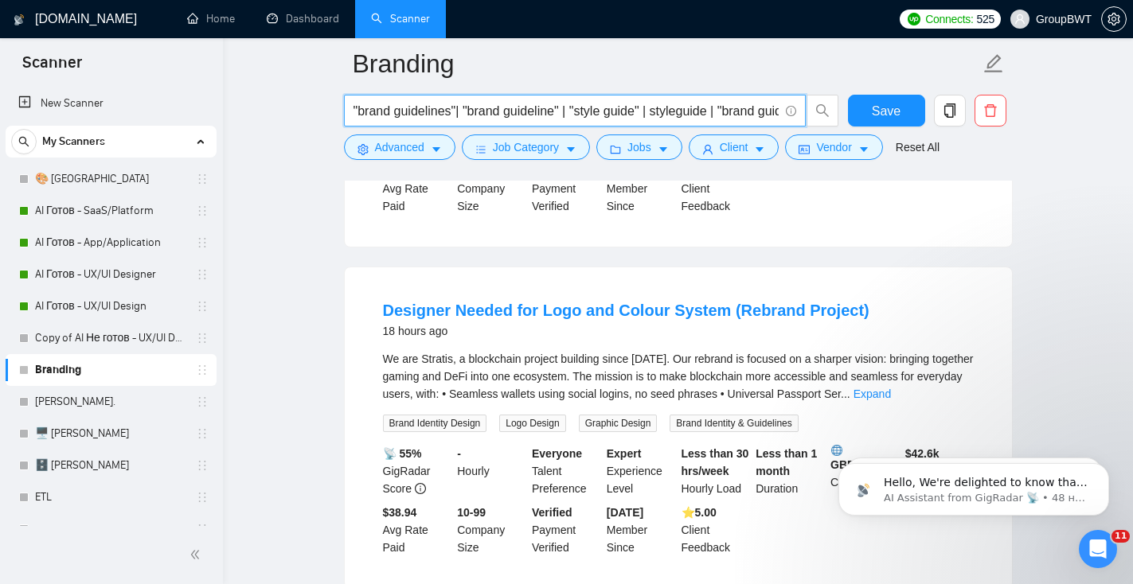
scroll to position [0, 0]
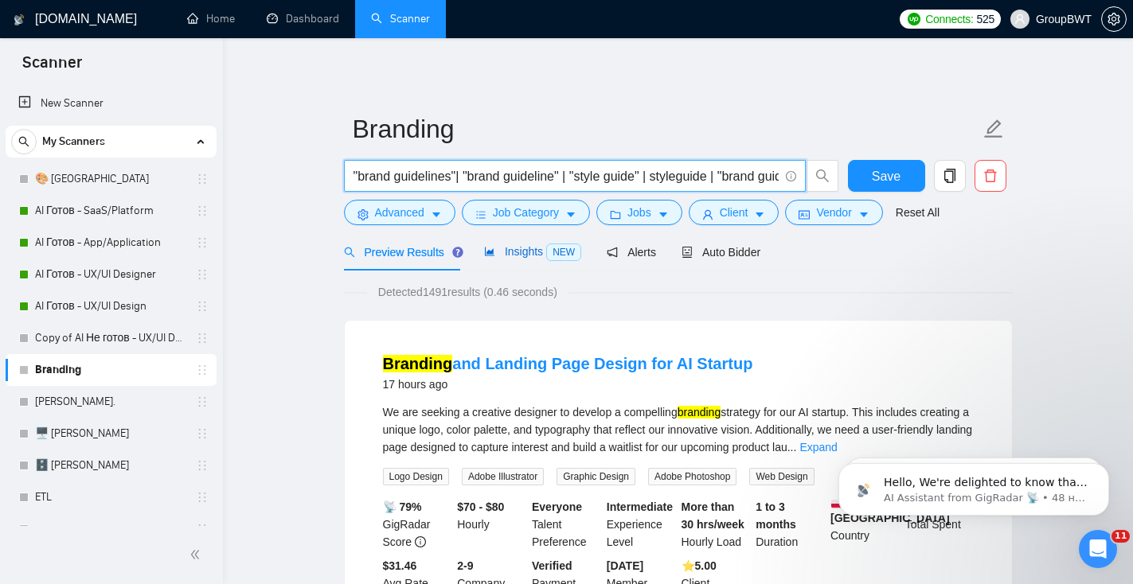
click at [496, 258] on div "Insights NEW" at bounding box center [532, 252] width 97 height 18
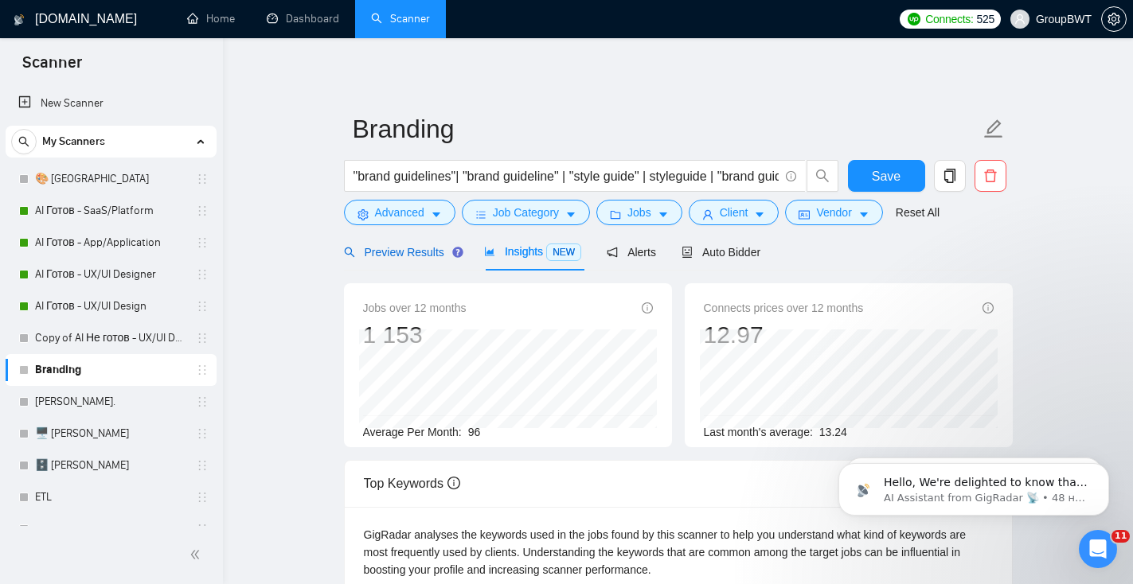
click at [411, 253] on span "Preview Results" at bounding box center [401, 252] width 115 height 13
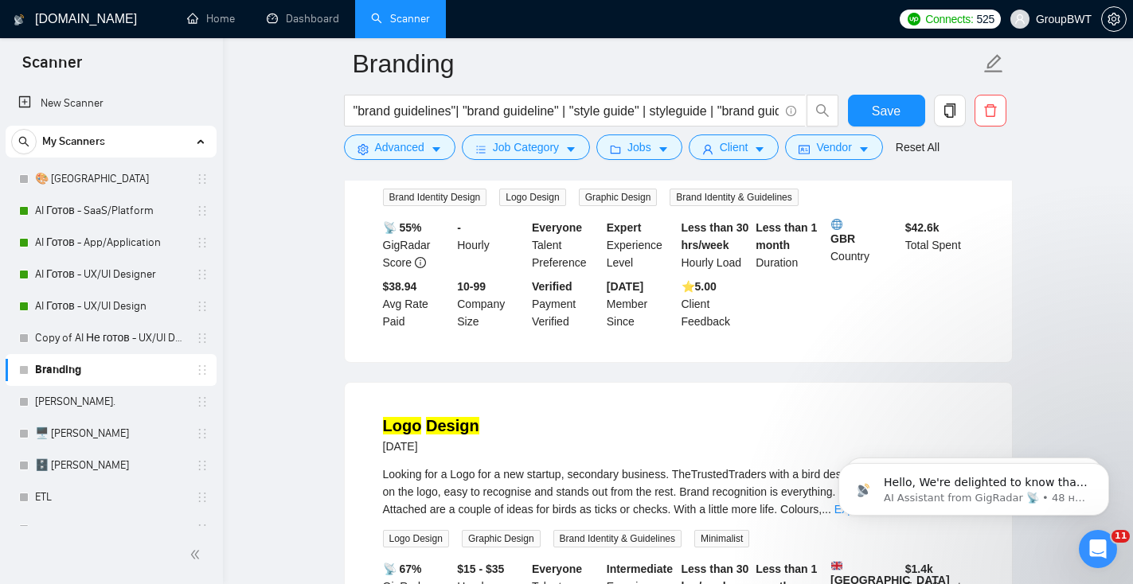
scroll to position [810, 0]
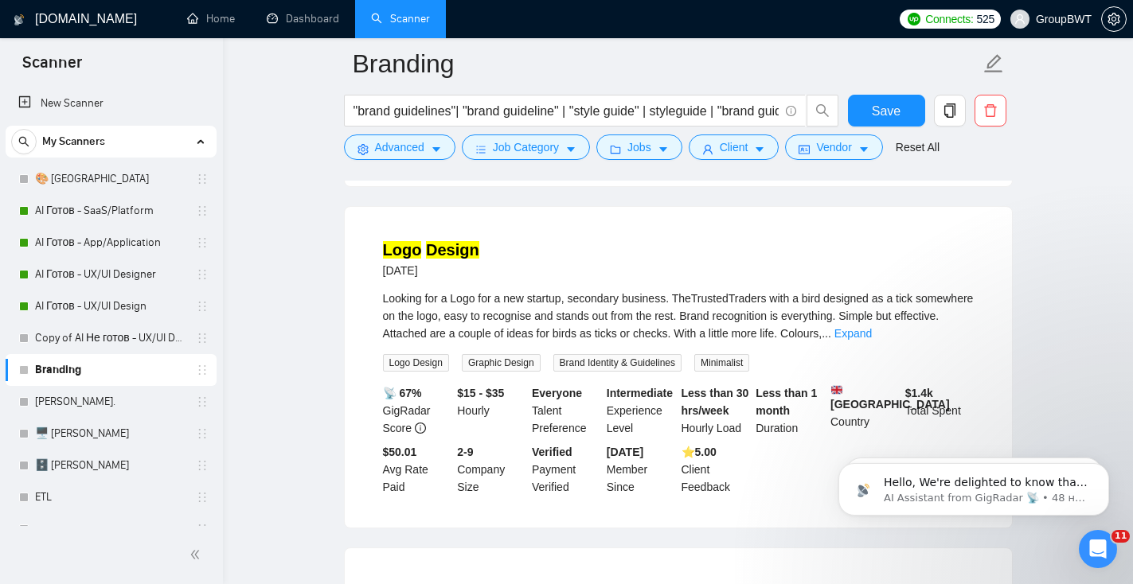
click at [872, 330] on link "Expand" at bounding box center [852, 333] width 37 height 13
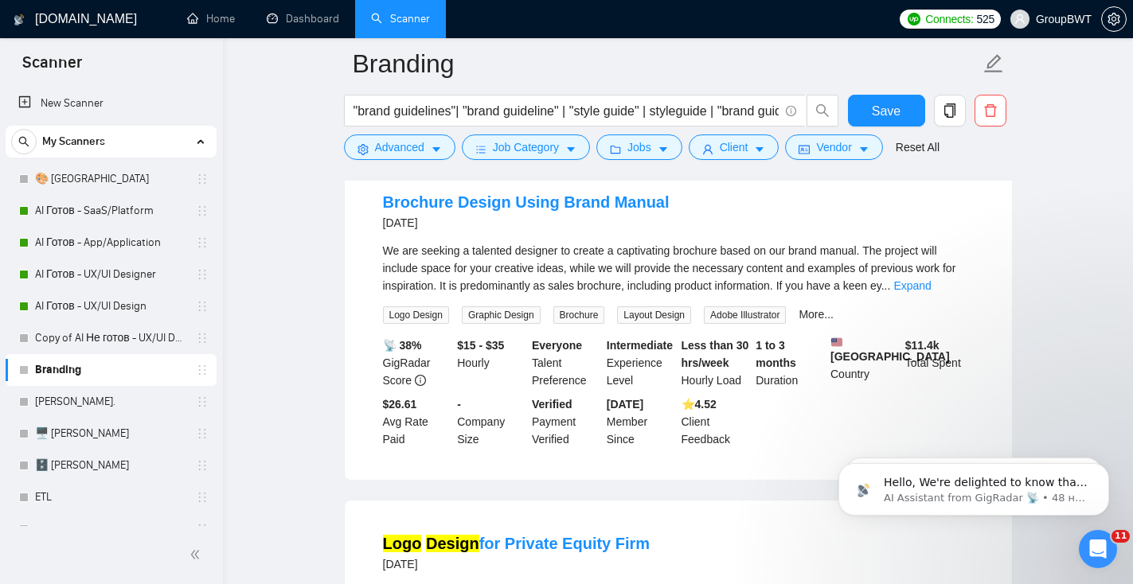
scroll to position [1218, 0]
click at [931, 291] on link "Expand" at bounding box center [911, 284] width 37 height 13
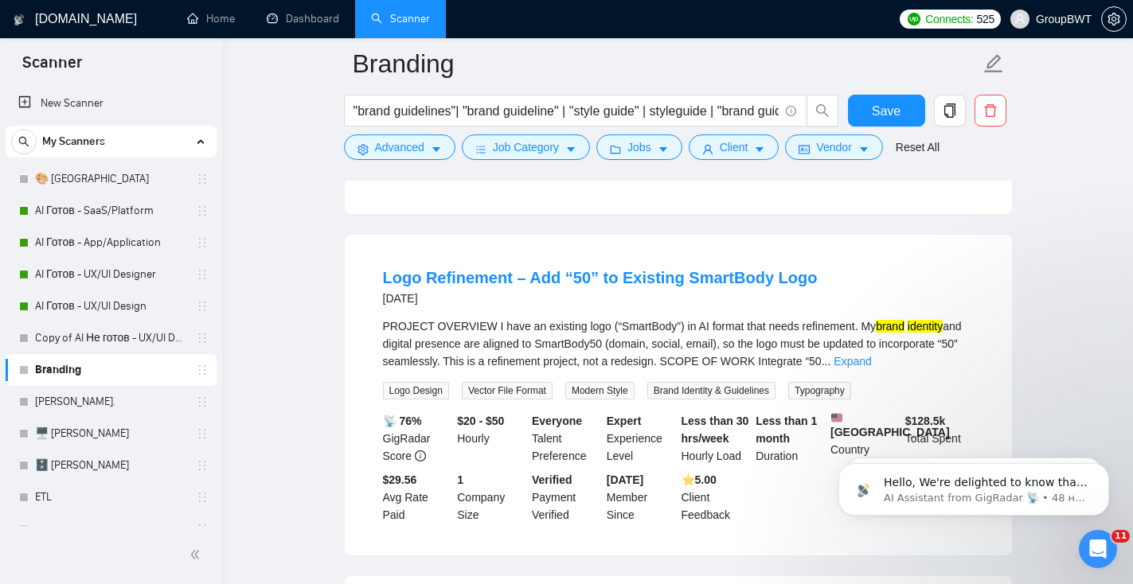
scroll to position [1863, 0]
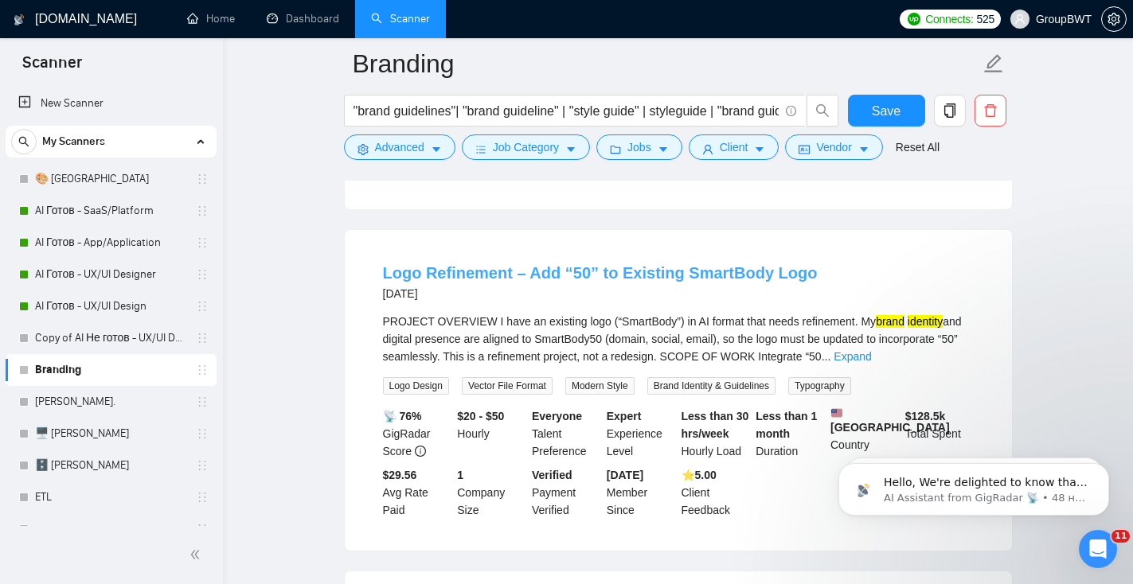
drag, startPoint x: 376, startPoint y: 312, endPoint x: 465, endPoint y: 311, distance: 89.2
click at [404, 311] on li "Logo Refinement – Add “50” to Existing SmartBody Logo 4 days ago PROJECT OVERVI…" at bounding box center [678, 390] width 629 height 283
drag, startPoint x: 477, startPoint y: 311, endPoint x: 535, endPoint y: 307, distance: 58.2
click at [321, 295] on main "Branding "brand guidelines"| "brand guideline" | "style guide" | styleguide | "…" at bounding box center [677, 86] width 859 height 3773
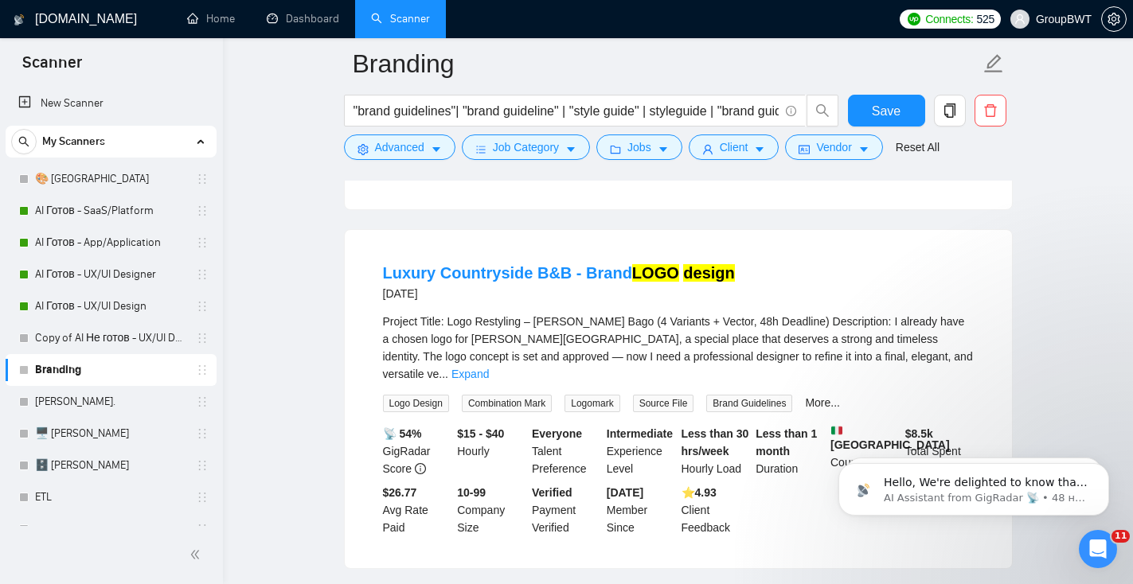
scroll to position [2207, 0]
click at [489, 379] on link "Expand" at bounding box center [469, 372] width 37 height 13
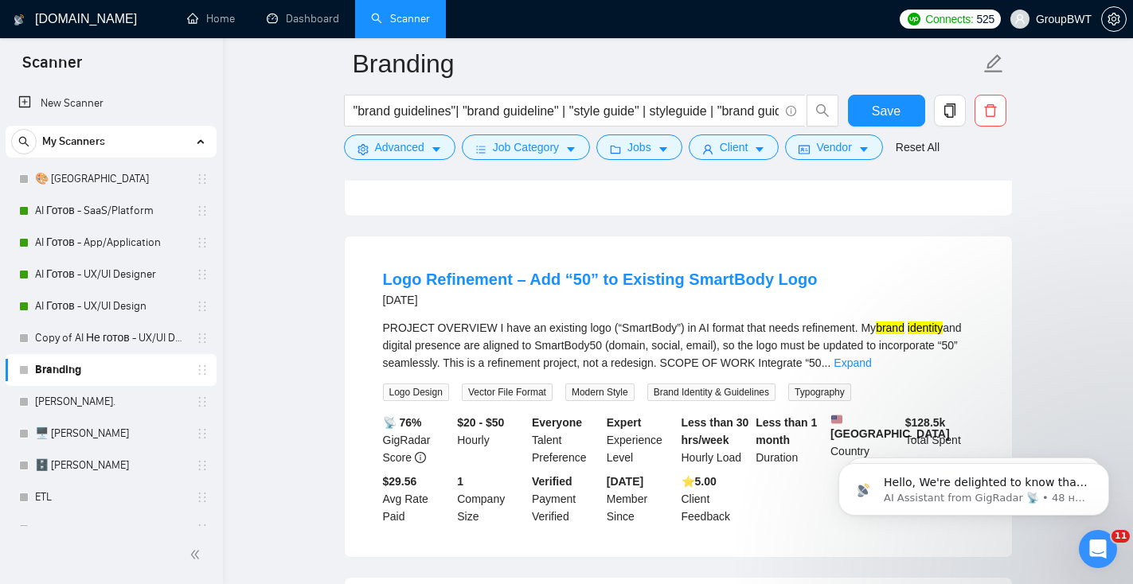
scroll to position [1858, 0]
drag, startPoint x: 362, startPoint y: 317, endPoint x: 506, endPoint y: 319, distance: 144.1
click at [506, 320] on div "Logo Refinement – Add “50” to Existing SmartBody Logo 4 days ago PROJECT OVERVI…" at bounding box center [678, 396] width 667 height 321
copy link "Logo Refinement"
click at [389, 146] on span "Advanced" at bounding box center [399, 148] width 49 height 18
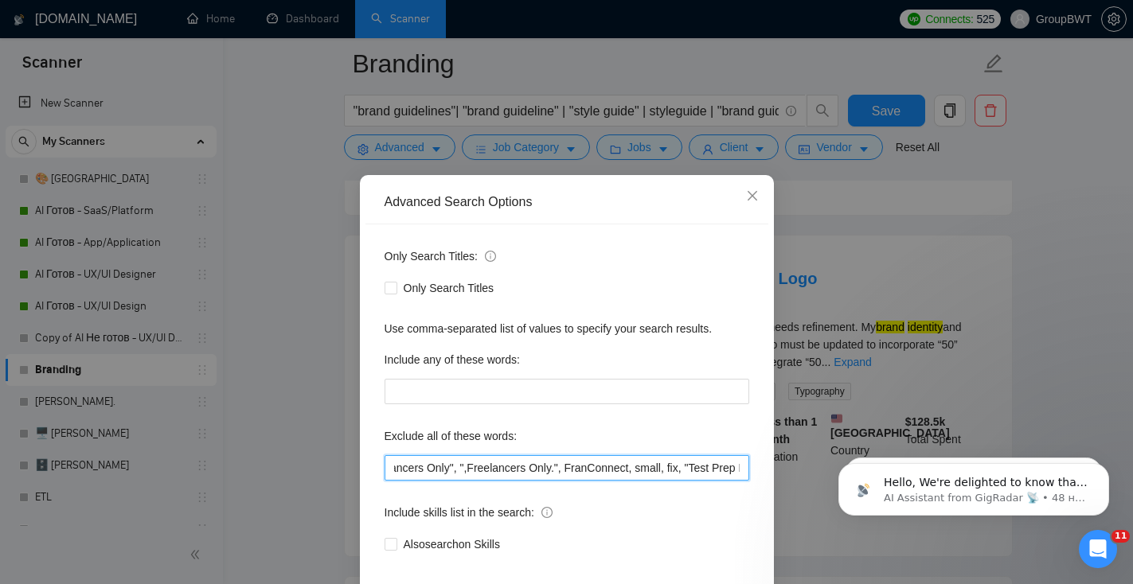
scroll to position [0, 2776]
drag, startPoint x: 1426, startPoint y: 890, endPoint x: 814, endPoint y: 470, distance: 742.1
click at [743, 471] on input ""power point", campaign, canva, banners, powerpoint, amazon, "video editor", "p…" at bounding box center [566, 467] width 365 height 25
paste input "Logo Refinement"
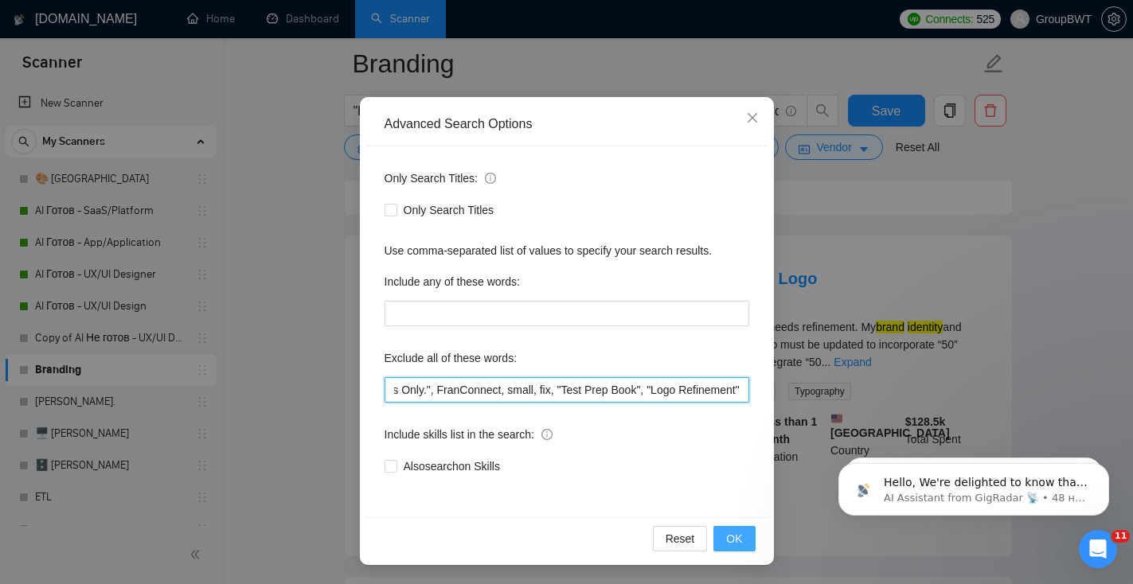
type input ""power point", campaign, canva, banners, powerpoint, amazon, "video editor", "p…"
click at [741, 536] on span "OK" at bounding box center [734, 539] width 16 height 18
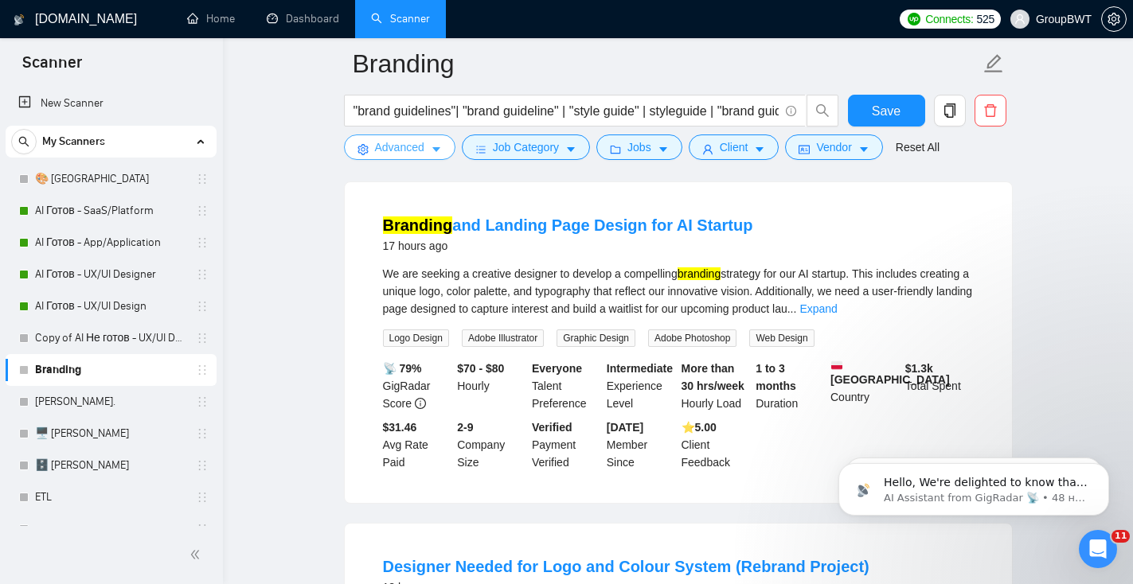
scroll to position [167, 0]
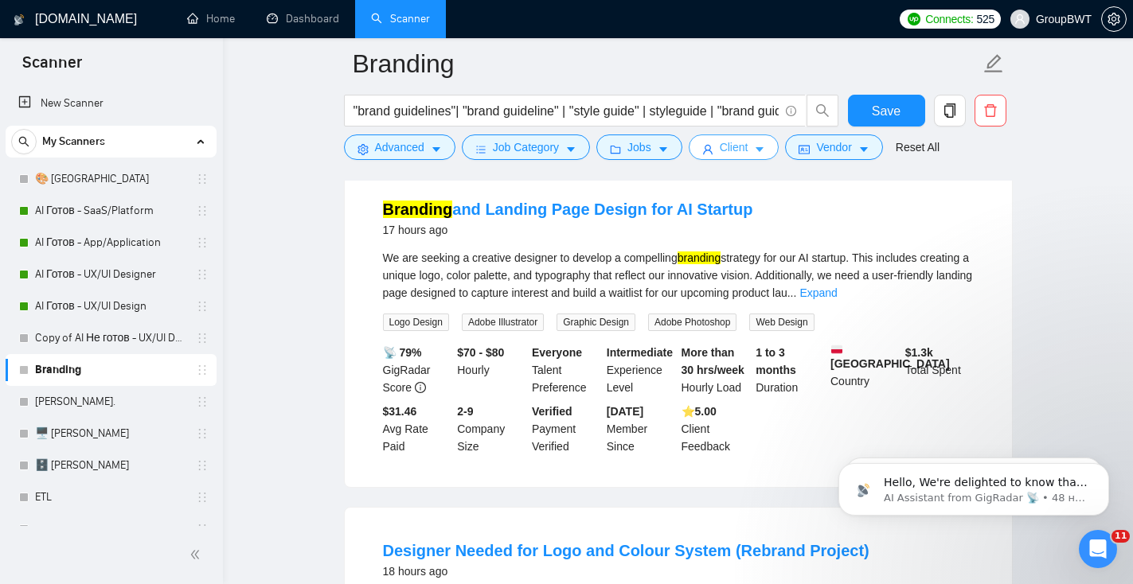
click at [748, 144] on span "Client" at bounding box center [734, 148] width 29 height 18
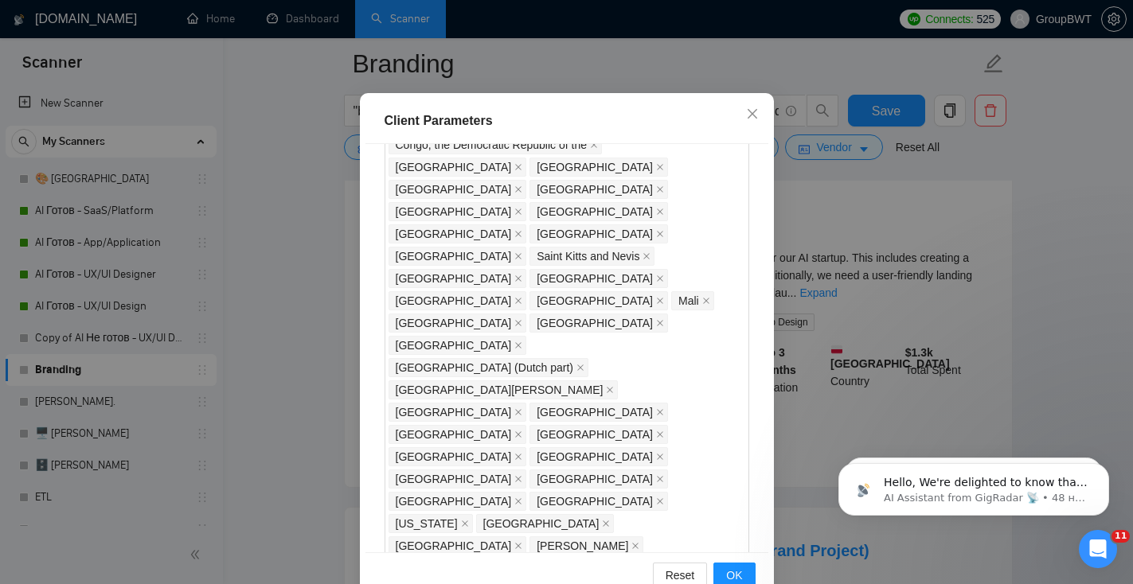
scroll to position [1297, 0]
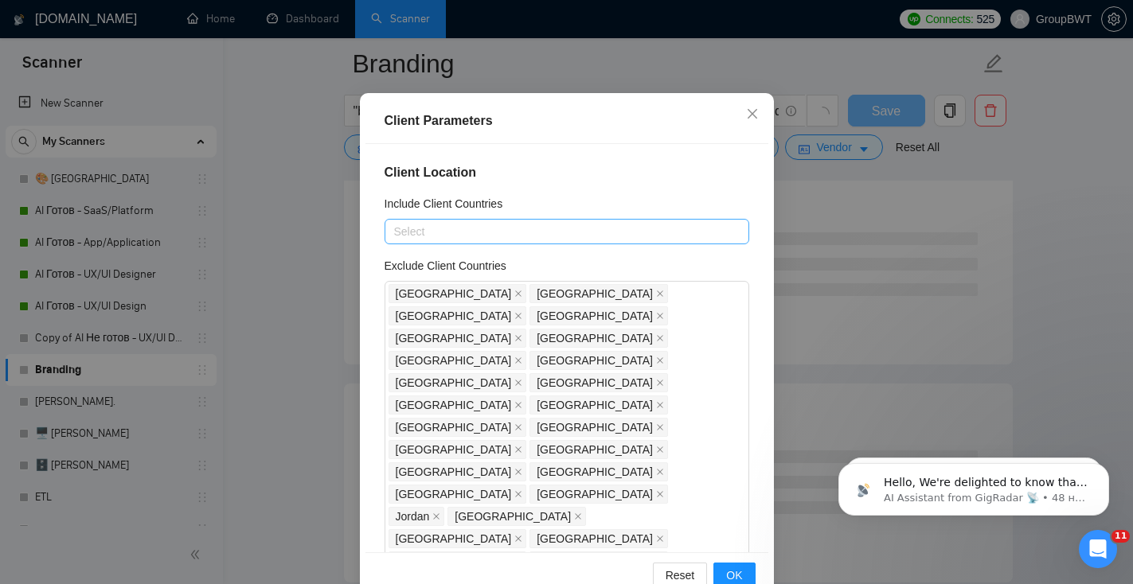
scroll to position [1229, 0]
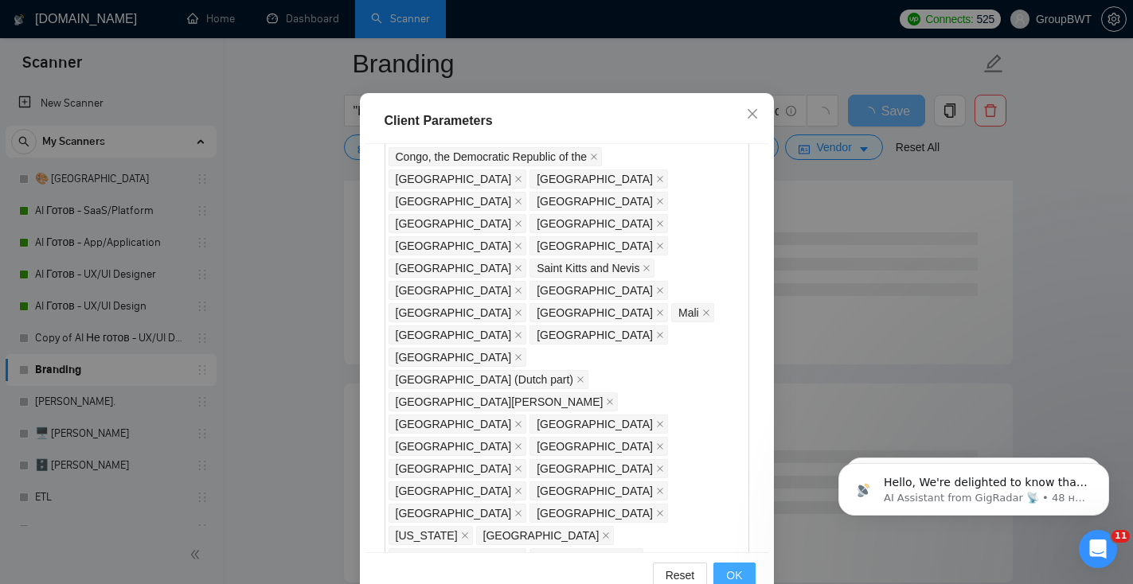
click at [743, 570] on button "OK" at bounding box center [733, 575] width 41 height 25
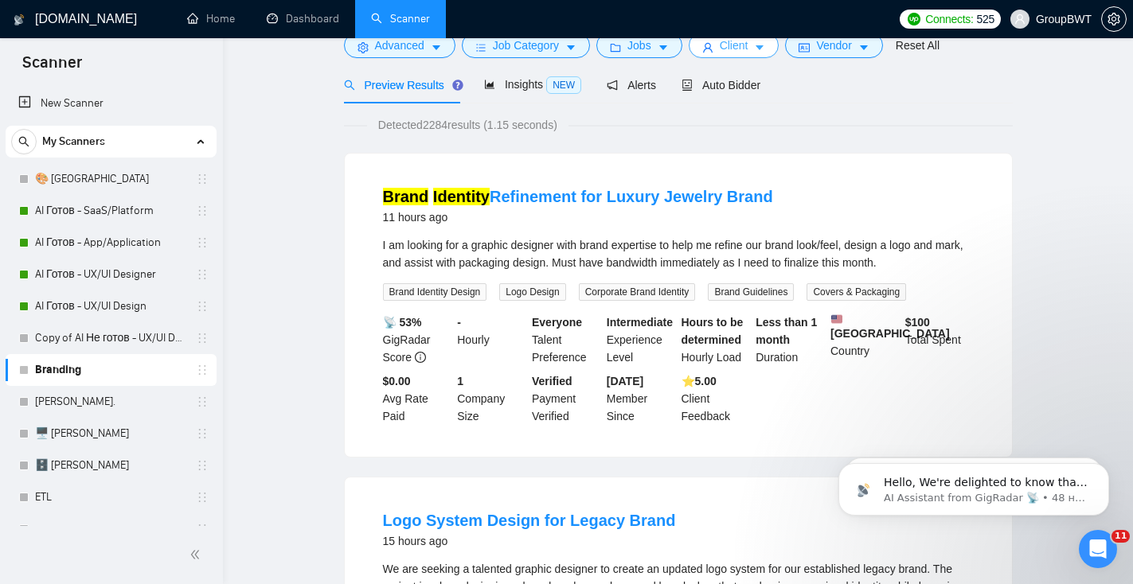
scroll to position [0, 0]
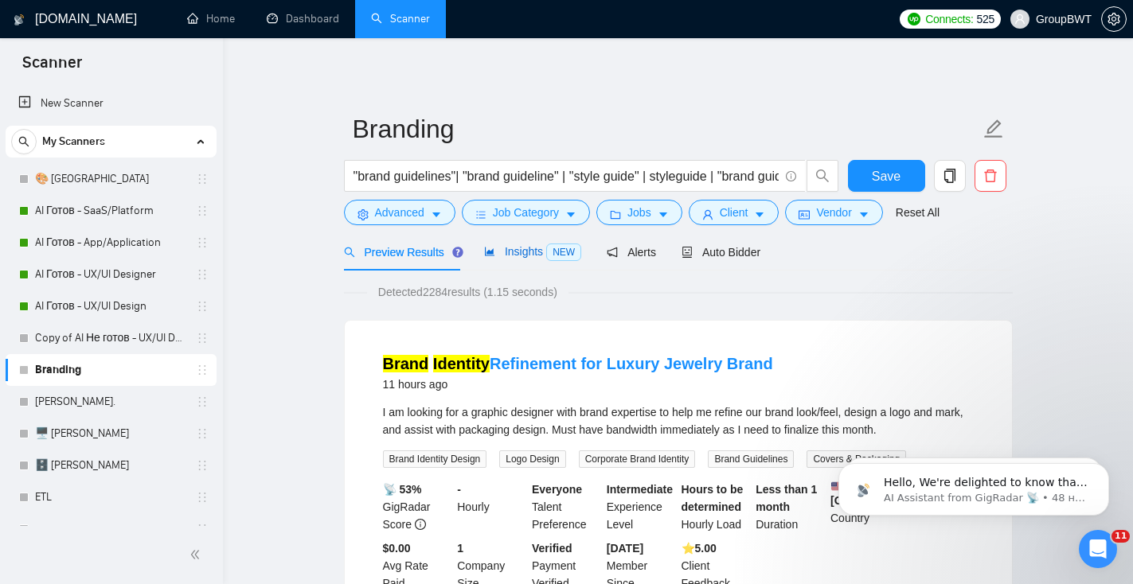
click at [525, 250] on span "Insights NEW" at bounding box center [532, 251] width 97 height 13
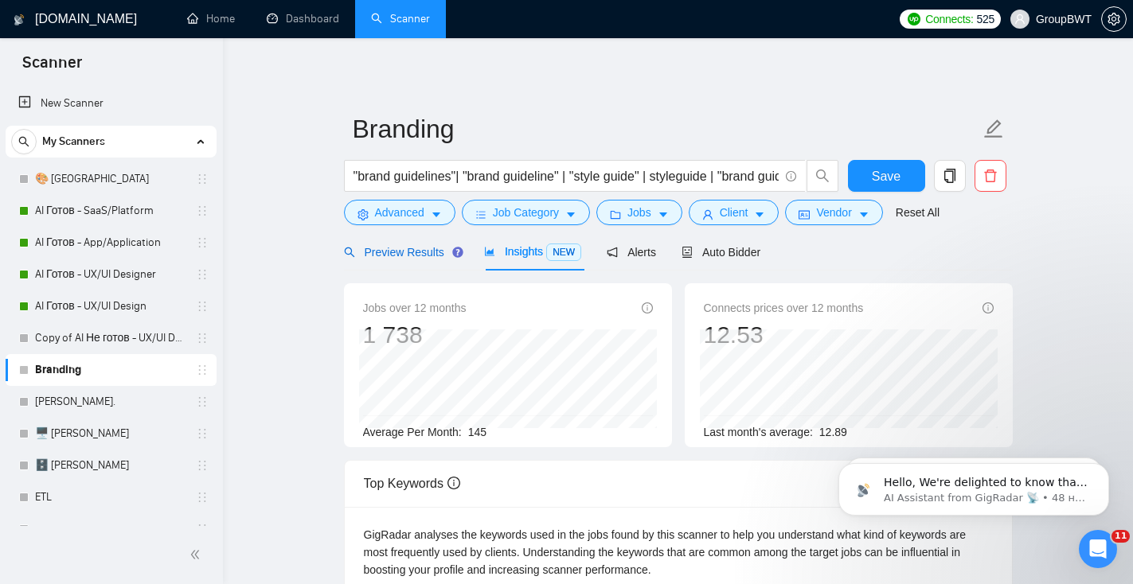
click at [417, 251] on span "Preview Results" at bounding box center [401, 252] width 115 height 13
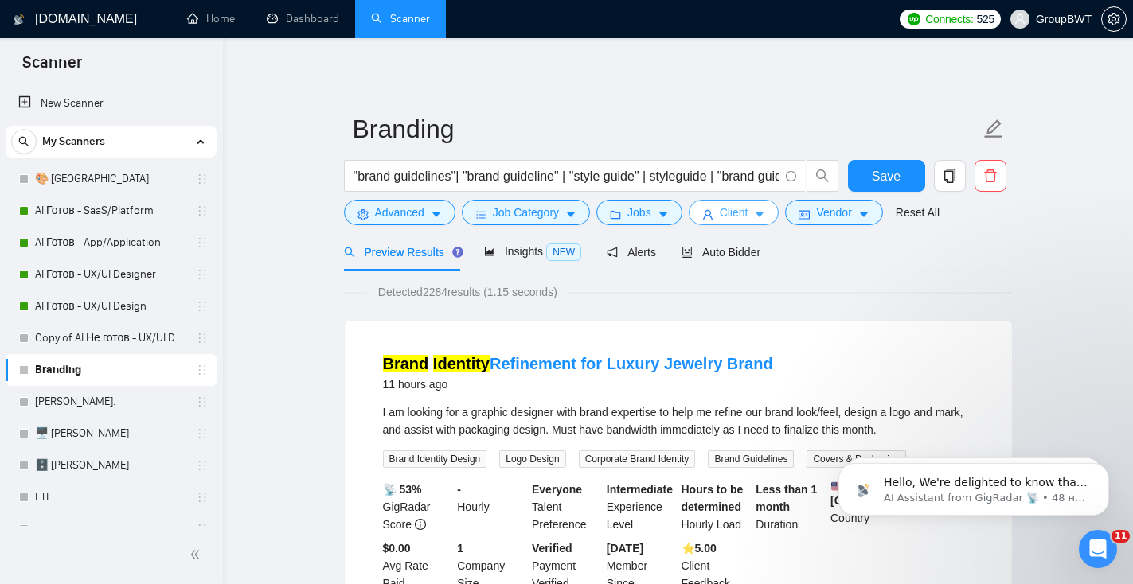
click at [760, 214] on button "Client" at bounding box center [734, 212] width 91 height 25
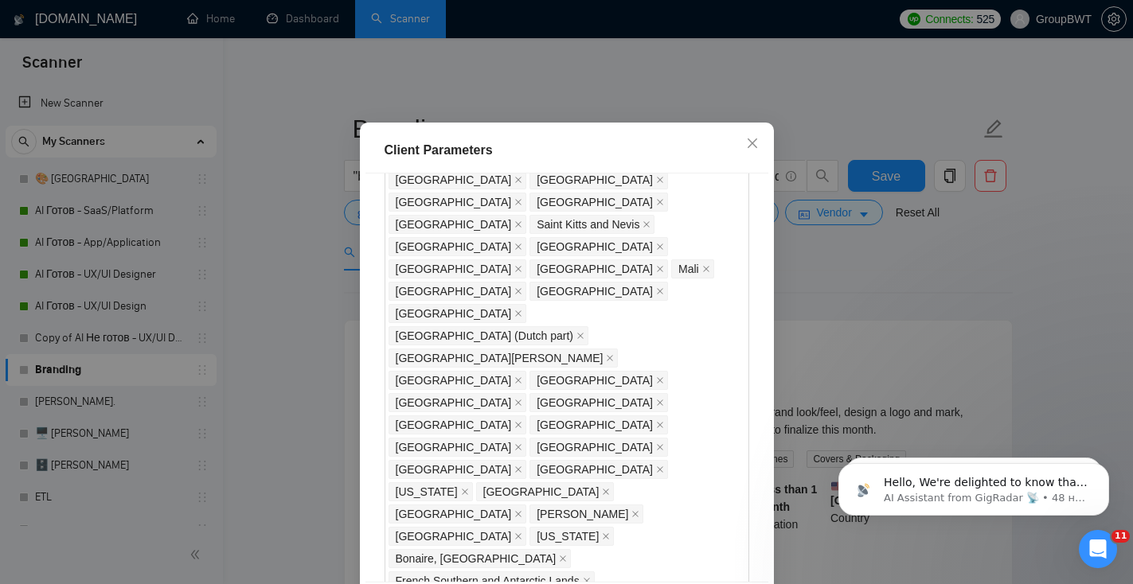
scroll to position [1321, 0]
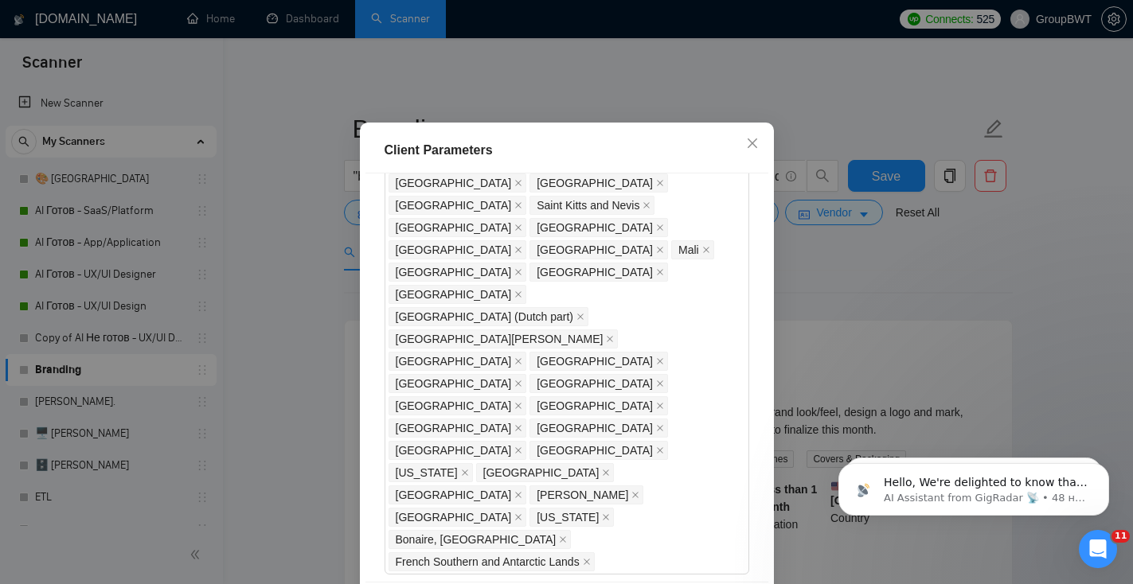
type input "20"
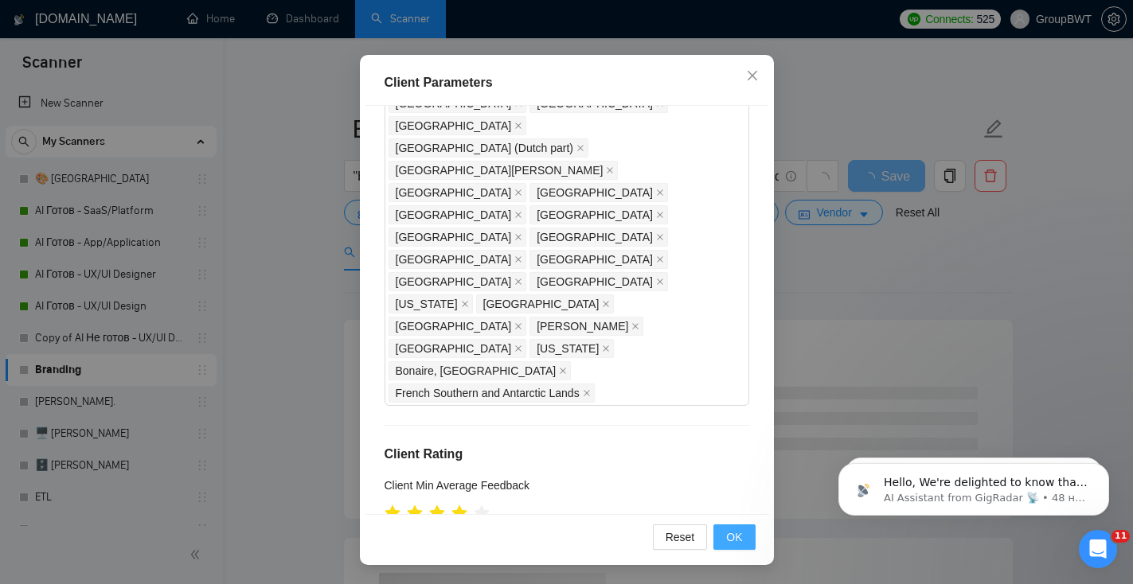
click at [731, 547] on button "OK" at bounding box center [733, 537] width 41 height 25
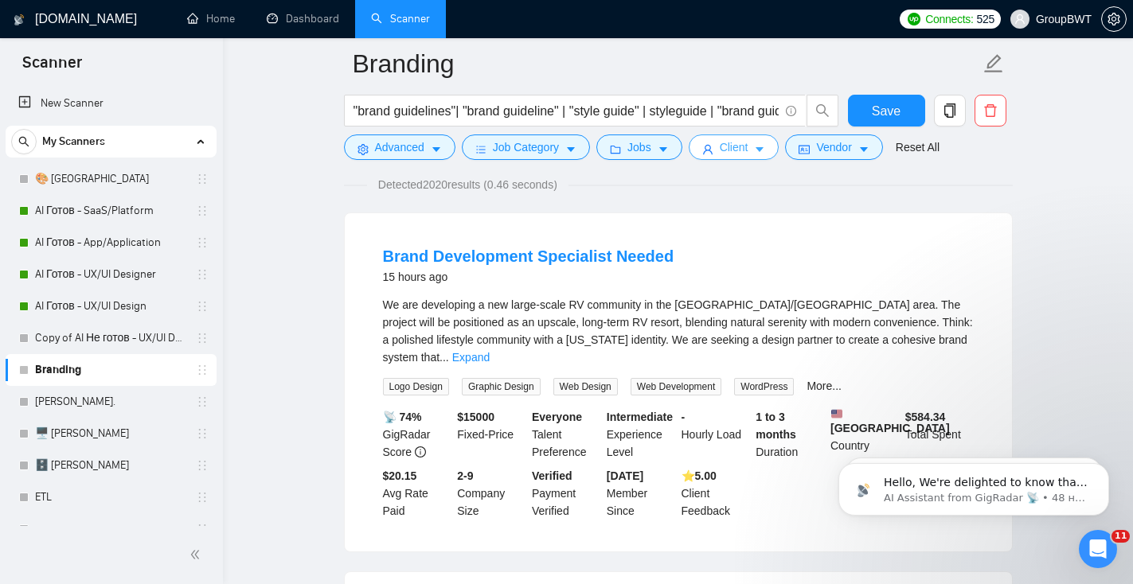
scroll to position [129, 0]
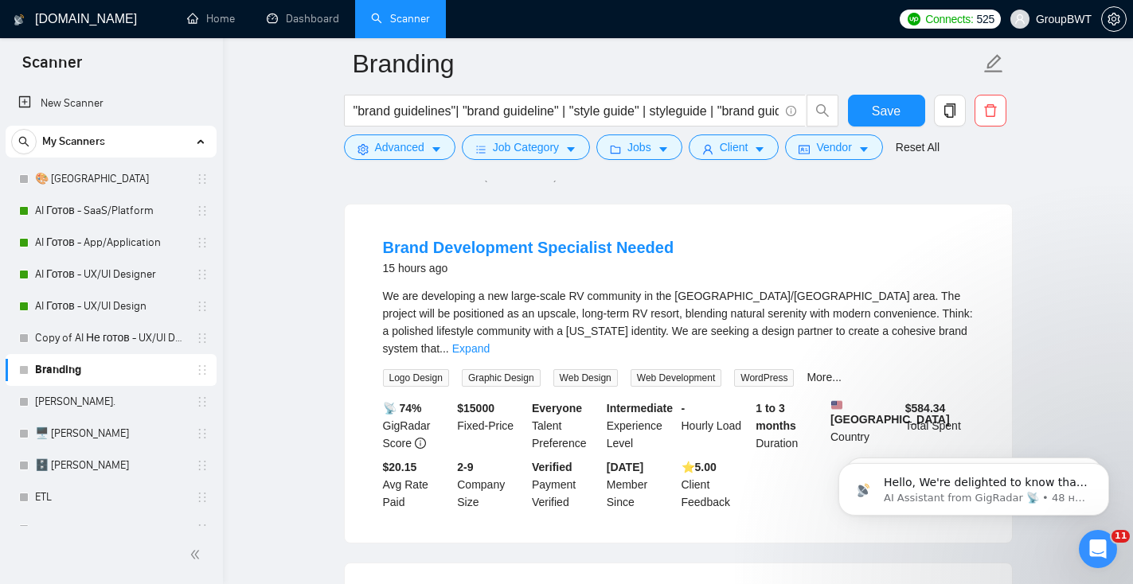
click at [449, 342] on span "..." at bounding box center [444, 348] width 10 height 13
click at [490, 342] on link "Expand" at bounding box center [470, 348] width 37 height 13
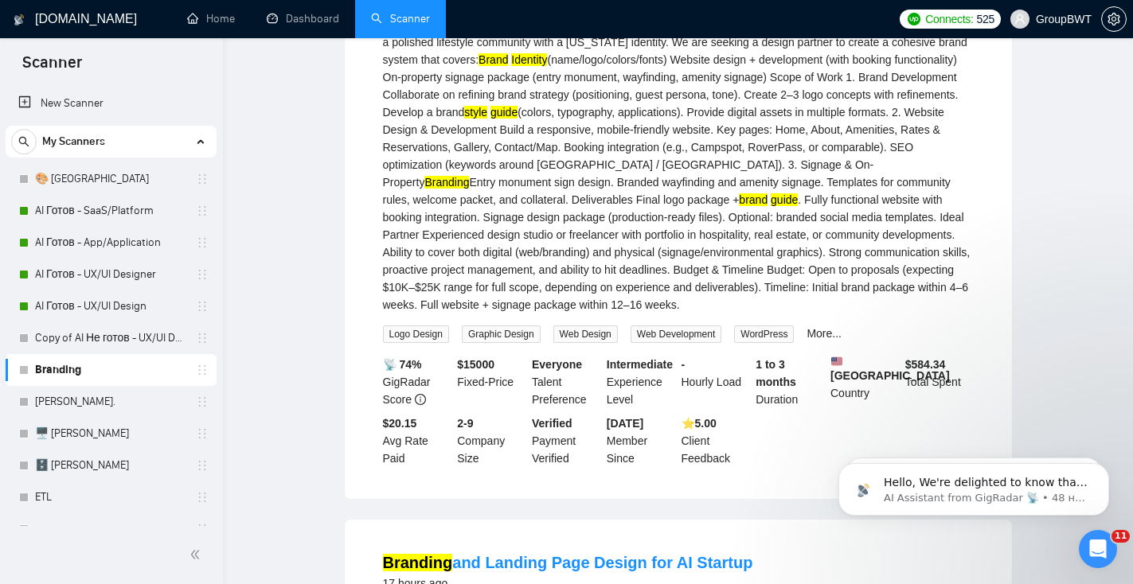
scroll to position [0, 0]
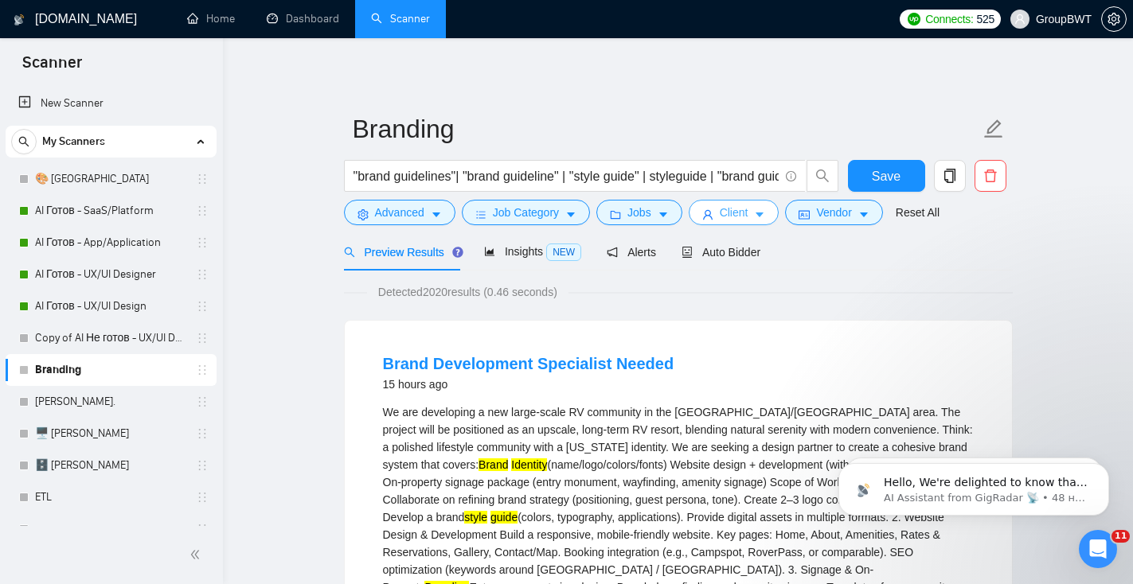
click at [731, 212] on span "Client" at bounding box center [734, 213] width 29 height 18
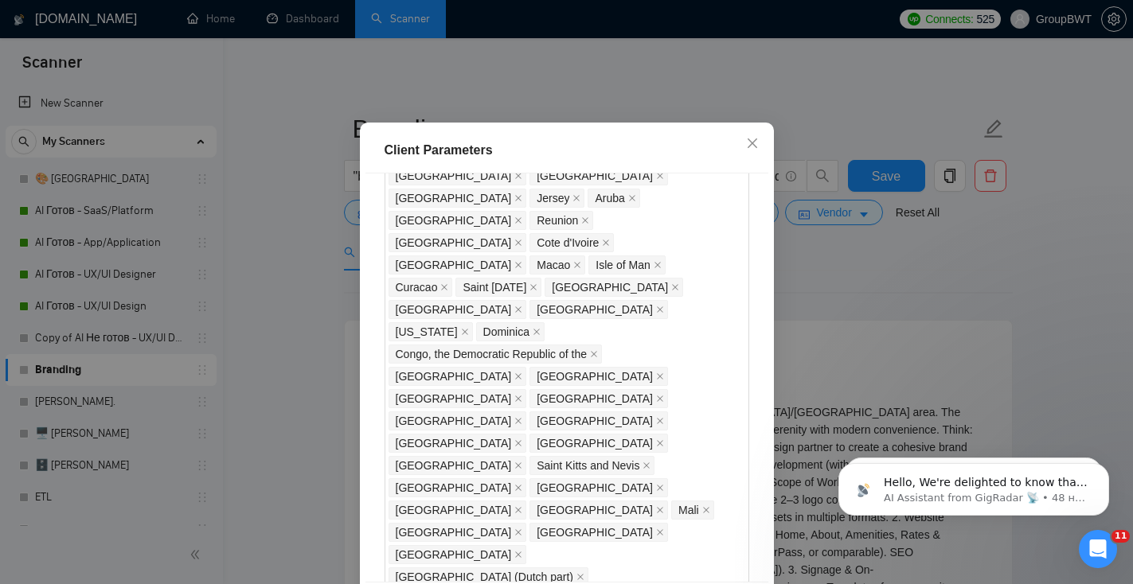
scroll to position [1144, 0]
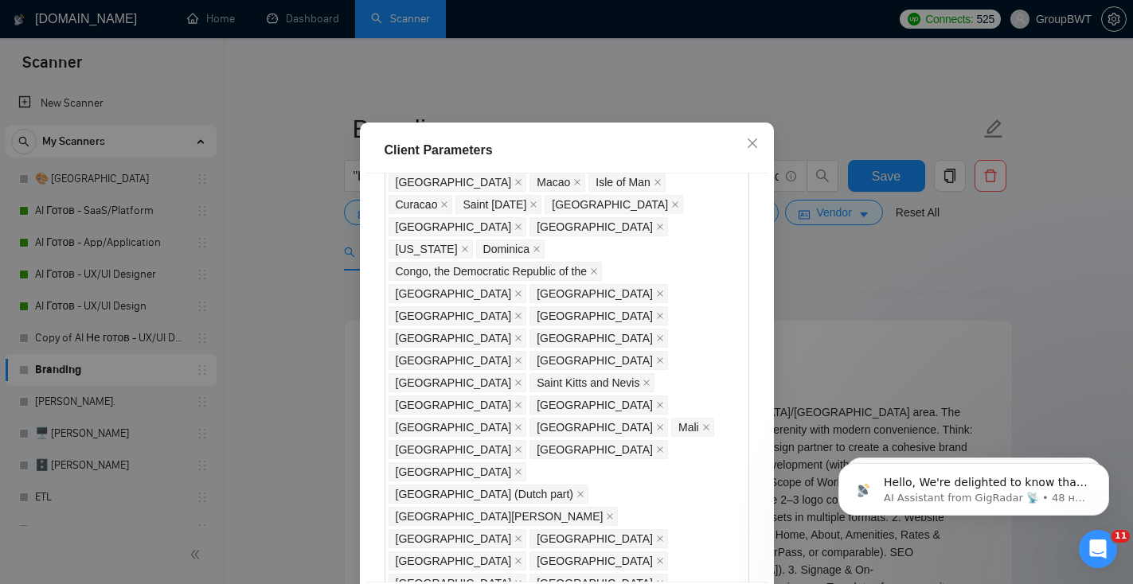
click at [893, 276] on div "Client Parameters Client Location Include Client Countries Select Exclude Clien…" at bounding box center [566, 292] width 1133 height 584
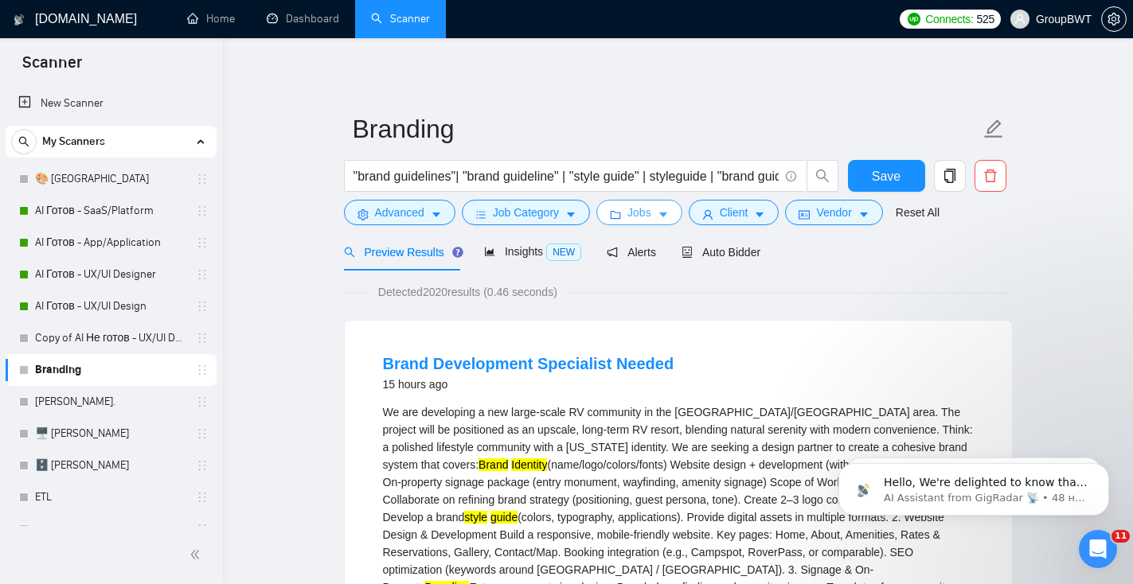
click at [639, 216] on span "Jobs" at bounding box center [639, 213] width 24 height 18
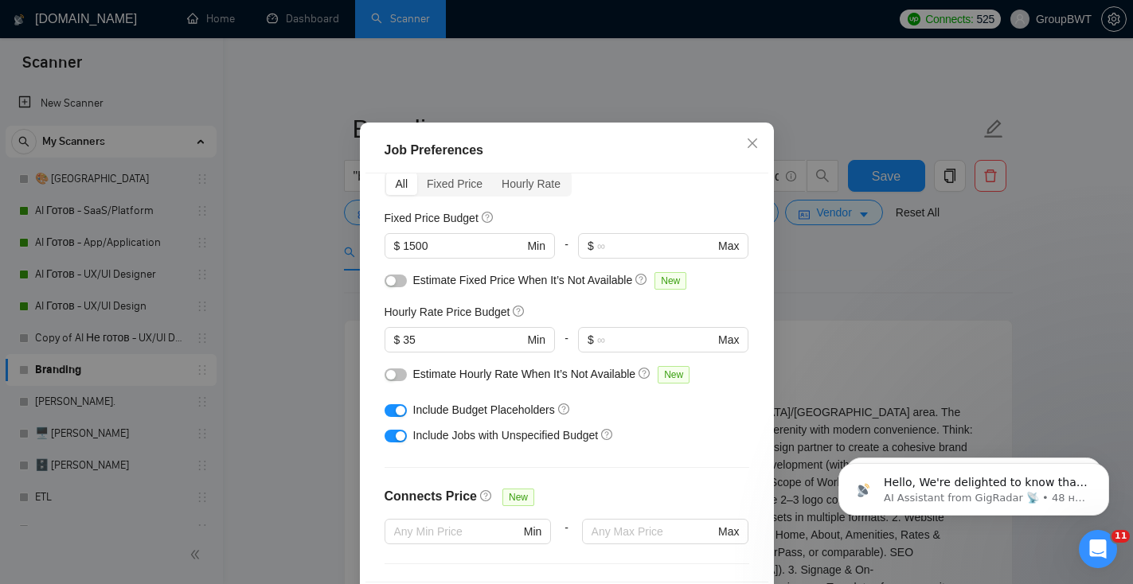
scroll to position [80, 0]
click at [398, 415] on button "button" at bounding box center [395, 408] width 22 height 13
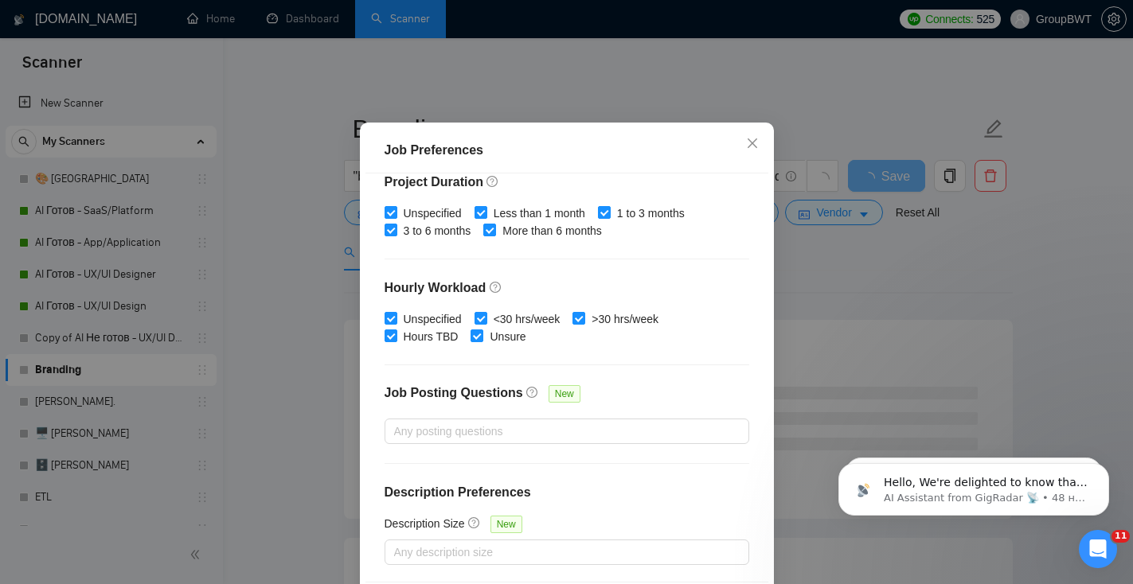
scroll to position [109, 0]
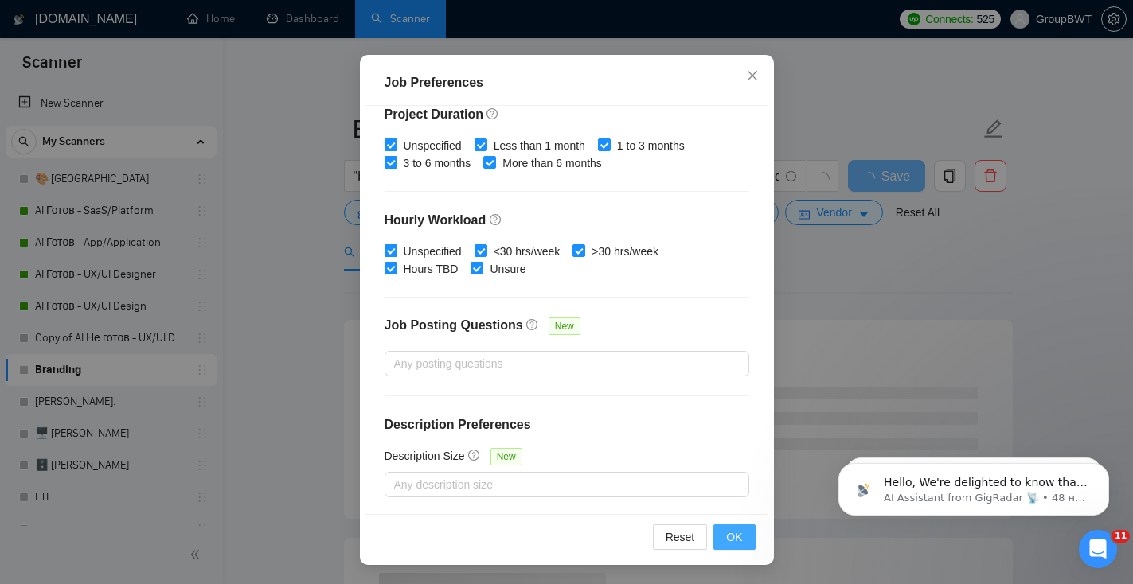
click at [738, 544] on span "OK" at bounding box center [734, 538] width 16 height 18
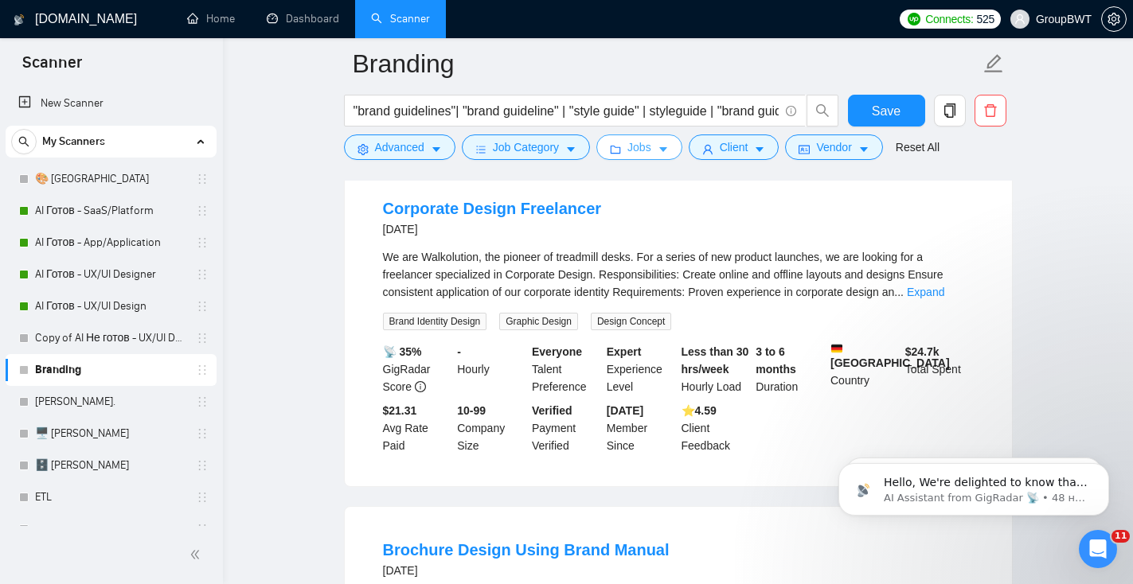
scroll to position [2253, 0]
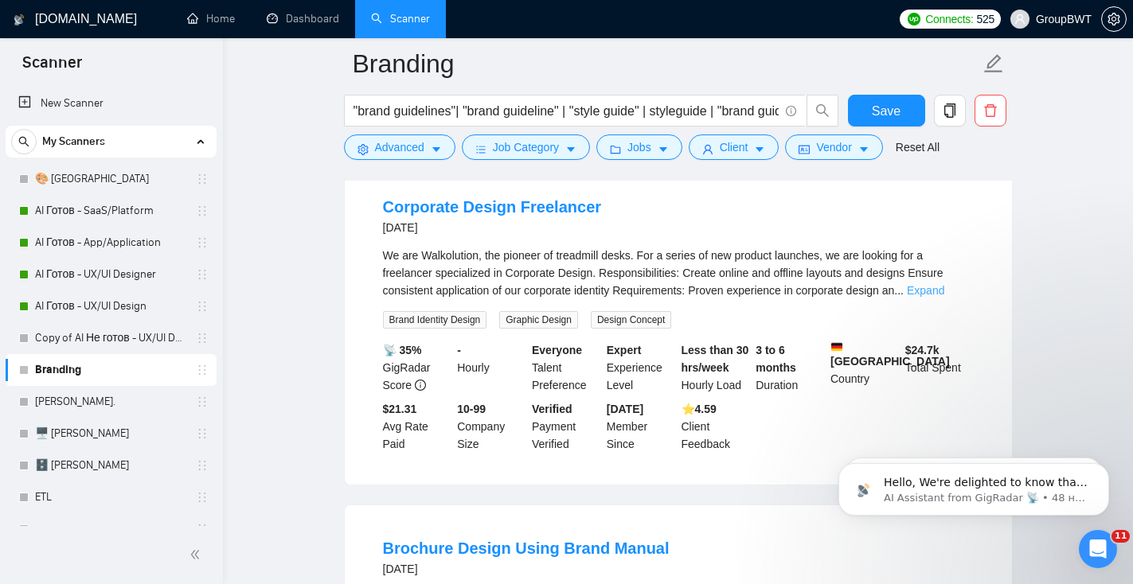
click at [944, 297] on link "Expand" at bounding box center [925, 290] width 37 height 13
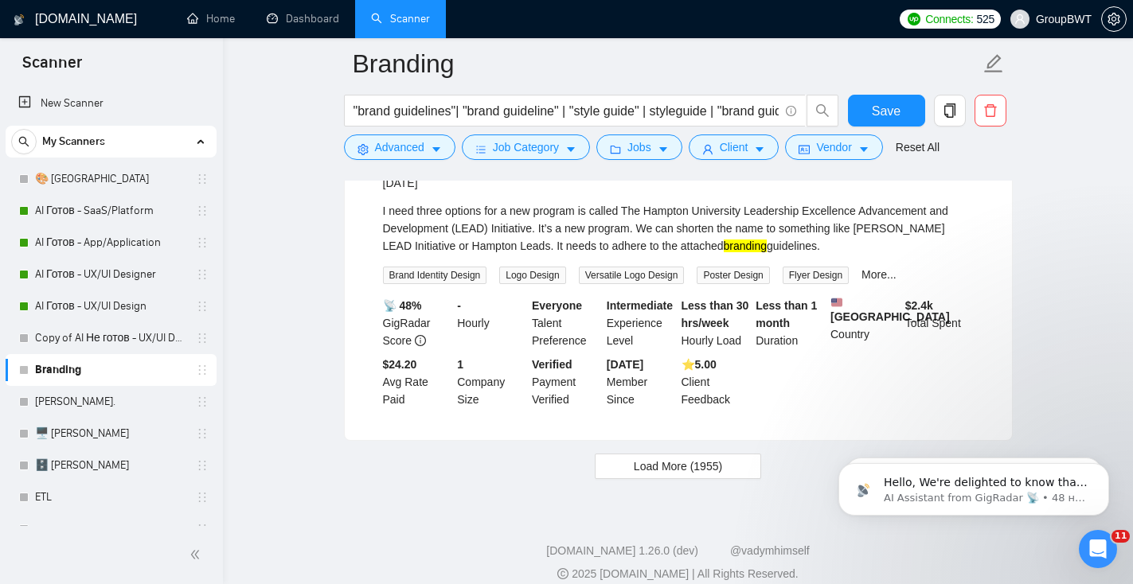
scroll to position [3358, 0]
click at [695, 474] on span "Load More (1955)" at bounding box center [678, 466] width 88 height 18
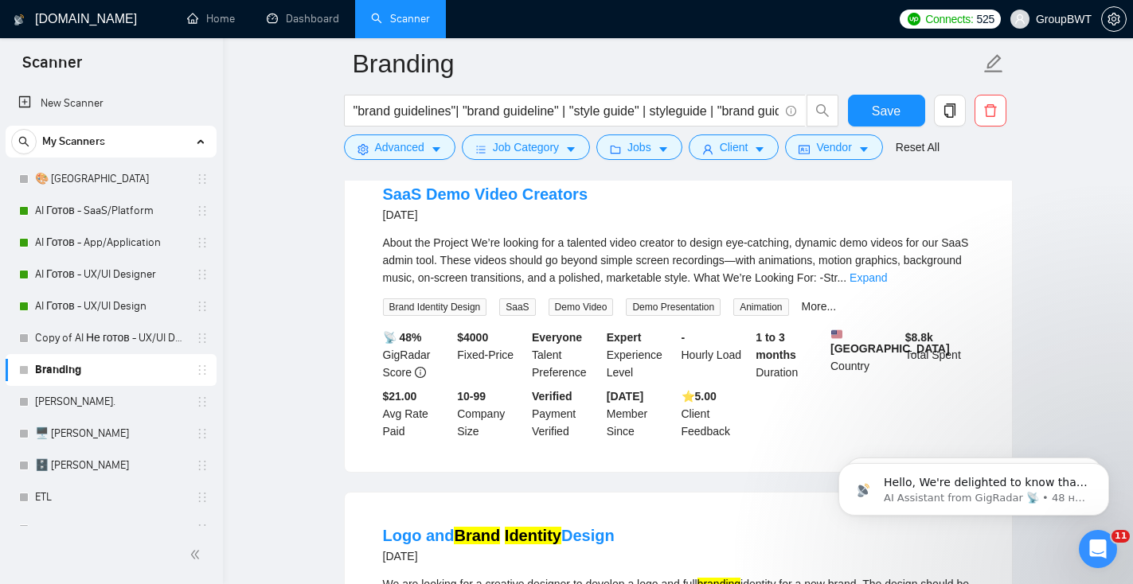
scroll to position [6045, 0]
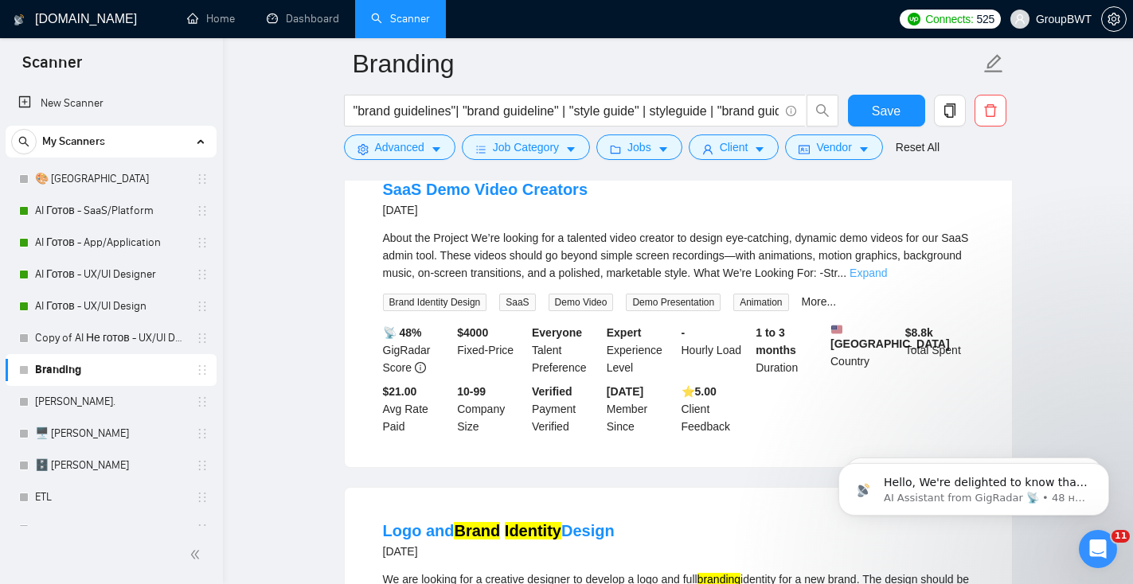
click at [887, 279] on link "Expand" at bounding box center [867, 273] width 37 height 13
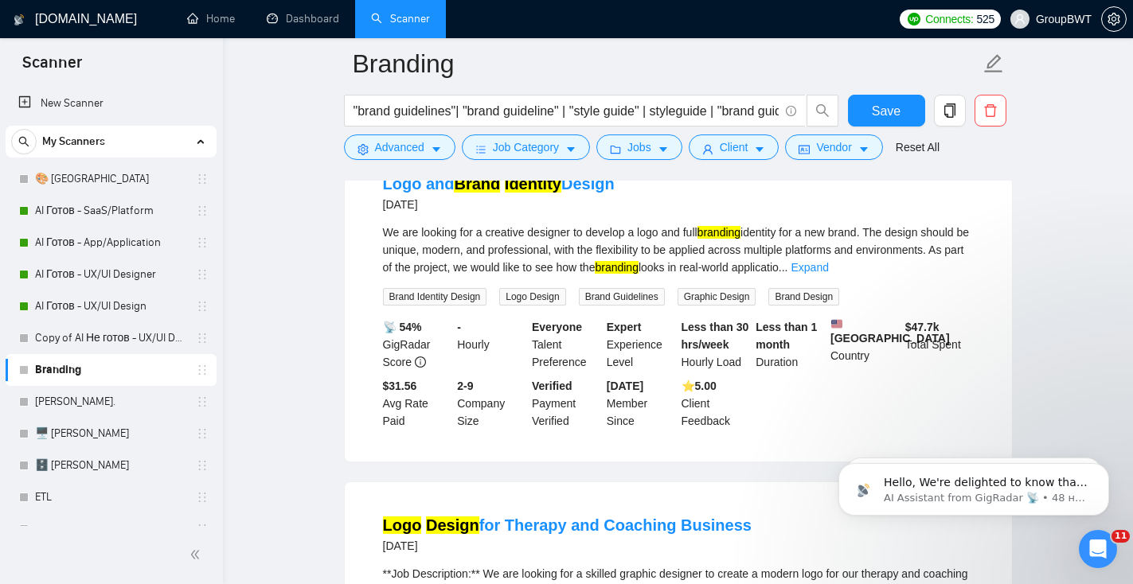
scroll to position [6546, 0]
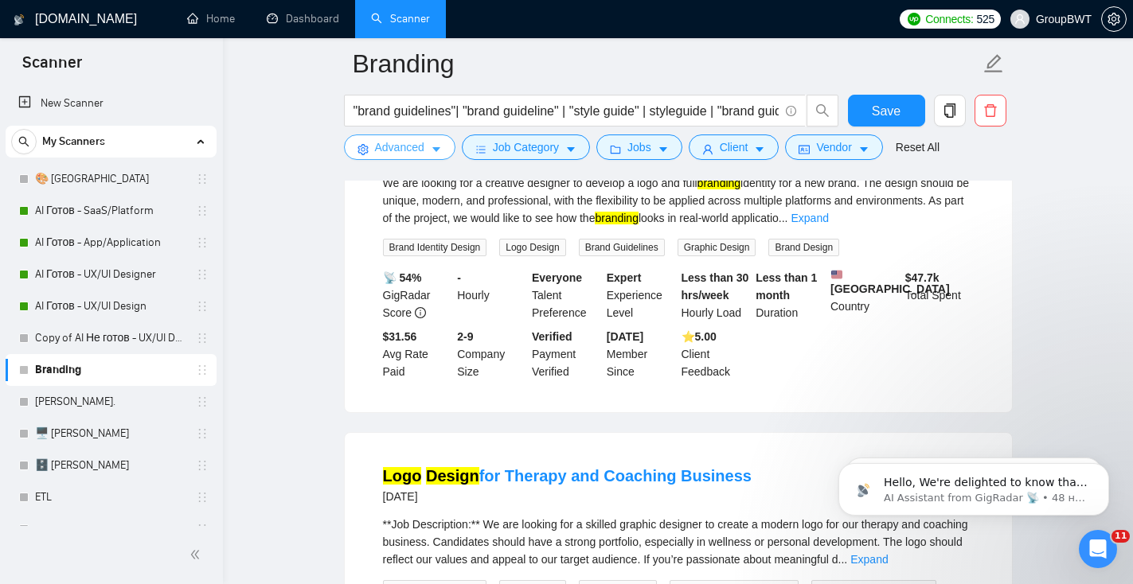
click at [411, 150] on span "Advanced" at bounding box center [399, 148] width 49 height 18
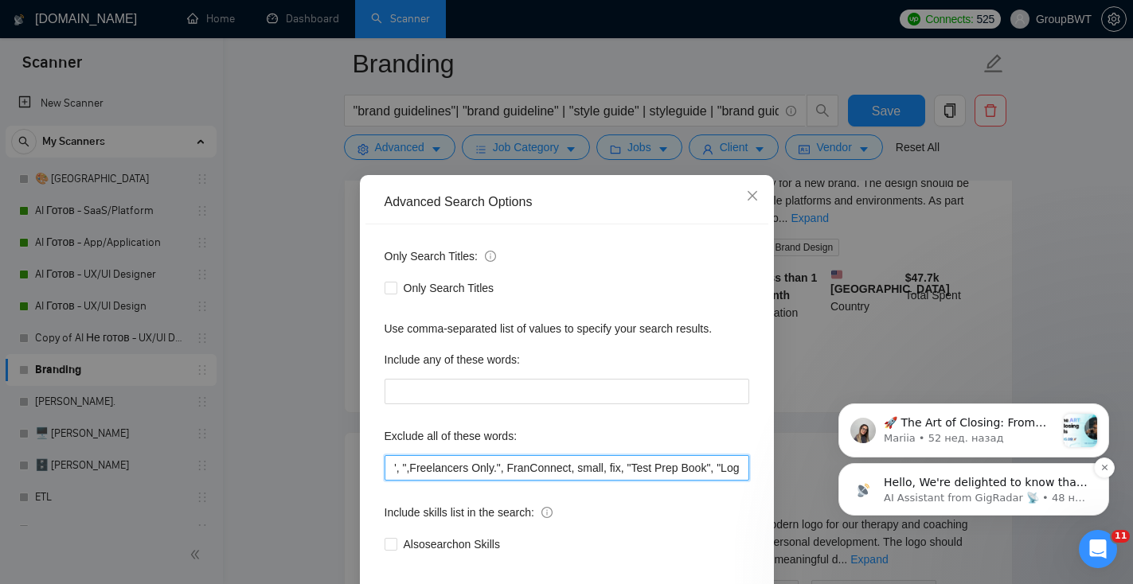
scroll to position [0, 2879]
drag, startPoint x: 1445, startPoint y: 768, endPoint x: 889, endPoint y: 474, distance: 628.5
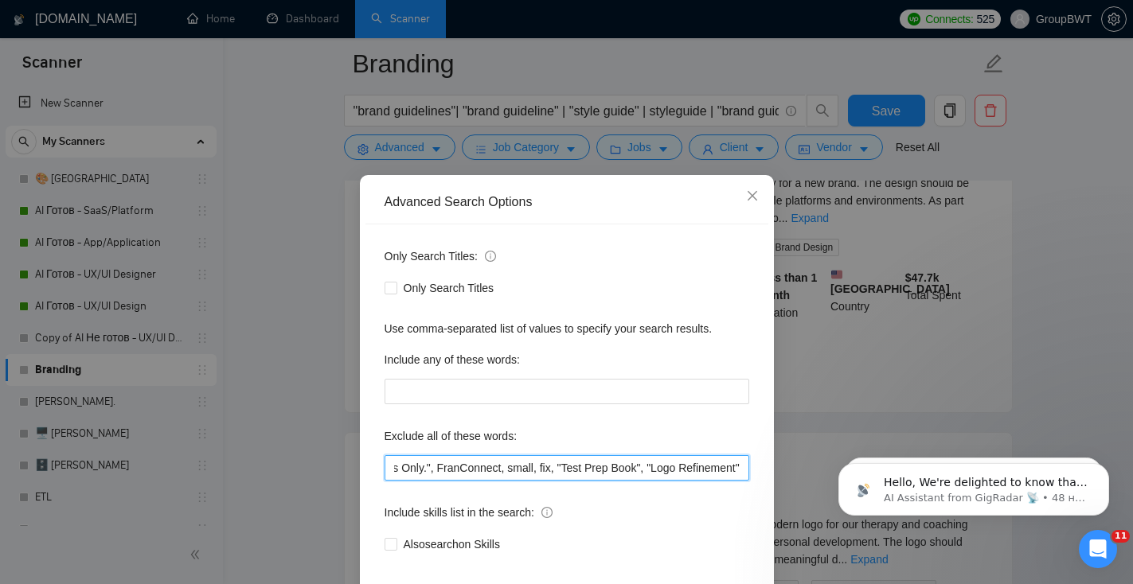
click at [743, 467] on input ""power point", campaign, canva, banners, powerpoint, amazon, "video editor", "p…" at bounding box center [566, 467] width 365 height 25
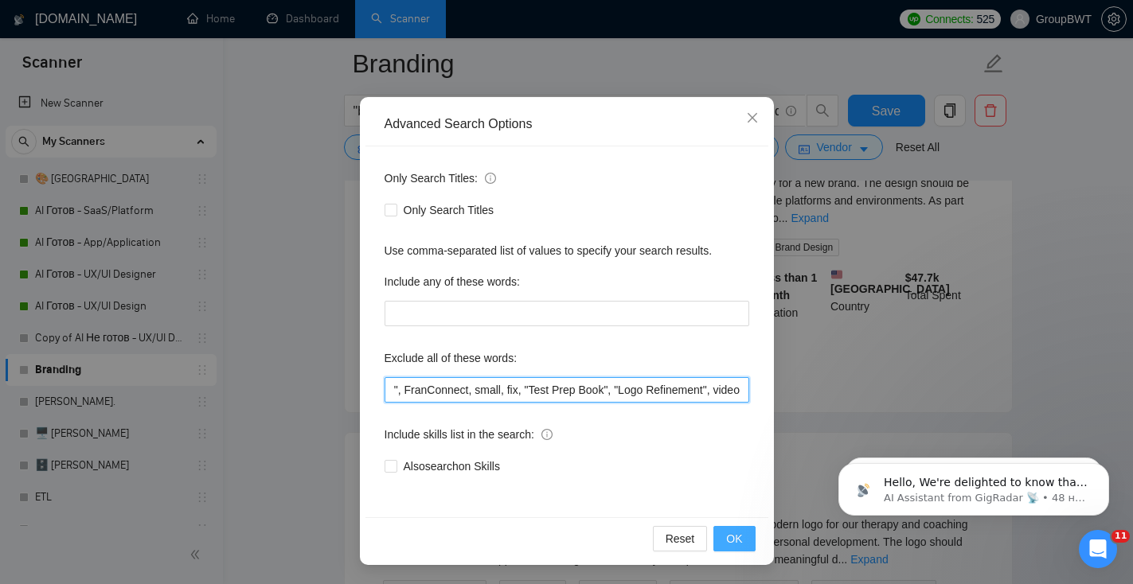
type input ""power point", campaign, canva, banners, powerpoint, amazon, "video editor", "p…"
click at [737, 539] on span "OK" at bounding box center [734, 539] width 16 height 18
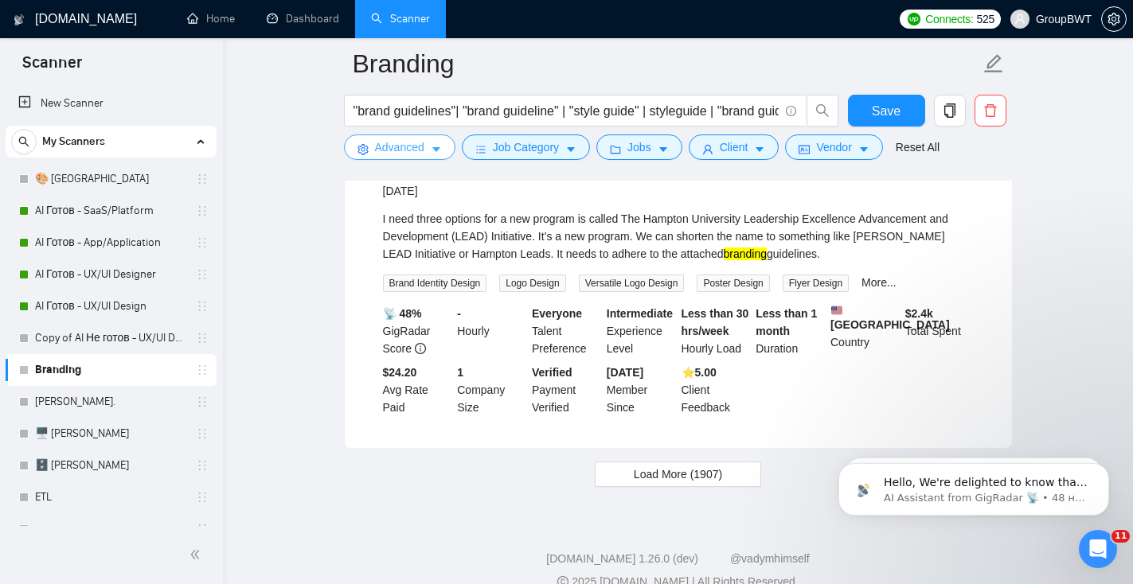
scroll to position [3322, 0]
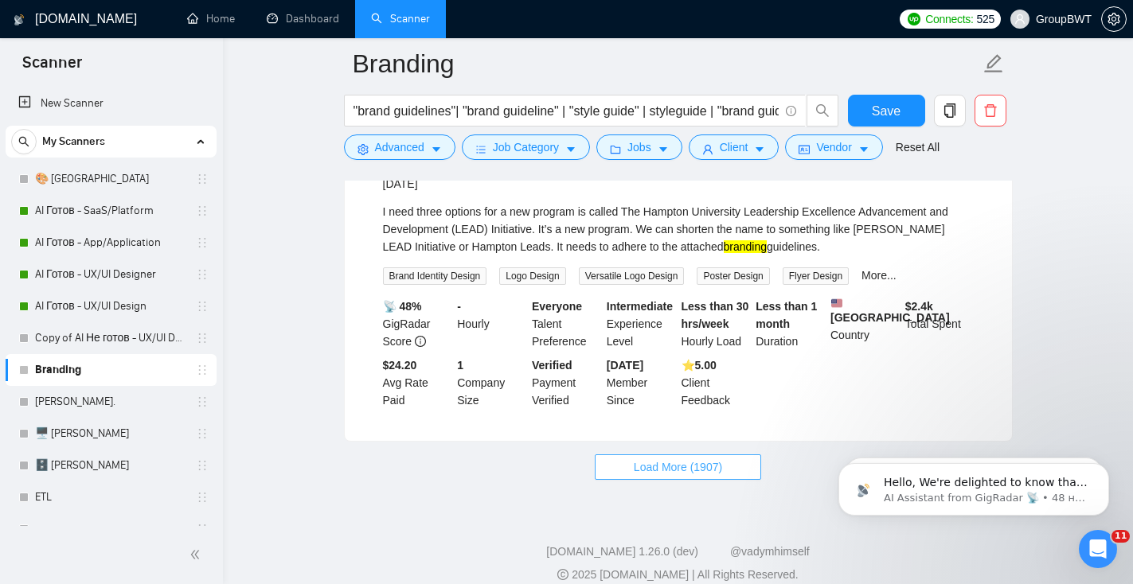
click at [657, 476] on span "Load More (1907)" at bounding box center [678, 467] width 88 height 18
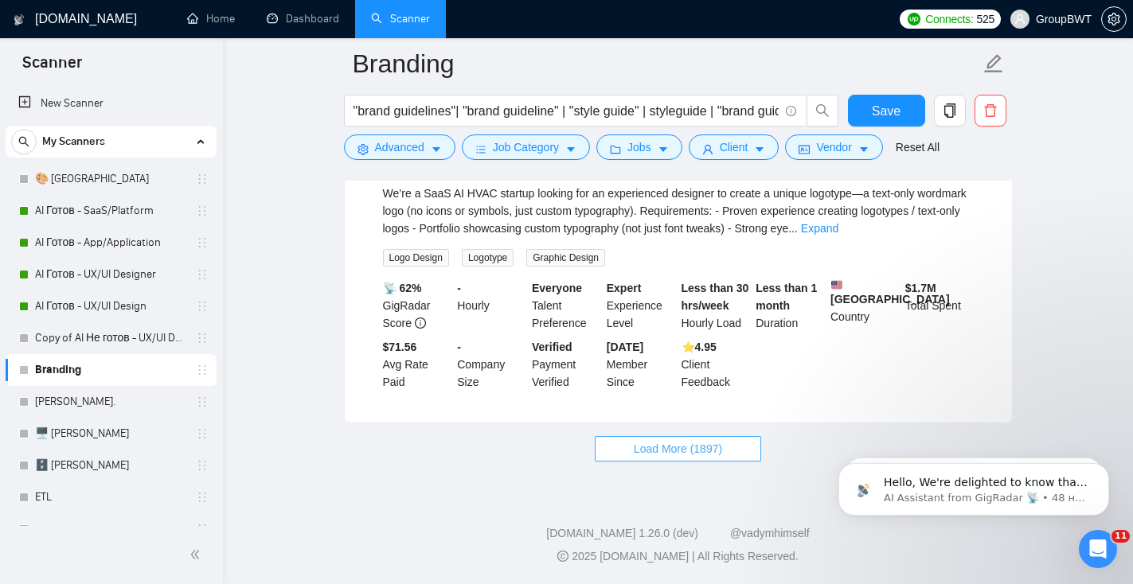
scroll to position [6839, 0]
click at [654, 455] on span "Load More (1897)" at bounding box center [678, 449] width 88 height 18
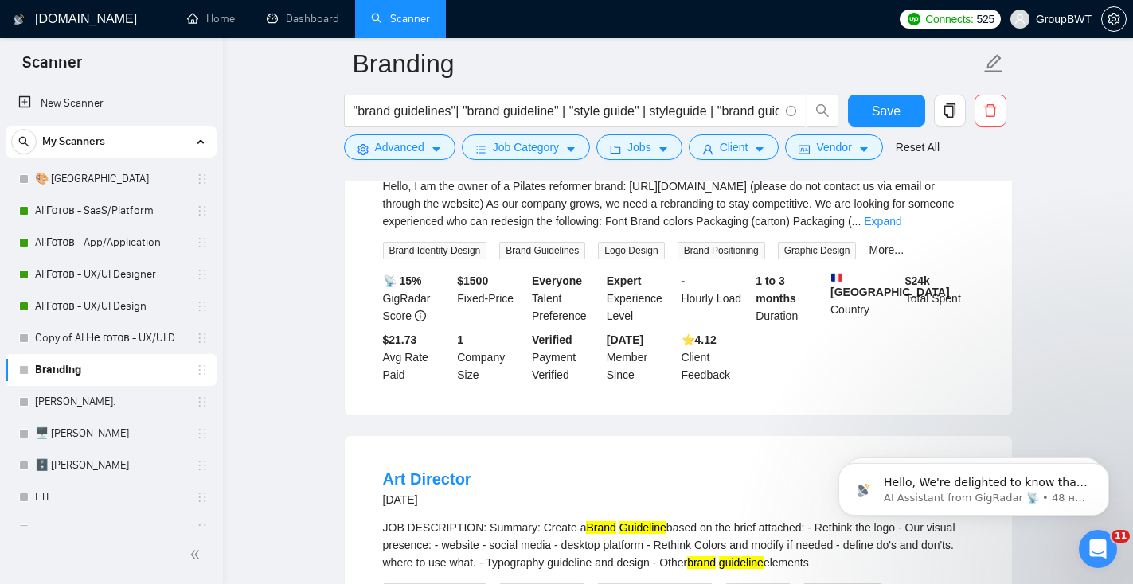
scroll to position [7429, 0]
click at [901, 226] on link "Expand" at bounding box center [882, 219] width 37 height 13
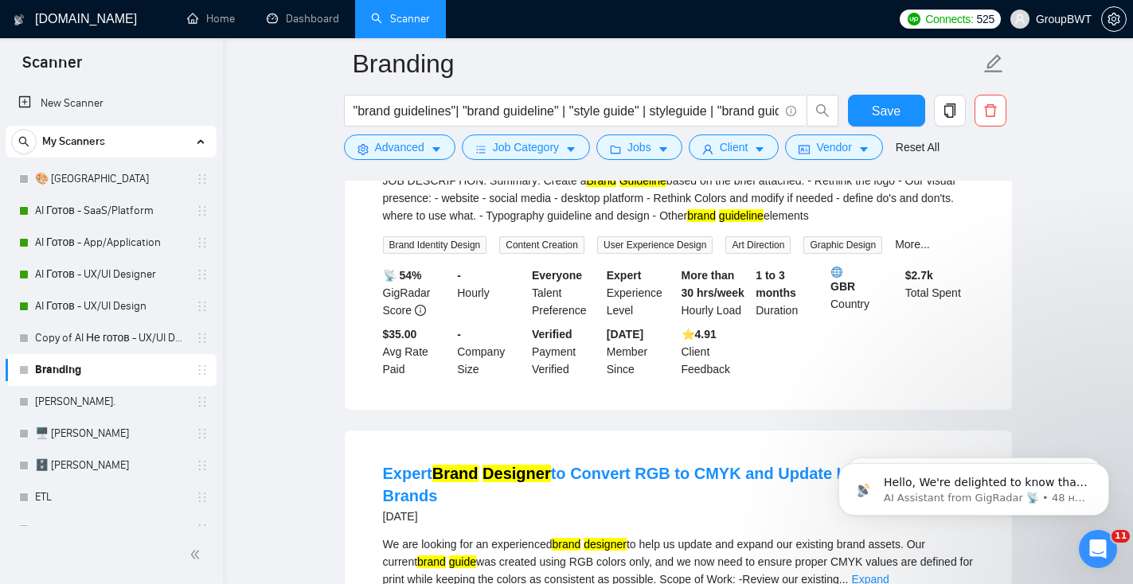
scroll to position [7900, 0]
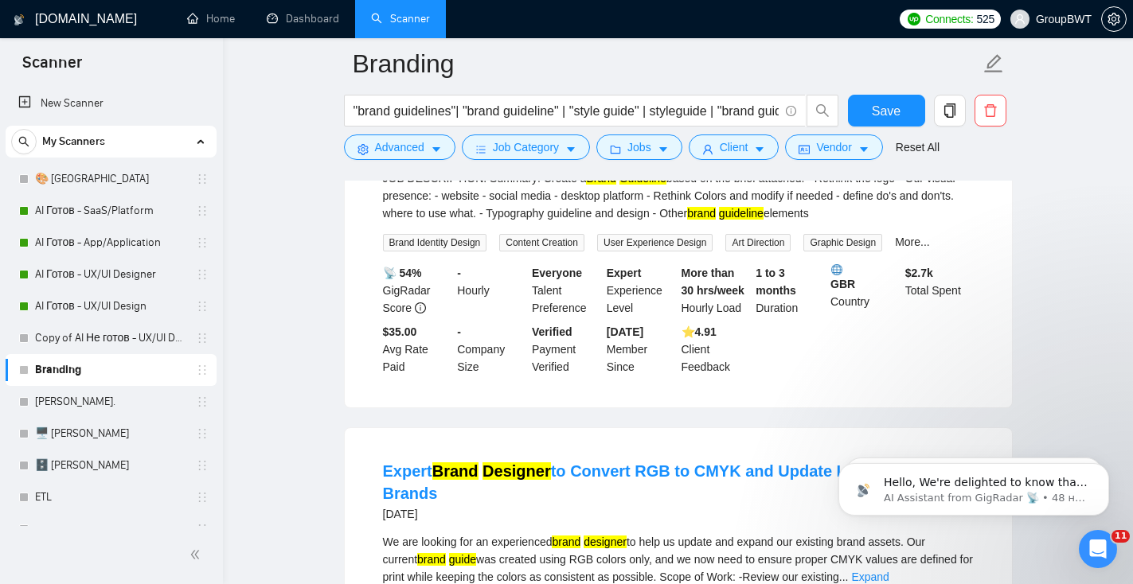
click at [899, 222] on div "JOB DESCRIPTION: Summary: Create a Brand Guideline based on the brief attached:…" at bounding box center [678, 196] width 591 height 53
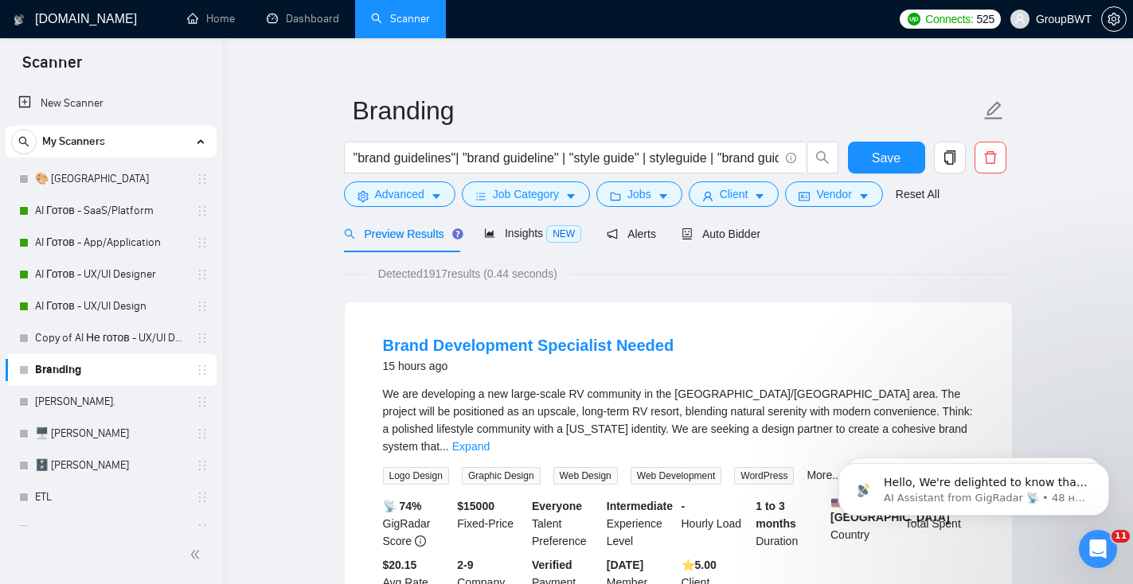
scroll to position [0, 0]
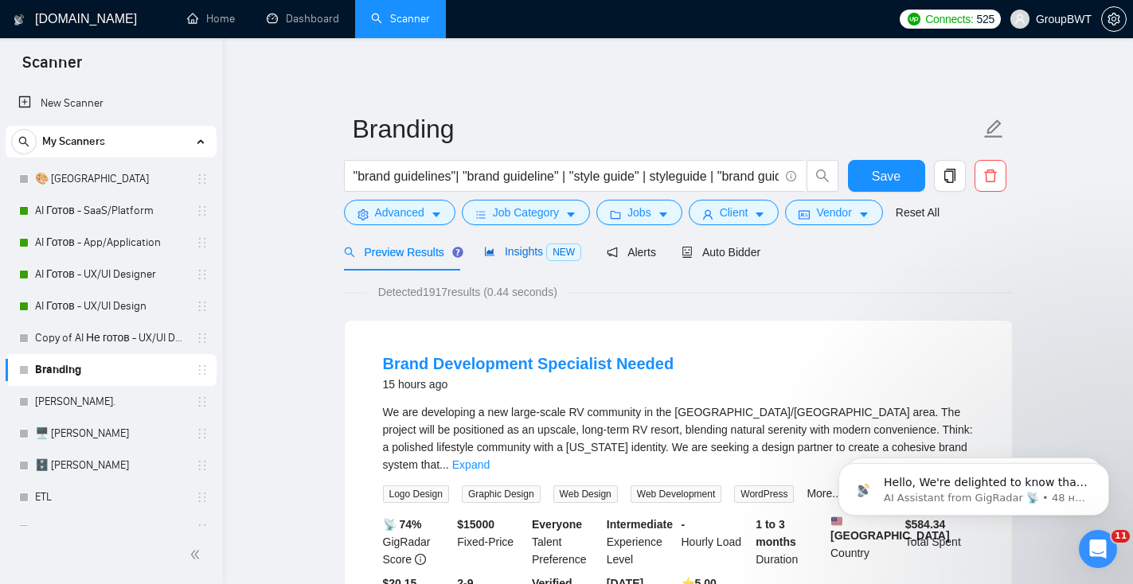
click at [499, 250] on span "Insights NEW" at bounding box center [532, 251] width 97 height 13
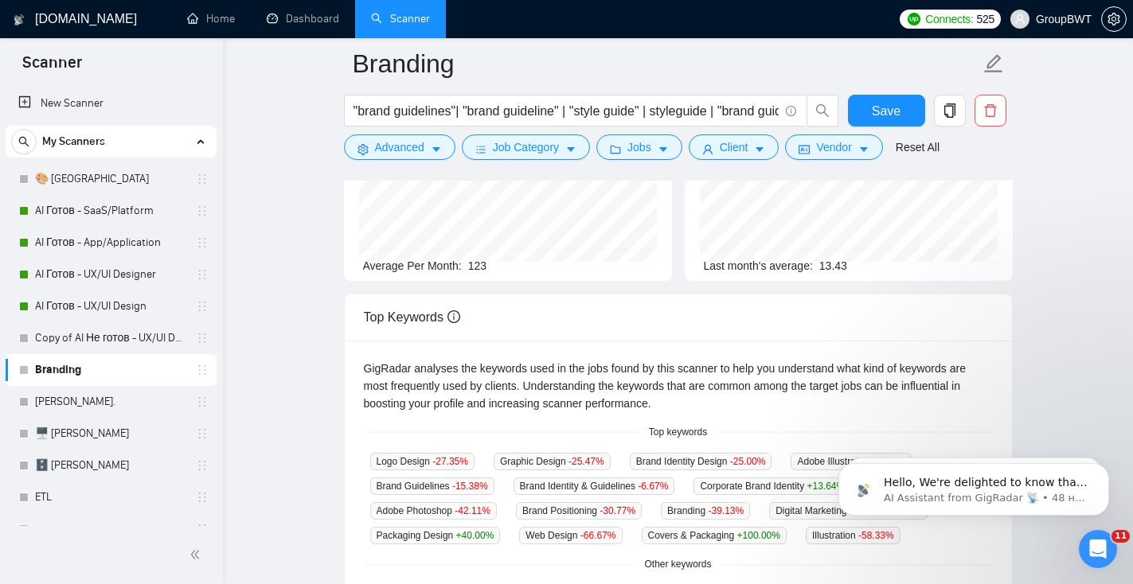
scroll to position [203, 0]
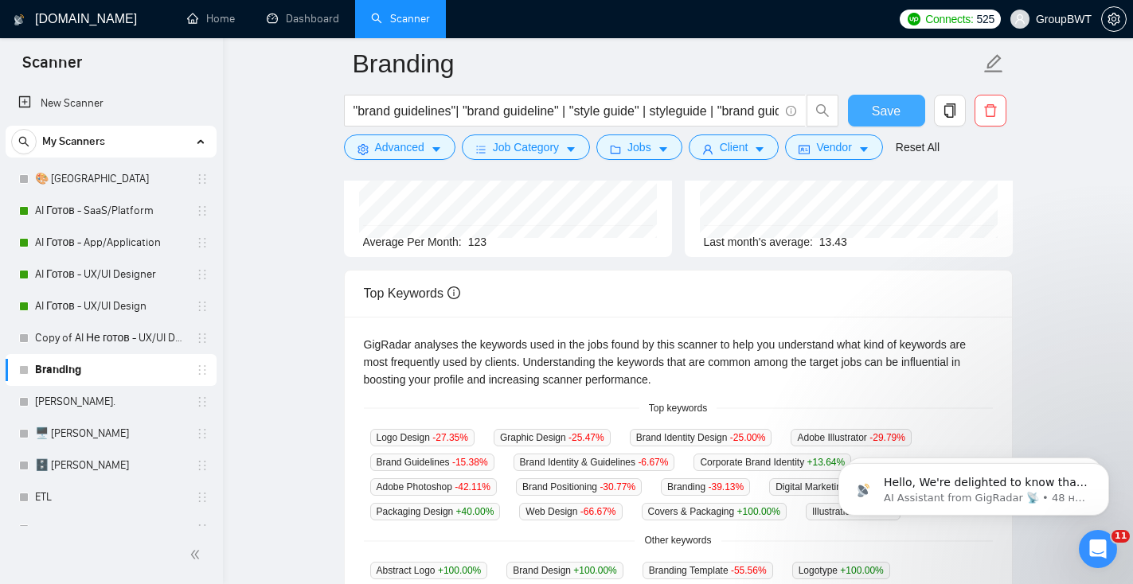
click at [863, 115] on button "Save" at bounding box center [886, 111] width 77 height 32
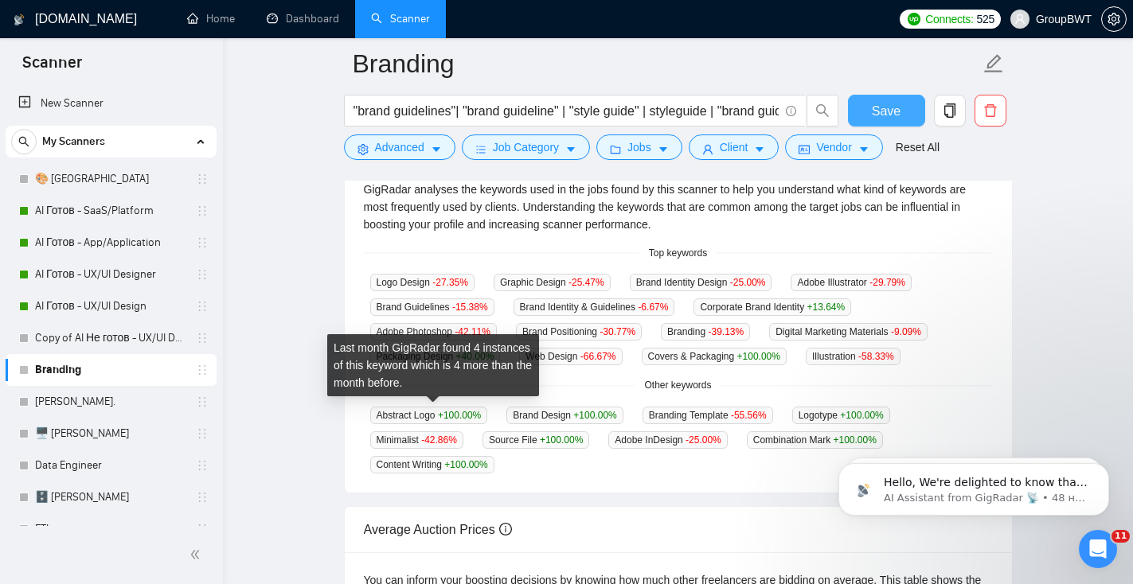
scroll to position [0, 0]
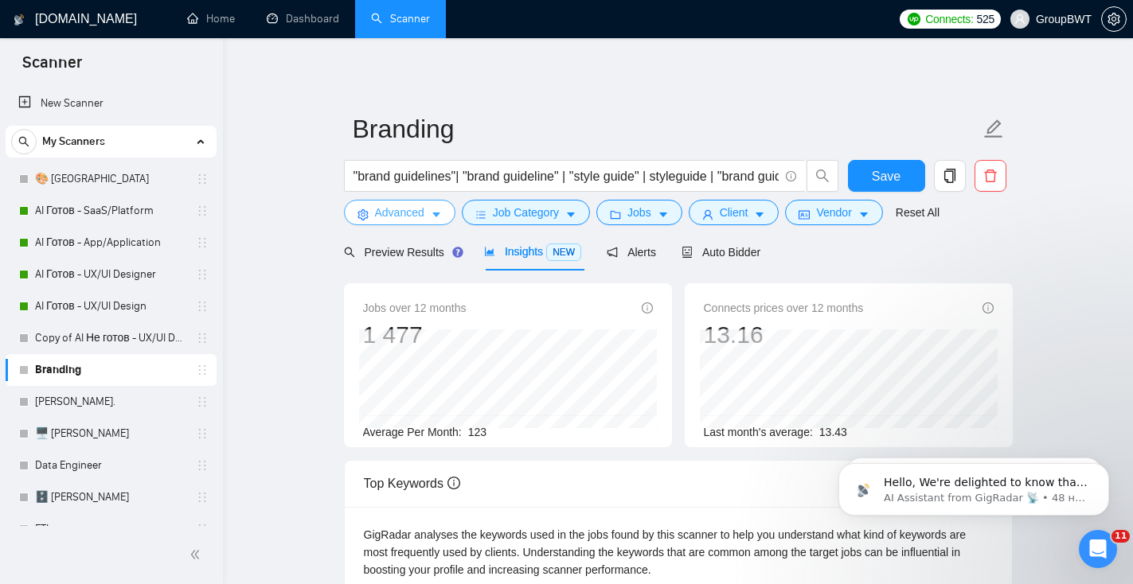
click at [439, 217] on icon "caret-down" at bounding box center [436, 214] width 11 height 11
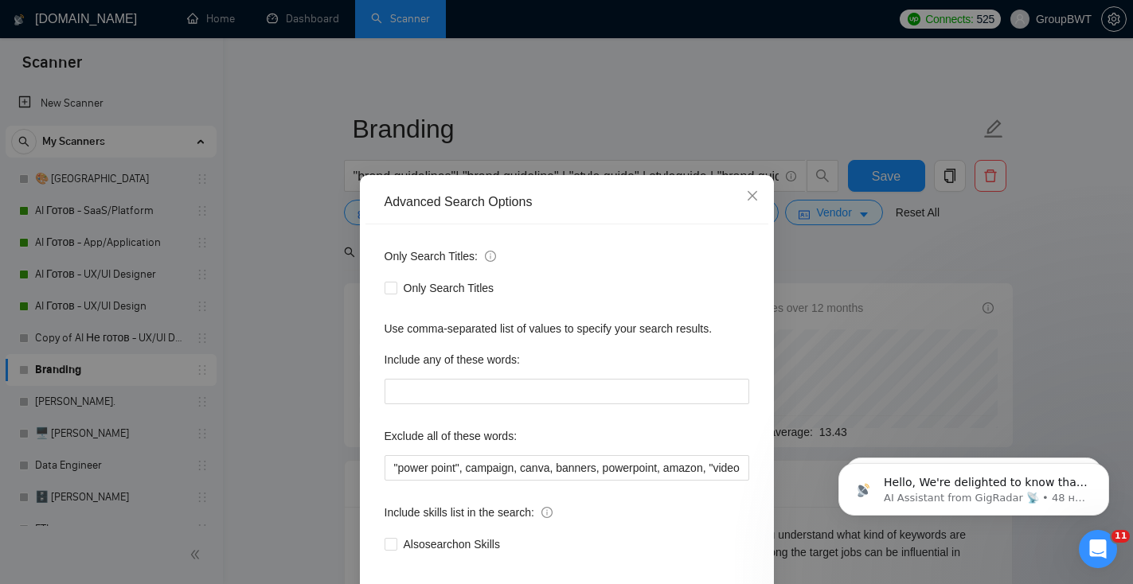
click at [627, 54] on div "Advanced Search Options Only Search Titles: Only Search Titles Use comma-separa…" at bounding box center [566, 292] width 1133 height 584
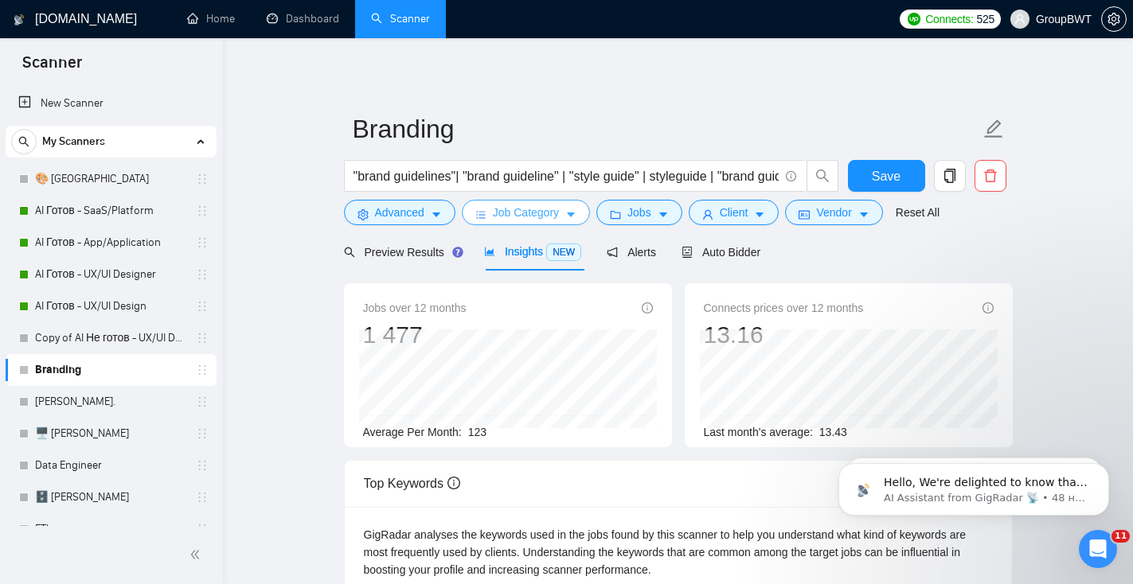
click at [534, 214] on span "Job Category" at bounding box center [526, 213] width 66 height 18
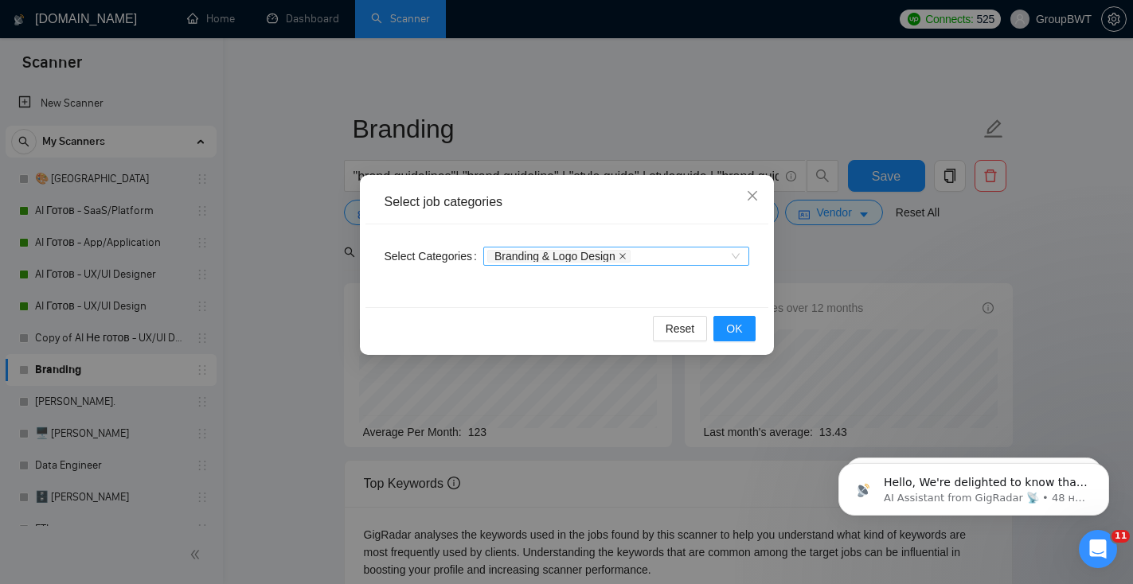
click at [626, 257] on icon "close" at bounding box center [622, 256] width 8 height 8
click at [732, 328] on span "OK" at bounding box center [734, 329] width 16 height 18
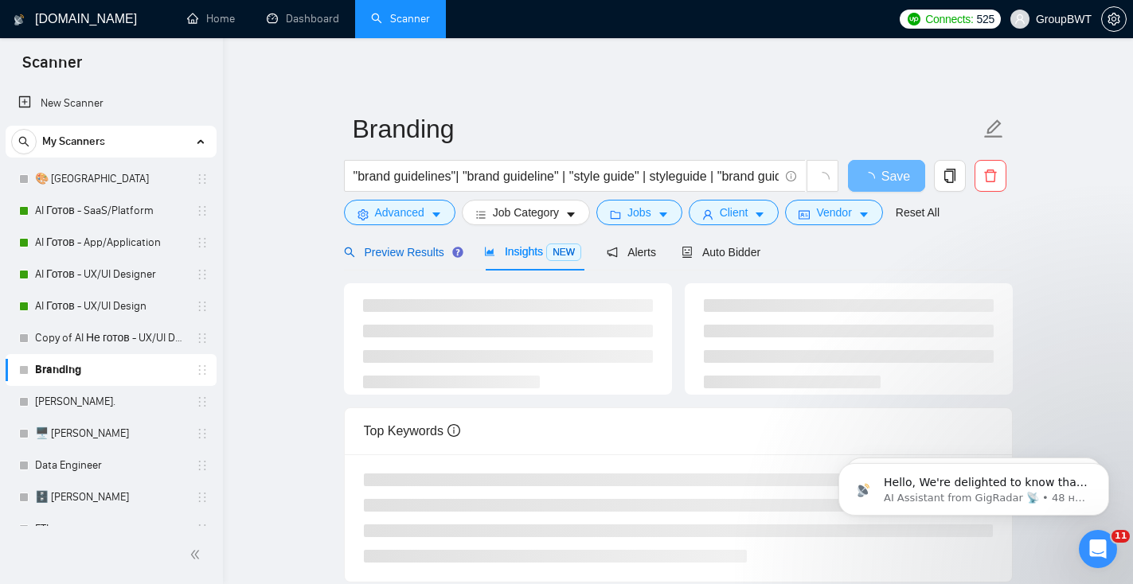
click at [423, 249] on span "Preview Results" at bounding box center [401, 252] width 115 height 13
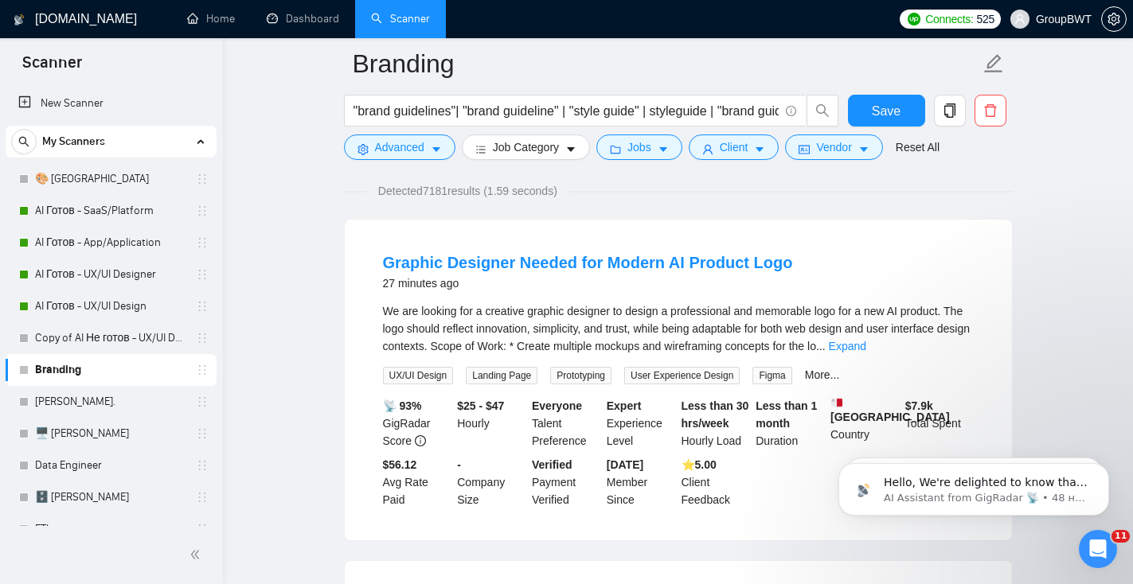
scroll to position [115, 0]
click at [866, 344] on link "Expand" at bounding box center [847, 345] width 37 height 13
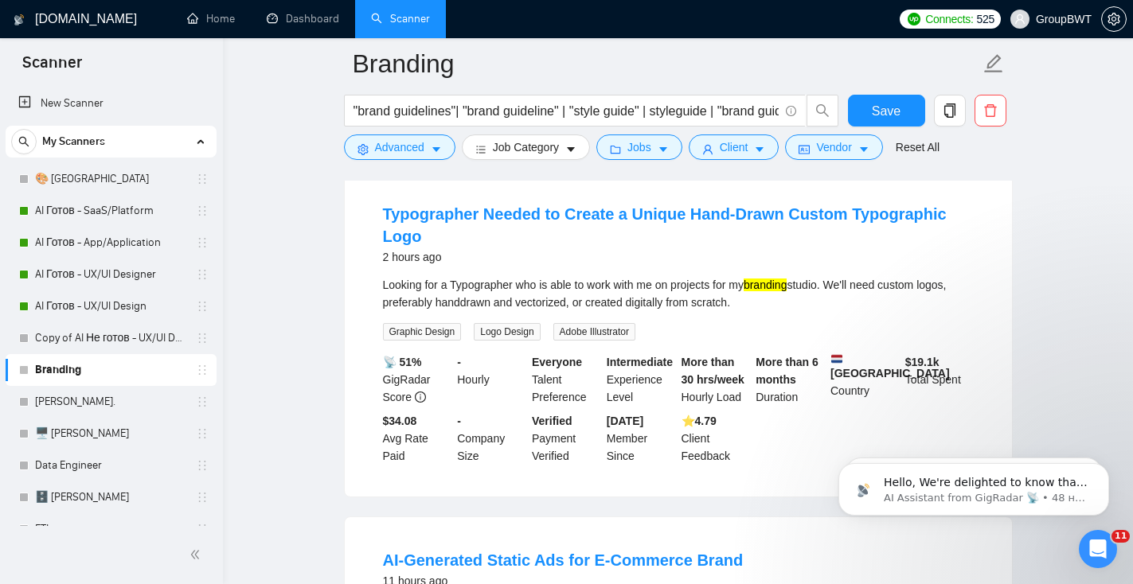
scroll to position [592, 0]
drag, startPoint x: 520, startPoint y: 279, endPoint x: 459, endPoint y: 275, distance: 60.7
click at [460, 275] on div "Looking for a Typographer who is able to work with me on projects for my brandi…" at bounding box center [678, 292] width 591 height 35
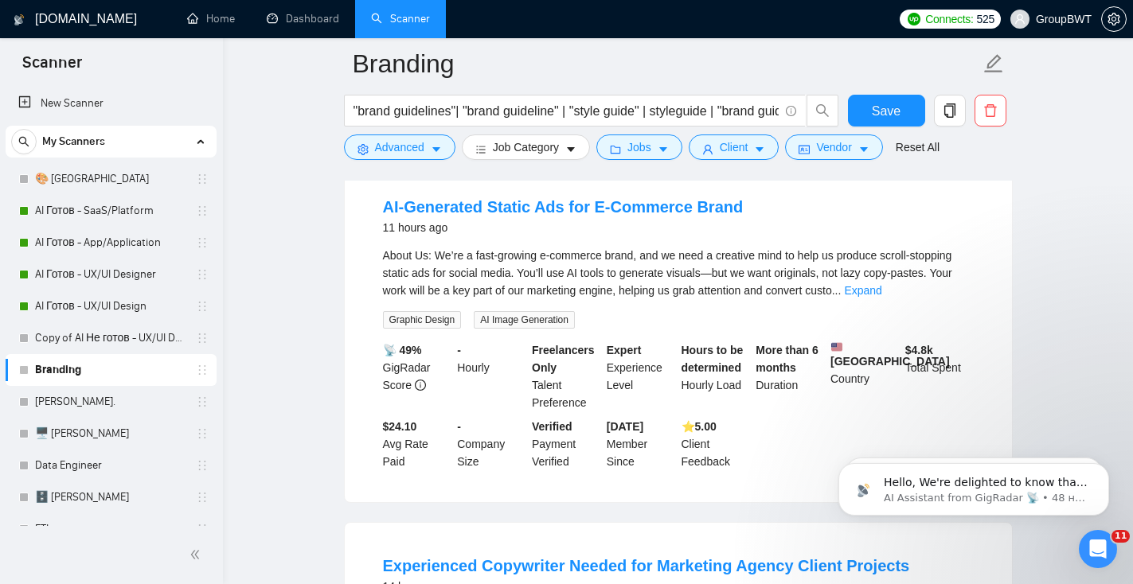
scroll to position [490, 0]
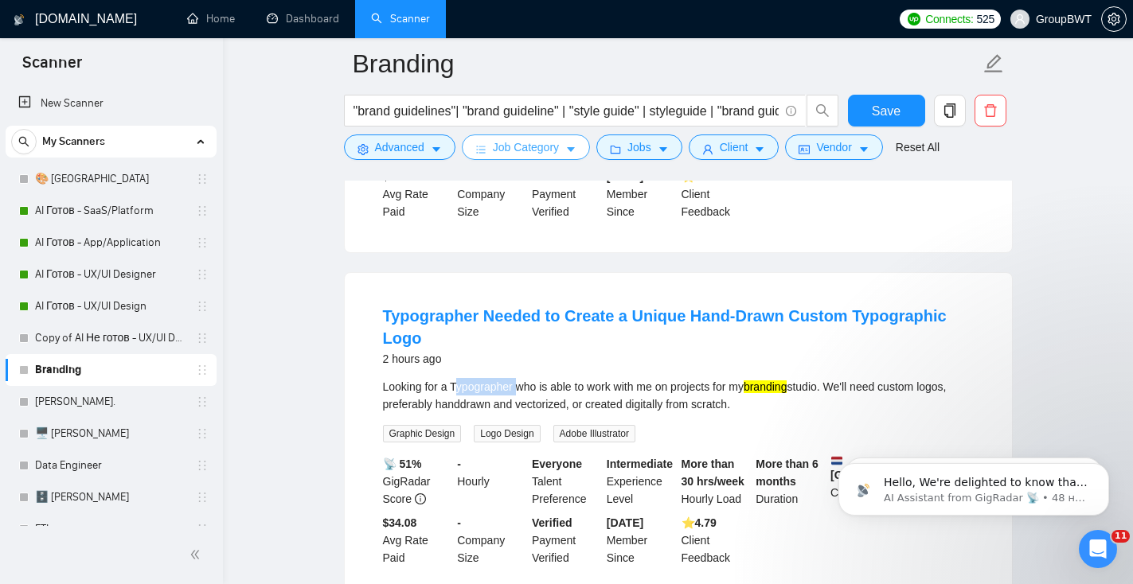
click at [568, 147] on button "Job Category" at bounding box center [526, 147] width 128 height 25
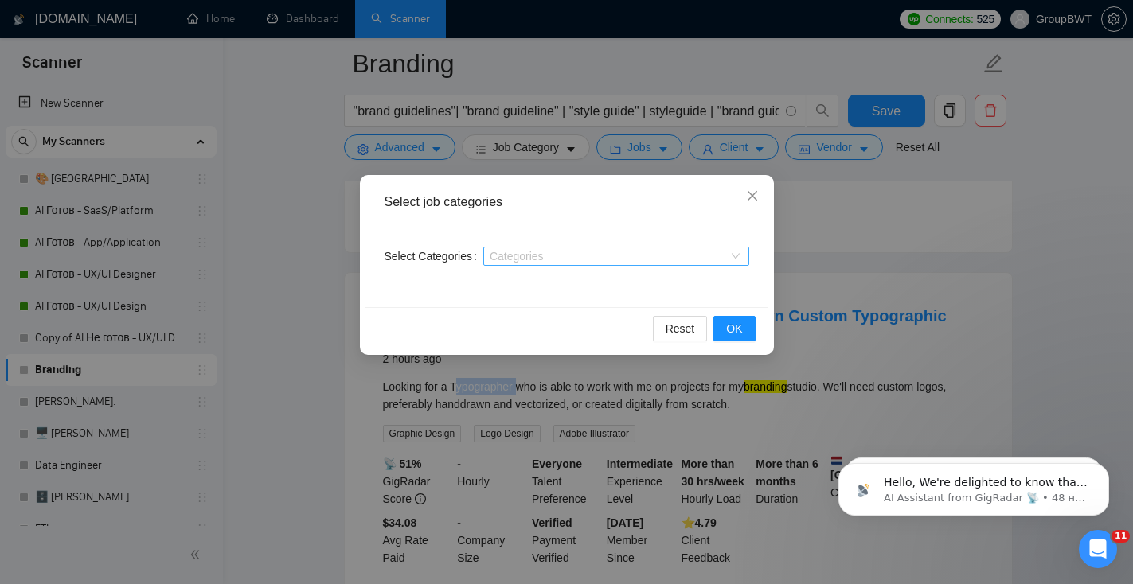
click at [547, 250] on div at bounding box center [608, 256] width 242 height 13
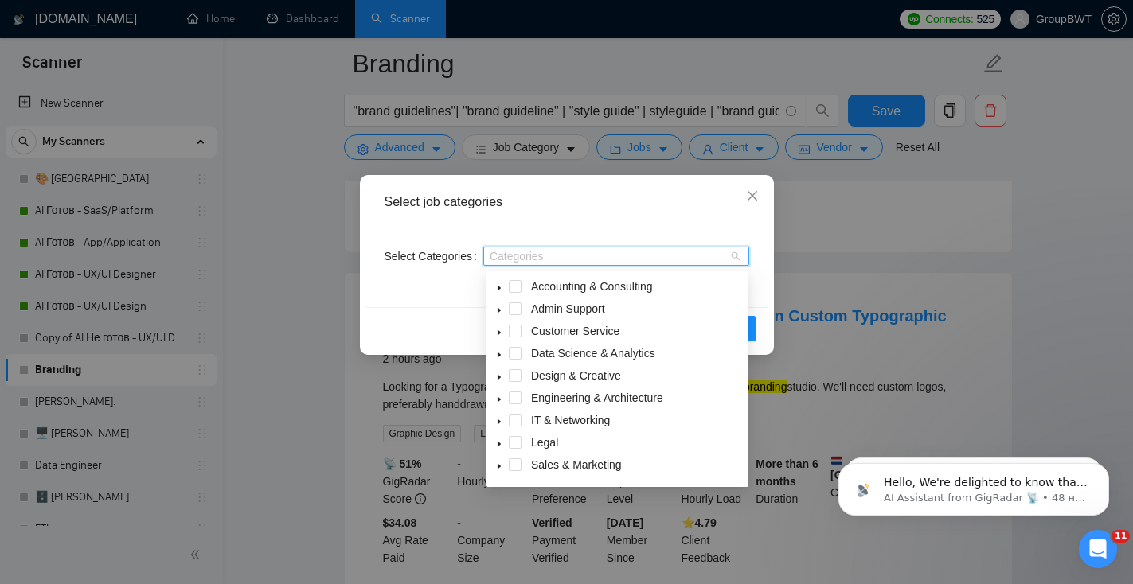
click at [501, 376] on icon "caret-down" at bounding box center [499, 377] width 8 height 8
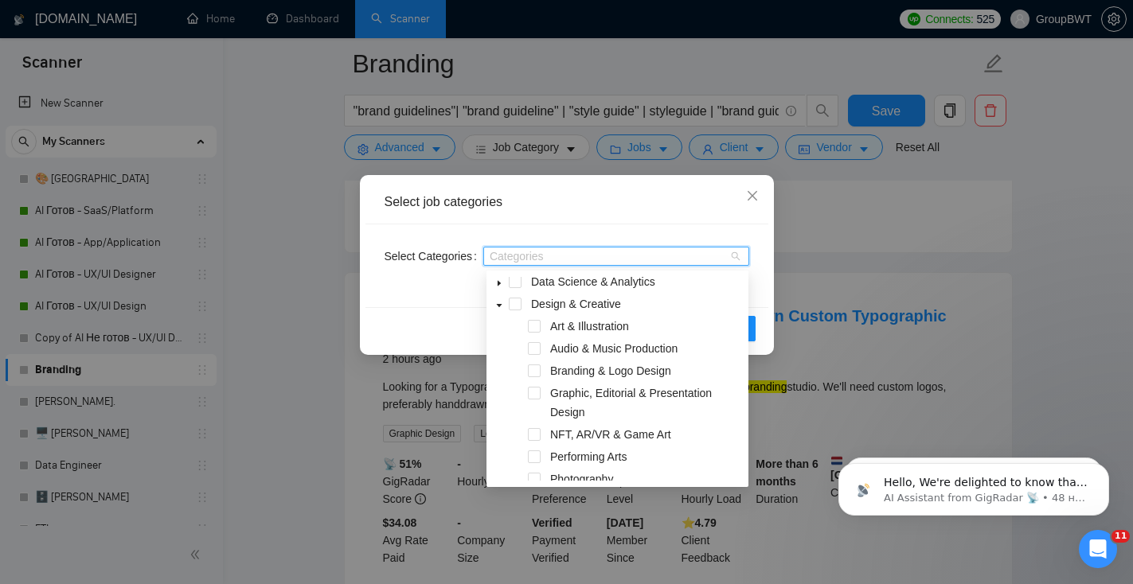
scroll to position [73, 0]
click at [537, 371] on span at bounding box center [534, 369] width 13 height 13
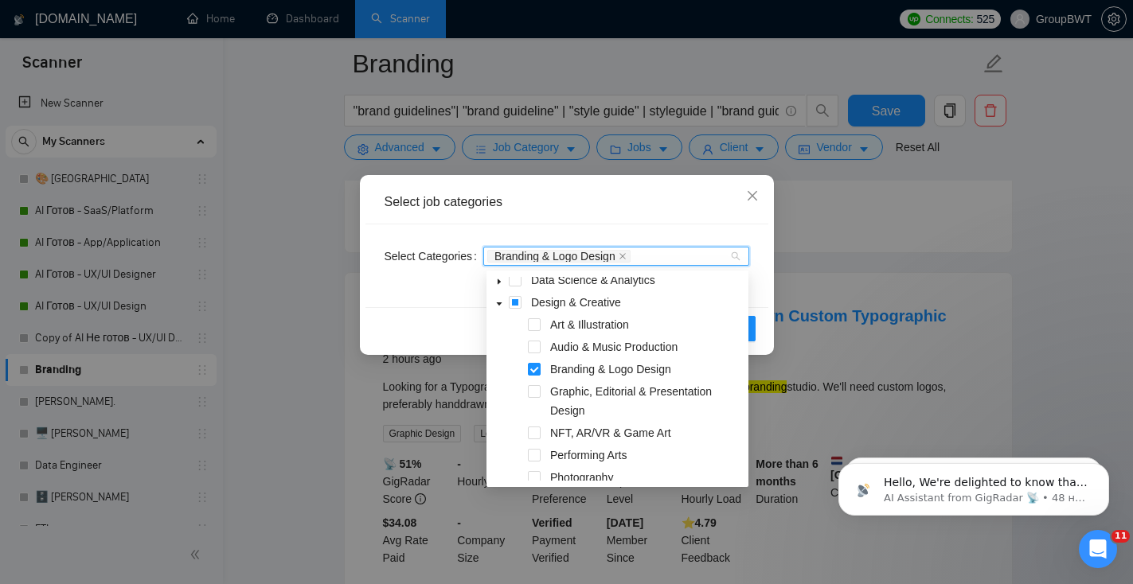
click at [722, 220] on div "Select job categories" at bounding box center [566, 203] width 403 height 44
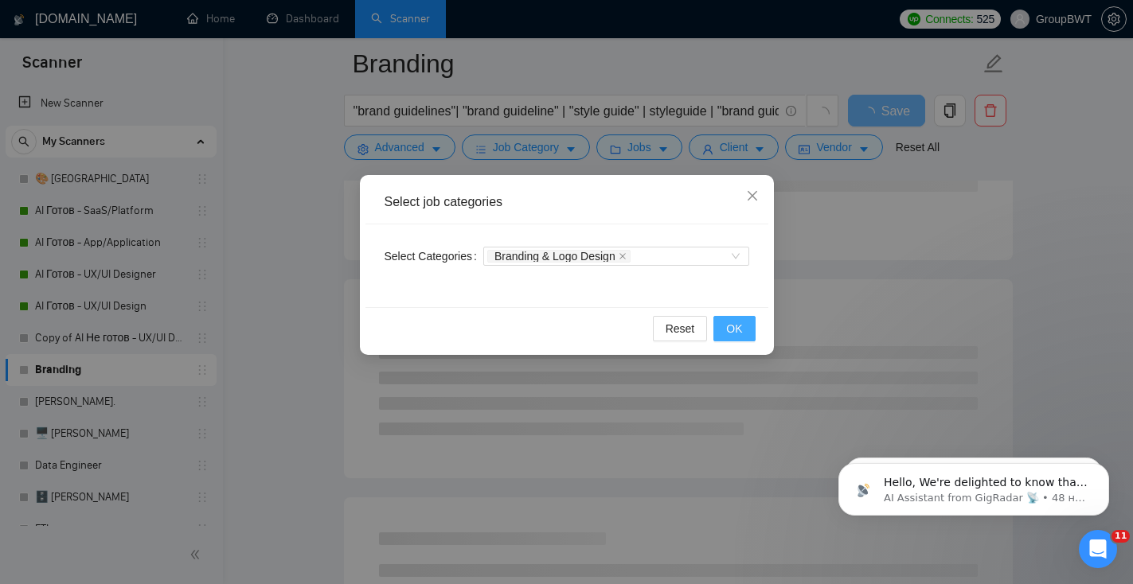
click at [744, 333] on button "OK" at bounding box center [733, 328] width 41 height 25
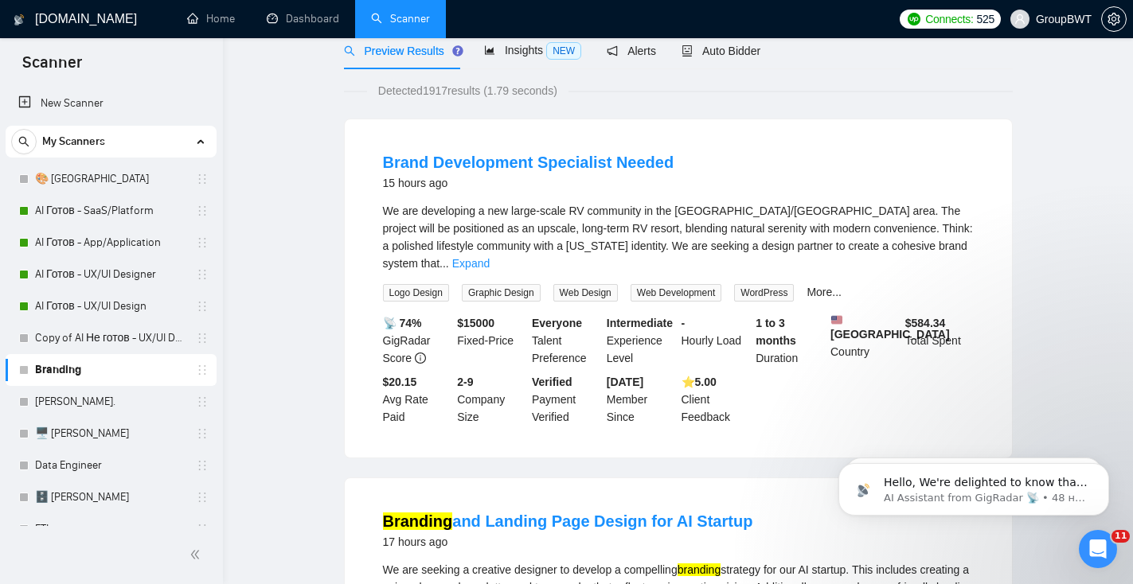
scroll to position [0, 0]
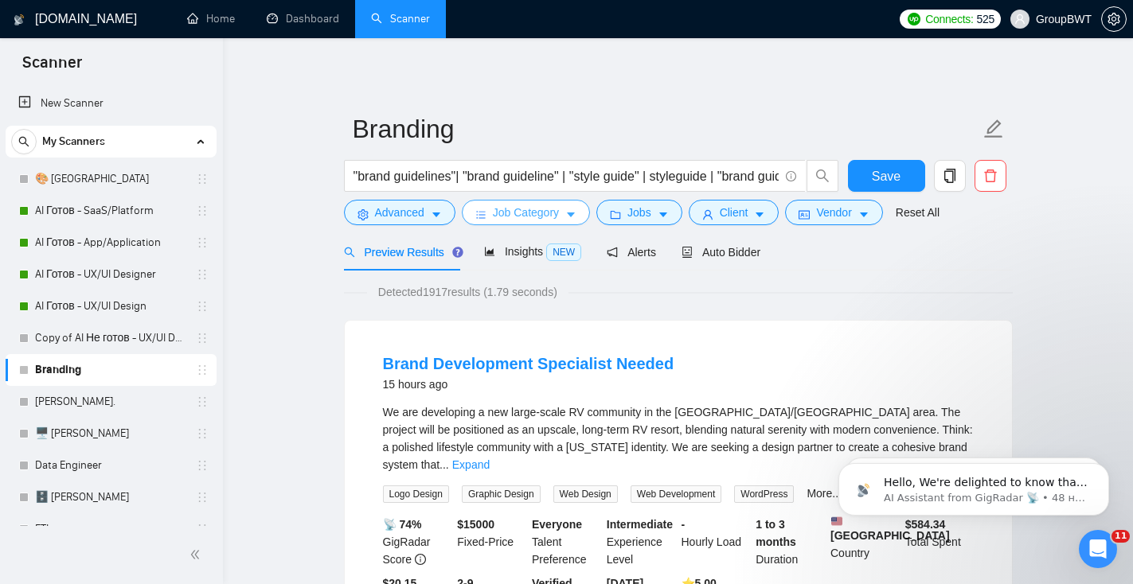
click at [530, 217] on span "Job Category" at bounding box center [526, 213] width 66 height 18
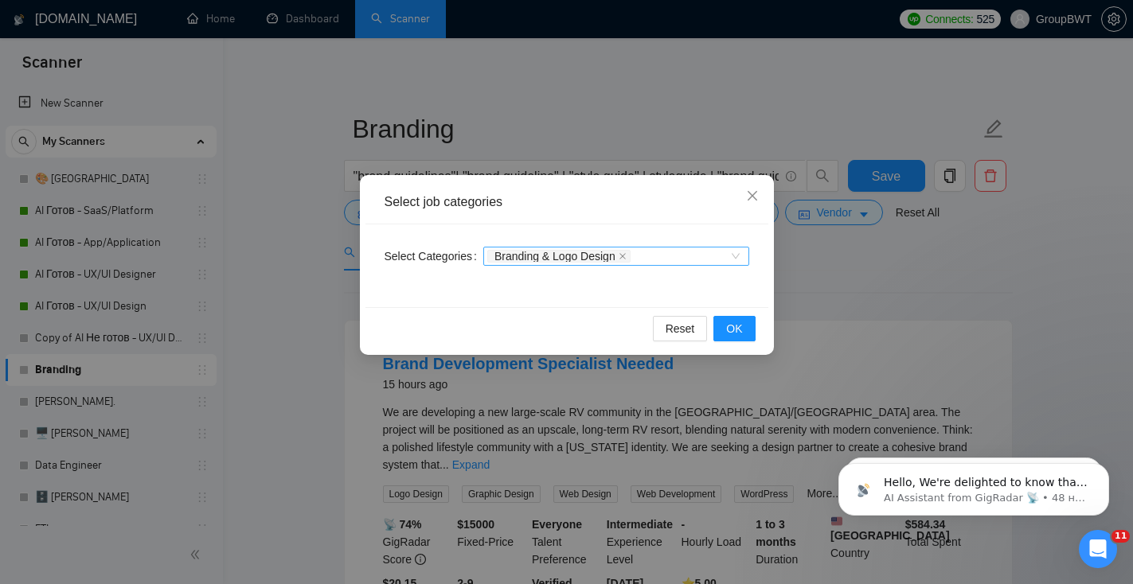
click at [681, 256] on div "Branding & Logo Design" at bounding box center [608, 256] width 242 height 16
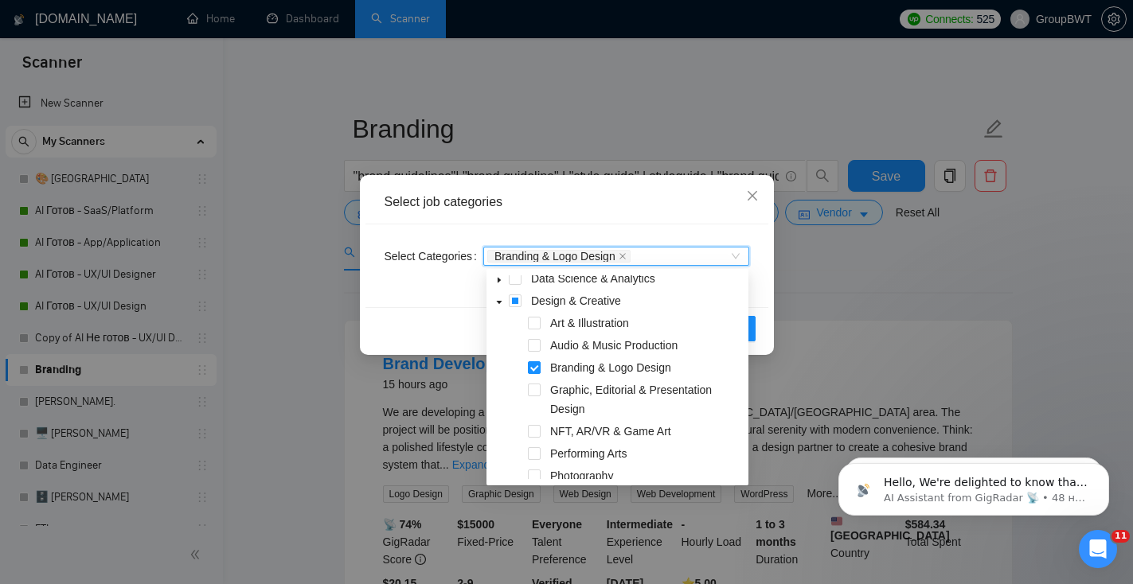
click at [677, 115] on div "Select job categories Select Categories Branding & Logo Design Branding & Logo …" at bounding box center [566, 292] width 1133 height 584
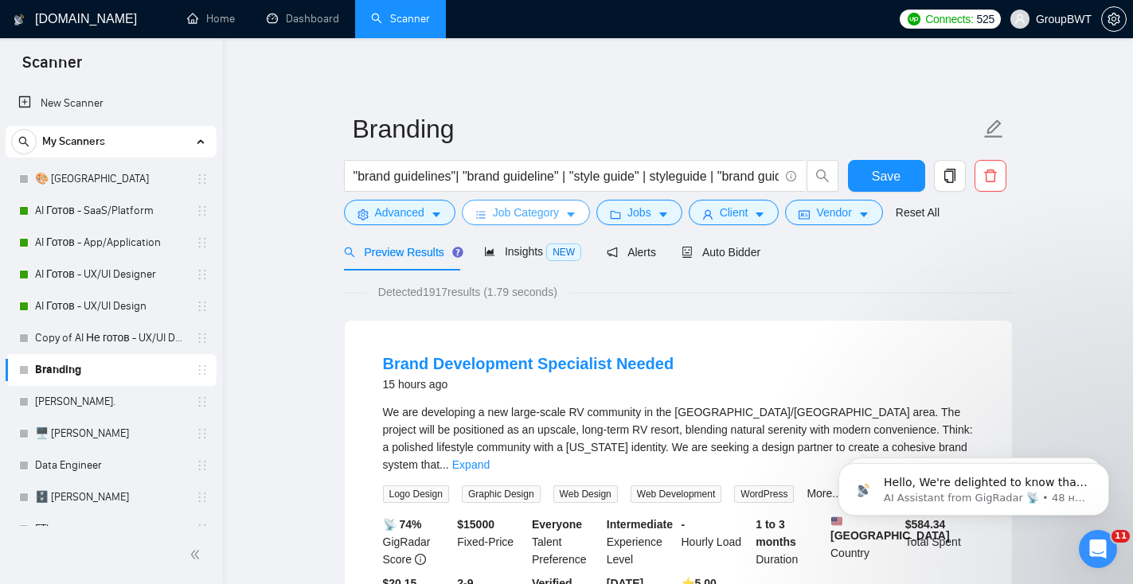
click at [554, 213] on span "Job Category" at bounding box center [526, 213] width 66 height 18
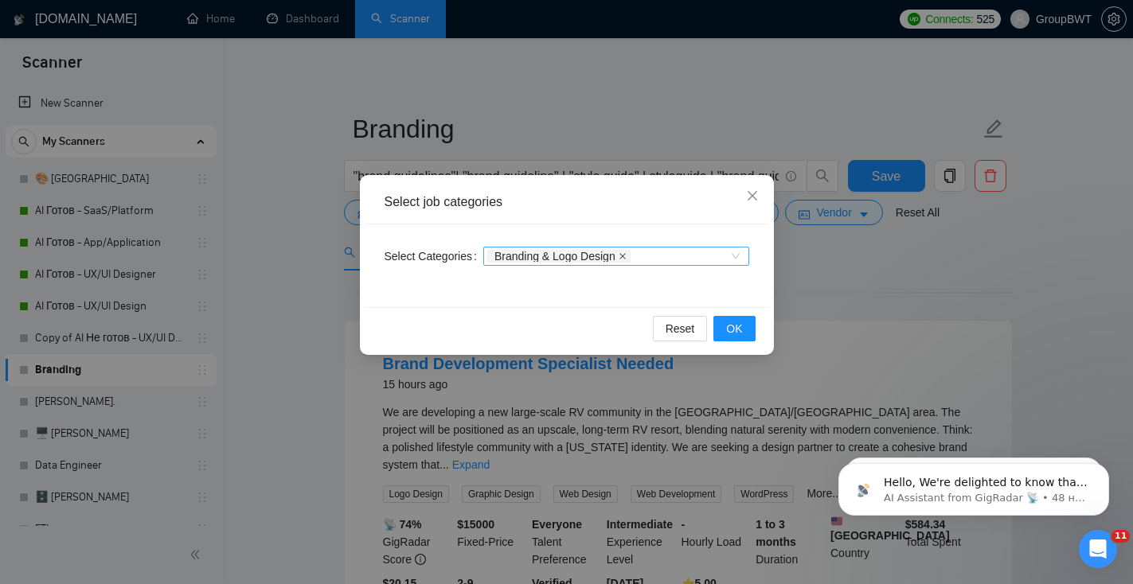
click at [626, 256] on icon "close" at bounding box center [622, 256] width 8 height 8
click at [738, 324] on span "OK" at bounding box center [734, 329] width 16 height 18
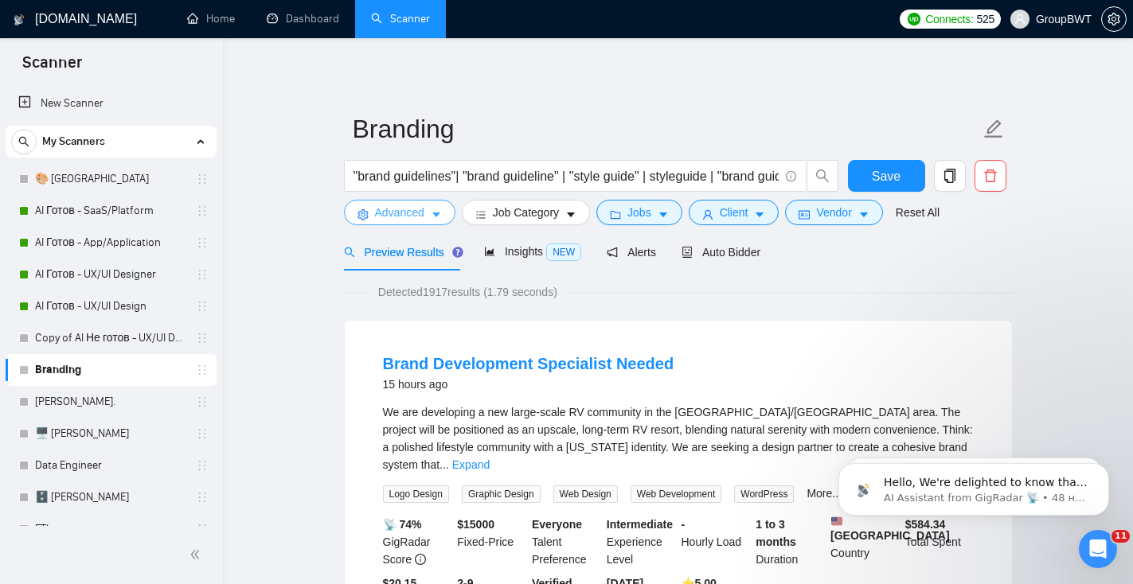
click at [421, 211] on span "Advanced" at bounding box center [399, 213] width 49 height 18
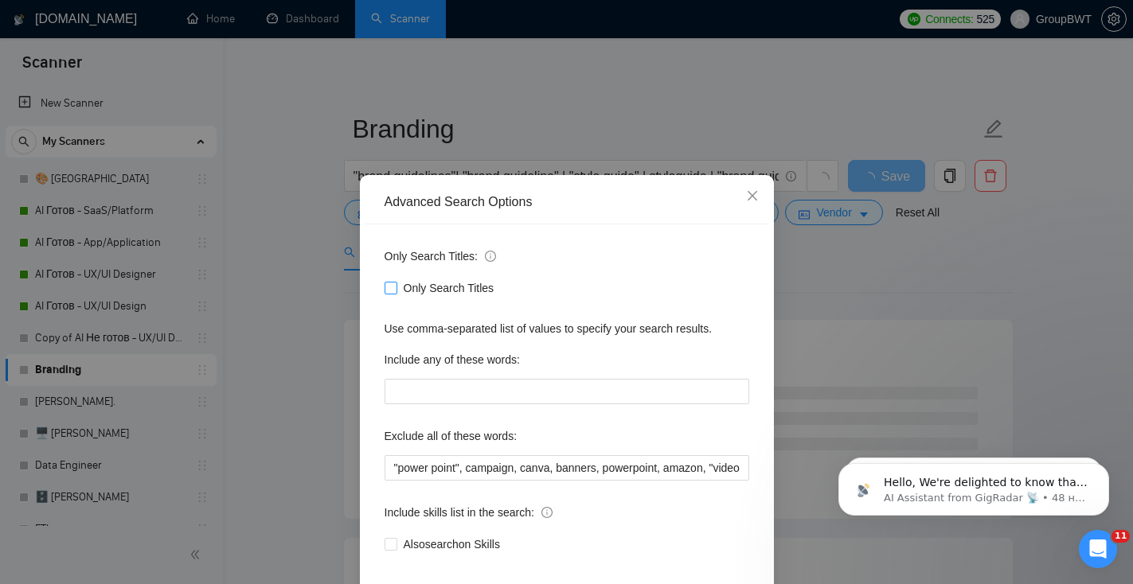
click at [388, 279] on label "Only Search Titles" at bounding box center [442, 288] width 116 height 18
click at [388, 282] on input "Only Search Titles" at bounding box center [389, 287] width 11 height 11
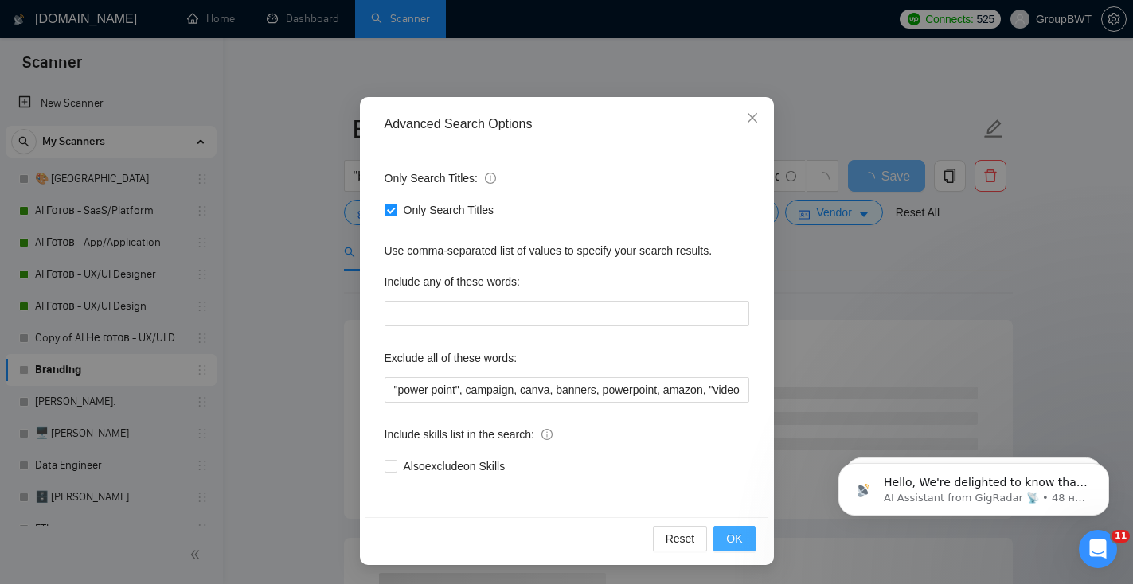
click at [729, 537] on span "OK" at bounding box center [734, 539] width 16 height 18
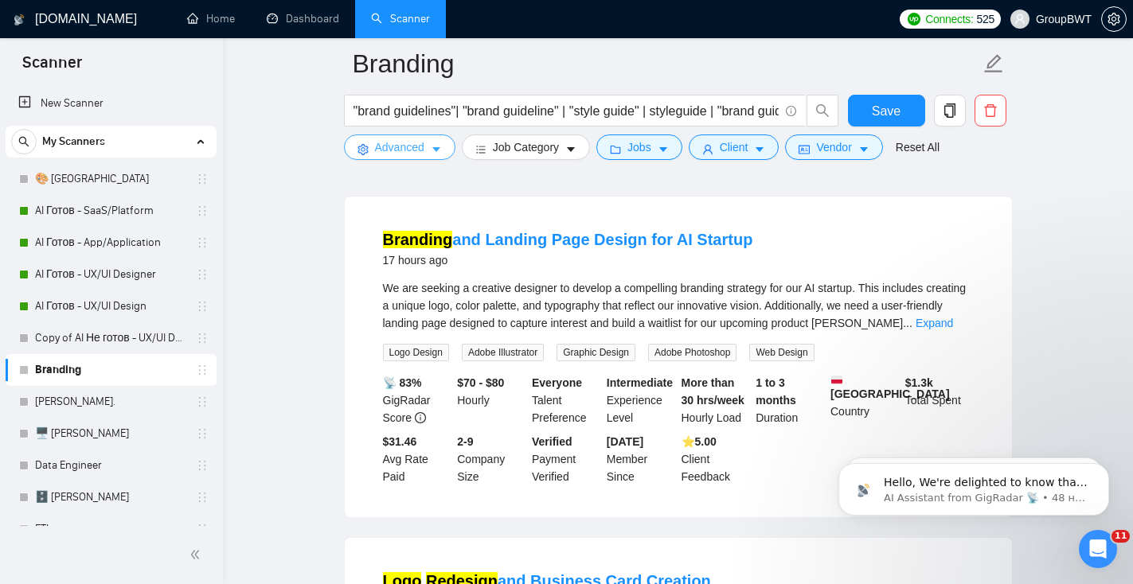
scroll to position [0, 0]
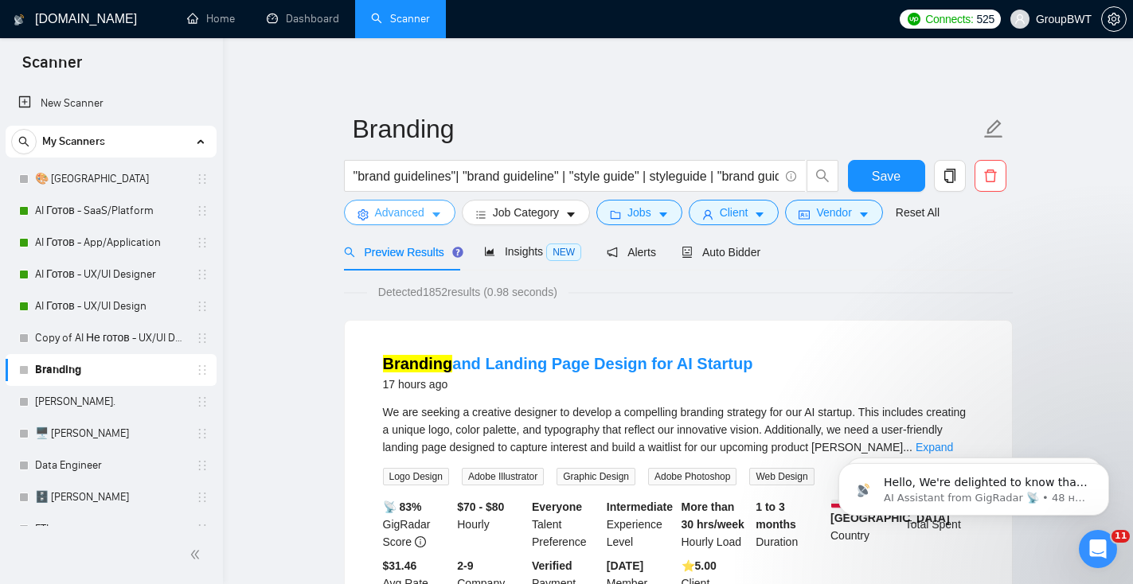
click at [439, 217] on icon "caret-down" at bounding box center [436, 214] width 11 height 11
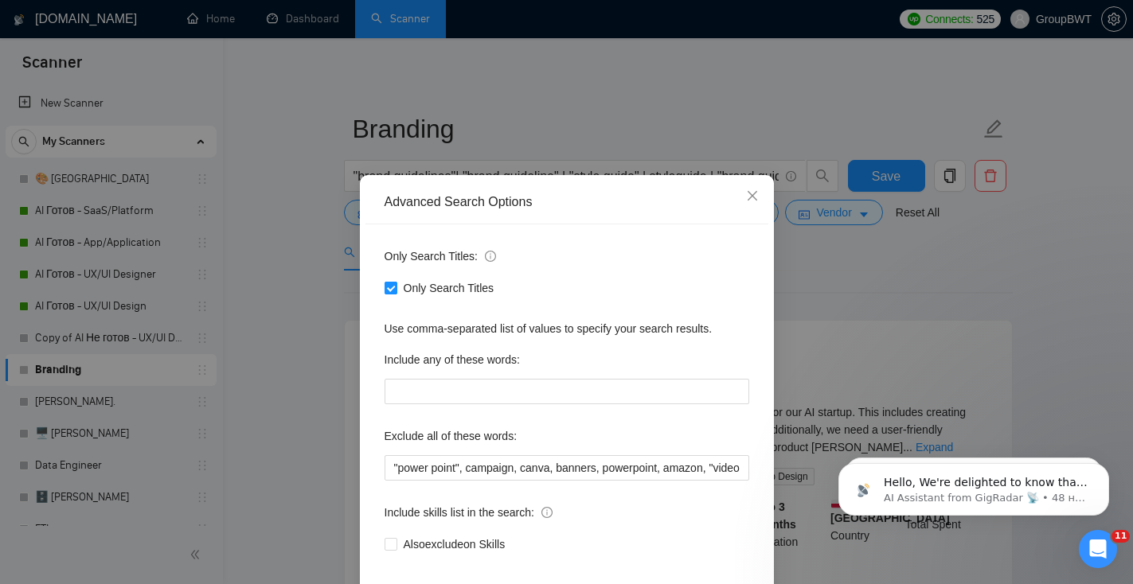
click at [394, 283] on input "Only Search Titles" at bounding box center [389, 287] width 11 height 11
checkbox input "false"
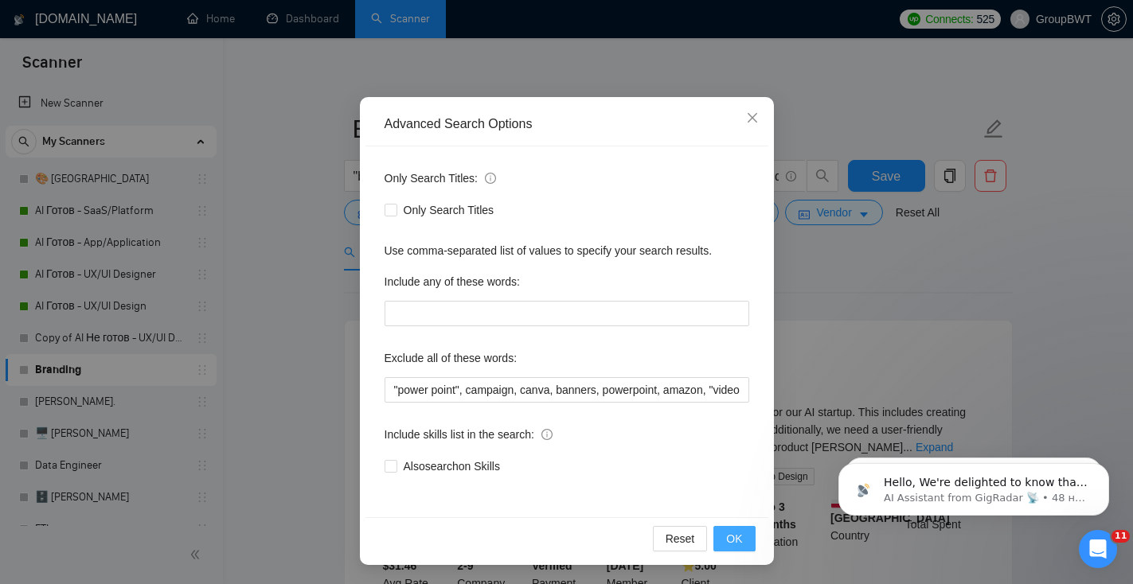
click at [732, 545] on span "OK" at bounding box center [734, 539] width 16 height 18
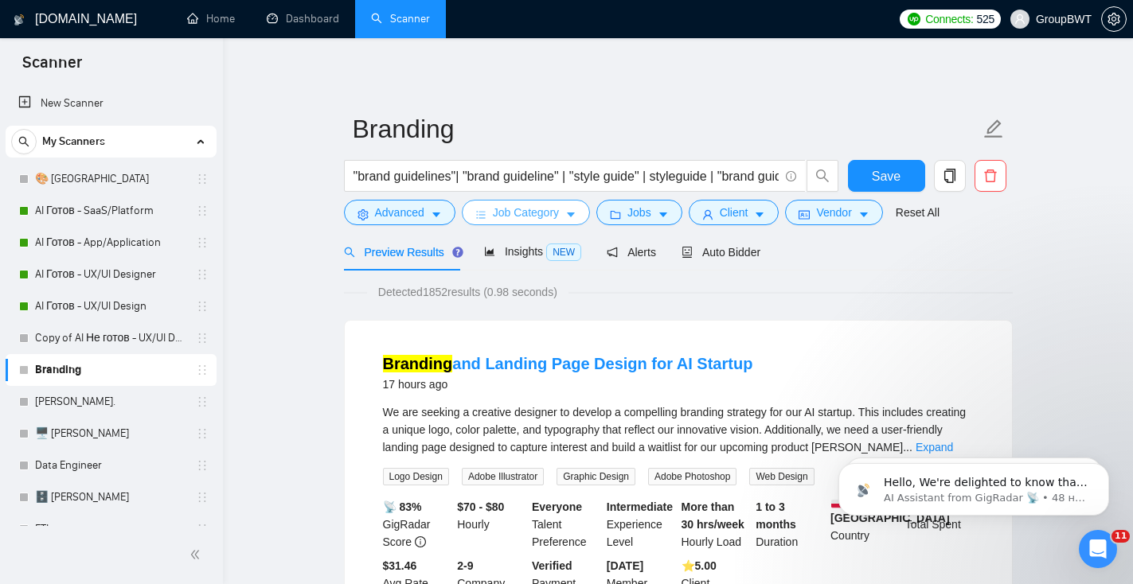
scroll to position [0, 0]
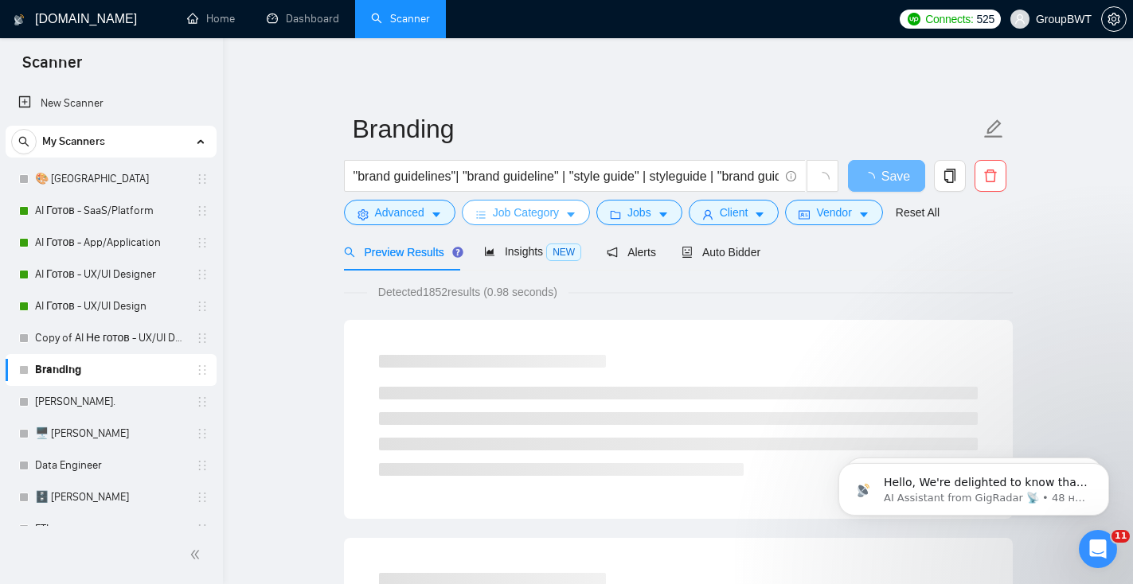
click at [563, 209] on button "Job Category" at bounding box center [526, 212] width 128 height 25
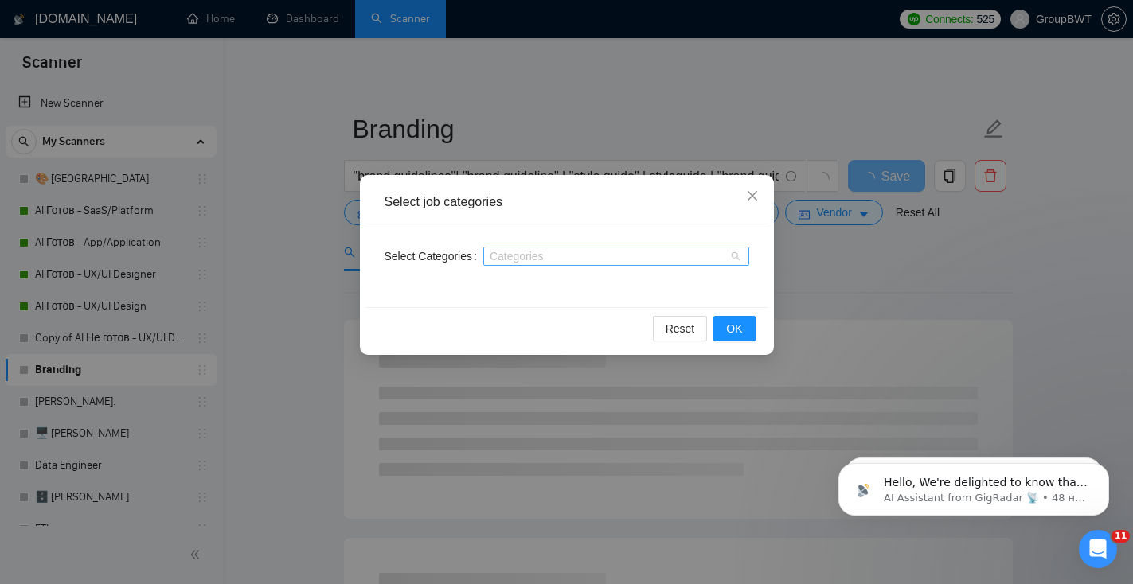
click at [560, 252] on div at bounding box center [608, 256] width 242 height 13
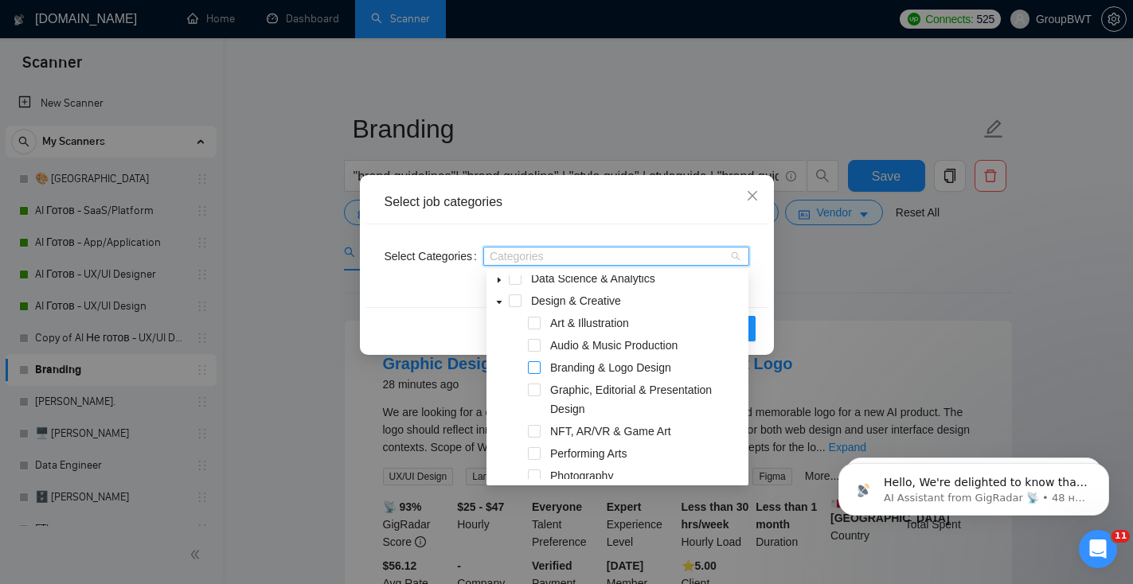
click at [535, 369] on span at bounding box center [534, 367] width 13 height 13
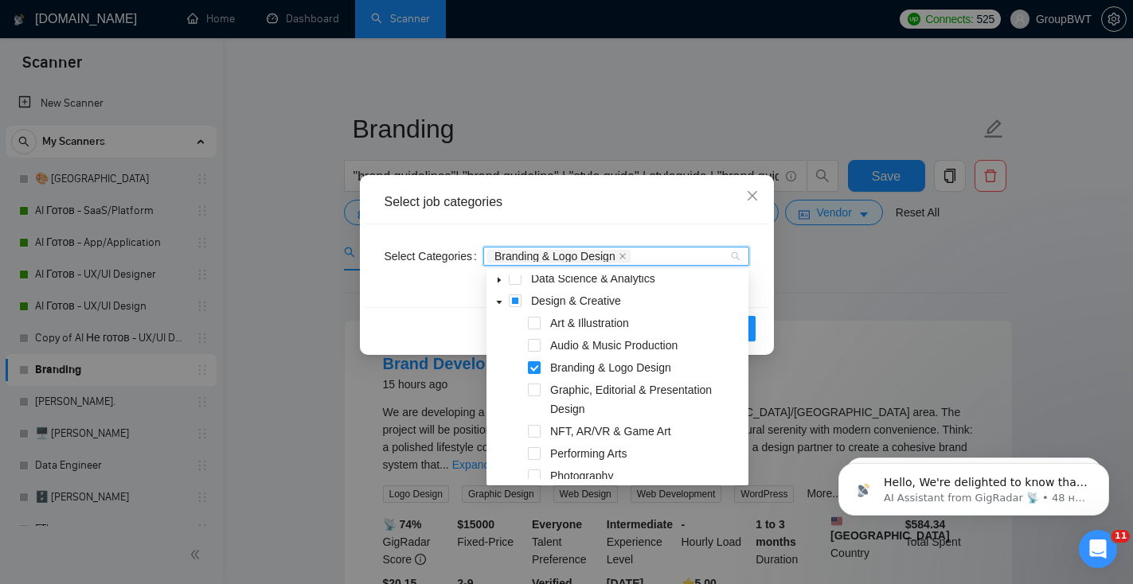
click at [686, 190] on div "Select job categories" at bounding box center [566, 203] width 403 height 44
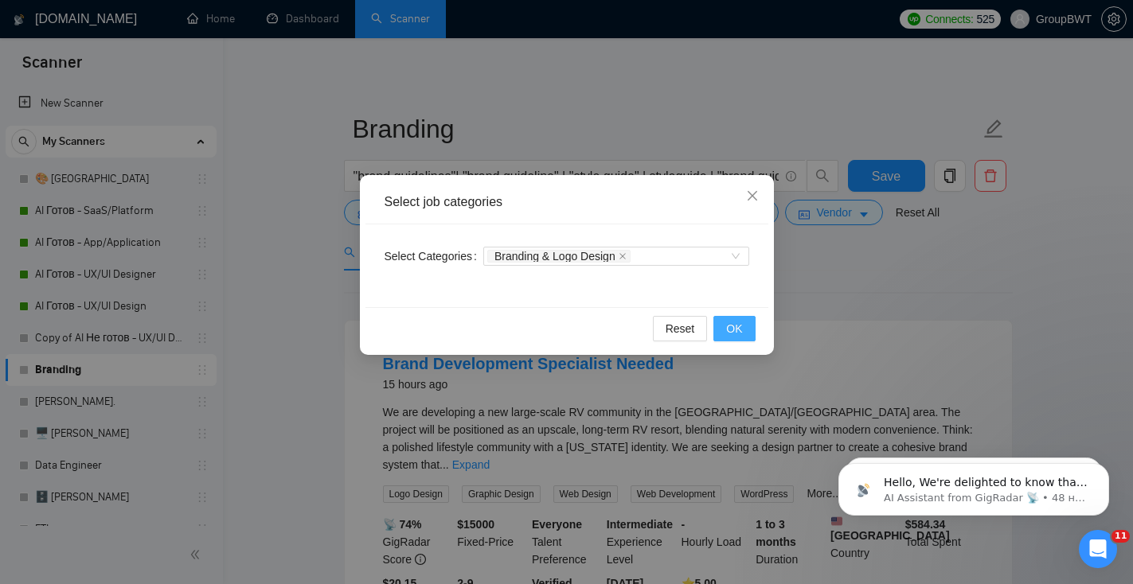
click at [738, 326] on span "OK" at bounding box center [734, 329] width 16 height 18
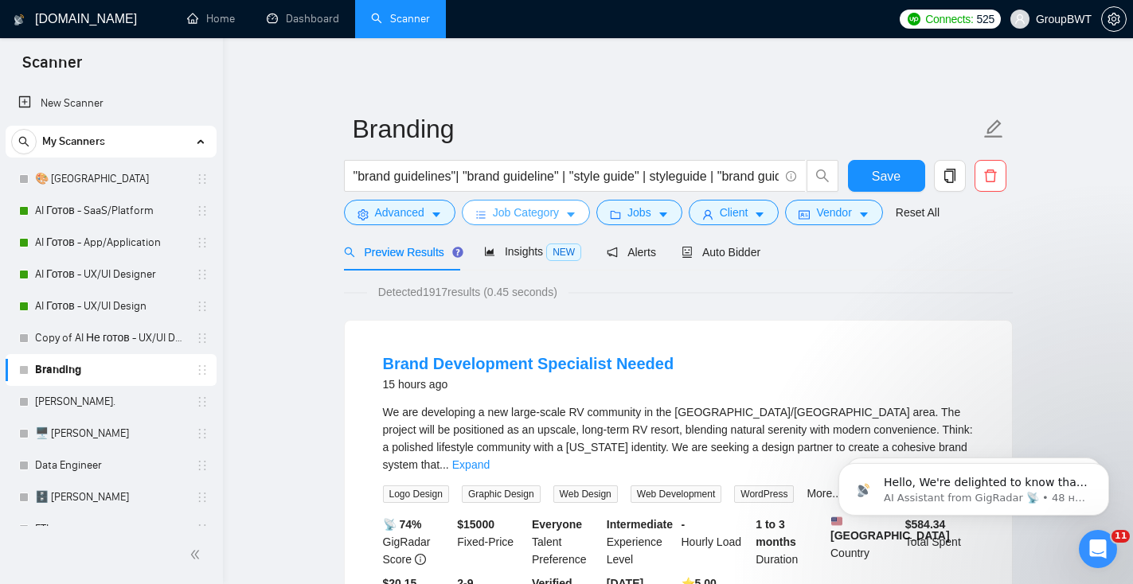
click at [552, 209] on span "Job Category" at bounding box center [526, 213] width 66 height 18
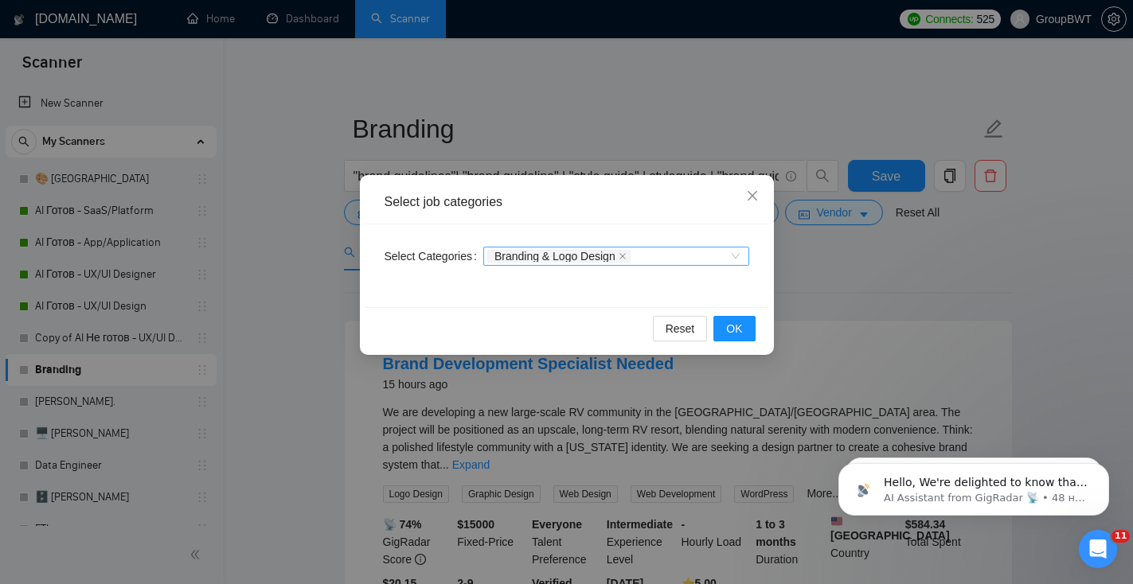
click at [665, 255] on div "Branding & Logo Design" at bounding box center [608, 256] width 242 height 16
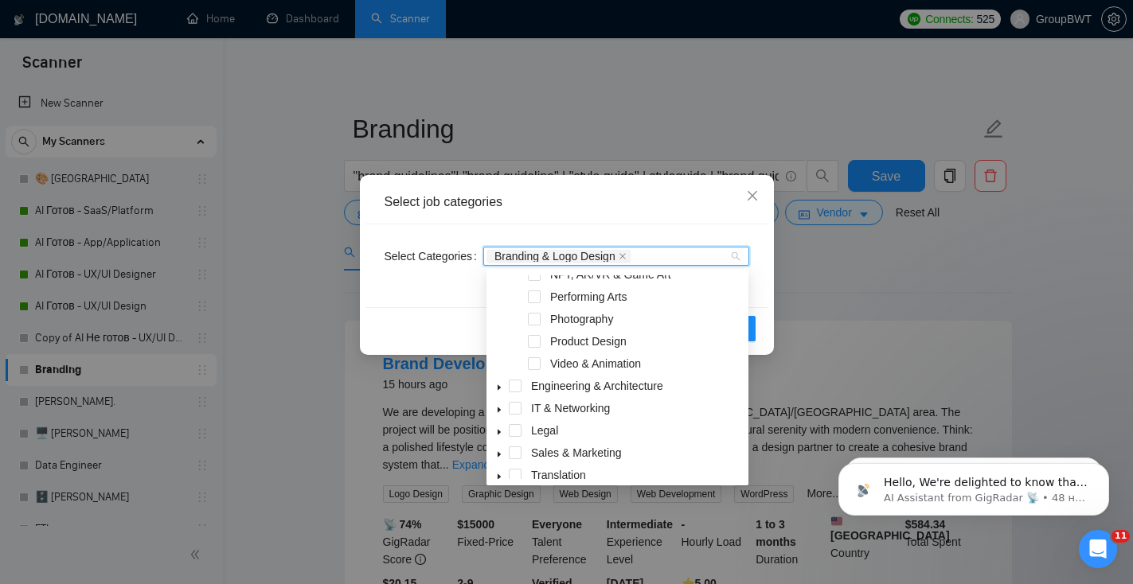
scroll to position [283, 0]
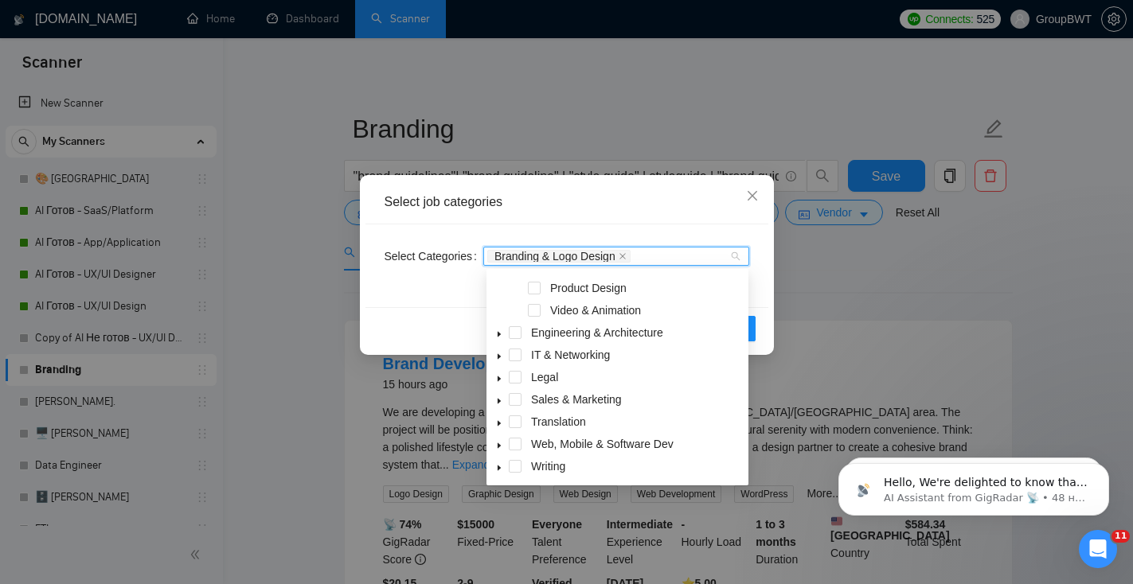
click at [498, 446] on icon "caret-down" at bounding box center [499, 446] width 3 height 6
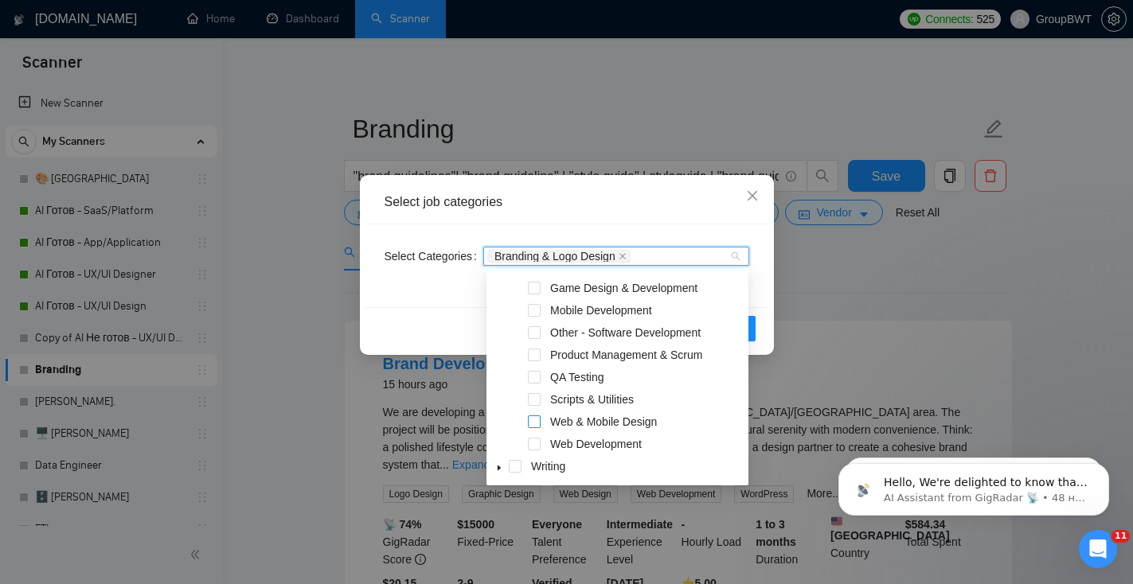
click at [537, 418] on span at bounding box center [534, 422] width 13 height 13
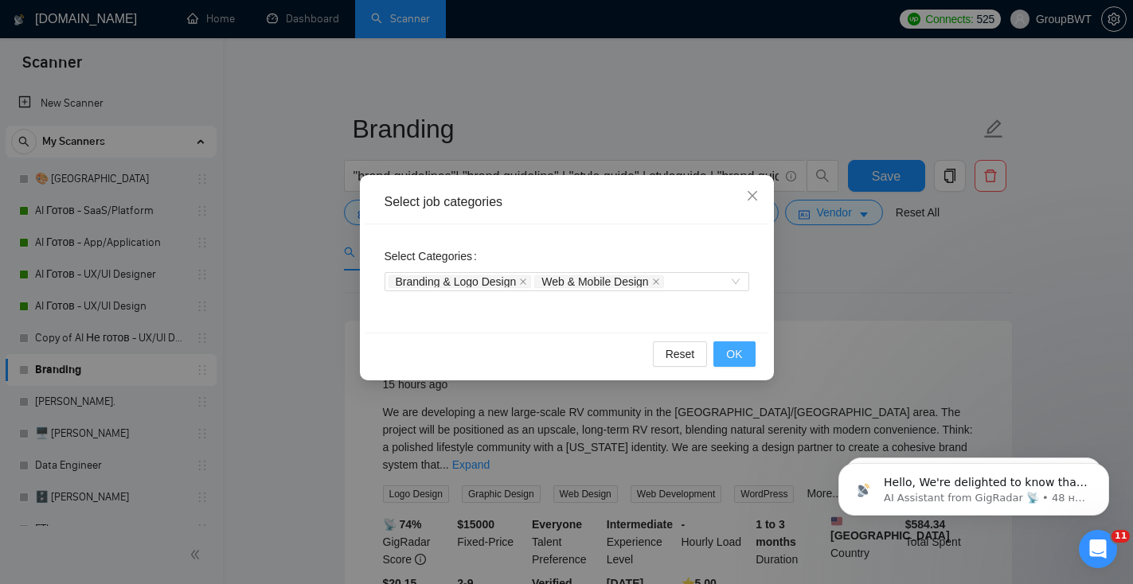
click at [743, 361] on button "OK" at bounding box center [733, 353] width 41 height 25
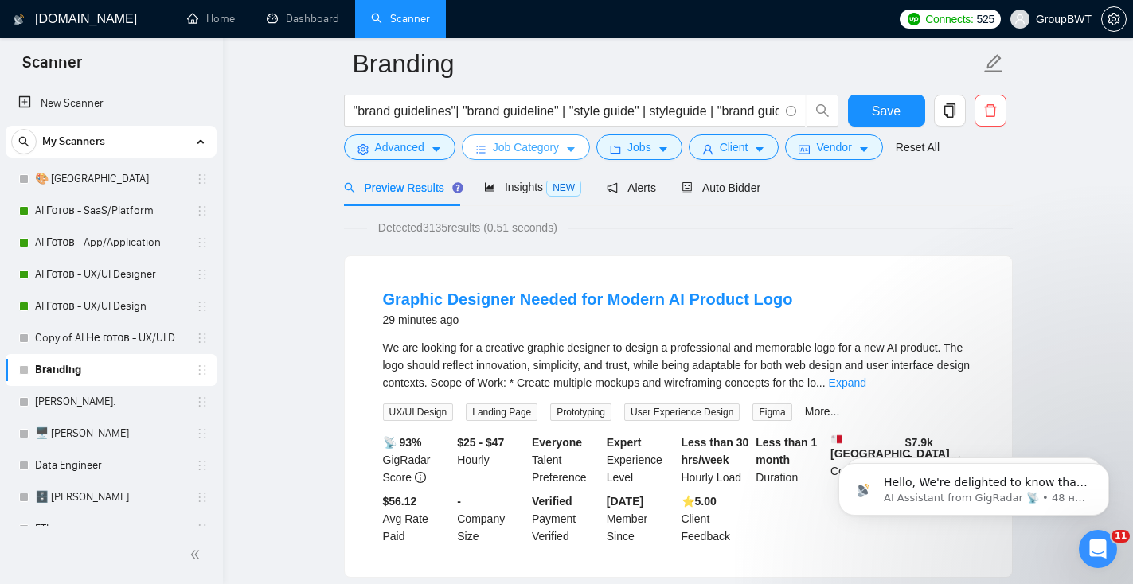
scroll to position [78, 0]
click at [866, 379] on link "Expand" at bounding box center [847, 382] width 37 height 13
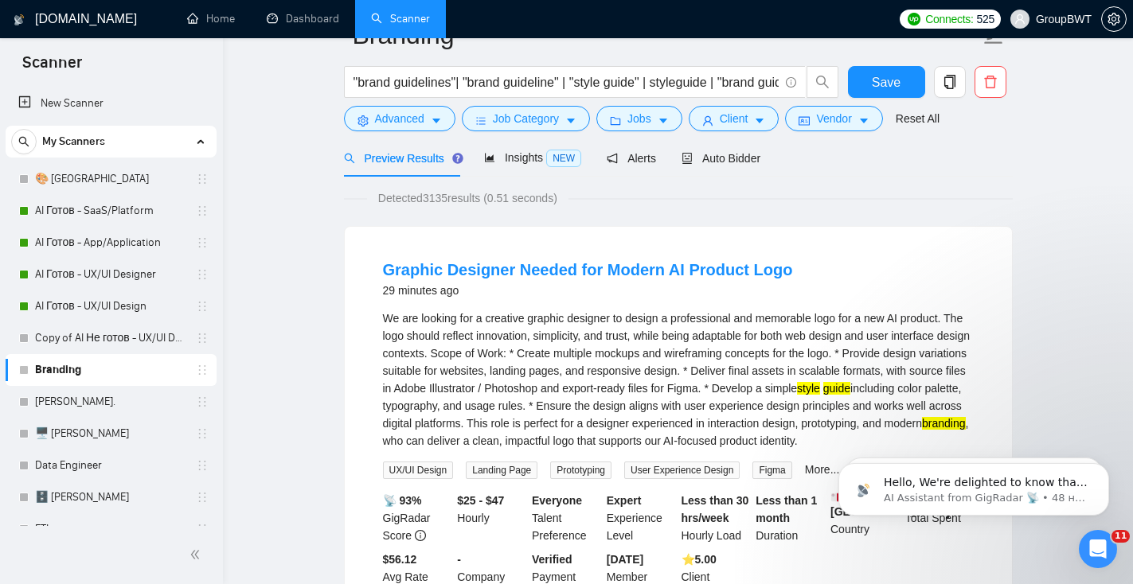
scroll to position [41, 0]
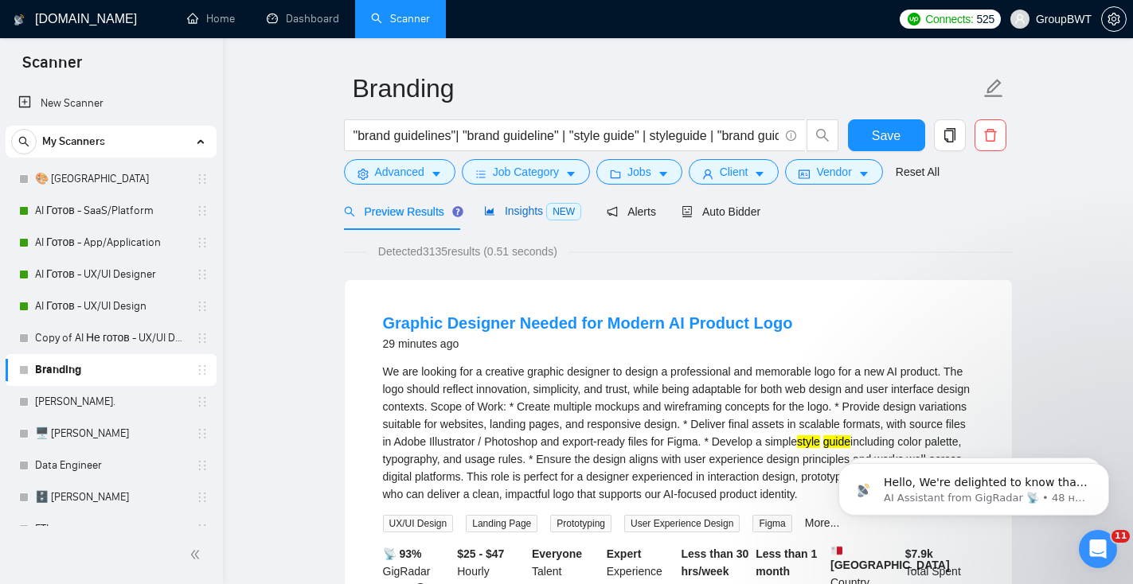
click at [494, 214] on icon "area-chart" at bounding box center [490, 211] width 10 height 9
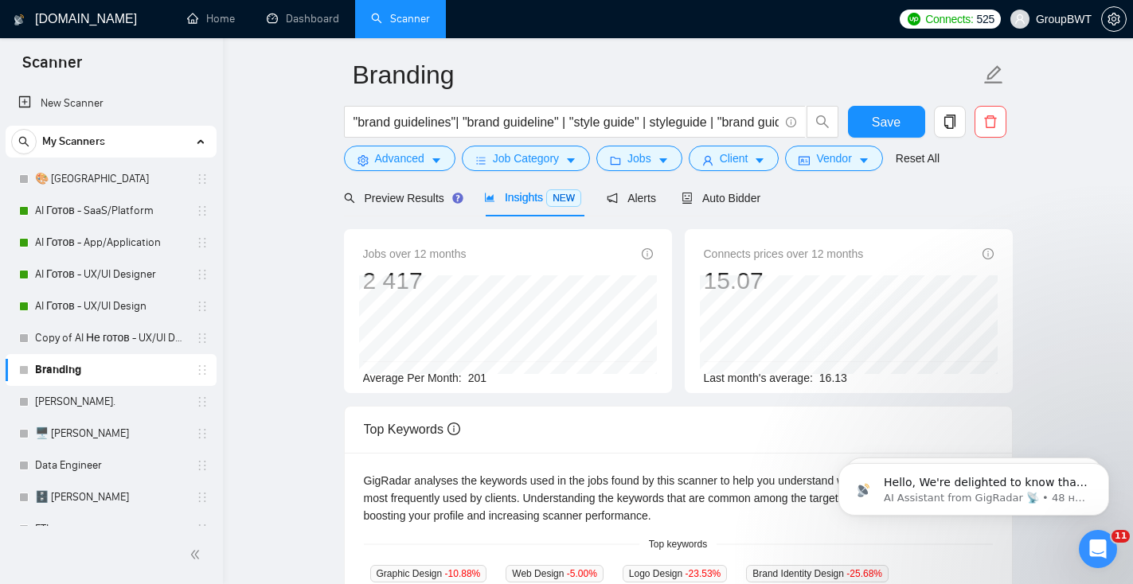
scroll to position [58, 0]
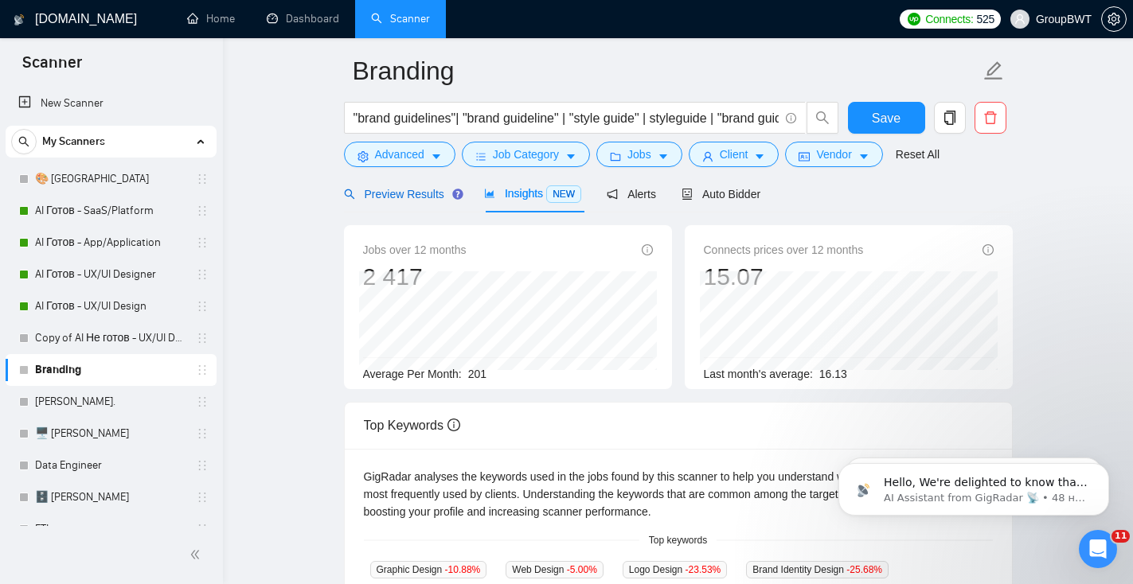
click at [409, 194] on span "Preview Results" at bounding box center [401, 194] width 115 height 13
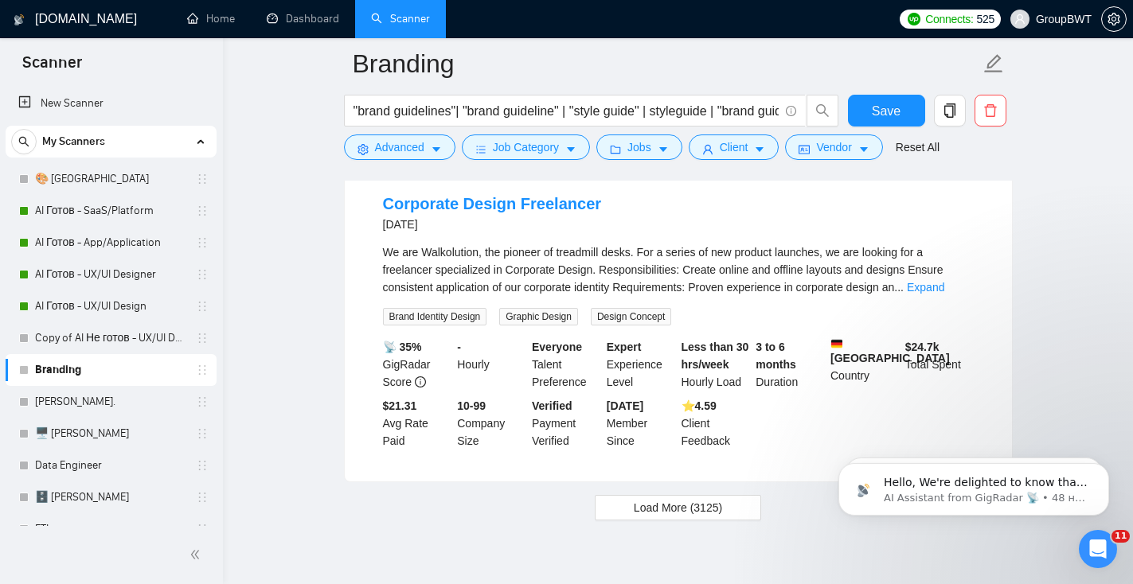
scroll to position [3301, 0]
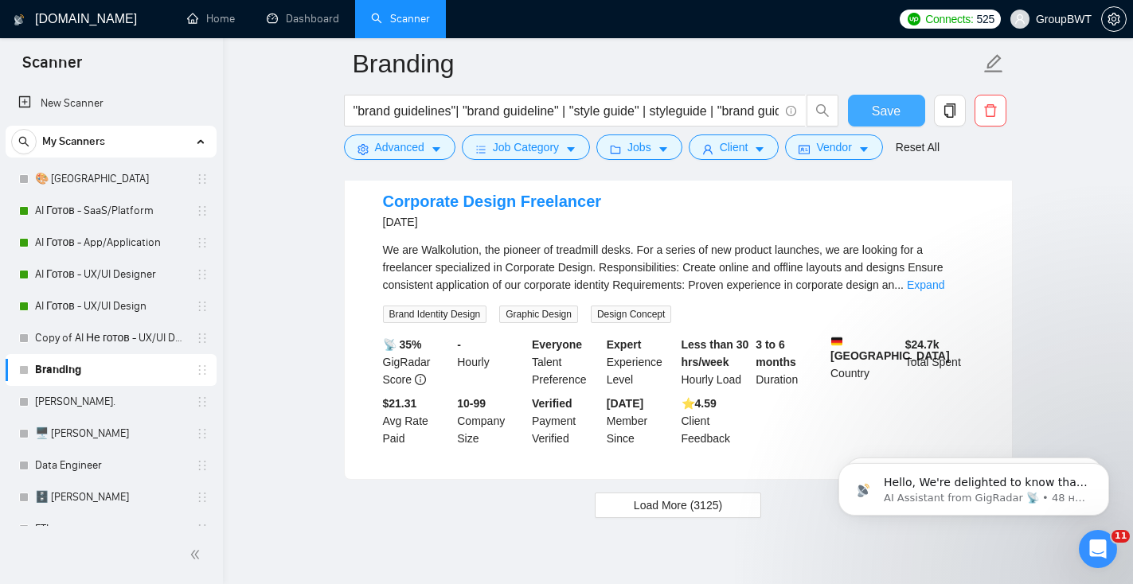
click at [886, 123] on button "Save" at bounding box center [886, 111] width 77 height 32
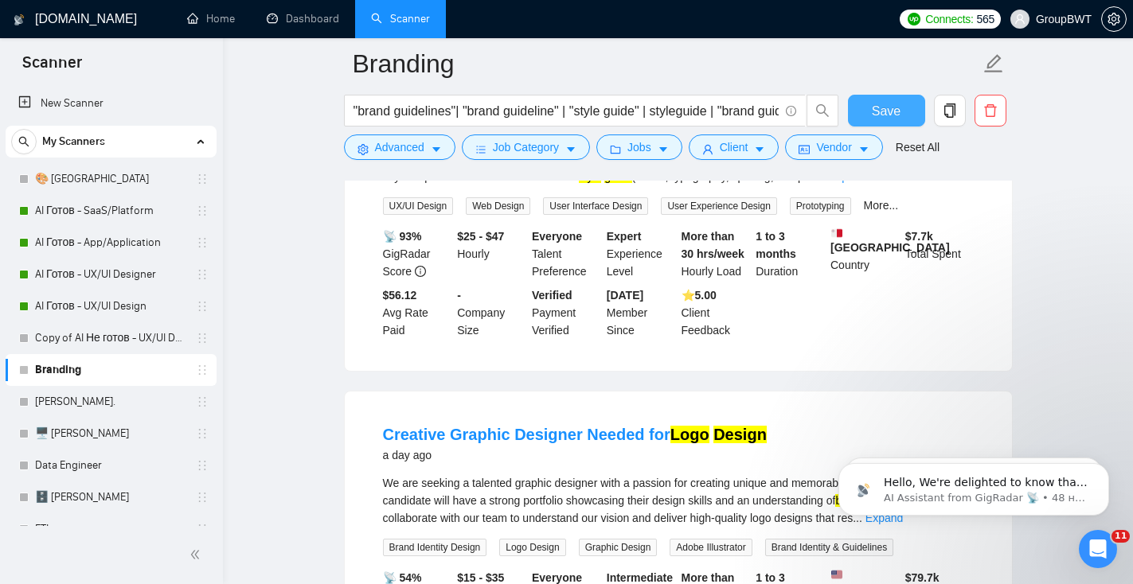
scroll to position [2036, 0]
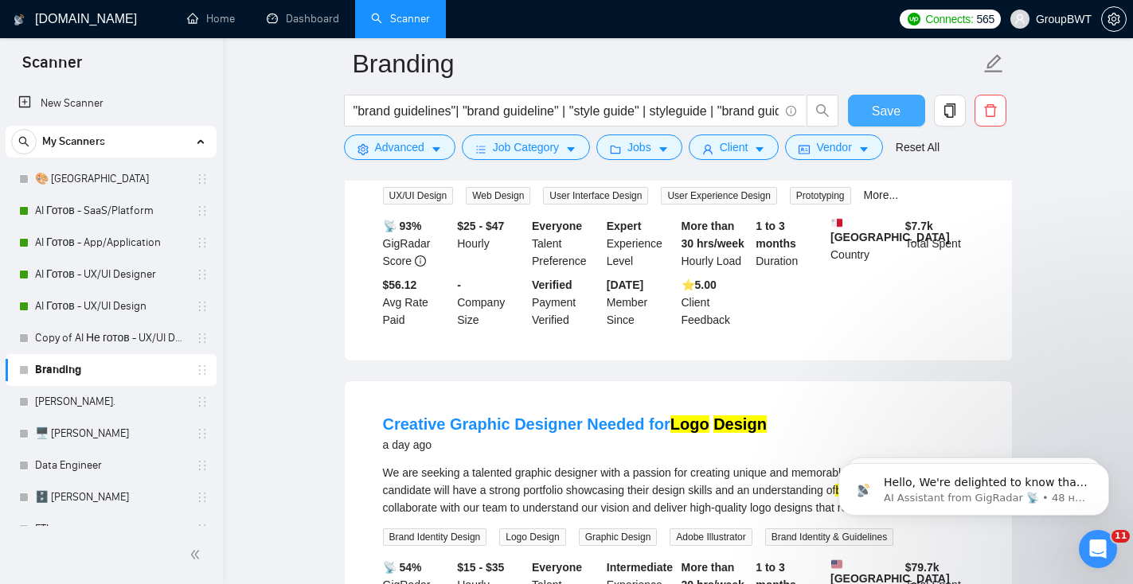
click at [883, 118] on span "Save" at bounding box center [886, 111] width 29 height 20
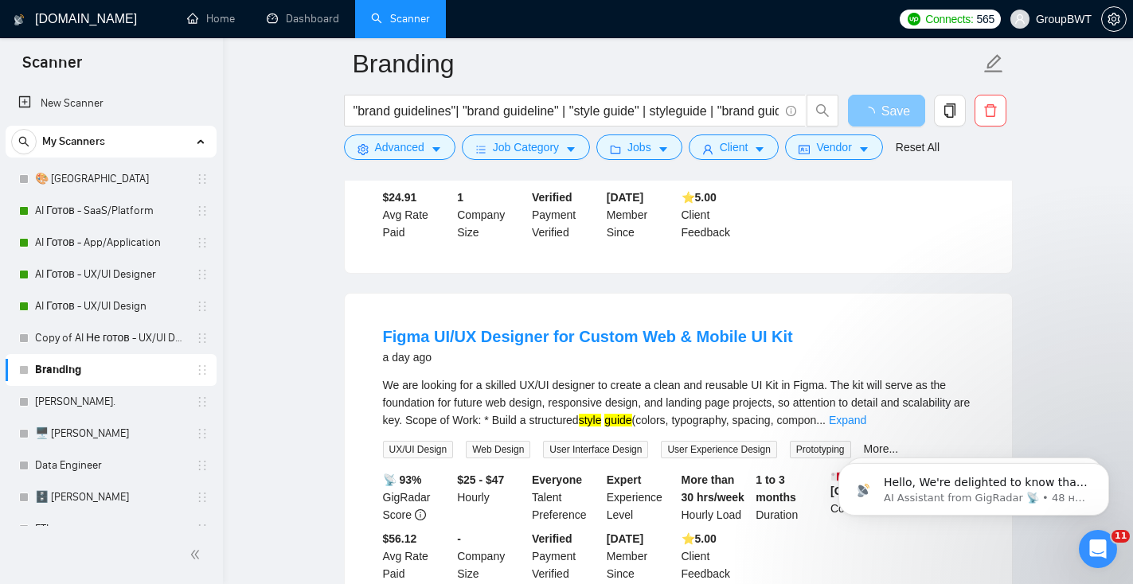
scroll to position [1454, 0]
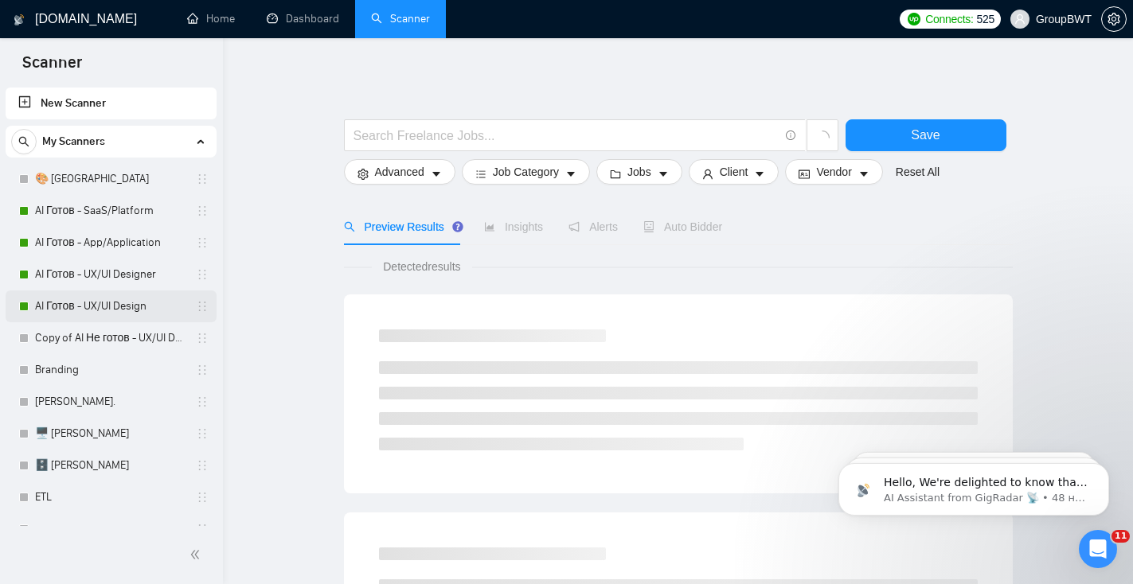
click at [127, 302] on link "AI Готов - UX/UI Design" at bounding box center [110, 307] width 151 height 32
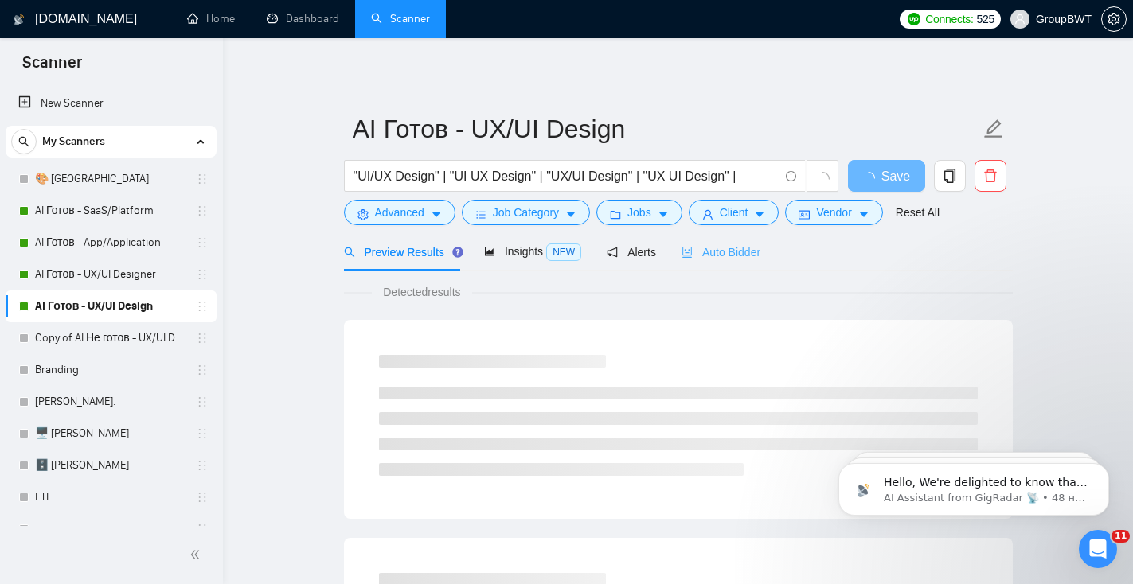
click at [724, 263] on div "Auto Bidder" at bounding box center [720, 251] width 79 height 37
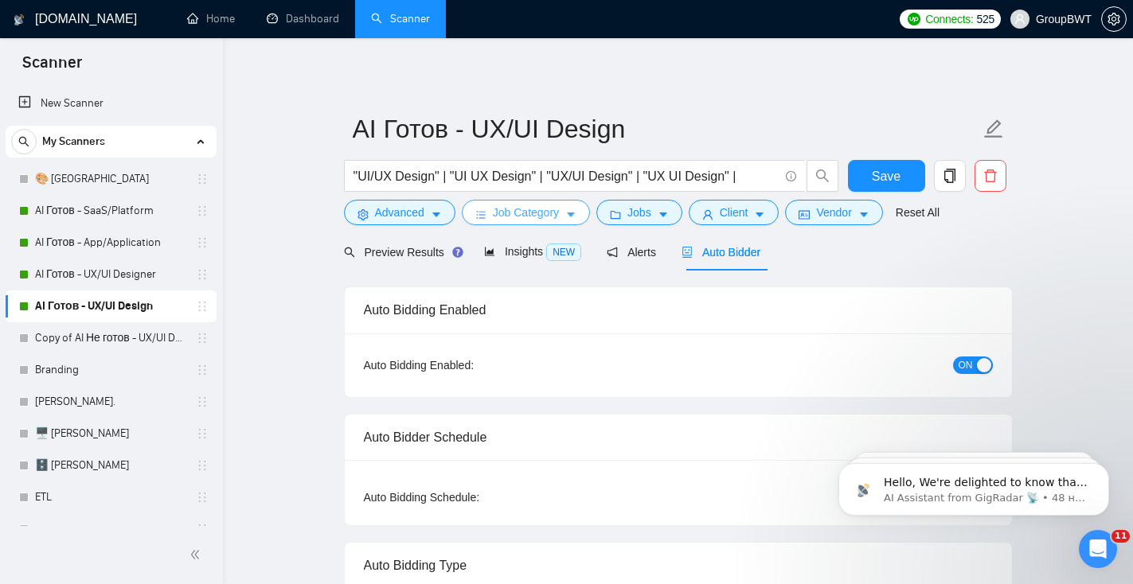
click at [514, 219] on span "Job Category" at bounding box center [526, 213] width 66 height 18
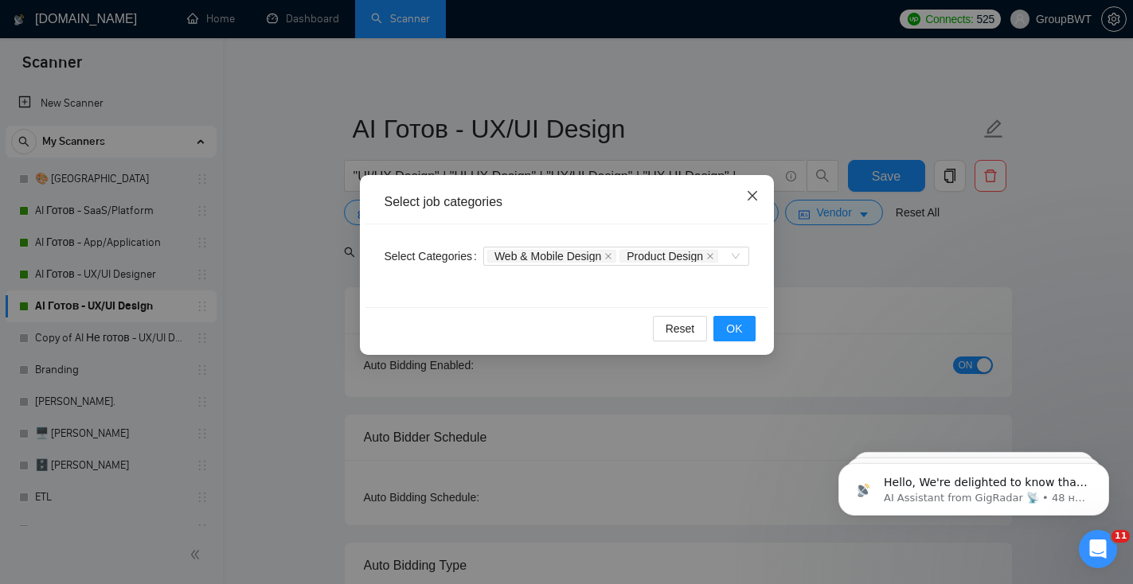
click at [755, 194] on icon "close" at bounding box center [752, 195] width 13 height 13
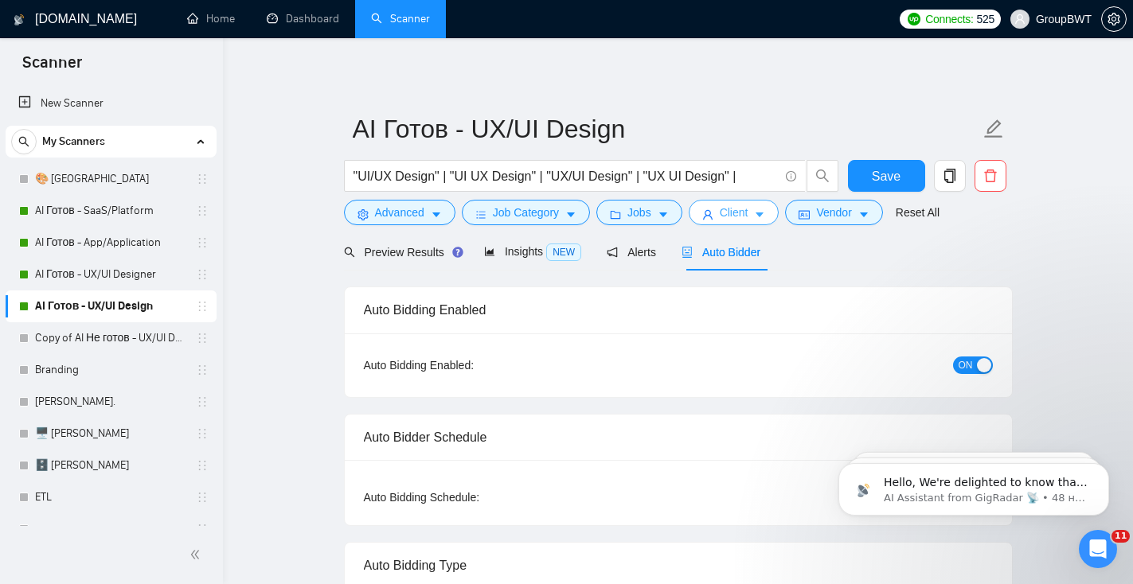
click at [733, 209] on span "Client" at bounding box center [734, 213] width 29 height 18
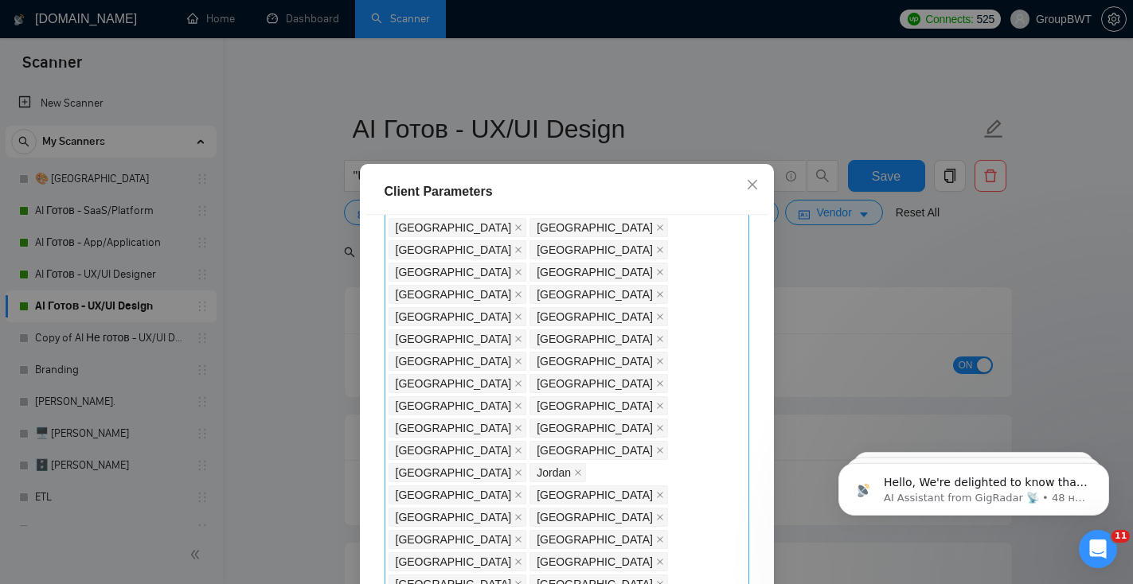
scroll to position [162, 0]
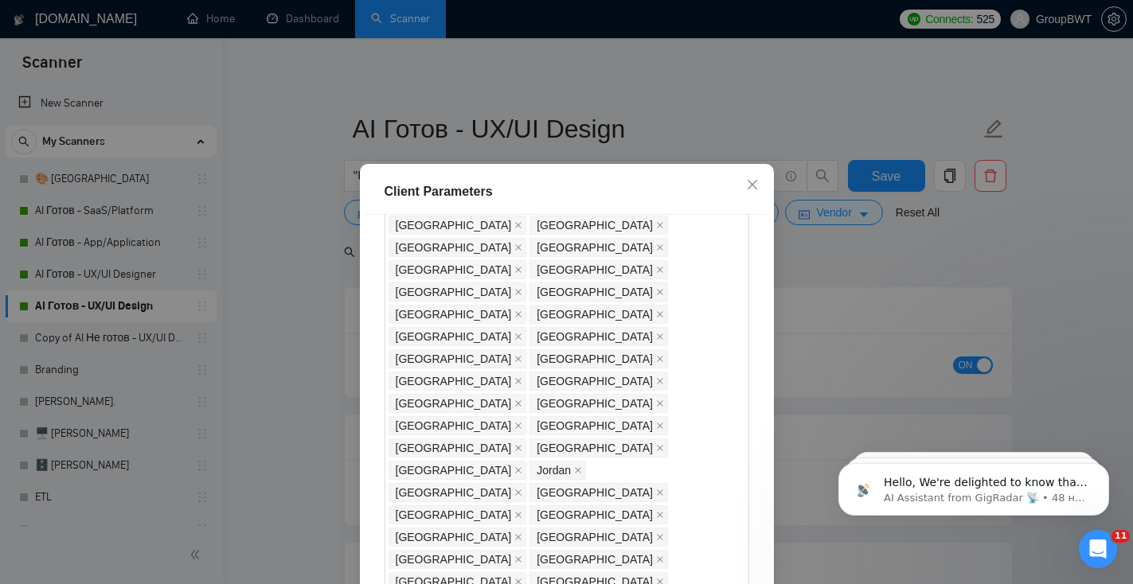
click at [766, 104] on div "Client Parameters Client Location Include Client Countries Select Exclude Clien…" at bounding box center [566, 292] width 1133 height 584
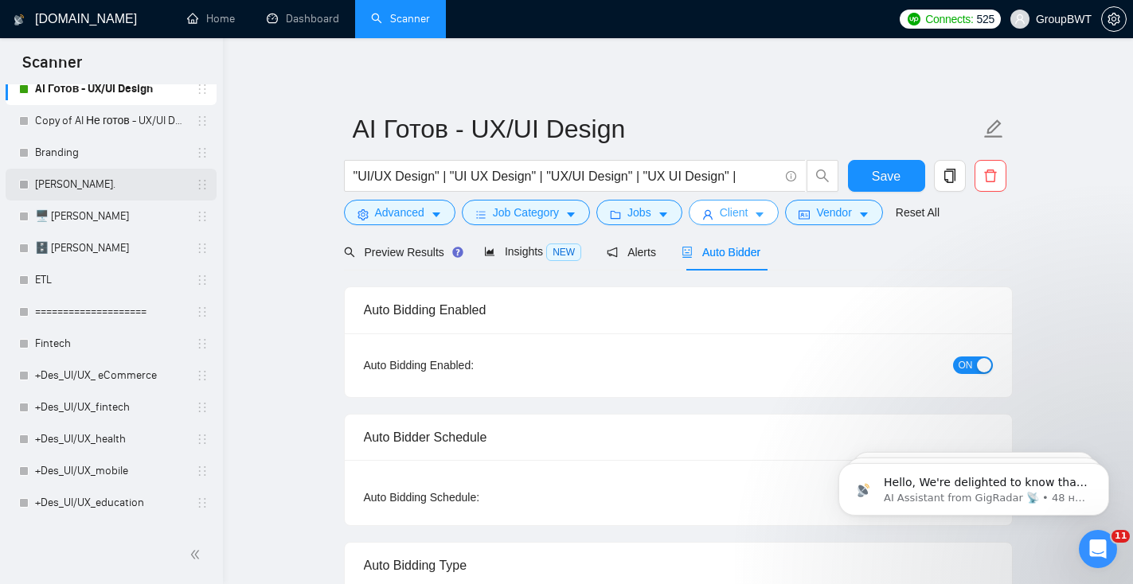
scroll to position [229, 0]
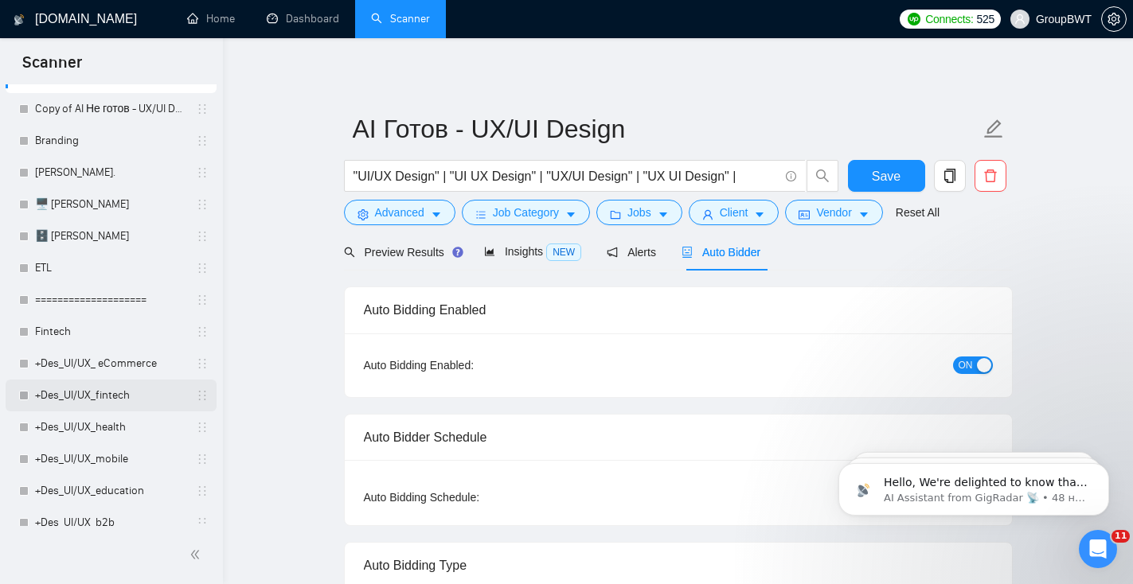
click at [69, 407] on link "+Des_UI/UX_fintech" at bounding box center [110, 396] width 151 height 32
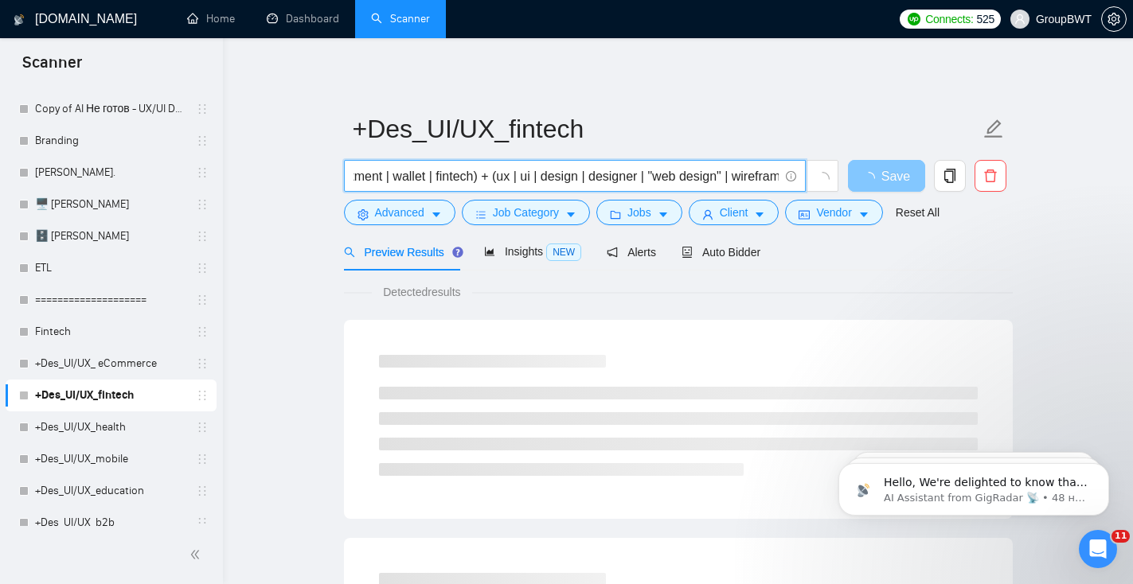
scroll to position [0, 786]
drag, startPoint x: 633, startPoint y: 172, endPoint x: 909, endPoint y: 183, distance: 276.4
click at [909, 183] on div "(bank | FinTech | finance | crypto | cryptocurrency | money | investment | wall…" at bounding box center [675, 180] width 669 height 40
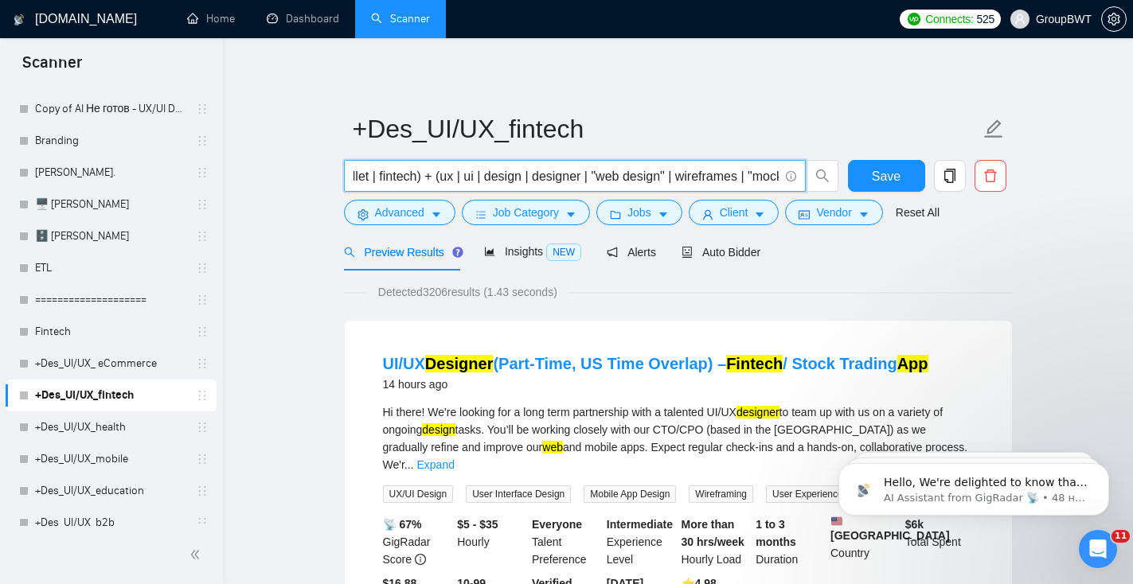
scroll to position [0, 377]
drag, startPoint x: 548, startPoint y: 180, endPoint x: 462, endPoint y: 178, distance: 85.2
click at [464, 178] on input "(bank | FinTech | finance | crypto | cryptocurrency | money | investment | wall…" at bounding box center [565, 176] width 425 height 20
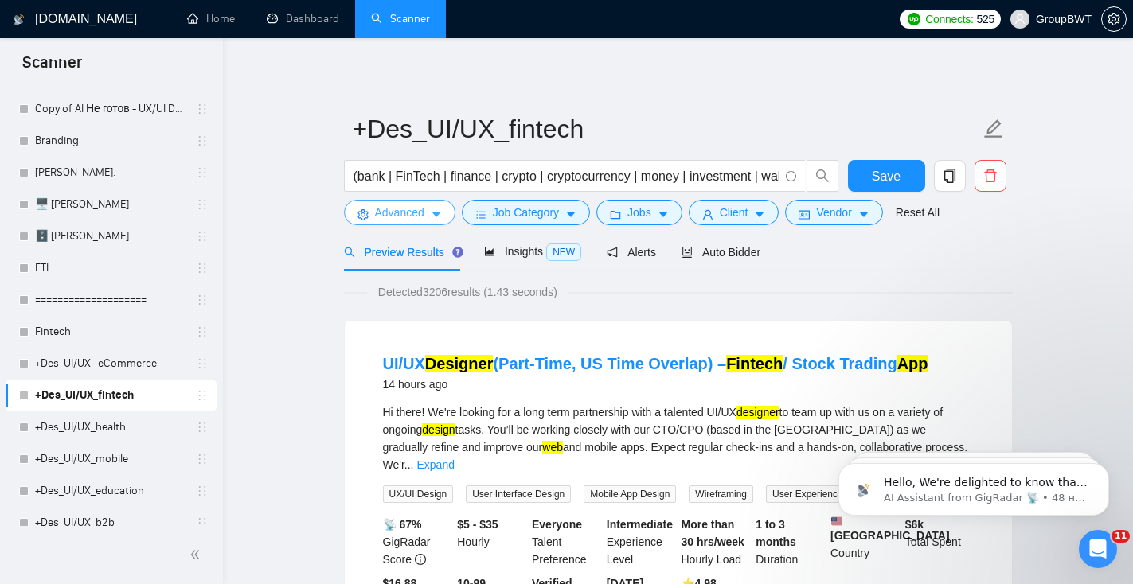
click at [397, 219] on span "Advanced" at bounding box center [399, 213] width 49 height 18
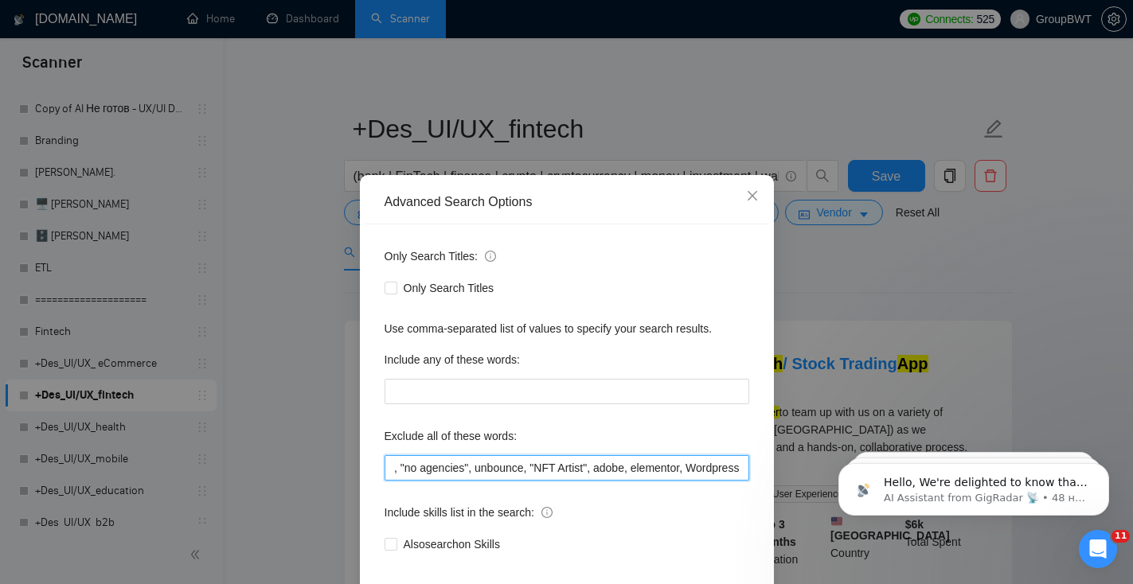
scroll to position [0, 1198]
drag, startPoint x: 438, startPoint y: 466, endPoint x: 384, endPoint y: 463, distance: 54.2
click at [384, 463] on input "Landing, Build, wix, shopify, Prestashop, "fashion designer", campaign, canva, …" at bounding box center [566, 467] width 365 height 25
click at [751, 197] on icon "close" at bounding box center [752, 195] width 13 height 13
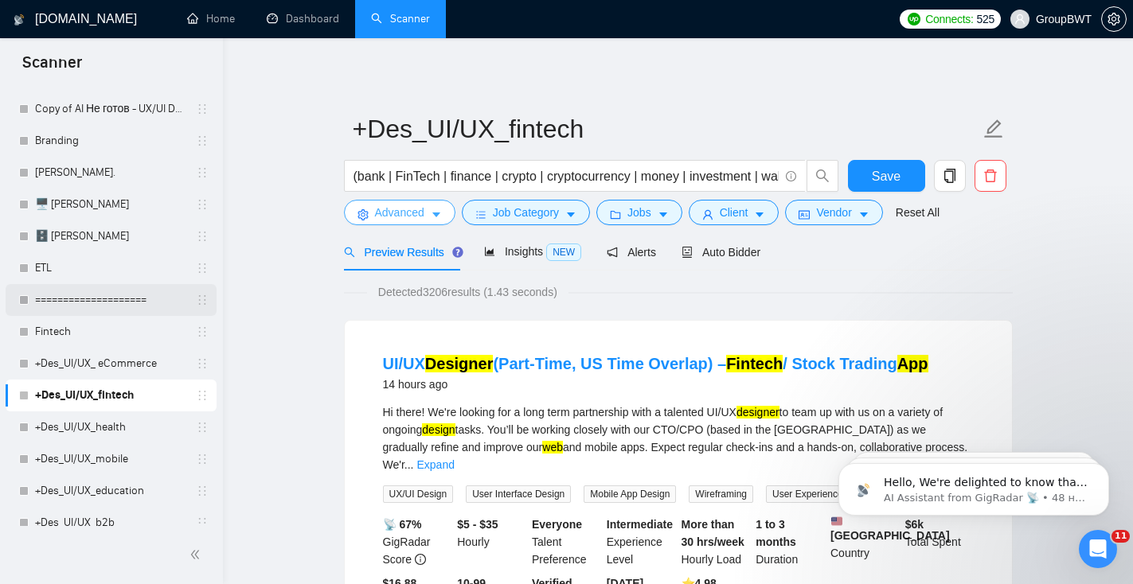
scroll to position [0, 0]
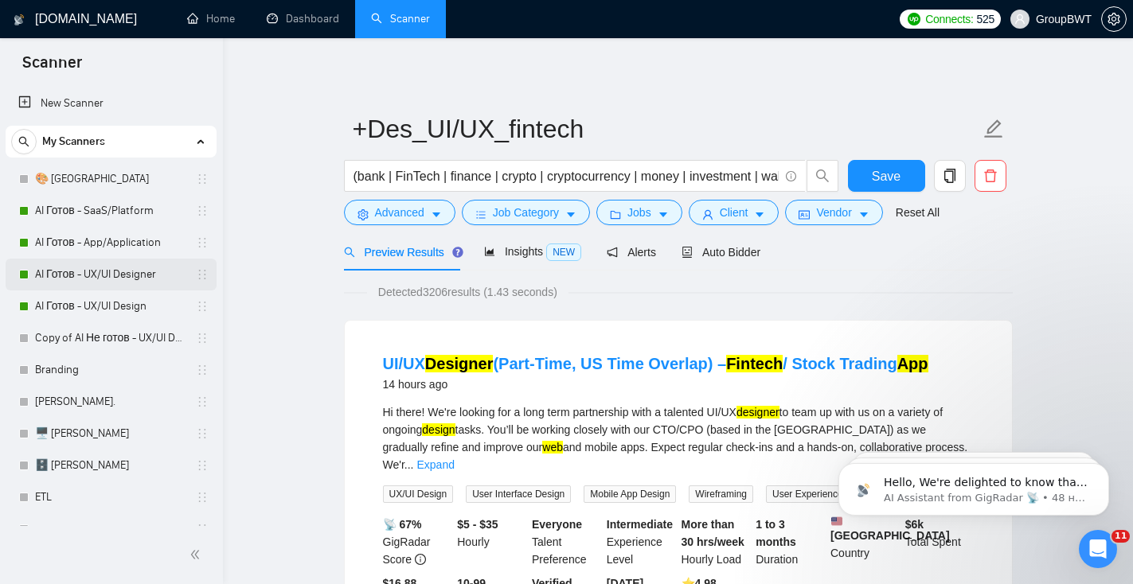
click at [100, 283] on link "AI Готов - UX/UI Designer" at bounding box center [110, 275] width 151 height 32
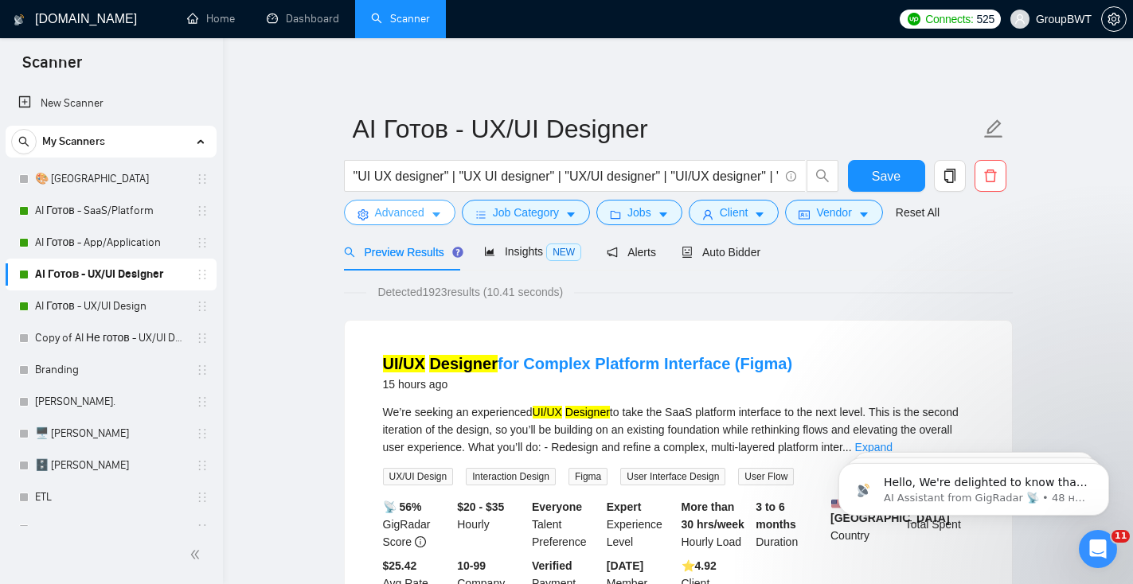
click at [419, 220] on span "Advanced" at bounding box center [399, 213] width 49 height 18
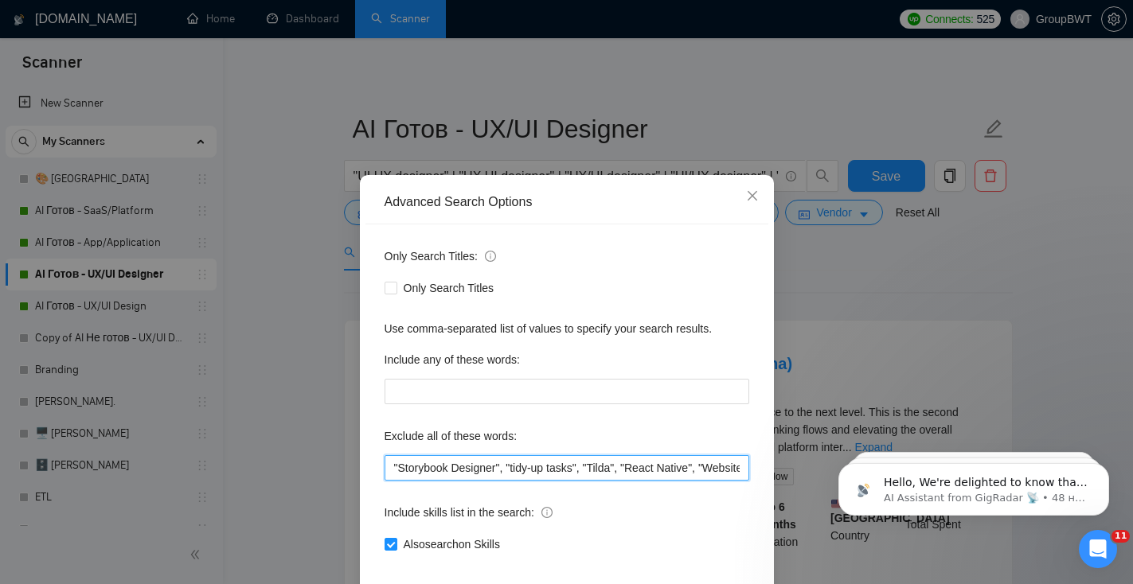
drag, startPoint x: 519, startPoint y: 459, endPoint x: 732, endPoint y: 475, distance: 213.1
click at [732, 475] on input ""Storybook Designer", "tidy-up tasks", "Tilda", "React Native", "Website Develo…" at bounding box center [566, 467] width 365 height 25
type input "idy-up tasks", "Tilda", "React Native", "We"Storybook Designer", "tbsite Develo…"
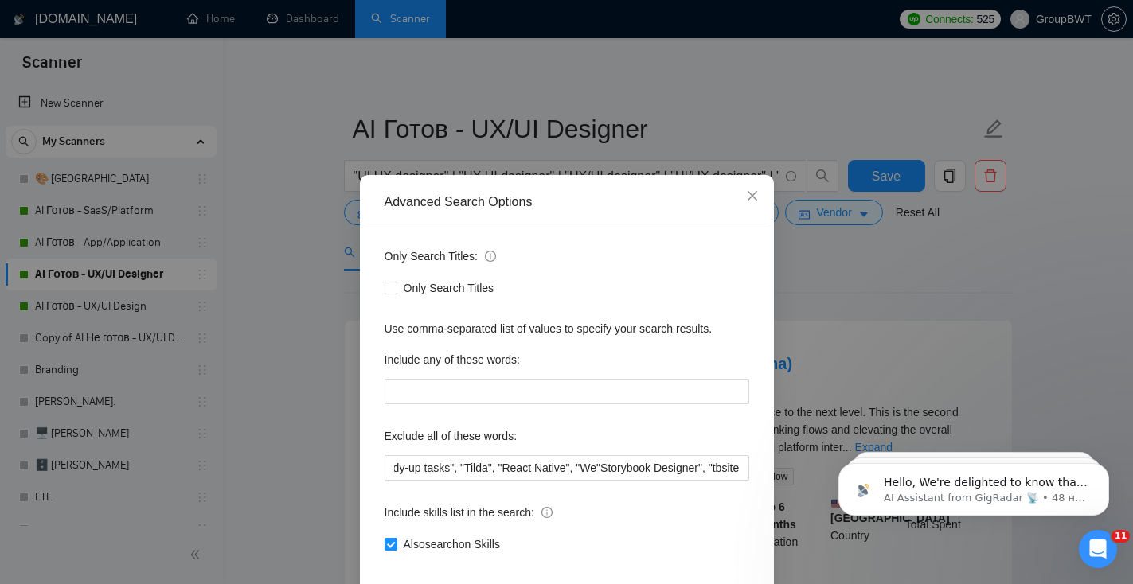
click at [685, 438] on div "Exclude all of these words:" at bounding box center [566, 439] width 365 height 32
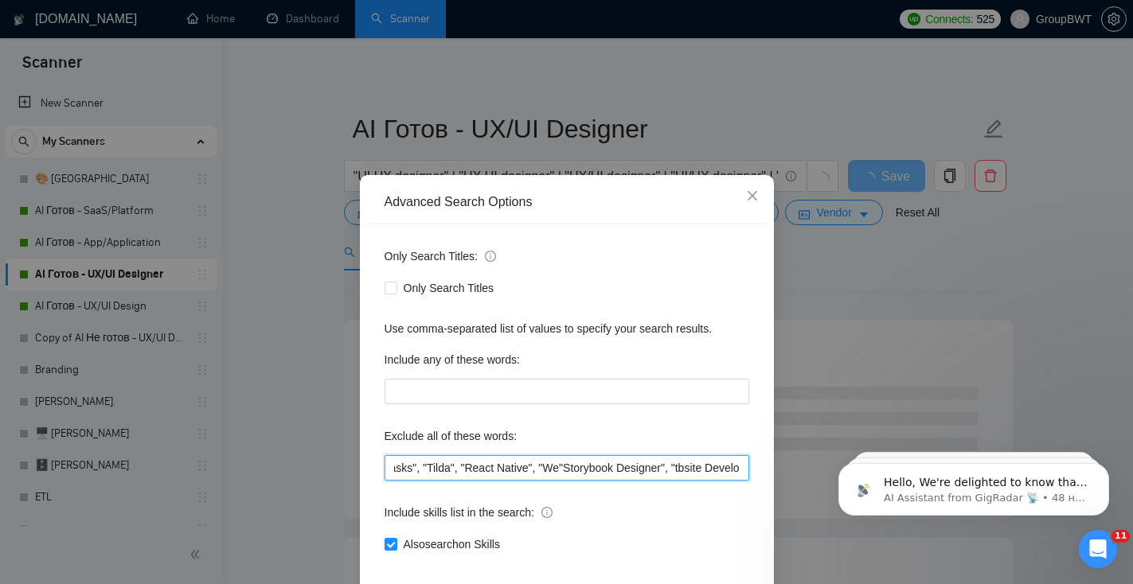
drag, startPoint x: 626, startPoint y: 464, endPoint x: 738, endPoint y: 466, distance: 112.3
click at [739, 467] on input "idy-up tasks", "Tilda", "React Native", "We"Storybook Designer", "tbsite Develo…" at bounding box center [566, 467] width 365 height 25
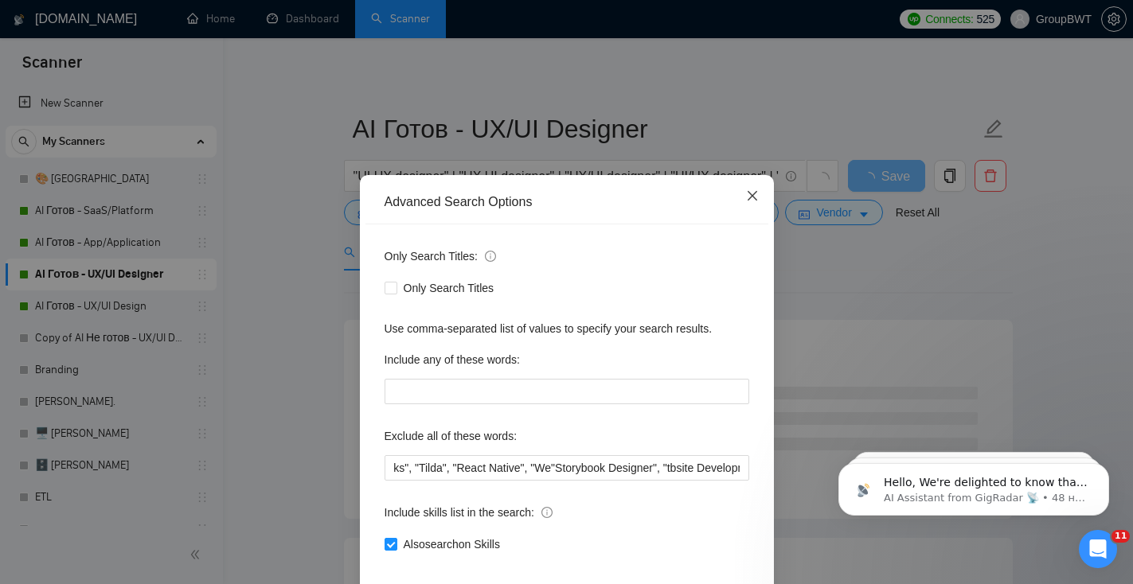
click at [754, 201] on icon "close" at bounding box center [752, 195] width 13 height 13
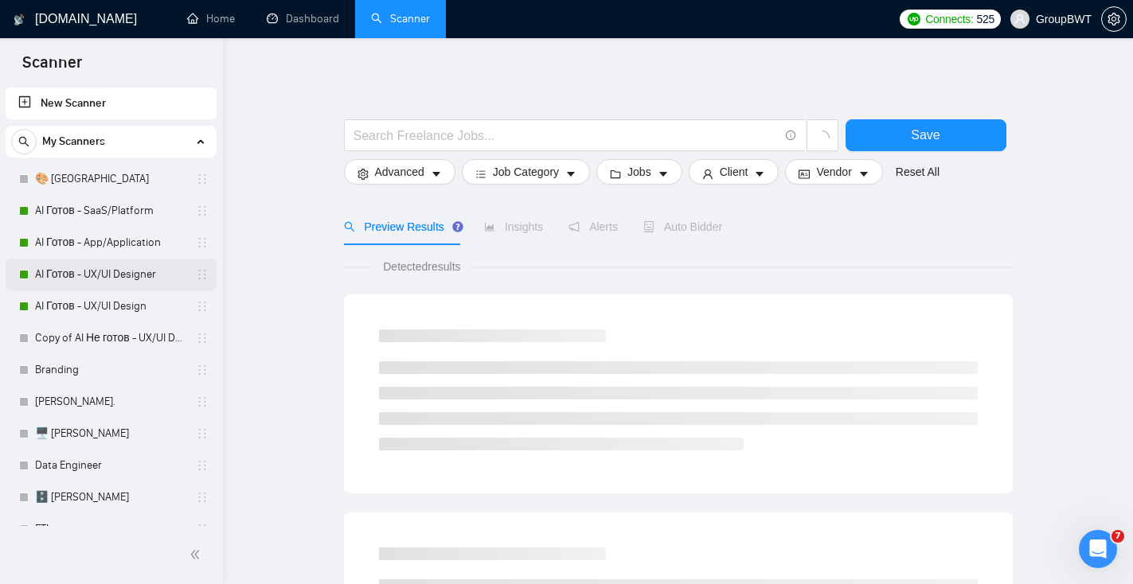
click at [106, 279] on link "AI Готов - UX/UI Designer" at bounding box center [110, 275] width 151 height 32
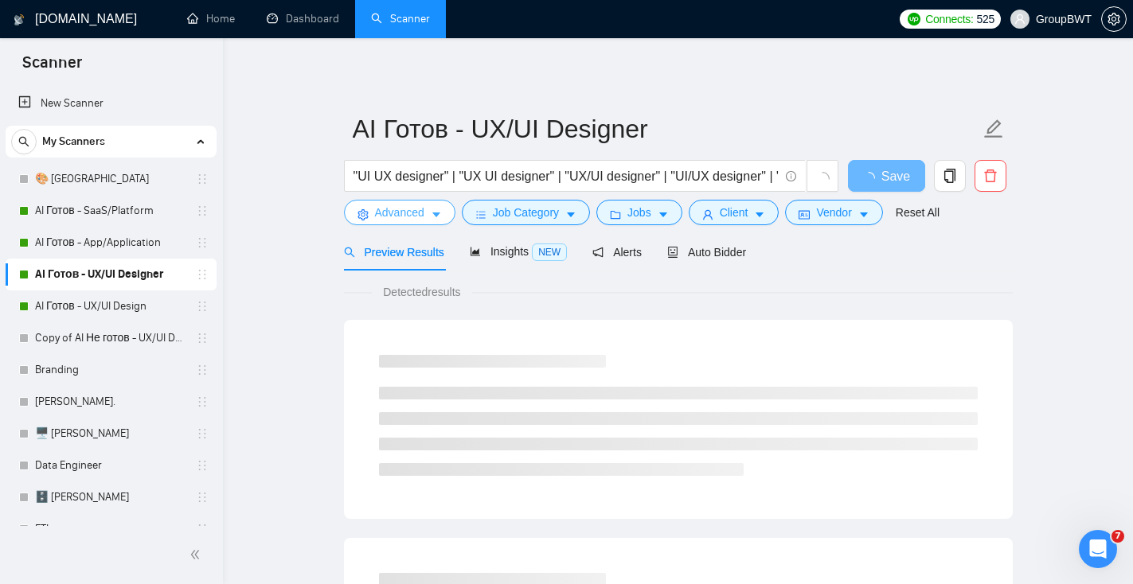
click at [405, 218] on span "Advanced" at bounding box center [399, 213] width 49 height 18
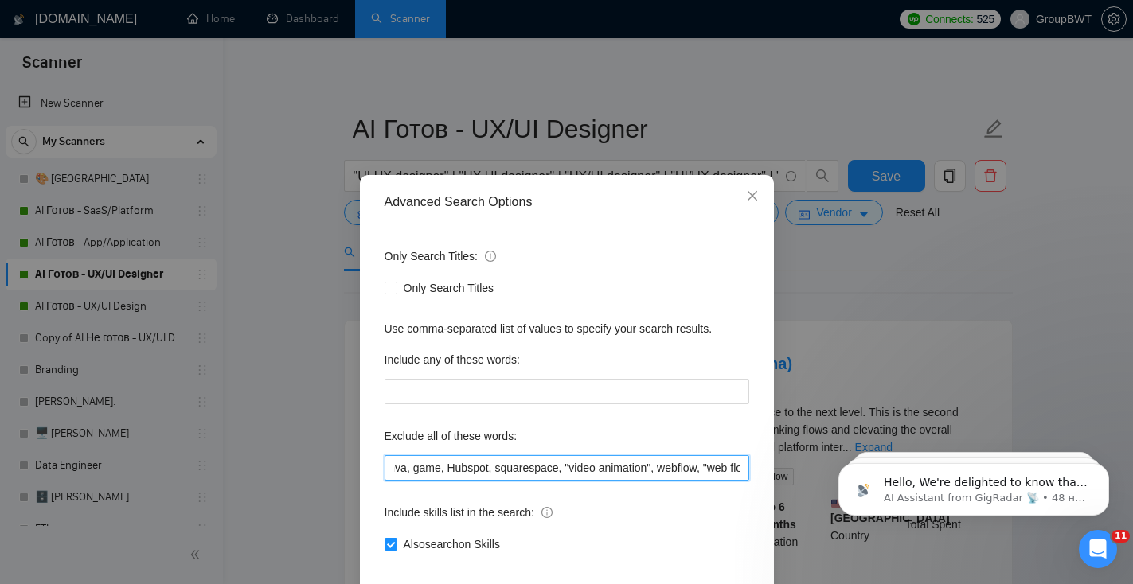
scroll to position [0, 2291]
drag, startPoint x: 437, startPoint y: 469, endPoint x: 731, endPoint y: 465, distance: 293.8
click at [732, 466] on input ""Storybook Designer", "tidy-up tasks", "Tilda", "React Native", "Website Develo…" at bounding box center [566, 467] width 365 height 25
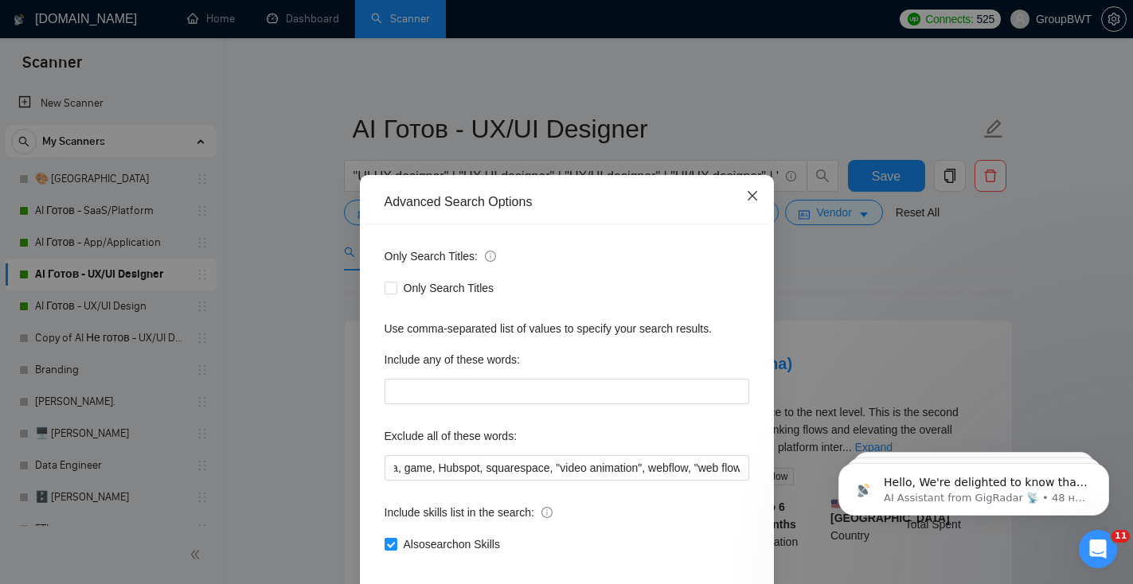
click at [752, 197] on icon "close" at bounding box center [752, 196] width 10 height 10
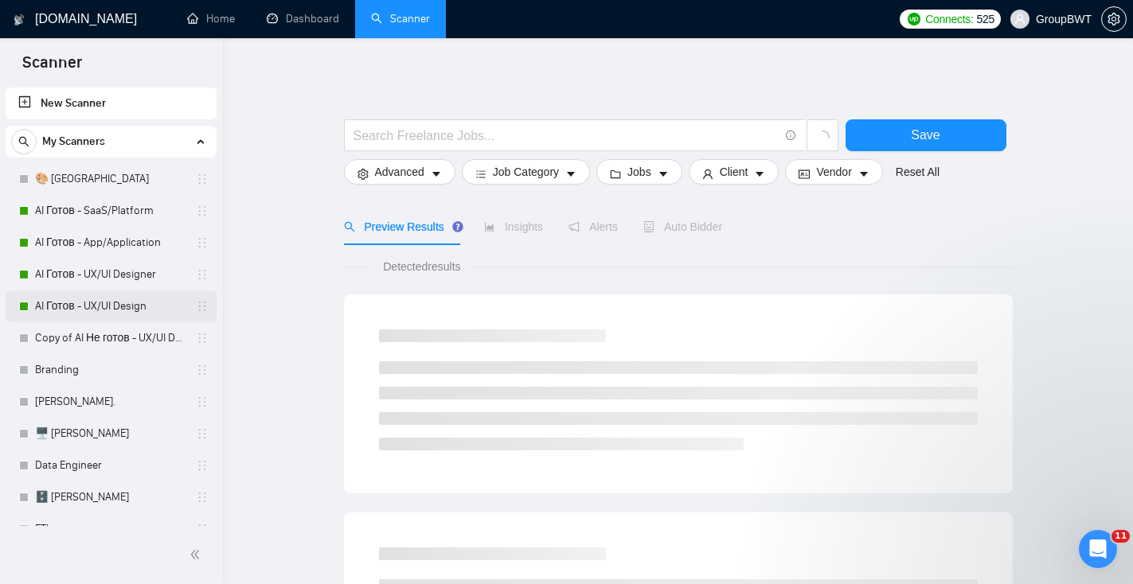
click at [135, 306] on link "AI Готов - UX/UI Design" at bounding box center [110, 307] width 151 height 32
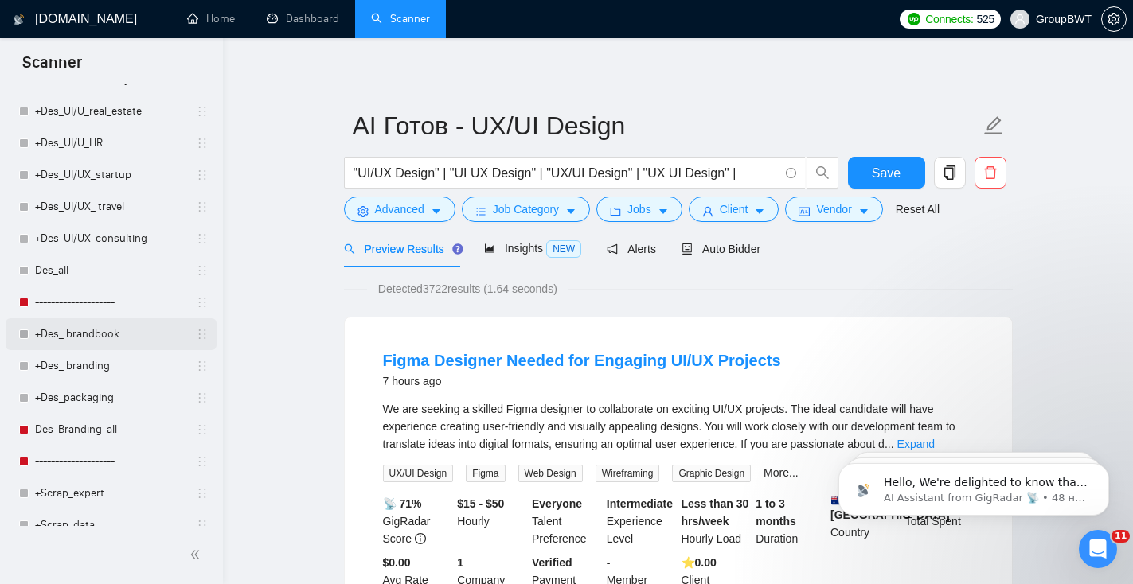
scroll to position [1018, 0]
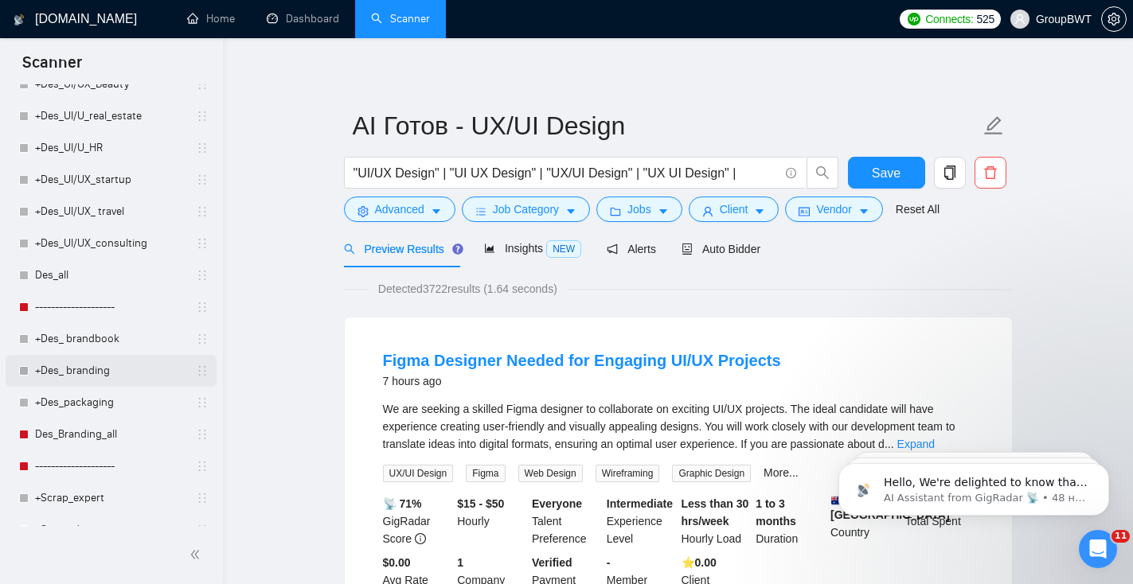
click at [114, 374] on link "+Des_ branding" at bounding box center [110, 371] width 151 height 32
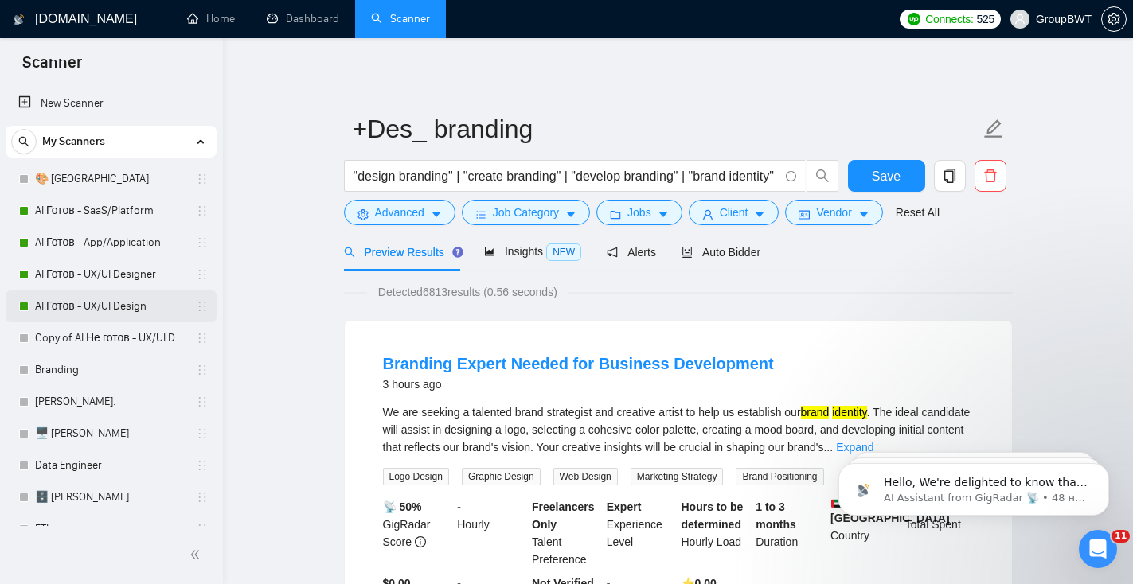
click at [135, 302] on link "AI Готов - UX/UI Design" at bounding box center [110, 307] width 151 height 32
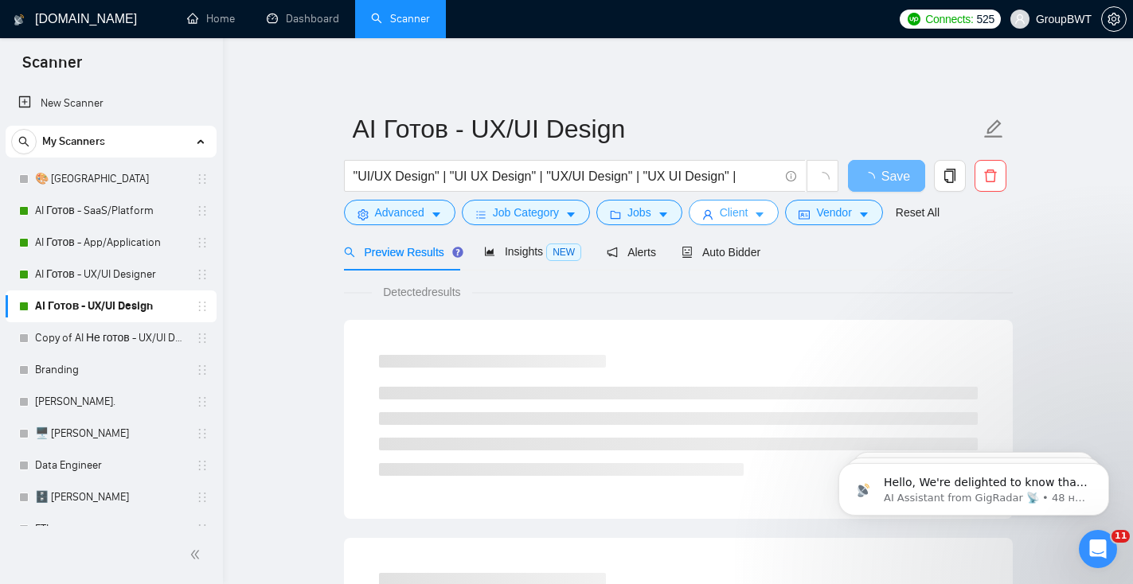
click at [745, 218] on span "Client" at bounding box center [734, 213] width 29 height 18
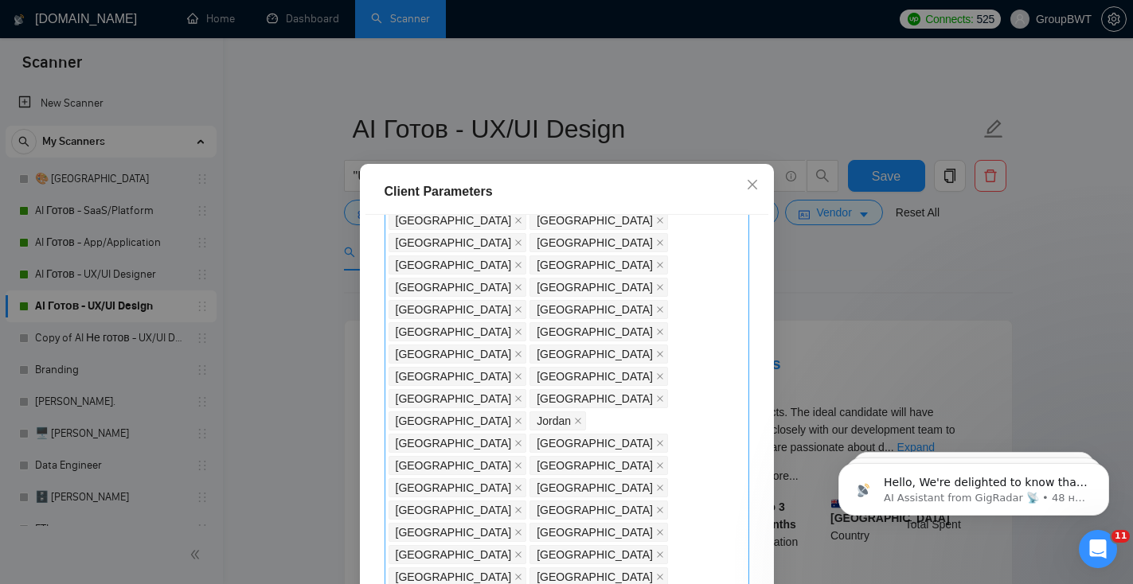
scroll to position [159, 0]
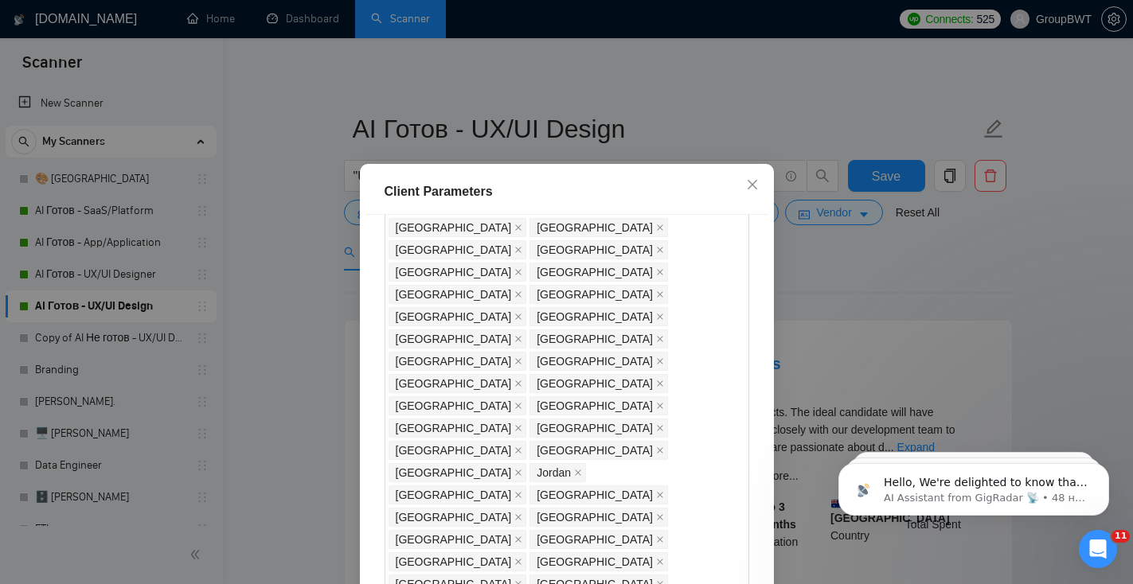
click at [746, 86] on div "Client Parameters Client Location Include Client Countries Select Exclude Clien…" at bounding box center [566, 292] width 1133 height 584
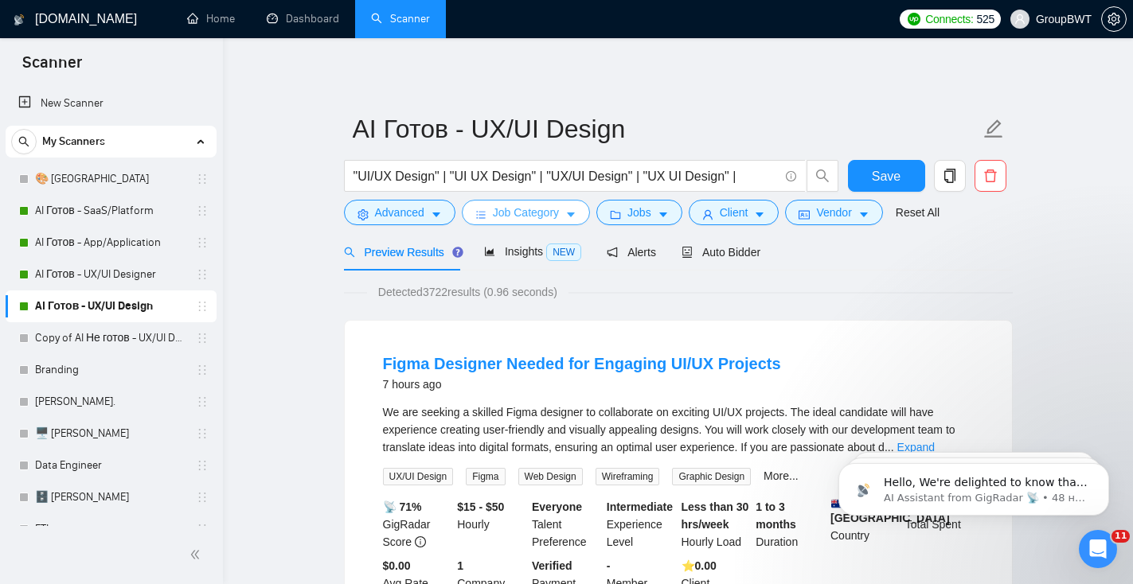
click at [515, 206] on span "Job Category" at bounding box center [526, 213] width 66 height 18
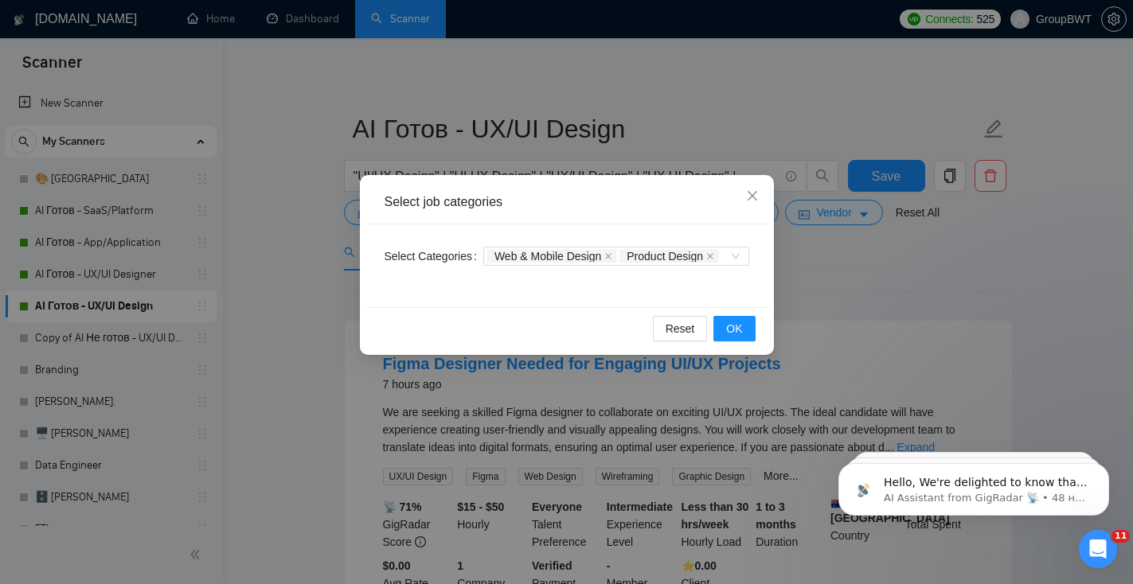
click at [724, 145] on div "Select job categories Select Categories Web & Mobile Design Product Design Rese…" at bounding box center [566, 292] width 1133 height 584
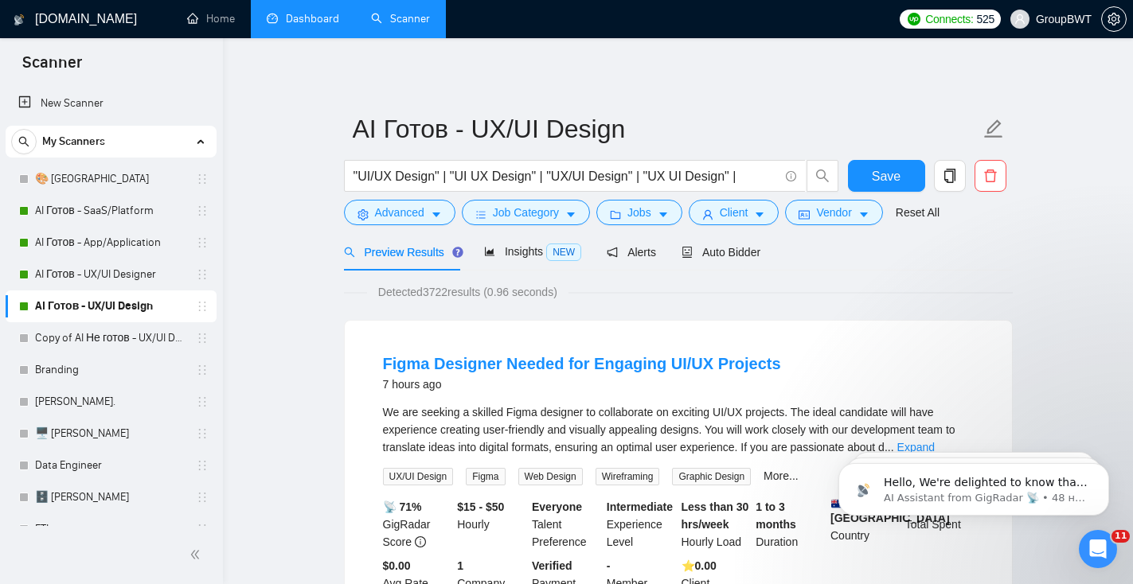
click at [311, 12] on link "Dashboard" at bounding box center [303, 19] width 72 height 14
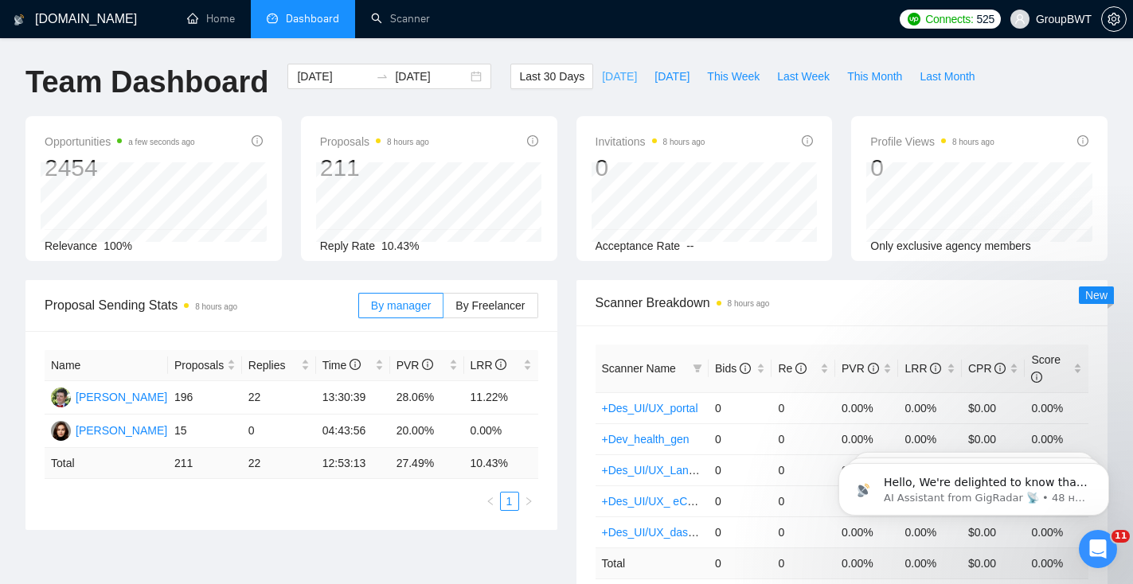
click at [610, 78] on span "Today" at bounding box center [619, 77] width 35 height 18
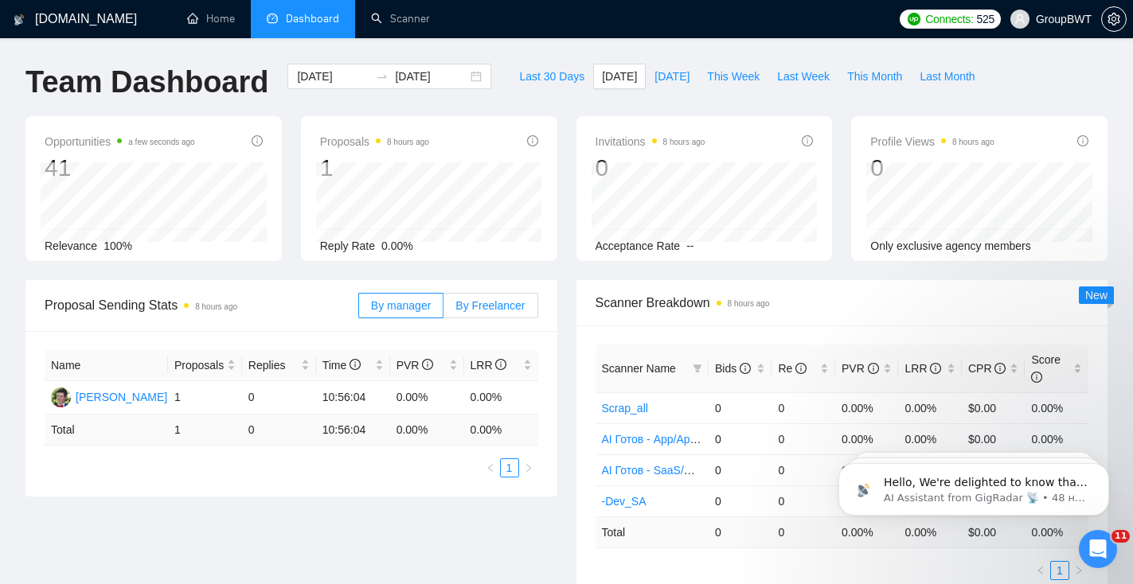
click at [474, 313] on label "By Freelancer" at bounding box center [490, 305] width 94 height 25
click at [443, 310] on input "By Freelancer" at bounding box center [443, 310] width 0 height 0
click at [400, 307] on span "By manager" at bounding box center [401, 305] width 60 height 13
click at [359, 310] on input "By manager" at bounding box center [359, 310] width 0 height 0
click at [654, 74] on span "Yesterday" at bounding box center [671, 77] width 35 height 18
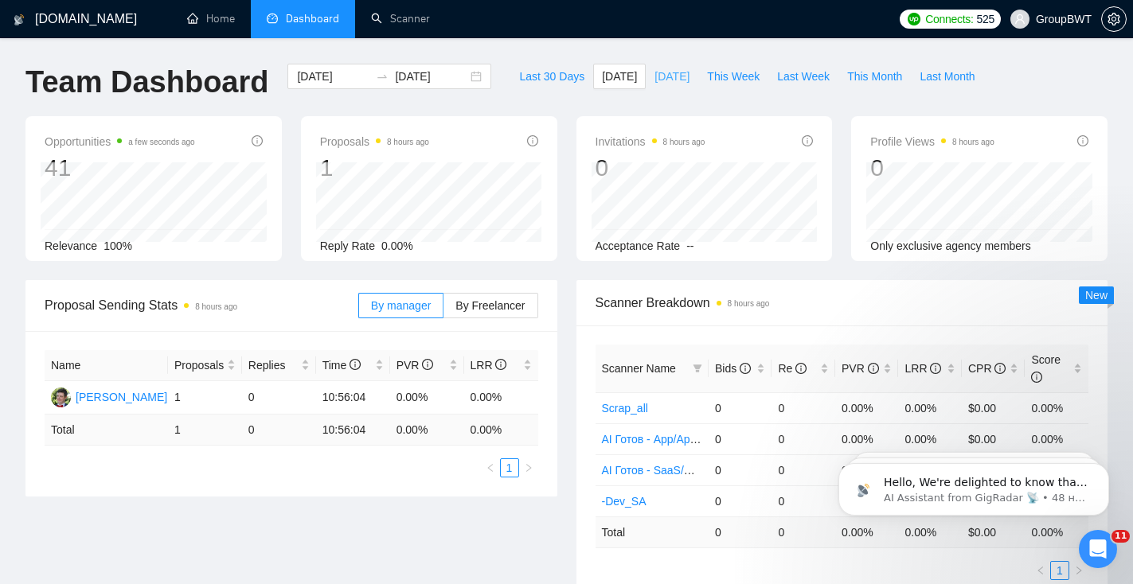
type input "2025-09-03"
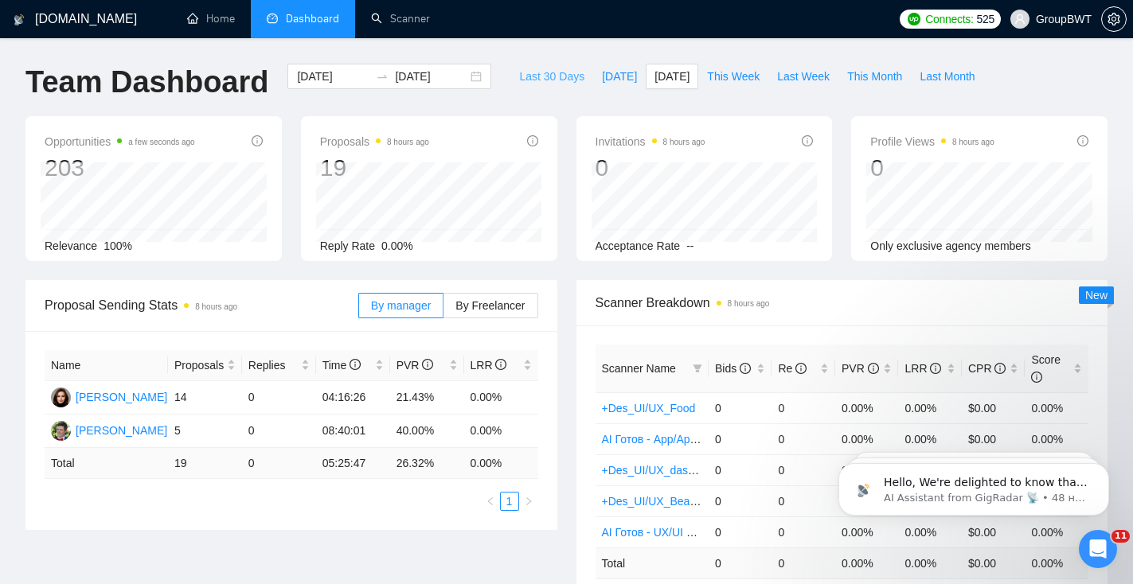
click at [552, 75] on span "Last 30 Days" at bounding box center [551, 77] width 65 height 18
type input "2025-08-05"
type input "2025-09-04"
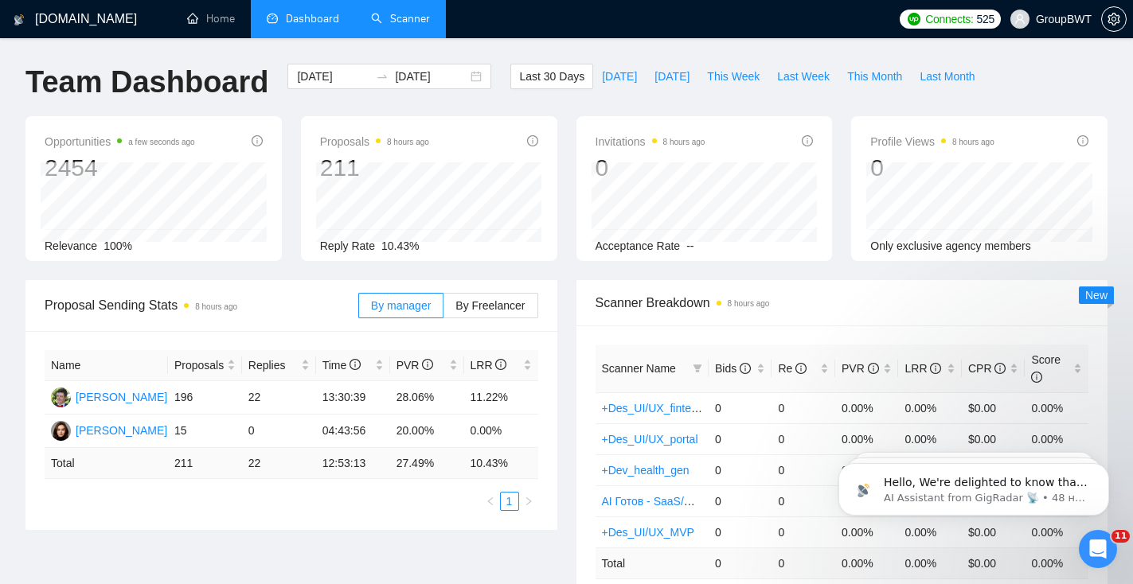
click at [425, 17] on link "Scanner" at bounding box center [400, 19] width 59 height 14
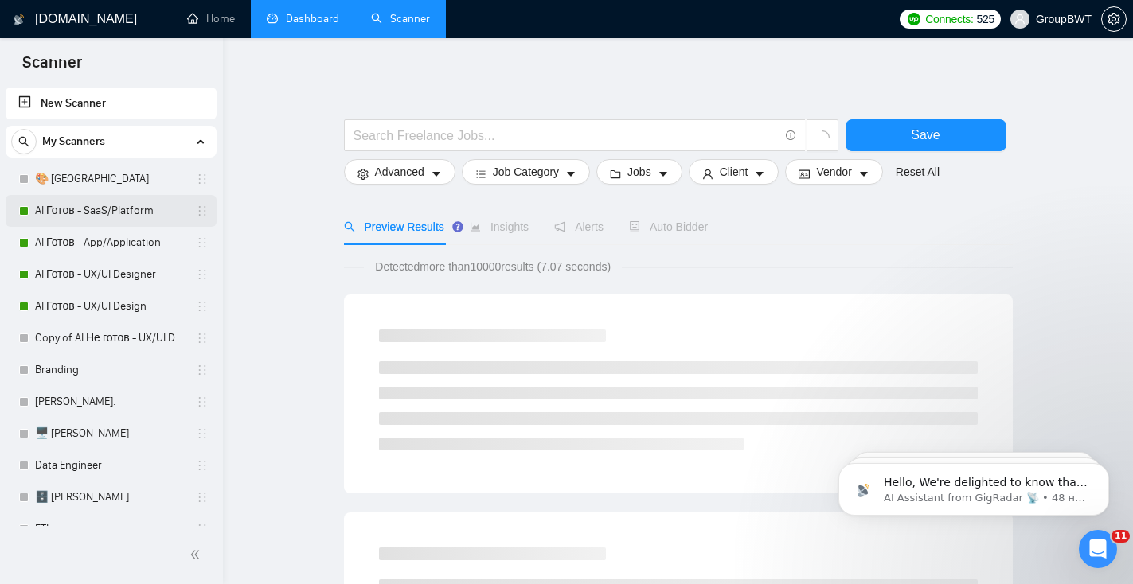
click at [96, 220] on link "AI Готов - SaaS/Platform" at bounding box center [110, 211] width 151 height 32
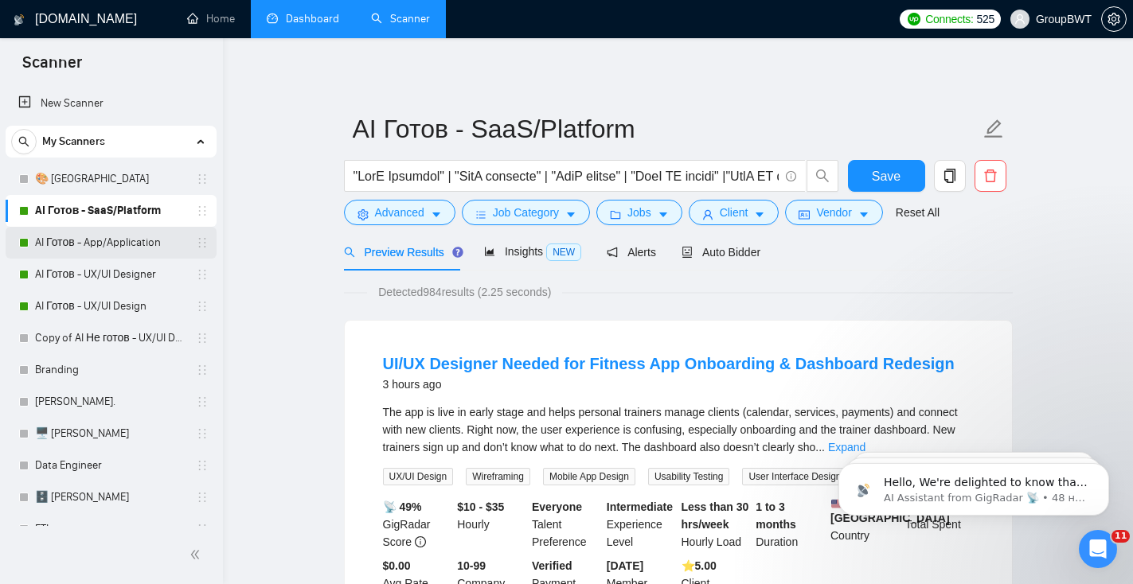
click at [131, 244] on link "AI Готов - App/Application" at bounding box center [110, 243] width 151 height 32
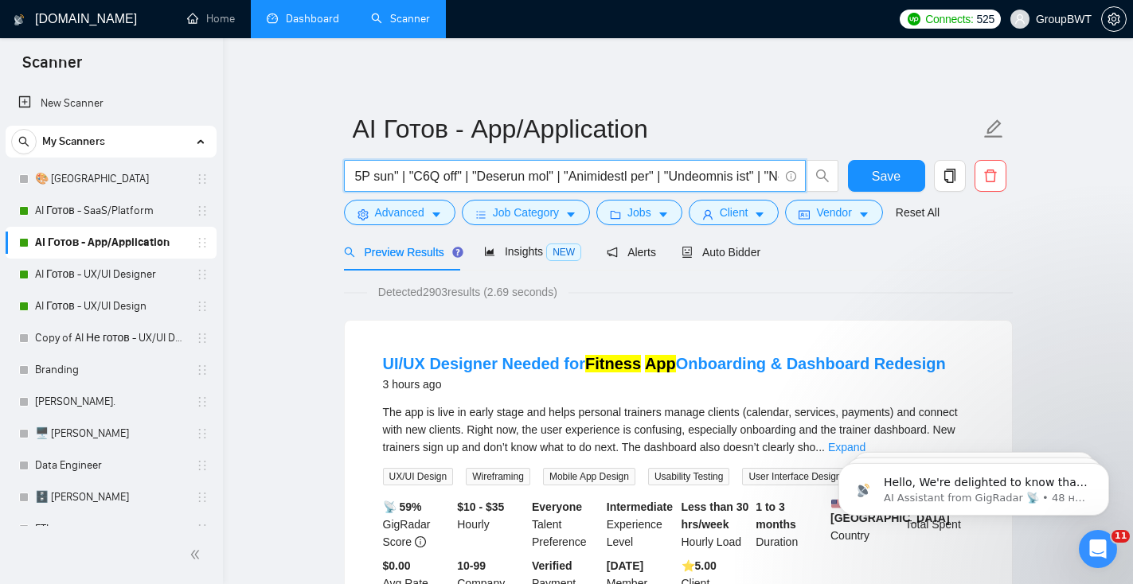
scroll to position [0, 1802]
drag, startPoint x: 508, startPoint y: 177, endPoint x: 805, endPoint y: 174, distance: 296.9
click at [806, 174] on span at bounding box center [591, 176] width 495 height 32
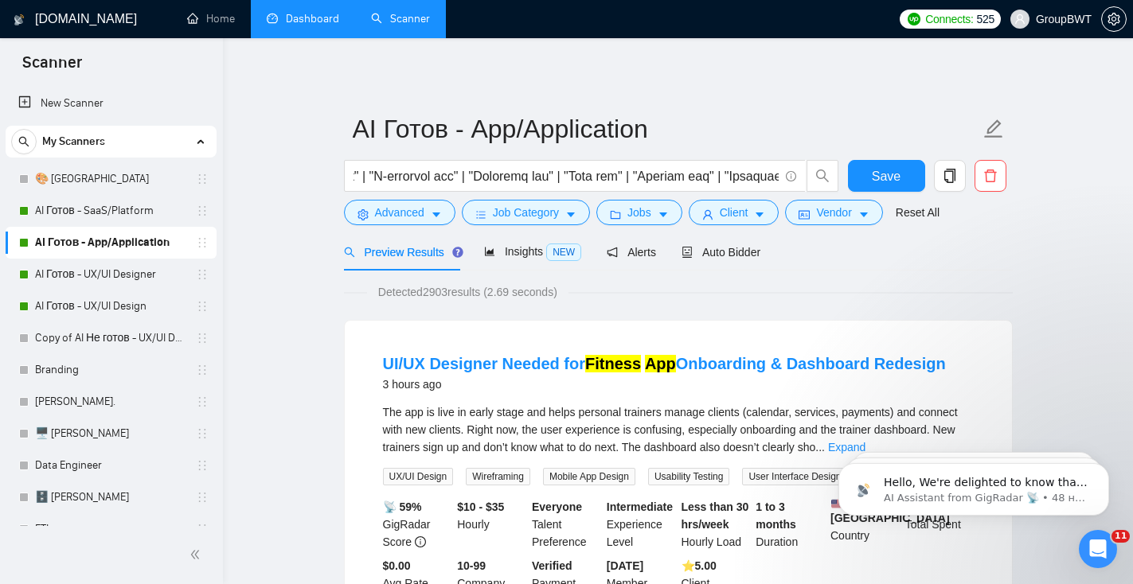
scroll to position [0, 0]
click at [794, 295] on div "Detected 2903 results (2.69 seconds)" at bounding box center [678, 292] width 669 height 18
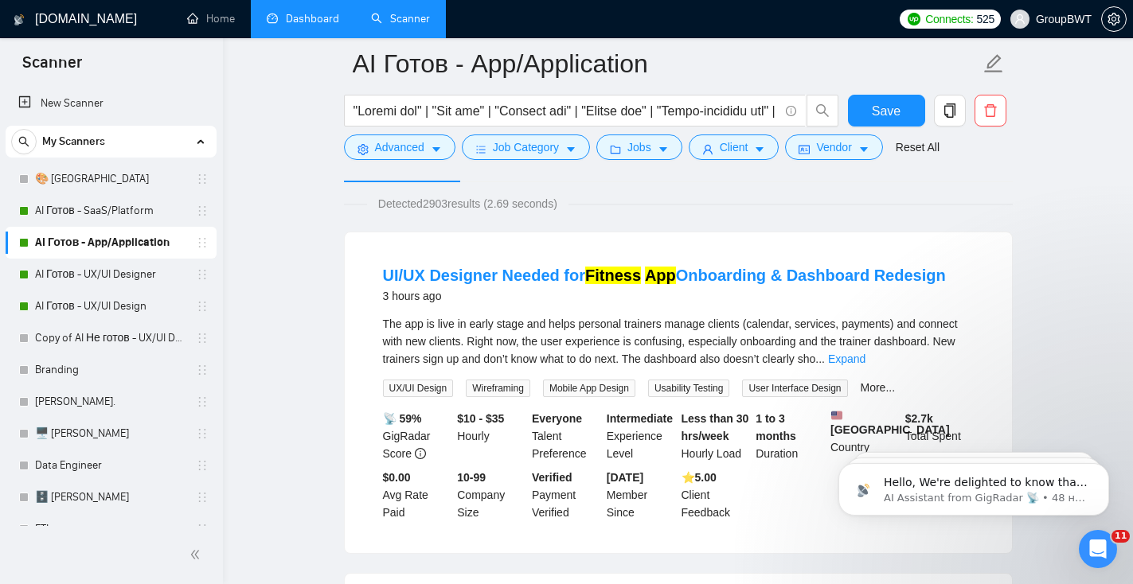
scroll to position [72, 0]
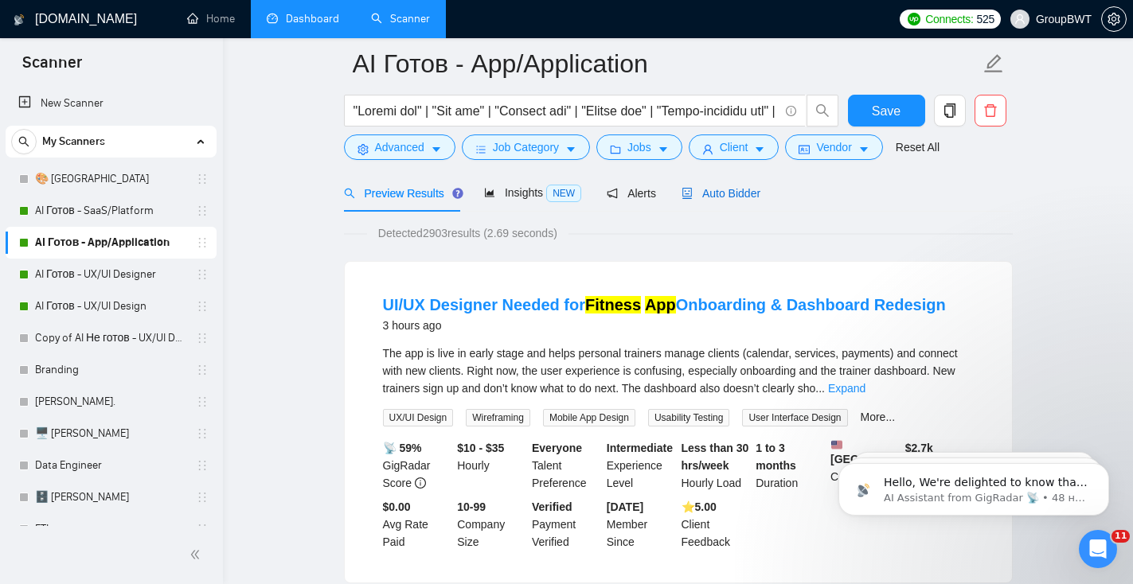
click at [731, 197] on span "Auto Bidder" at bounding box center [720, 193] width 79 height 13
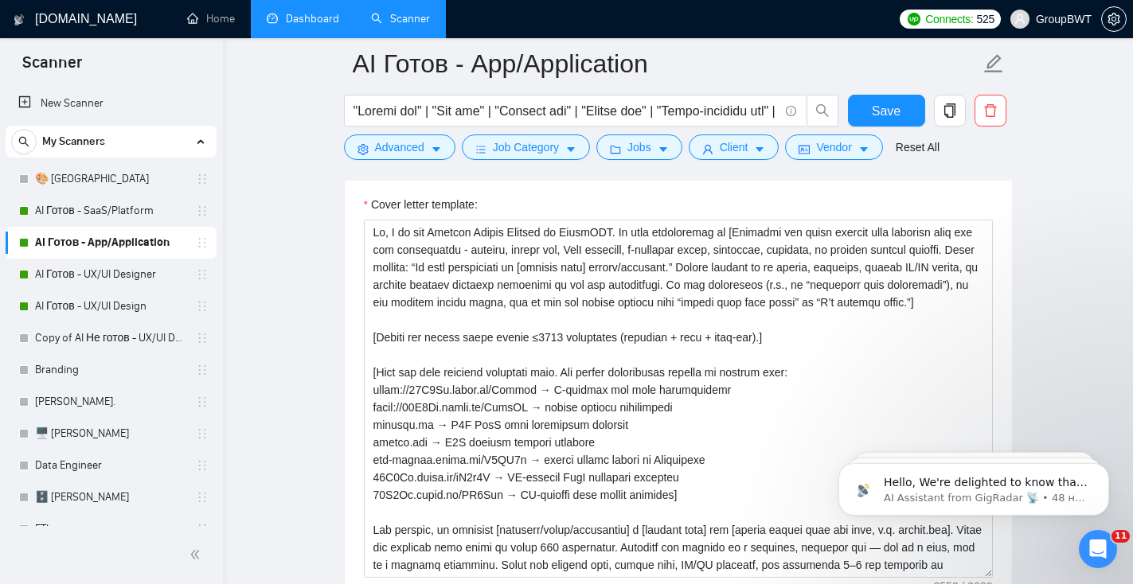
scroll to position [1781, 0]
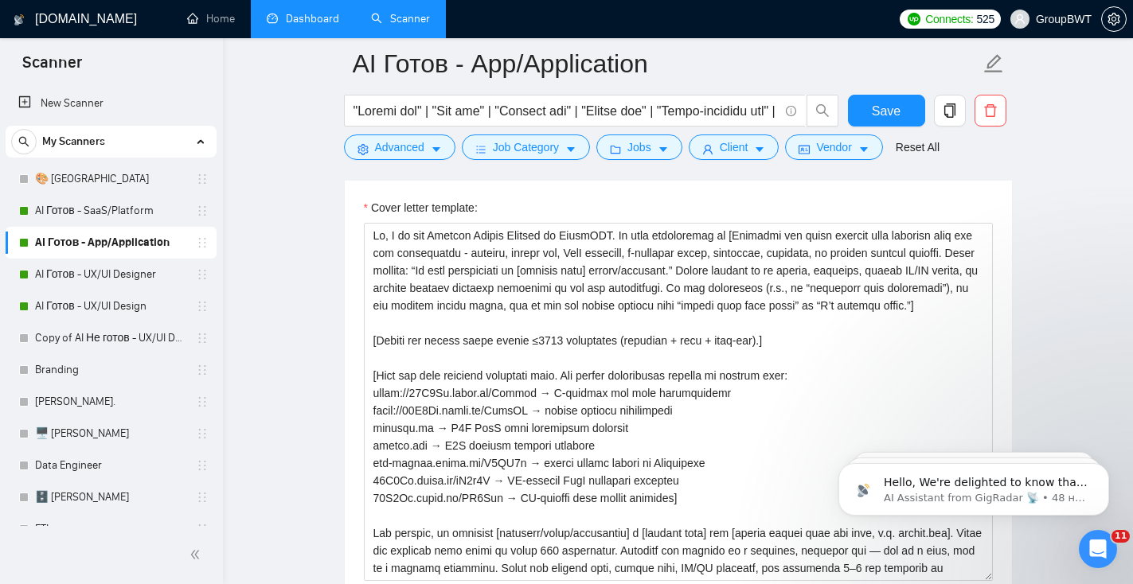
click at [289, 19] on link "Dashboard" at bounding box center [303, 19] width 72 height 14
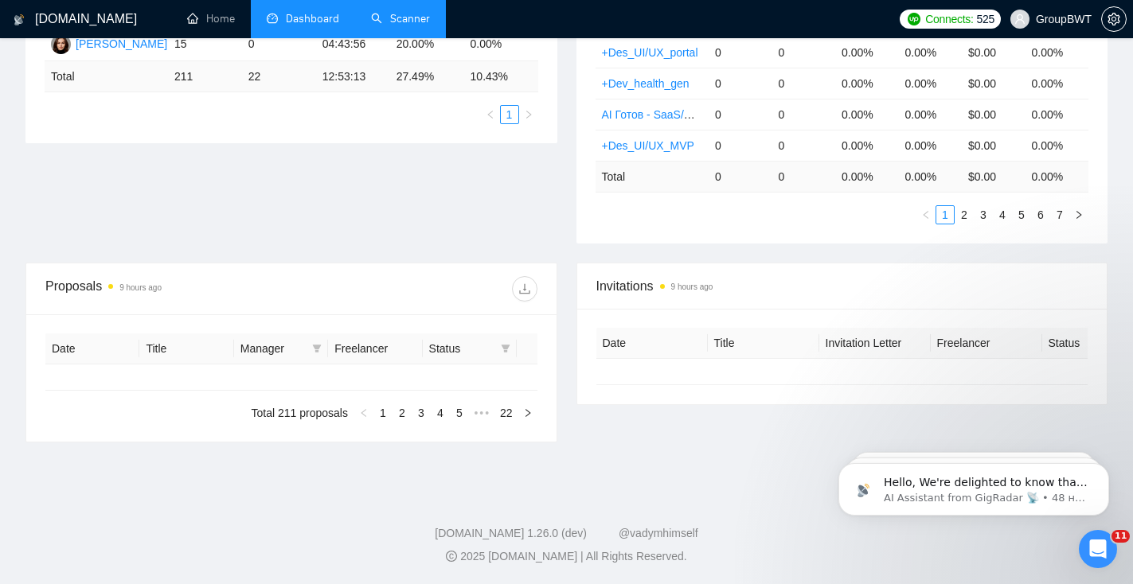
type input "2025-08-05"
type input "2025-09-04"
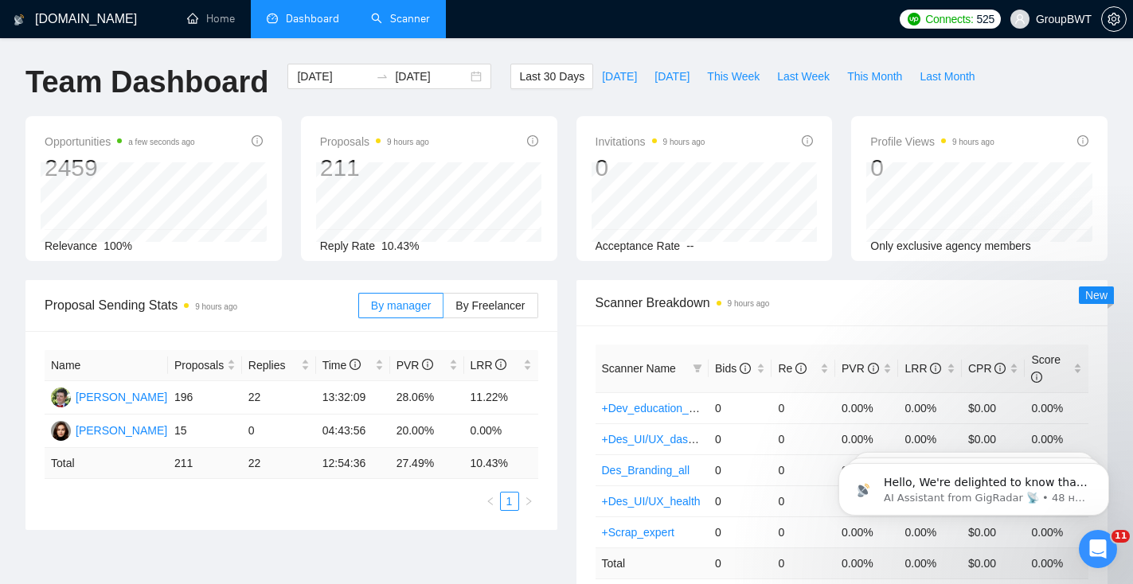
click at [399, 21] on link "Scanner" at bounding box center [400, 19] width 59 height 14
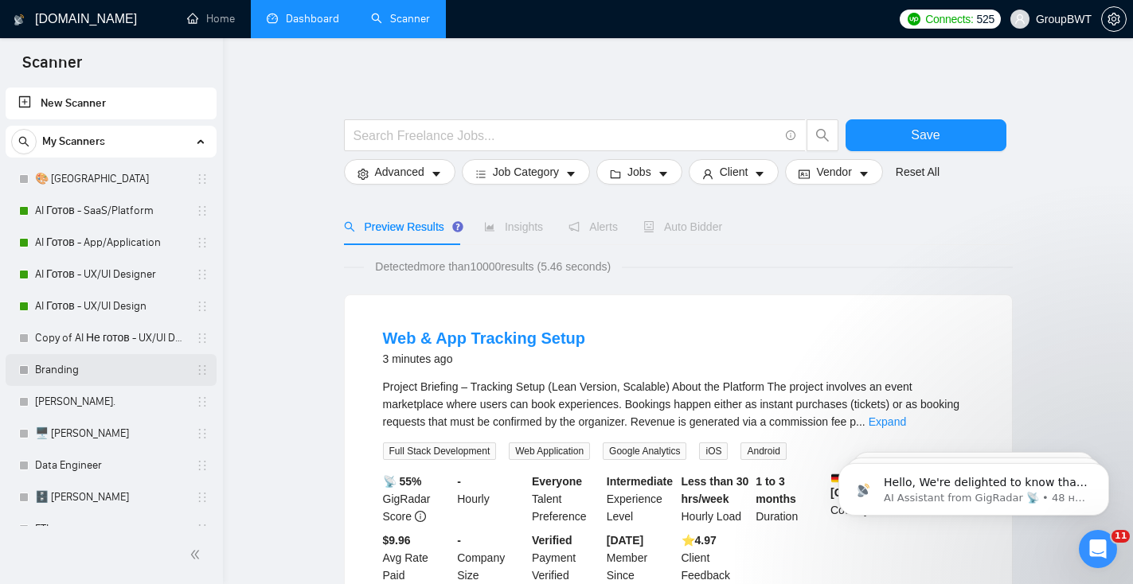
click at [111, 367] on link "Branding" at bounding box center [110, 370] width 151 height 32
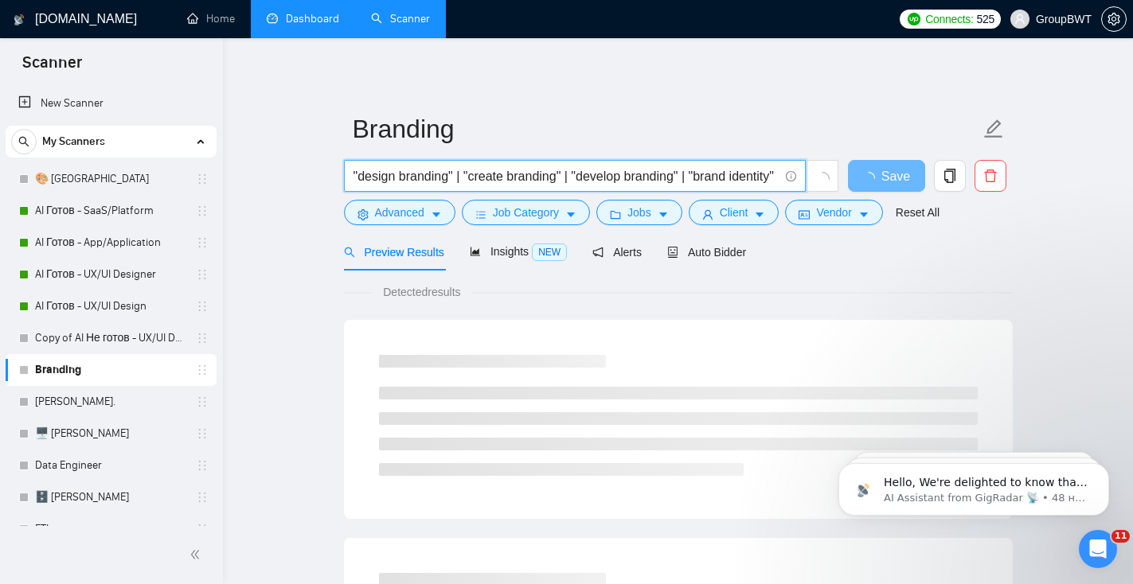
click at [453, 175] on input ""design branding" | "create branding" | "develop branding" | "brand identity"" at bounding box center [565, 176] width 425 height 20
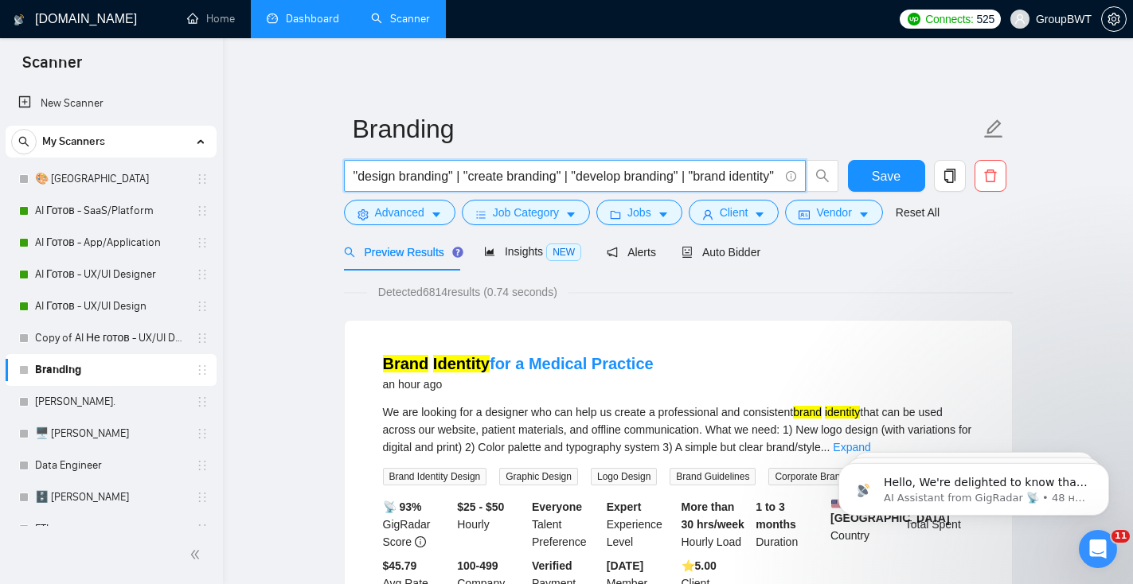
drag, startPoint x: 479, startPoint y: 181, endPoint x: 220, endPoint y: 168, distance: 259.1
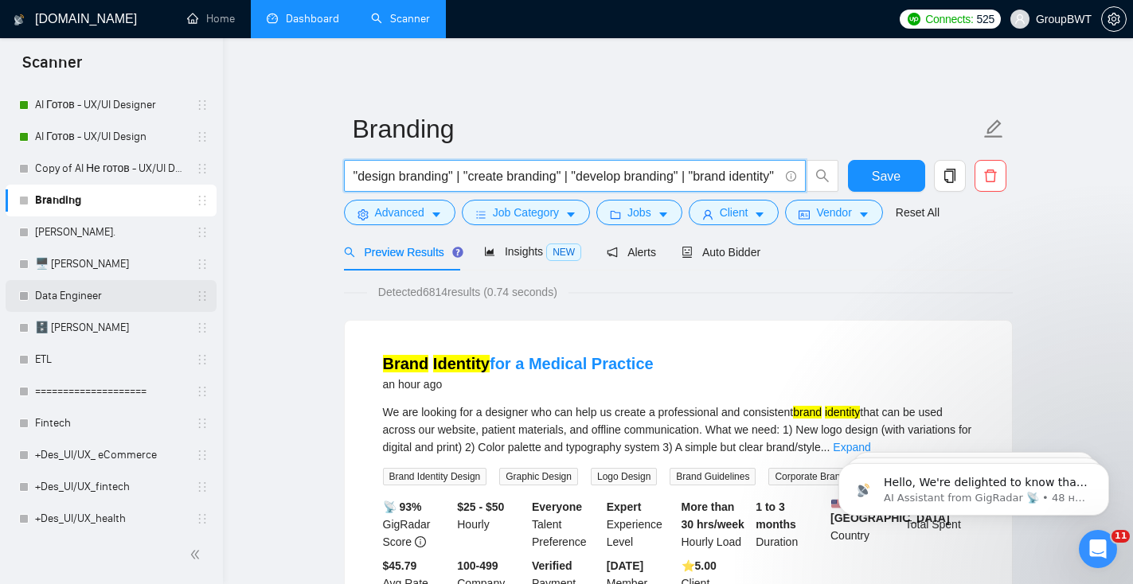
scroll to position [173, 0]
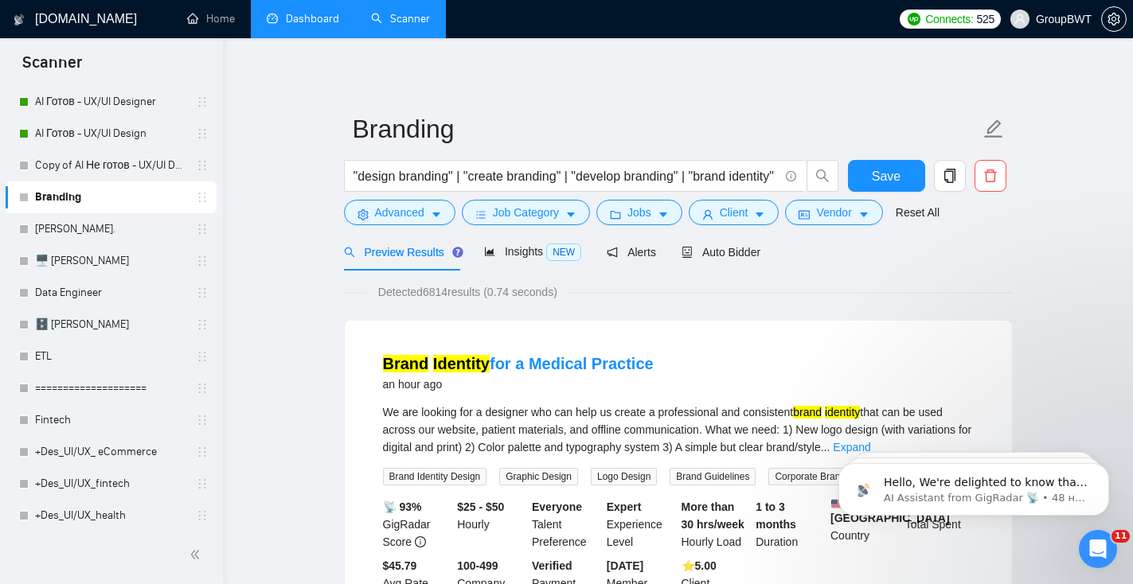
click at [310, 19] on link "Dashboard" at bounding box center [303, 19] width 72 height 14
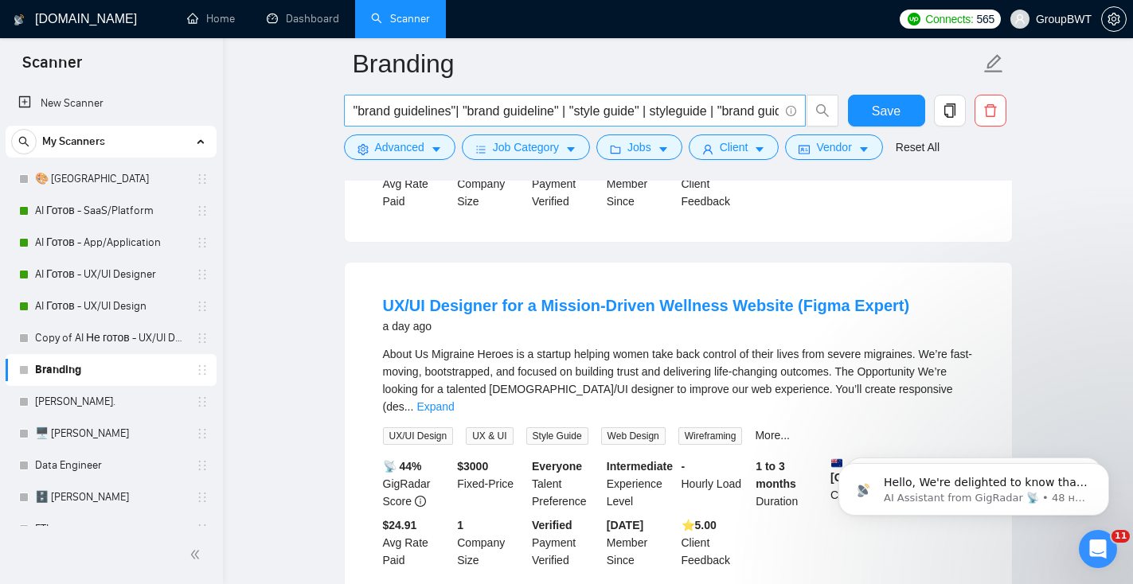
click at [393, 110] on input ""brand guidelines"| "brand guideline" | "style guide" | styleguide | "brand gui…" at bounding box center [565, 111] width 425 height 20
click at [416, 153] on span "Advanced" at bounding box center [399, 148] width 49 height 18
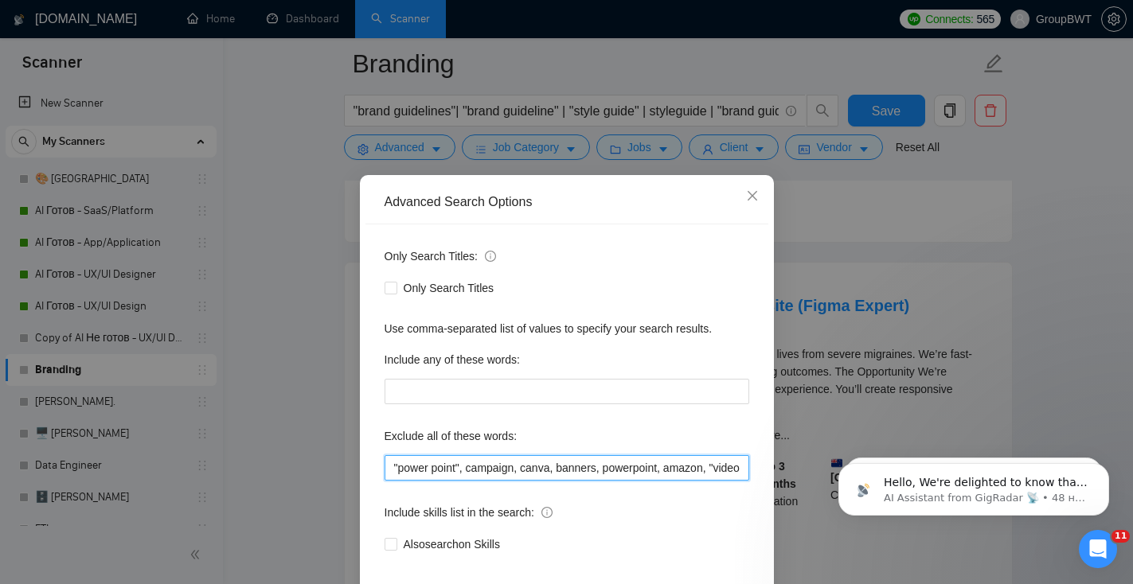
click at [480, 462] on input ""power point", campaign, canva, banners, powerpoint, amazon, "video editor", "p…" at bounding box center [566, 467] width 365 height 25
click at [757, 198] on icon "close" at bounding box center [752, 195] width 13 height 13
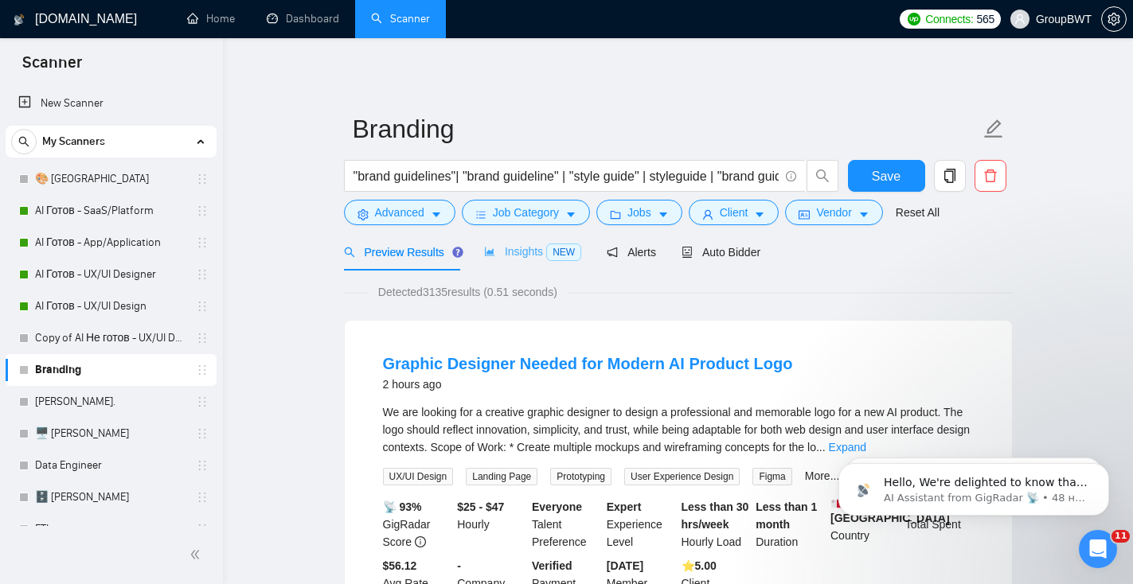
click at [526, 242] on div "Insights NEW" at bounding box center [532, 251] width 97 height 37
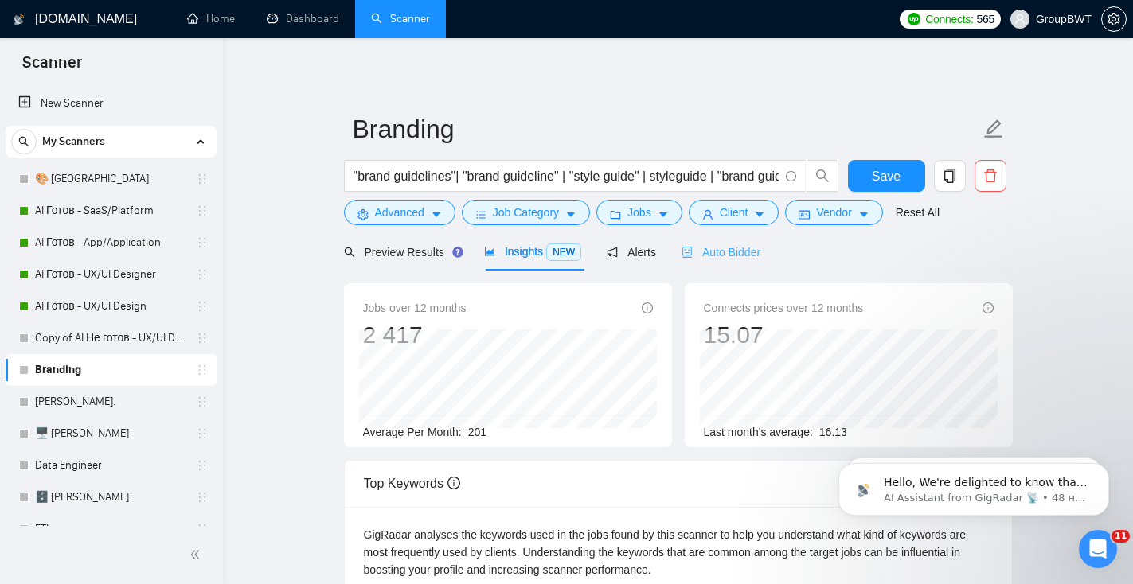
click at [729, 260] on div "Auto Bidder" at bounding box center [720, 251] width 79 height 37
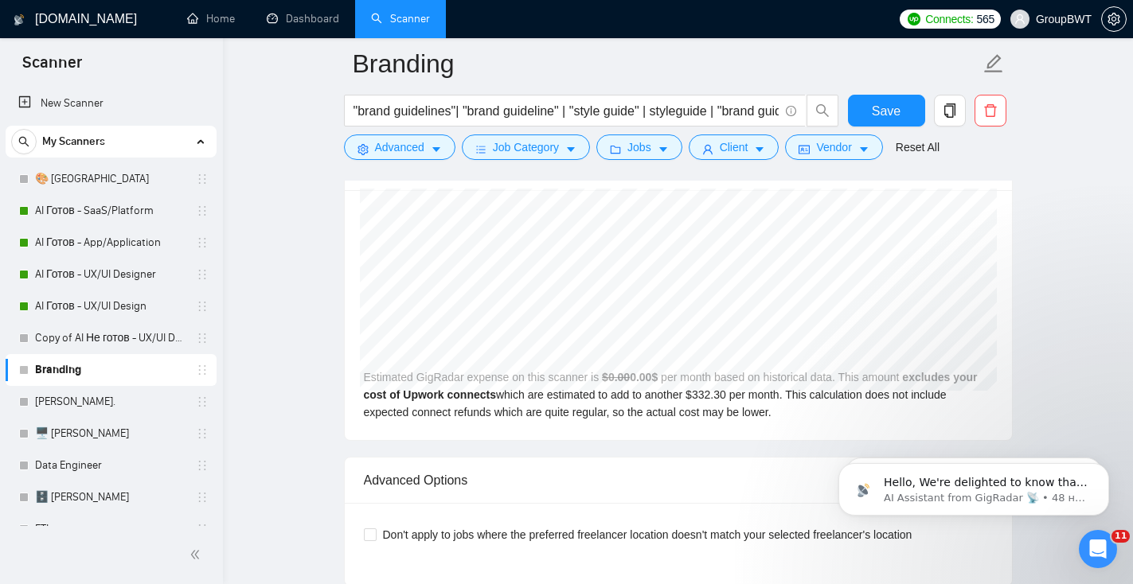
scroll to position [2015, 0]
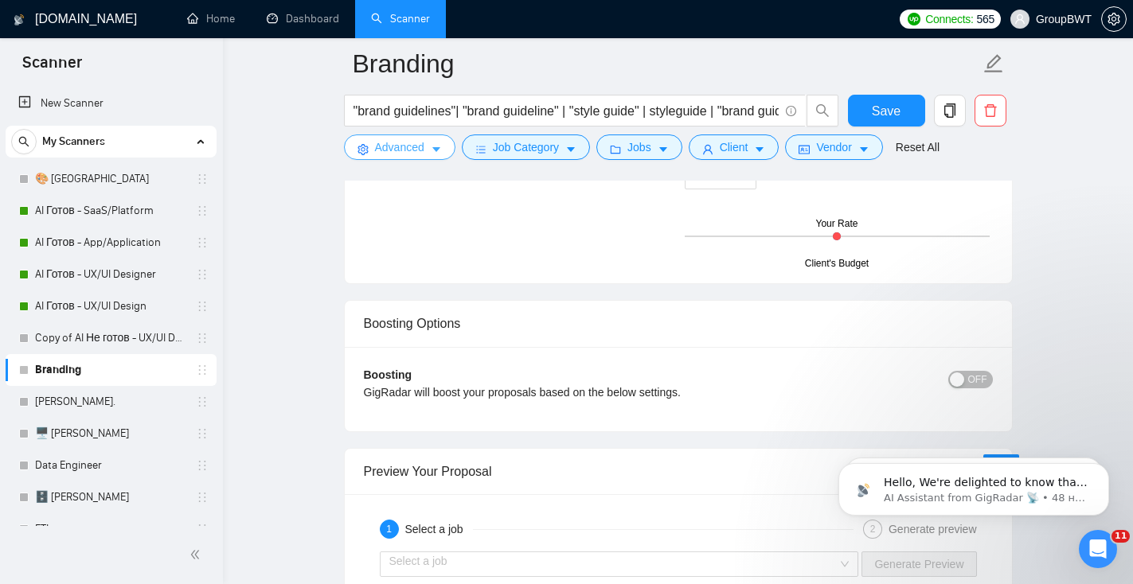
click at [380, 153] on span "Advanced" at bounding box center [399, 148] width 49 height 18
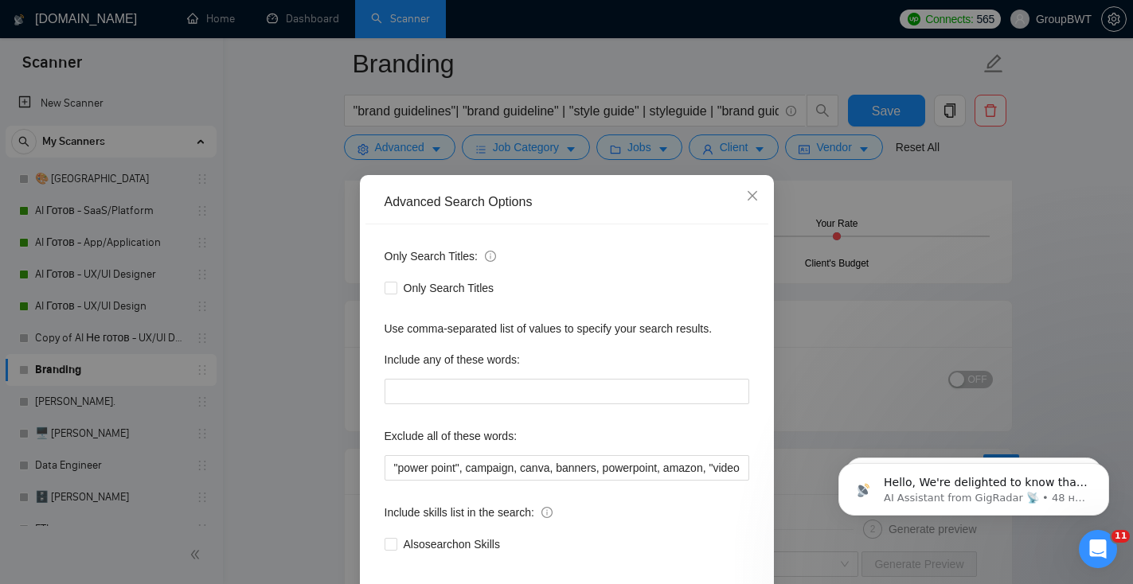
click at [547, 151] on div "Advanced Search Options Only Search Titles: Only Search Titles Use comma-separa…" at bounding box center [566, 292] width 1133 height 584
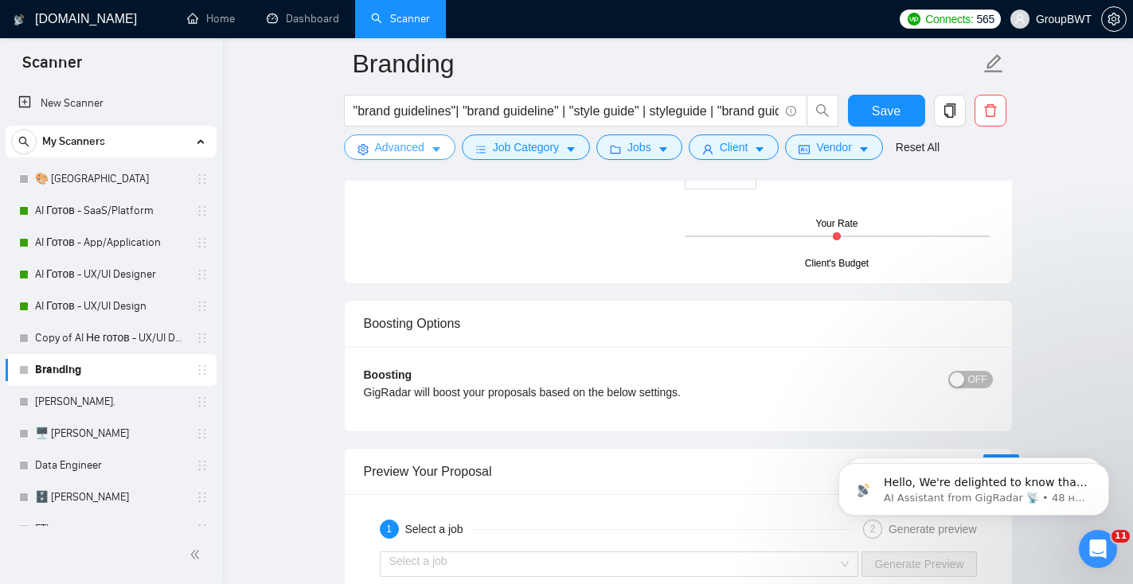
click at [550, 153] on span "Job Category" at bounding box center [526, 148] width 66 height 18
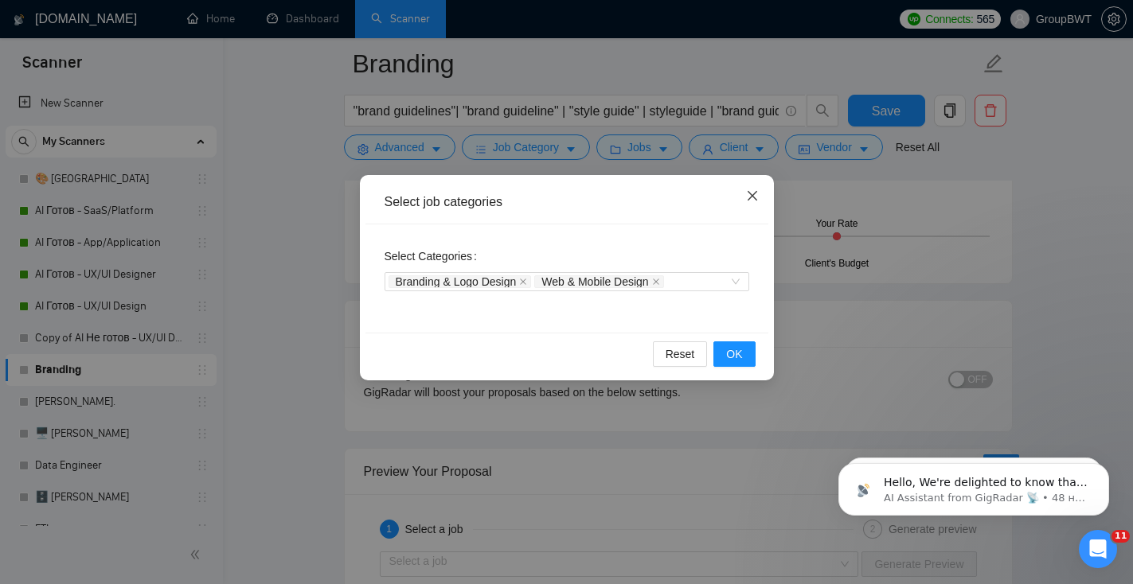
click at [758, 189] on span "Close" at bounding box center [752, 196] width 43 height 43
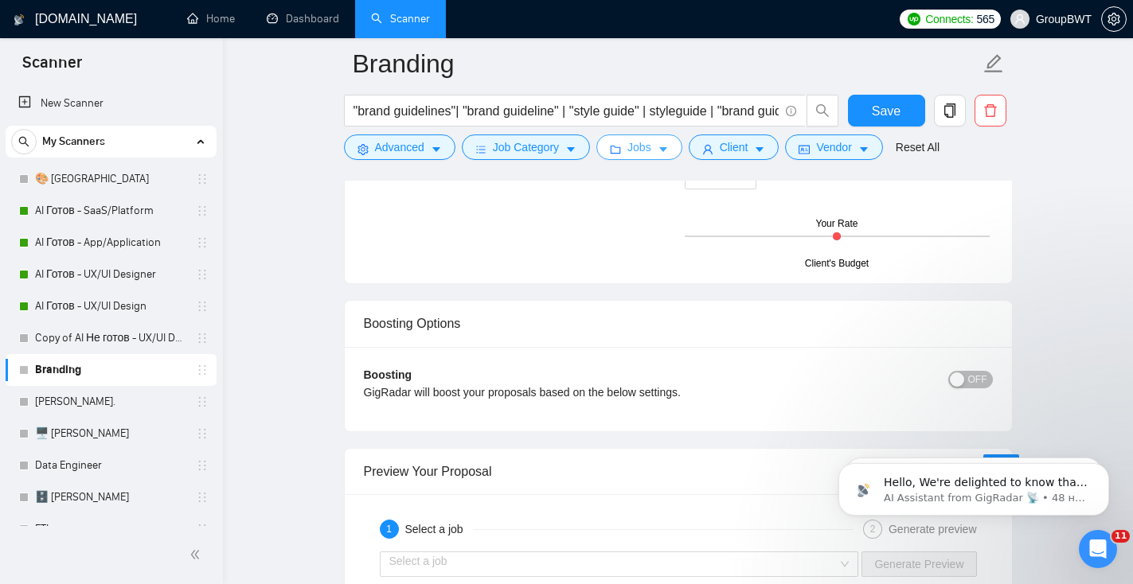
click at [657, 150] on button "Jobs" at bounding box center [639, 147] width 86 height 25
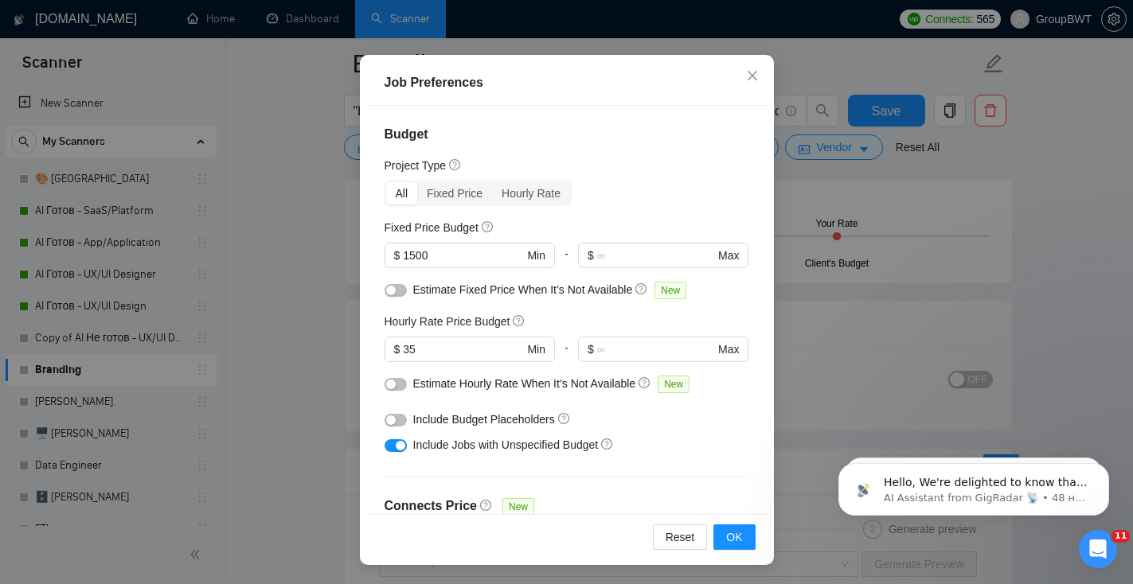
click at [856, 181] on div "Job Preferences Budget Project Type All Fixed Price Hourly Rate Fixed Price Bud…" at bounding box center [566, 292] width 1133 height 584
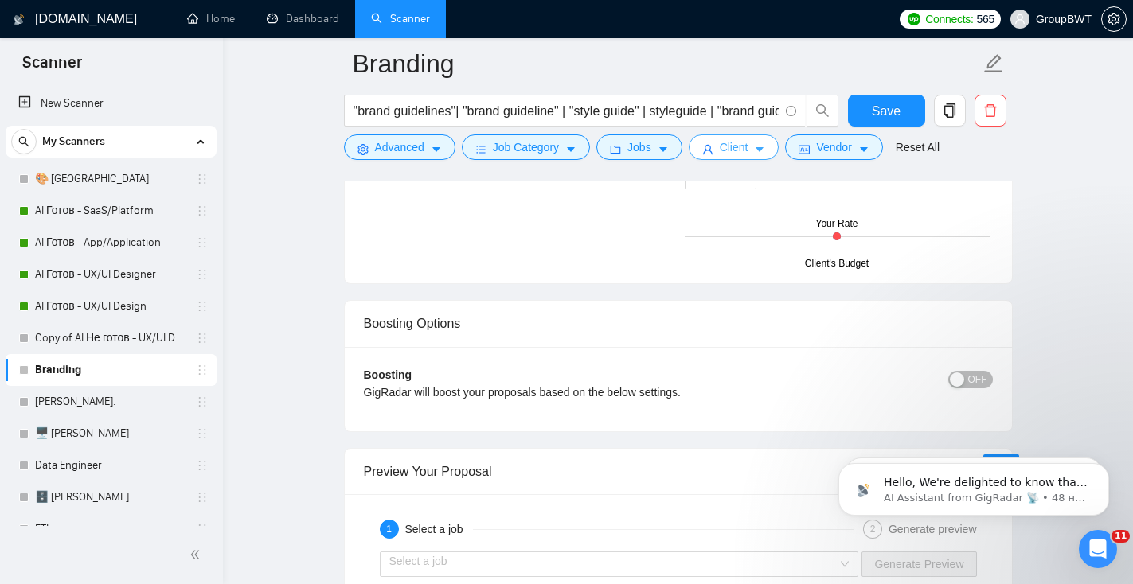
click at [732, 159] on button "Client" at bounding box center [734, 147] width 91 height 25
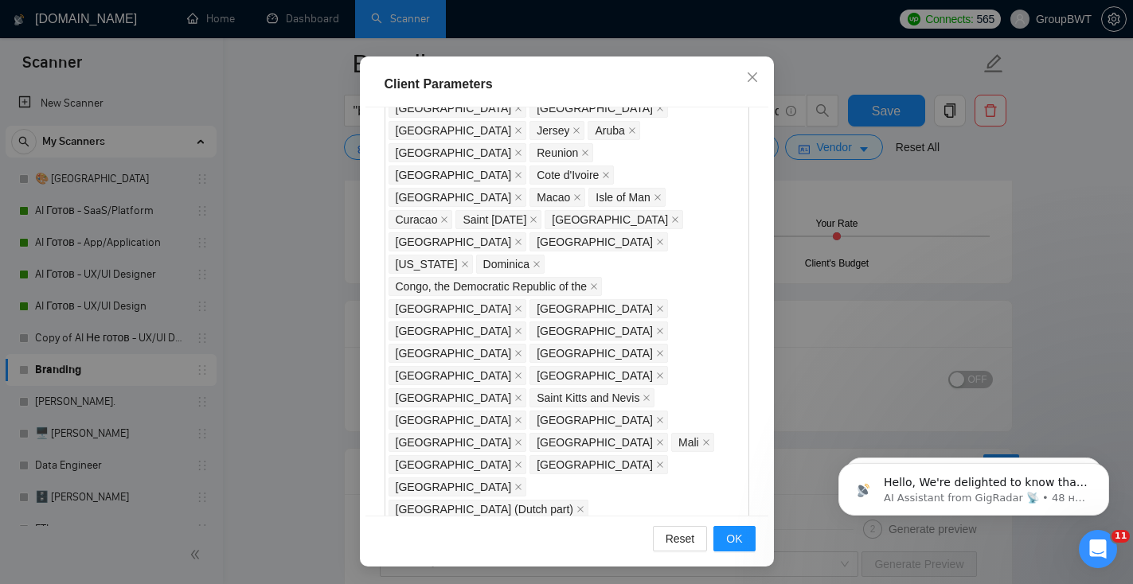
scroll to position [1061, 0]
click at [759, 80] on span "Close" at bounding box center [752, 78] width 43 height 43
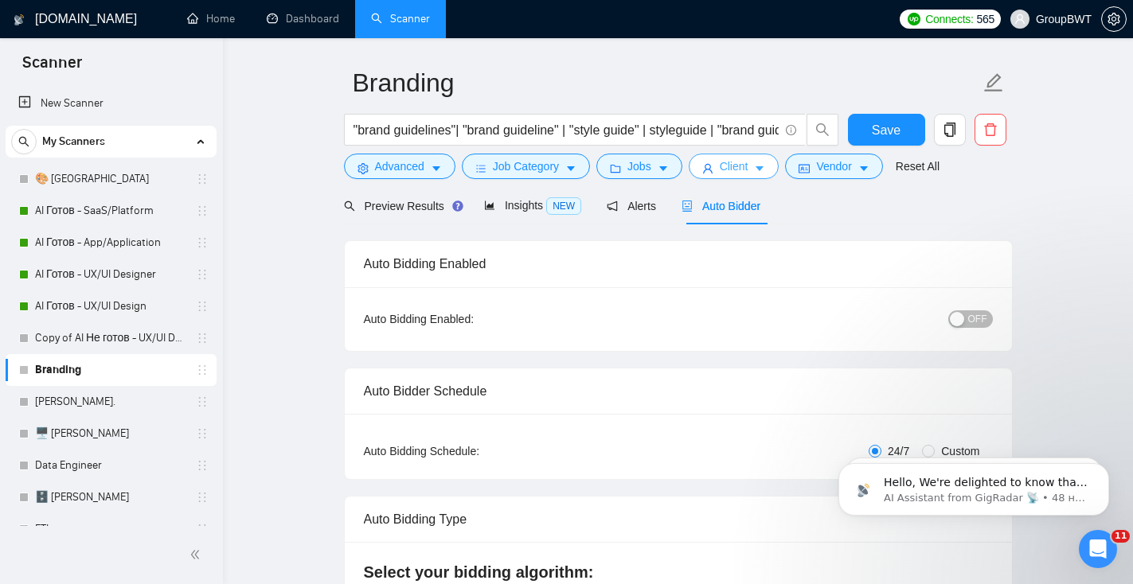
scroll to position [0, 0]
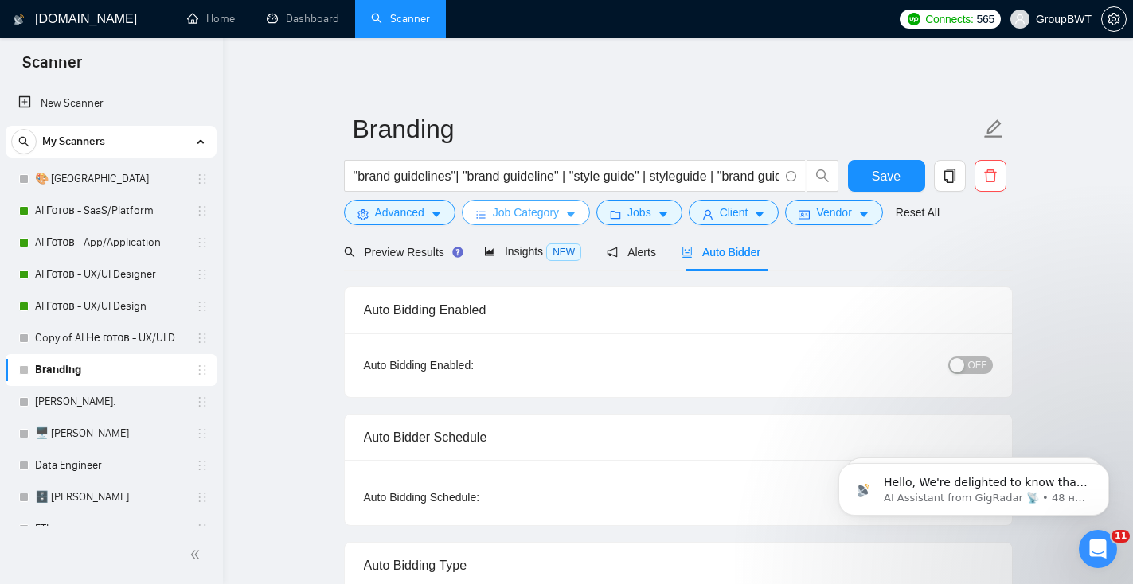
click at [525, 213] on span "Job Category" at bounding box center [526, 213] width 66 height 18
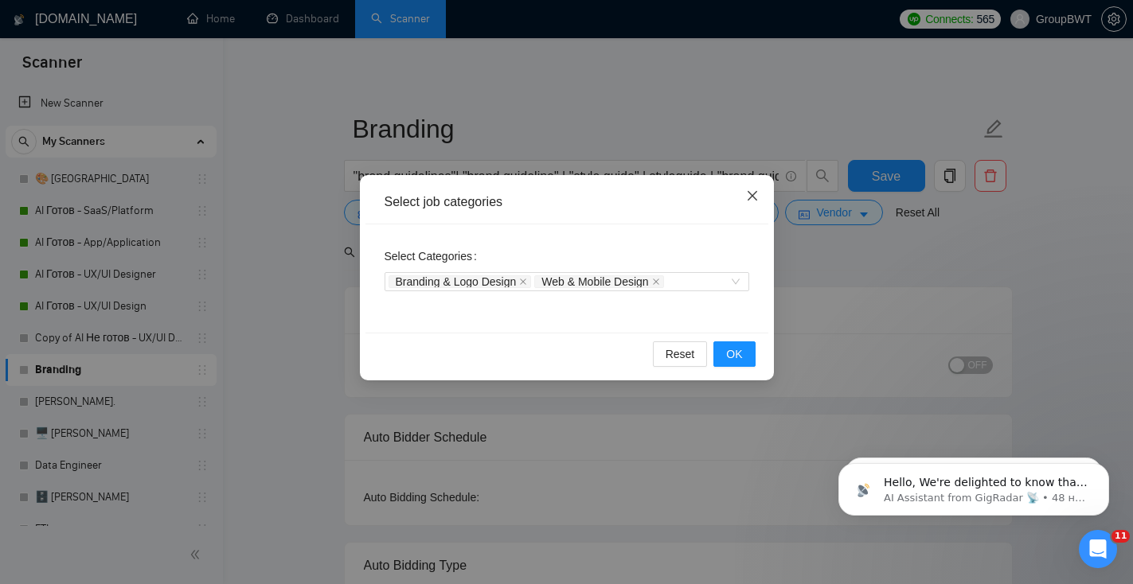
click at [758, 193] on icon "close" at bounding box center [752, 195] width 13 height 13
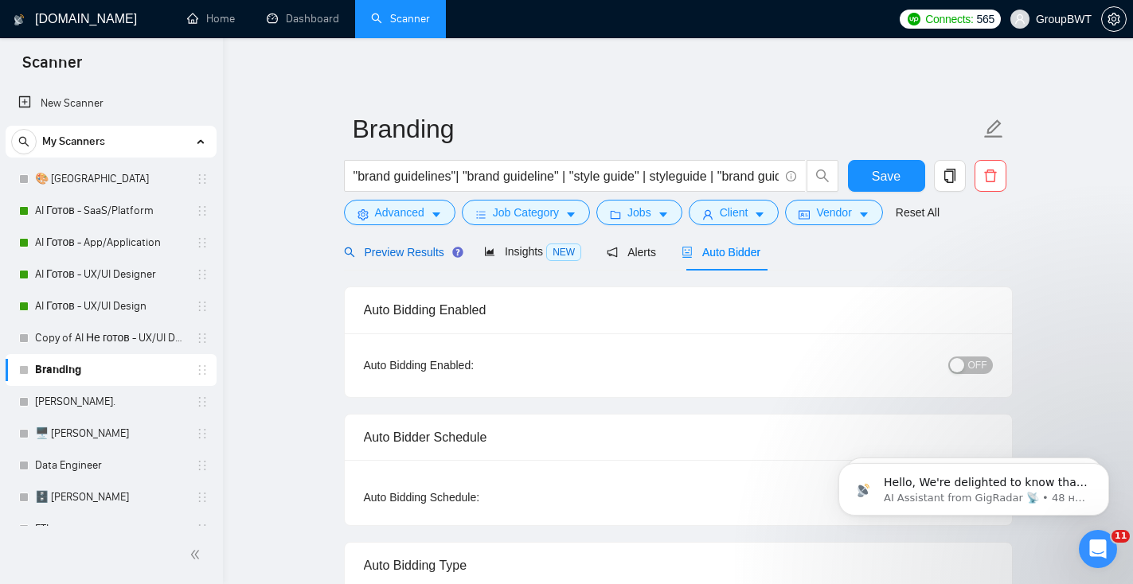
click at [416, 254] on span "Preview Results" at bounding box center [401, 252] width 115 height 13
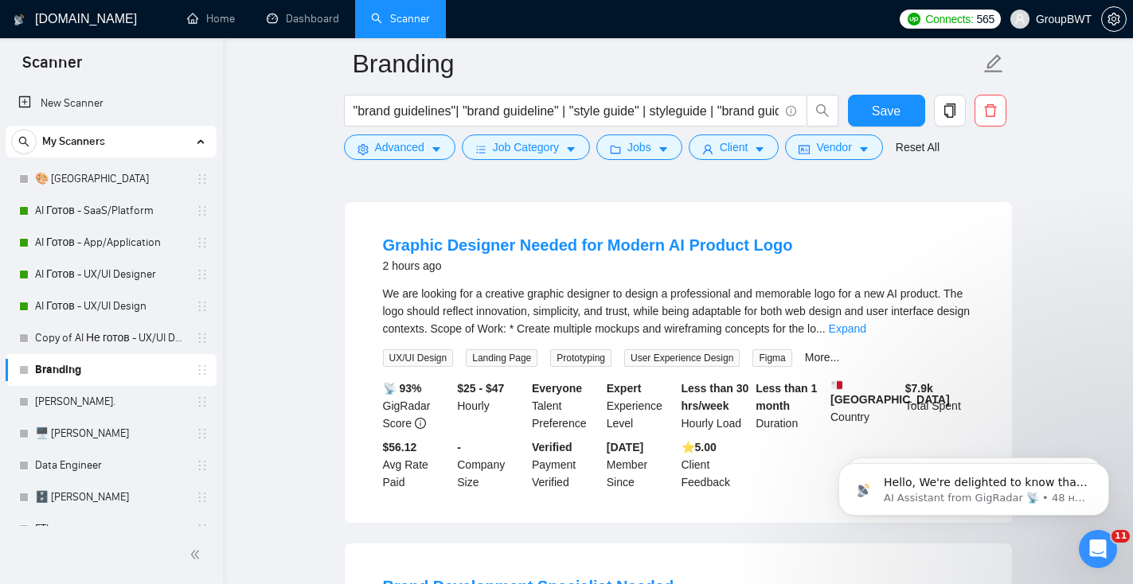
scroll to position [132, 0]
click at [866, 328] on link "Expand" at bounding box center [847, 328] width 37 height 13
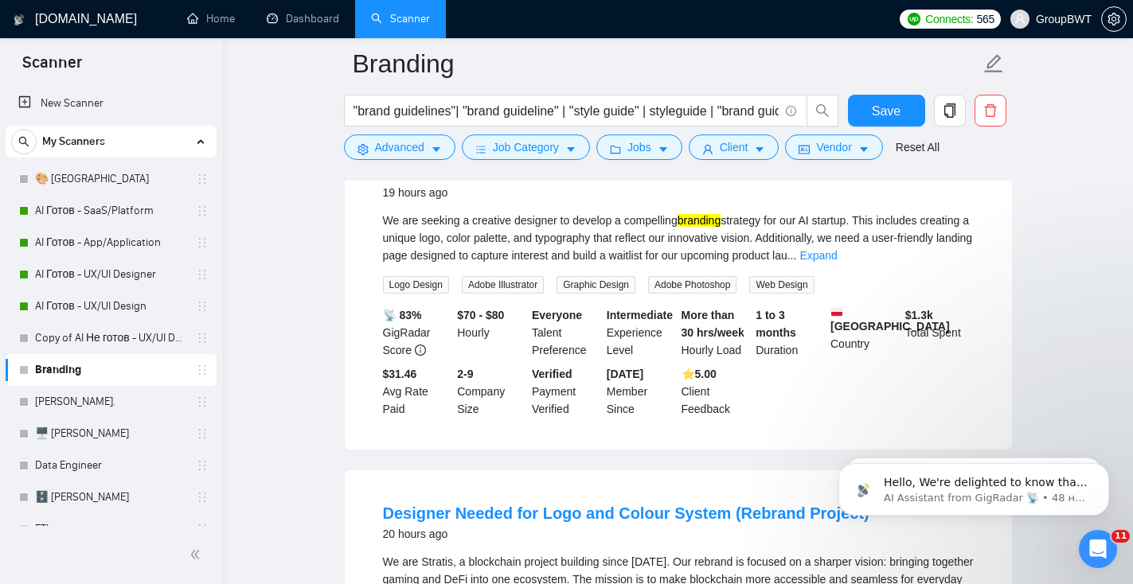
scroll to position [992, 0]
click at [837, 263] on link "Expand" at bounding box center [817, 256] width 37 height 13
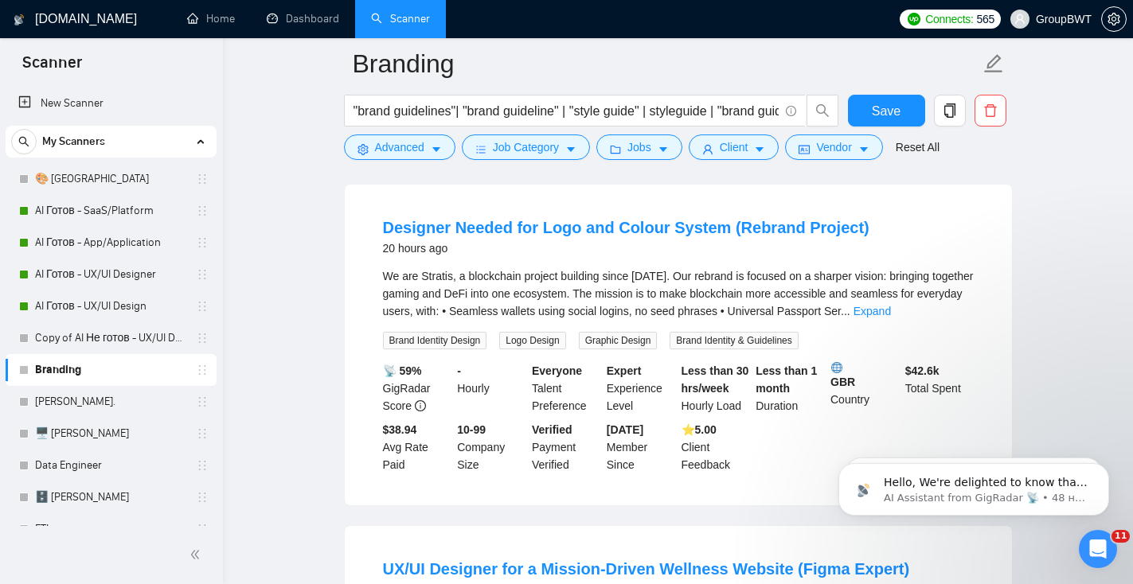
scroll to position [1299, 0]
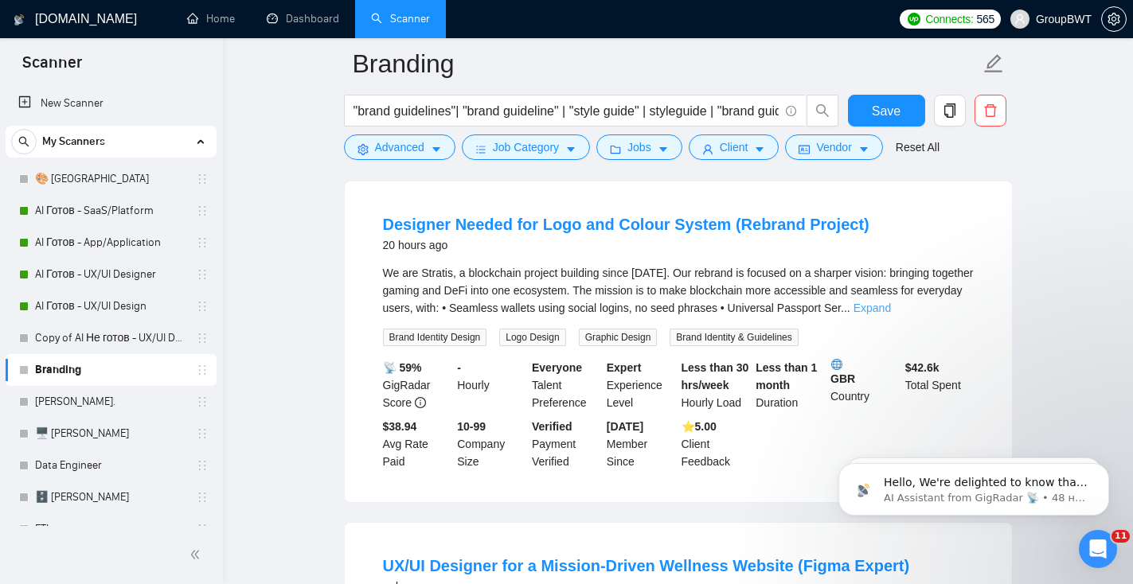
click at [891, 314] on link "Expand" at bounding box center [871, 308] width 37 height 13
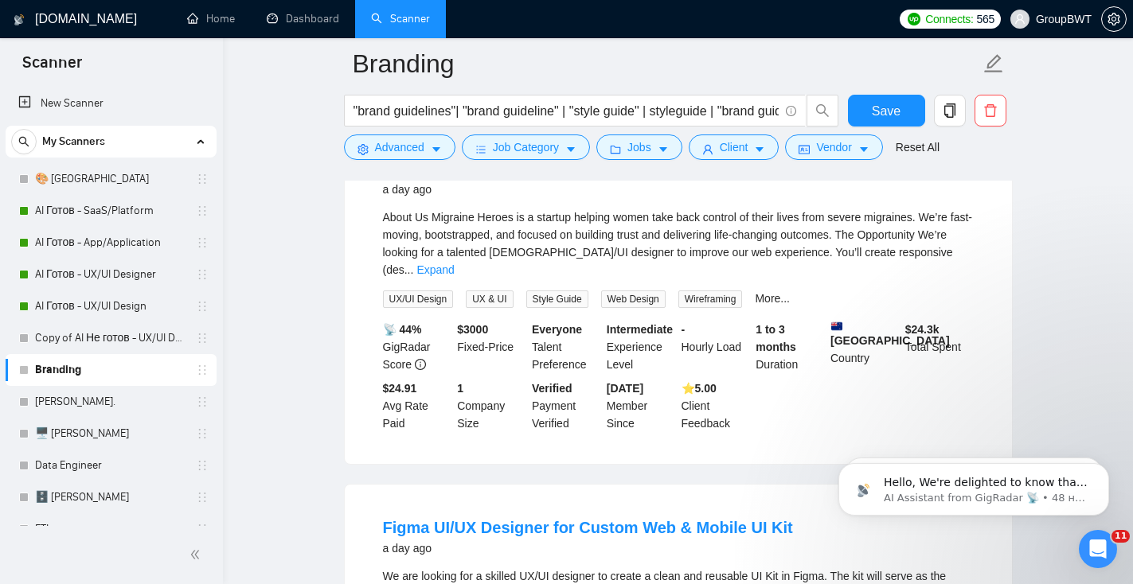
scroll to position [1801, 0]
click at [454, 277] on link "Expand" at bounding box center [434, 270] width 37 height 13
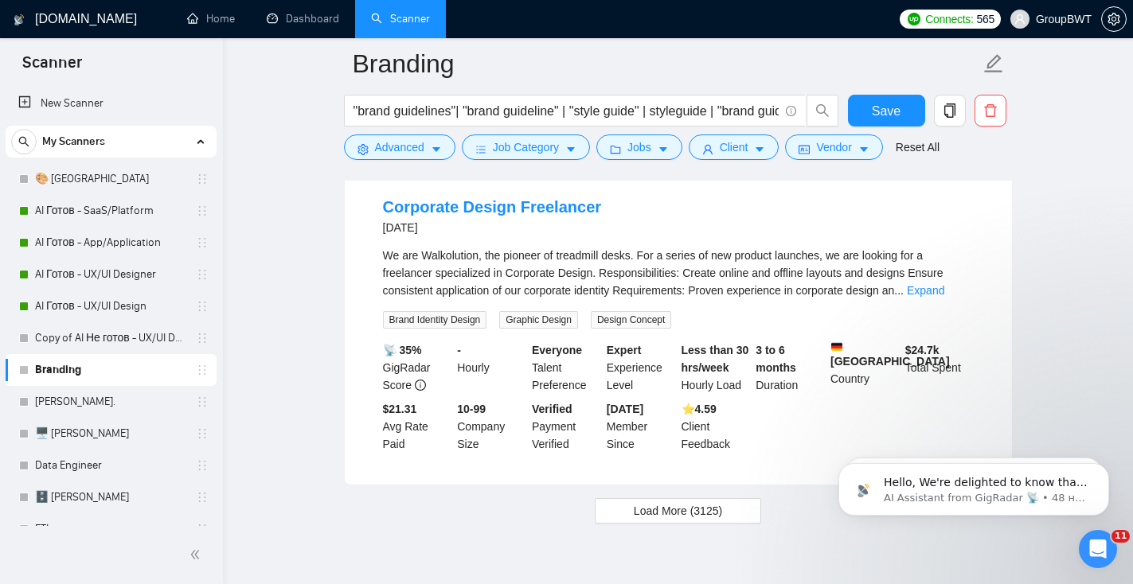
scroll to position [3658, 0]
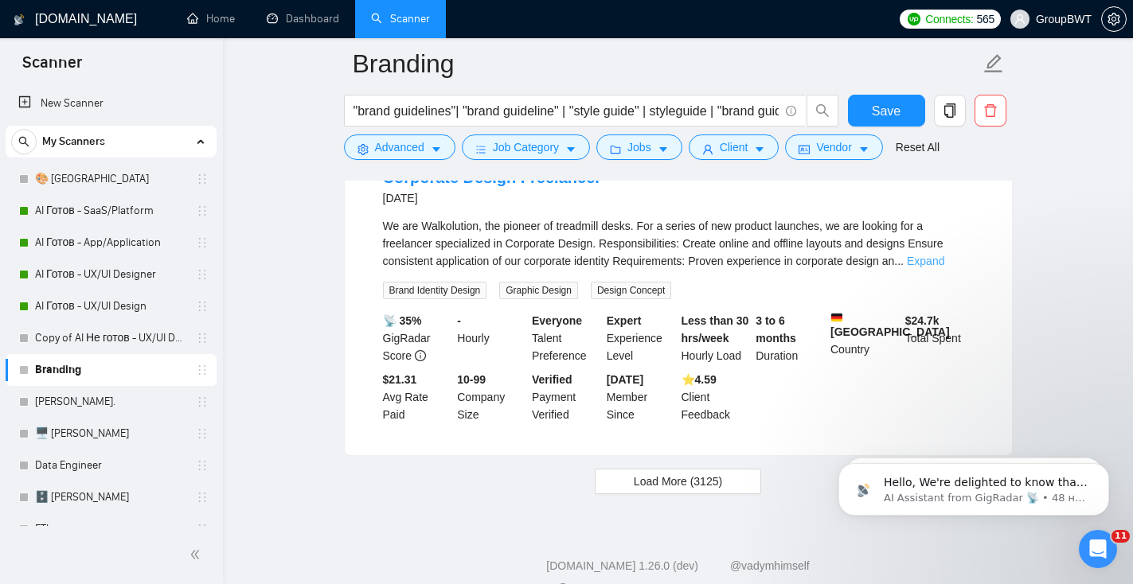
click at [942, 267] on link "Expand" at bounding box center [925, 261] width 37 height 13
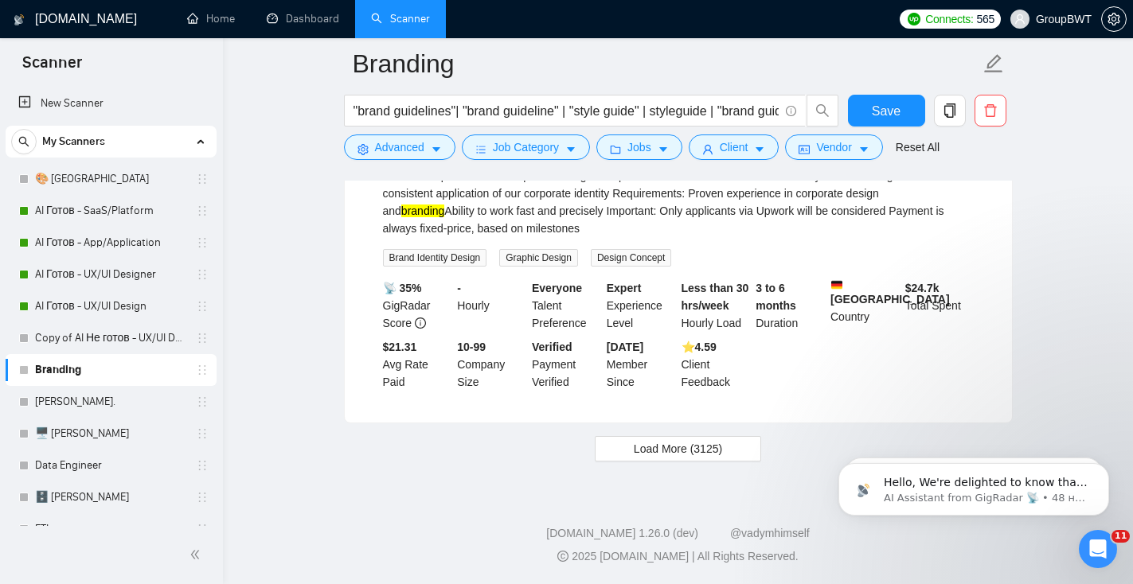
scroll to position [3783, 0]
click at [668, 454] on span "Load More (3125)" at bounding box center [678, 449] width 88 height 18
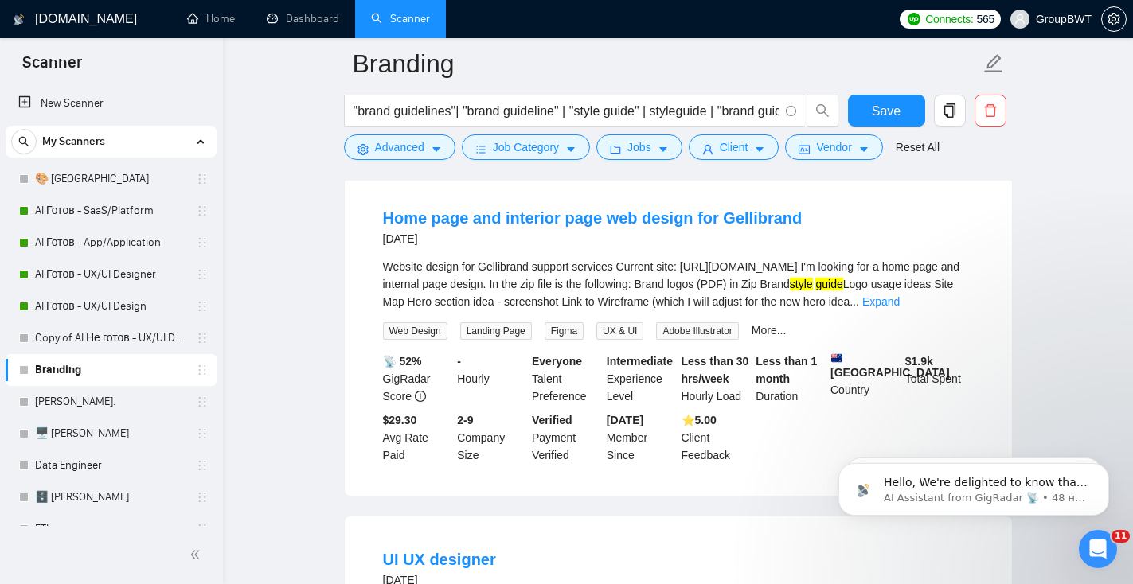
scroll to position [4677, 0]
click at [899, 307] on link "Expand" at bounding box center [880, 301] width 37 height 13
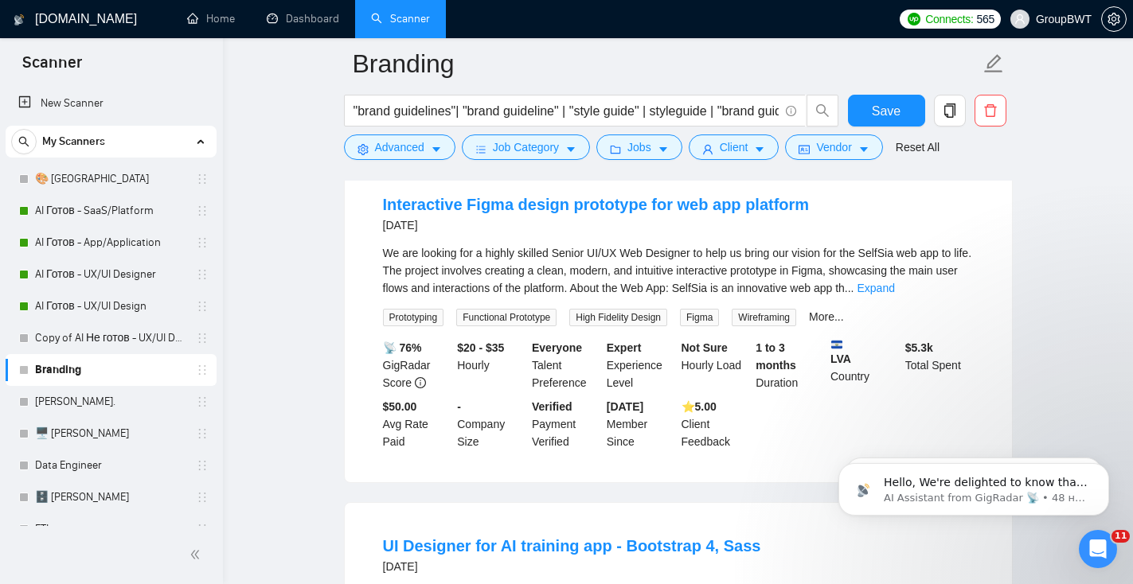
scroll to position [5497, 0]
click at [895, 293] on link "Expand" at bounding box center [875, 286] width 37 height 13
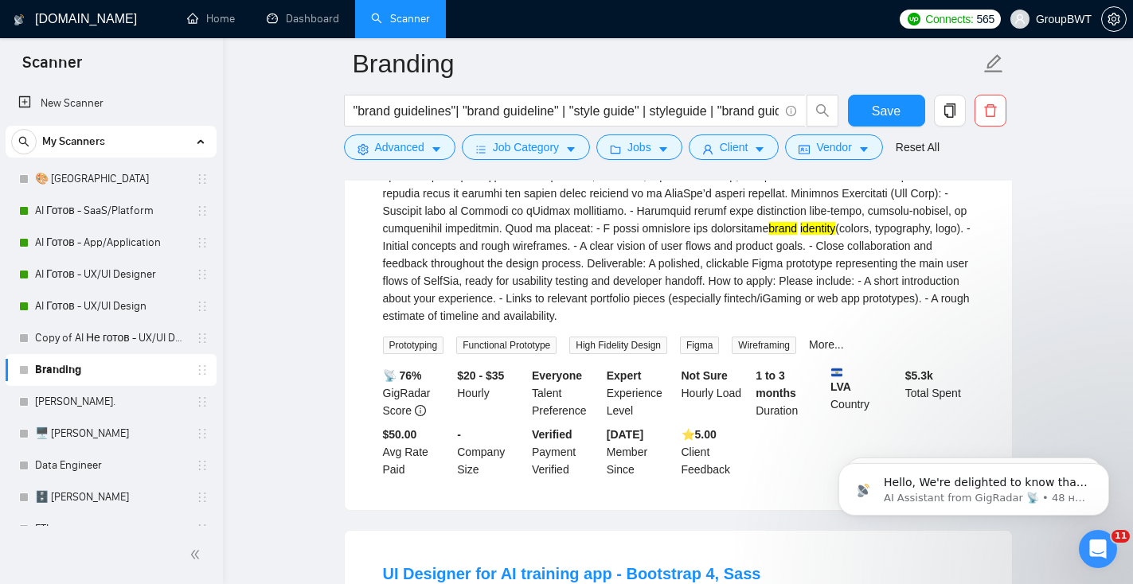
scroll to position [5805, 0]
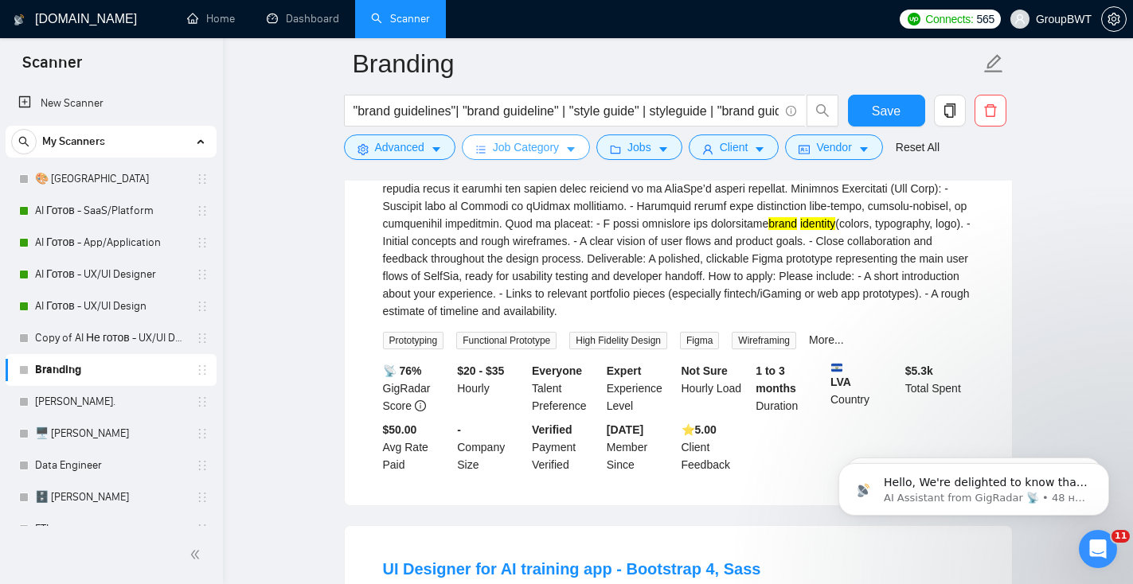
click at [531, 140] on span "Job Category" at bounding box center [526, 148] width 66 height 18
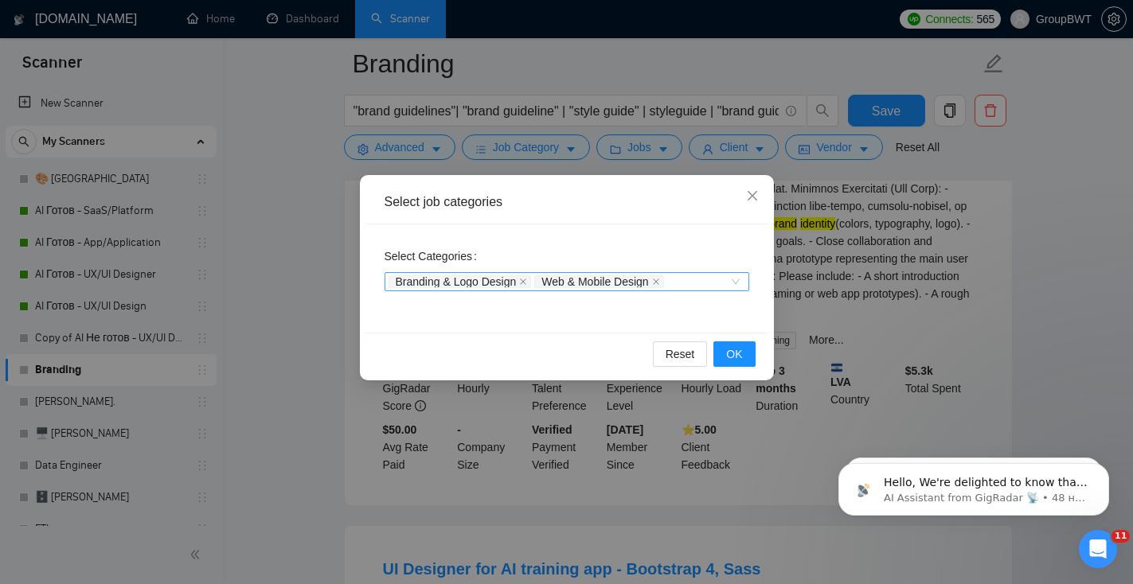
click at [656, 279] on span "Web & Mobile Design" at bounding box center [598, 281] width 129 height 13
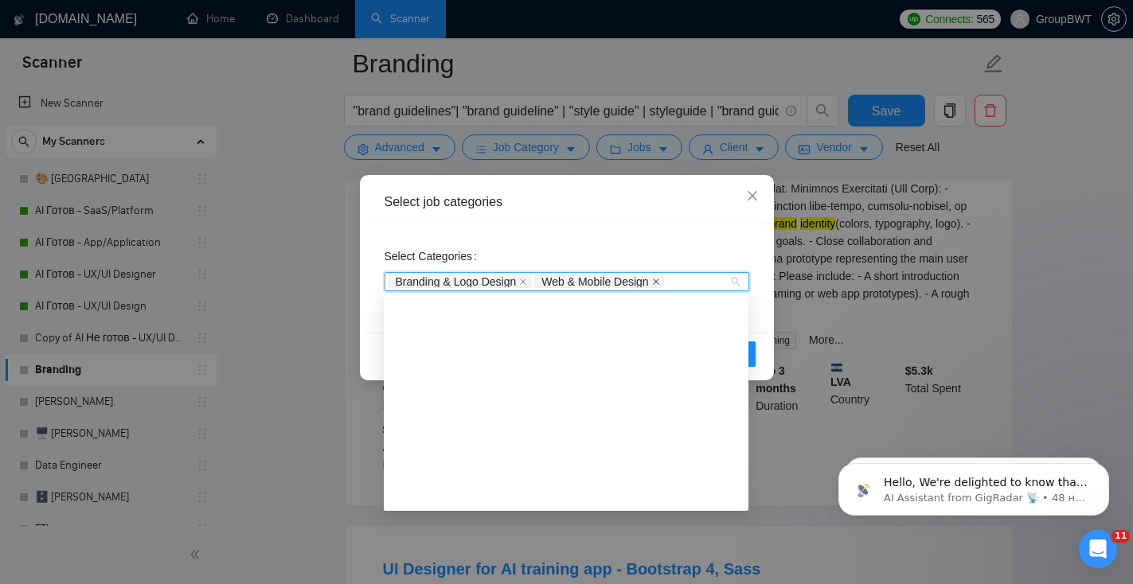
click at [659, 279] on icon "close" at bounding box center [656, 282] width 6 height 6
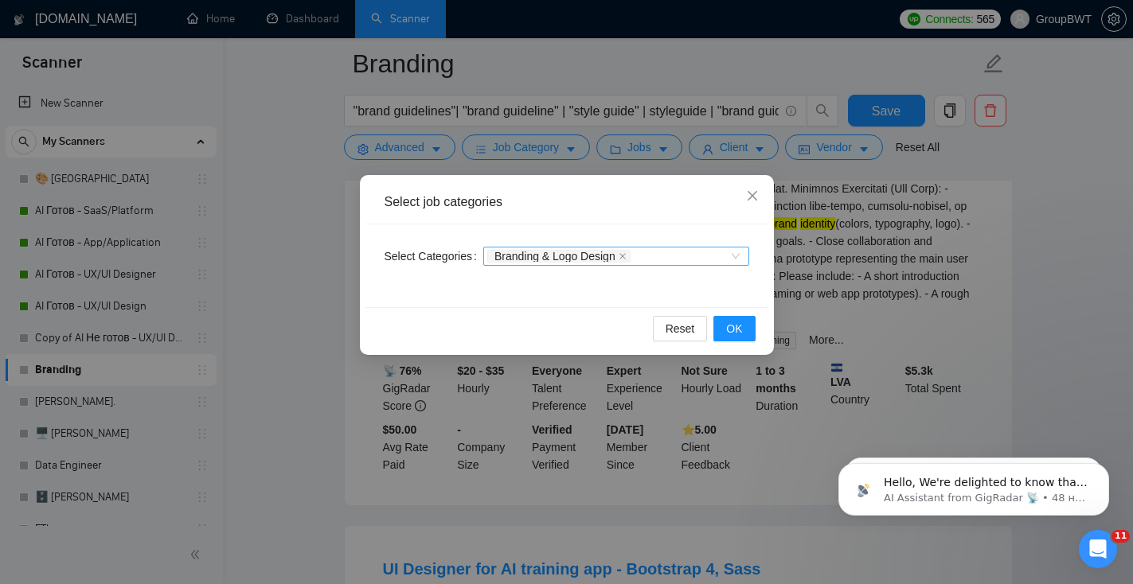
click at [647, 196] on div "Select job categories" at bounding box center [566, 202] width 365 height 18
click at [729, 327] on span "OK" at bounding box center [734, 329] width 16 height 18
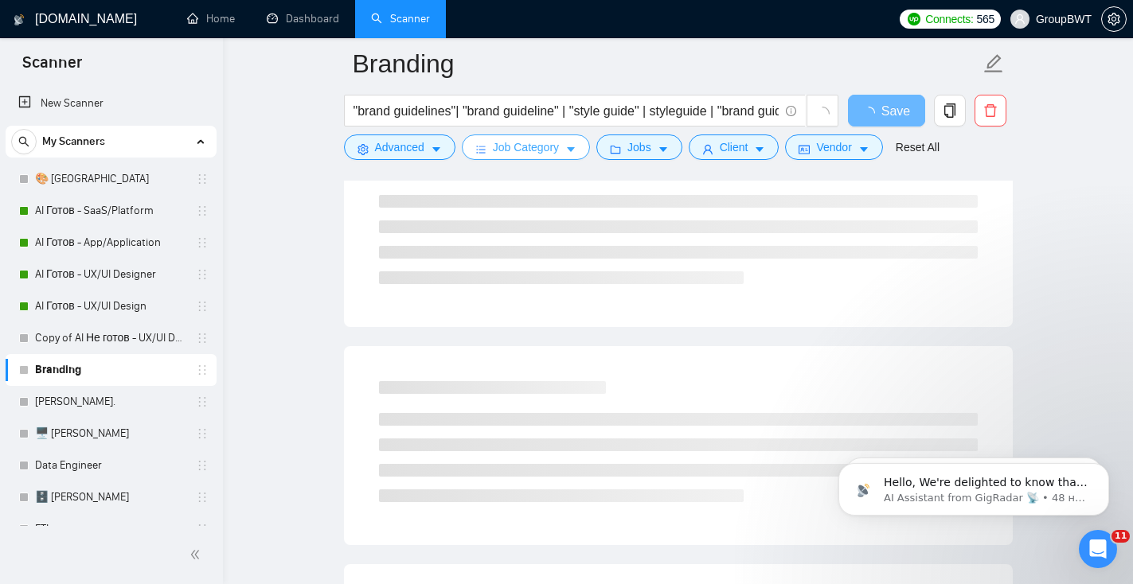
scroll to position [0, 0]
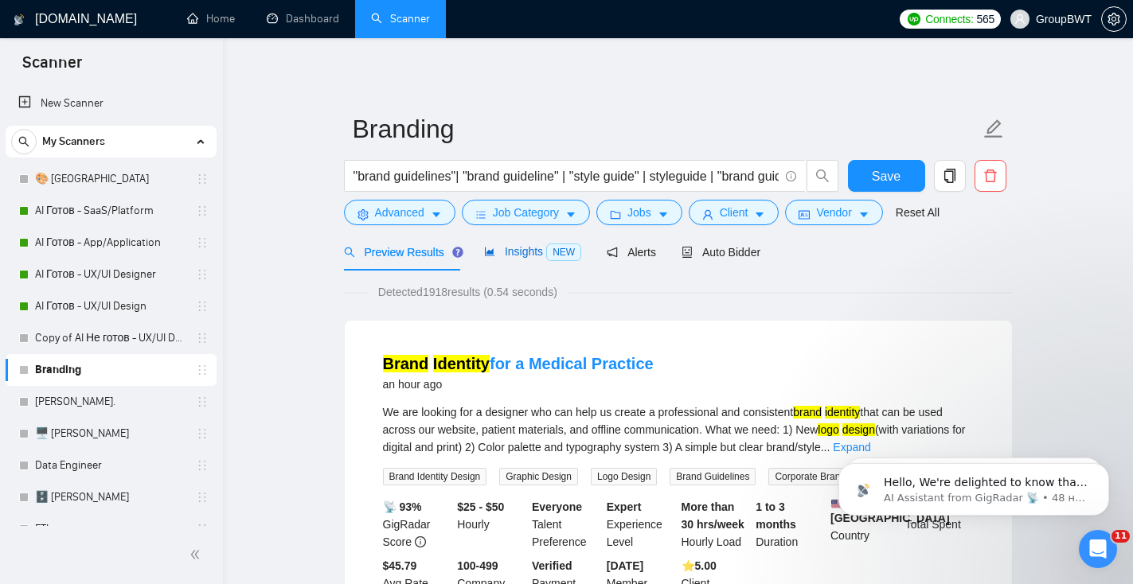
click at [512, 252] on span "Insights NEW" at bounding box center [532, 251] width 97 height 13
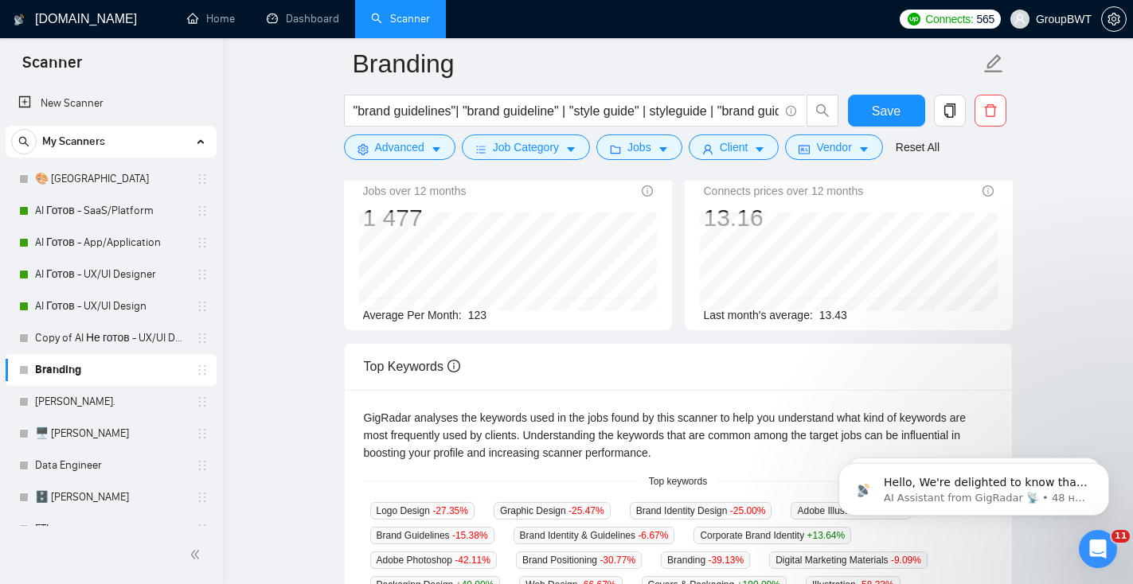
scroll to position [129, 0]
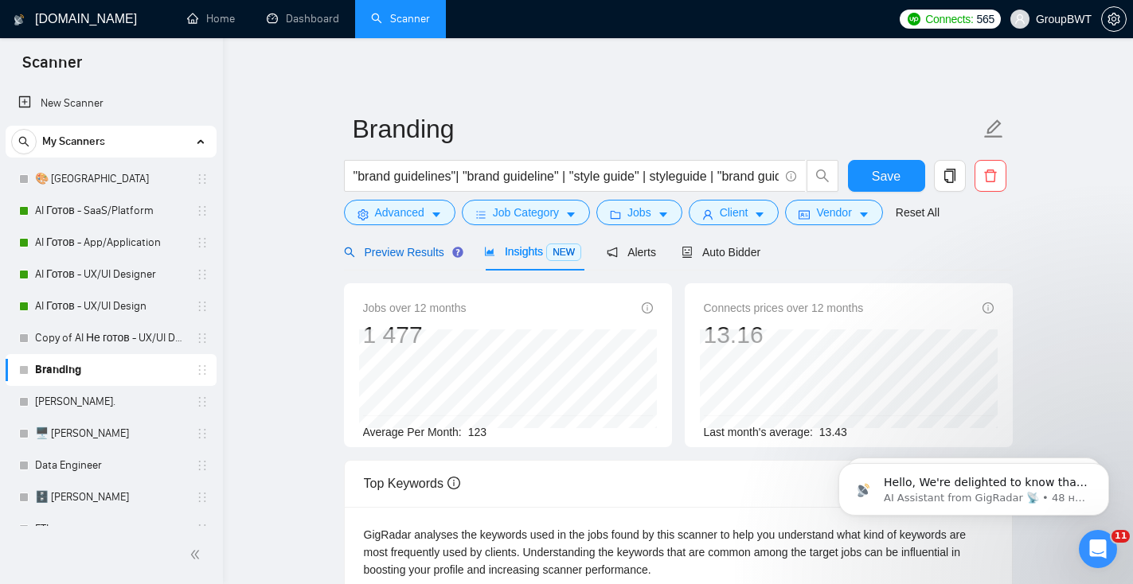
click at [407, 259] on div "Preview Results" at bounding box center [401, 253] width 115 height 18
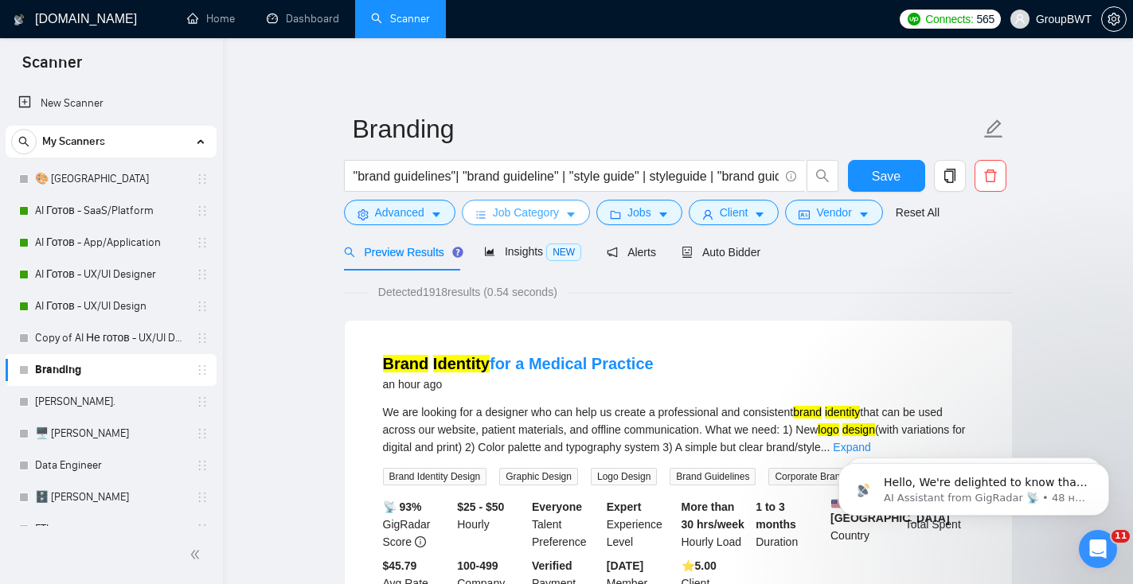
click at [544, 201] on button "Job Category" at bounding box center [526, 212] width 128 height 25
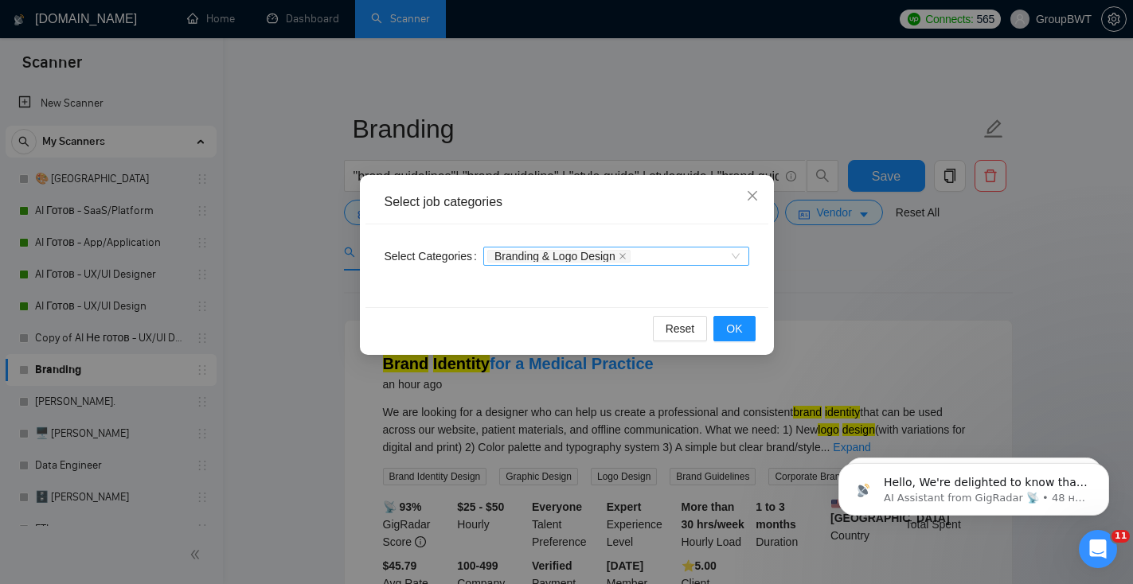
click at [677, 253] on div "Branding & Logo Design" at bounding box center [608, 256] width 242 height 16
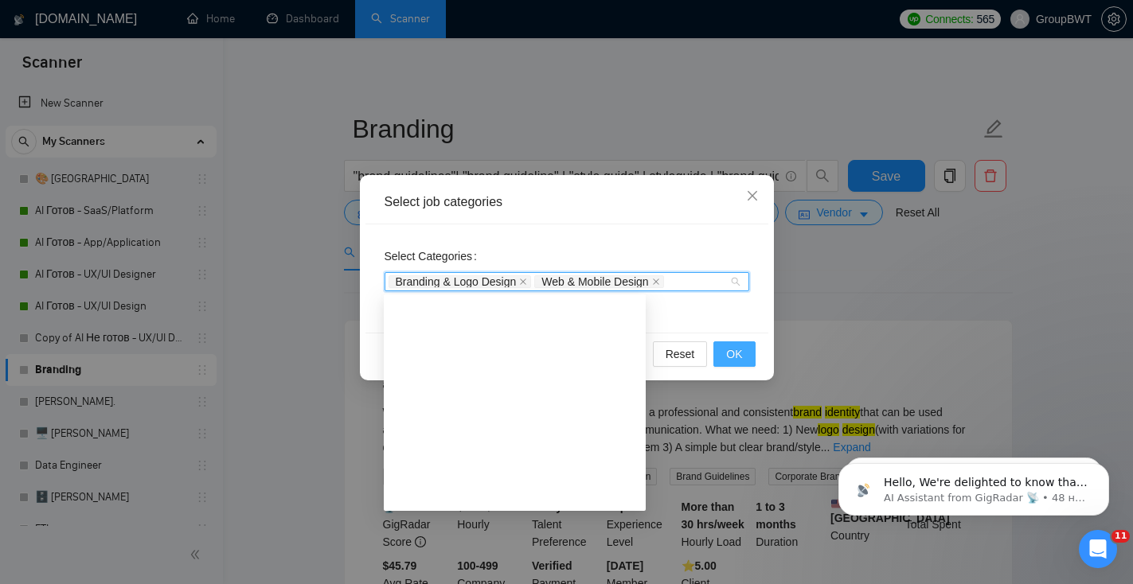
click at [739, 355] on span "OK" at bounding box center [734, 354] width 16 height 18
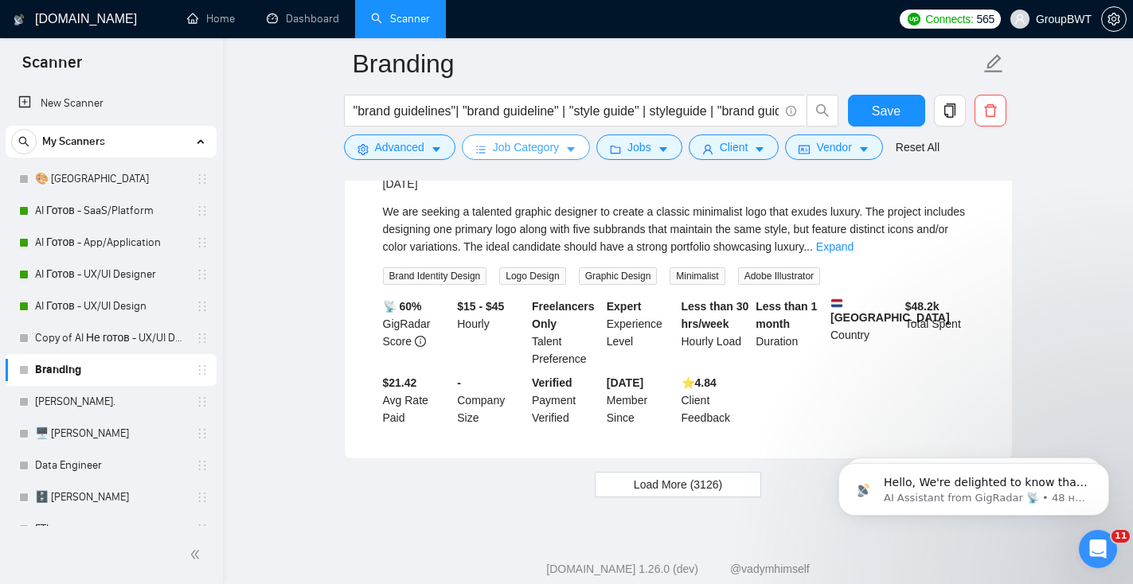
scroll to position [3338, 0]
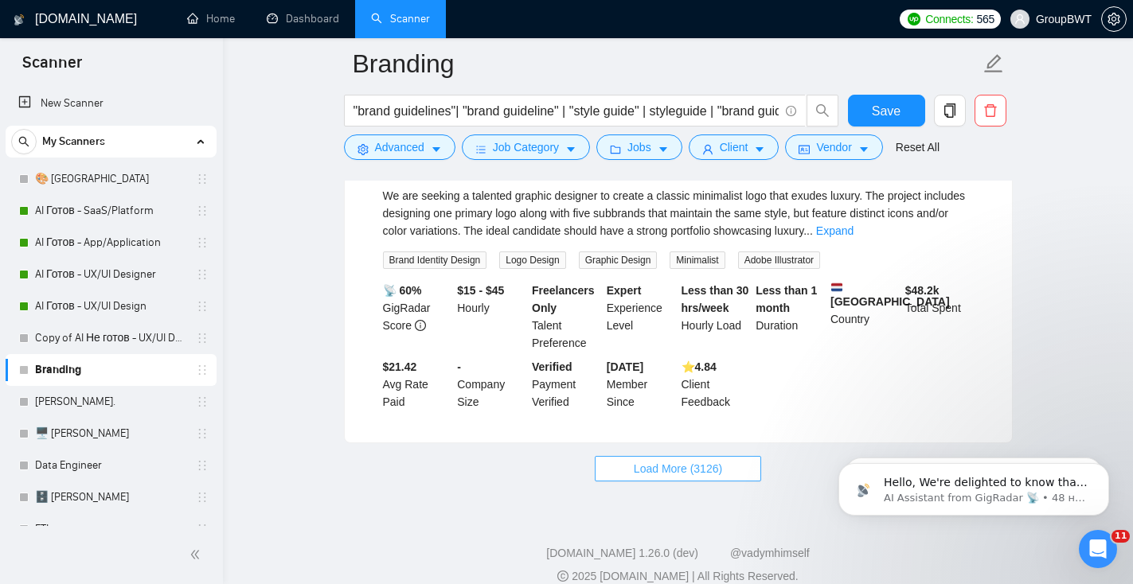
click at [660, 478] on span "Load More (3126)" at bounding box center [678, 469] width 88 height 18
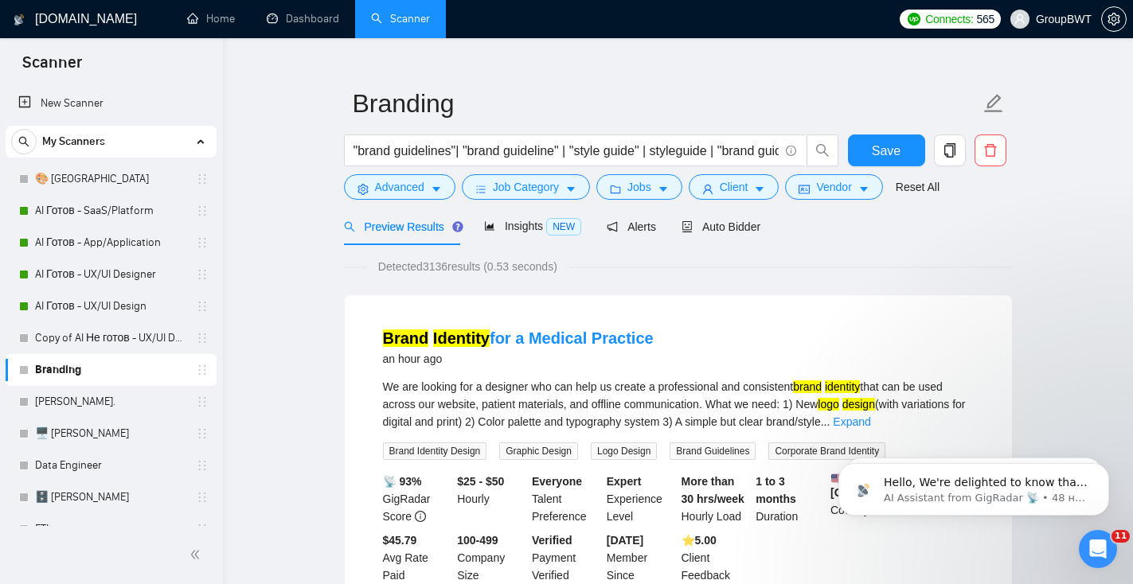
scroll to position [0, 0]
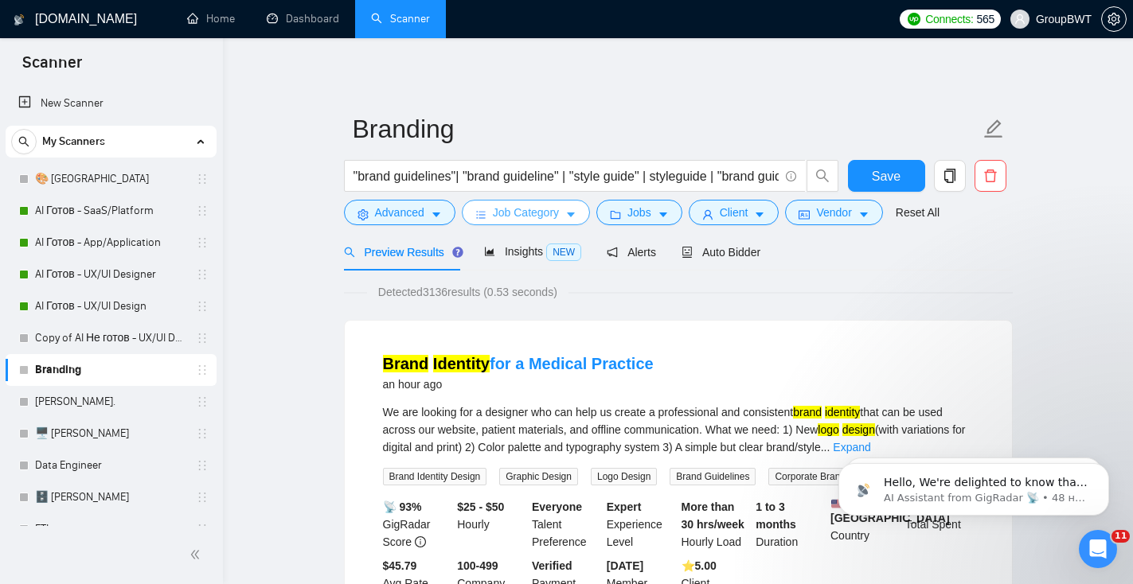
click at [517, 218] on span "Job Category" at bounding box center [526, 213] width 66 height 18
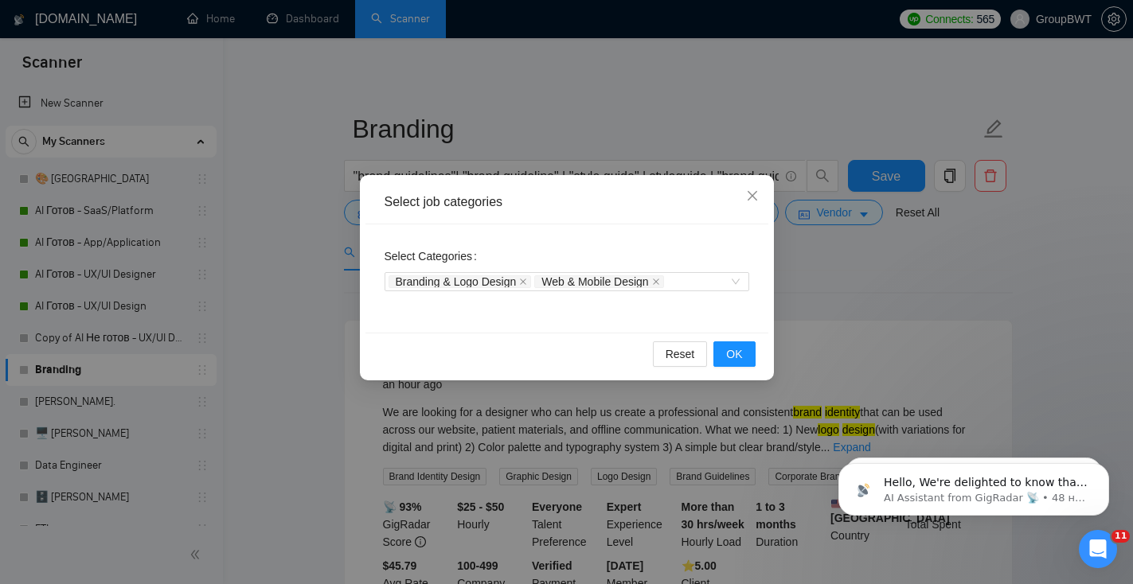
click at [660, 278] on icon "close" at bounding box center [656, 282] width 8 height 8
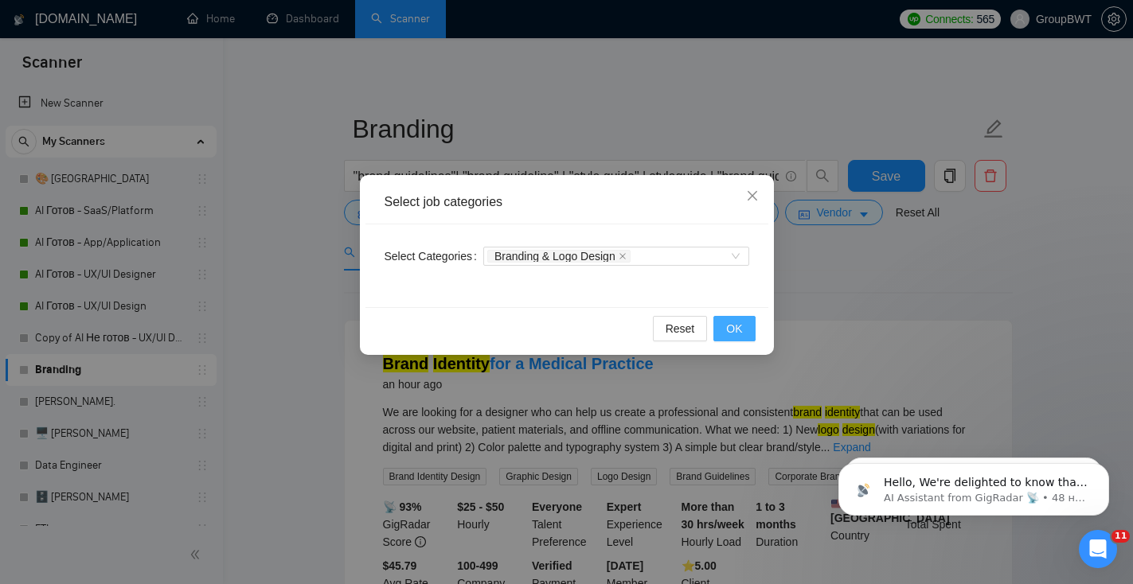
click at [736, 328] on span "OK" at bounding box center [734, 329] width 16 height 18
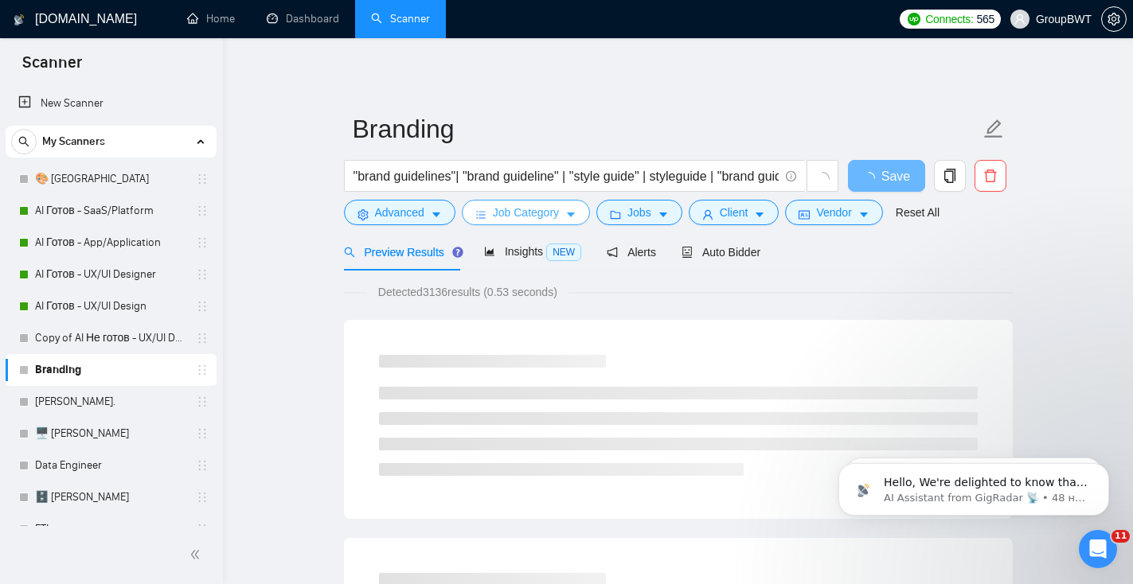
scroll to position [5, 0]
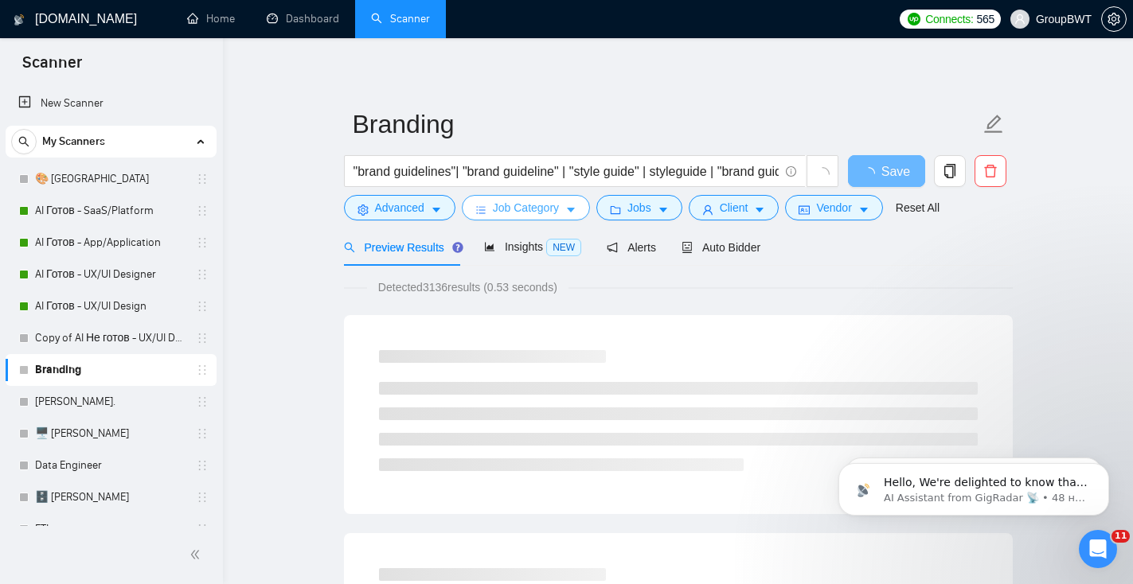
click at [552, 199] on span "Job Category" at bounding box center [526, 208] width 66 height 18
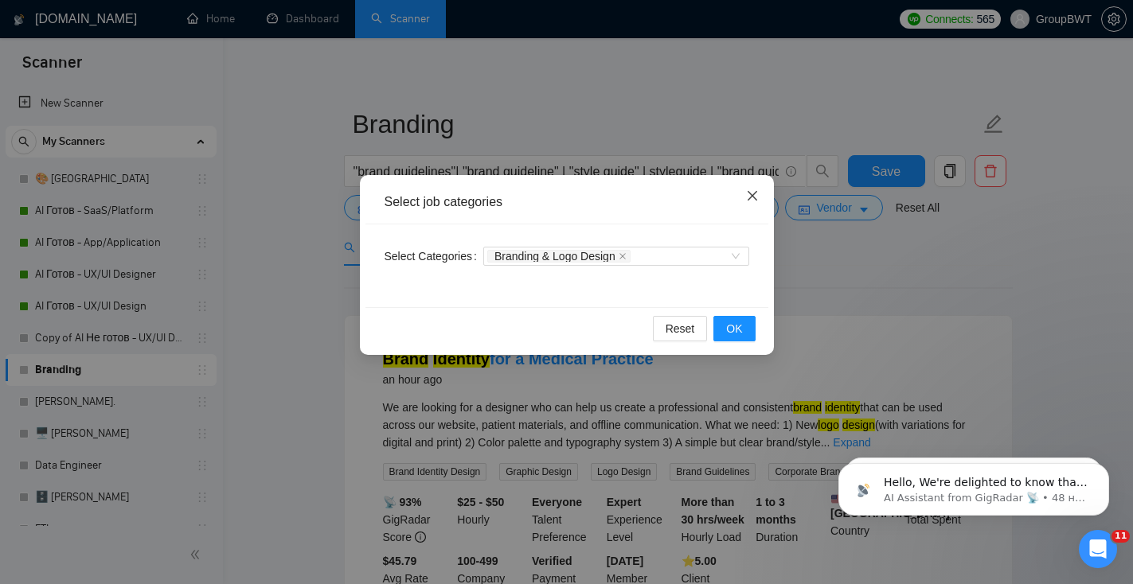
click at [754, 198] on icon "close" at bounding box center [752, 195] width 13 height 13
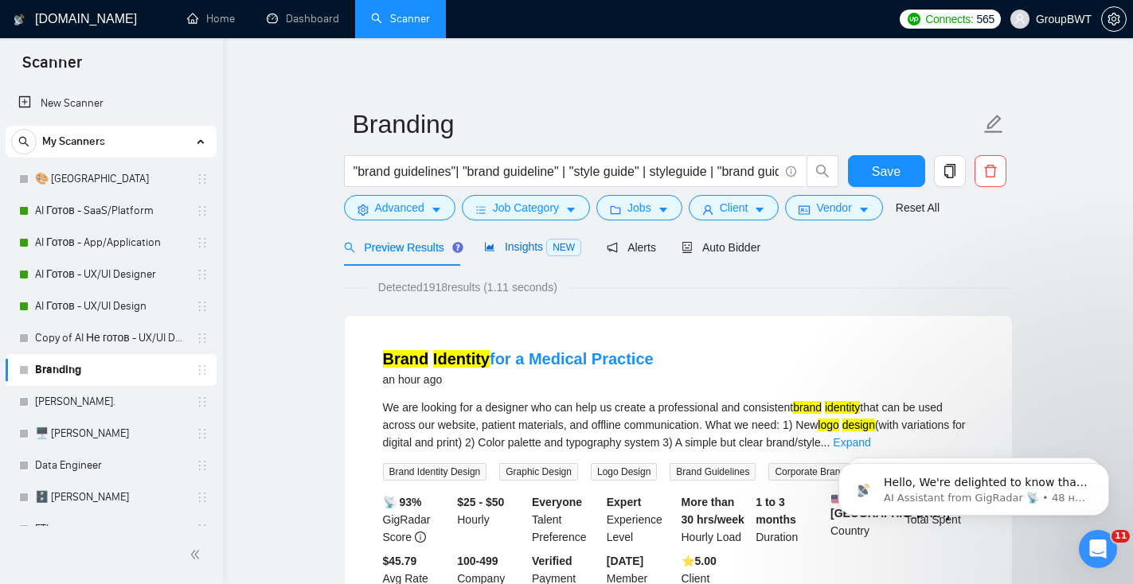
click at [525, 250] on span "Insights NEW" at bounding box center [532, 246] width 97 height 13
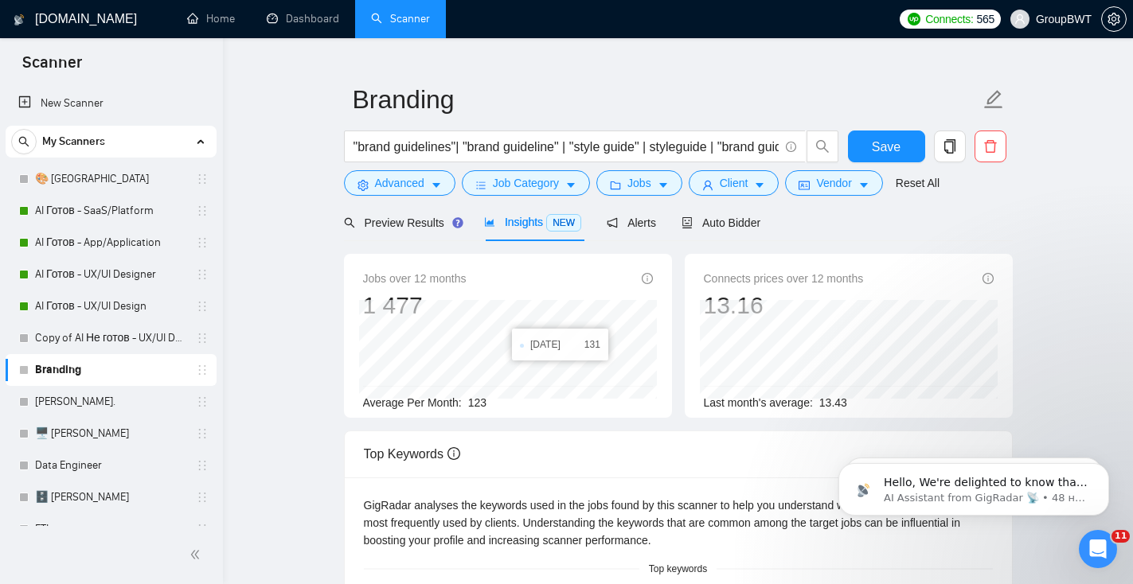
scroll to position [34, 0]
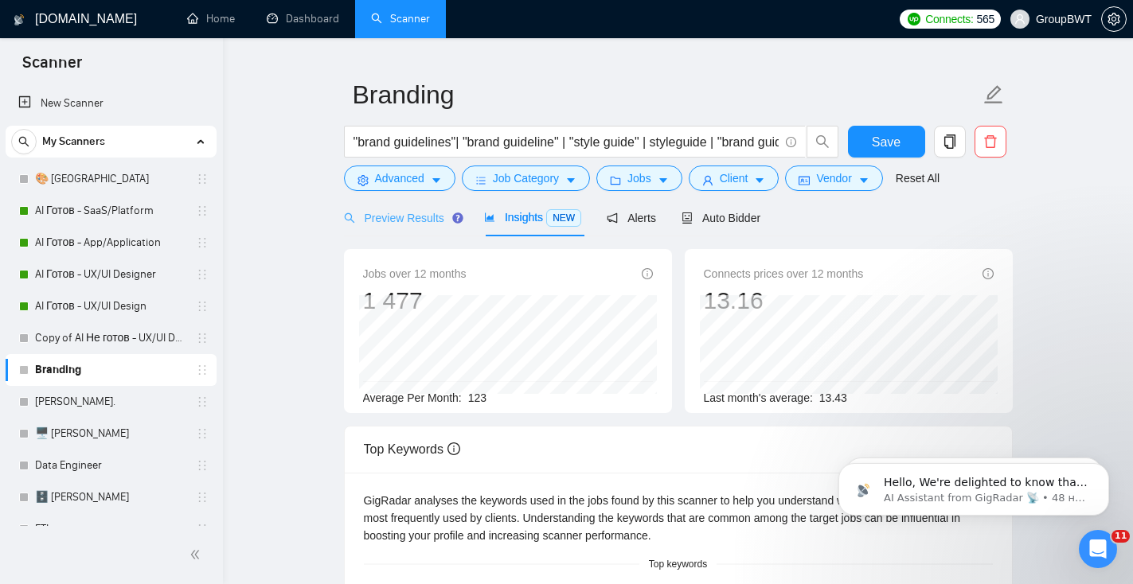
click at [408, 232] on div "Preview Results" at bounding box center [401, 217] width 115 height 37
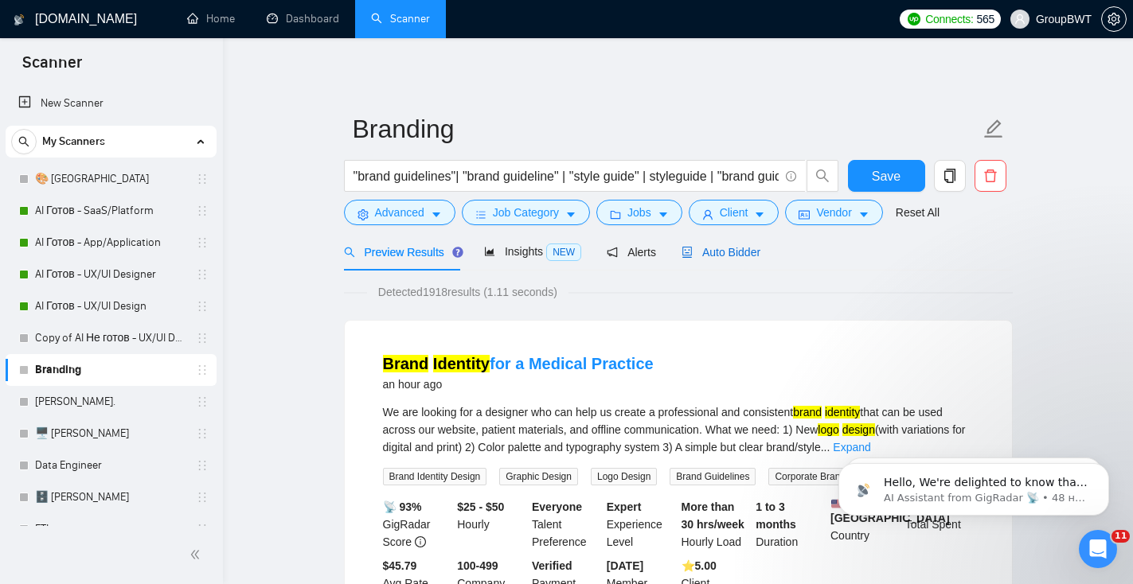
click at [712, 253] on span "Auto Bidder" at bounding box center [720, 252] width 79 height 13
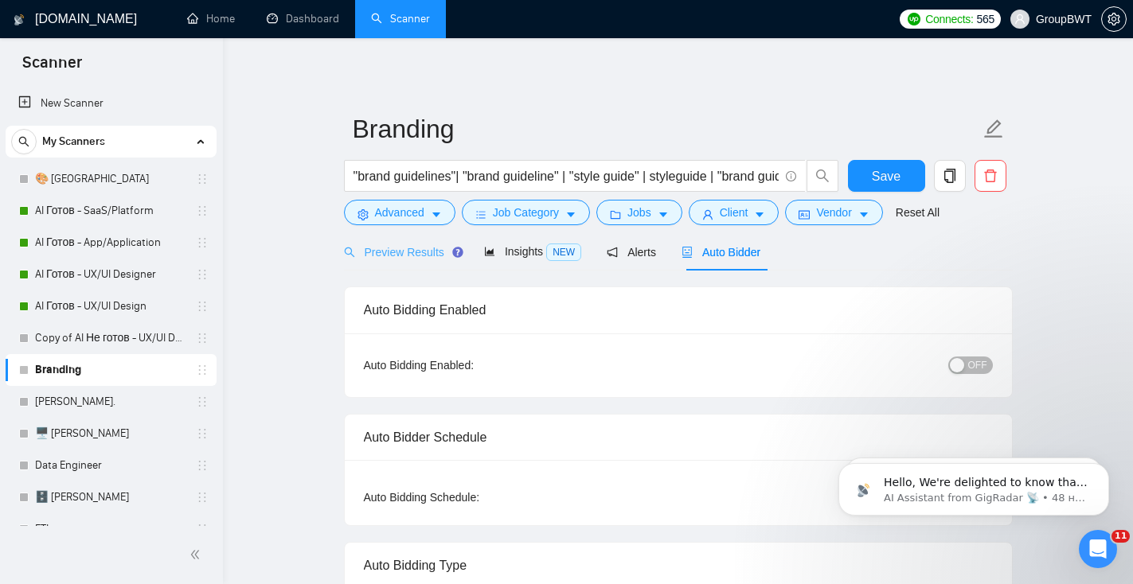
click at [399, 263] on div "Preview Results" at bounding box center [401, 251] width 115 height 37
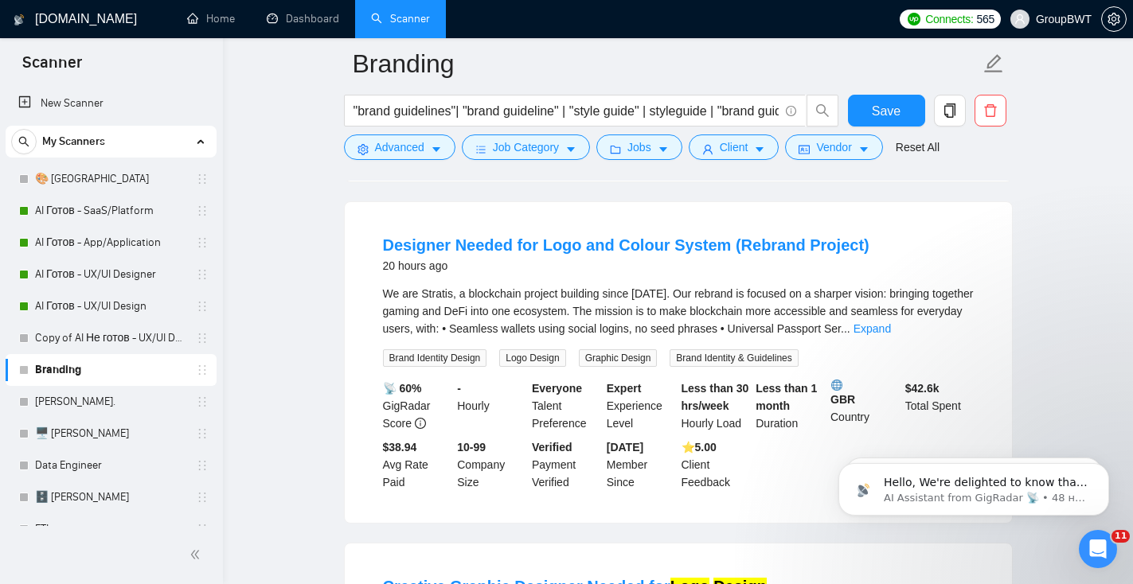
scroll to position [1169, 0]
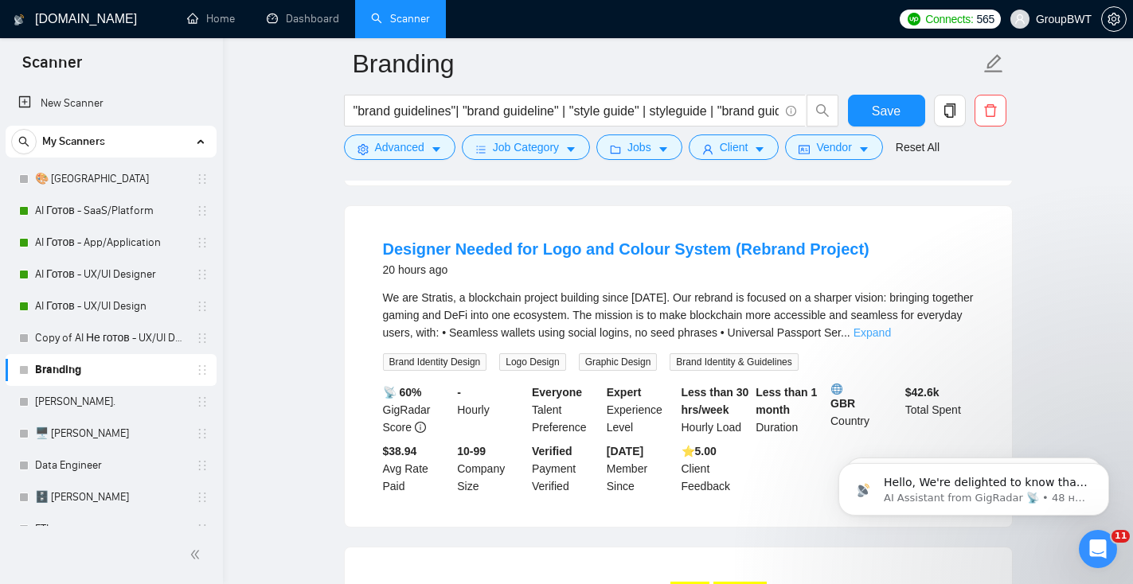
click at [891, 333] on link "Expand" at bounding box center [871, 332] width 37 height 13
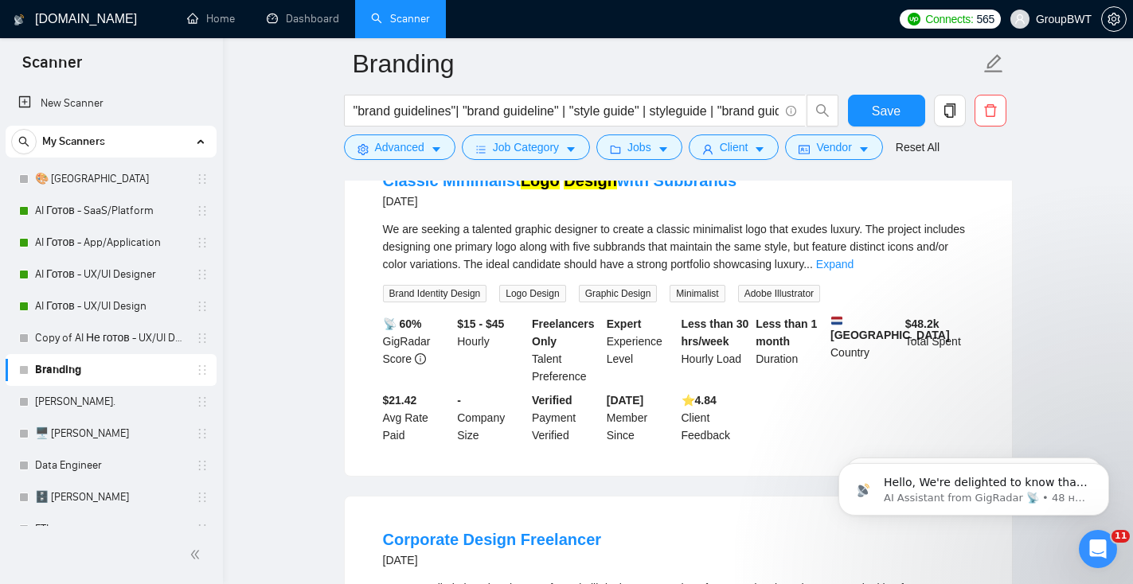
scroll to position [2367, 0]
click at [853, 271] on link "Expand" at bounding box center [834, 265] width 37 height 13
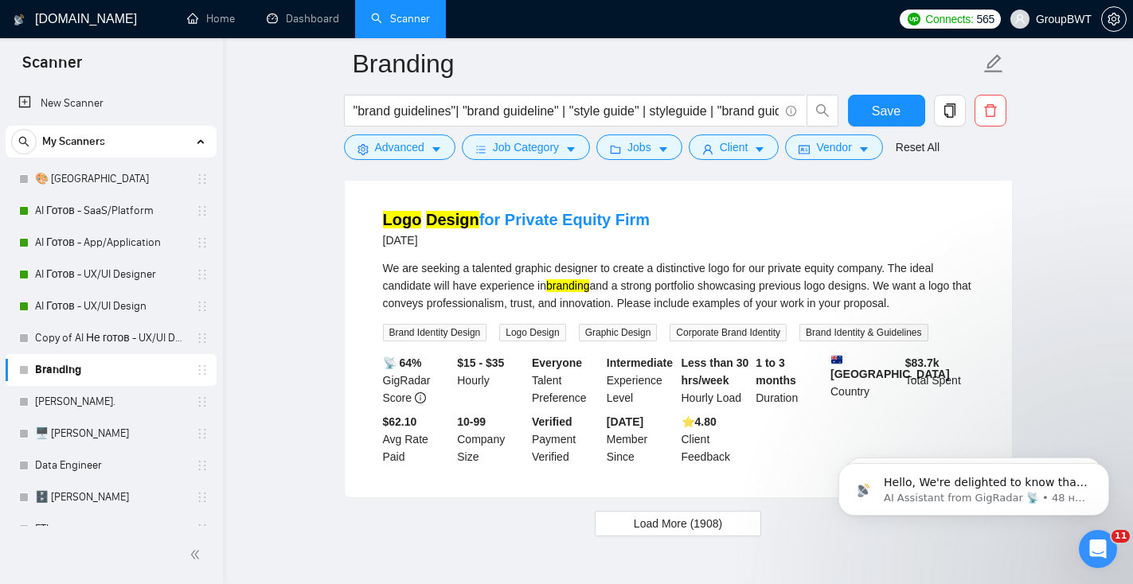
scroll to position [3532, 0]
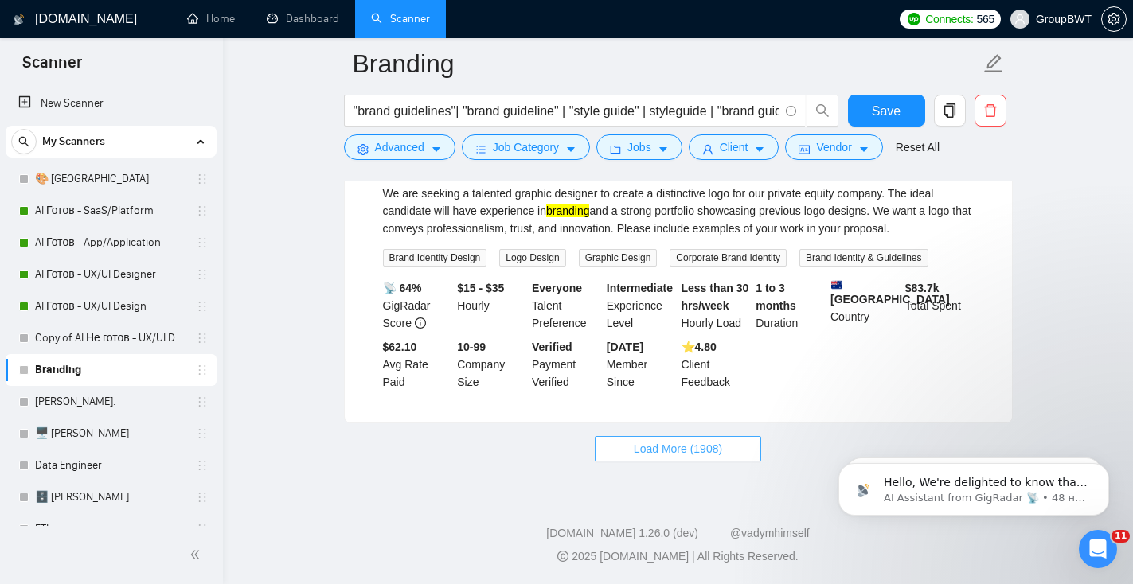
click at [669, 452] on span "Load More (1908)" at bounding box center [678, 449] width 88 height 18
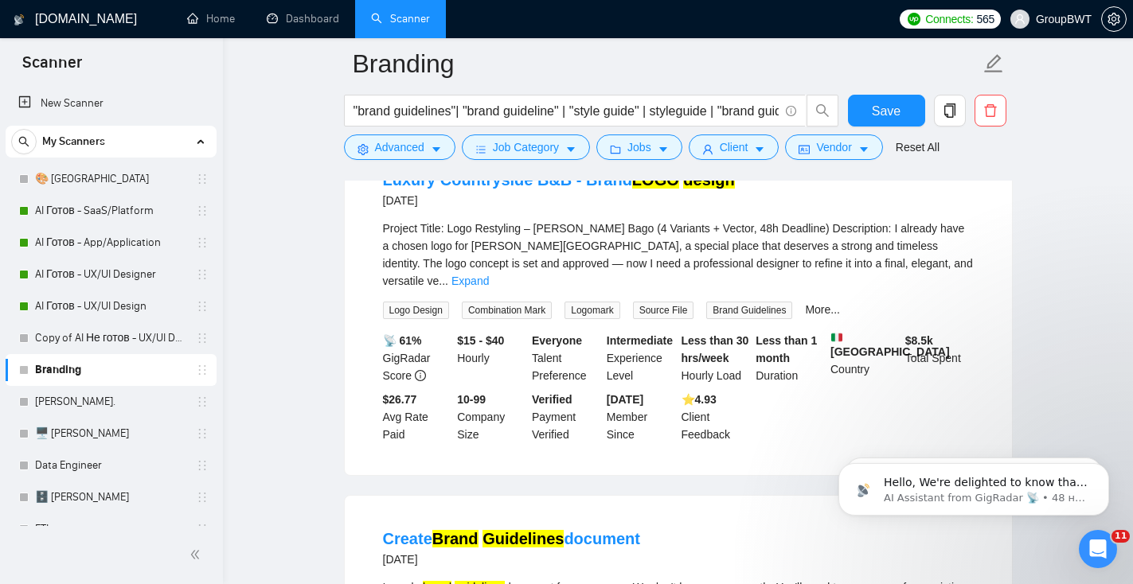
scroll to position [4114, 0]
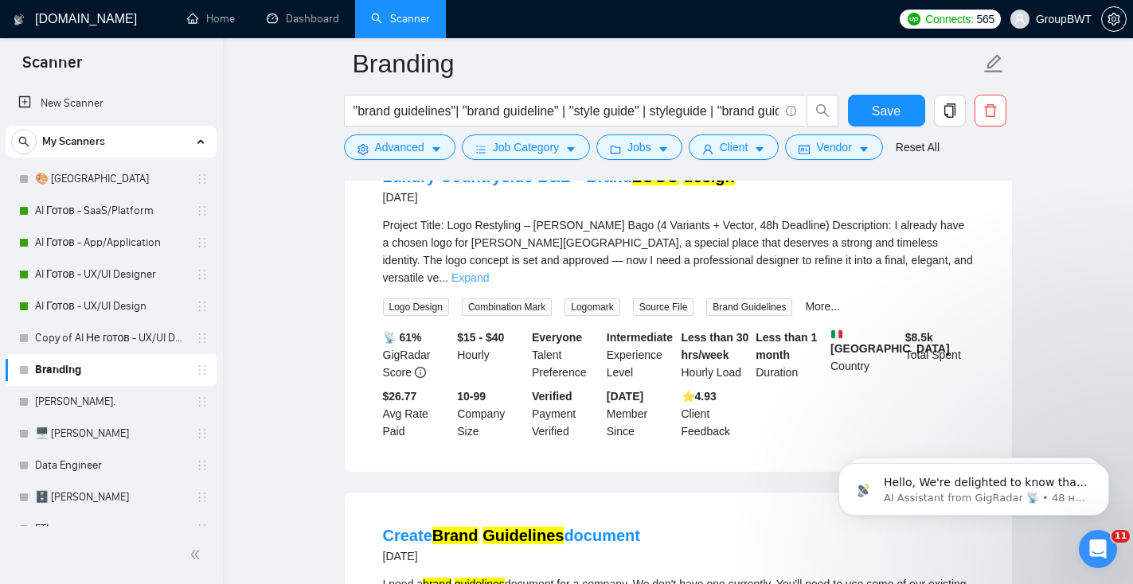
click at [489, 284] on link "Expand" at bounding box center [469, 277] width 37 height 13
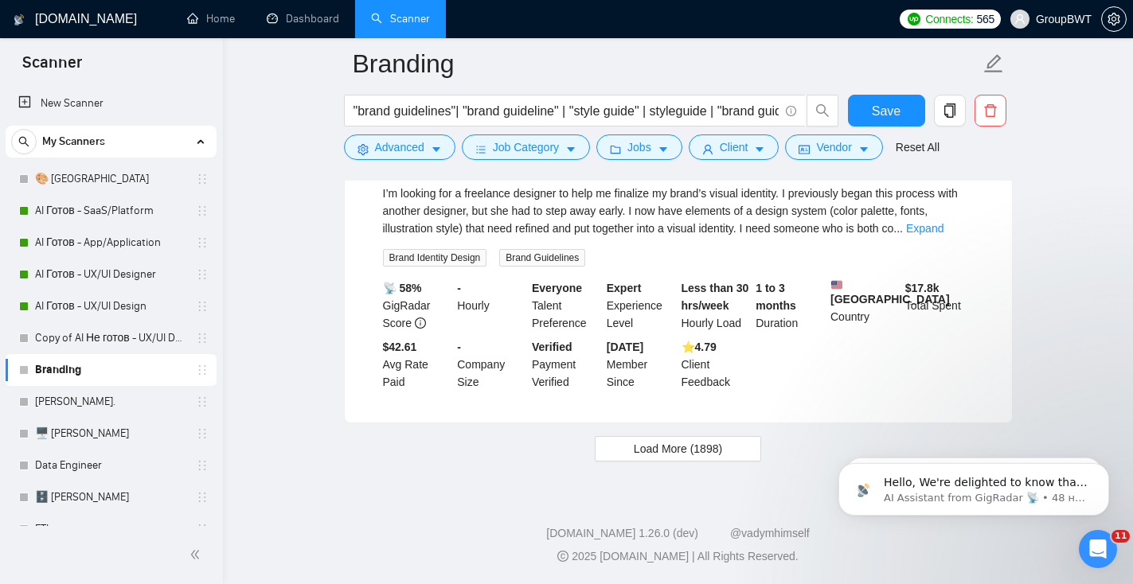
scroll to position [7172, 0]
click at [715, 454] on span "Load More (1898)" at bounding box center [678, 449] width 88 height 18
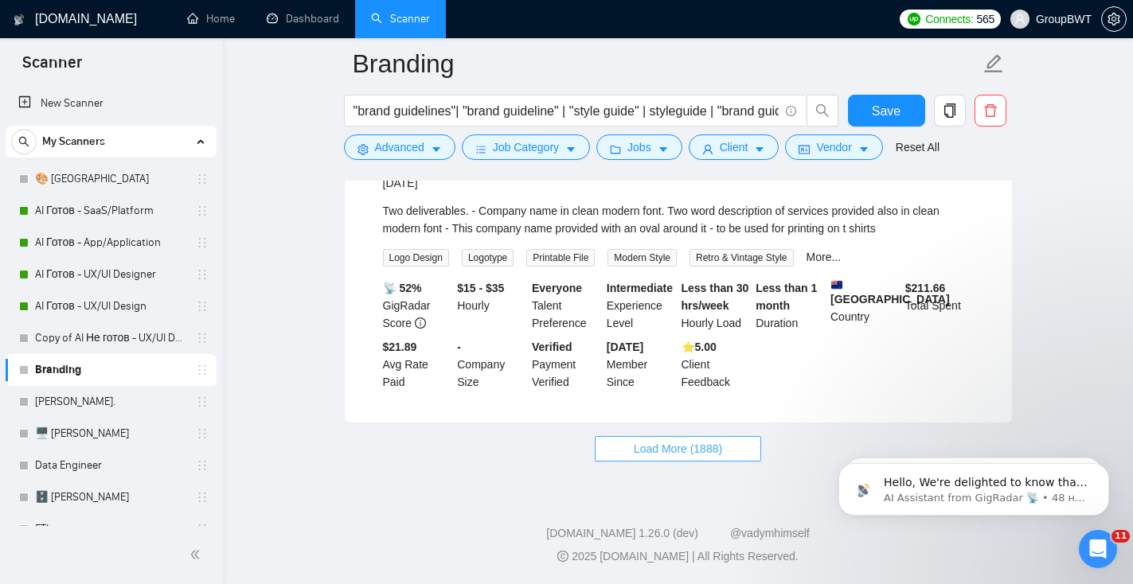
scroll to position [10674, 0]
click at [710, 454] on span "Load More (1888)" at bounding box center [678, 449] width 88 height 18
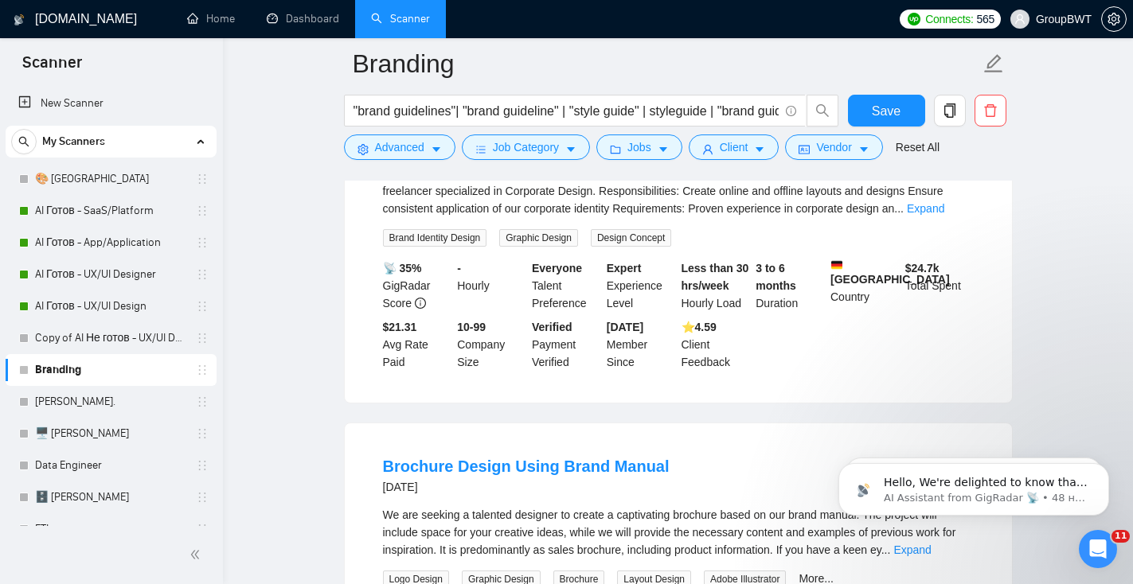
scroll to position [1604, 0]
